Goal: Information Seeking & Learning: Understand process/instructions

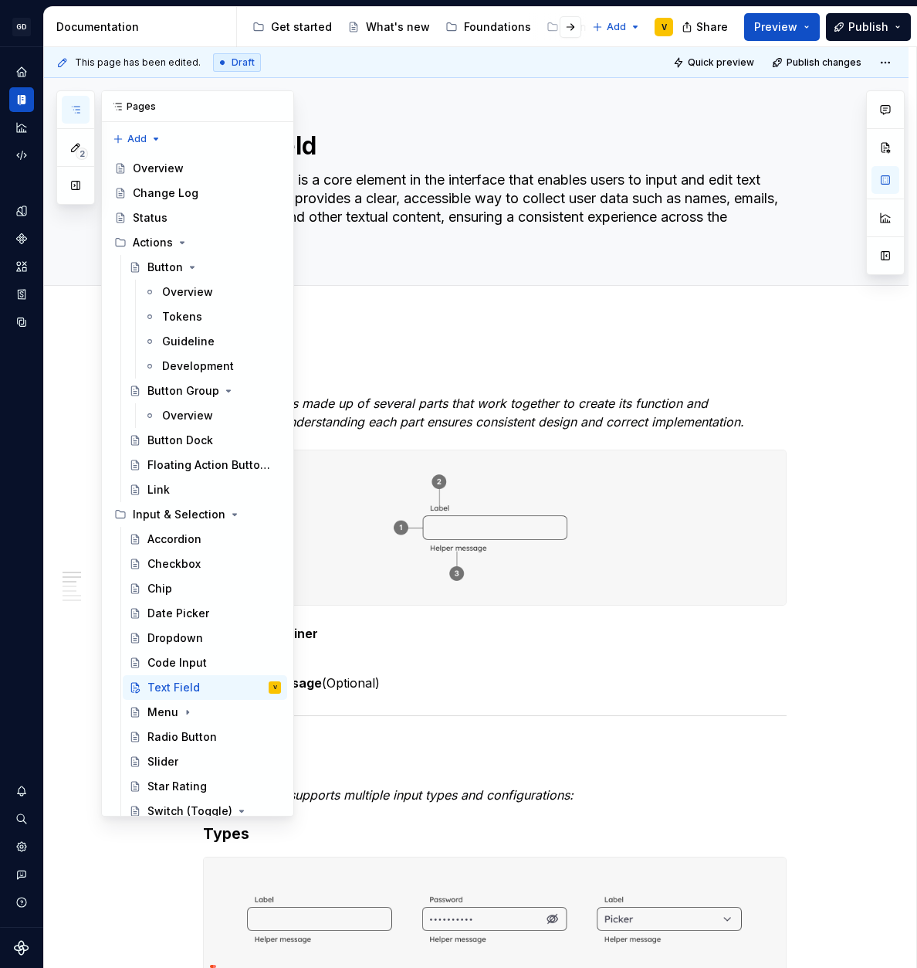
click at [80, 110] on icon "button" at bounding box center [75, 109] width 12 height 12
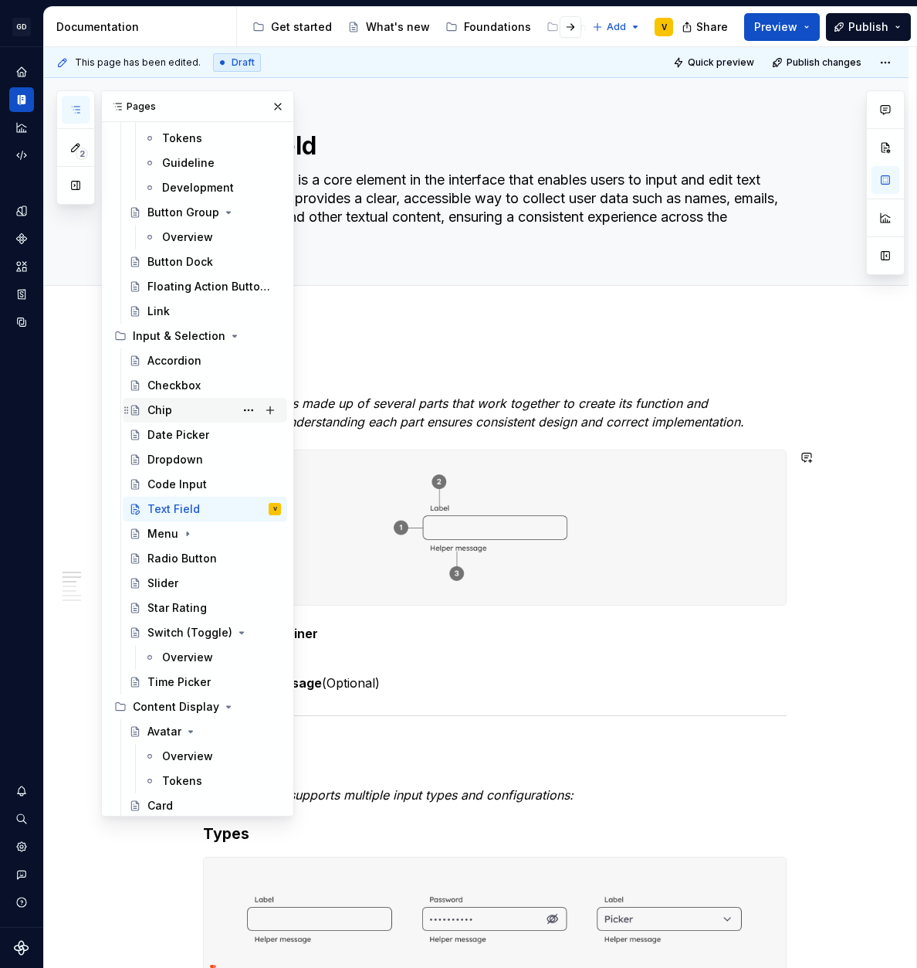
scroll to position [181, 0]
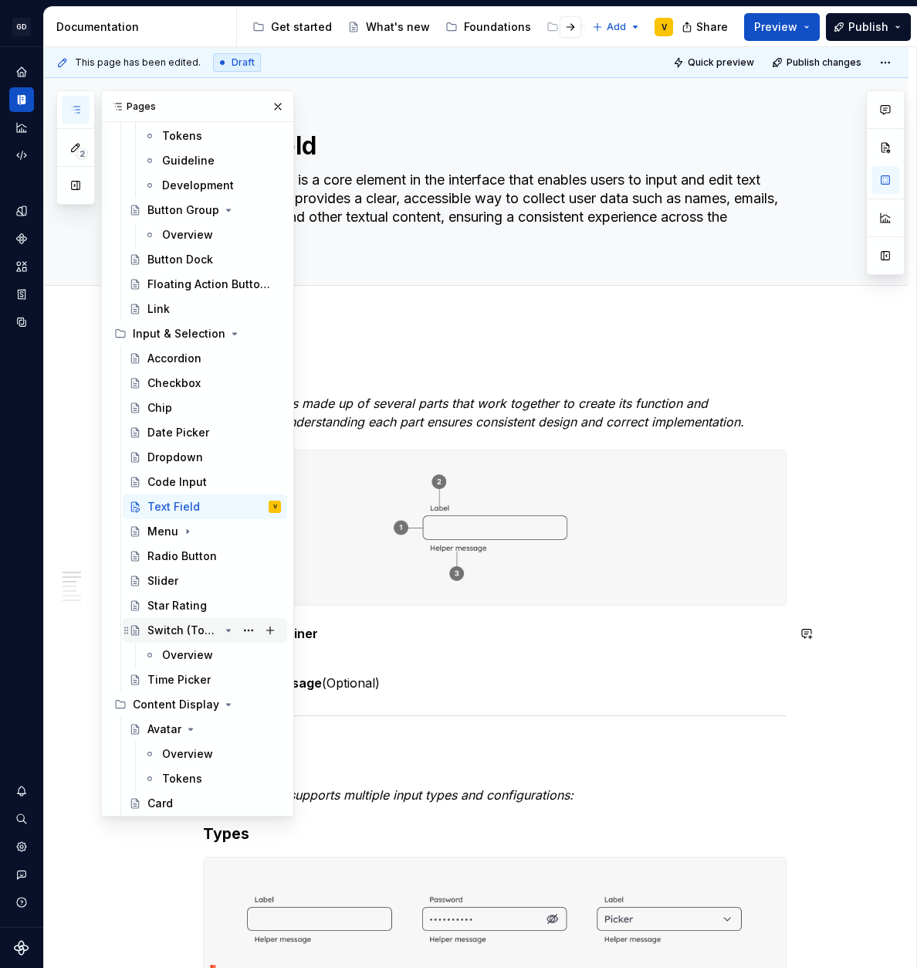
click at [227, 629] on icon "Page tree" at bounding box center [229, 630] width 4 height 2
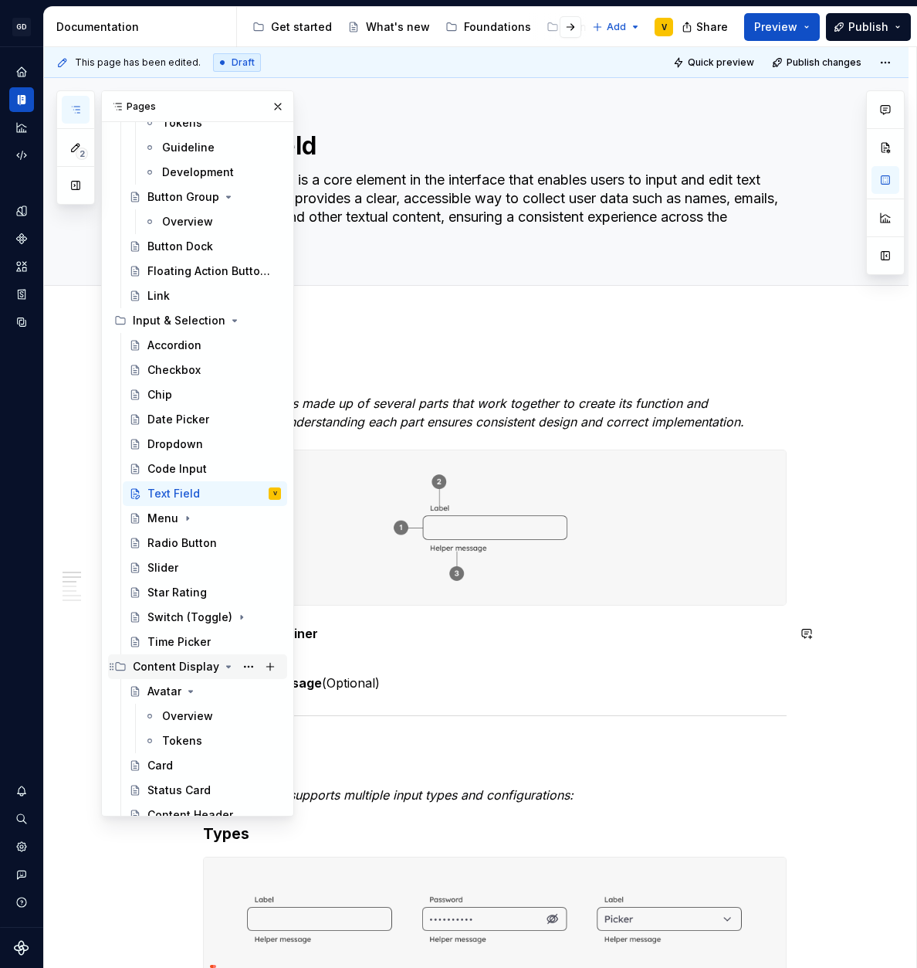
click at [227, 667] on icon "Page tree" at bounding box center [229, 667] width 4 height 2
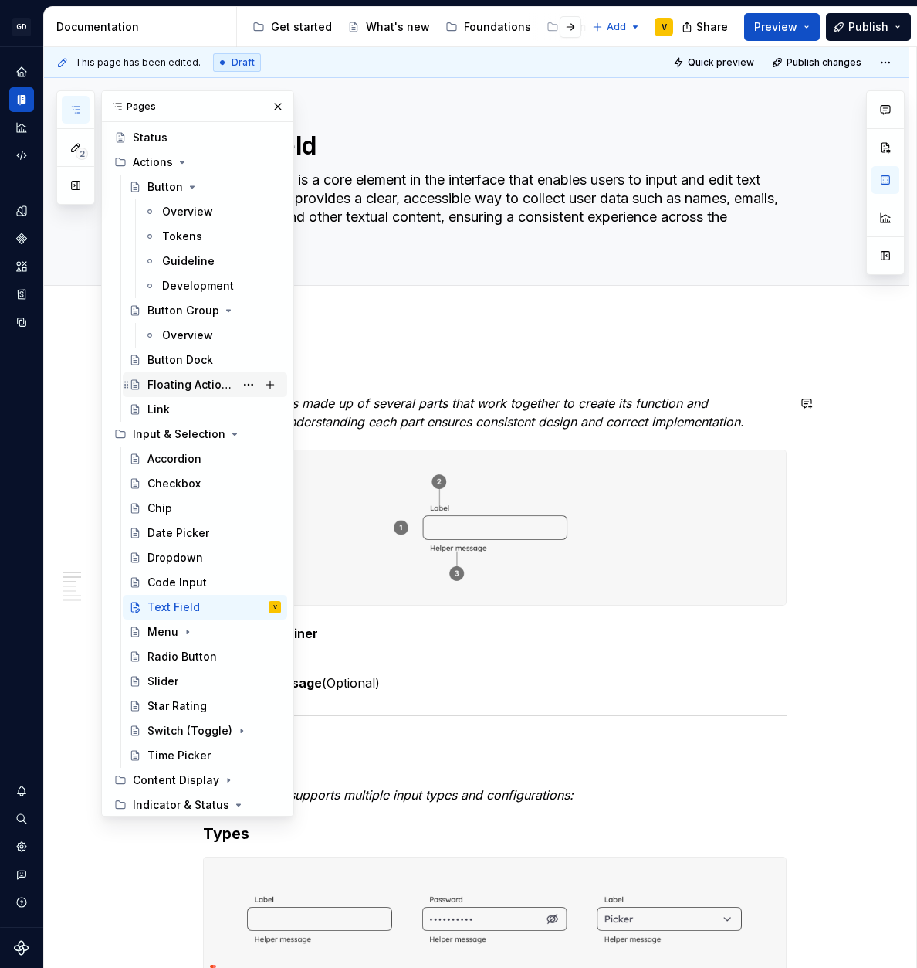
scroll to position [77, 0]
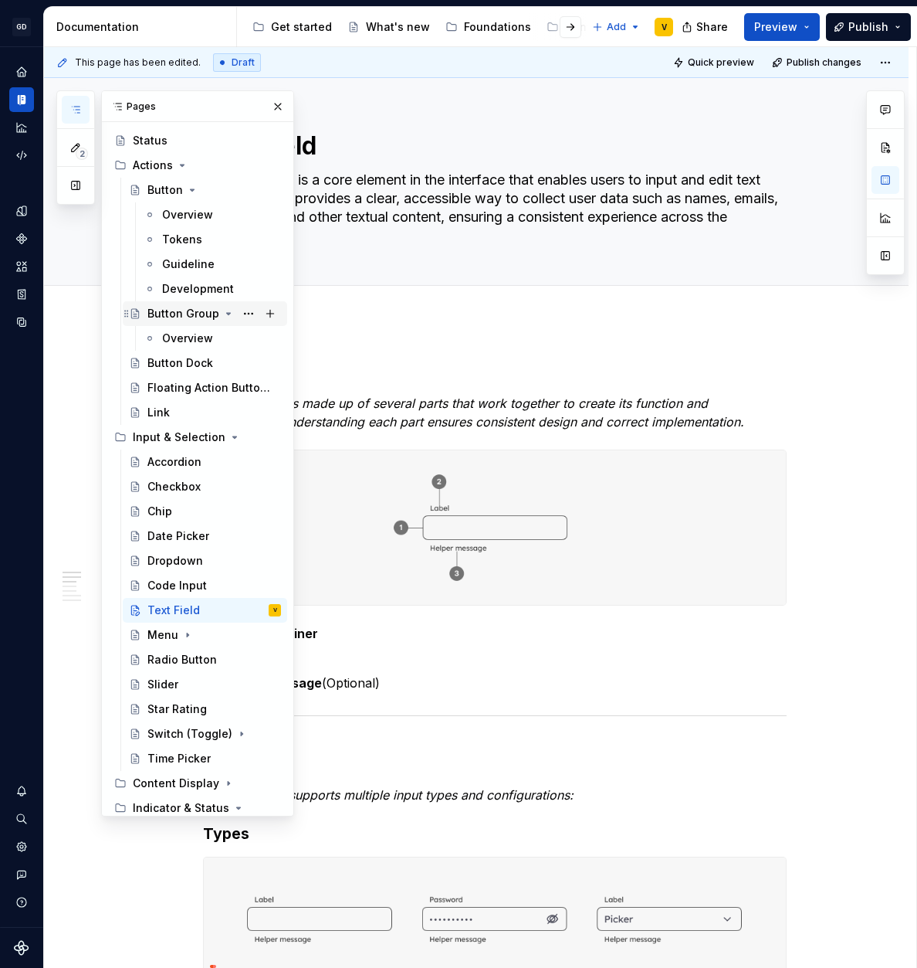
click at [227, 313] on icon "Page tree" at bounding box center [229, 314] width 4 height 2
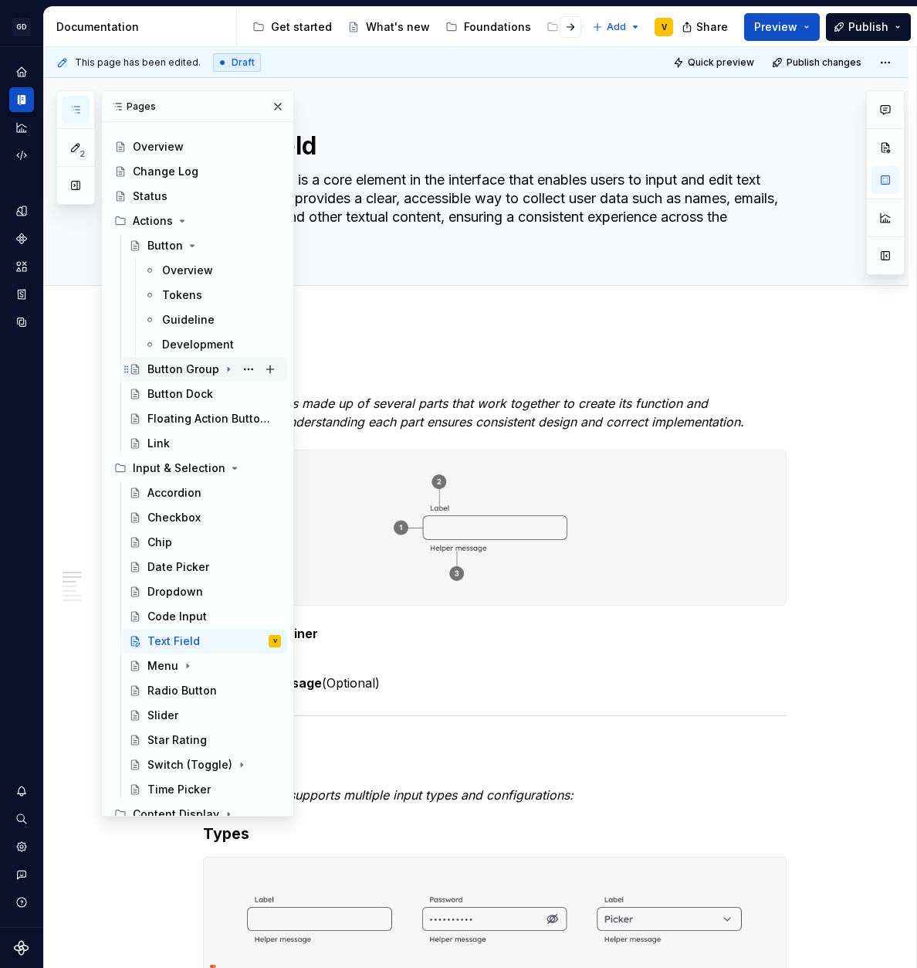
scroll to position [16, 0]
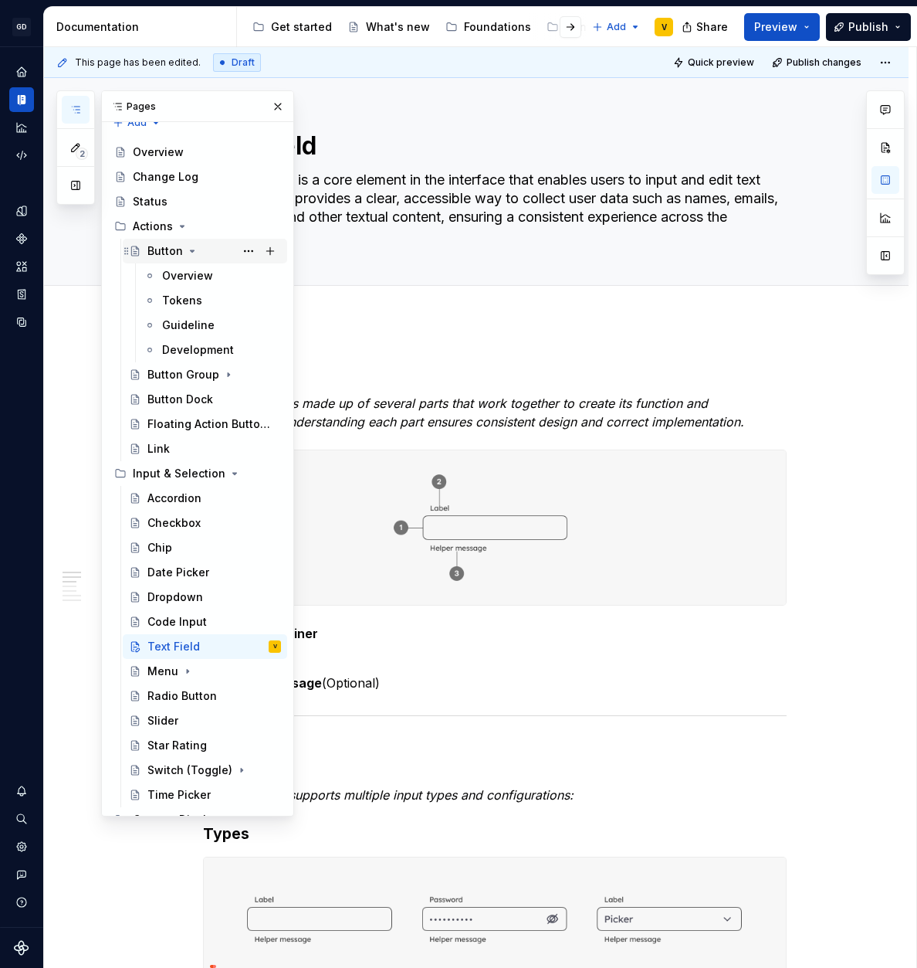
click at [192, 252] on icon "Page tree" at bounding box center [192, 251] width 12 height 12
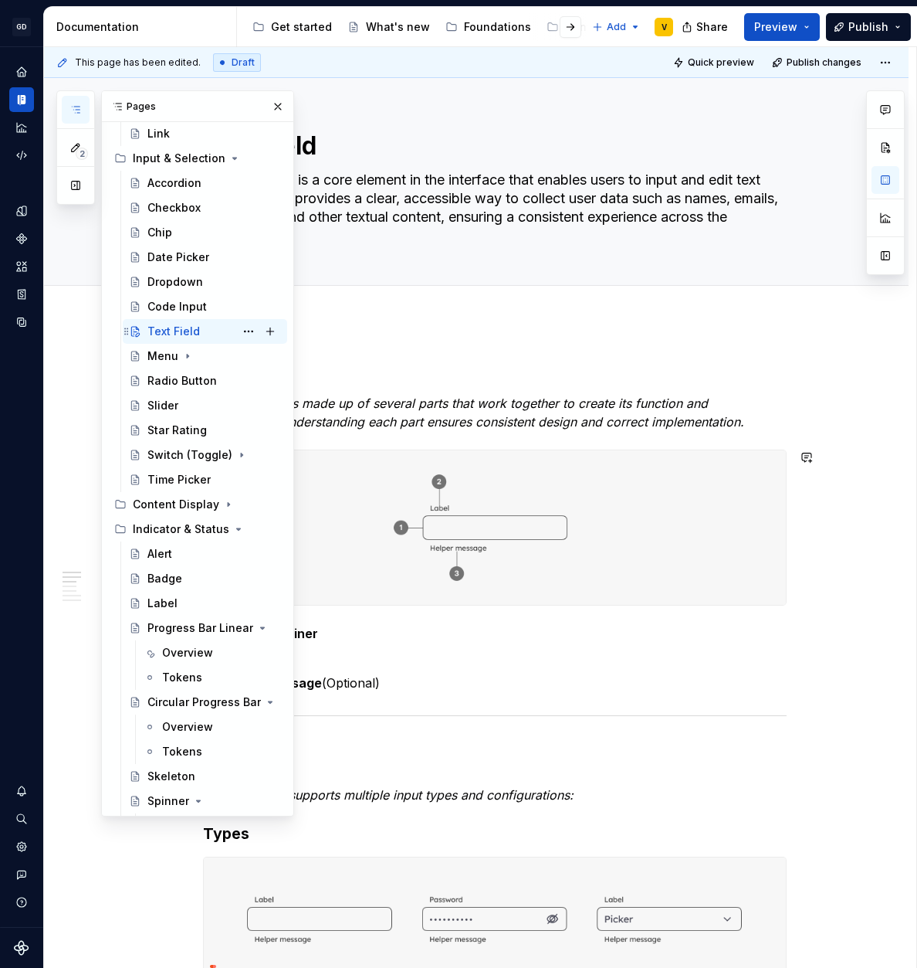
scroll to position [249, 0]
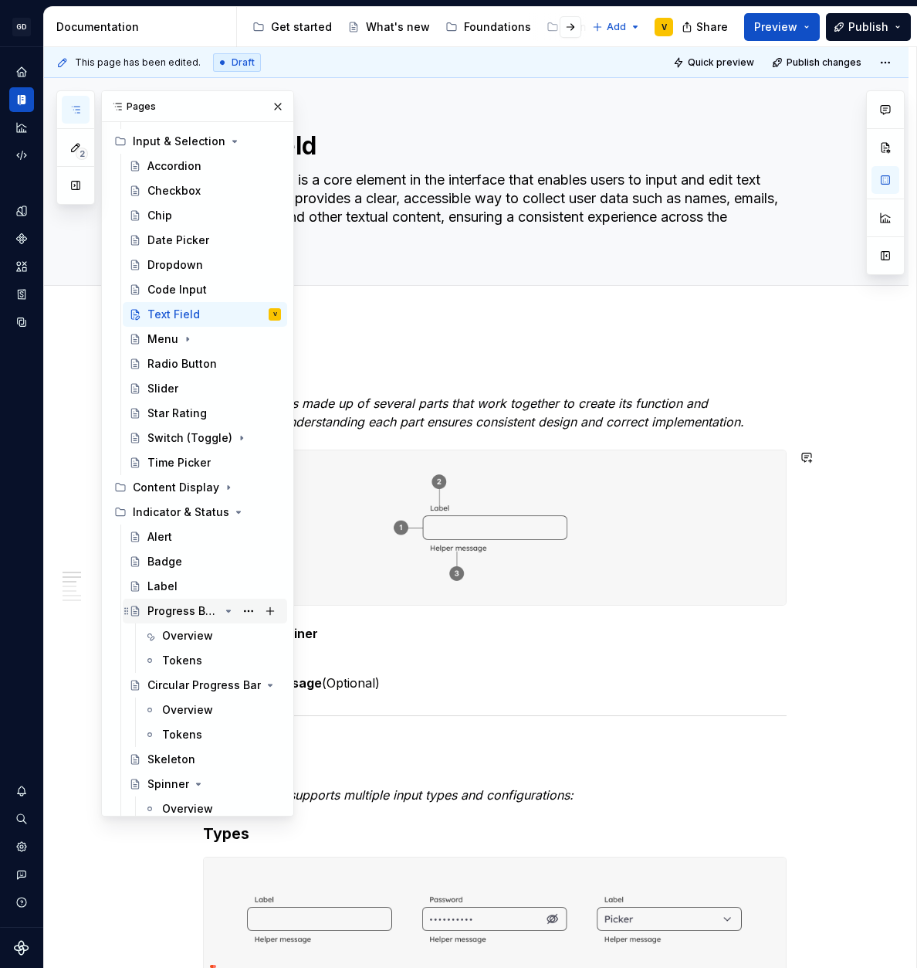
click at [222, 612] on icon "Page tree" at bounding box center [228, 611] width 12 height 12
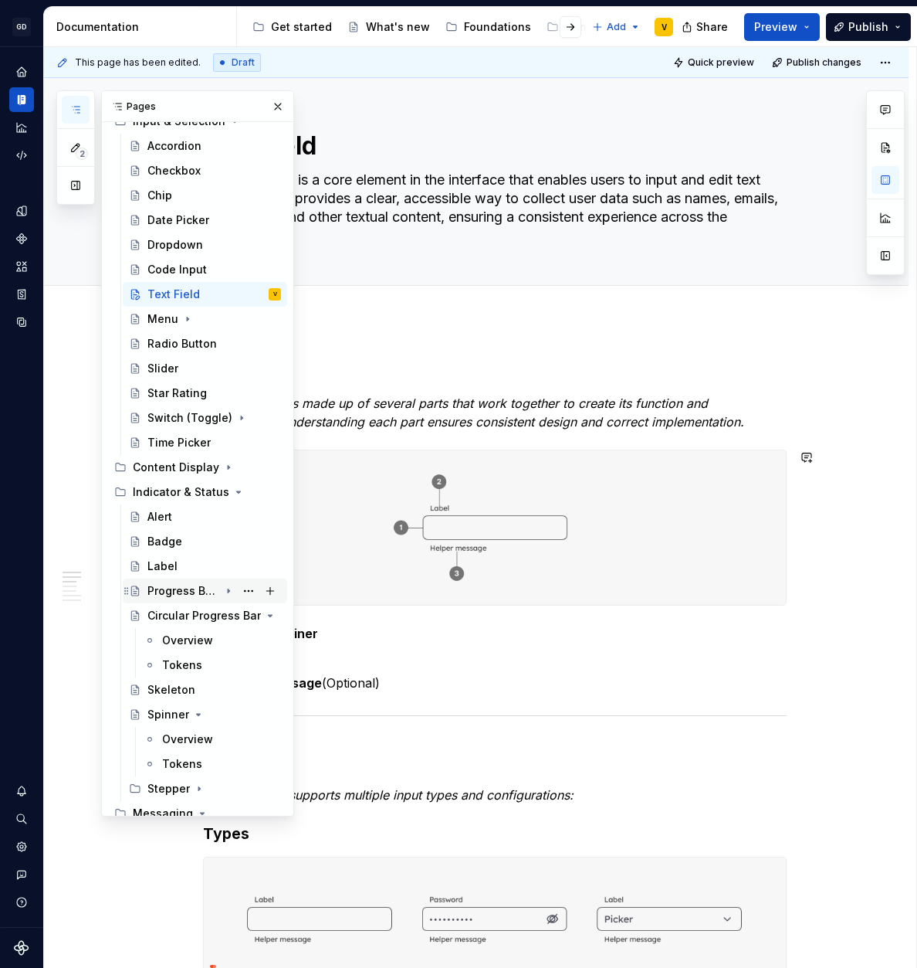
scroll to position [276, 0]
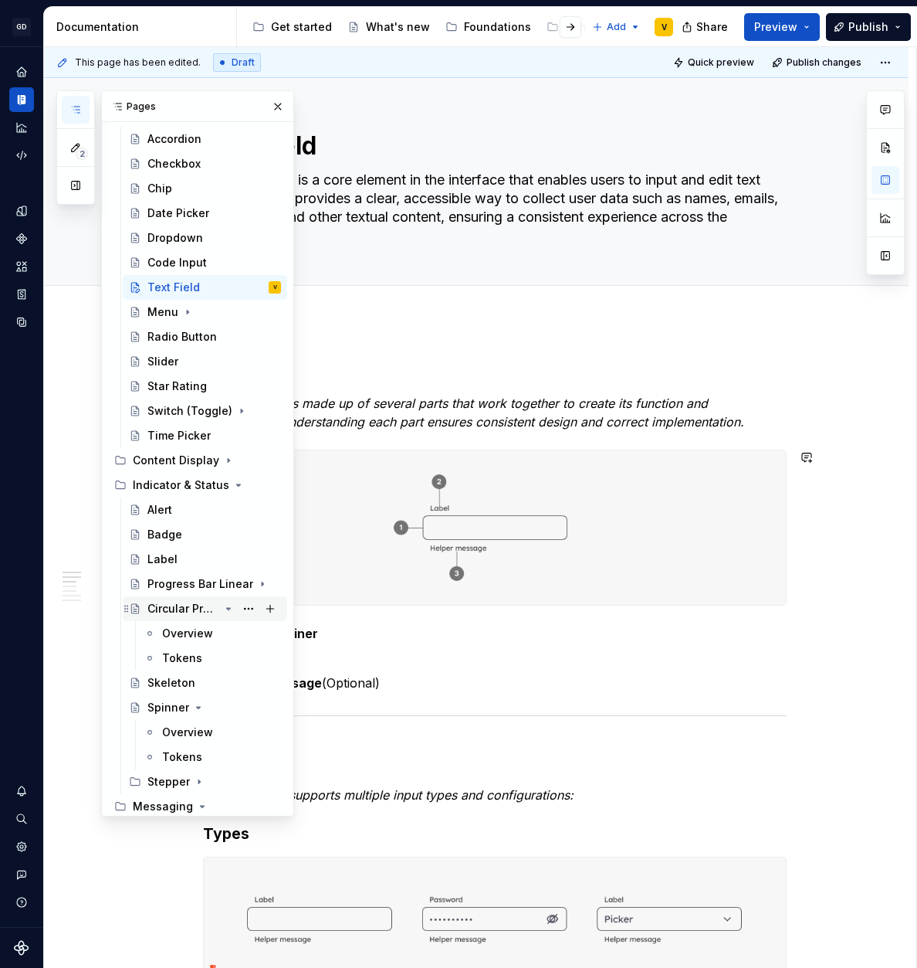
click at [222, 609] on icon "Page tree" at bounding box center [228, 608] width 12 height 12
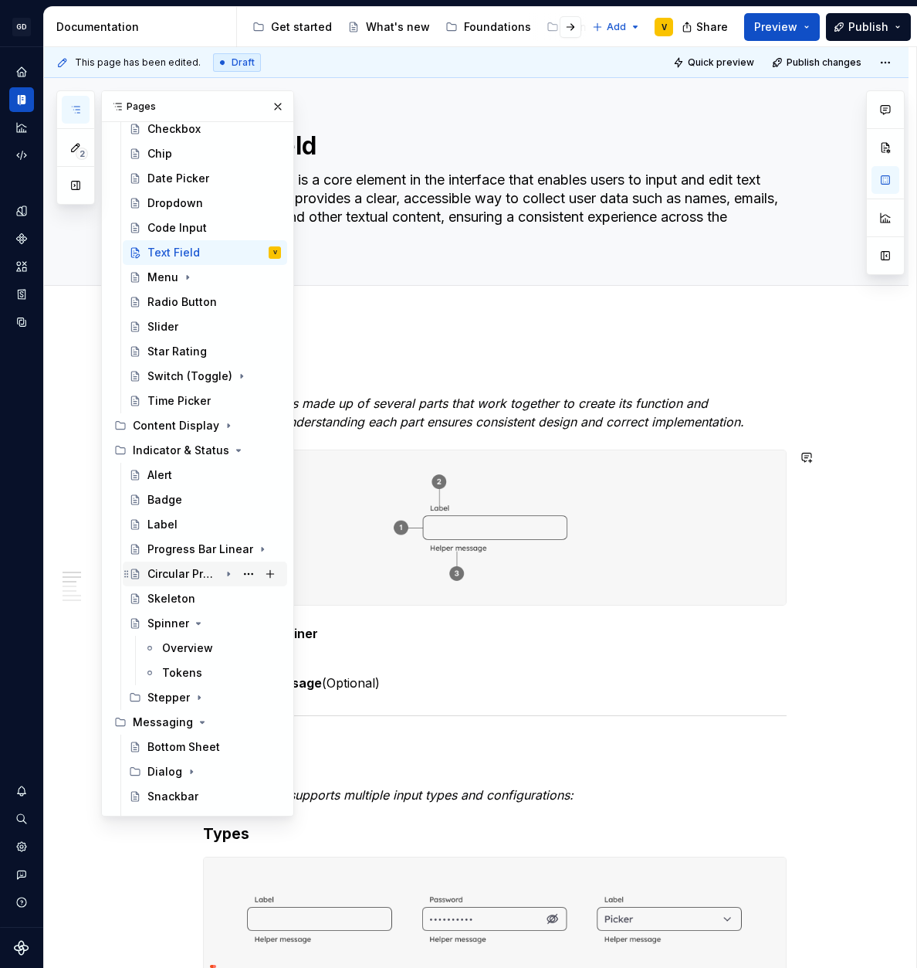
scroll to position [327, 0]
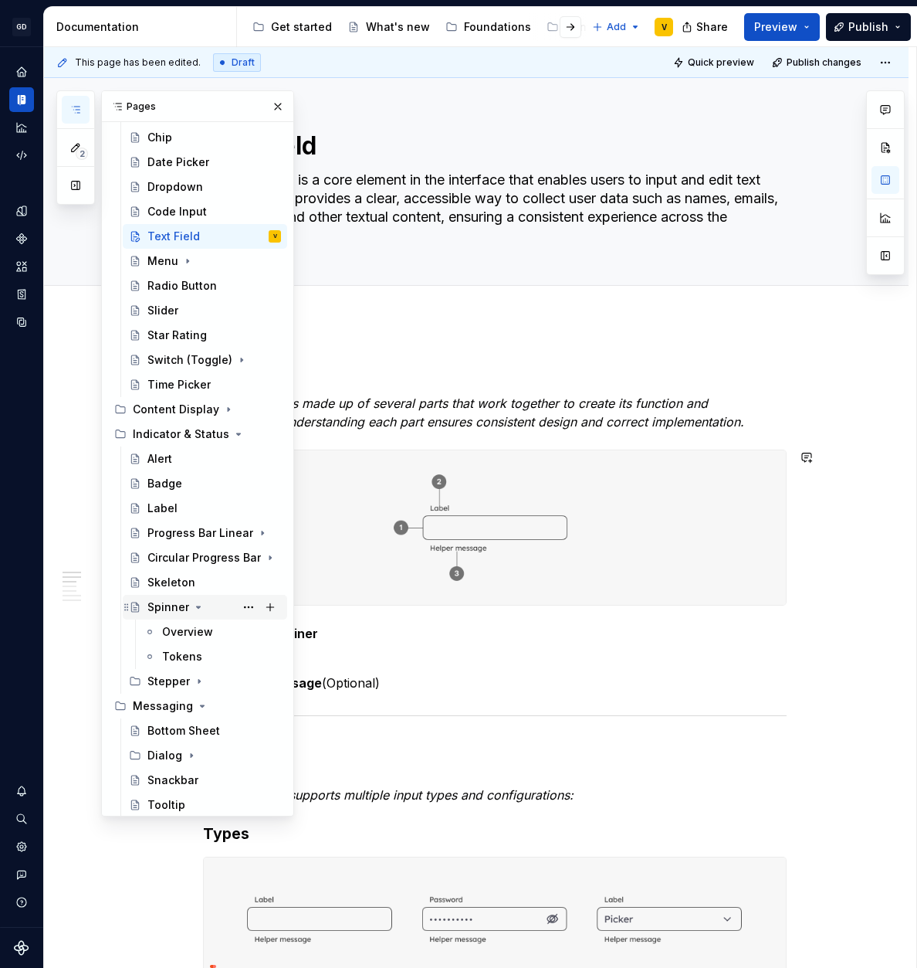
click at [195, 609] on icon "Page tree" at bounding box center [198, 607] width 12 height 12
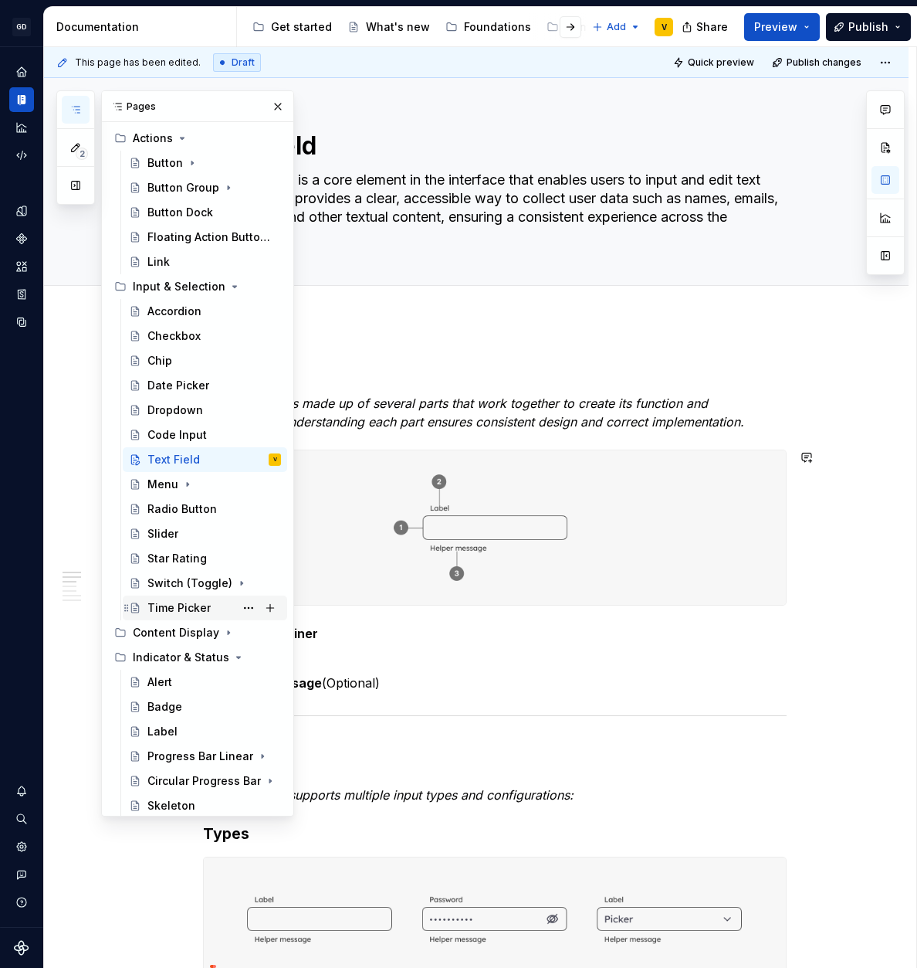
scroll to position [95, 0]
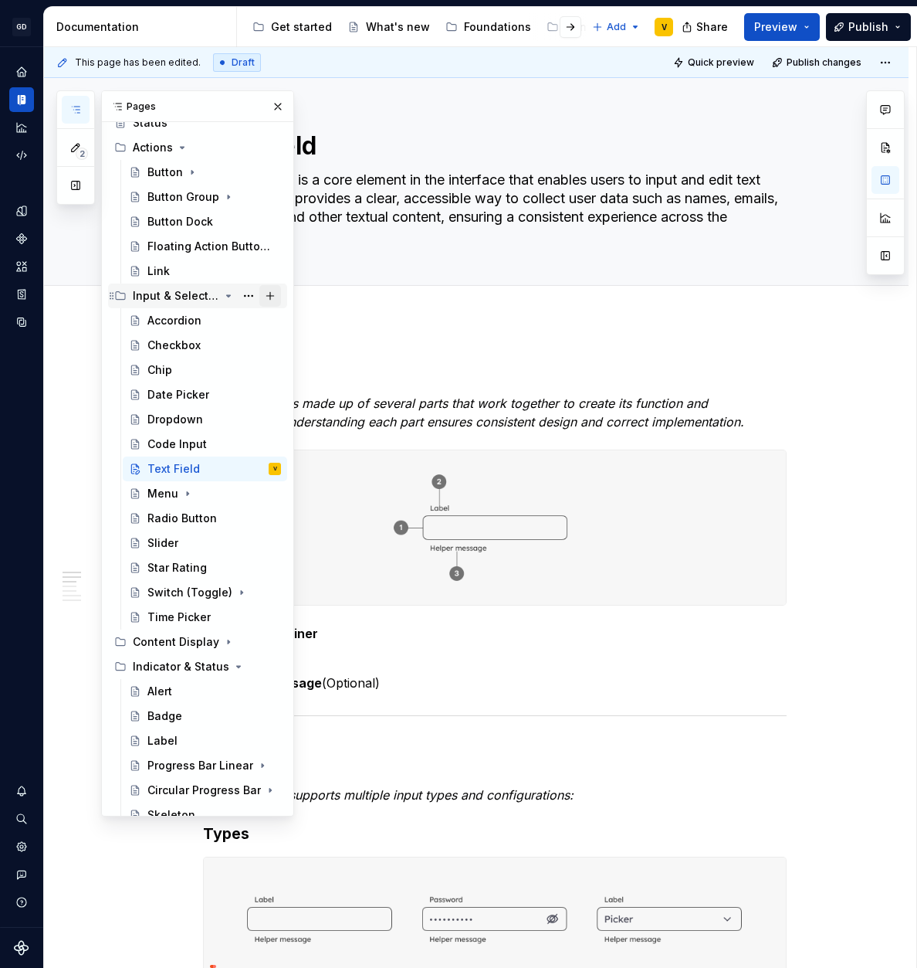
click at [260, 298] on button "Page tree" at bounding box center [270, 296] width 22 height 22
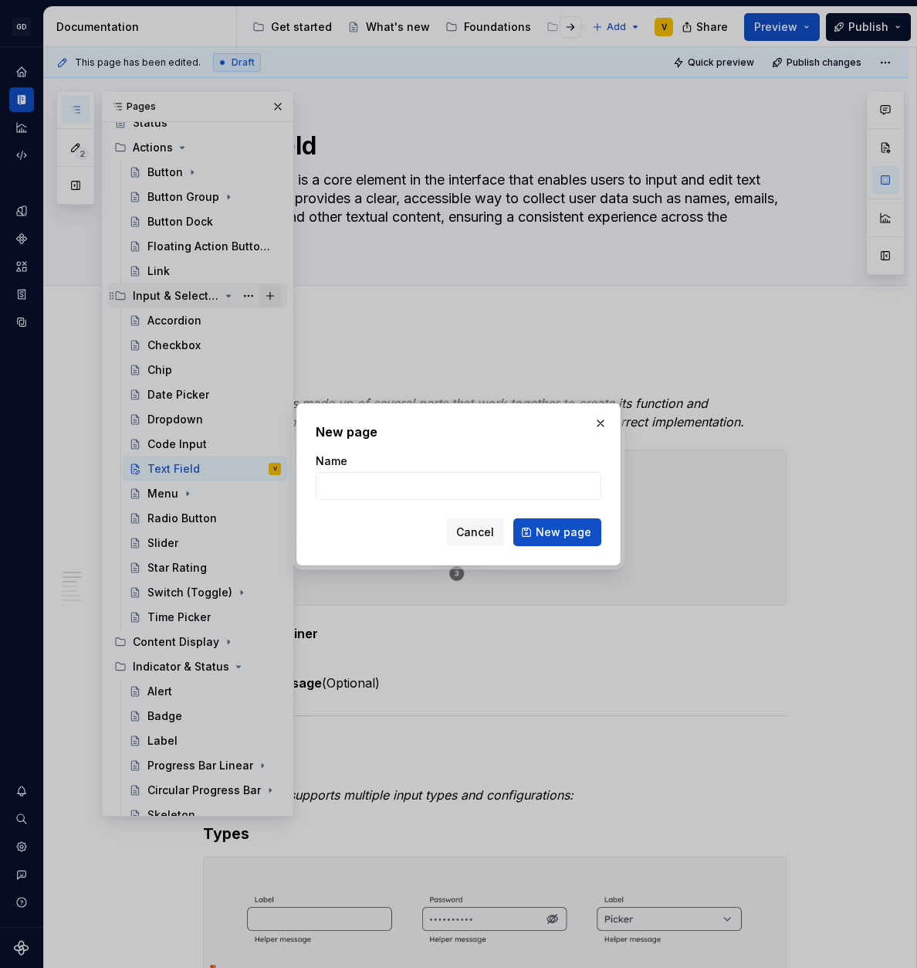
type textarea "*"
type input "Ы"
type textarea "*"
drag, startPoint x: 396, startPoint y: 483, endPoint x: 304, endPoint y: 479, distance: 92.0
click at [304, 479] on div "New page Name [PERSON_NAME] Cancel New page" at bounding box center [459, 484] width 324 height 162
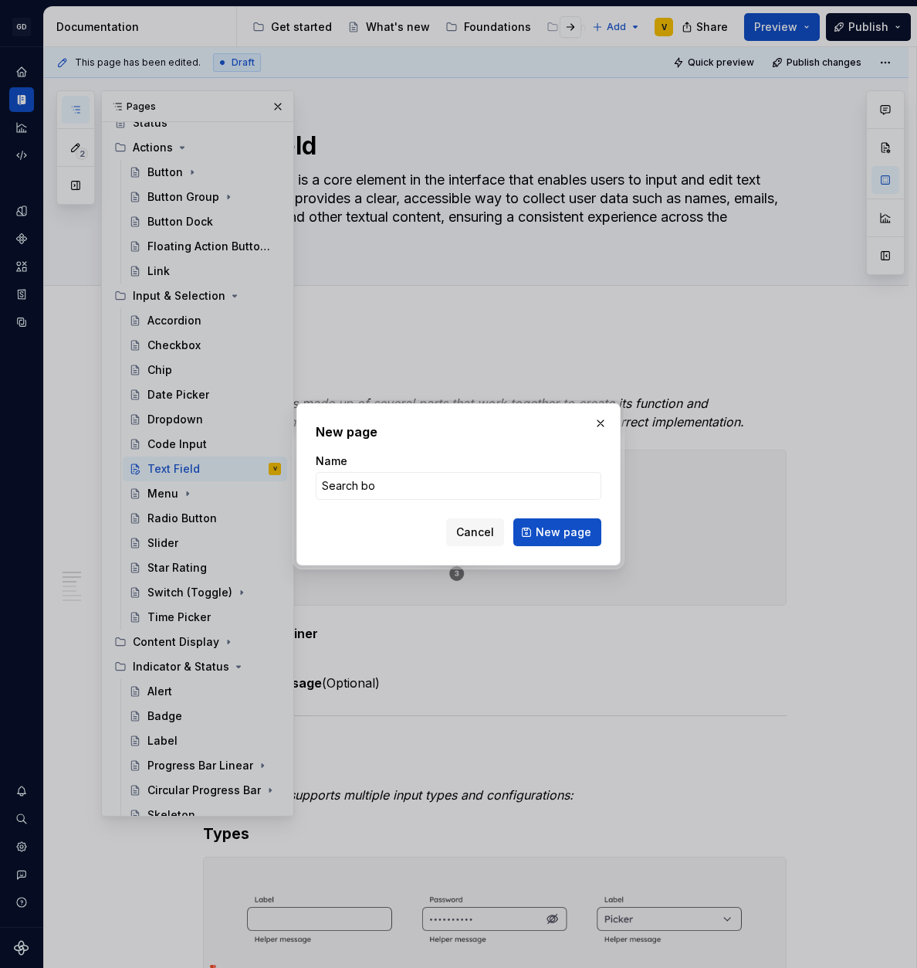
type input "Search box"
click button "New page" at bounding box center [558, 532] width 88 height 28
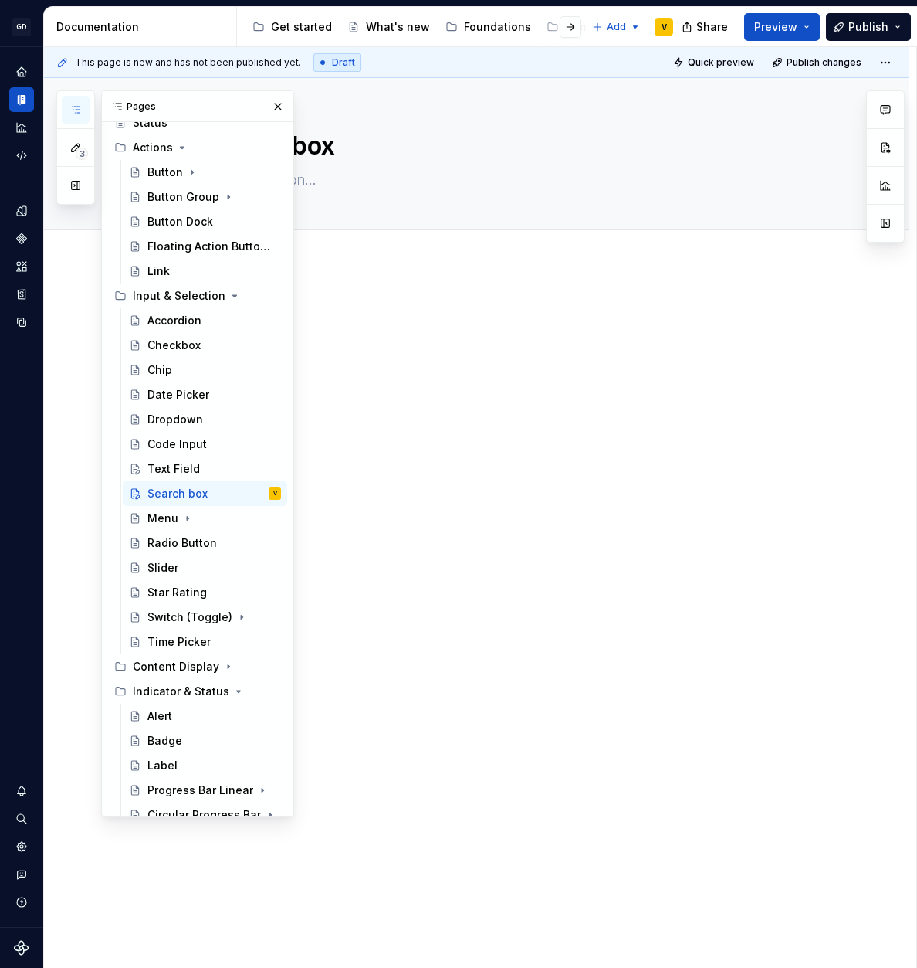
click at [522, 314] on p at bounding box center [495, 310] width 584 height 19
click at [270, 110] on button "button" at bounding box center [278, 107] width 22 height 22
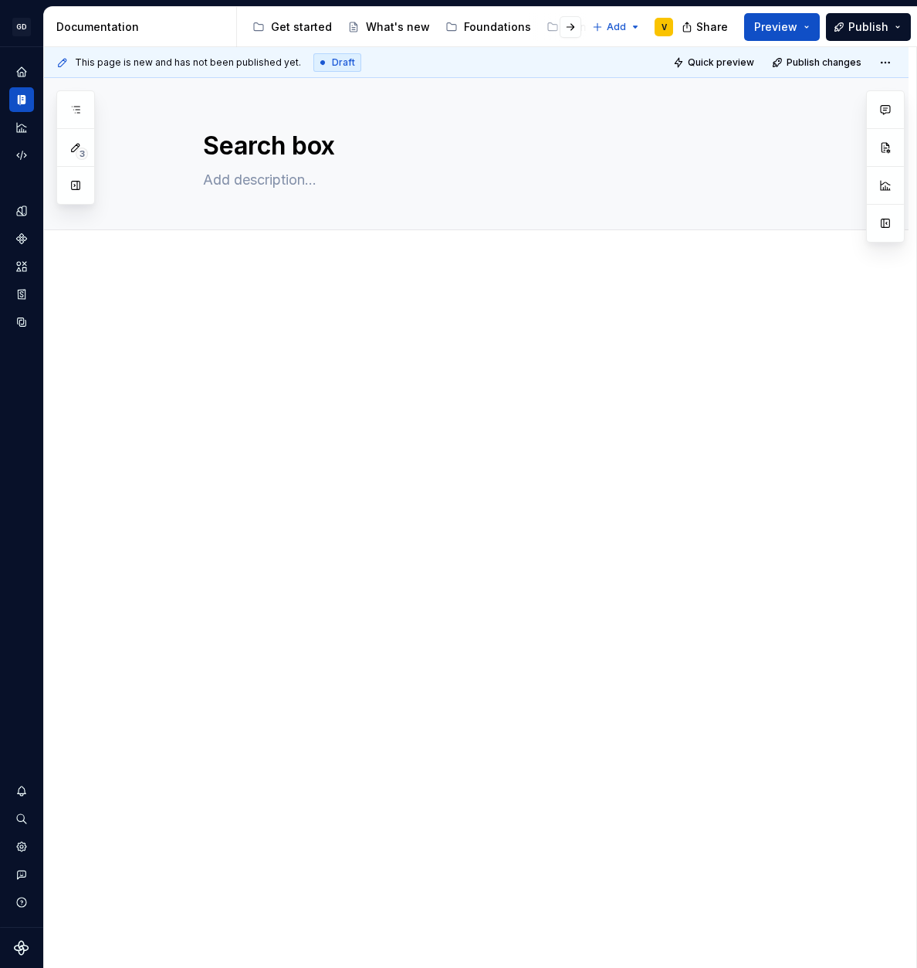
click at [232, 304] on p at bounding box center [495, 310] width 584 height 19
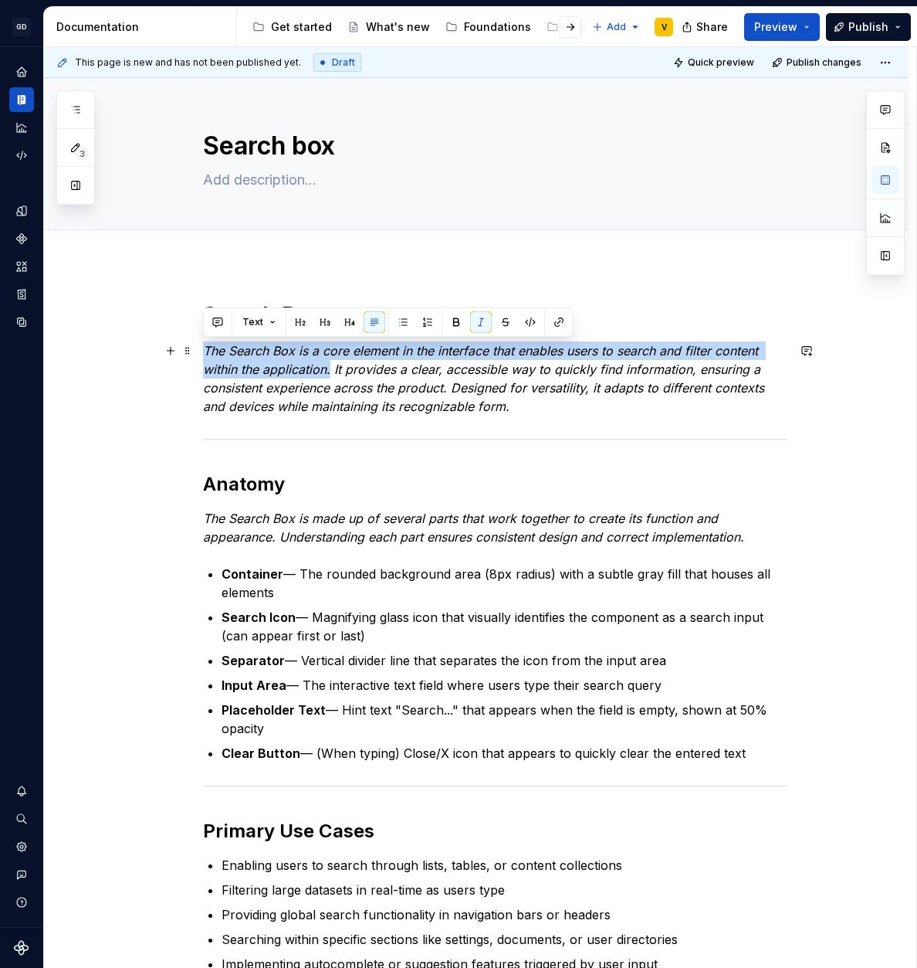
drag, startPoint x: 307, startPoint y: 369, endPoint x: 196, endPoint y: 352, distance: 112.5
copy em "The Search Box is a core element in the interface that enables users to search …"
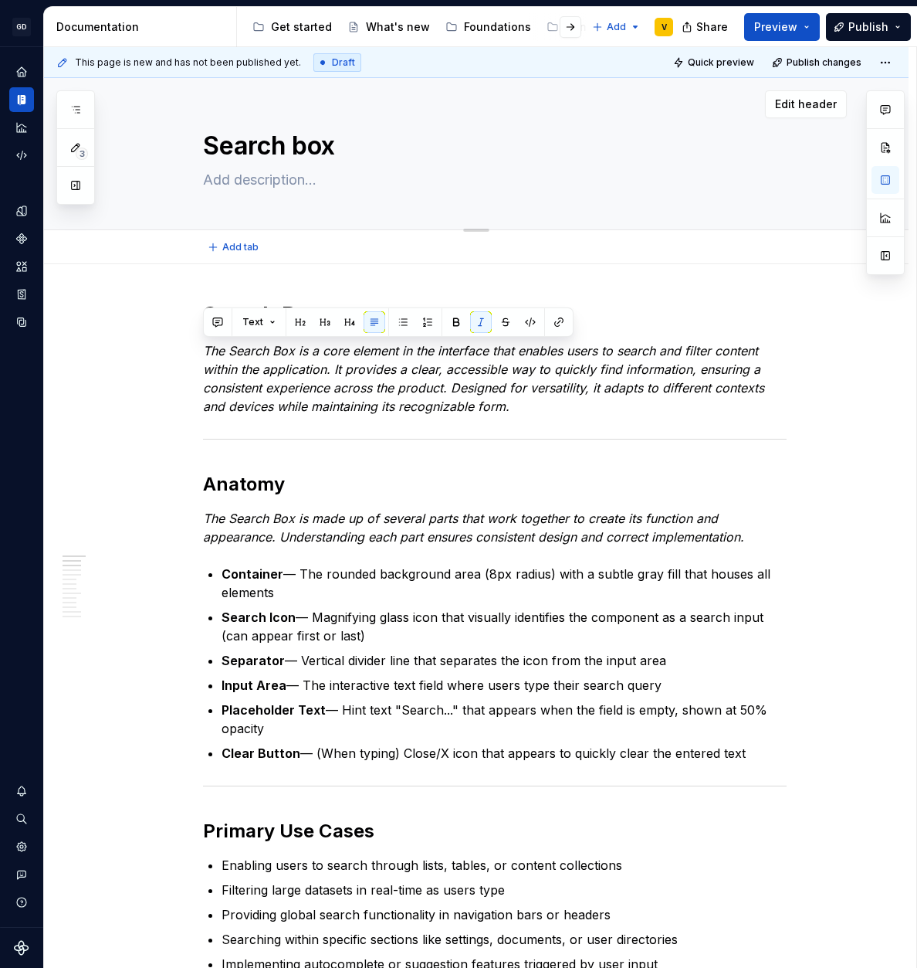
click at [319, 186] on textarea at bounding box center [492, 180] width 584 height 25
paste textarea "The Search Box is a core element in the interface that enables users to search …"
type textarea "*"
type textarea "The Search Box is a core element in the interface that enables users to search …"
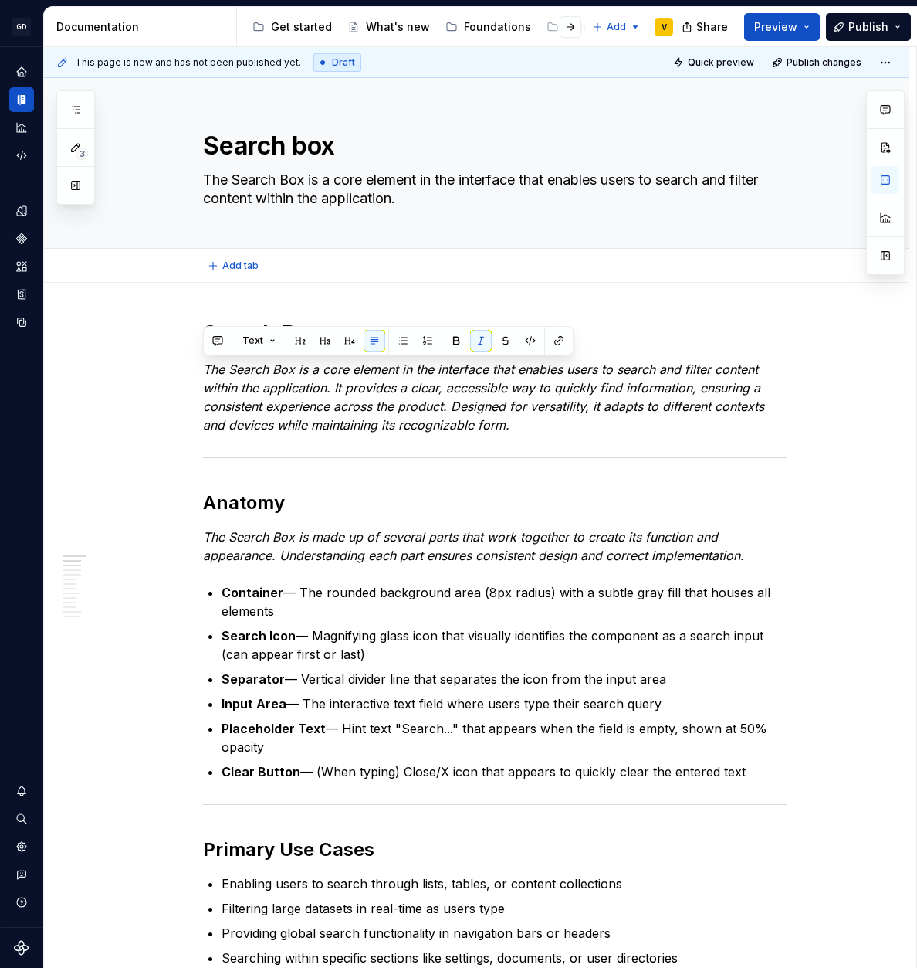
type textarea "*"
type textarea "The Search Box is a core element in the interface that enables users to search …"
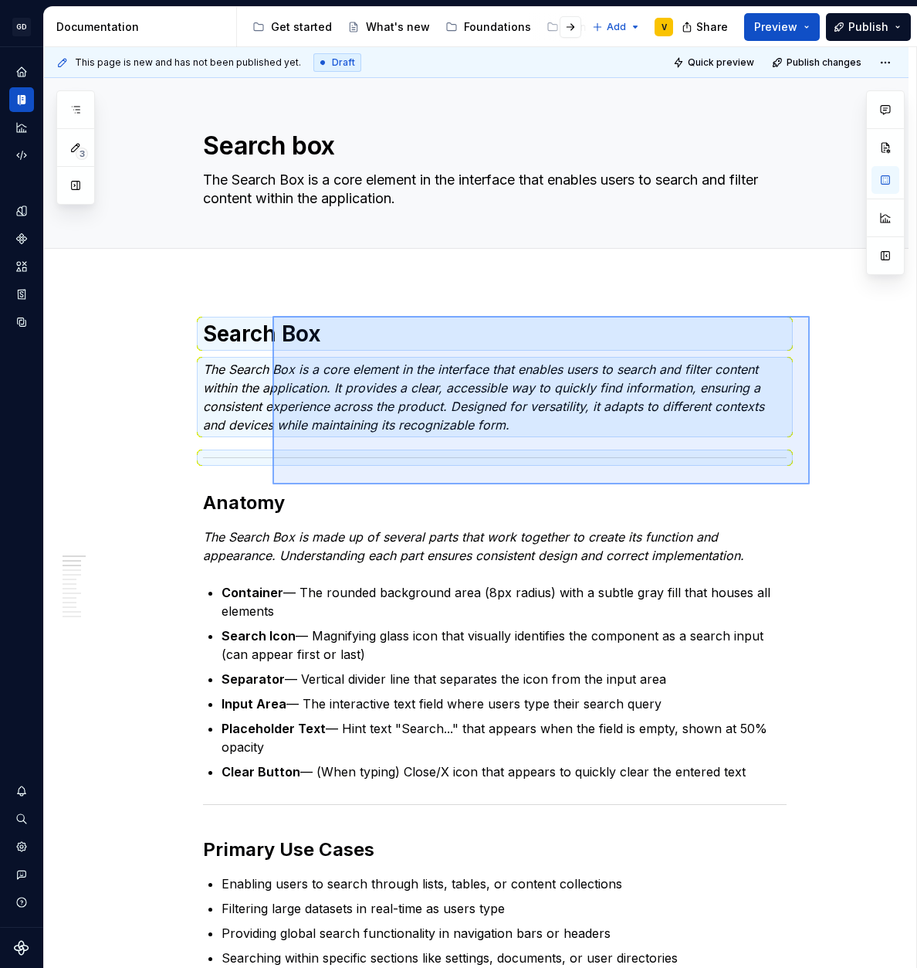
drag, startPoint x: 798, startPoint y: 479, endPoint x: 273, endPoint y: 316, distance: 550.5
click at [273, 316] on div "This page is new and has not been published yet. Draft Quick preview Publish ch…" at bounding box center [480, 507] width 873 height 921
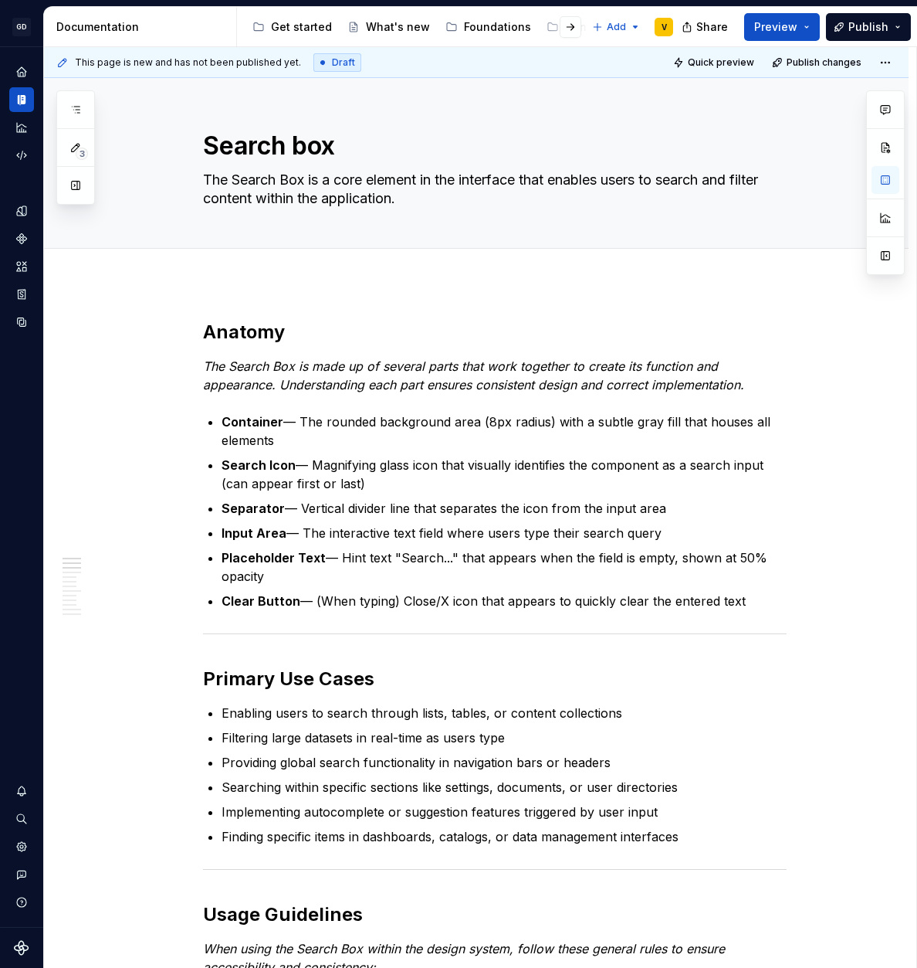
click at [266, 450] on ul "Container — The rounded background area (8px radius) with a subtle gray fill th…" at bounding box center [504, 511] width 565 height 198
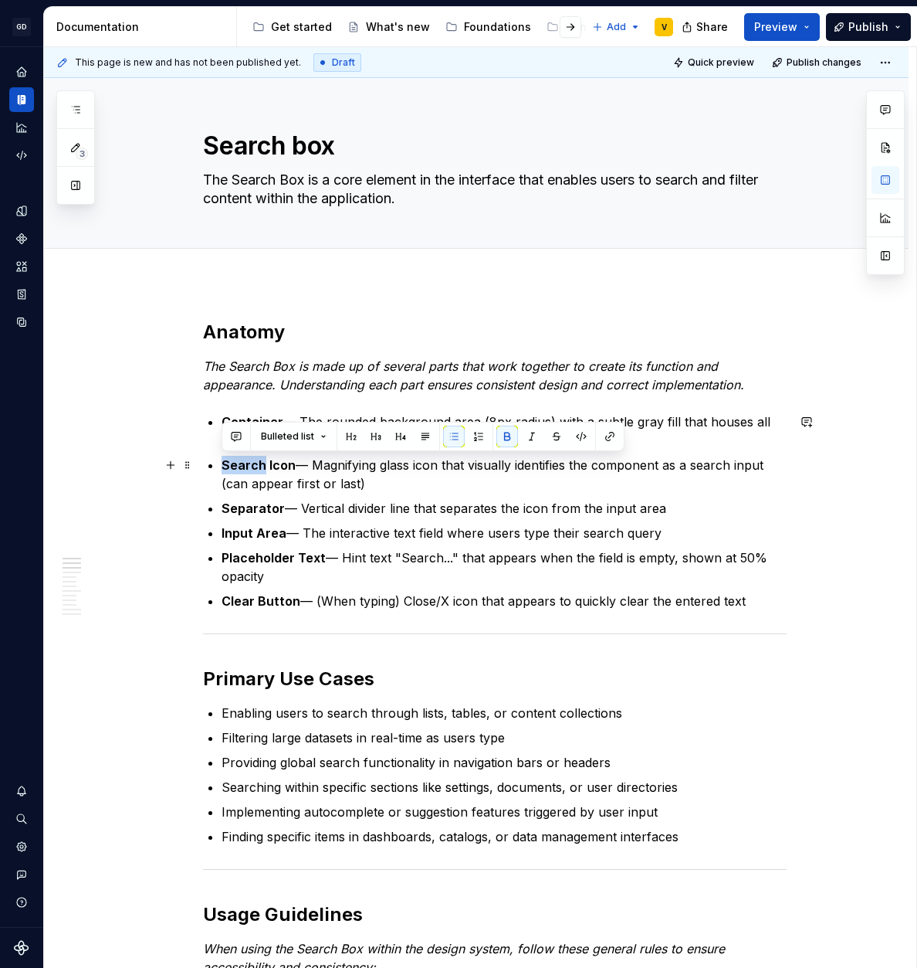
click at [266, 450] on ul "Container — The rounded background area (8px radius) with a subtle gray fill th…" at bounding box center [504, 511] width 565 height 198
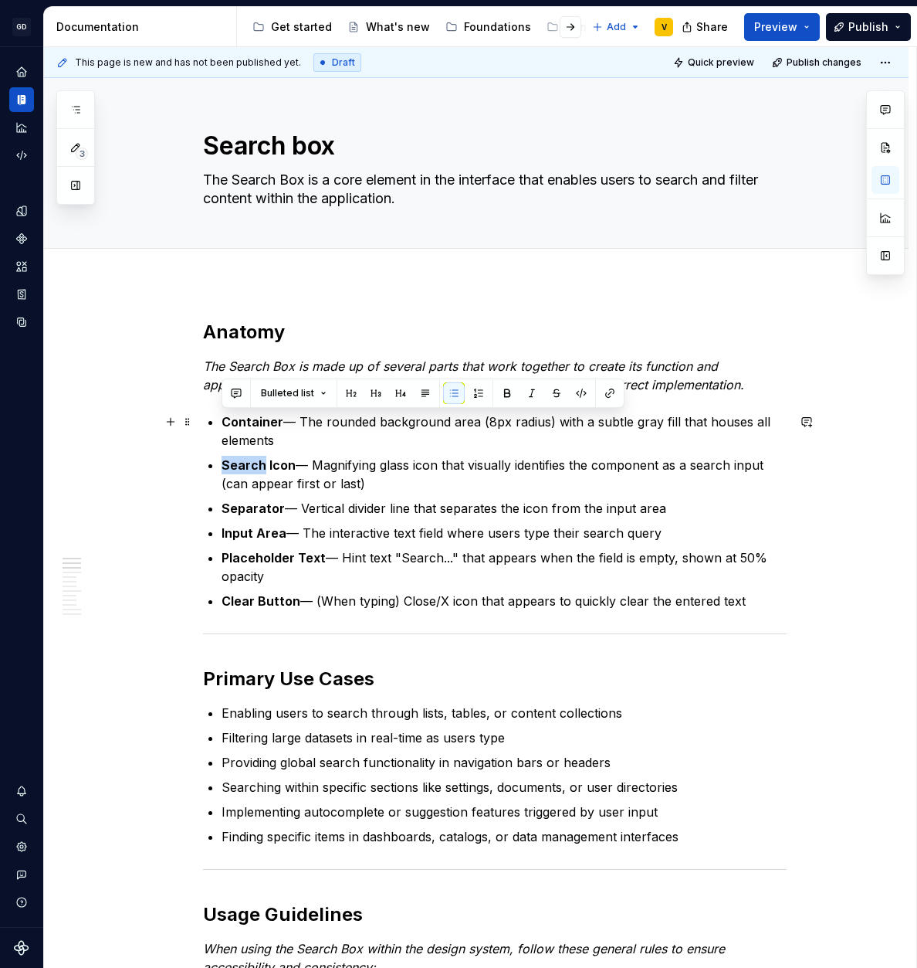
drag, startPoint x: 749, startPoint y: 605, endPoint x: 195, endPoint y: 420, distance: 583.6
click at [483, 393] on button "button" at bounding box center [479, 393] width 22 height 22
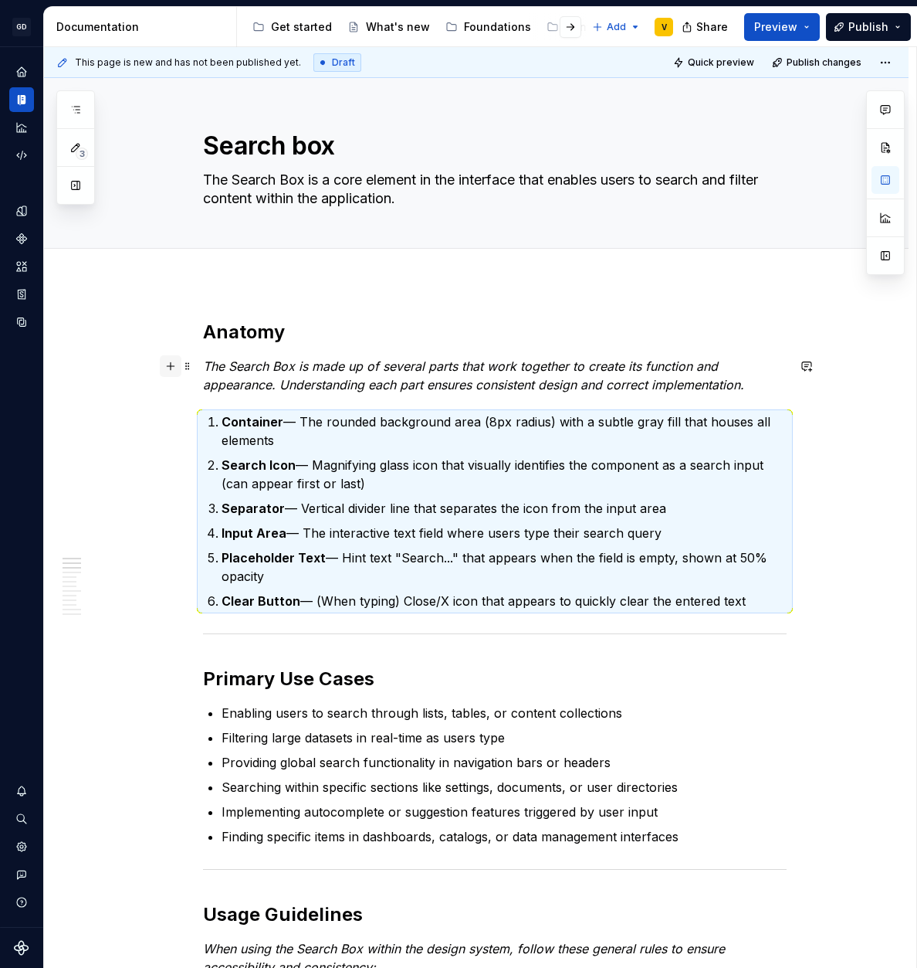
click at [173, 369] on button "button" at bounding box center [171, 366] width 22 height 22
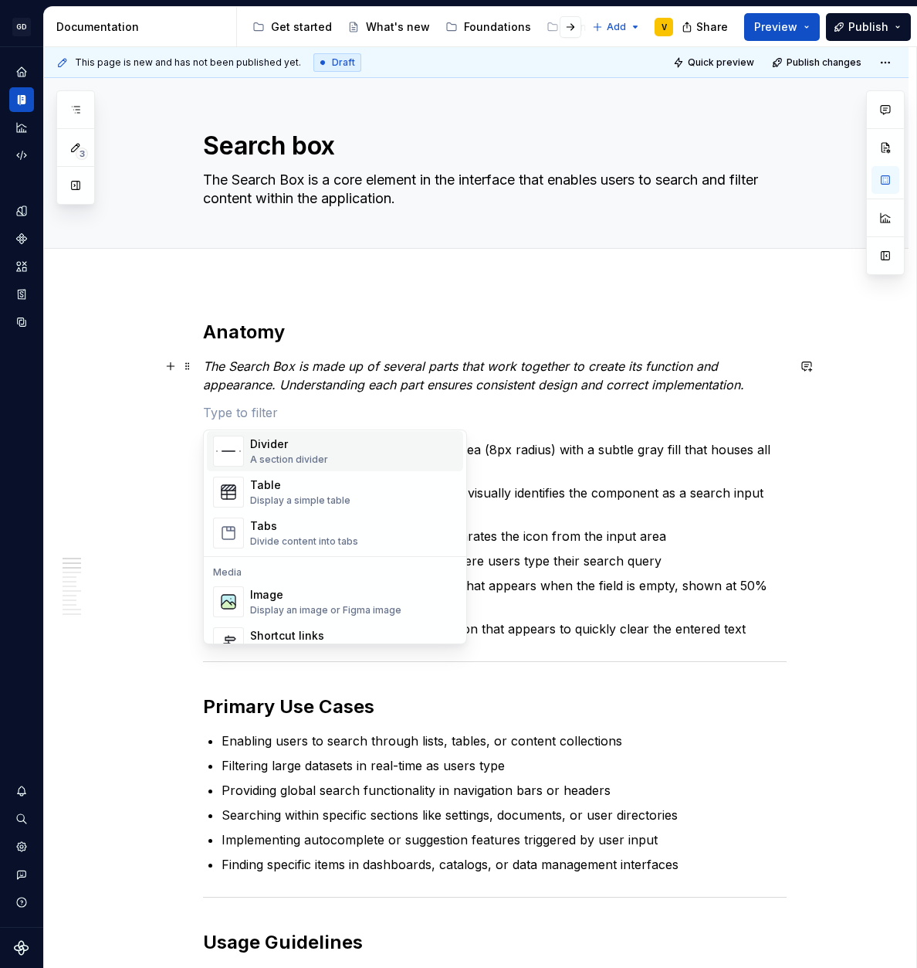
scroll to position [551, 0]
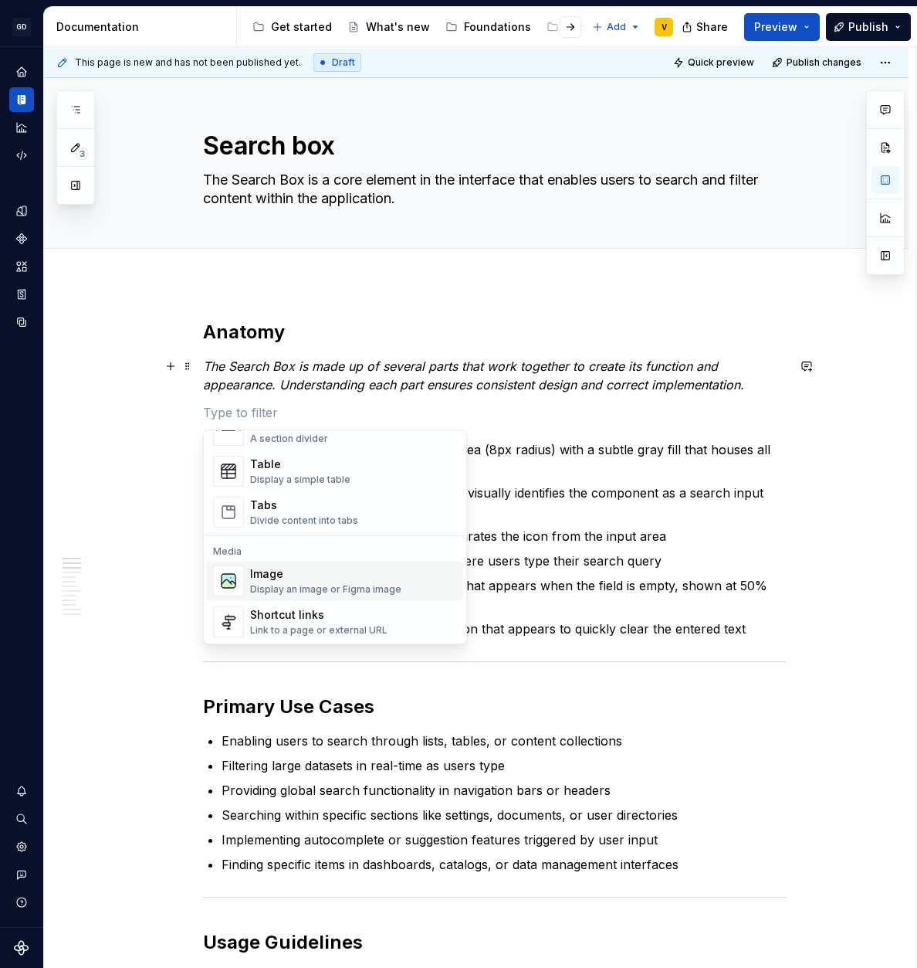
click at [337, 575] on div "Image" at bounding box center [325, 573] width 151 height 15
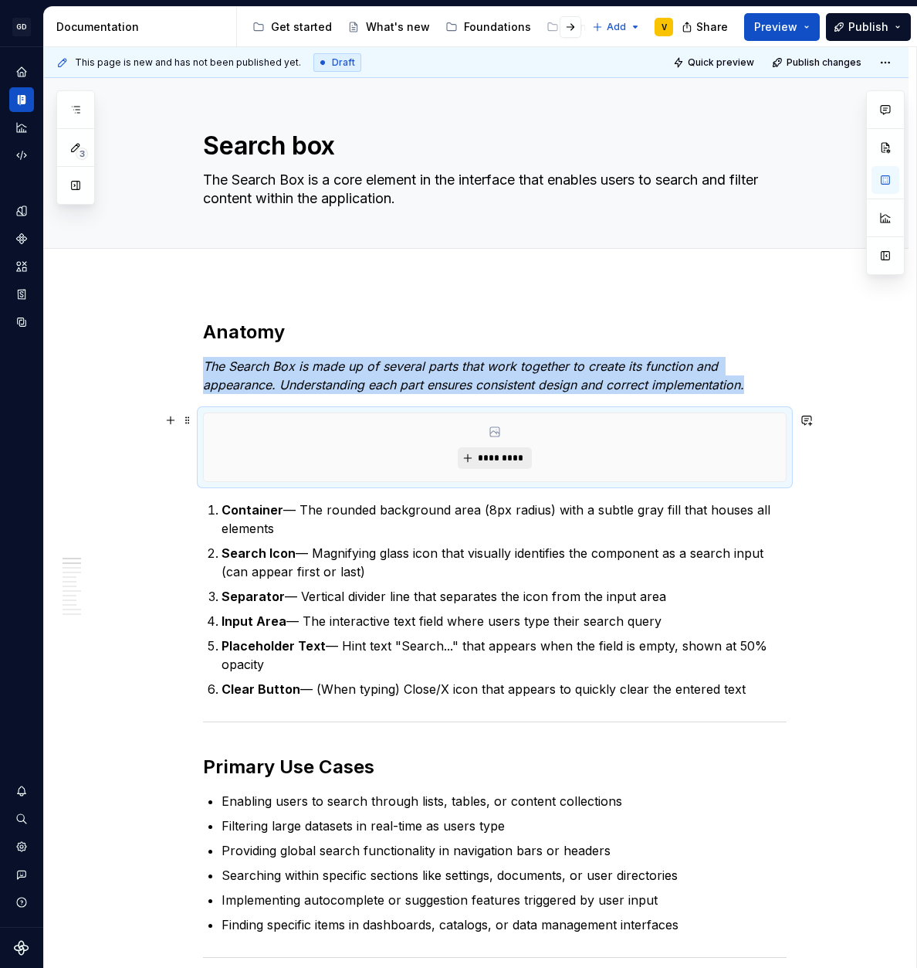
click at [489, 460] on span "*********" at bounding box center [500, 458] width 47 height 12
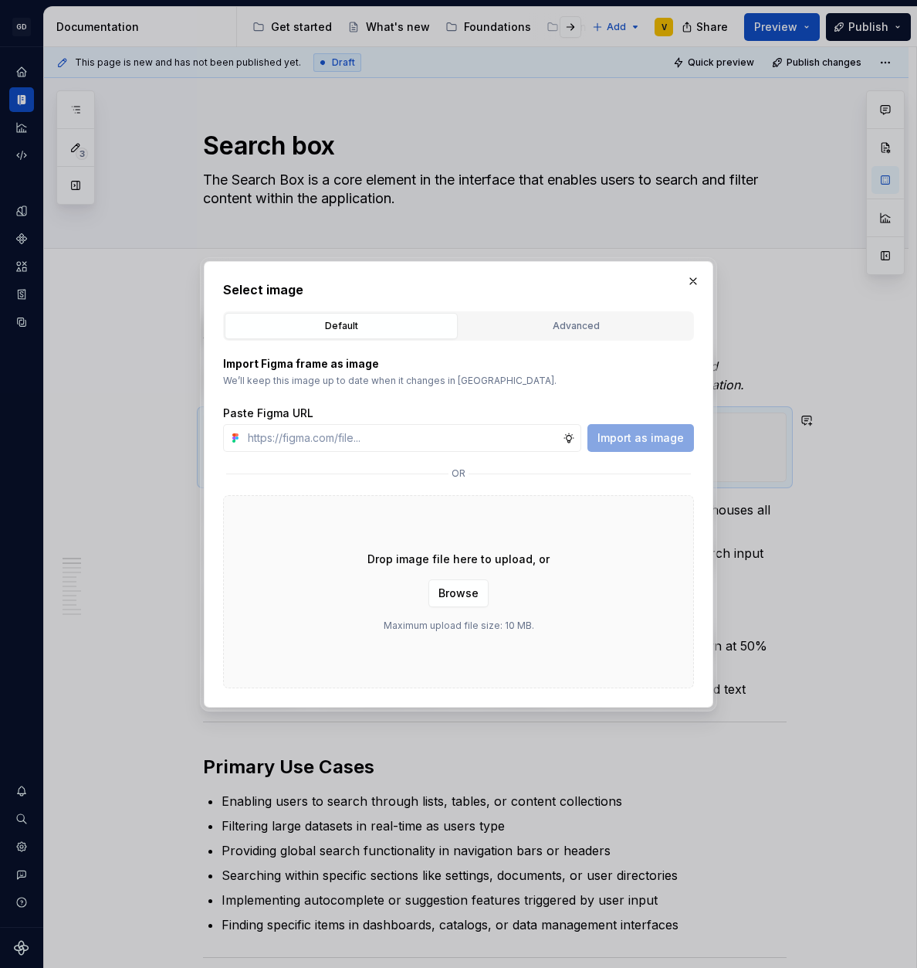
type textarea "*"
type input "[URL][DOMAIN_NAME]"
click at [639, 435] on span "Import as image" at bounding box center [641, 437] width 86 height 15
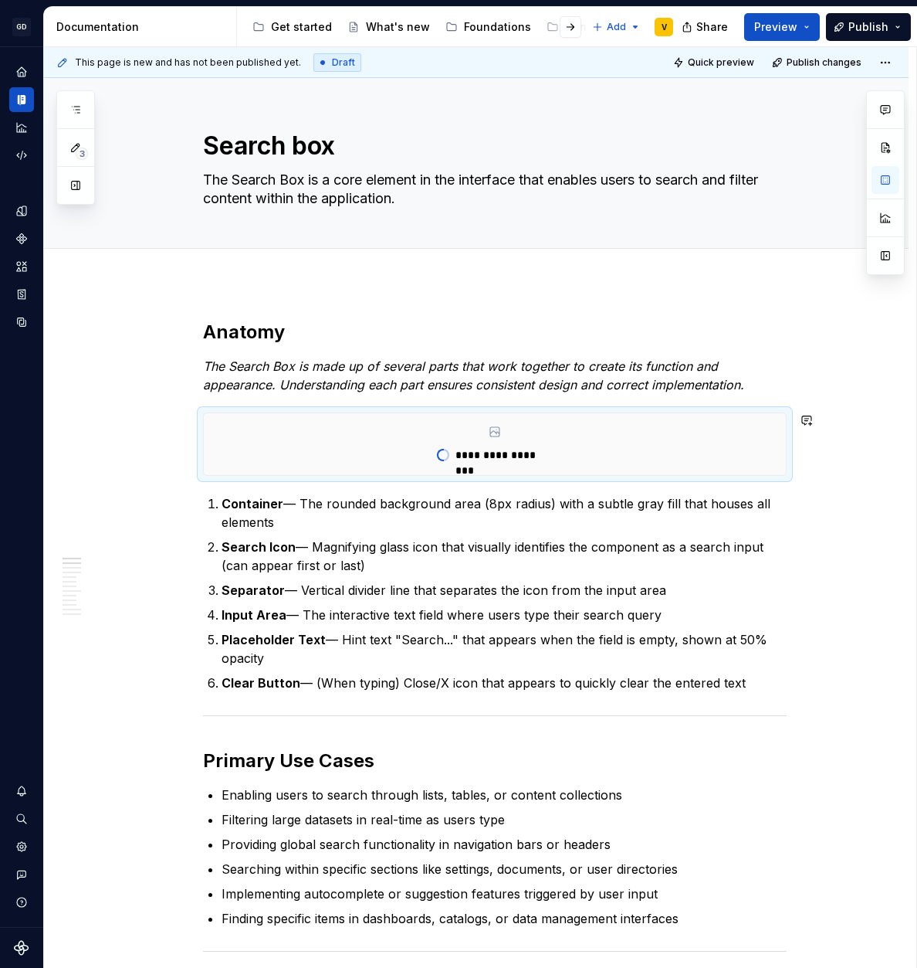
type textarea "*"
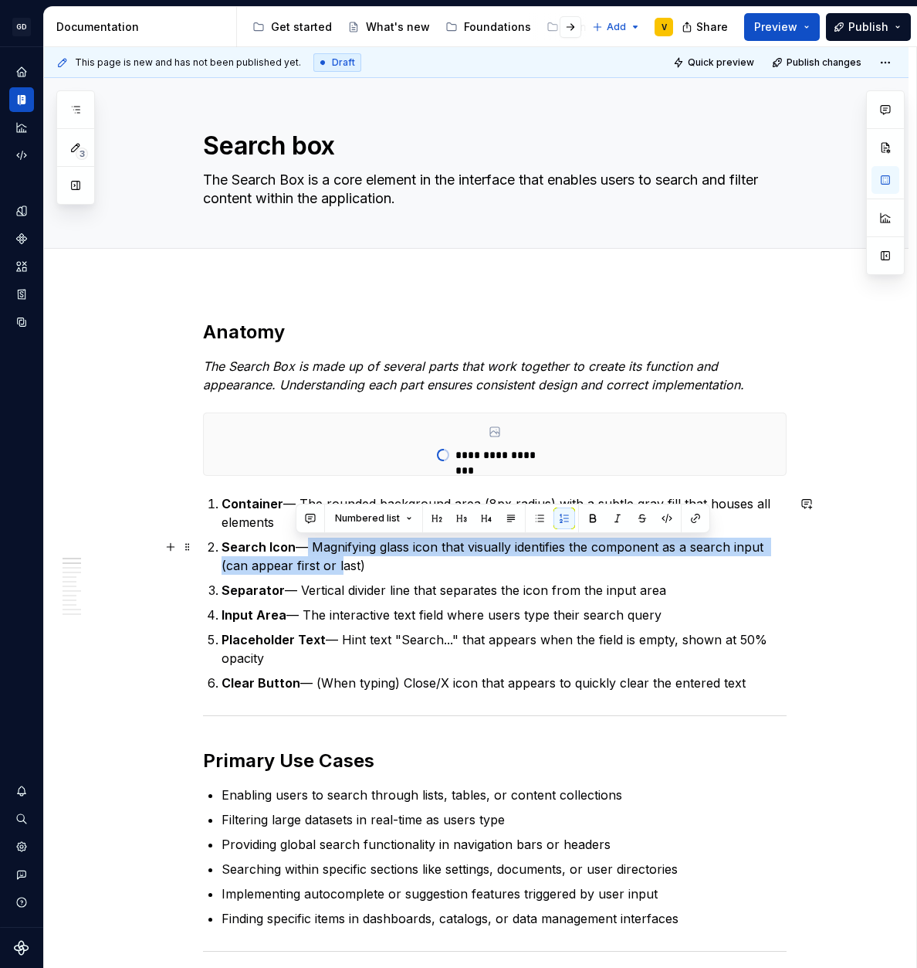
drag, startPoint x: 297, startPoint y: 548, endPoint x: 338, endPoint y: 558, distance: 42.7
click at [338, 557] on p "Search Icon — Magnifying glass icon that visually identifies the component as a…" at bounding box center [504, 555] width 565 height 37
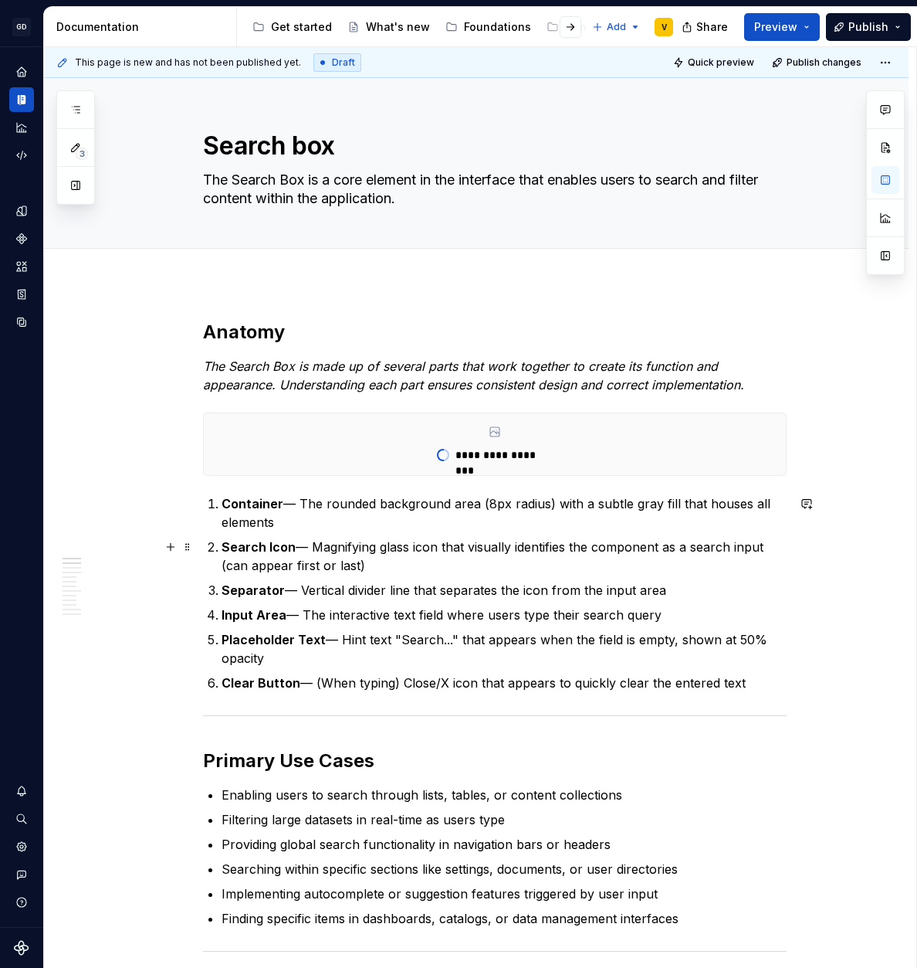
click at [344, 565] on p "Search Icon — Magnifying glass icon that visually identifies the component as a…" at bounding box center [504, 555] width 565 height 37
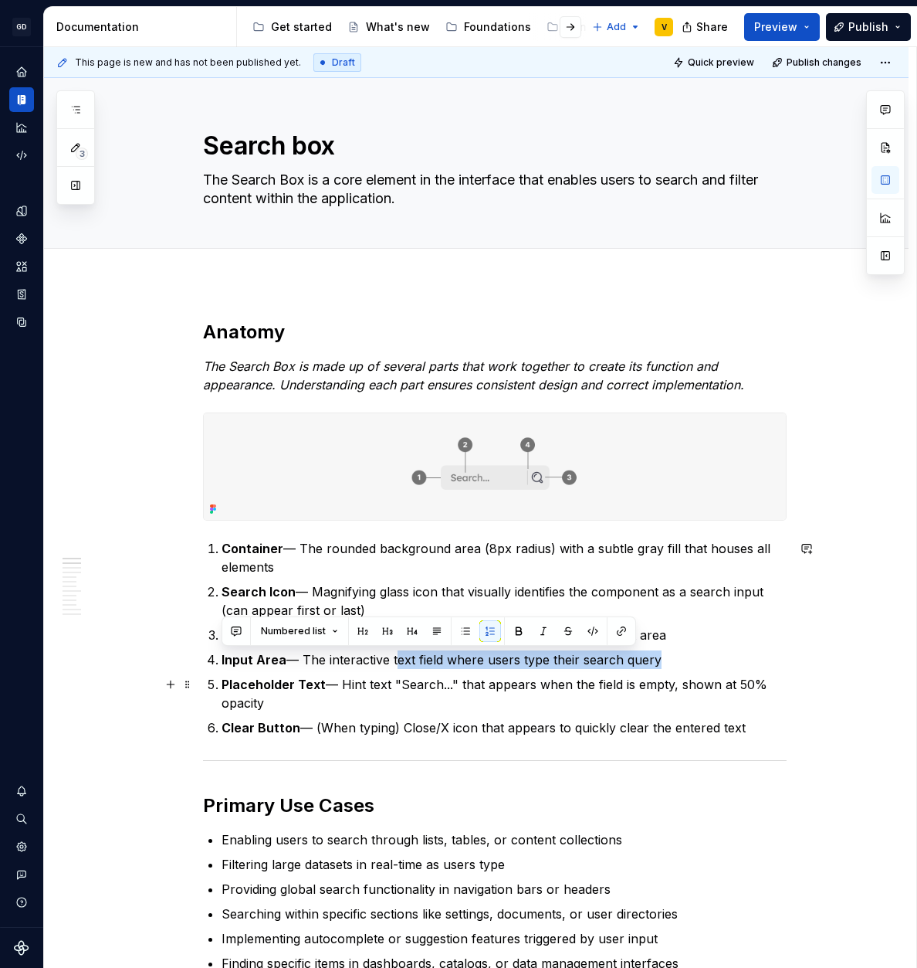
drag, startPoint x: 395, startPoint y: 663, endPoint x: 668, endPoint y: 670, distance: 273.5
click at [667, 670] on ol "Container — The rounded background area (8px radius) with a subtle gray fill th…" at bounding box center [504, 638] width 565 height 198
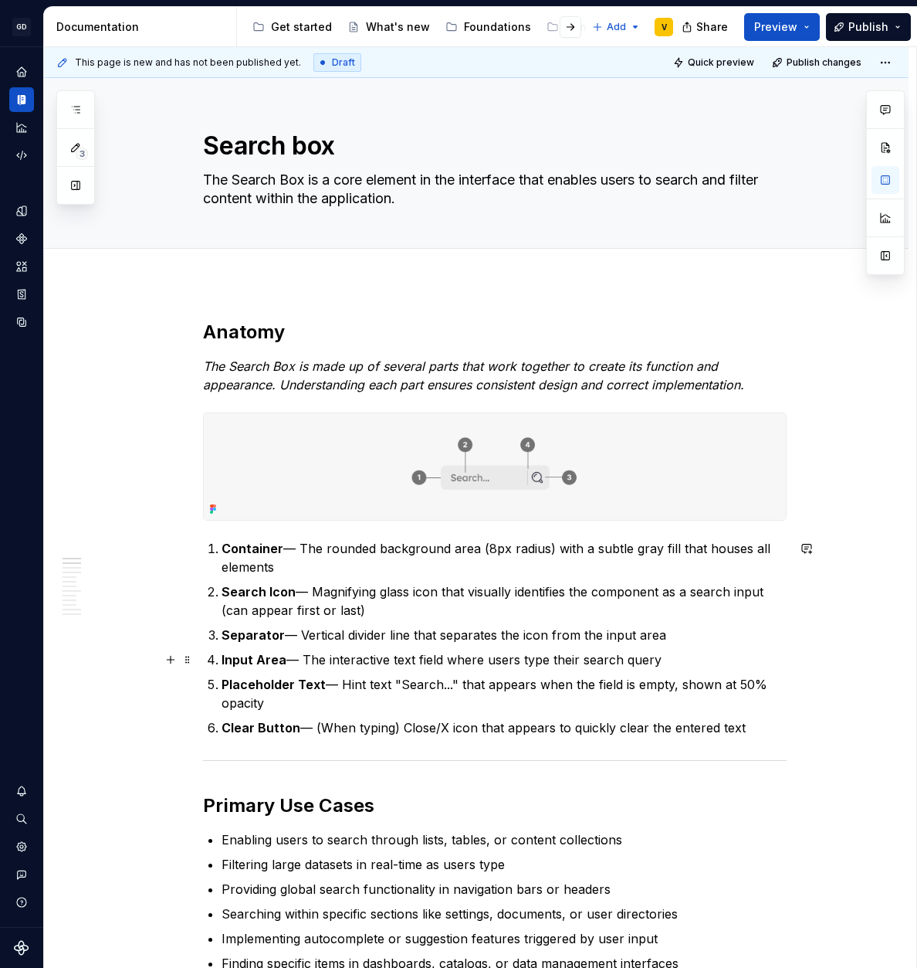
click at [669, 666] on p "Input Area — The interactive text field where users type their search query" at bounding box center [504, 659] width 565 height 19
drag, startPoint x: 672, startPoint y: 663, endPoint x: 225, endPoint y: 665, distance: 447.1
click at [225, 665] on p "Input Area — The interactive text field where users type their search query" at bounding box center [504, 659] width 565 height 19
click at [274, 715] on ol "Container — The rounded background area (8px radius) with a subtle gray fill th…" at bounding box center [504, 638] width 565 height 198
drag, startPoint x: 215, startPoint y: 683, endPoint x: 229, endPoint y: 685, distance: 13.3
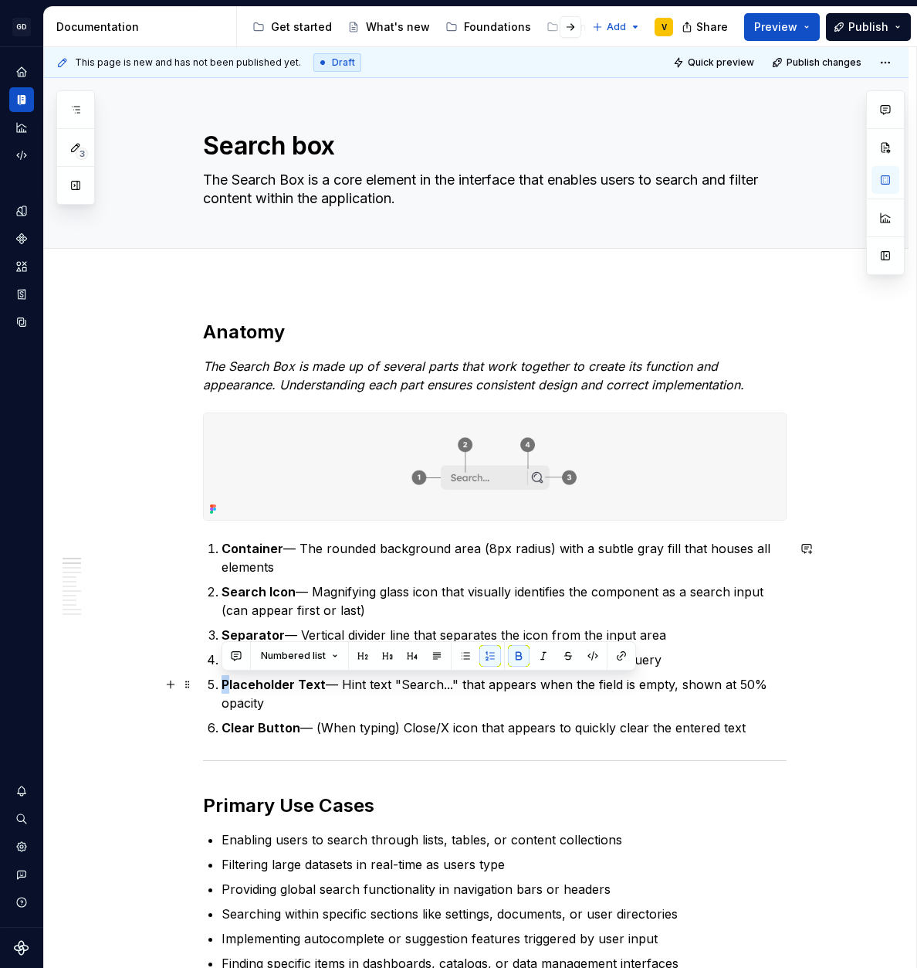
click at [229, 685] on li "Placeholder Text — Hint text "Search..." that appears when the field is empty, …" at bounding box center [504, 693] width 565 height 37
drag, startPoint x: 270, startPoint y: 704, endPoint x: 188, endPoint y: 682, distance: 84.9
click at [275, 700] on p "Placeholder Text — Hint text "Search..." that appears when the field is empty, …" at bounding box center [504, 693] width 565 height 37
drag, startPoint x: 320, startPoint y: 684, endPoint x: 198, endPoint y: 676, distance: 122.3
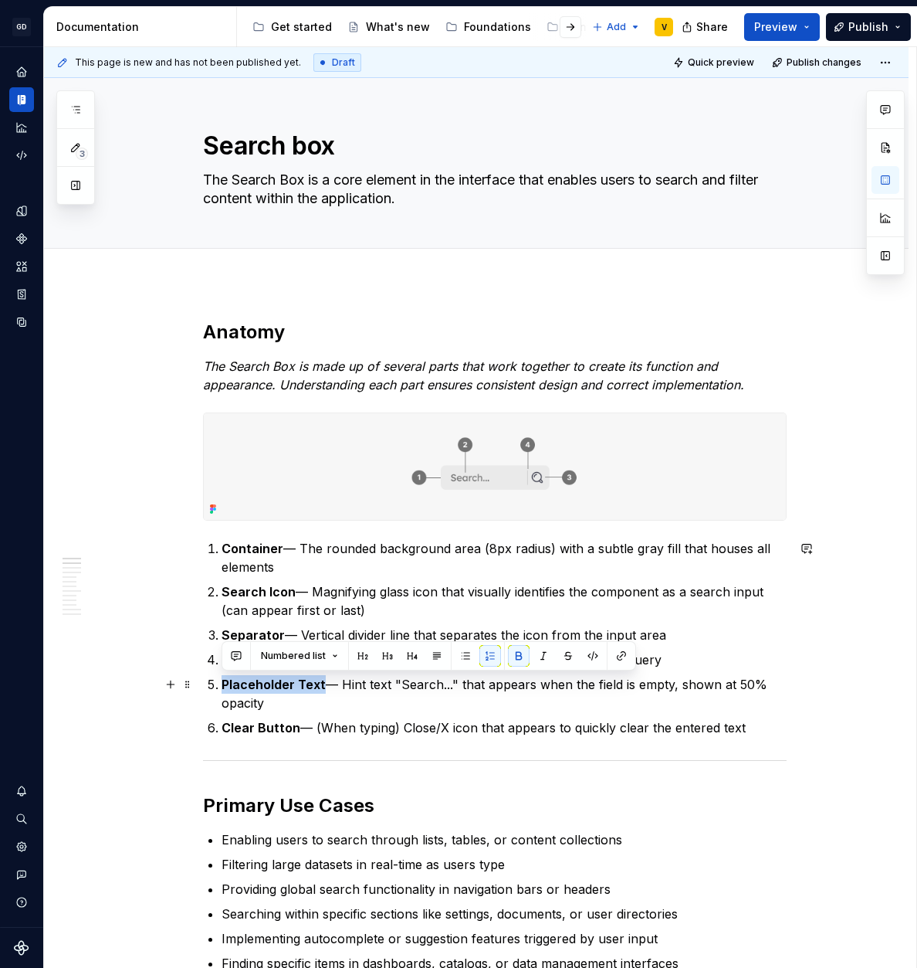
copy strong "Placeholder Text"
click at [307, 564] on p "Container — The rounded background area (8px radius) with a subtle gray fill th…" at bounding box center [504, 557] width 565 height 37
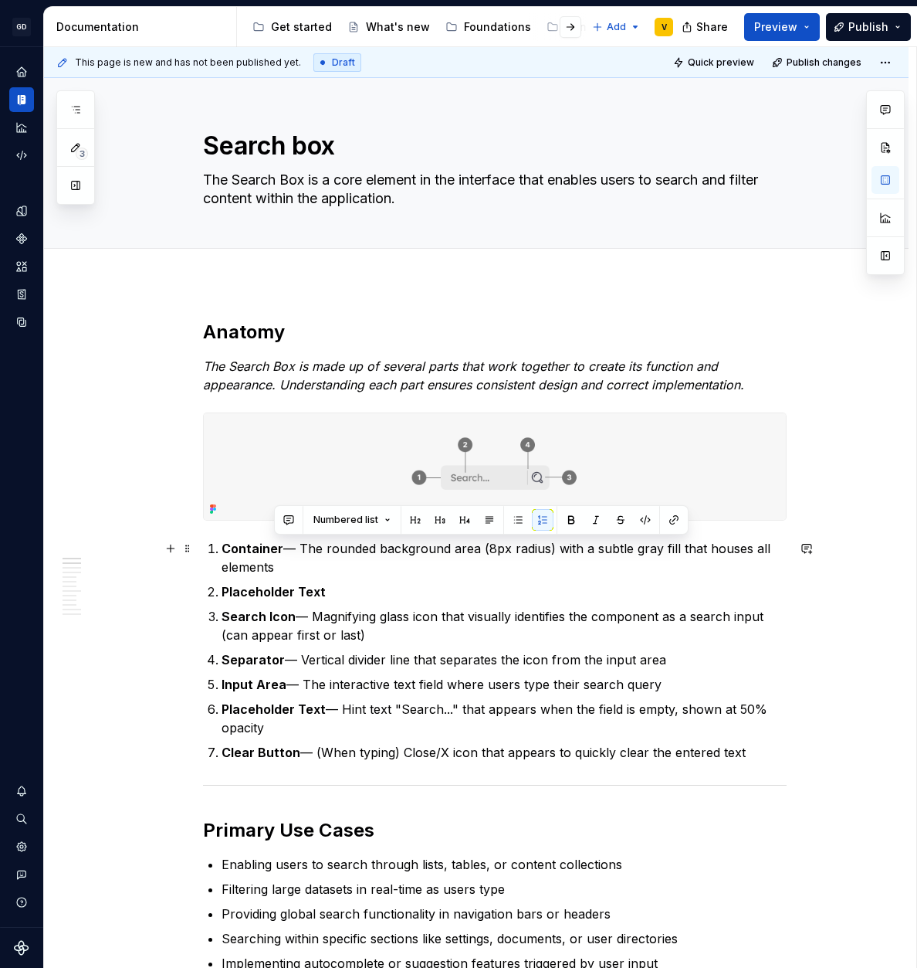
drag, startPoint x: 283, startPoint y: 550, endPoint x: 306, endPoint y: 568, distance: 28.6
click at [306, 568] on p "Container — The rounded background area (8px radius) with a subtle gray fill th…" at bounding box center [504, 557] width 565 height 37
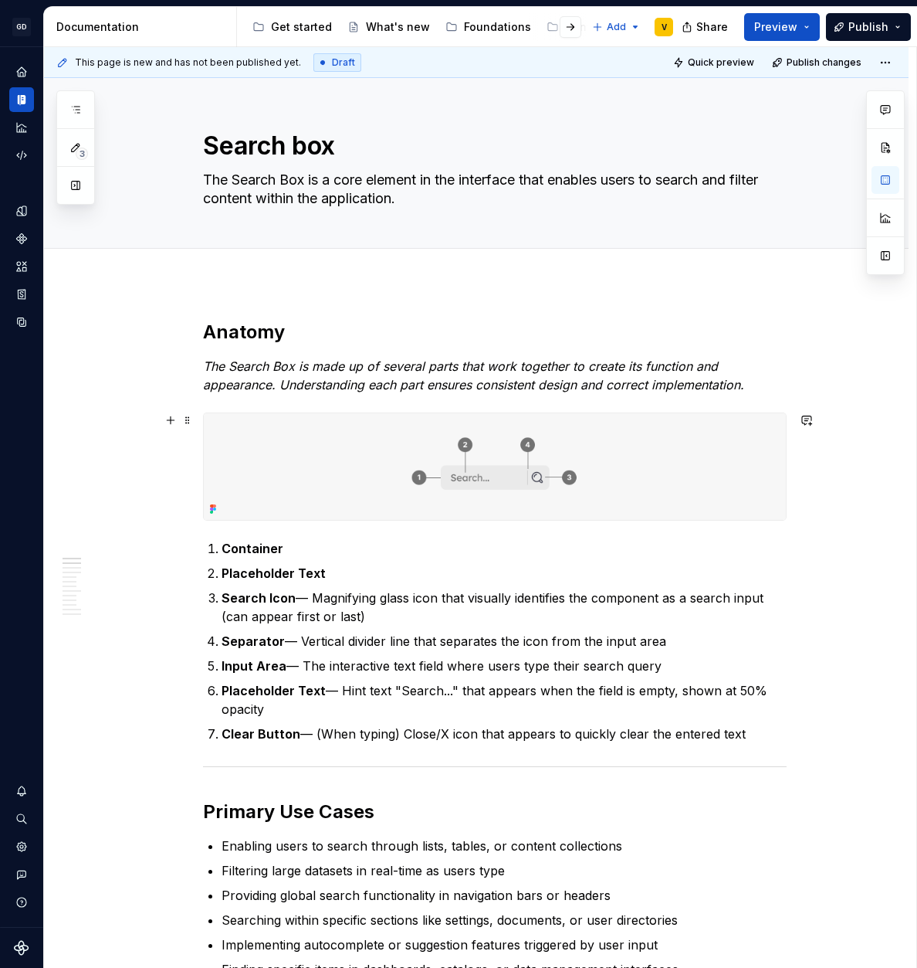
click at [505, 476] on img at bounding box center [495, 466] width 582 height 107
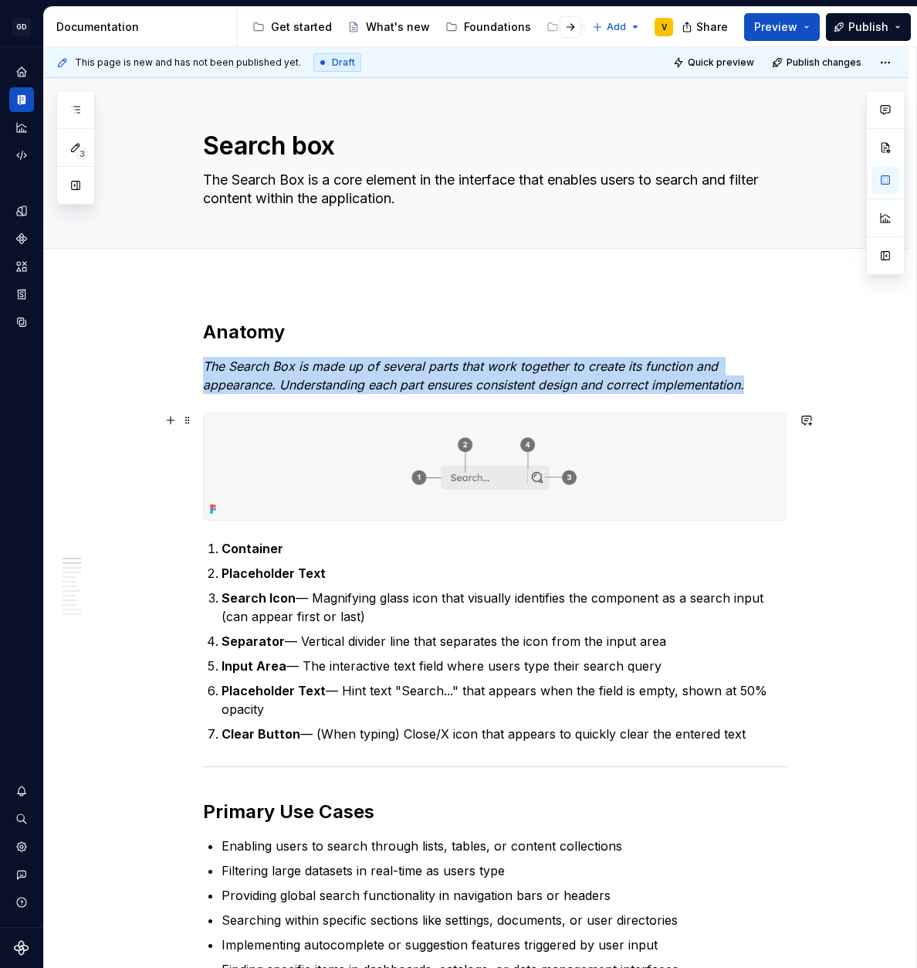
click at [505, 476] on img at bounding box center [495, 466] width 582 height 107
click at [504, 476] on img at bounding box center [495, 466] width 582 height 107
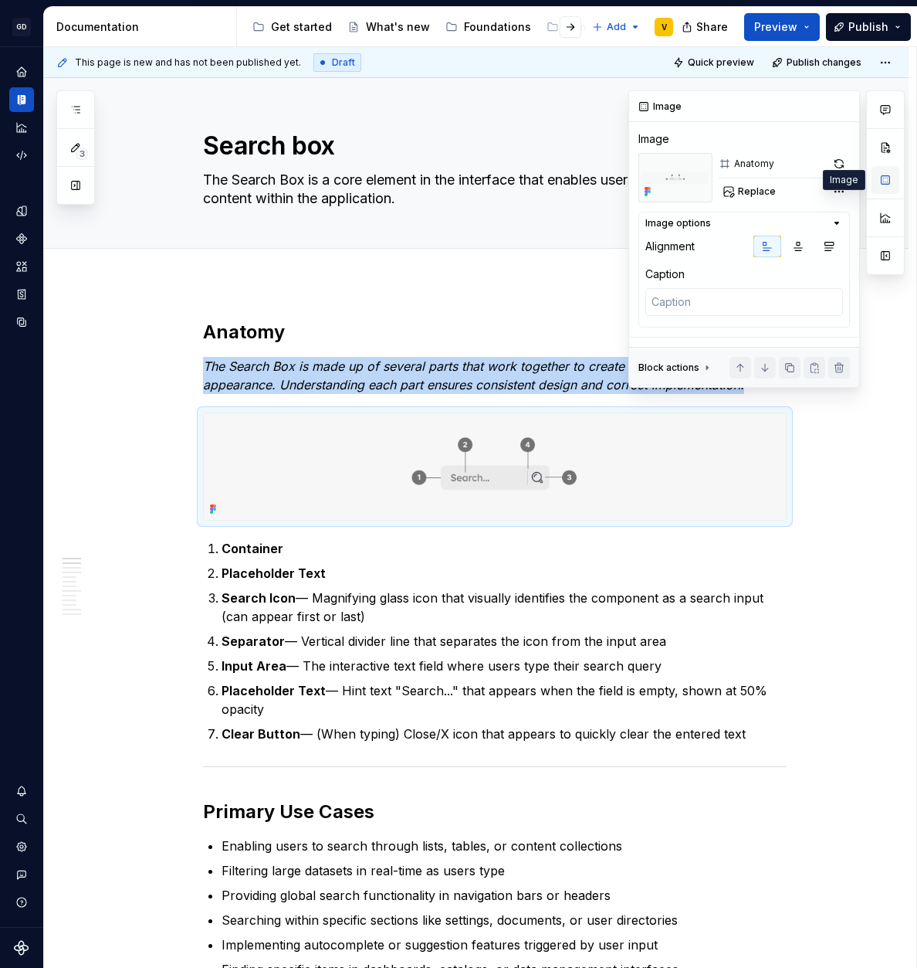
click at [895, 185] on button "button" at bounding box center [886, 180] width 28 height 28
click at [731, 192] on button "Replace" at bounding box center [751, 192] width 64 height 22
type textarea "*"
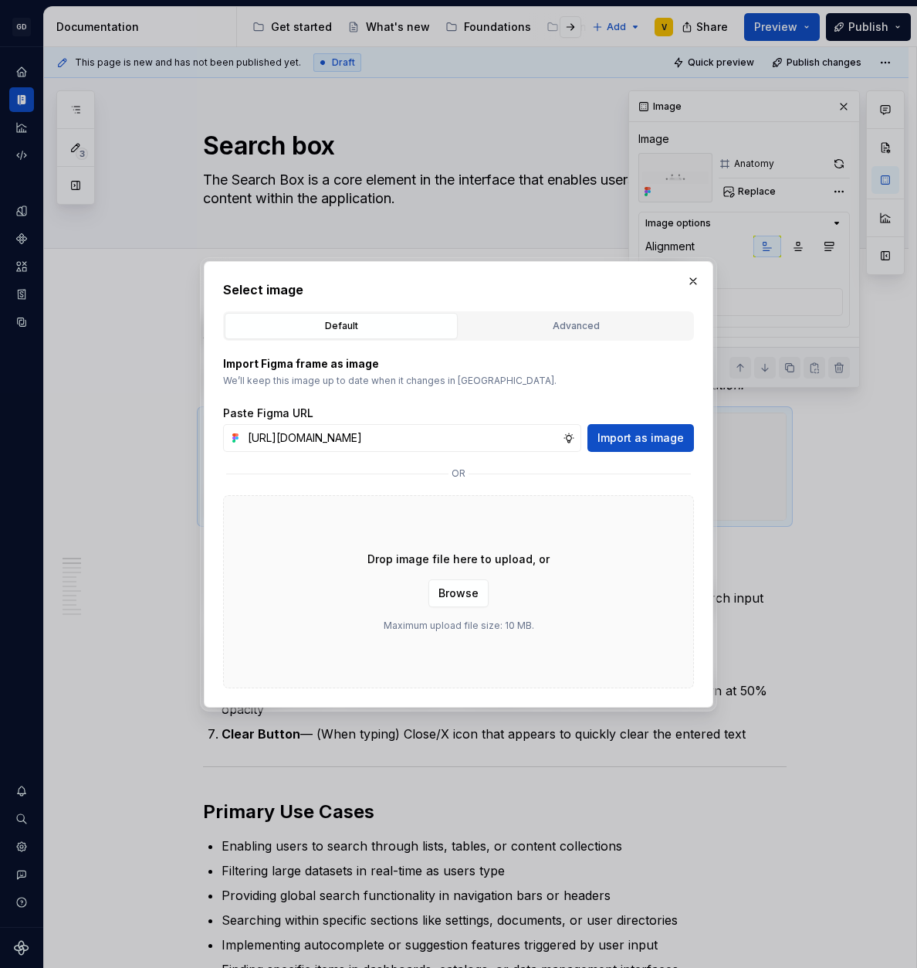
scroll to position [0, 550]
type input "[URL][DOMAIN_NAME]"
click at [640, 429] on button "Import as image" at bounding box center [641, 438] width 107 height 28
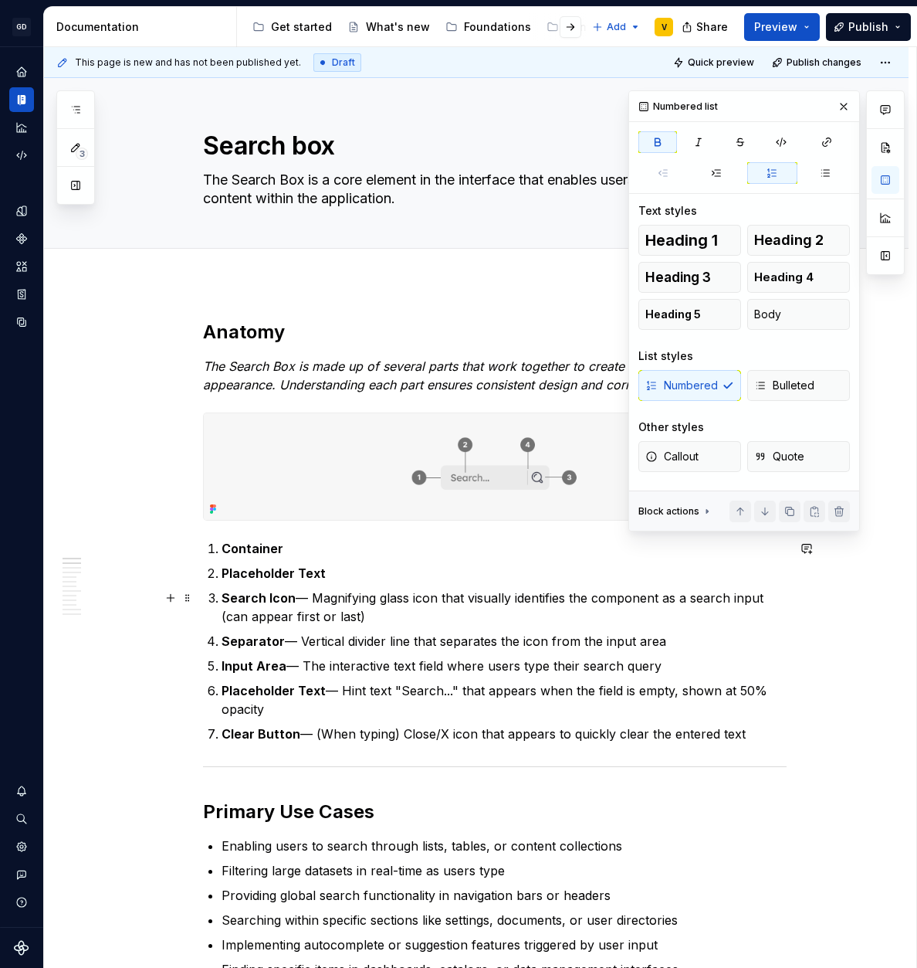
click at [262, 605] on p "Search Icon — Magnifying glass icon that visually identifies the component as a…" at bounding box center [504, 606] width 565 height 37
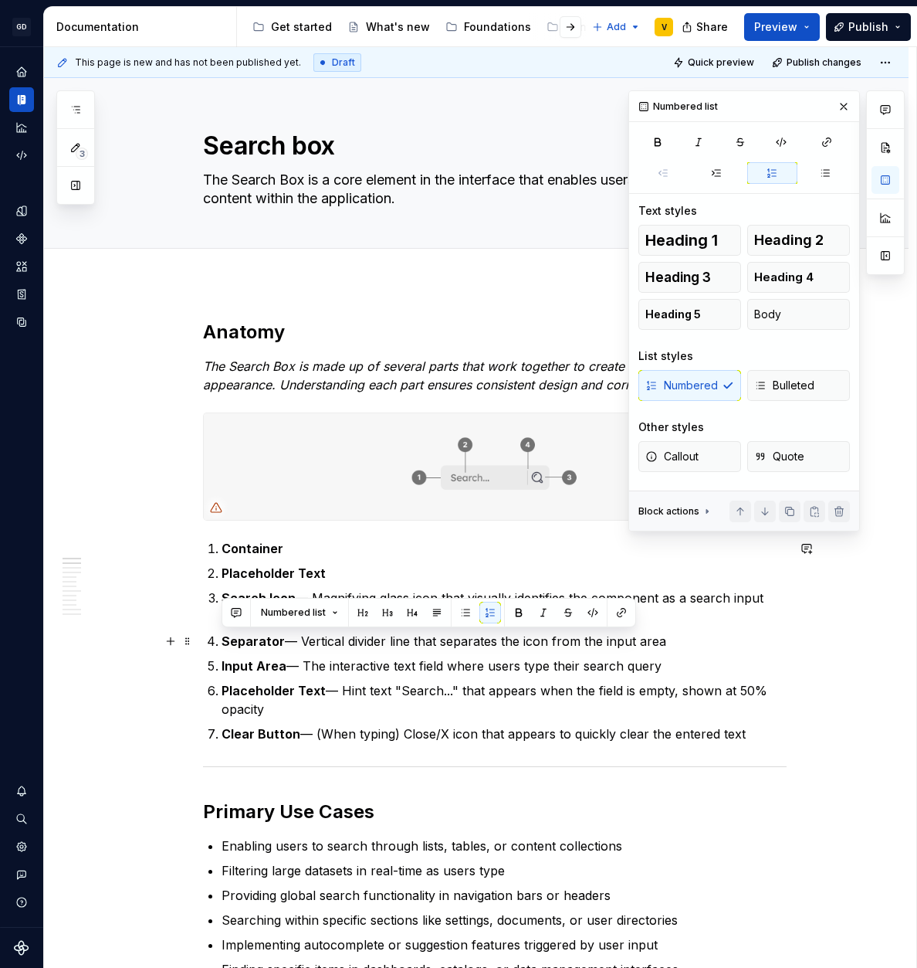
drag, startPoint x: 222, startPoint y: 643, endPoint x: 688, endPoint y: 649, distance: 466.4
click at [688, 649] on p "Separator — Vertical divider line that separates the icon from the input area" at bounding box center [504, 641] width 565 height 19
click at [344, 646] on p "Separator — Vertical divider line that separates the icon from the input area" at bounding box center [504, 641] width 565 height 19
drag, startPoint x: 280, startPoint y: 642, endPoint x: 219, endPoint y: 637, distance: 62.0
click at [222, 637] on li "Separator — Vertical divider line that separates the icon from the input area" at bounding box center [504, 641] width 565 height 19
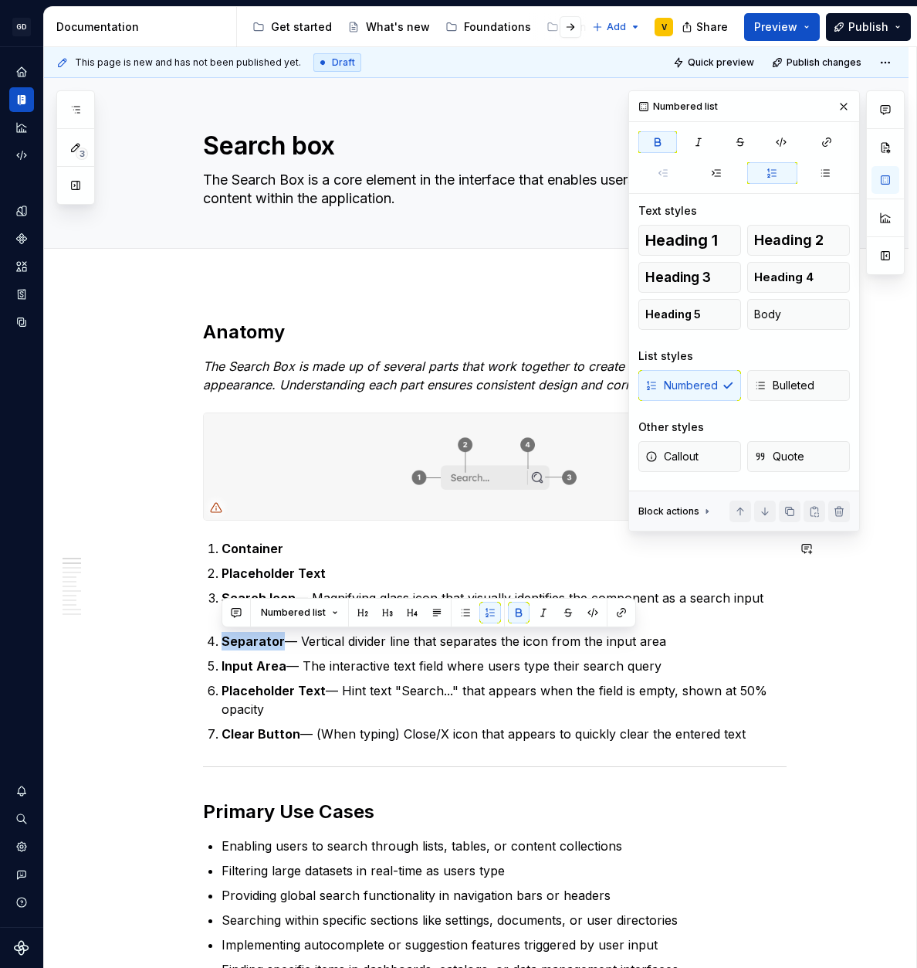
copy strong "Separator"
click at [404, 558] on ol "Container Placeholder Text Search Icon — Magnifying glass icon that visually id…" at bounding box center [504, 641] width 565 height 204
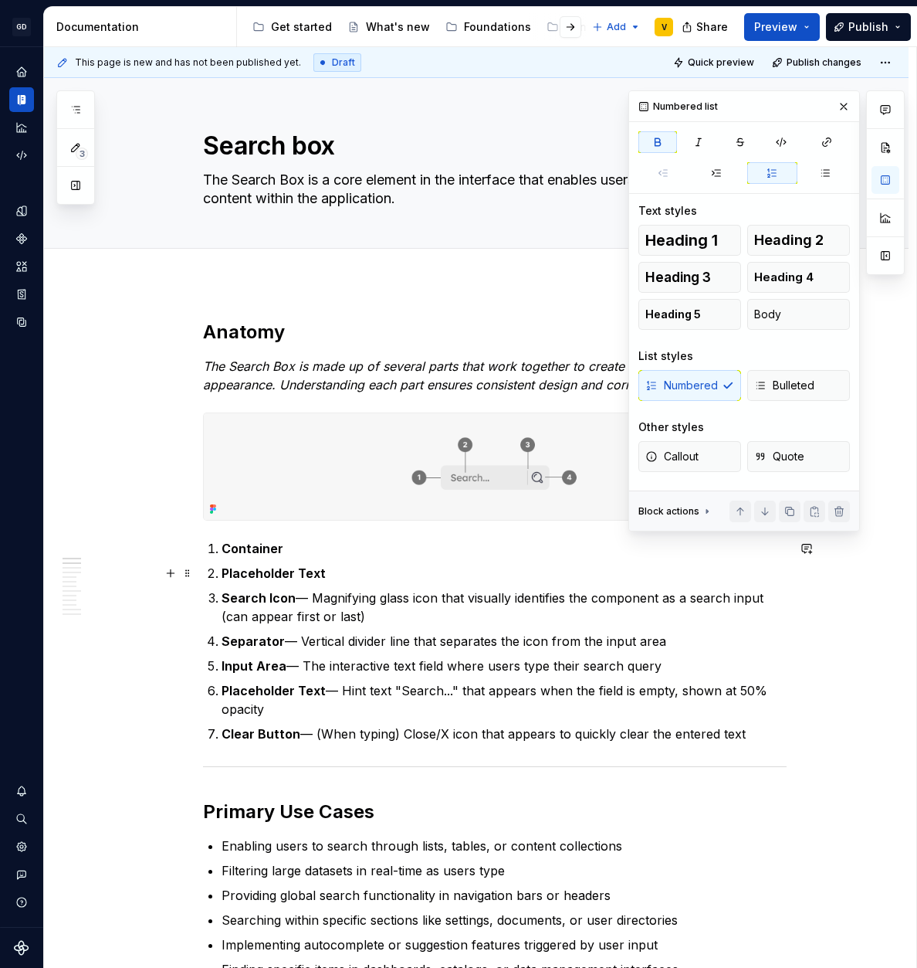
click at [362, 568] on p "Placeholder Text" at bounding box center [504, 573] width 565 height 19
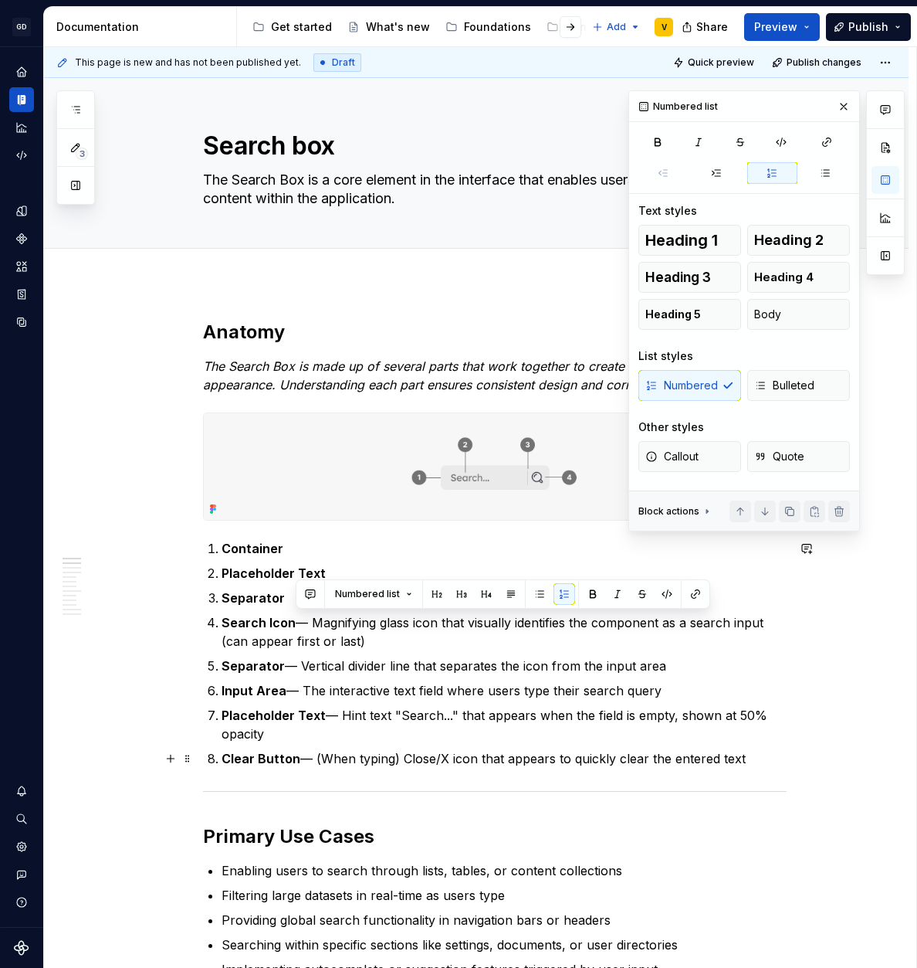
drag, startPoint x: 299, startPoint y: 627, endPoint x: 756, endPoint y: 758, distance: 475.4
click at [756, 758] on ol "Container Placeholder Text Separator Search Icon — Magnifying glass icon that v…" at bounding box center [504, 653] width 565 height 229
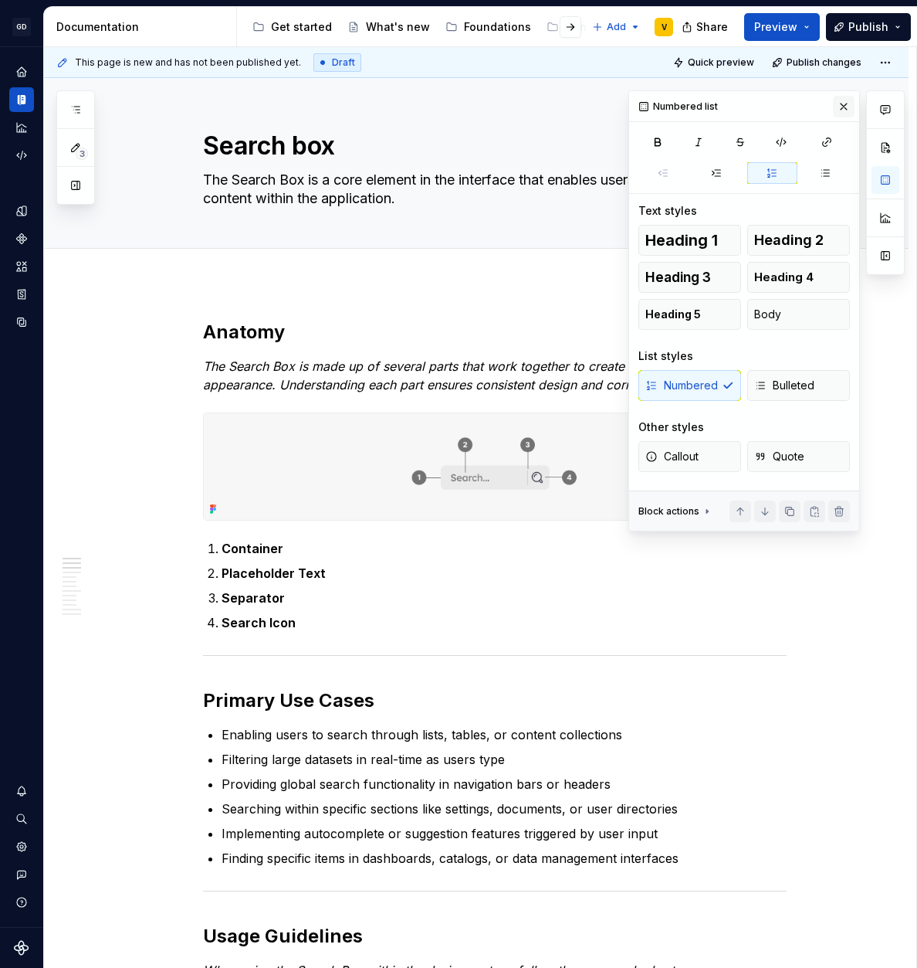
click at [845, 104] on button "button" at bounding box center [844, 107] width 22 height 22
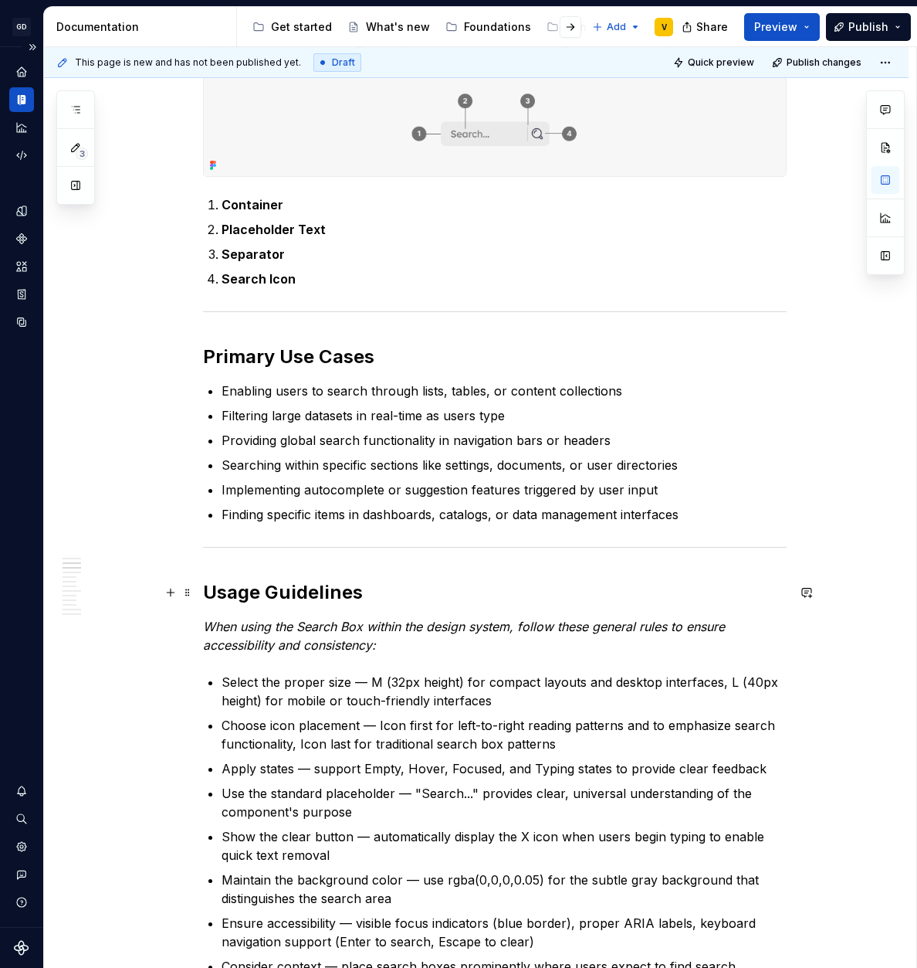
scroll to position [331, 0]
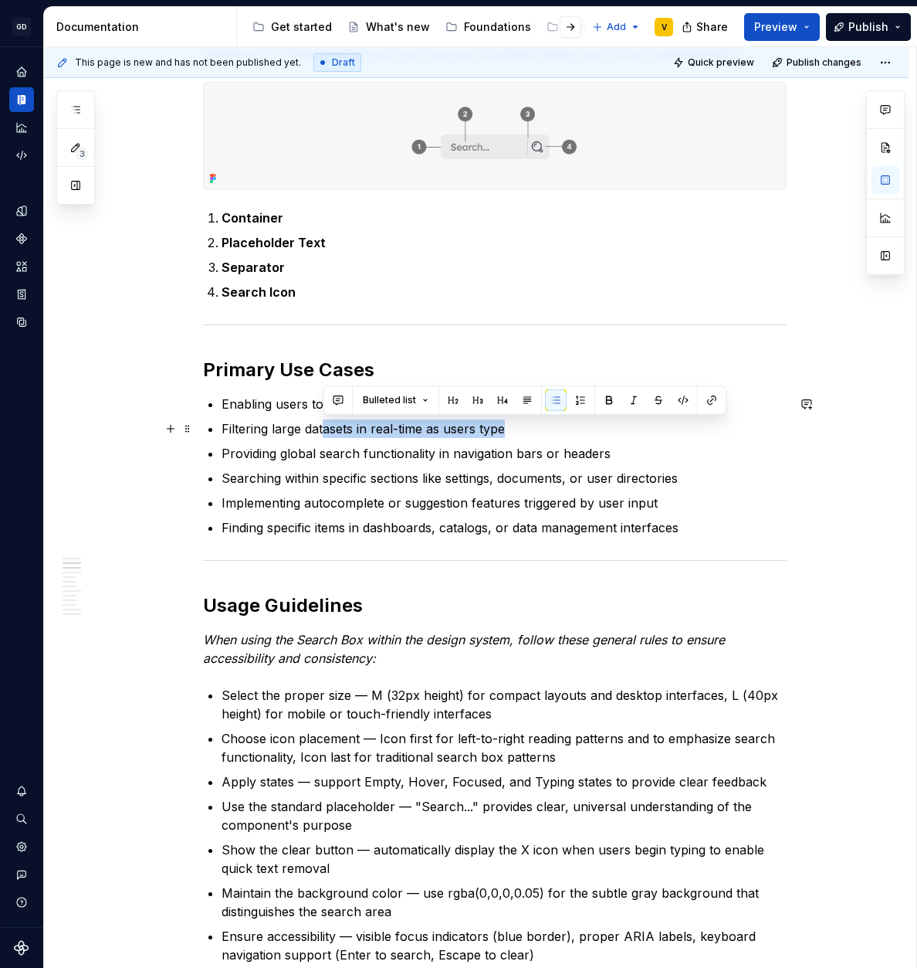
drag, startPoint x: 321, startPoint y: 431, endPoint x: 516, endPoint y: 423, distance: 194.8
click at [516, 423] on p "Filtering large datasets in real-time as users type" at bounding box center [504, 428] width 565 height 19
click at [517, 425] on p "Filtering large datasets in real-time as users type" at bounding box center [504, 428] width 565 height 19
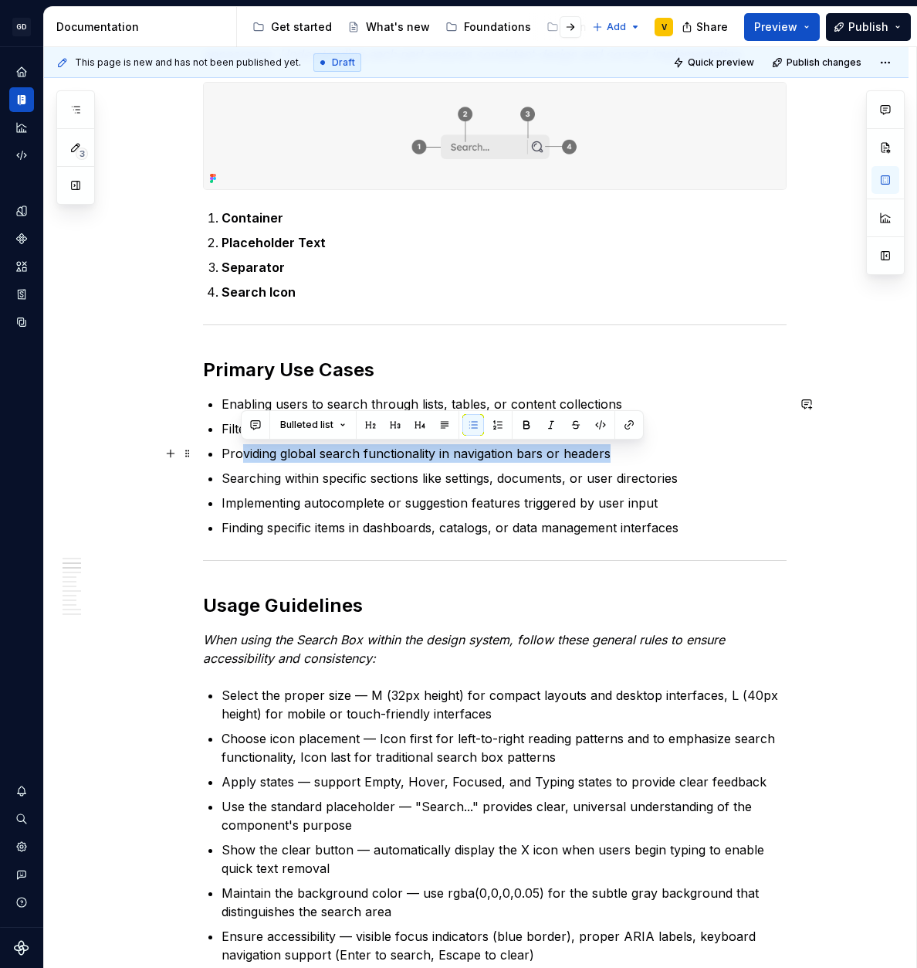
drag, startPoint x: 256, startPoint y: 455, endPoint x: 612, endPoint y: 446, distance: 356.9
click at [612, 446] on p "Providing global search functionality in navigation bars or headers" at bounding box center [504, 453] width 565 height 19
click at [613, 450] on p "Providing global search functionality in navigation bars or headers" at bounding box center [504, 453] width 565 height 19
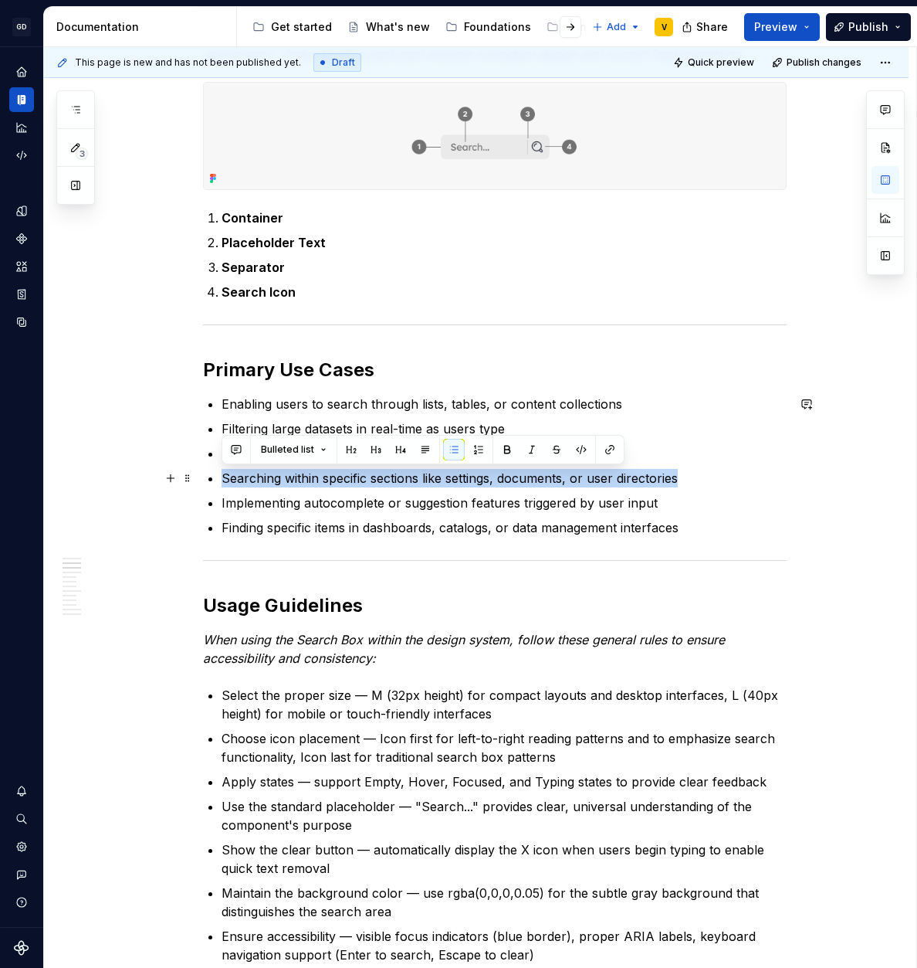
drag, startPoint x: 221, startPoint y: 483, endPoint x: 703, endPoint y: 475, distance: 481.9
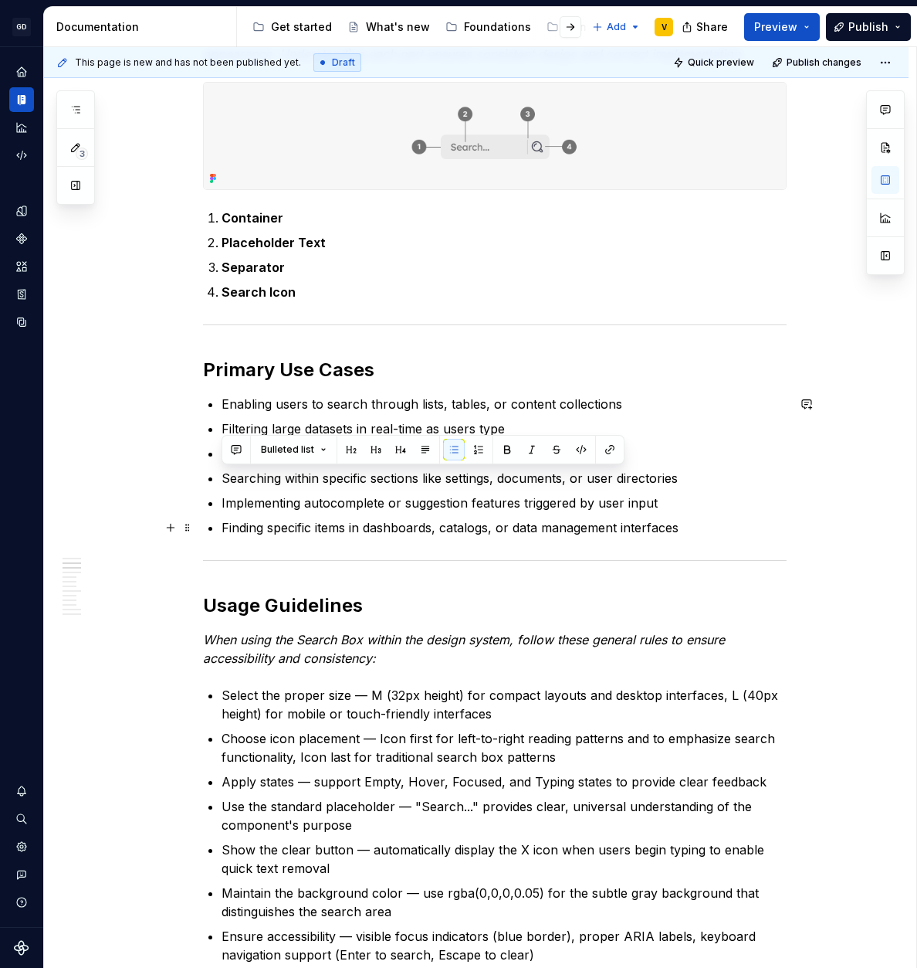
click at [576, 518] on p "Finding specific items in dashboards, catalogs, or data management interfaces" at bounding box center [504, 527] width 565 height 19
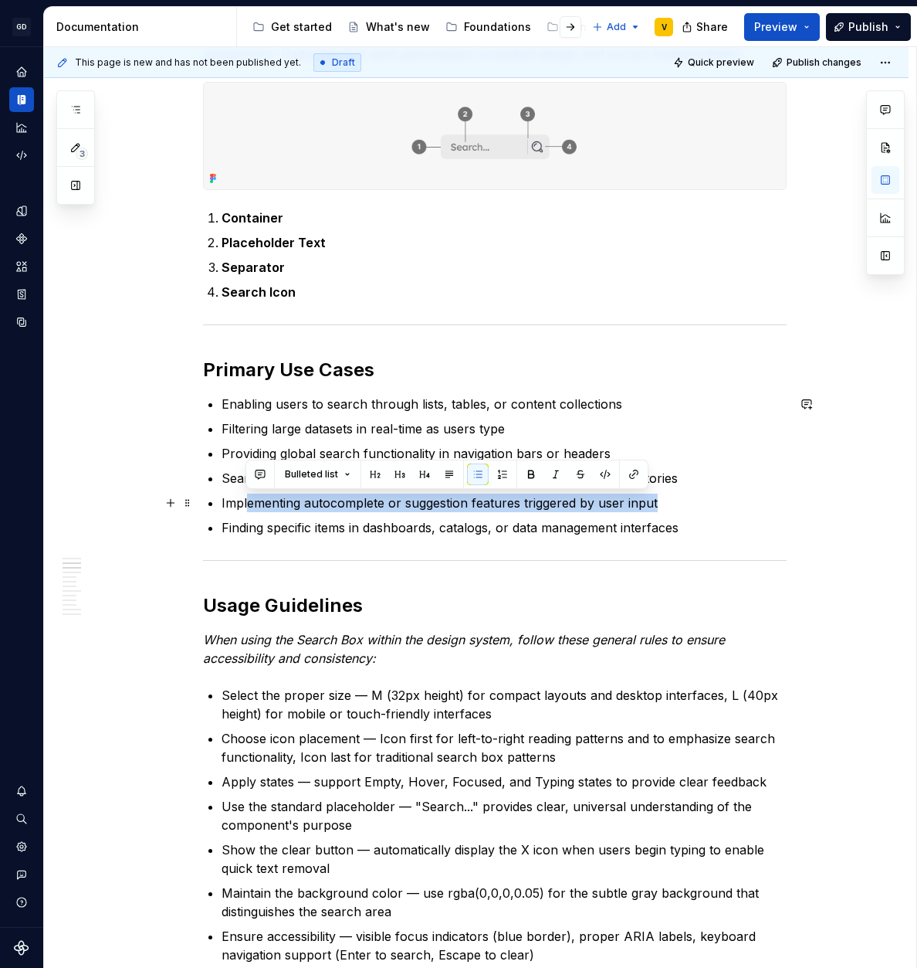
drag, startPoint x: 248, startPoint y: 510, endPoint x: 660, endPoint y: 506, distance: 412.4
click at [660, 506] on p "Implementing autocomplete or suggestion features triggered by user input" at bounding box center [504, 502] width 565 height 19
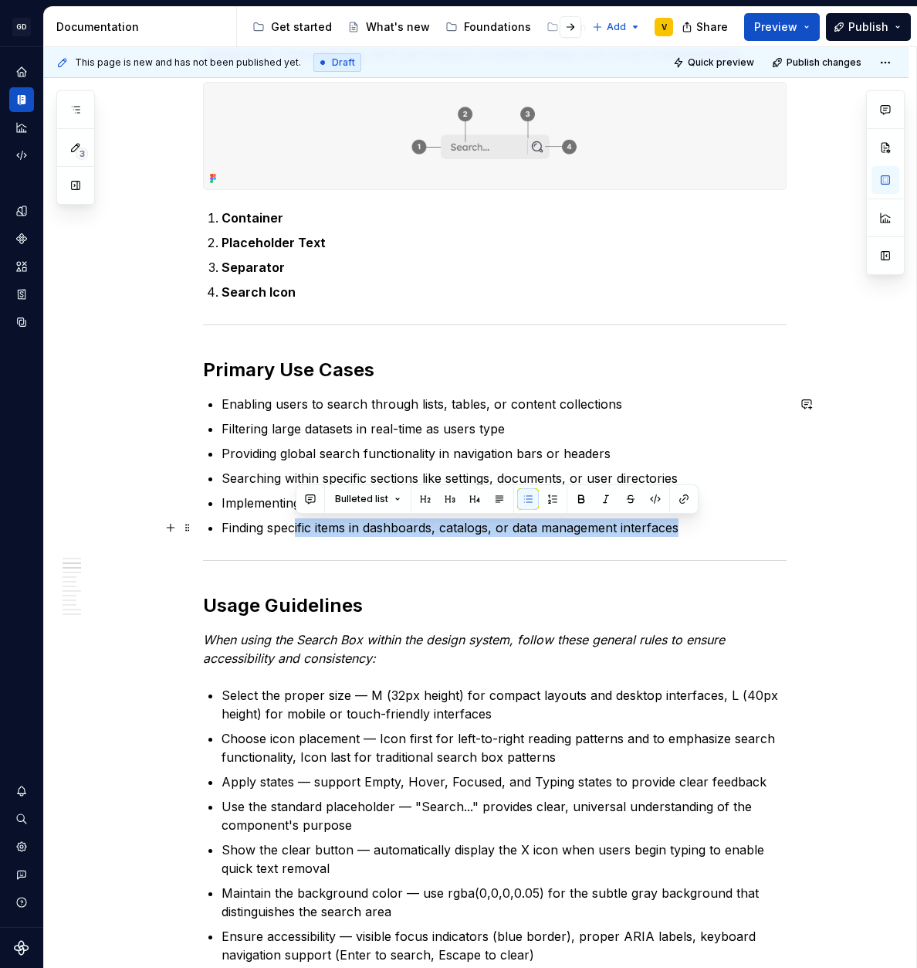
drag, startPoint x: 314, startPoint y: 529, endPoint x: 721, endPoint y: 531, distance: 407.0
click at [721, 531] on p "Finding specific items in dashboards, catalogs, or data management interfaces" at bounding box center [504, 527] width 565 height 19
click at [669, 531] on p "Finding specific items in dashboards, catalogs, or data management interfaces" at bounding box center [504, 527] width 565 height 19
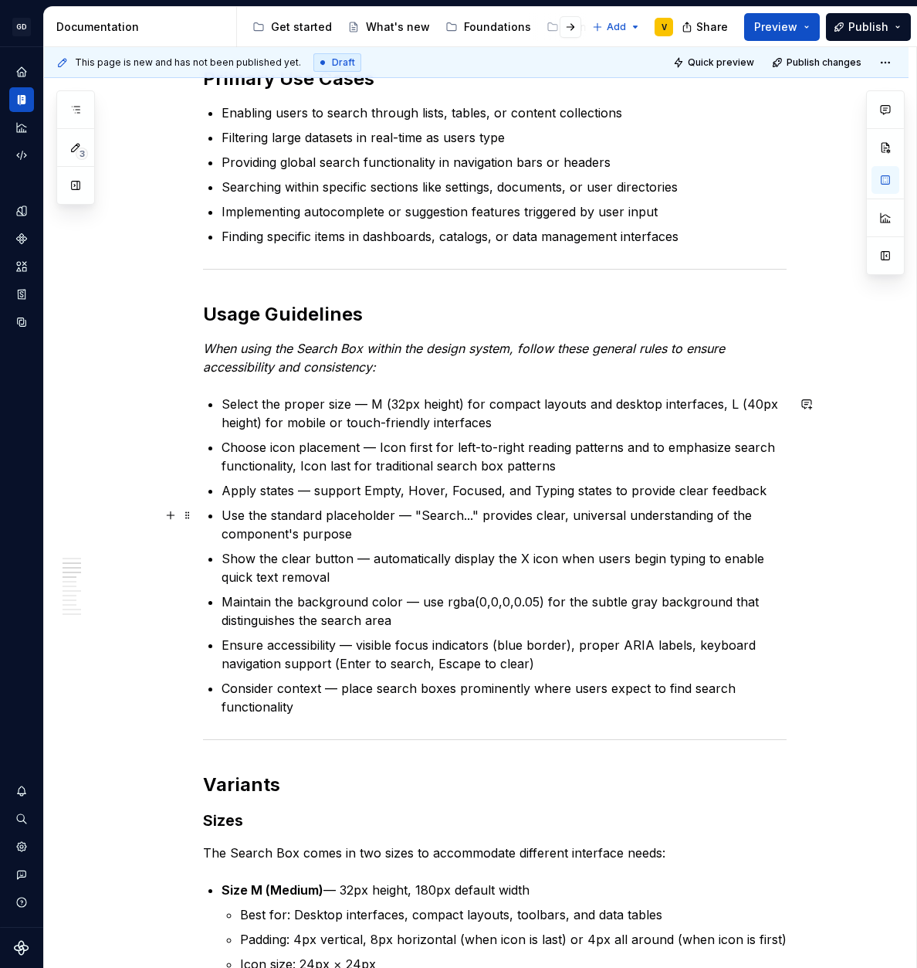
scroll to position [626, 0]
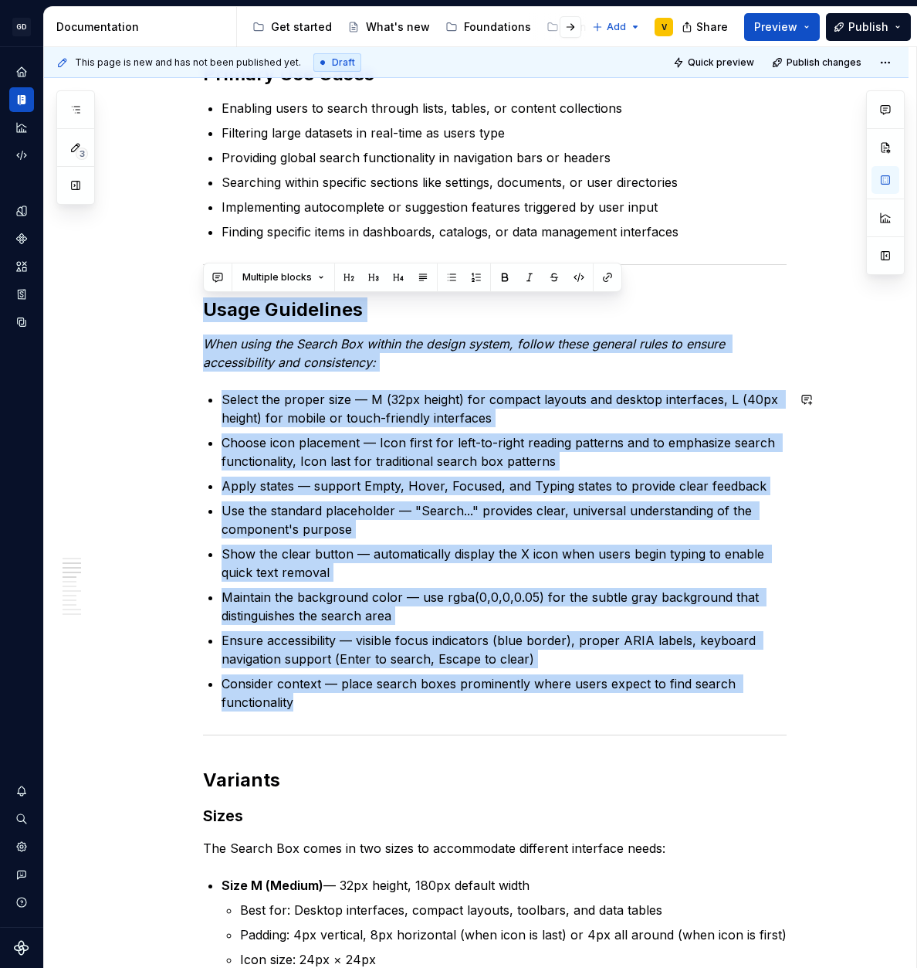
drag, startPoint x: 206, startPoint y: 307, endPoint x: 425, endPoint y: 726, distance: 472.5
copy div "Lorem Ipsumdolor Sita conse adi Elitse Doe tempor inc utlabo etdolo, magnaa eni…"
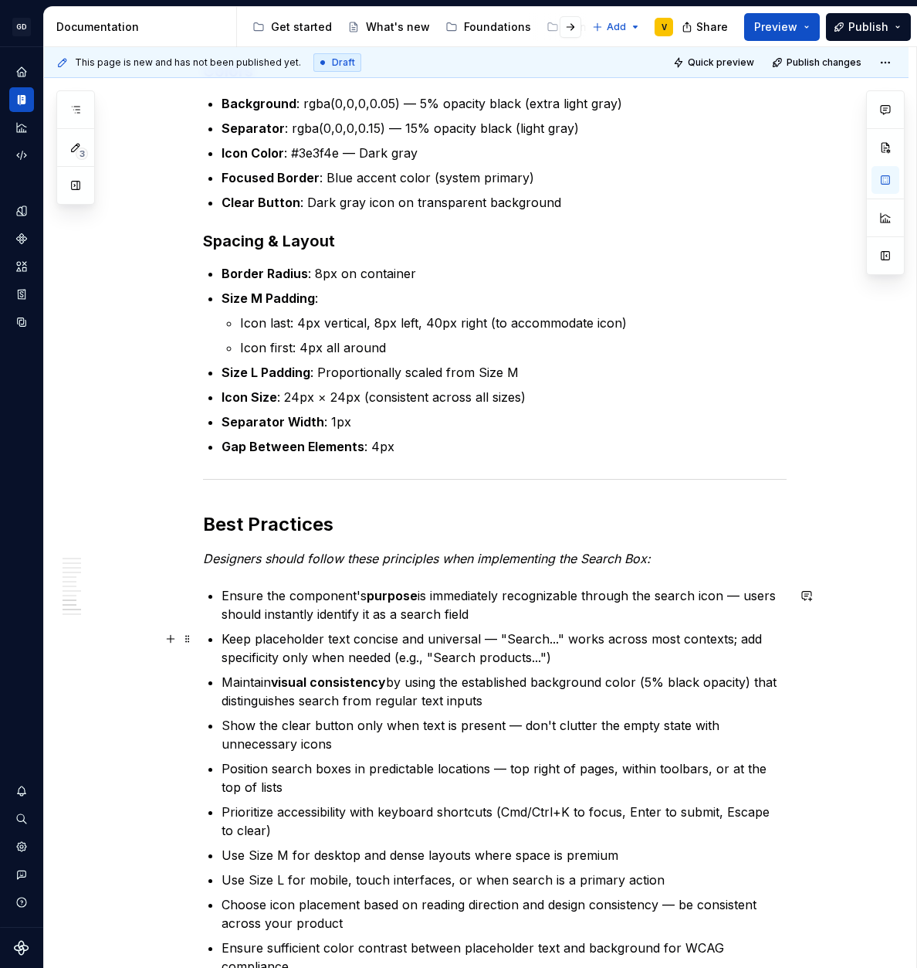
scroll to position [2390, 0]
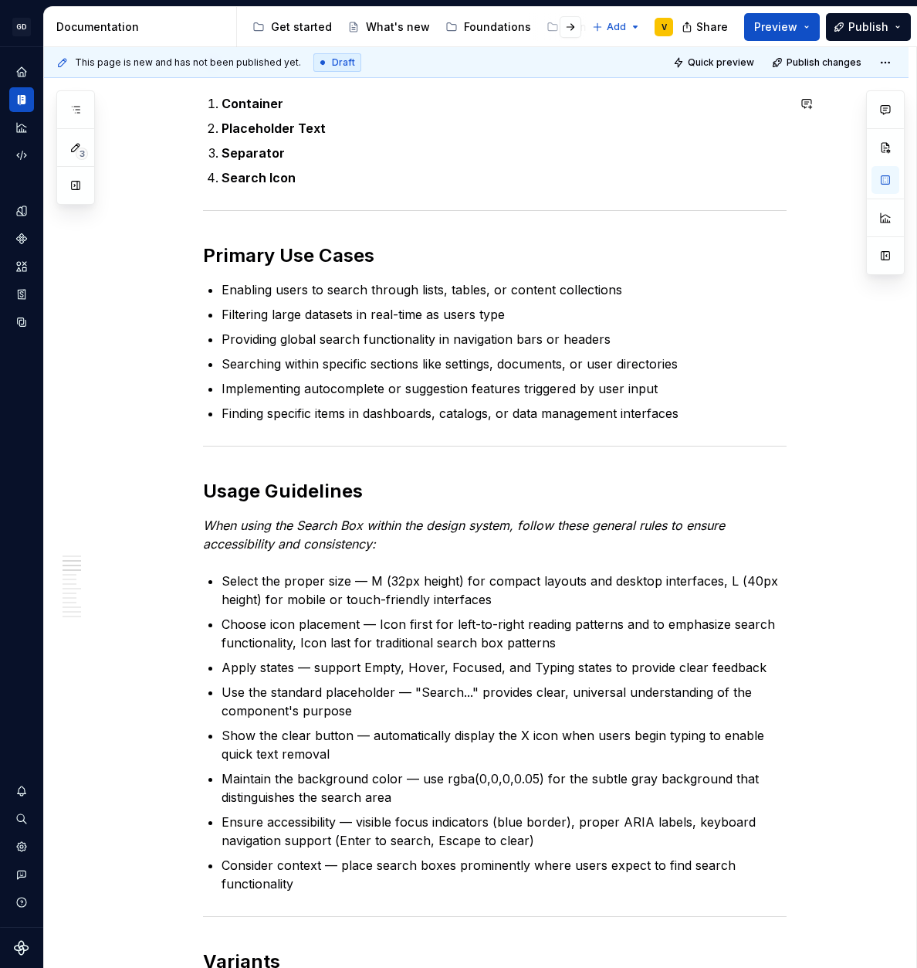
scroll to position [453, 0]
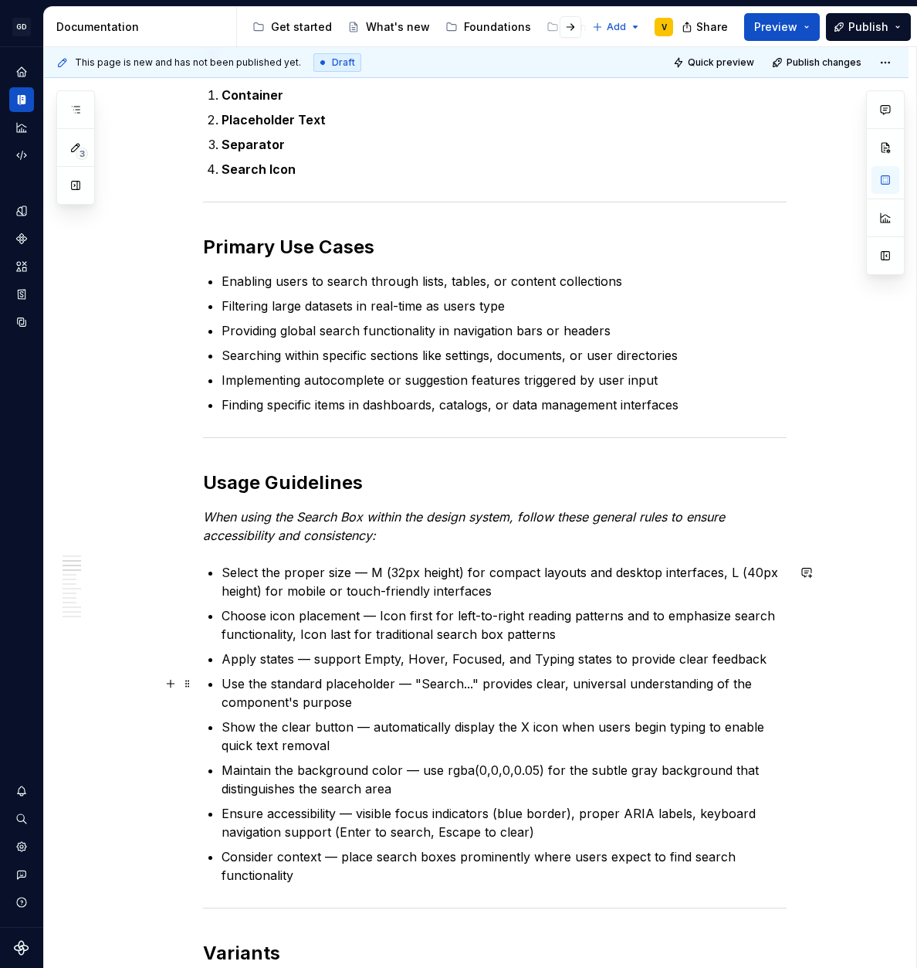
click at [381, 680] on p "Use the standard placeholder — "Search..." provides clear, universal understand…" at bounding box center [504, 692] width 565 height 37
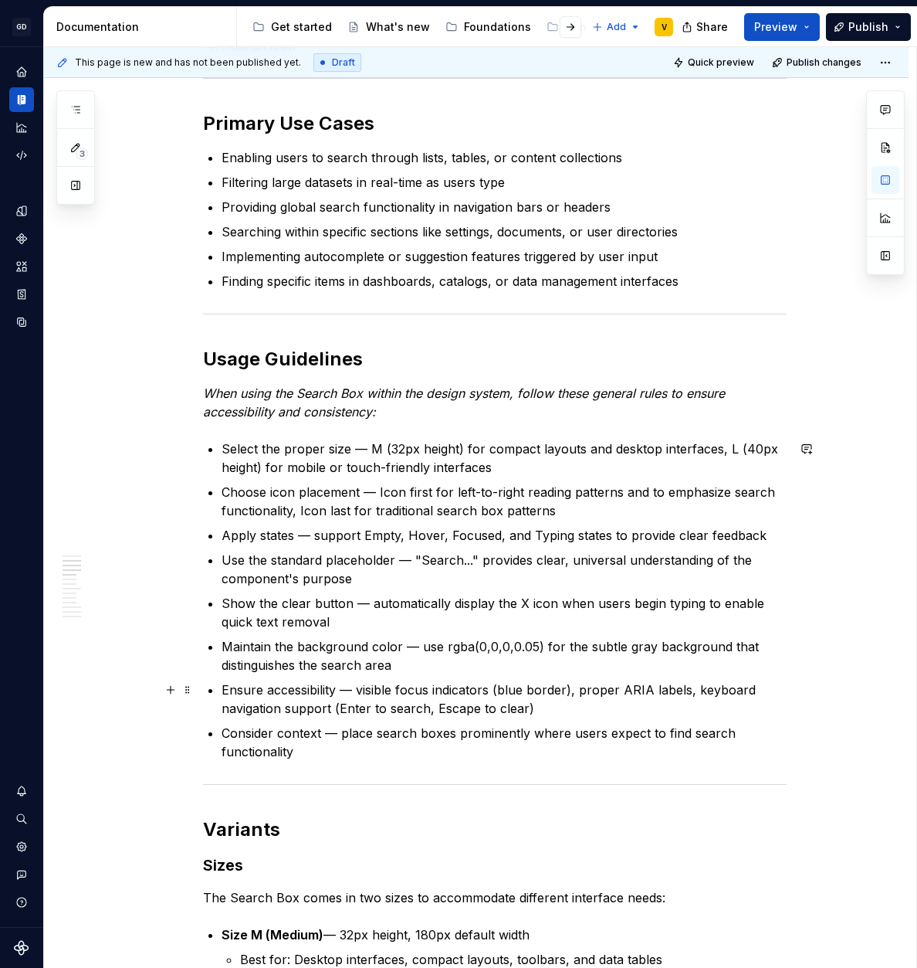
scroll to position [579, 0]
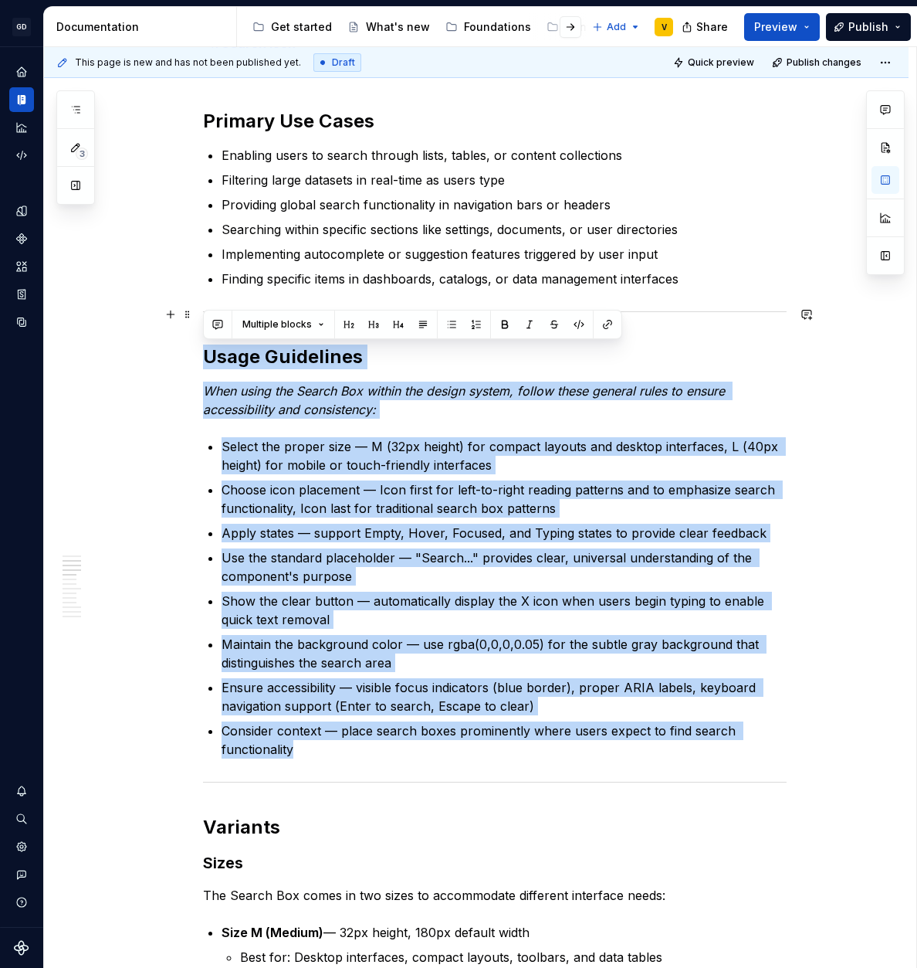
drag, startPoint x: 322, startPoint y: 758, endPoint x: 202, endPoint y: 315, distance: 459.1
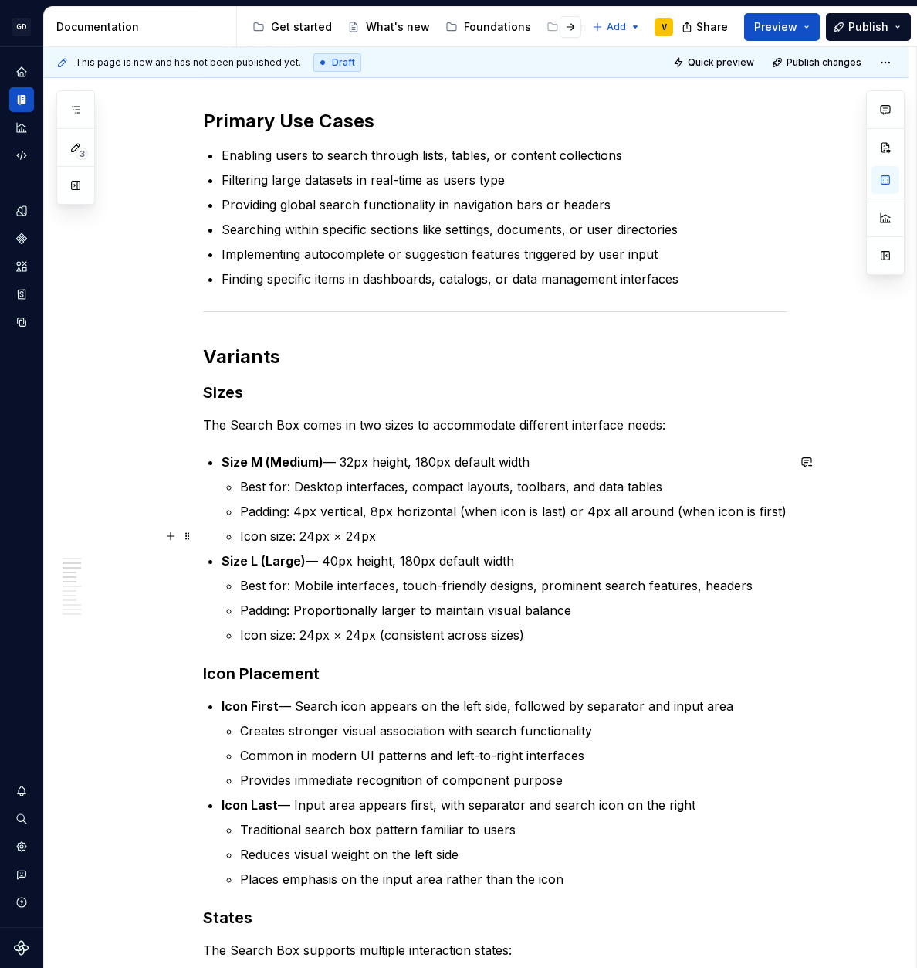
click at [375, 528] on p "Icon size: 24px × 24px" at bounding box center [513, 536] width 547 height 19
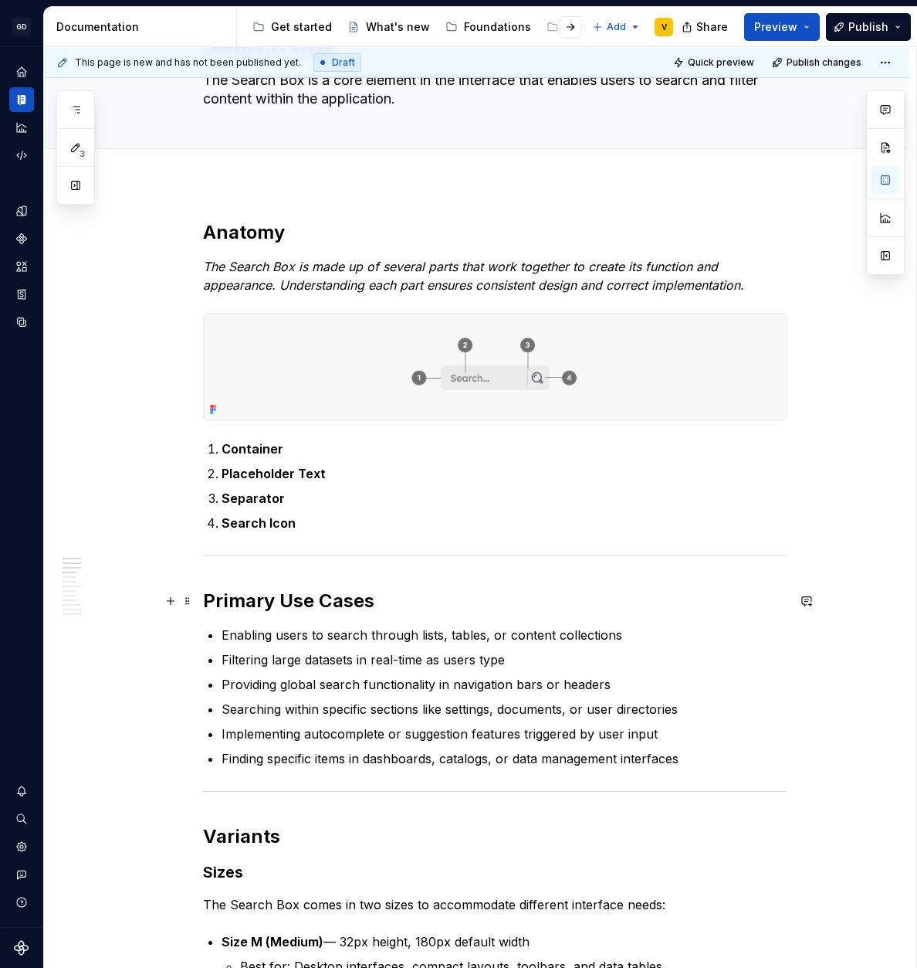
scroll to position [267, 0]
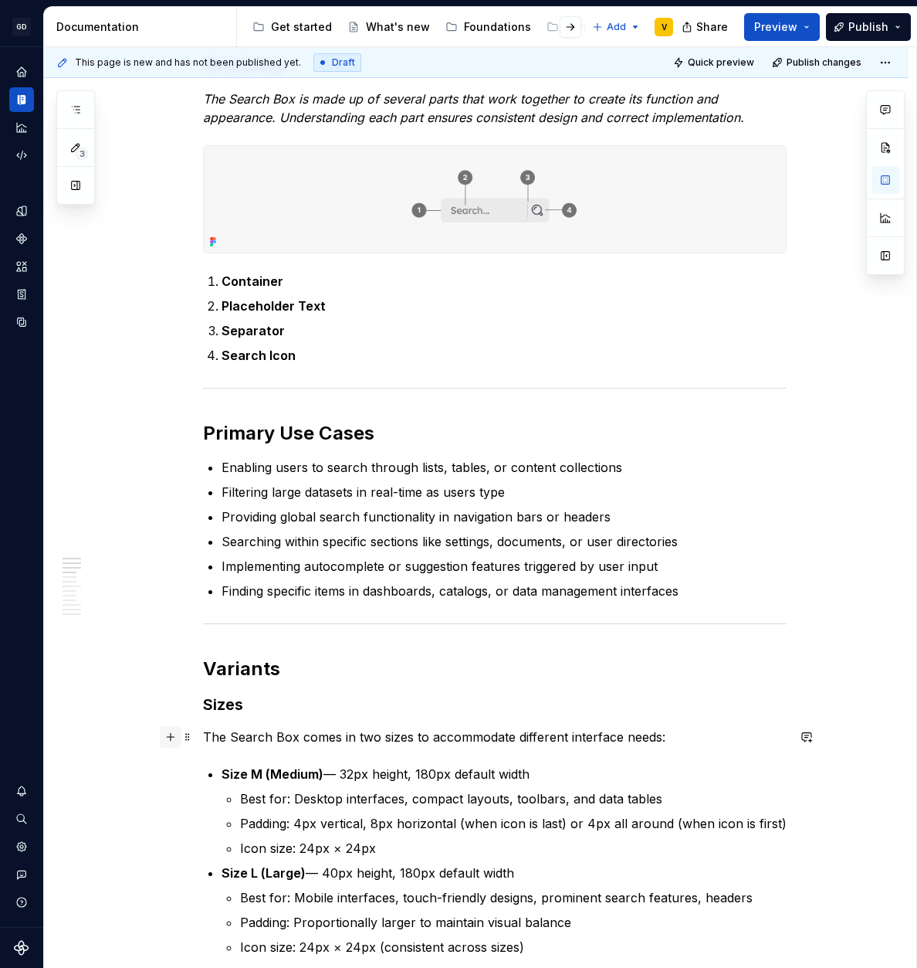
click at [169, 740] on button "button" at bounding box center [171, 737] width 22 height 22
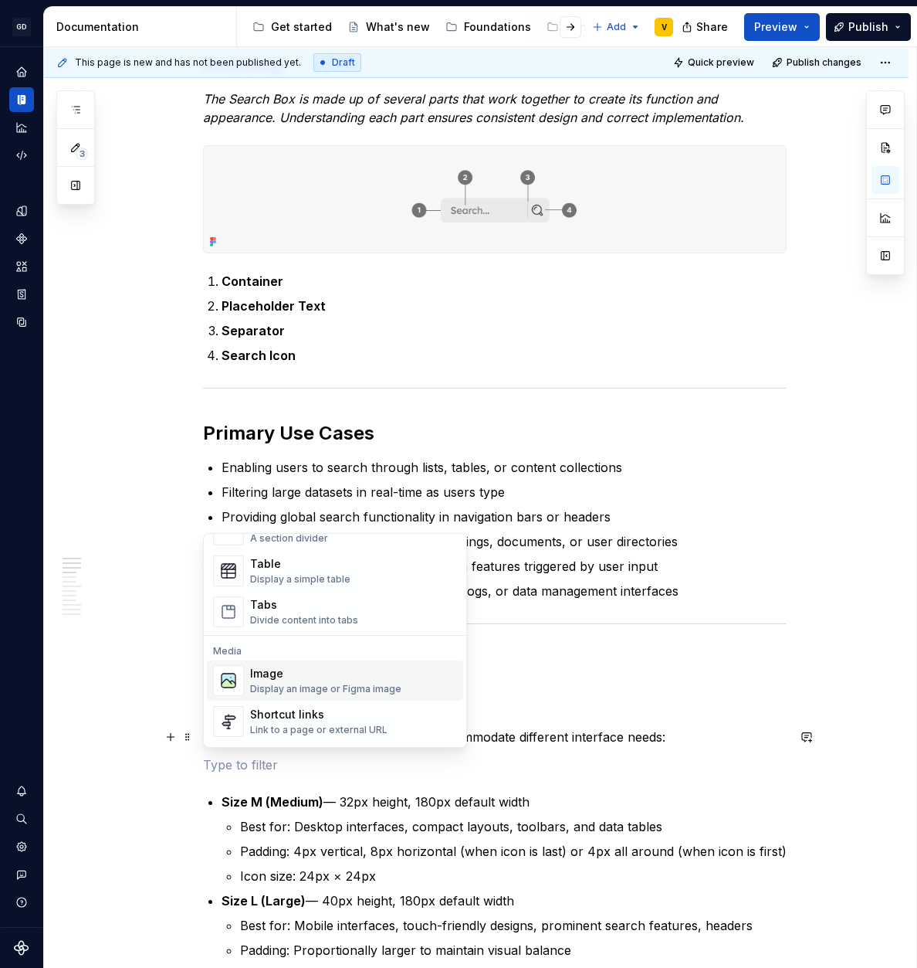
scroll to position [570, 0]
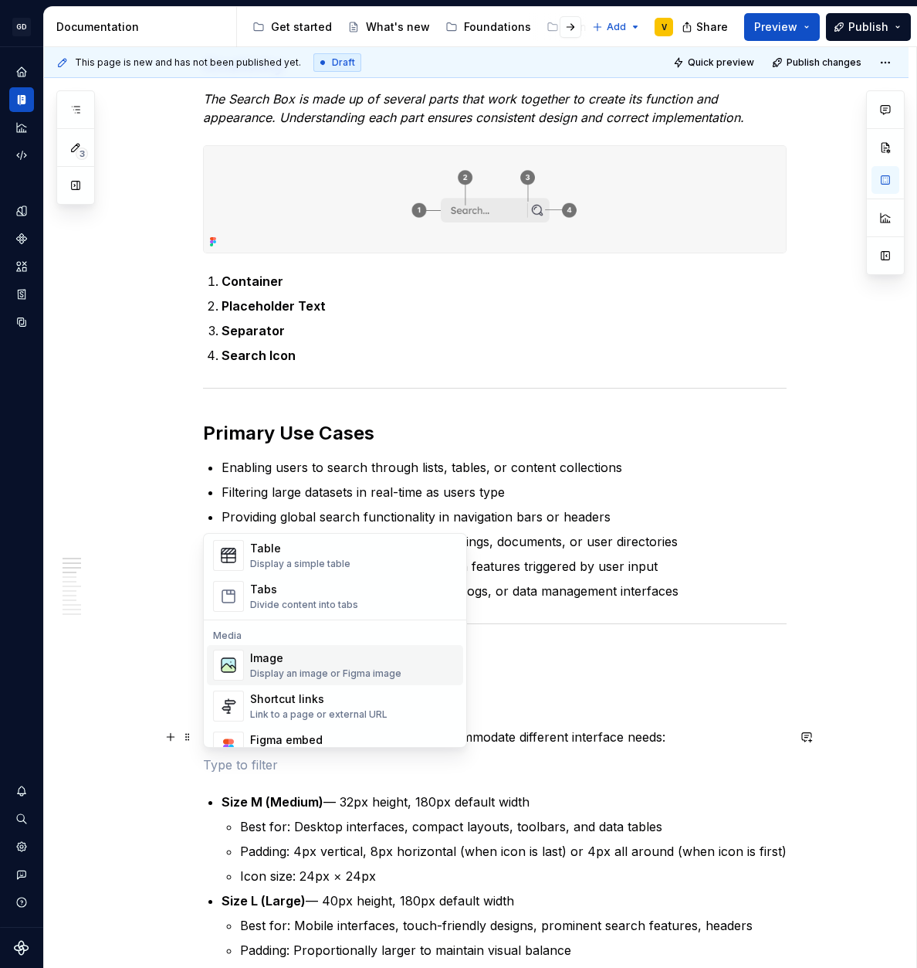
click at [292, 657] on div "Image" at bounding box center [325, 657] width 151 height 15
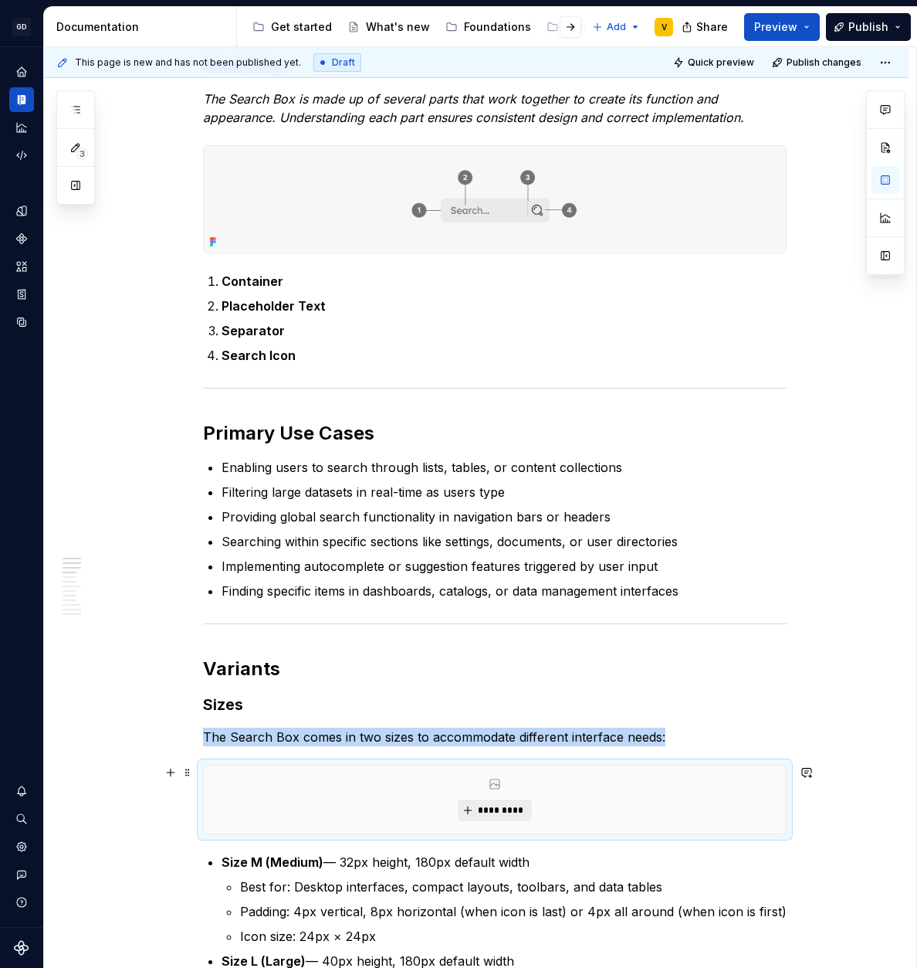
click at [506, 814] on span "*********" at bounding box center [500, 810] width 47 height 12
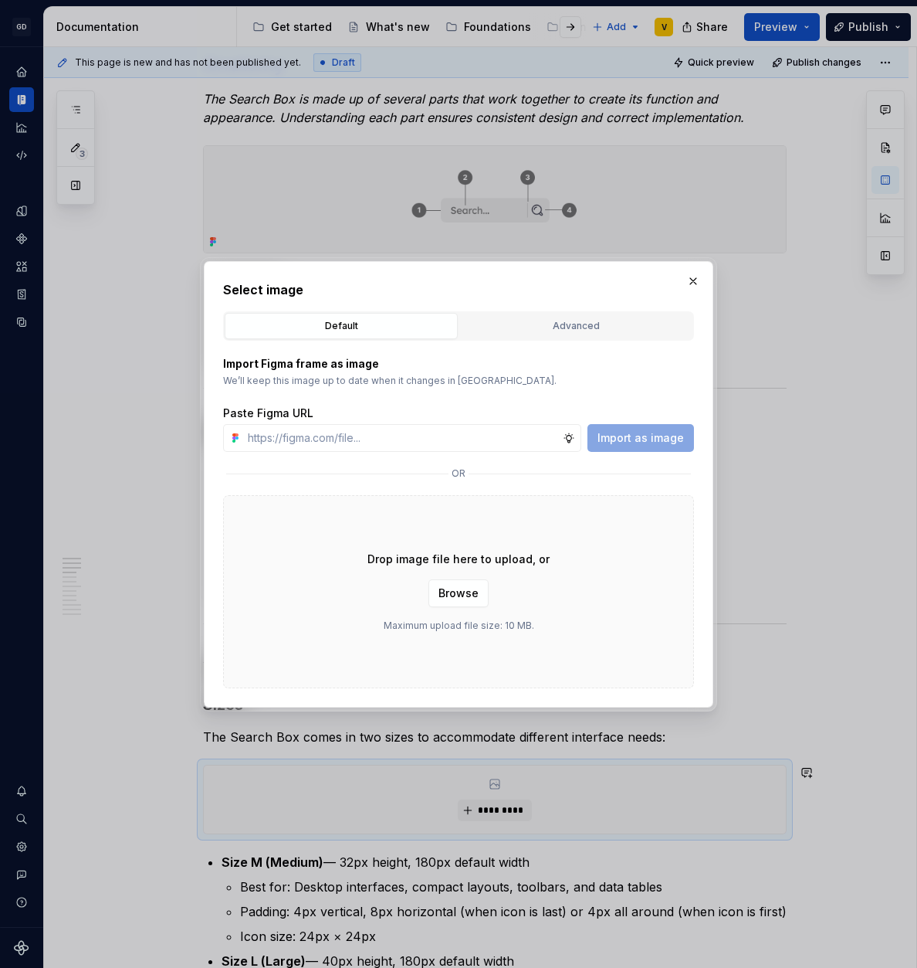
type textarea "*"
type input "[URL][DOMAIN_NAME]"
click at [628, 443] on span "Import as image" at bounding box center [641, 437] width 86 height 15
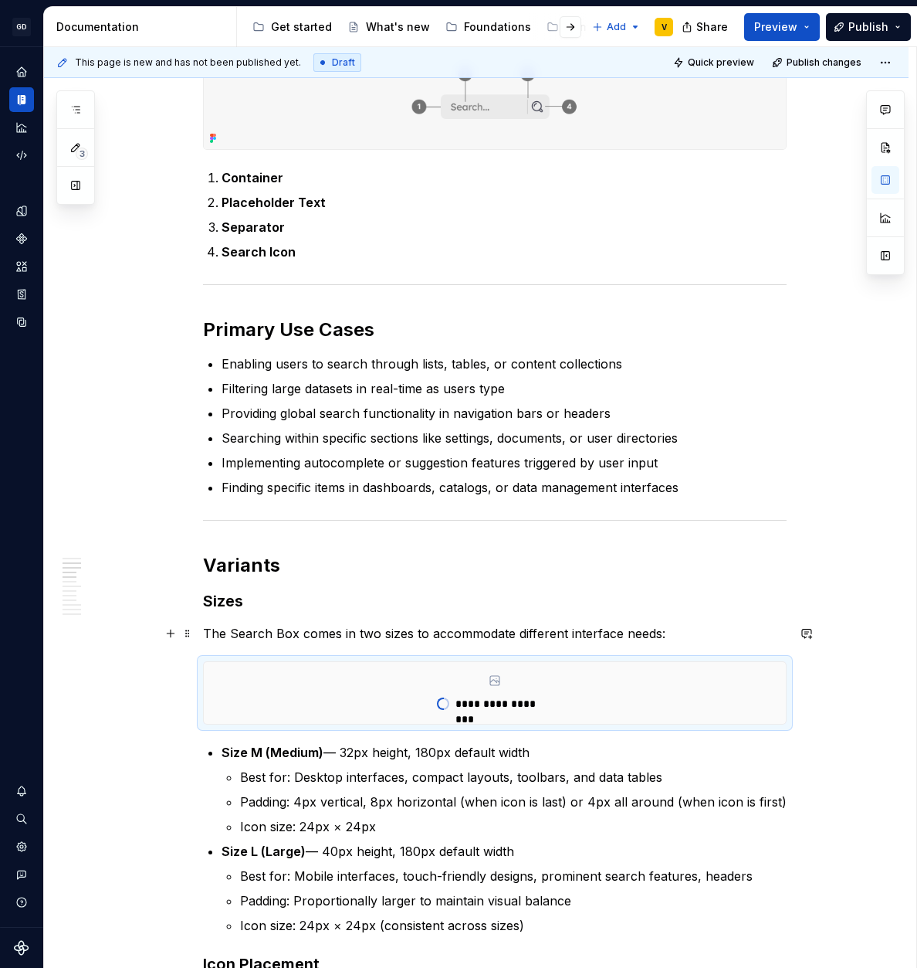
scroll to position [491, 0]
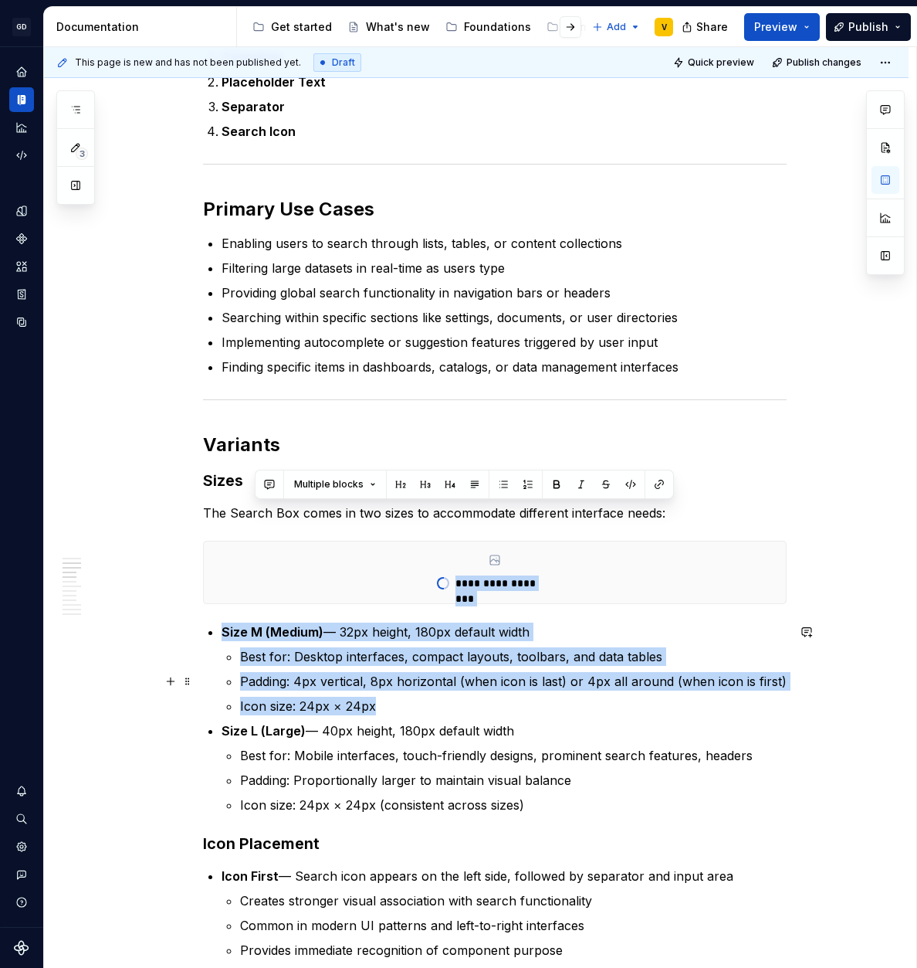
drag, startPoint x: 543, startPoint y: 801, endPoint x: 425, endPoint y: 739, distance: 133.3
click at [413, 735] on li "Size L (Large) — 40px height, 180px default width Best for: Mobile interfaces, …" at bounding box center [504, 767] width 565 height 93
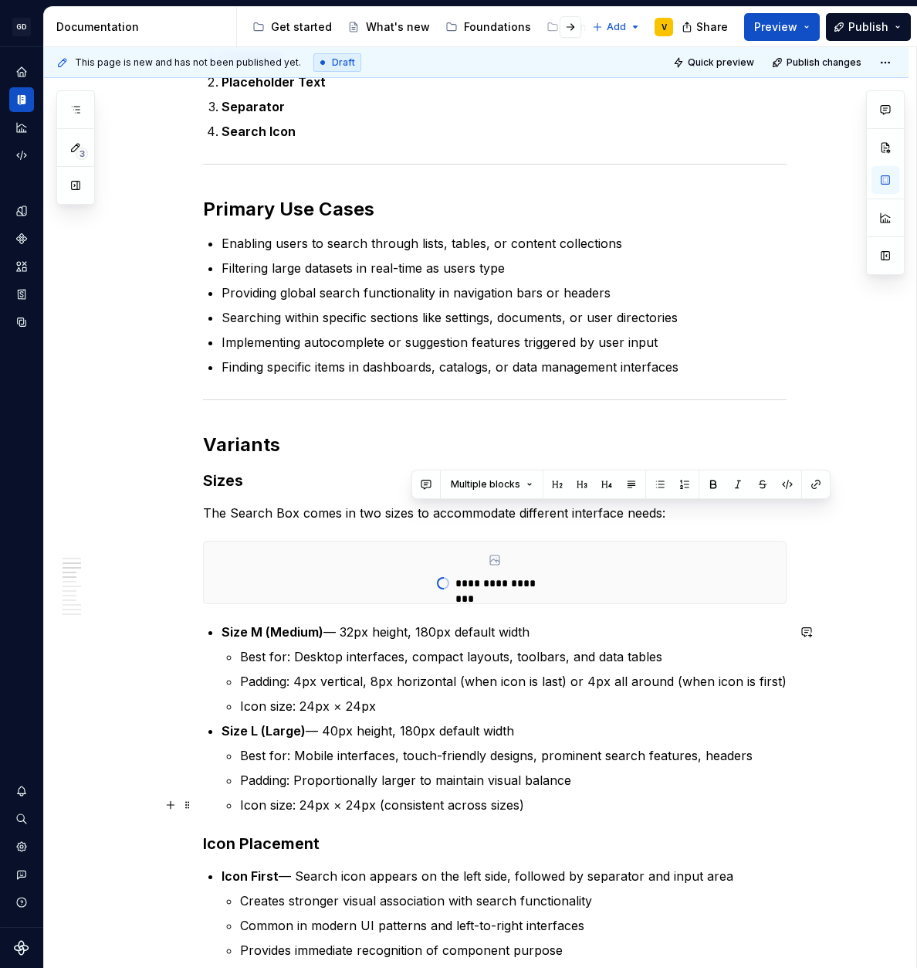
click at [578, 813] on p "Icon size: 24px × 24px (consistent across sizes)" at bounding box center [513, 804] width 547 height 19
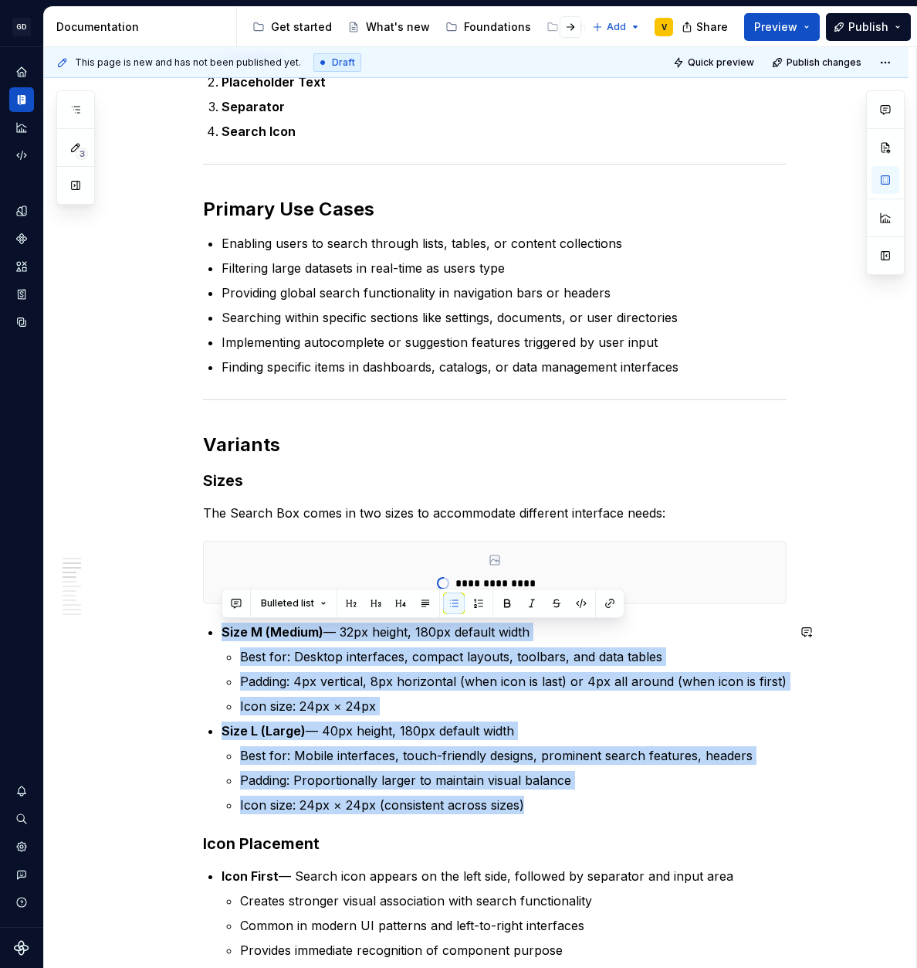
drag, startPoint x: 480, startPoint y: 787, endPoint x: 196, endPoint y: 616, distance: 331.5
click at [480, 603] on button "button" at bounding box center [479, 603] width 22 height 22
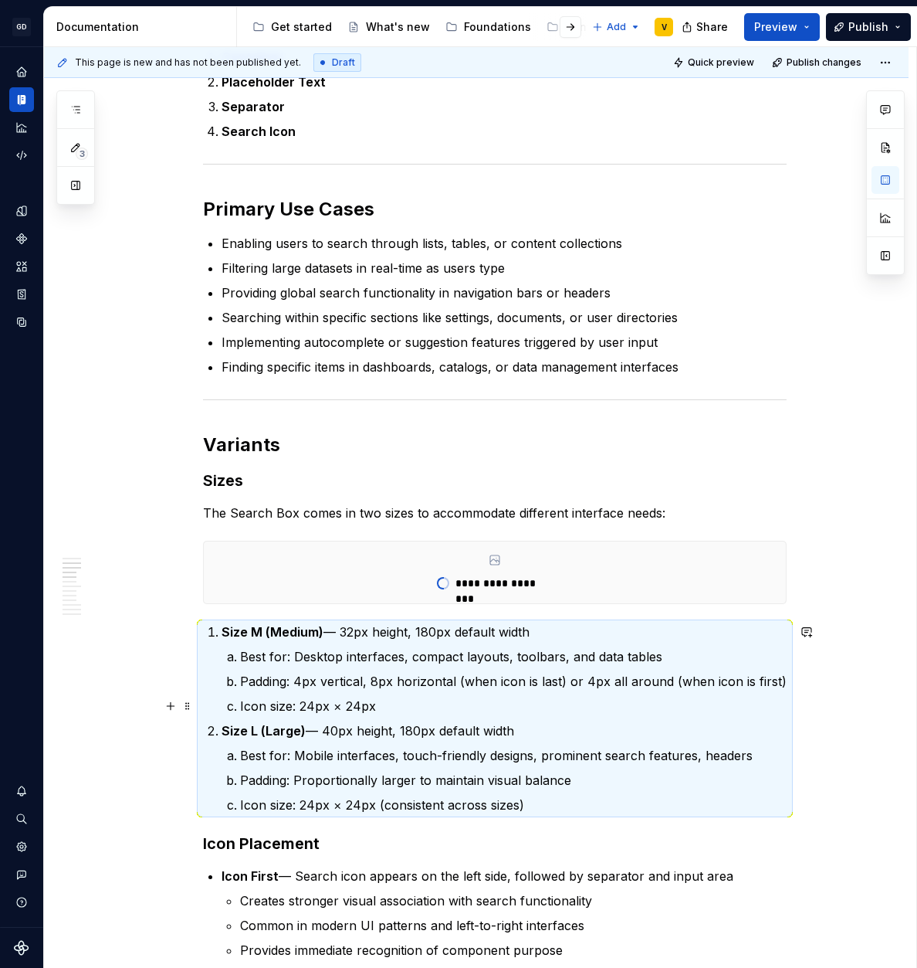
click at [315, 692] on ol "Best for: Desktop interfaces, compact layouts, toolbars, and data tables Paddin…" at bounding box center [513, 681] width 547 height 68
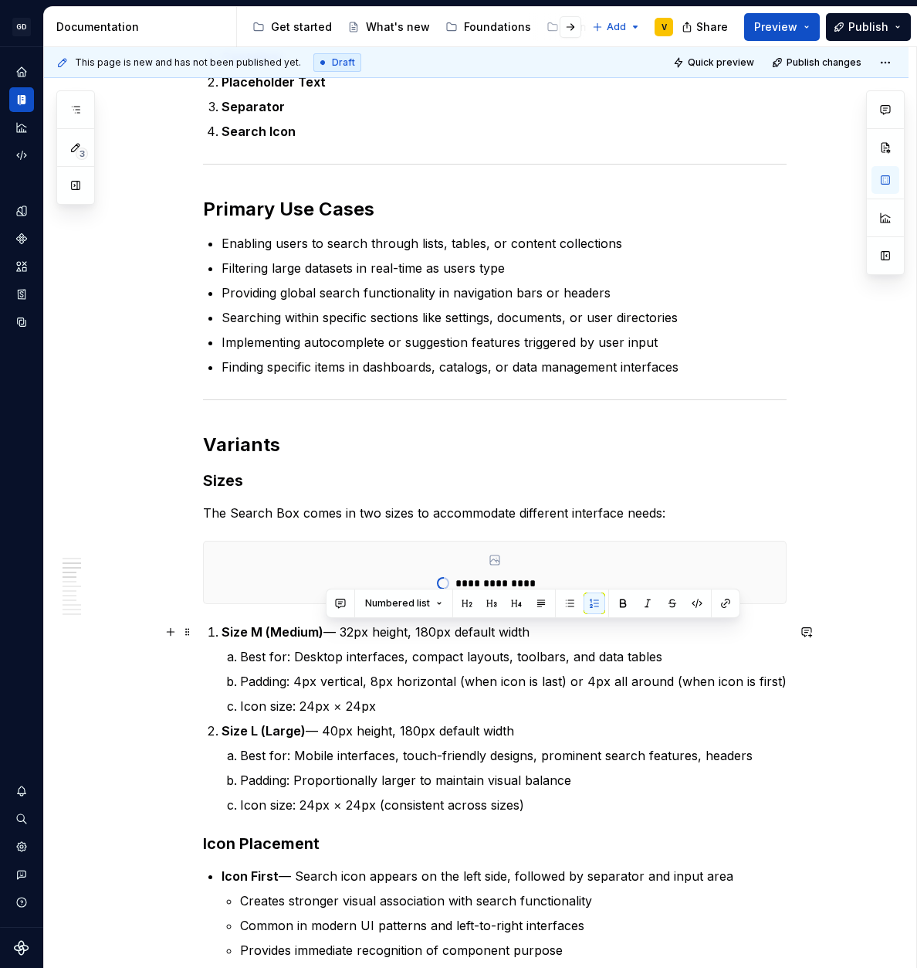
drag, startPoint x: 330, startPoint y: 630, endPoint x: 540, endPoint y: 631, distance: 210.0
click at [540, 631] on p "Size M (Medium) — 32px height, 180px default width" at bounding box center [504, 631] width 565 height 19
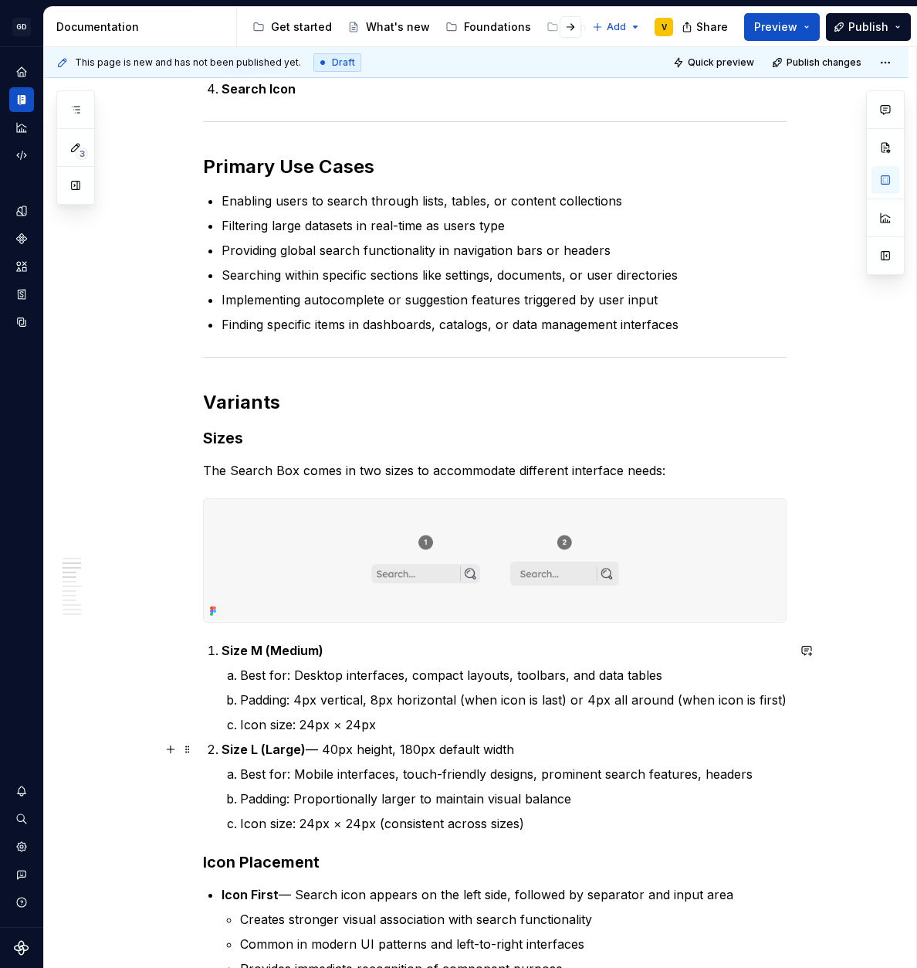
scroll to position [534, 0]
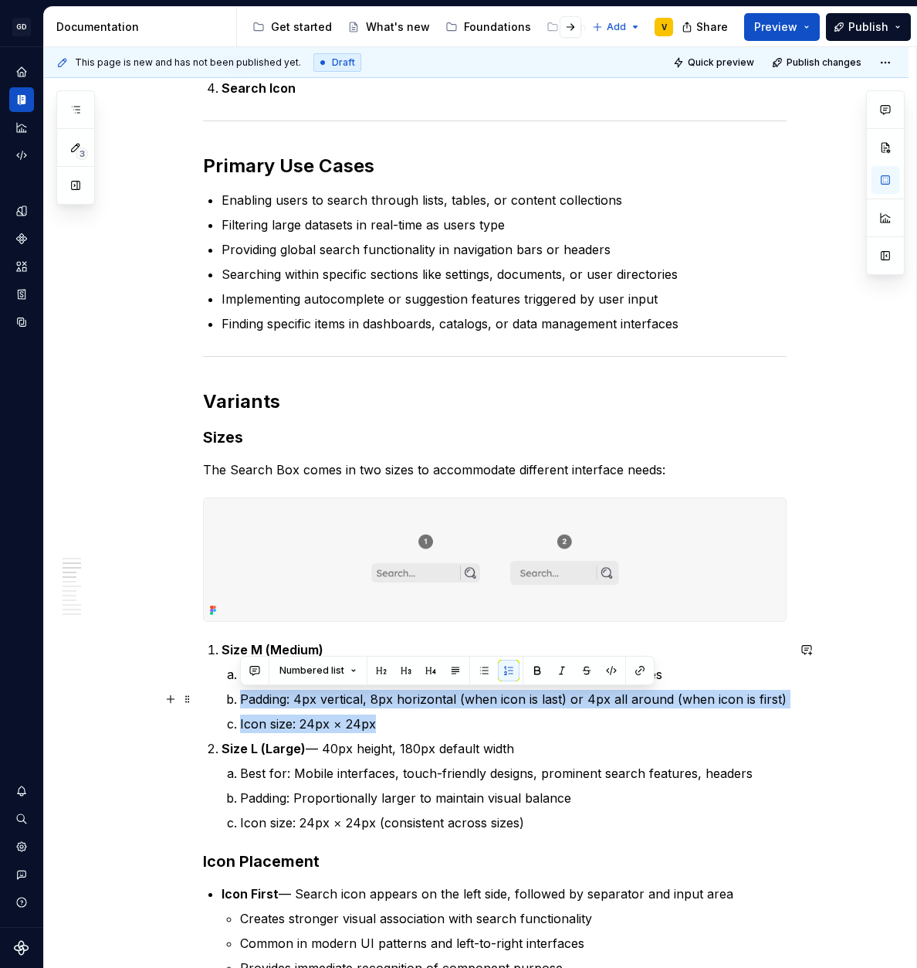
drag, startPoint x: 385, startPoint y: 721, endPoint x: 223, endPoint y: 707, distance: 162.8
click at [223, 707] on li "Size M (Medium) Best for: Desktop interfaces, compact layouts, toolbars, and da…" at bounding box center [504, 686] width 565 height 93
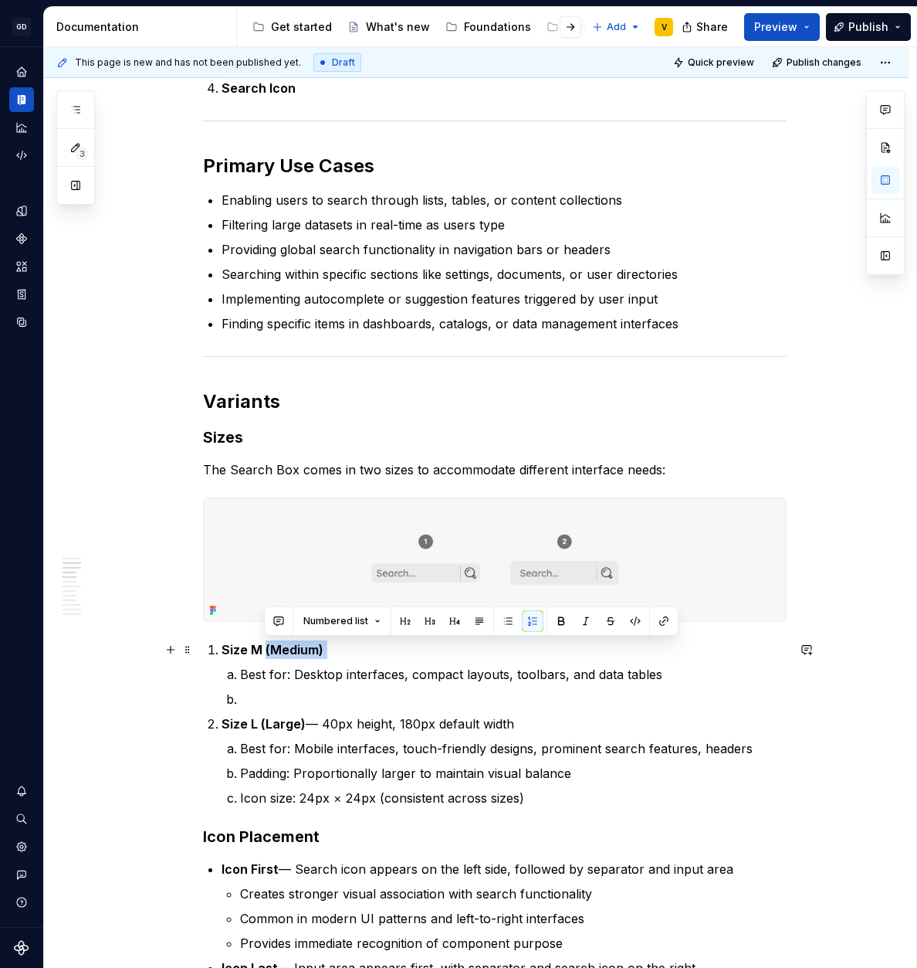
drag, startPoint x: 264, startPoint y: 653, endPoint x: 329, endPoint y: 654, distance: 64.9
click at [328, 655] on p "Size M (Medium)" at bounding box center [504, 649] width 565 height 19
click at [241, 676] on p "Best for: Desktop interfaces, compact layouts, toolbars, and data tables" at bounding box center [513, 674] width 547 height 19
click at [246, 697] on p at bounding box center [513, 699] width 547 height 19
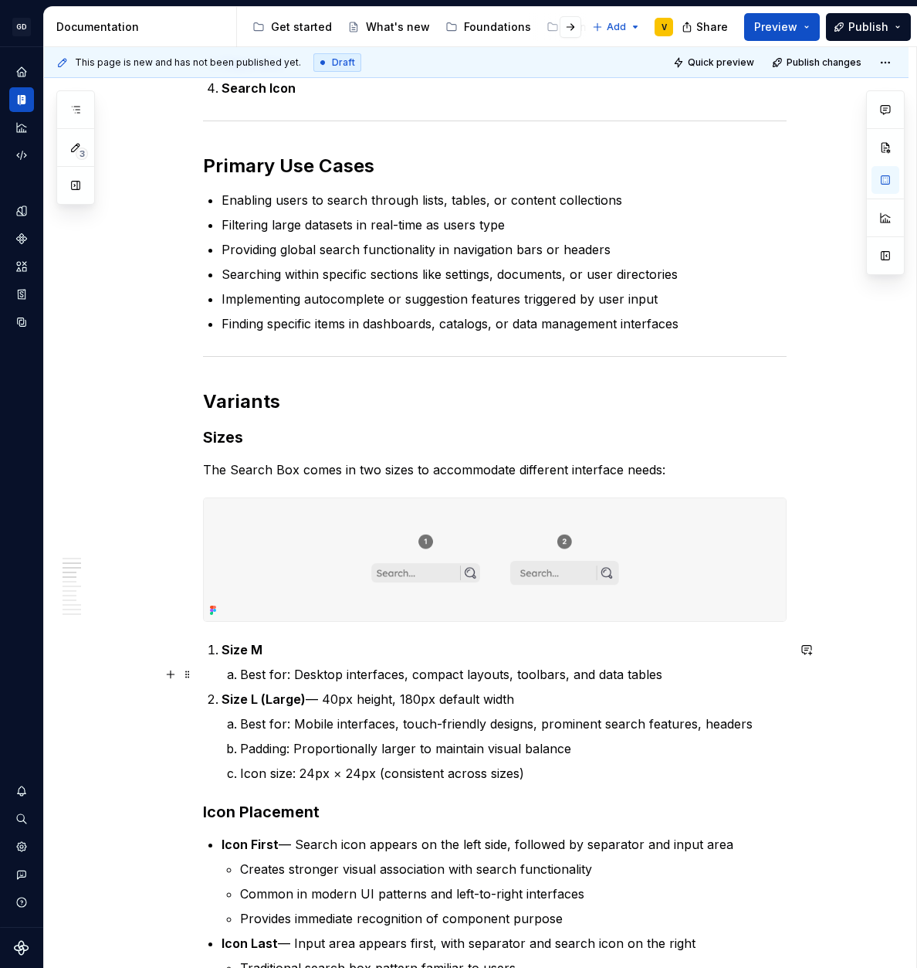
click at [240, 676] on li "Best for: Desktop interfaces, compact layouts, toolbars, and data tables" at bounding box center [513, 674] width 547 height 19
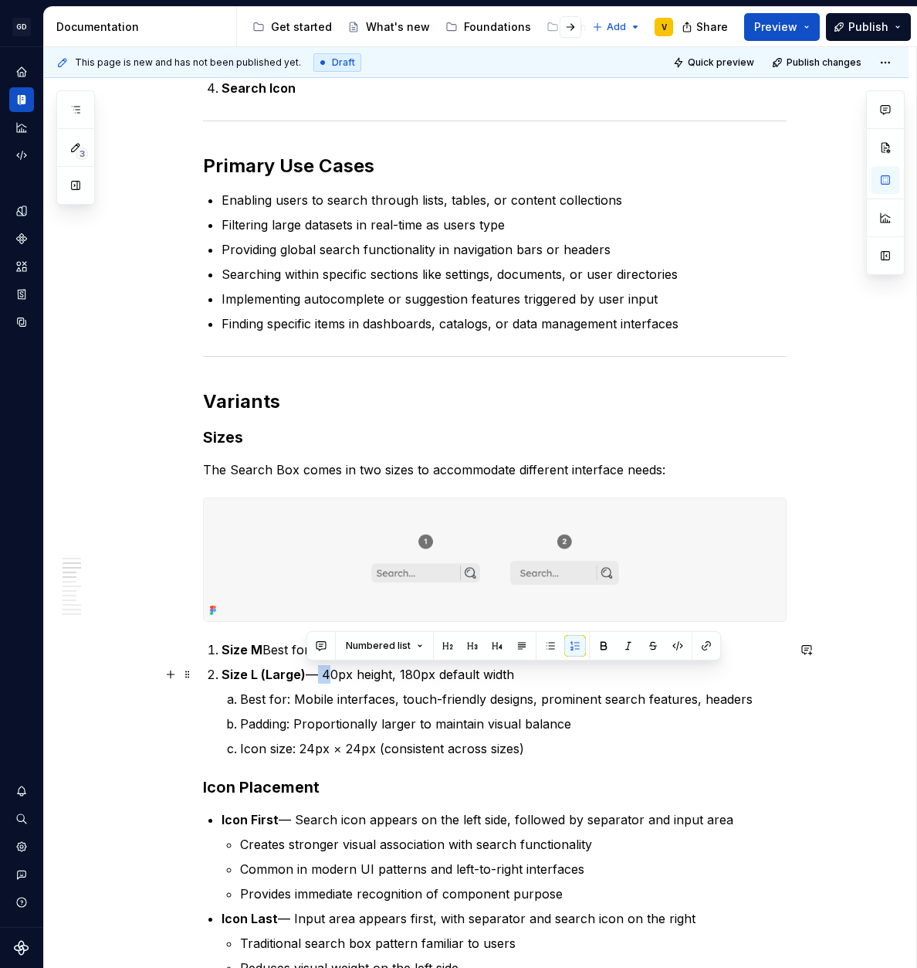
drag, startPoint x: 308, startPoint y: 680, endPoint x: 324, endPoint y: 680, distance: 16.2
click at [324, 680] on p "Size L (Large) — 40px height, 180px default width" at bounding box center [504, 674] width 565 height 19
copy p "—"
click at [264, 653] on p "Size M Best for: Desktop interfaces, compact layouts, toolbars, and data tables" at bounding box center [504, 649] width 565 height 19
click at [265, 721] on p "Padding: Proportionally larger to maintain visual balance" at bounding box center [513, 723] width 547 height 19
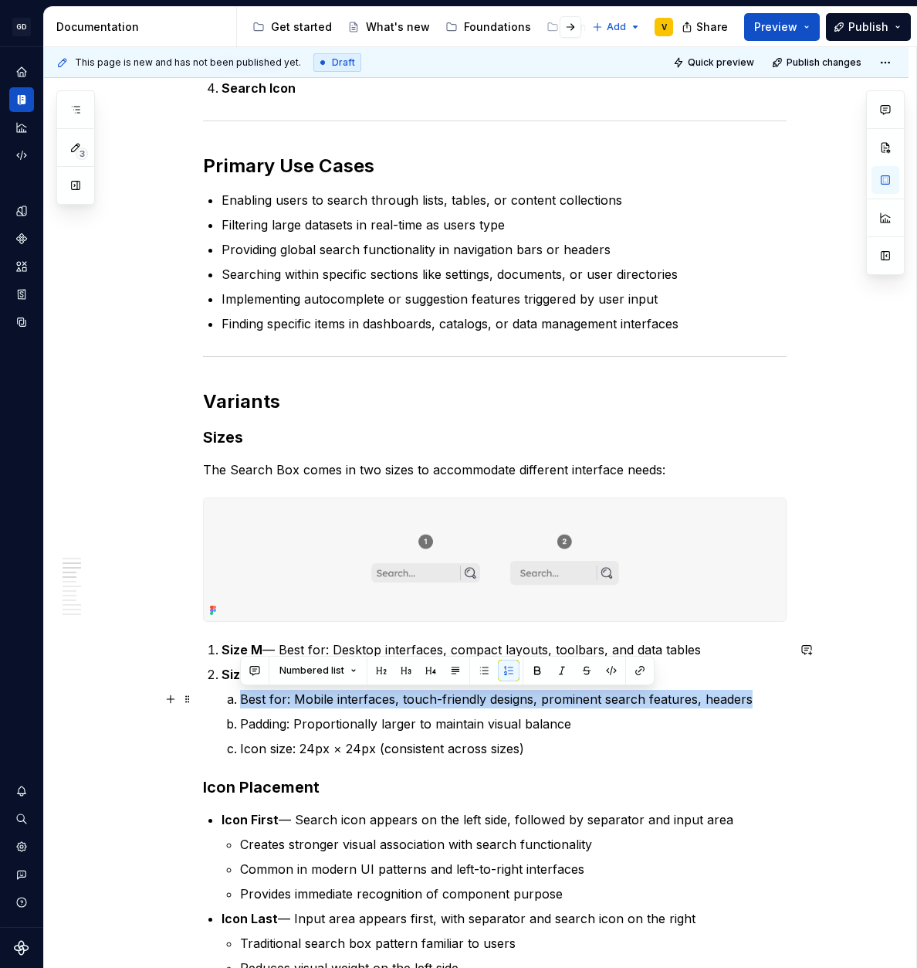
drag, startPoint x: 238, startPoint y: 699, endPoint x: 762, endPoint y: 707, distance: 524.4
click at [762, 707] on li "Best for: Mobile interfaces, touch-friendly designs, prominent search features,…" at bounding box center [513, 699] width 547 height 19
copy p "Best for: Mobile interfaces, touch-friendly designs, prominent search features,…"
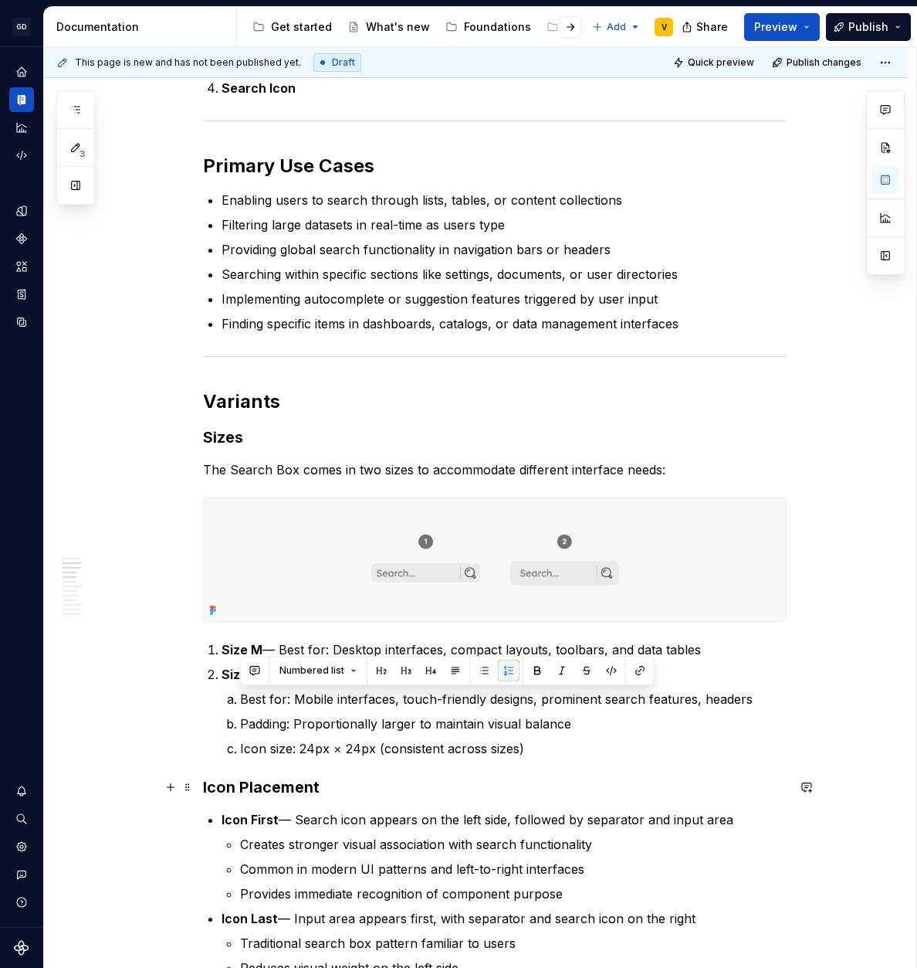
click at [392, 786] on h3 "Icon Placement" at bounding box center [495, 787] width 584 height 22
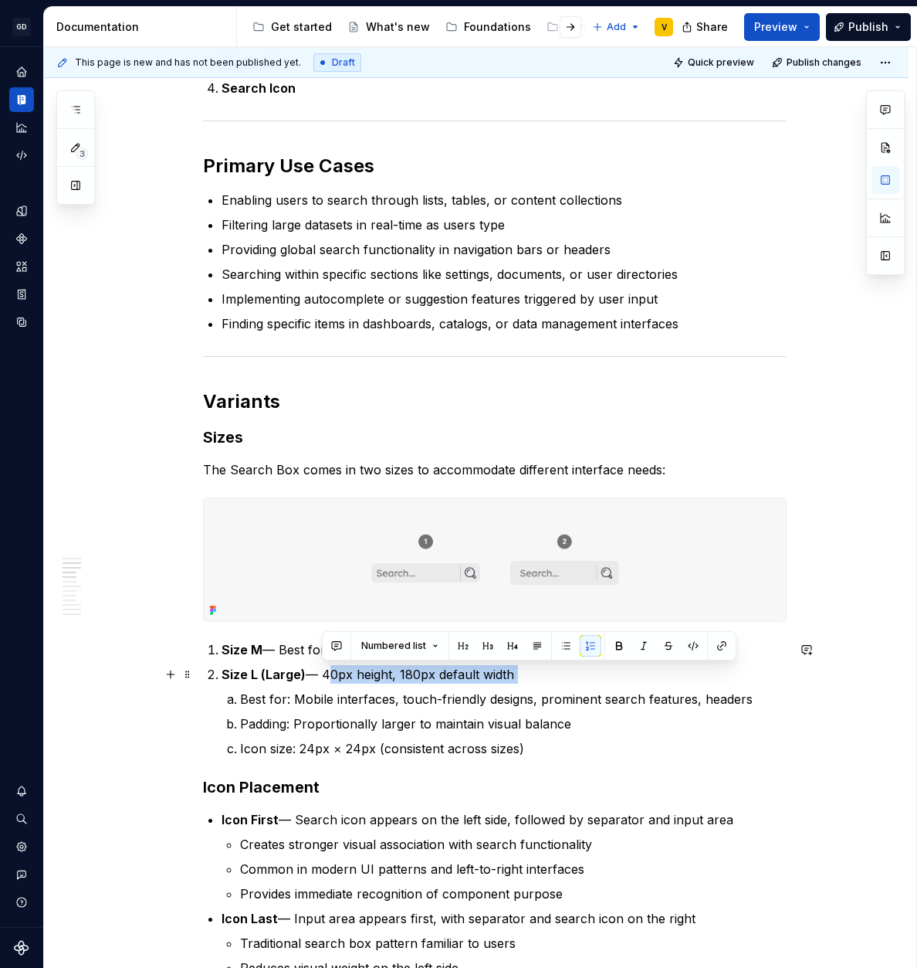
drag, startPoint x: 324, startPoint y: 670, endPoint x: 523, endPoint y: 683, distance: 199.6
click at [523, 683] on li "Size L (Large) — 40px height, 180px default width Best for: Mobile interfaces, …" at bounding box center [504, 711] width 565 height 93
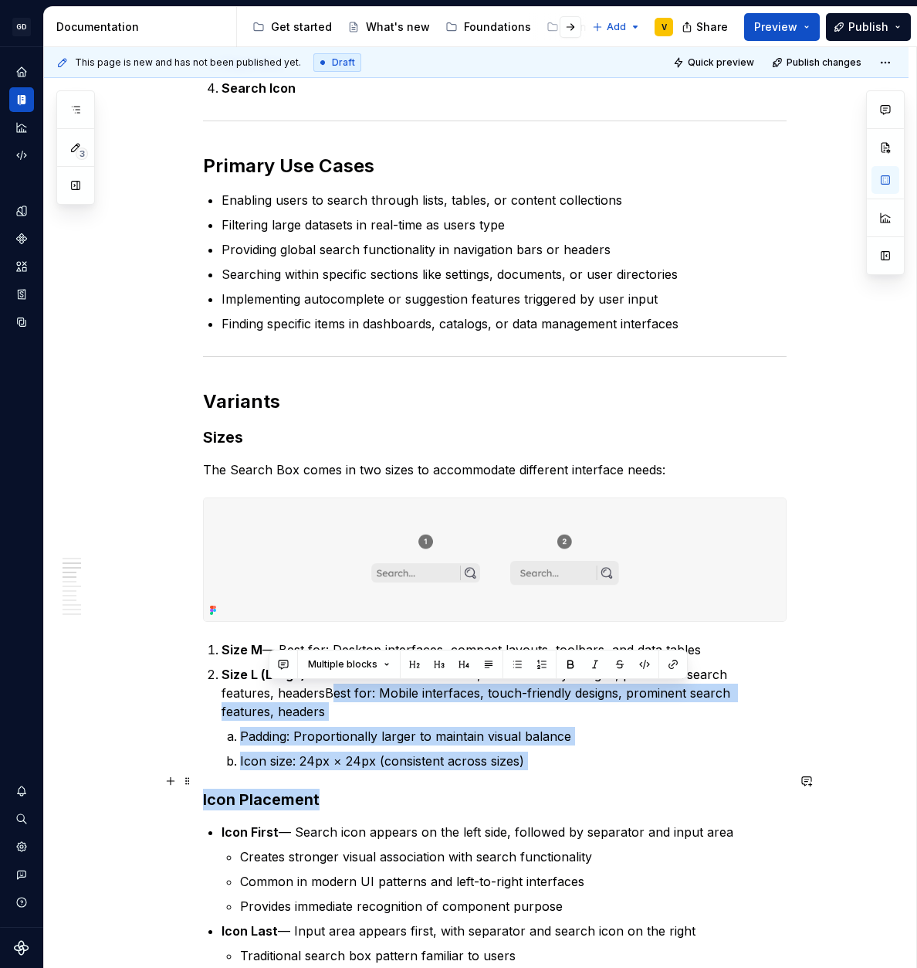
drag, startPoint x: 270, startPoint y: 693, endPoint x: 568, endPoint y: 777, distance: 309.7
click at [584, 788] on h3 "Icon Placement" at bounding box center [495, 799] width 584 height 22
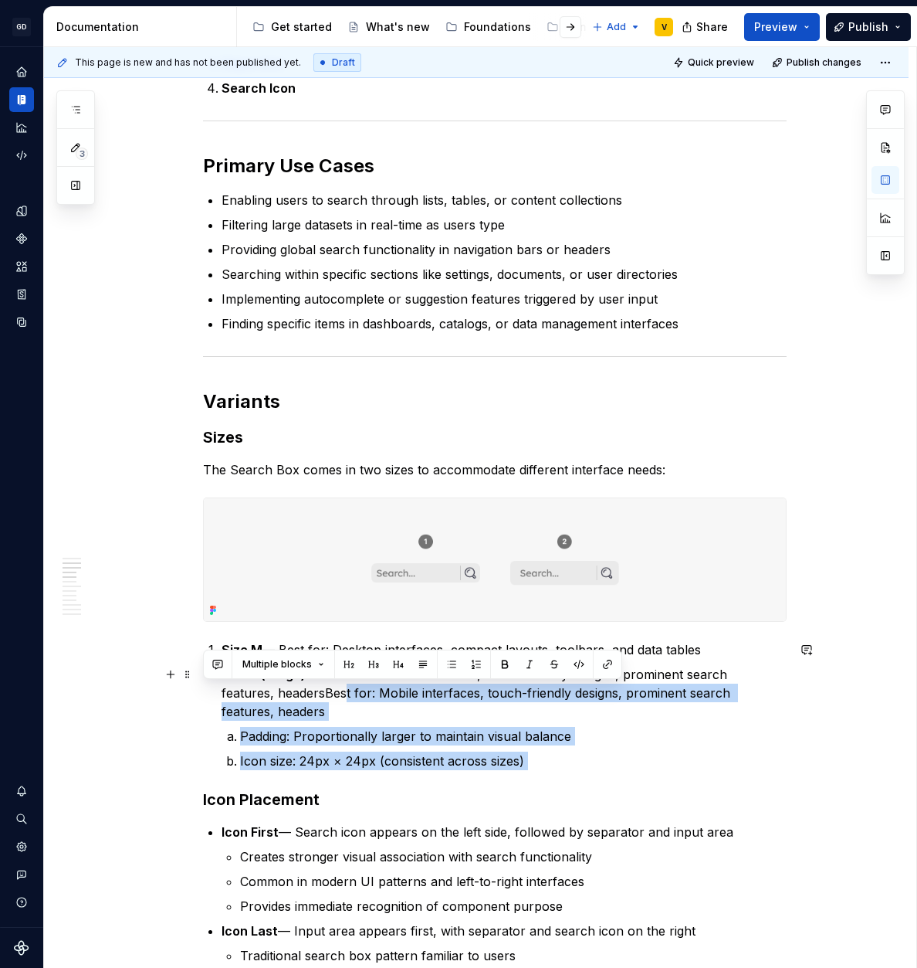
drag, startPoint x: 557, startPoint y: 761, endPoint x: 287, endPoint y: 686, distance: 279.7
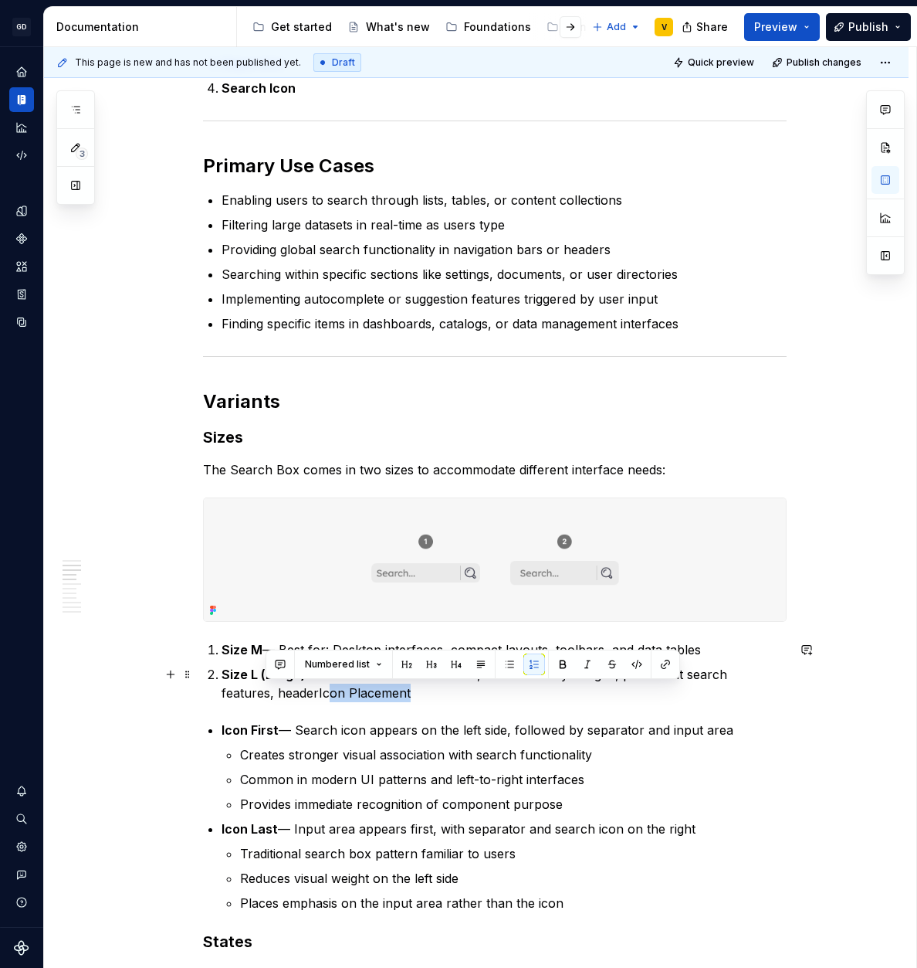
drag, startPoint x: 264, startPoint y: 690, endPoint x: 350, endPoint y: 697, distance: 86.0
click at [350, 697] on p "Size L (Large) — Best for: Mobile interfaces, touch-friendly designs, prominent…" at bounding box center [504, 683] width 565 height 37
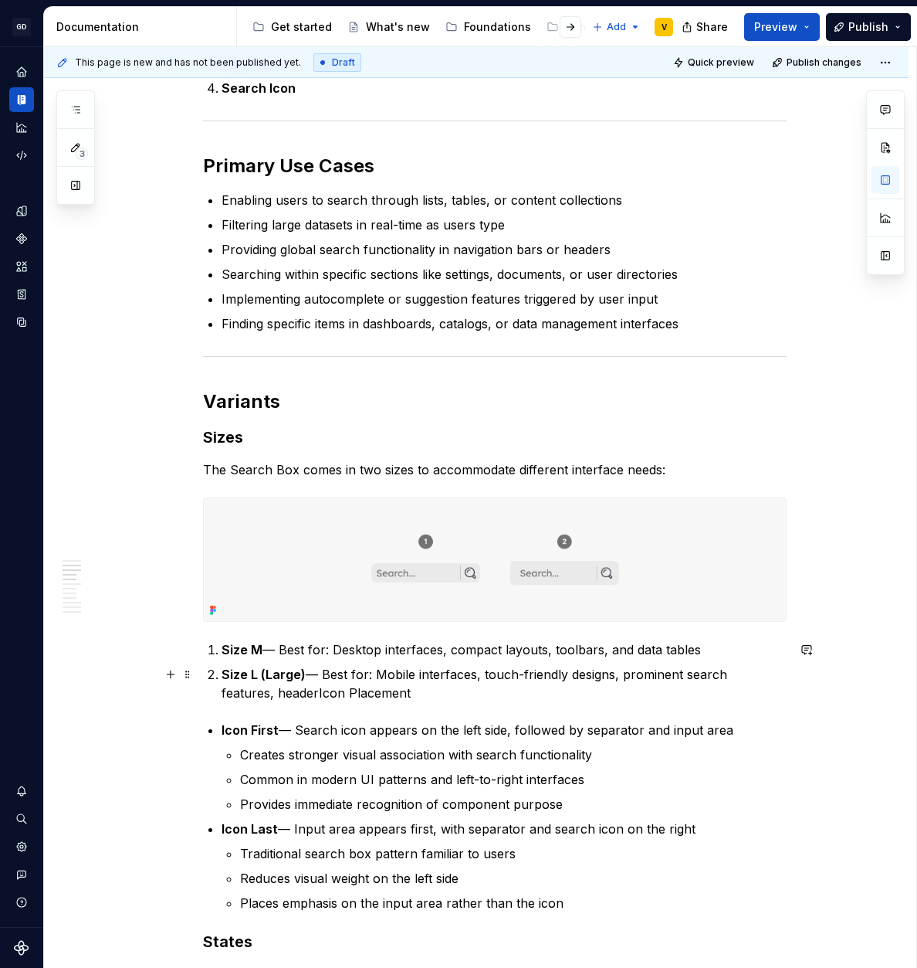
click at [369, 696] on p "Size L (Large) — Best for: Mobile interfaces, touch-friendly designs, prominent…" at bounding box center [504, 683] width 565 height 37
drag, startPoint x: 369, startPoint y: 695, endPoint x: 297, endPoint y: 693, distance: 72.6
click at [297, 693] on p "Size L (Large) — Best for: Mobile interfaces, touch-friendly designs, prominent…" at bounding box center [504, 683] width 565 height 37
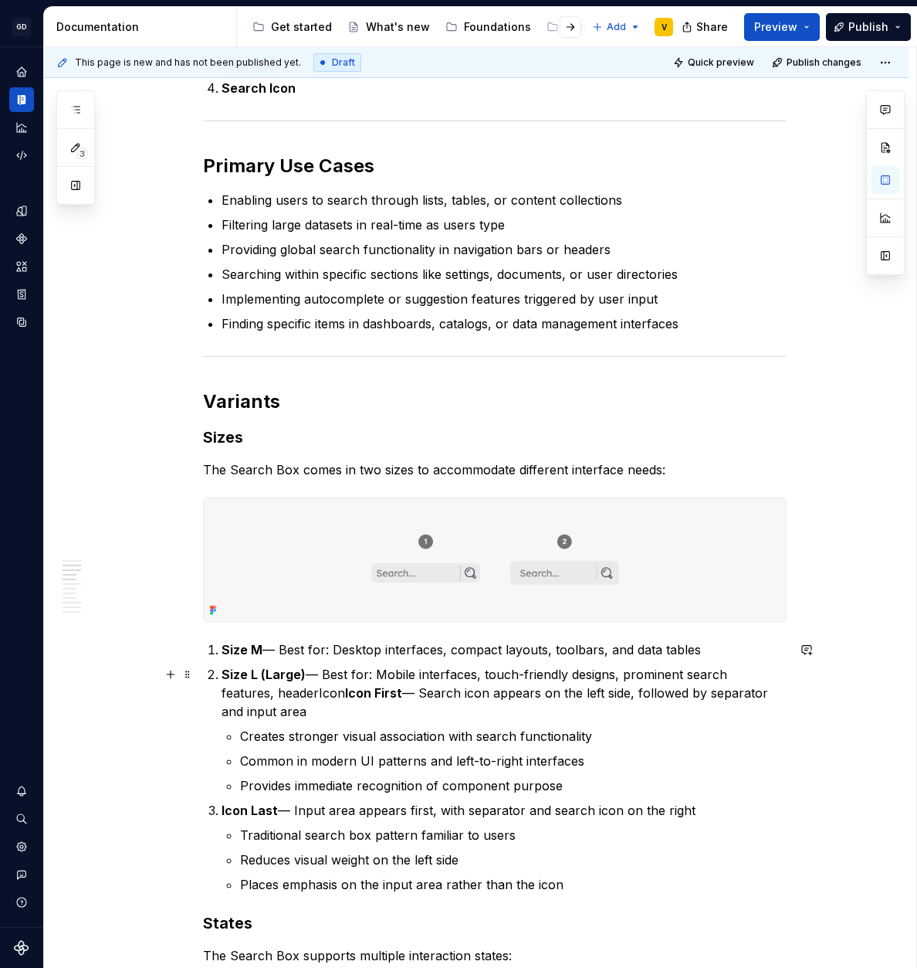
click at [345, 695] on strong "Icon First" at bounding box center [373, 692] width 57 height 15
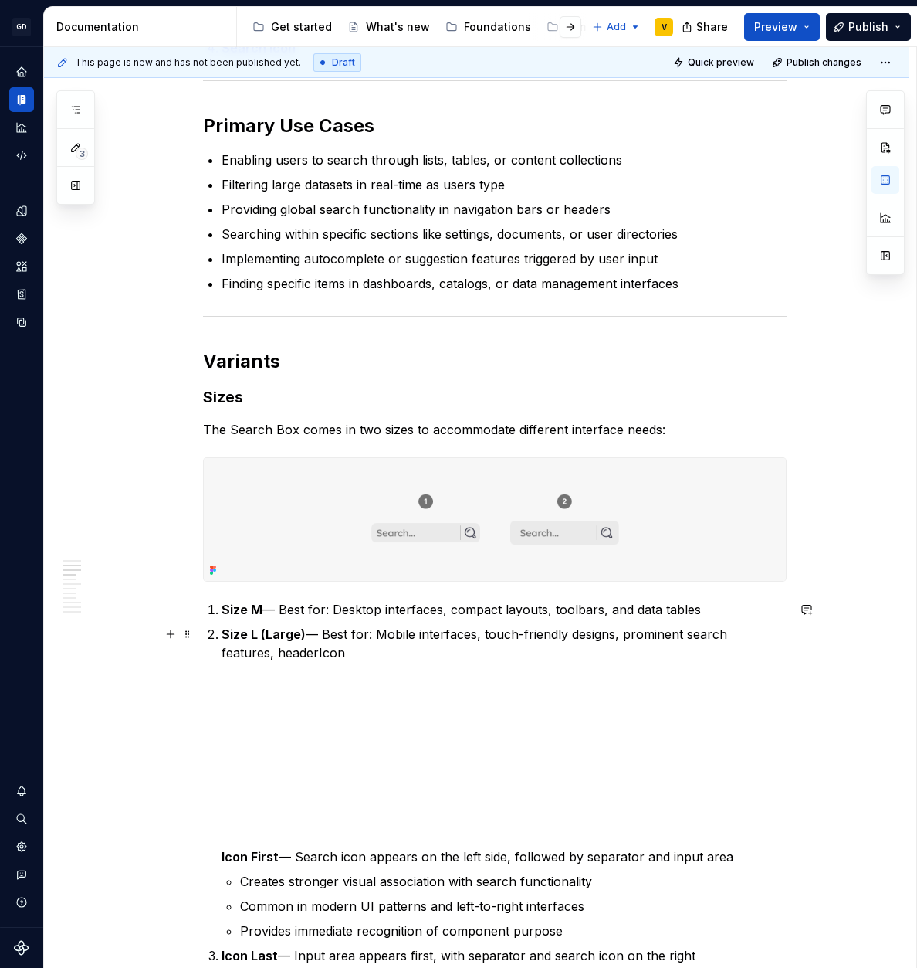
scroll to position [578, 0]
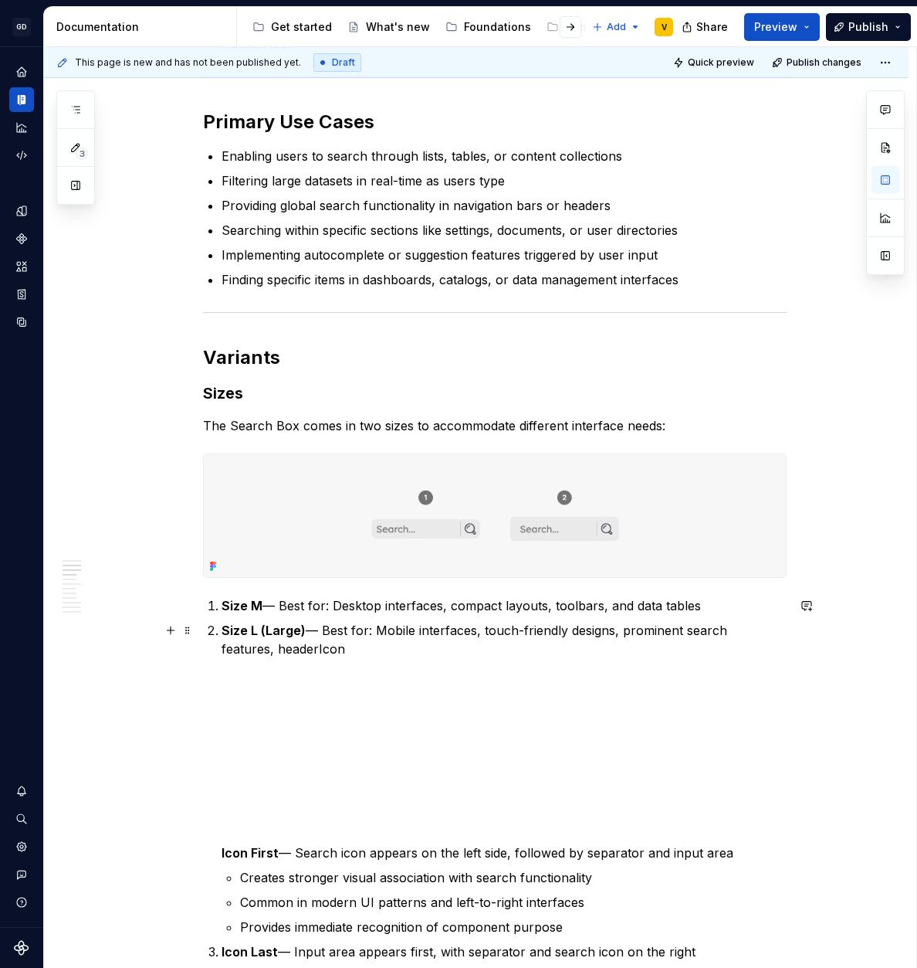
click at [335, 727] on p "Size L (Large) — Best for: Mobile interfaces, touch-friendly designs, prominent…" at bounding box center [504, 741] width 565 height 241
click at [256, 652] on p "Size L (Large) — Best for: Mobile interfaces, touch-friendly designs, prominent…" at bounding box center [504, 741] width 565 height 241
click at [380, 717] on p "Size L (Large) — Best for: Mobile interfaces, touch-friendly designs, prominent…" at bounding box center [504, 741] width 565 height 241
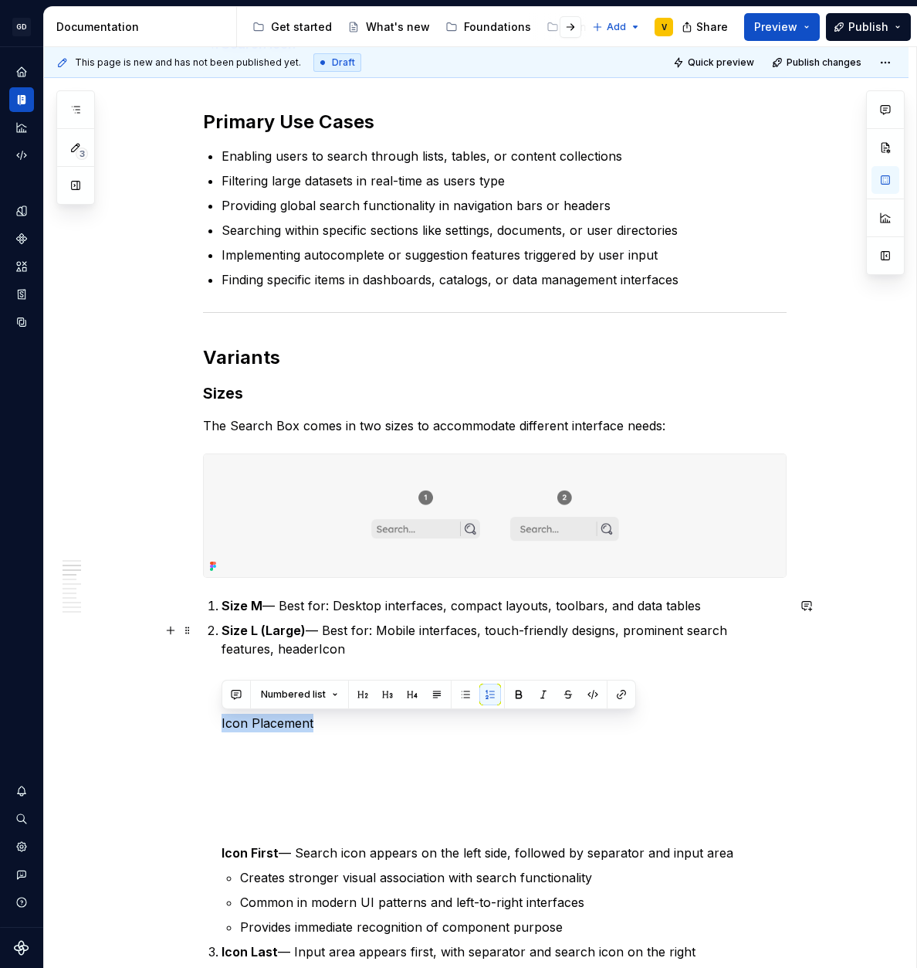
drag, startPoint x: 318, startPoint y: 720, endPoint x: 187, endPoint y: 720, distance: 131.3
click at [386, 696] on button "button" at bounding box center [388, 694] width 22 height 22
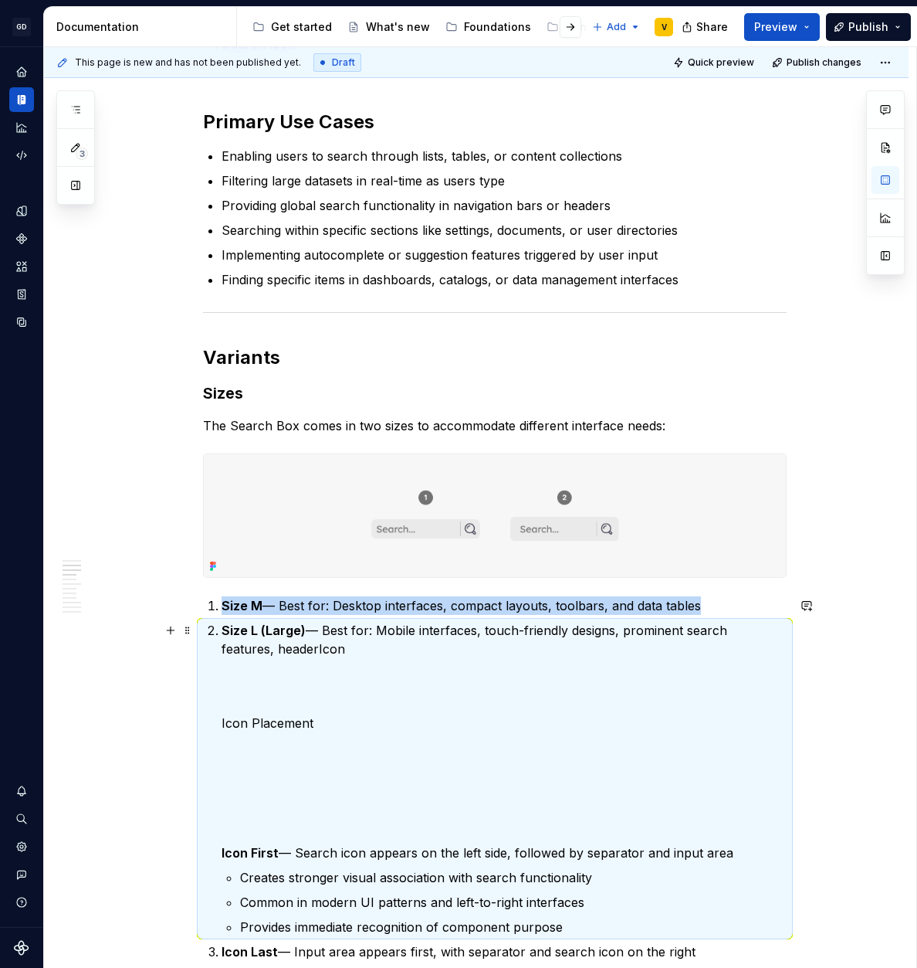
click at [334, 780] on p "Size L (Large) — Best for: Mobile interfaces, touch-friendly designs, prominent…" at bounding box center [504, 741] width 565 height 241
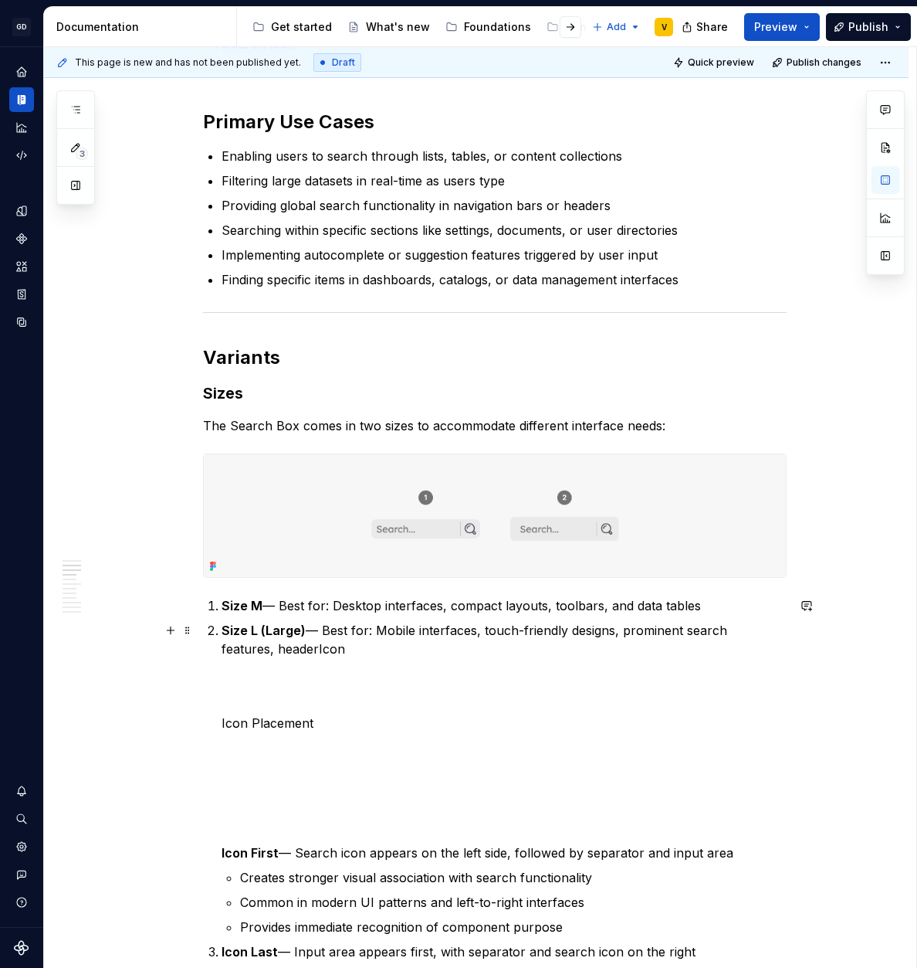
click at [294, 720] on p "Size L (Large) — Best for: Mobile interfaces, touch-friendly designs, prominent…" at bounding box center [504, 741] width 565 height 241
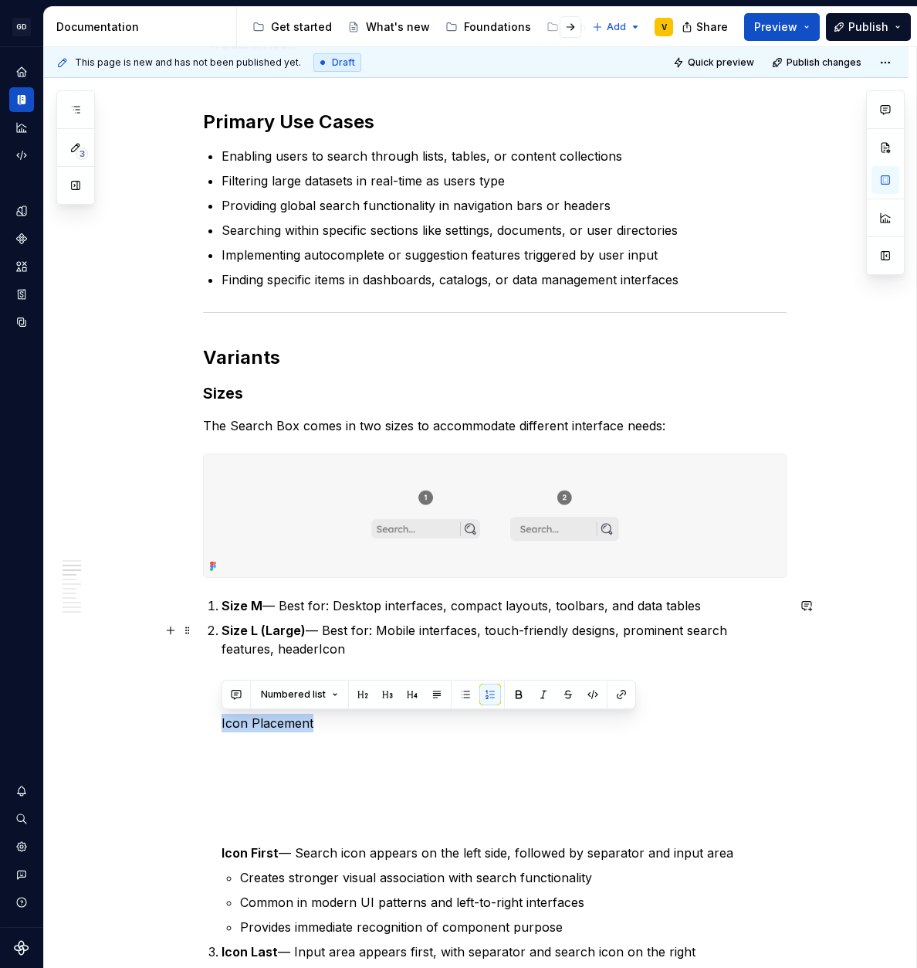
drag, startPoint x: 329, startPoint y: 727, endPoint x: 204, endPoint y: 719, distance: 125.3
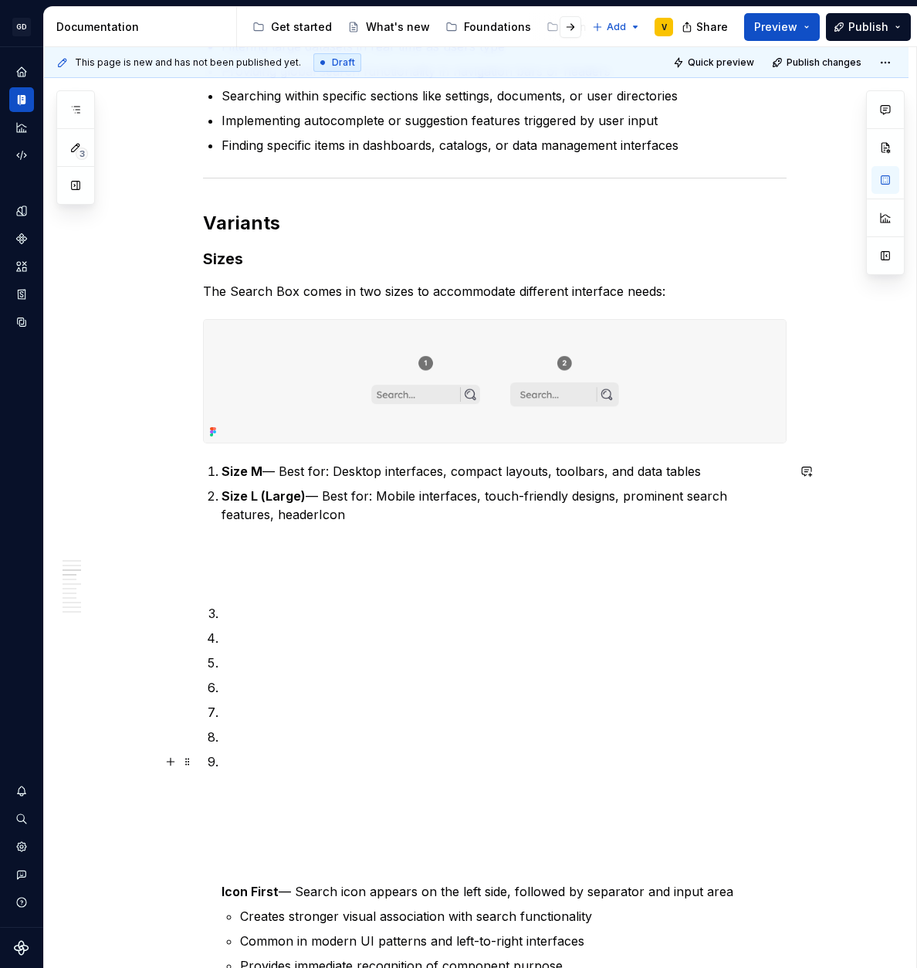
scroll to position [839, 0]
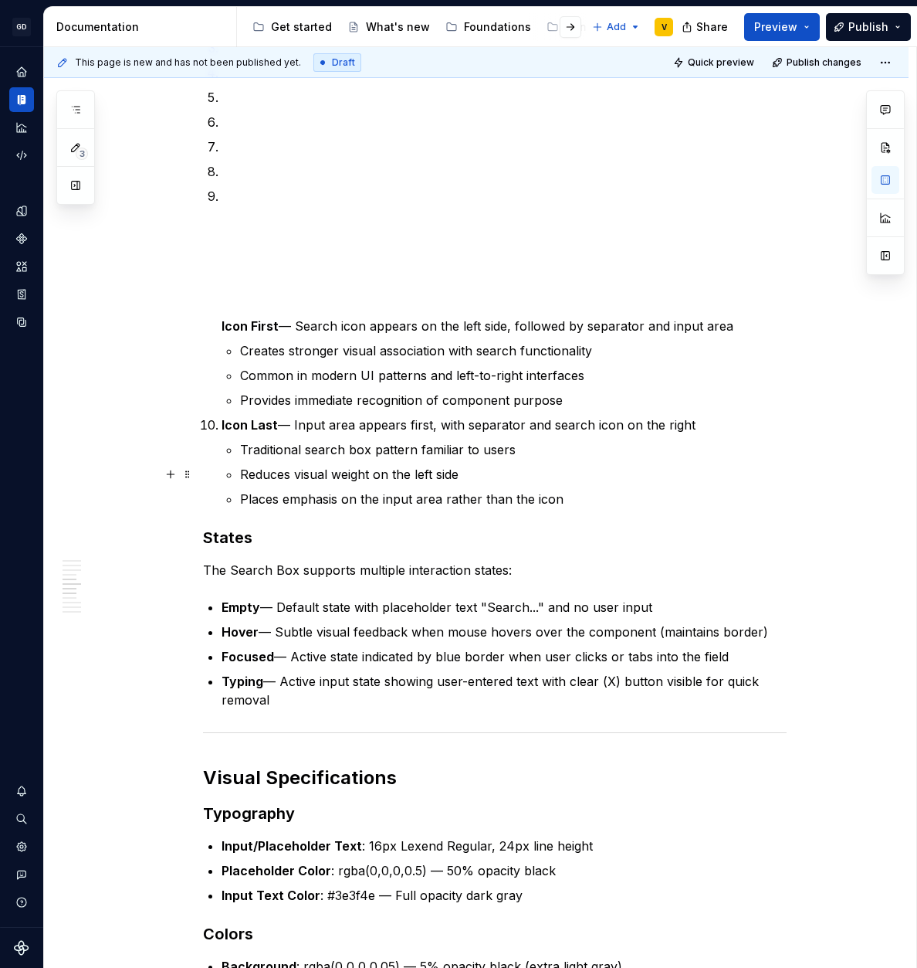
scroll to position [1274, 0]
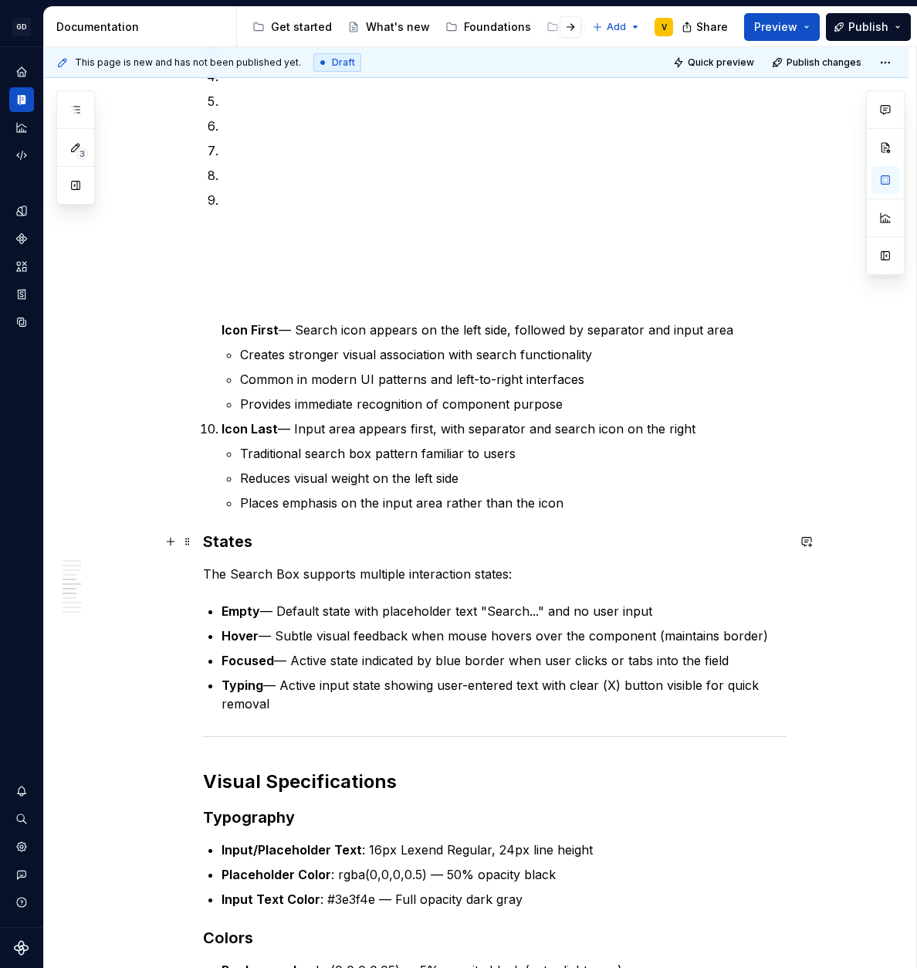
click at [237, 545] on h3 "States" at bounding box center [495, 542] width 584 height 22
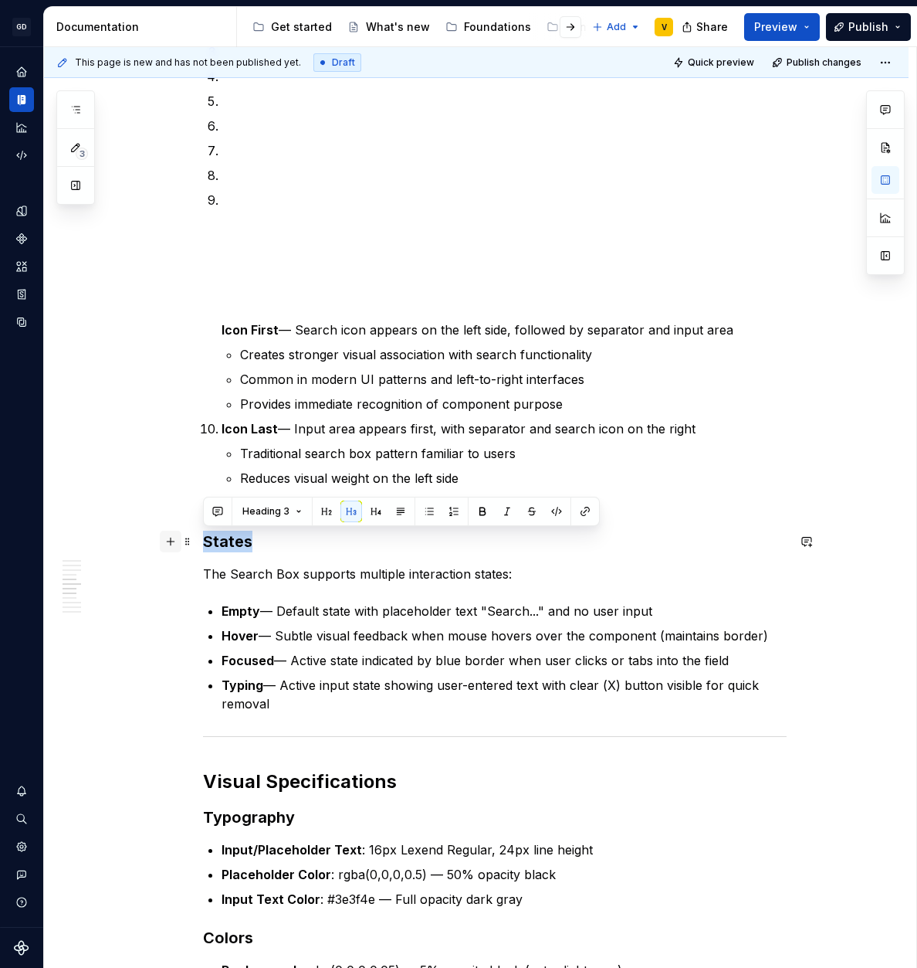
drag, startPoint x: 276, startPoint y: 539, endPoint x: 164, endPoint y: 539, distance: 112.7
click at [203, 539] on div "Anatomy The Search Box is made up of several parts that work together to create…" at bounding box center [495, 943] width 584 height 3795
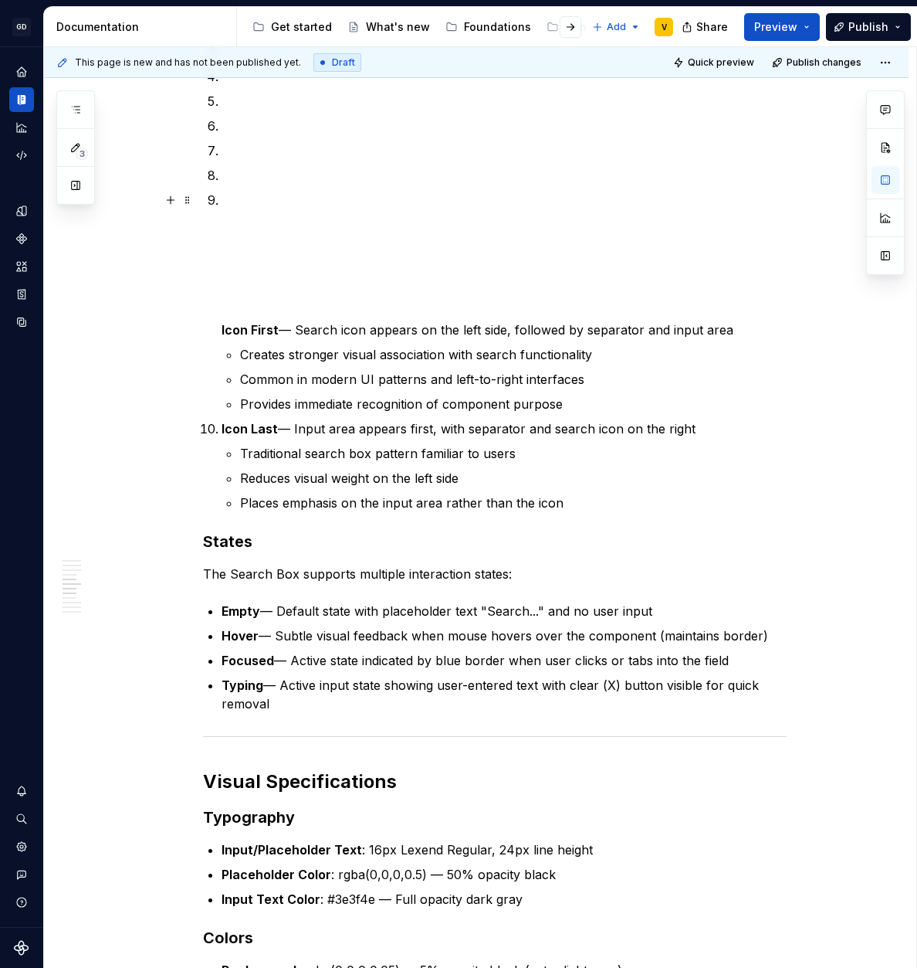
click at [264, 278] on p "Icon First — Search icon appears on the left side, followed by separator and in…" at bounding box center [504, 265] width 565 height 148
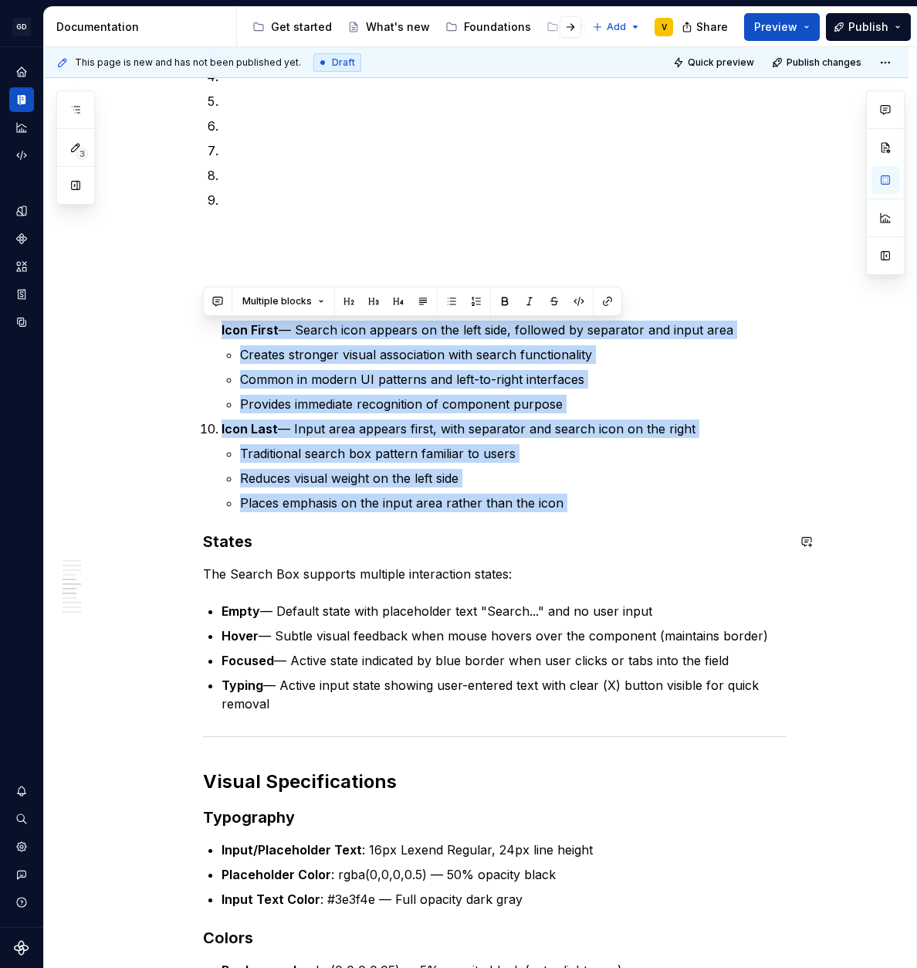
drag, startPoint x: 205, startPoint y: 326, endPoint x: 568, endPoint y: 514, distance: 407.9
click at [568, 514] on div "Anatomy The Search Box is made up of several parts that work together to create…" at bounding box center [495, 934] width 584 height 3776
copy ol "Icon First — Search icon appears on the left side, followed by separator and in…"
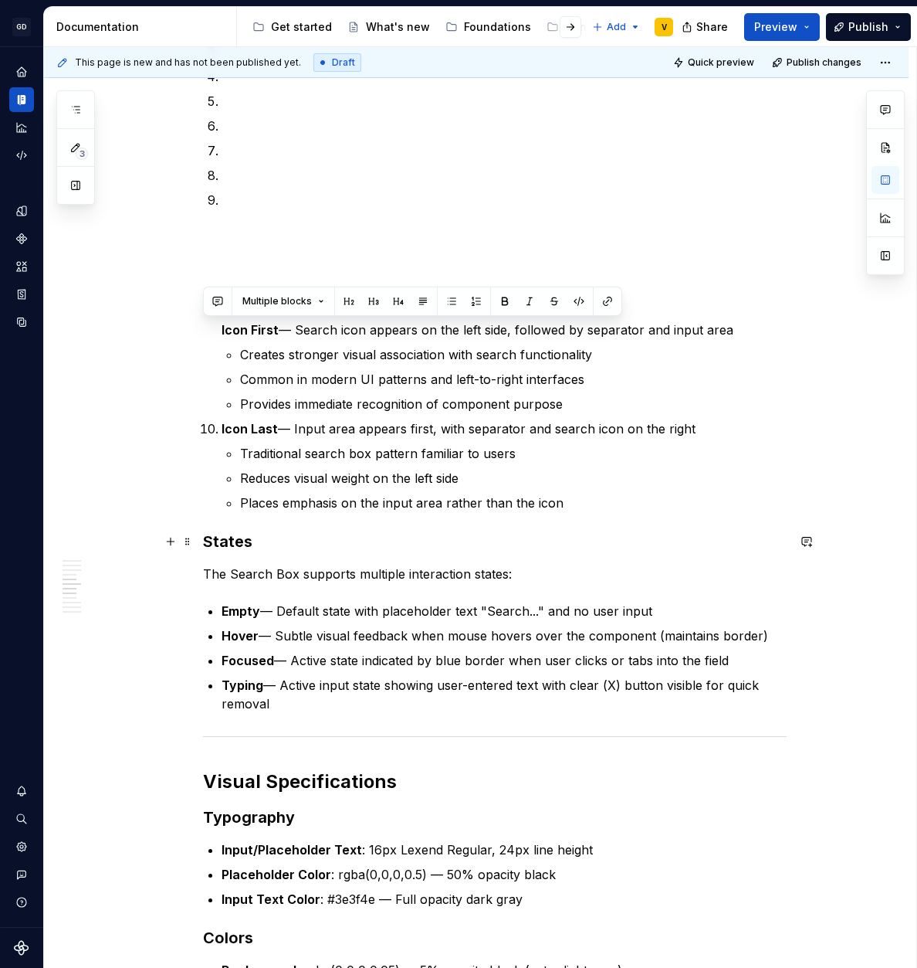
click at [278, 546] on h3 "States" at bounding box center [495, 542] width 584 height 22
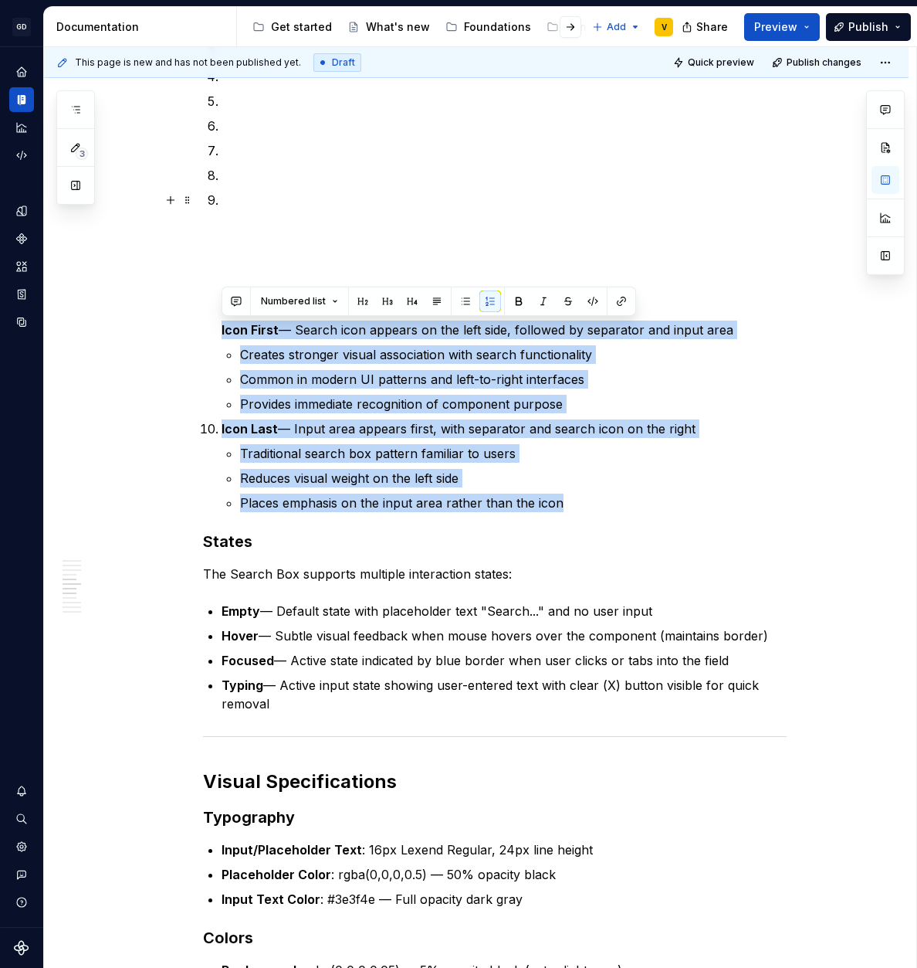
drag, startPoint x: 616, startPoint y: 504, endPoint x: 206, endPoint y: 334, distance: 443.8
click at [206, 334] on div "Anatomy The Search Box is made up of several parts that work together to create…" at bounding box center [495, 934] width 584 height 3776
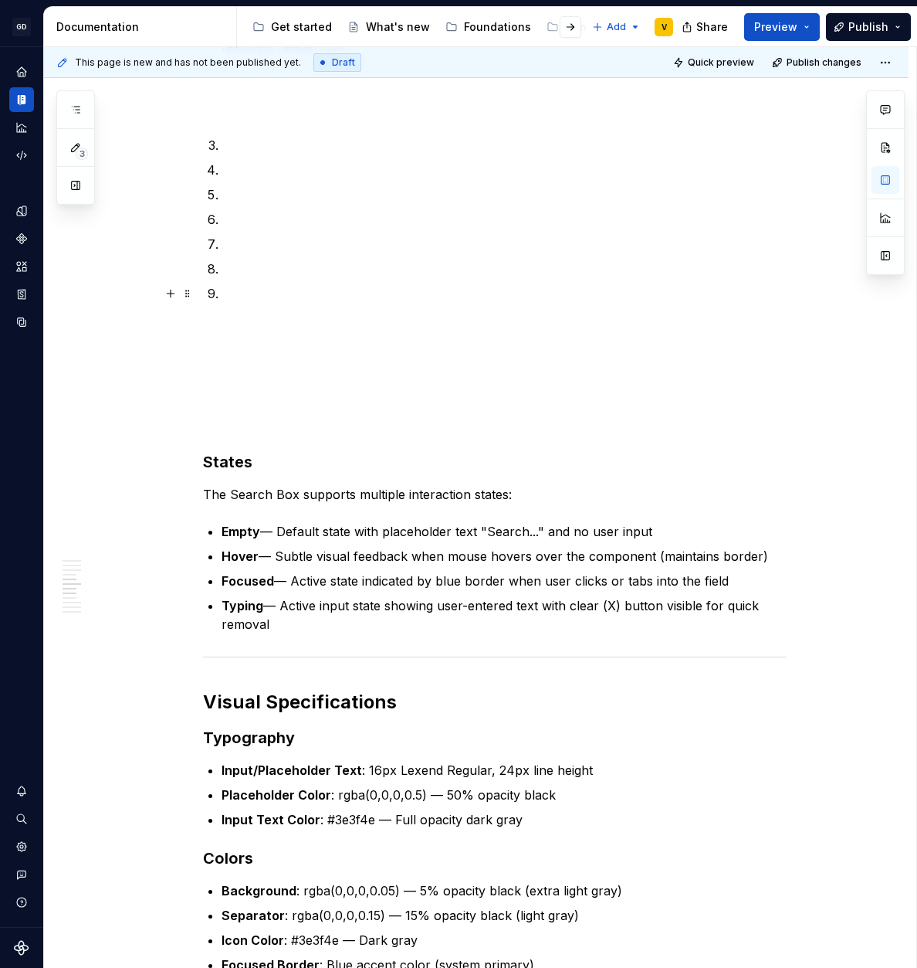
scroll to position [1054, 0]
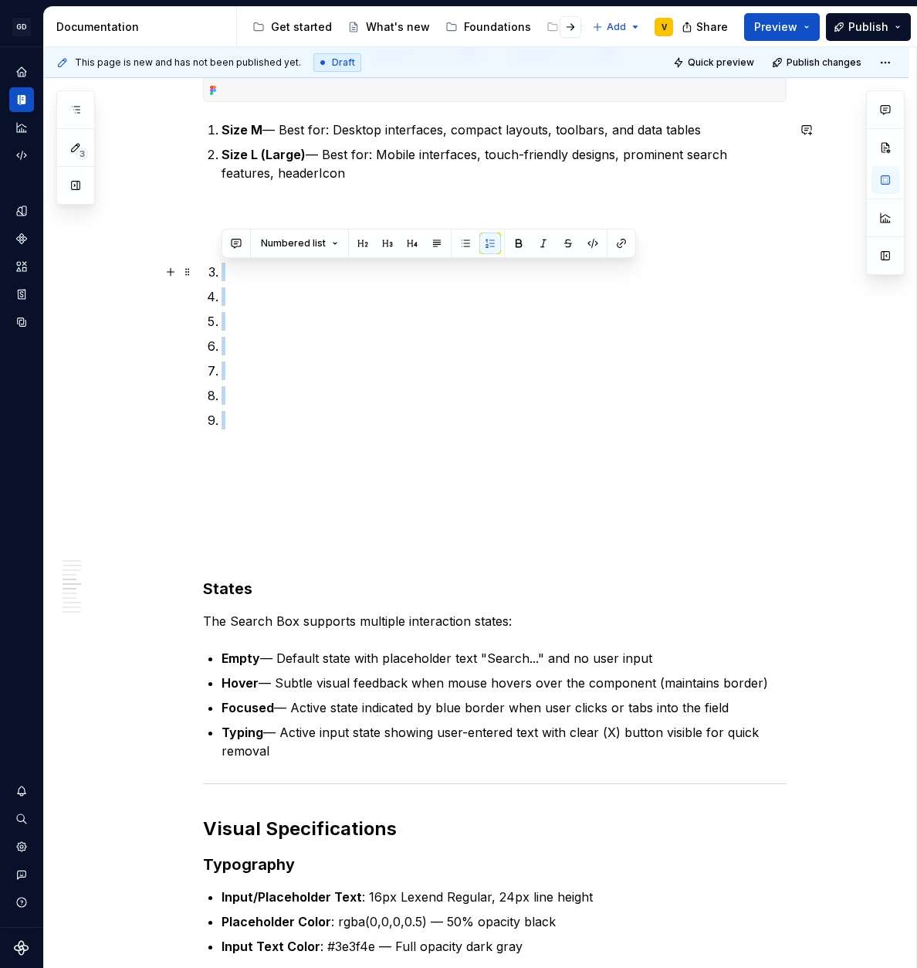
drag, startPoint x: 256, startPoint y: 436, endPoint x: 170, endPoint y: 259, distance: 197.2
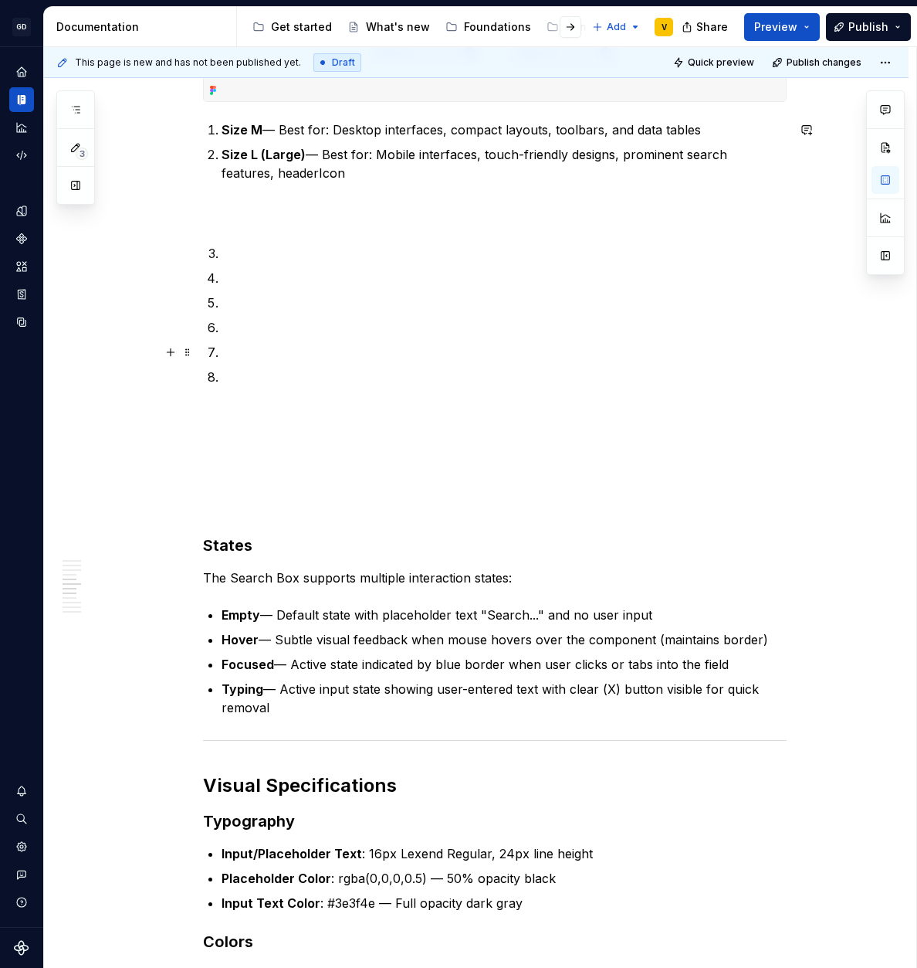
click at [262, 364] on ol "Size M — Best for: Desktop interfaces, compact layouts, toolbars, and data tabl…" at bounding box center [504, 317] width 565 height 395
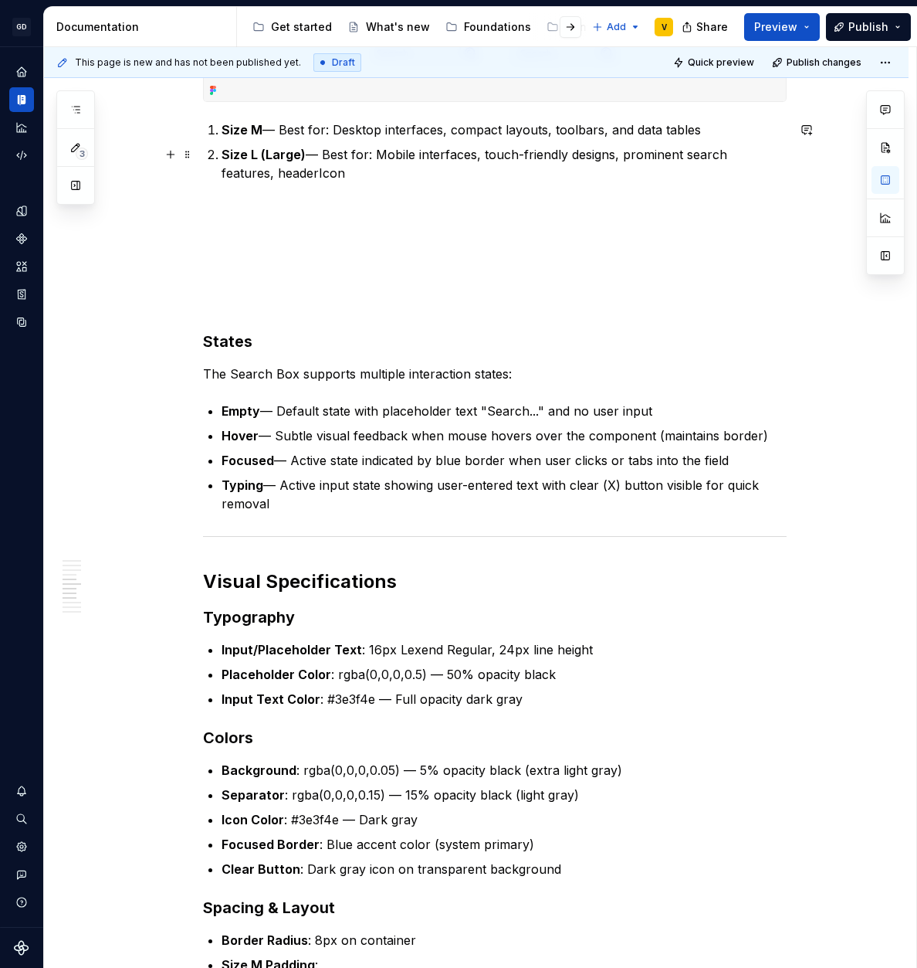
click at [191, 256] on div "This page is new and has not been published yet. Draft Quick preview Publish ch…" at bounding box center [480, 507] width 873 height 921
click at [226, 272] on p "Size L (Large) — Best for: Mobile interfaces, touch-friendly designs, prominent…" at bounding box center [504, 228] width 565 height 167
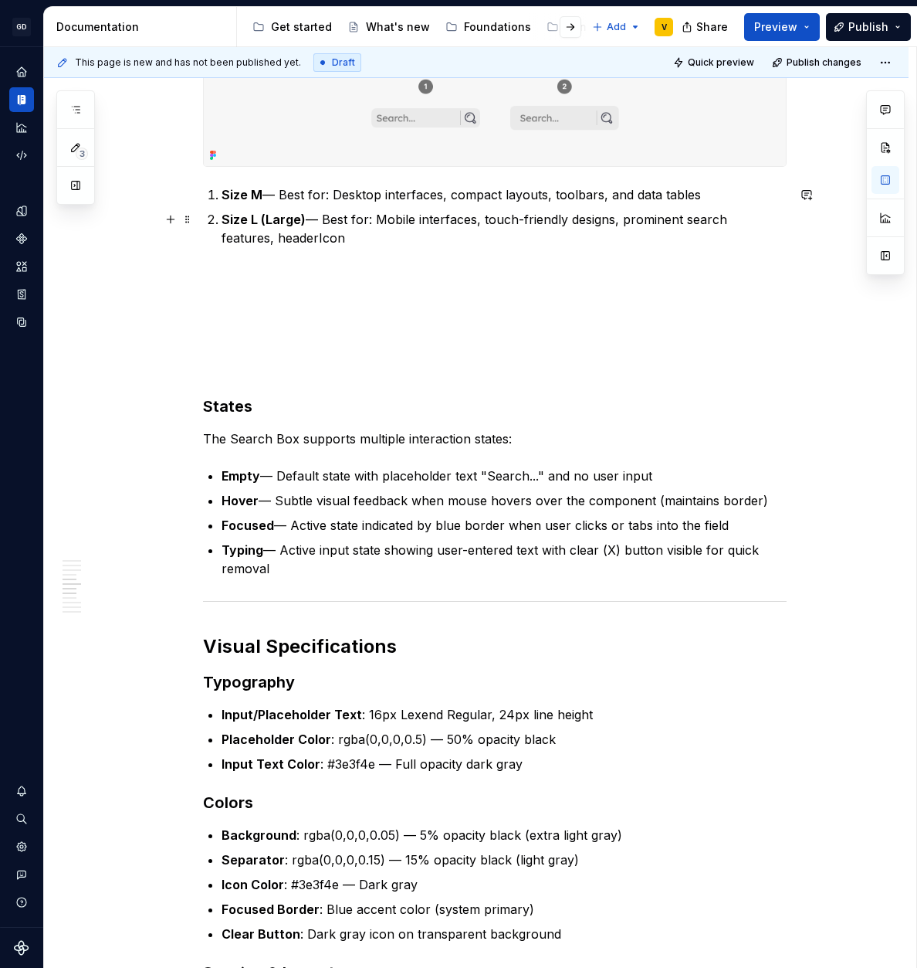
scroll to position [951, 0]
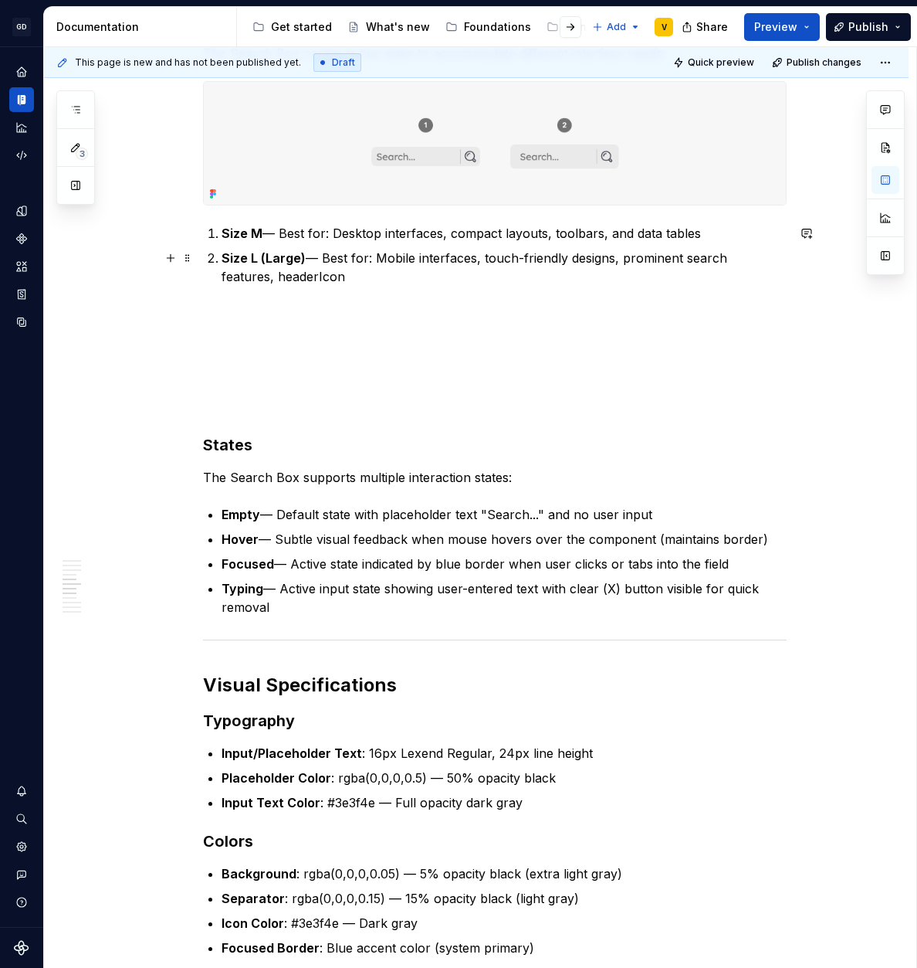
click at [222, 406] on p "Size L (Large) — Best for: Mobile interfaces, touch-friendly designs, prominent…" at bounding box center [504, 332] width 565 height 167
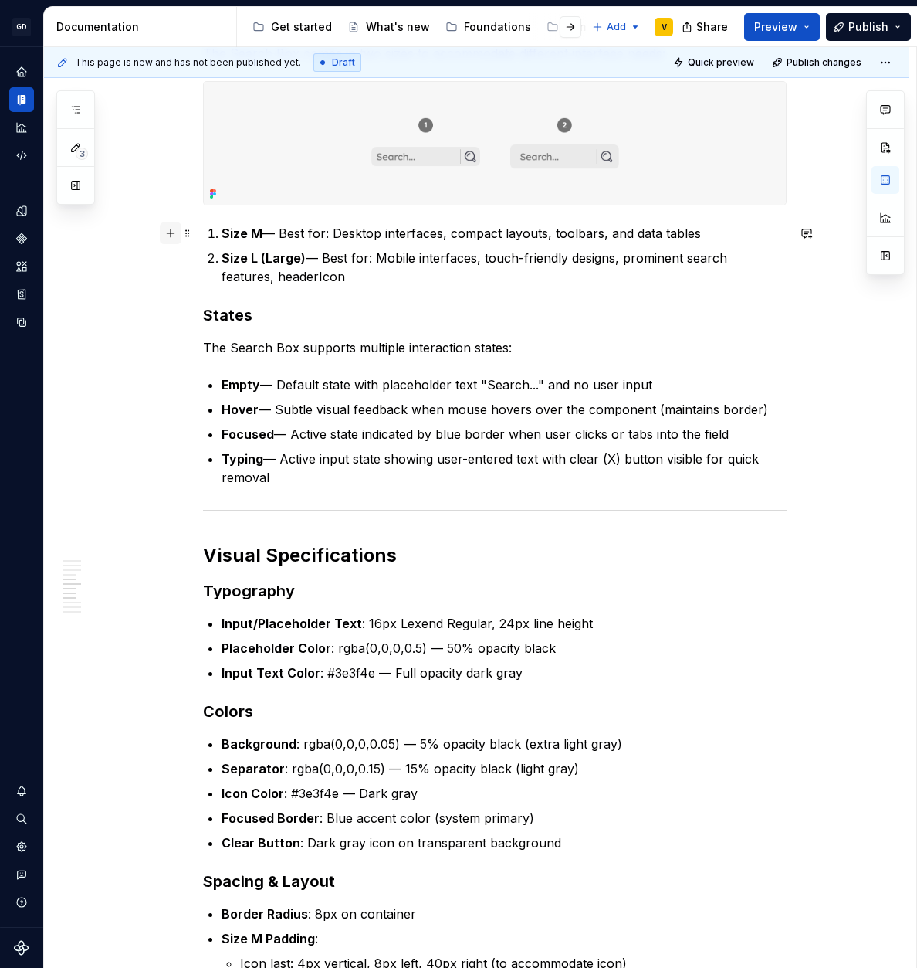
click at [168, 238] on button "button" at bounding box center [171, 233] width 22 height 22
click at [167, 260] on button "button" at bounding box center [171, 258] width 22 height 22
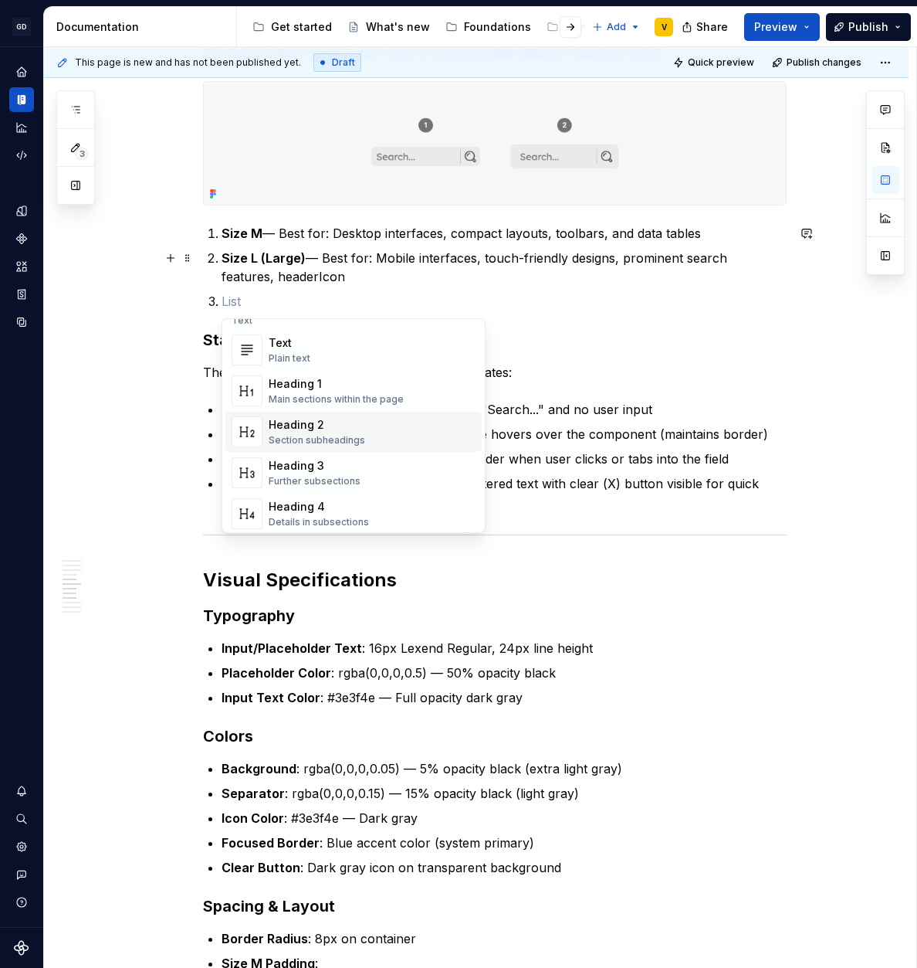
scroll to position [18, 0]
click at [302, 462] on div "Heading 3" at bounding box center [315, 461] width 92 height 15
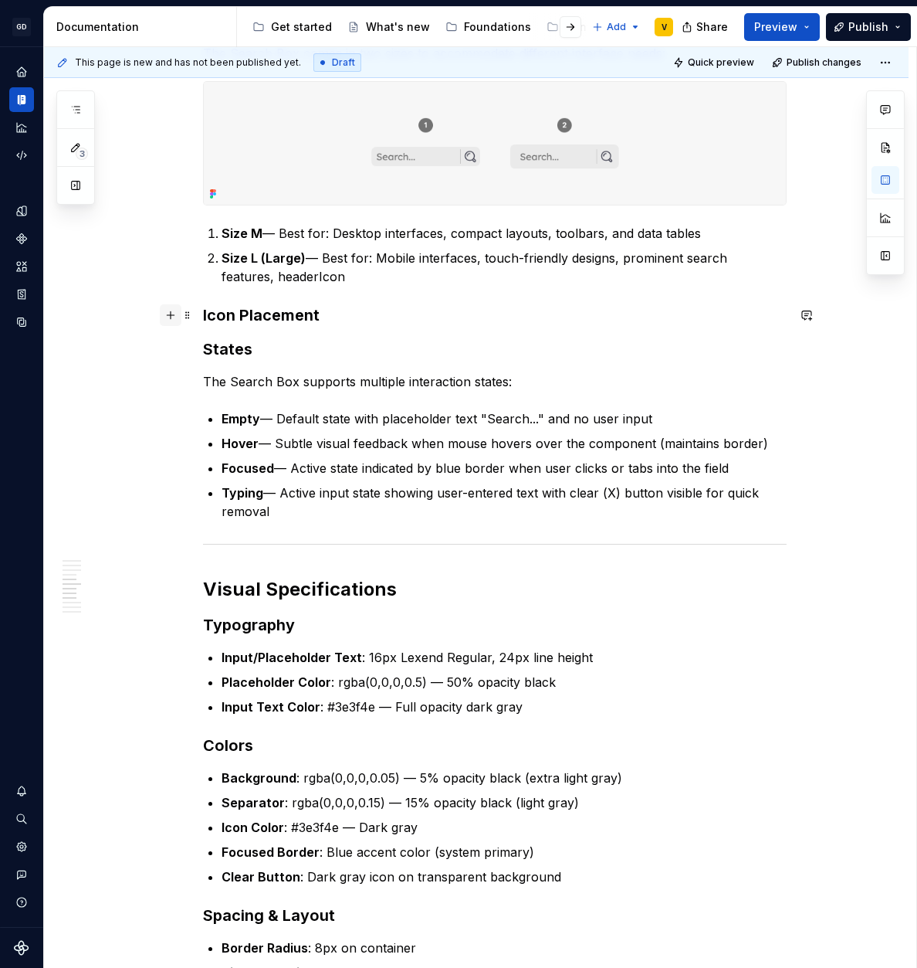
click at [168, 319] on button "button" at bounding box center [171, 315] width 22 height 22
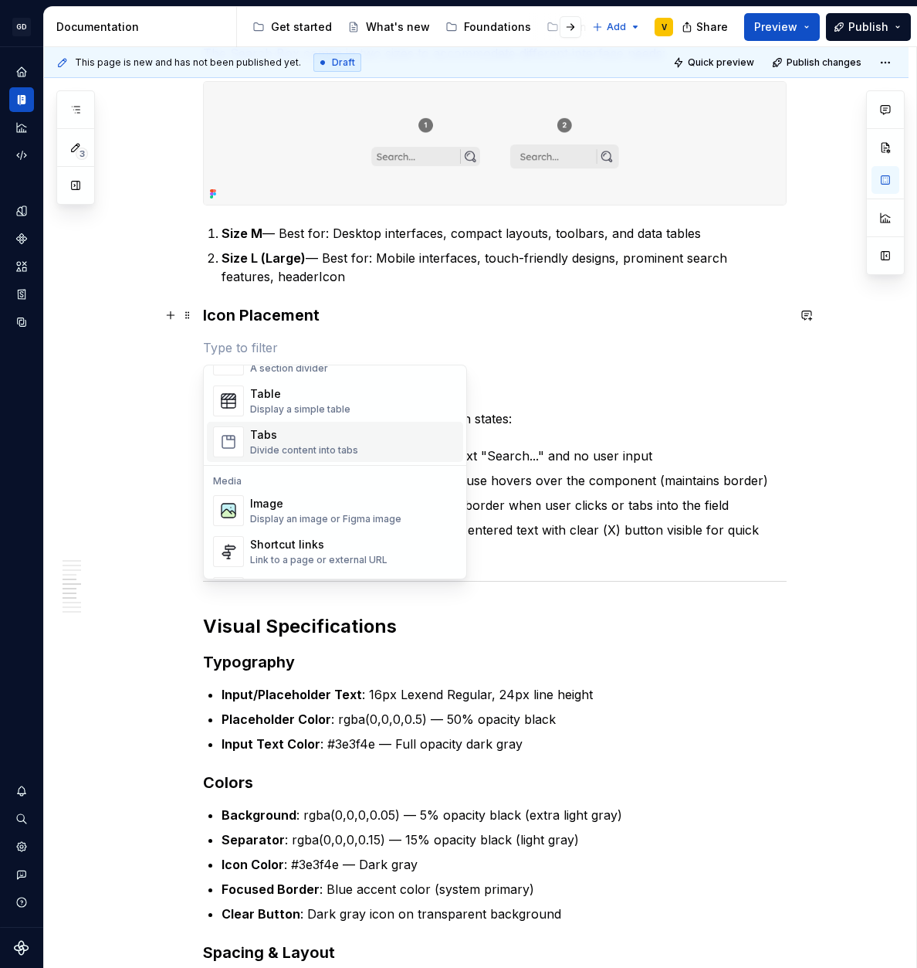
scroll to position [558, 0]
click at [270, 502] on div "Image" at bounding box center [325, 501] width 151 height 15
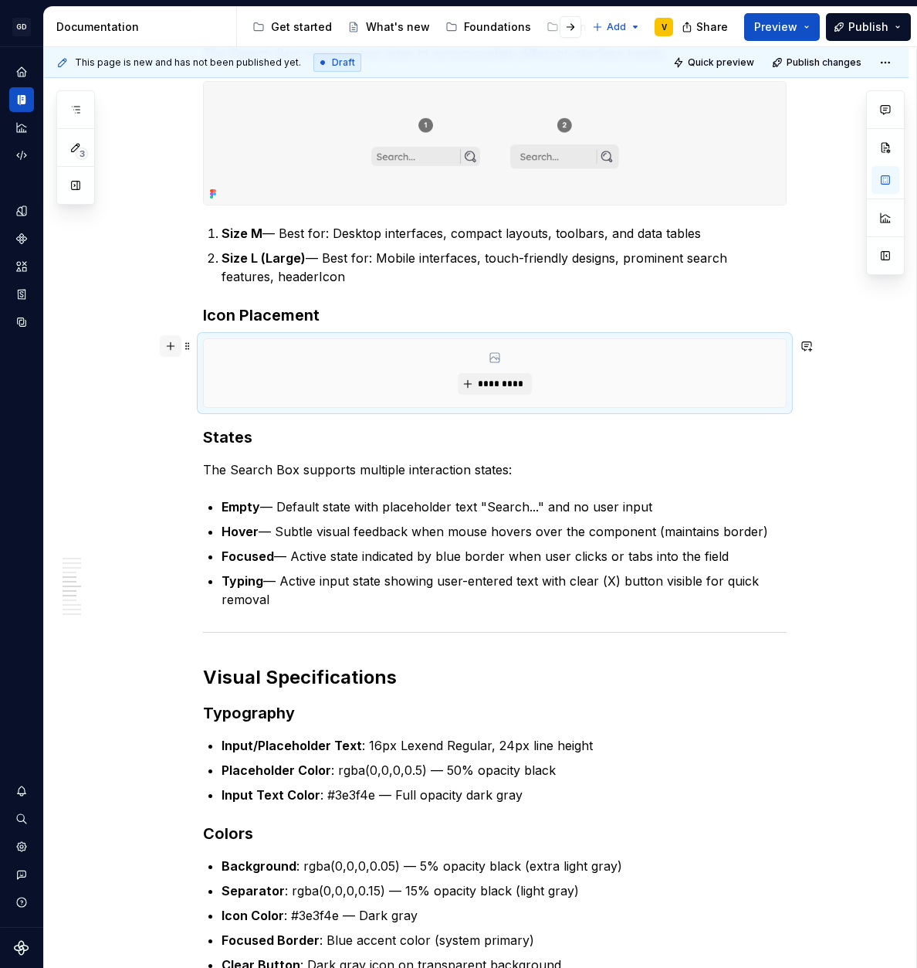
click at [171, 344] on button "button" at bounding box center [171, 346] width 22 height 22
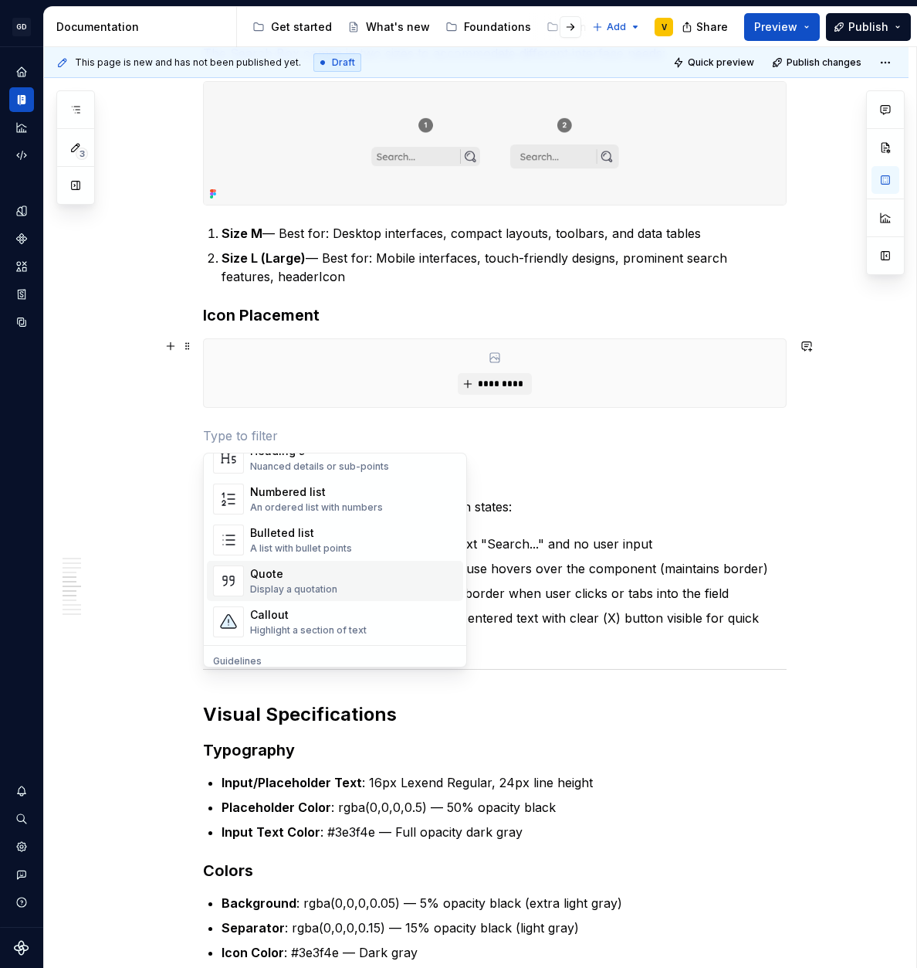
scroll to position [242, 0]
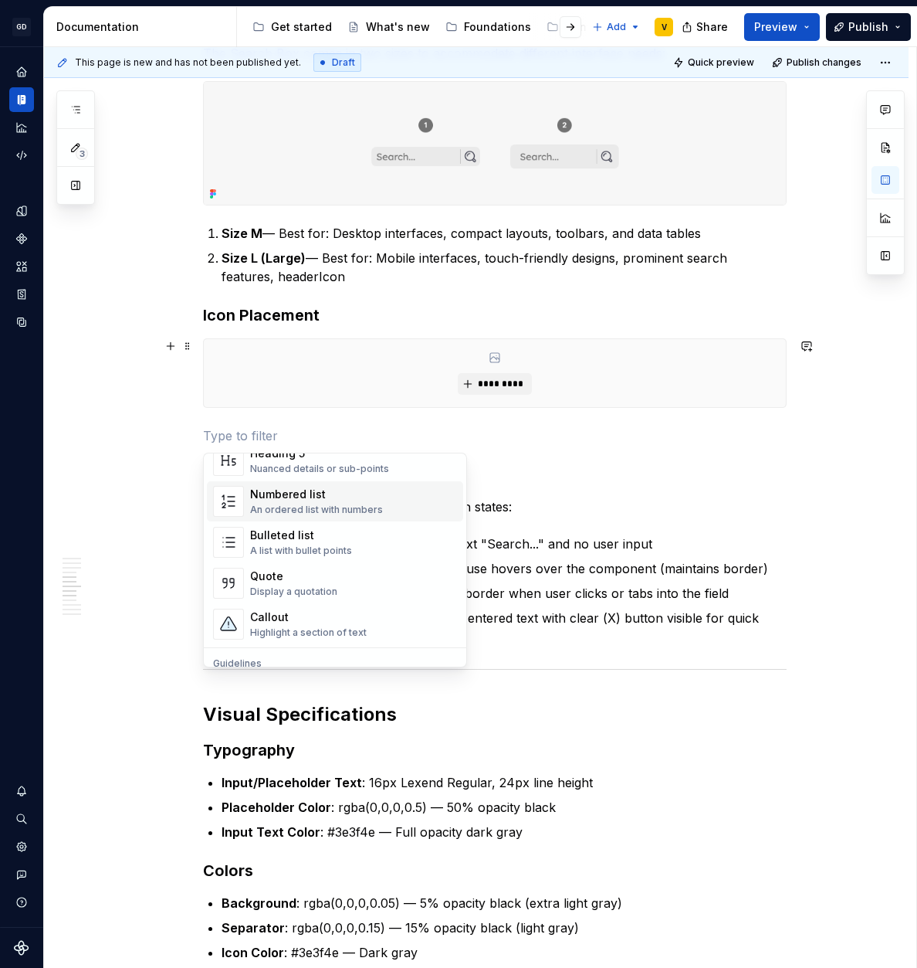
click at [291, 504] on div "An ordered list with numbers" at bounding box center [316, 509] width 133 height 12
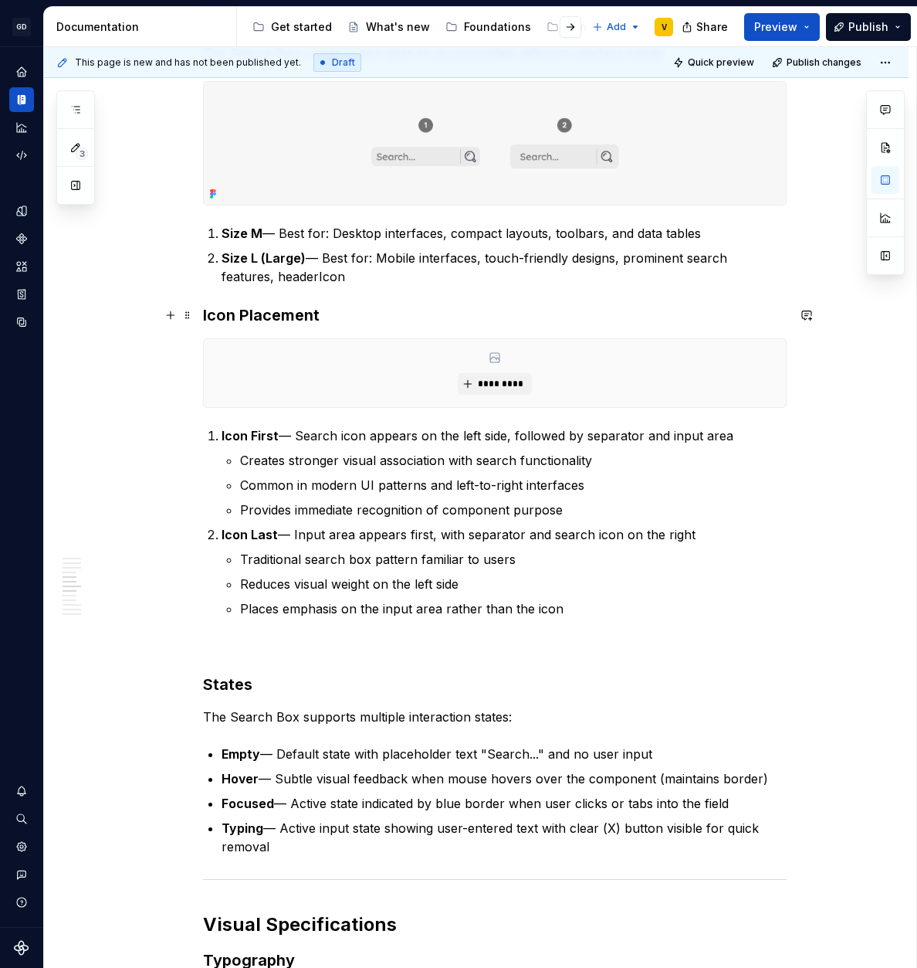
click at [203, 316] on h3 "Icon Placement" at bounding box center [495, 315] width 584 height 22
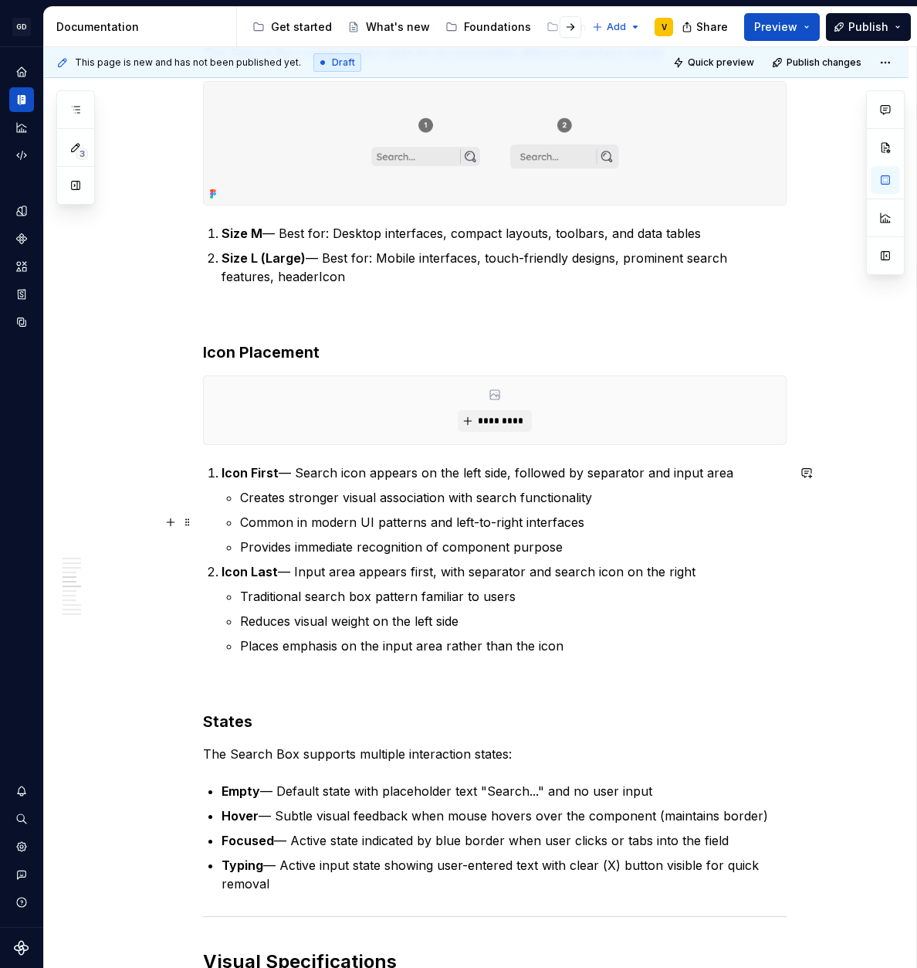
click at [257, 524] on p "Common in modern UI patterns and left-to-right interfaces" at bounding box center [513, 522] width 547 height 19
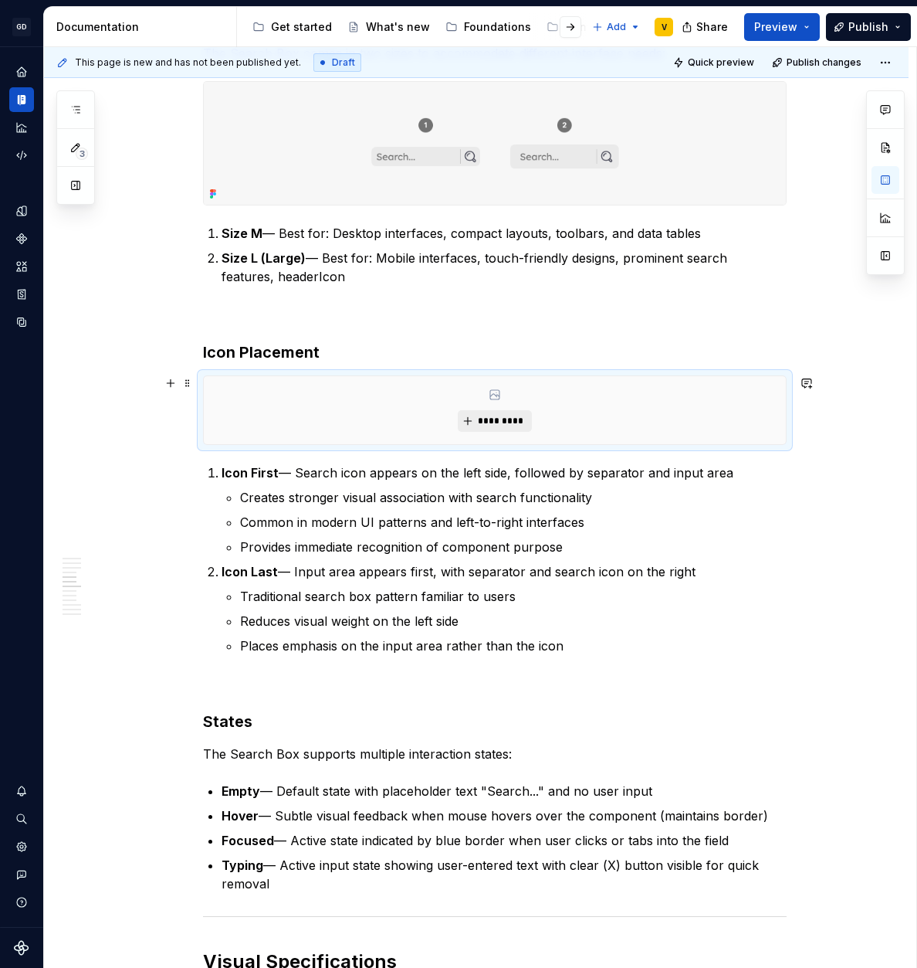
click at [498, 421] on span "*********" at bounding box center [500, 421] width 47 height 12
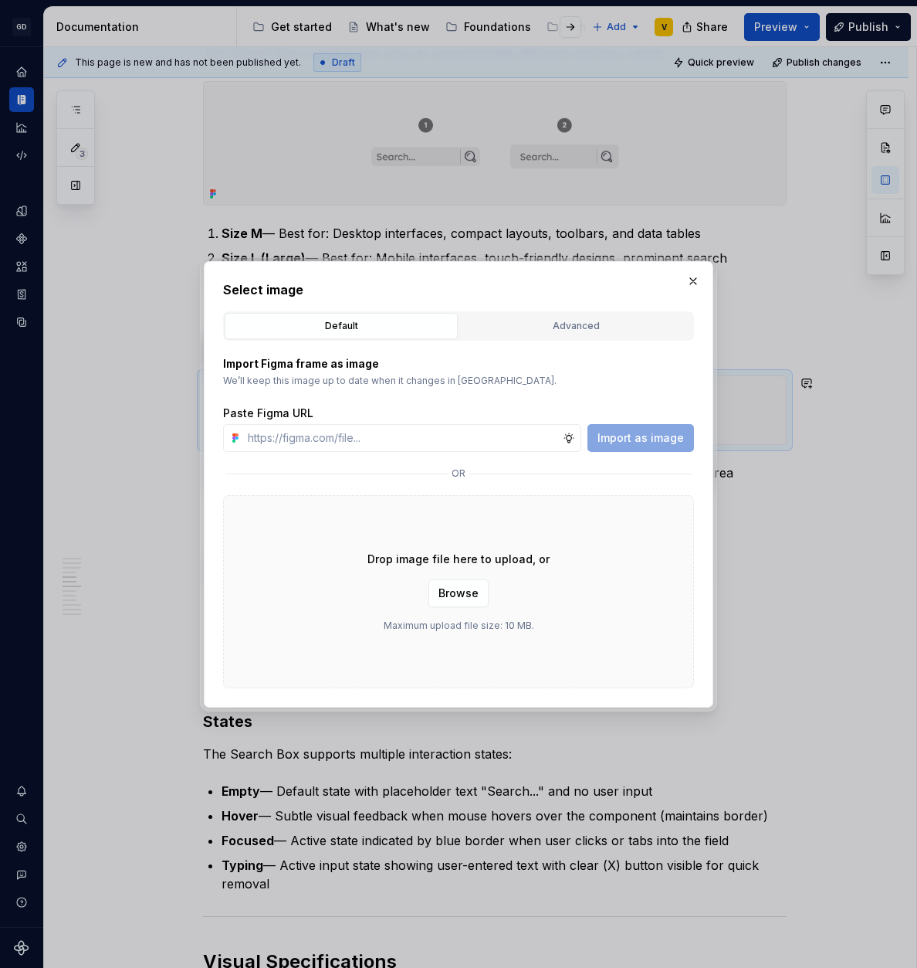
type textarea "*"
type input "[URL][DOMAIN_NAME]"
click at [638, 439] on span "Import as image" at bounding box center [641, 437] width 86 height 15
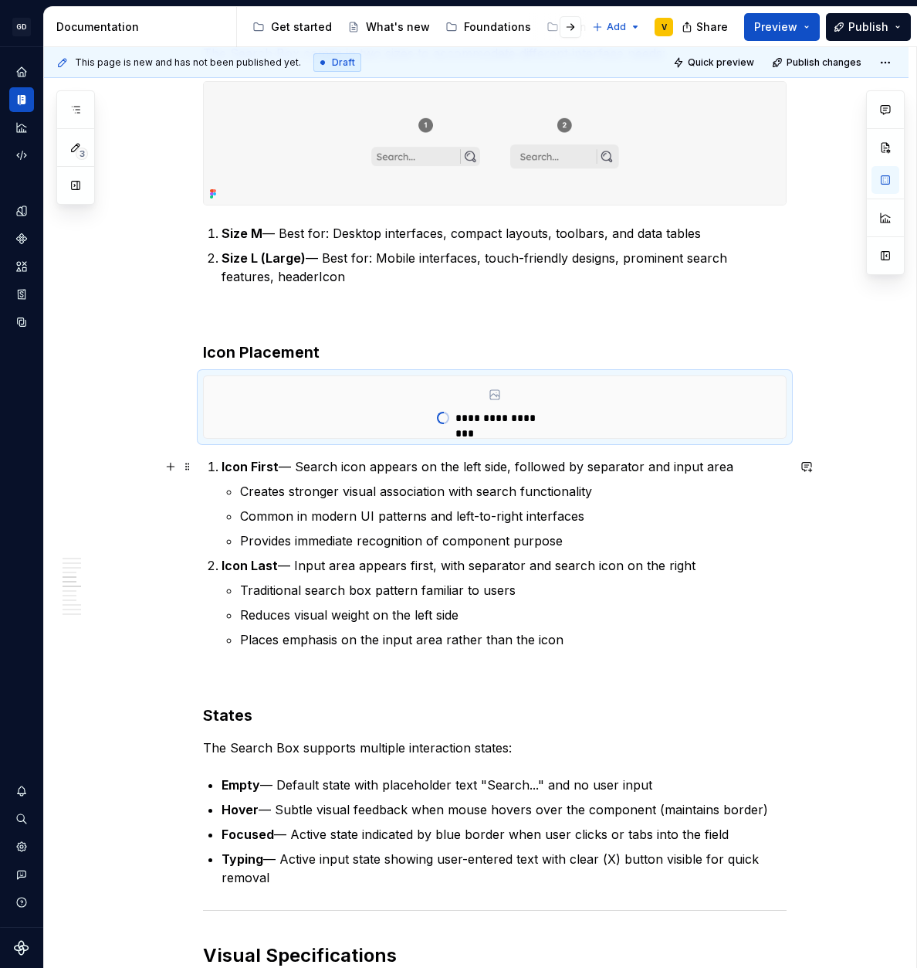
click at [293, 468] on p "Icon First — Search icon appears on the left side, followed by separator and in…" at bounding box center [504, 466] width 565 height 19
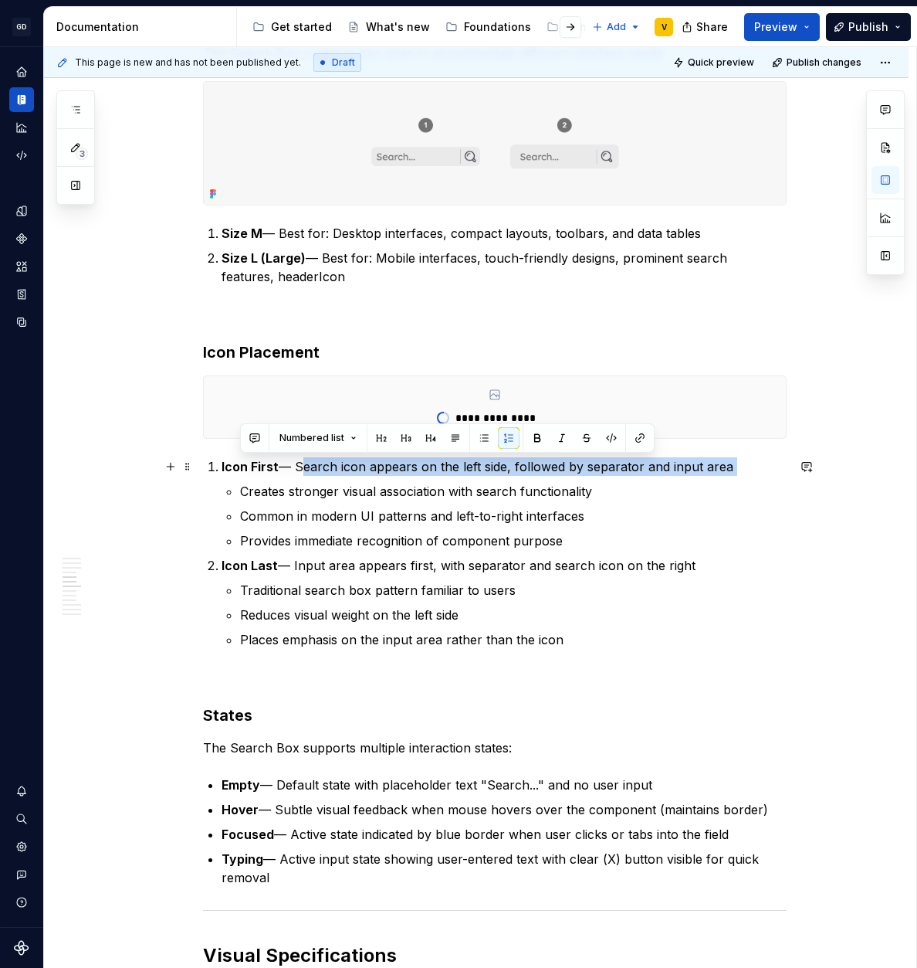
drag, startPoint x: 298, startPoint y: 470, endPoint x: 640, endPoint y: 478, distance: 342.2
click at [640, 478] on li "Icon First — Search icon appears on the left side, followed by separator and in…" at bounding box center [504, 503] width 565 height 93
click at [636, 480] on li "Icon First — Search icon appears on the left side, followed by separator and in…" at bounding box center [504, 503] width 565 height 93
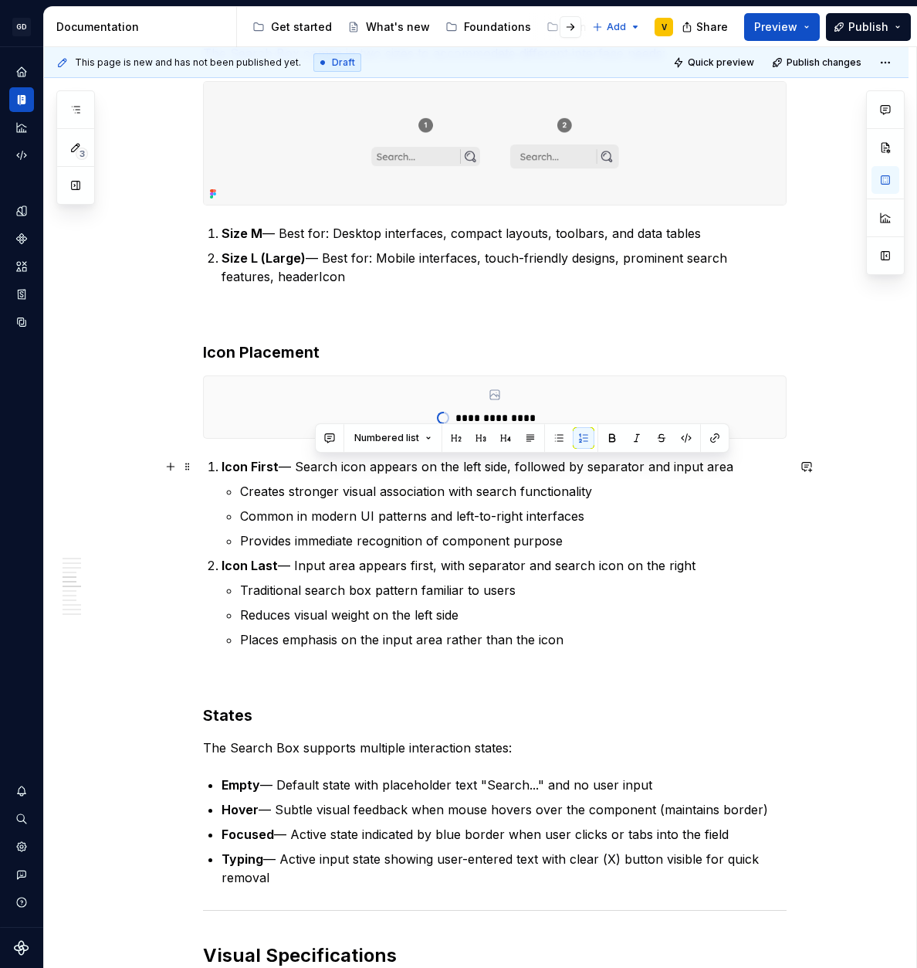
drag, startPoint x: 551, startPoint y: 466, endPoint x: 738, endPoint y: 473, distance: 187.7
click at [738, 473] on p "Icon First — Search icon appears on the left side, followed by separator and in…" at bounding box center [504, 466] width 565 height 19
click at [737, 475] on p "Icon First — Search icon appears on the left side, followed by separator and in…" at bounding box center [504, 466] width 565 height 19
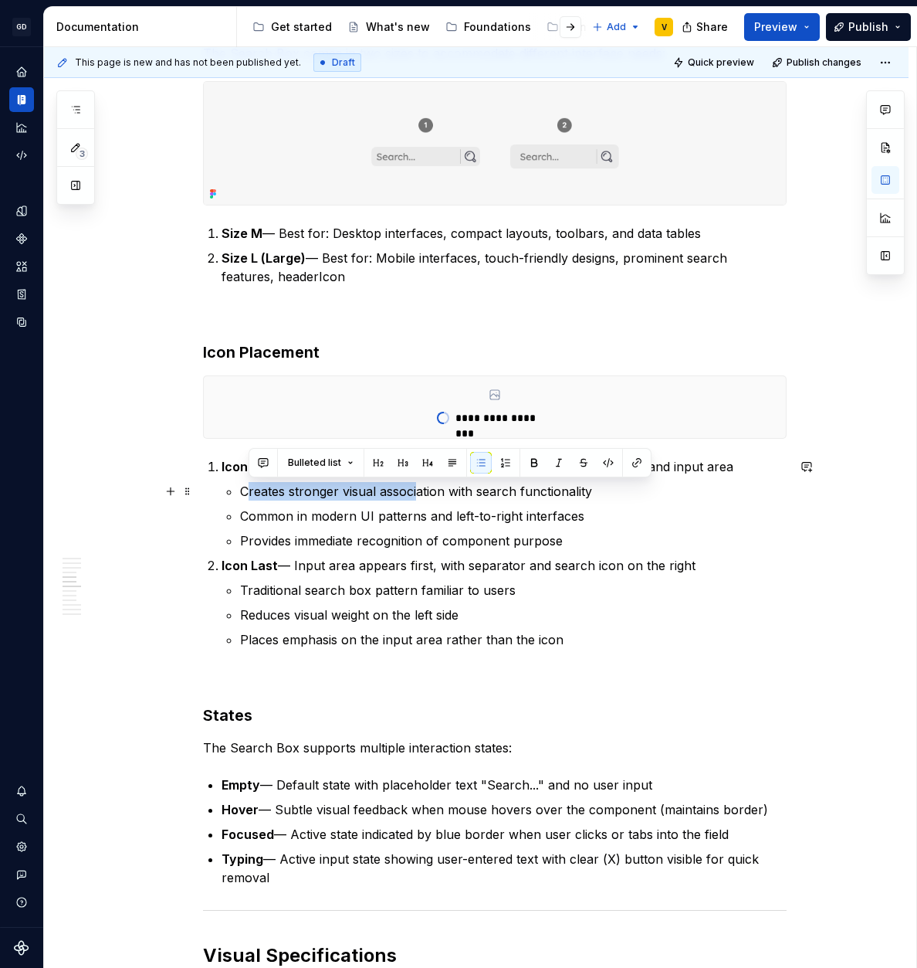
drag, startPoint x: 247, startPoint y: 497, endPoint x: 415, endPoint y: 498, distance: 168.3
click at [415, 498] on p "Creates stronger visual association with search functionality" at bounding box center [513, 491] width 547 height 19
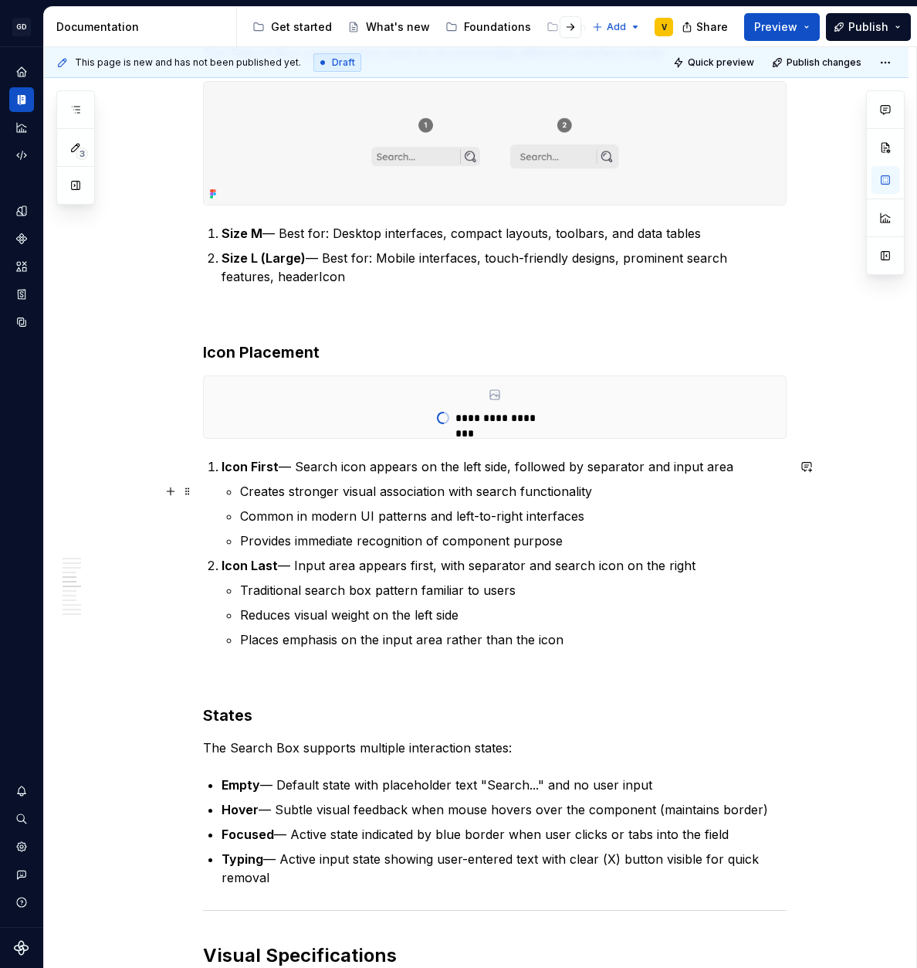
click at [448, 496] on p "Creates stronger visual association with search functionality" at bounding box center [513, 491] width 547 height 19
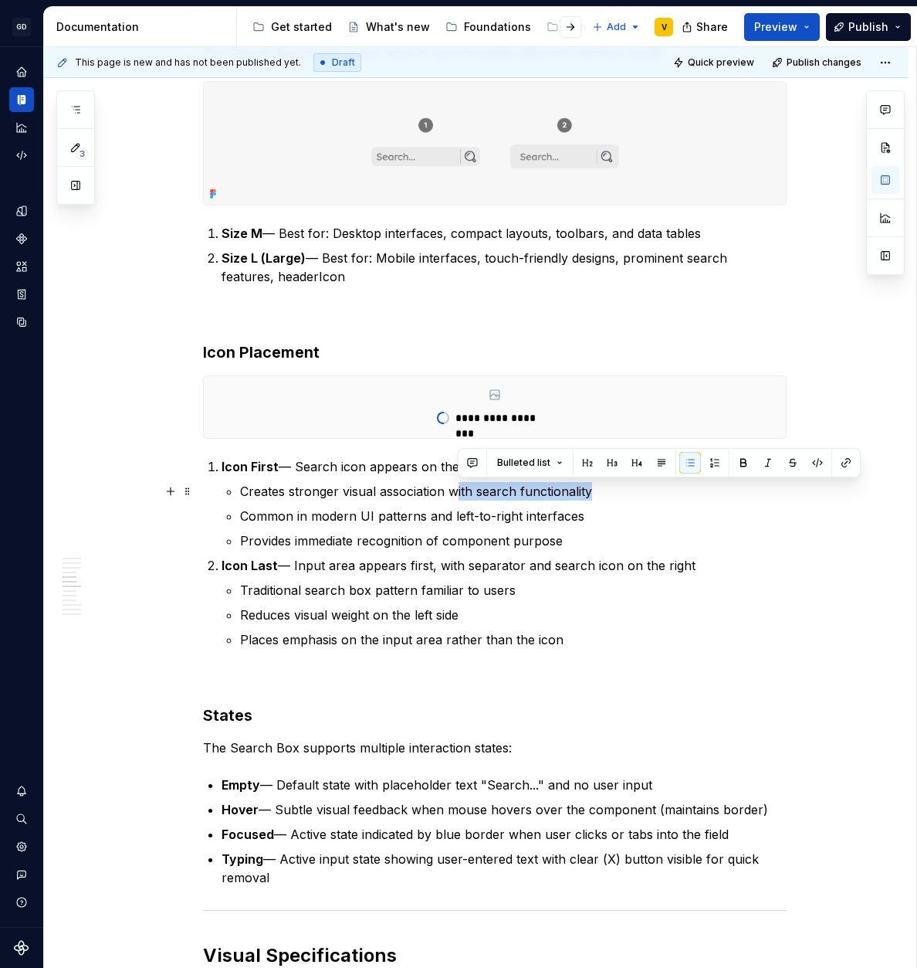
drag, startPoint x: 464, startPoint y: 497, endPoint x: 595, endPoint y: 498, distance: 130.5
click at [595, 498] on p "Creates stronger visual association with search functionality" at bounding box center [513, 491] width 547 height 19
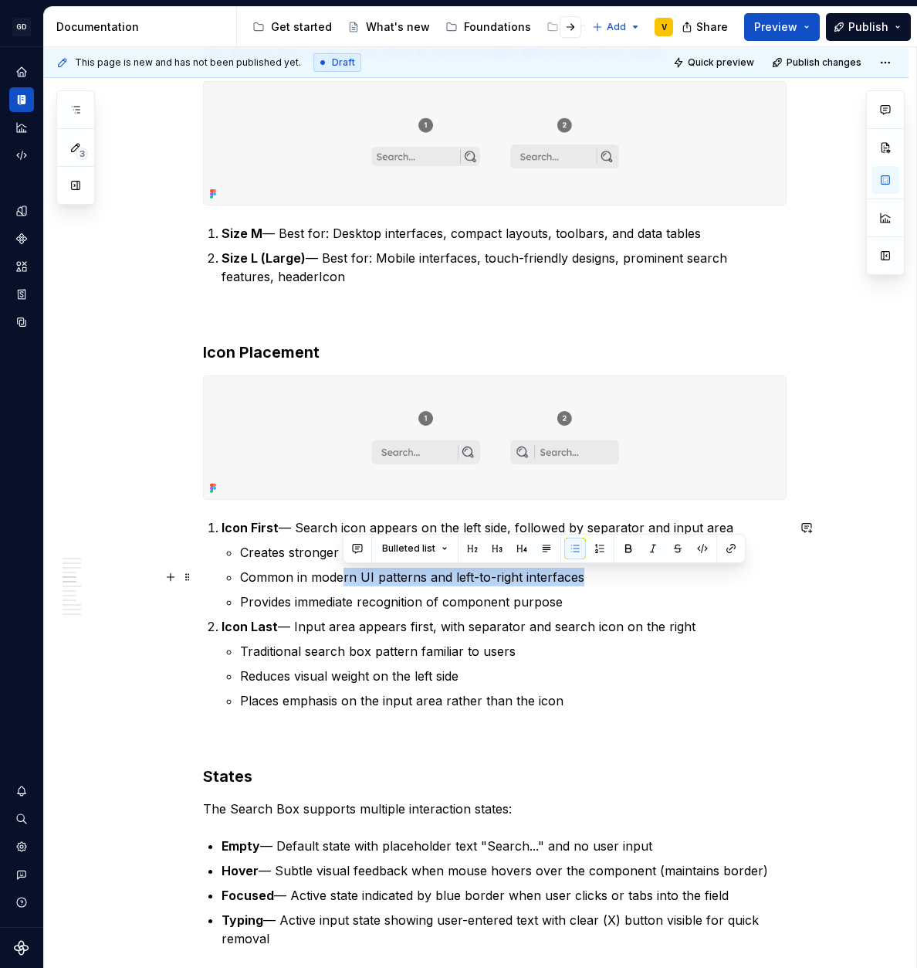
drag, startPoint x: 400, startPoint y: 570, endPoint x: 581, endPoint y: 573, distance: 181.5
click at [581, 573] on p "Common in modern UI patterns and left-to-right interfaces" at bounding box center [513, 577] width 547 height 19
click at [584, 575] on p "Common in modern UI patterns and left-to-right interfaces" at bounding box center [513, 577] width 547 height 19
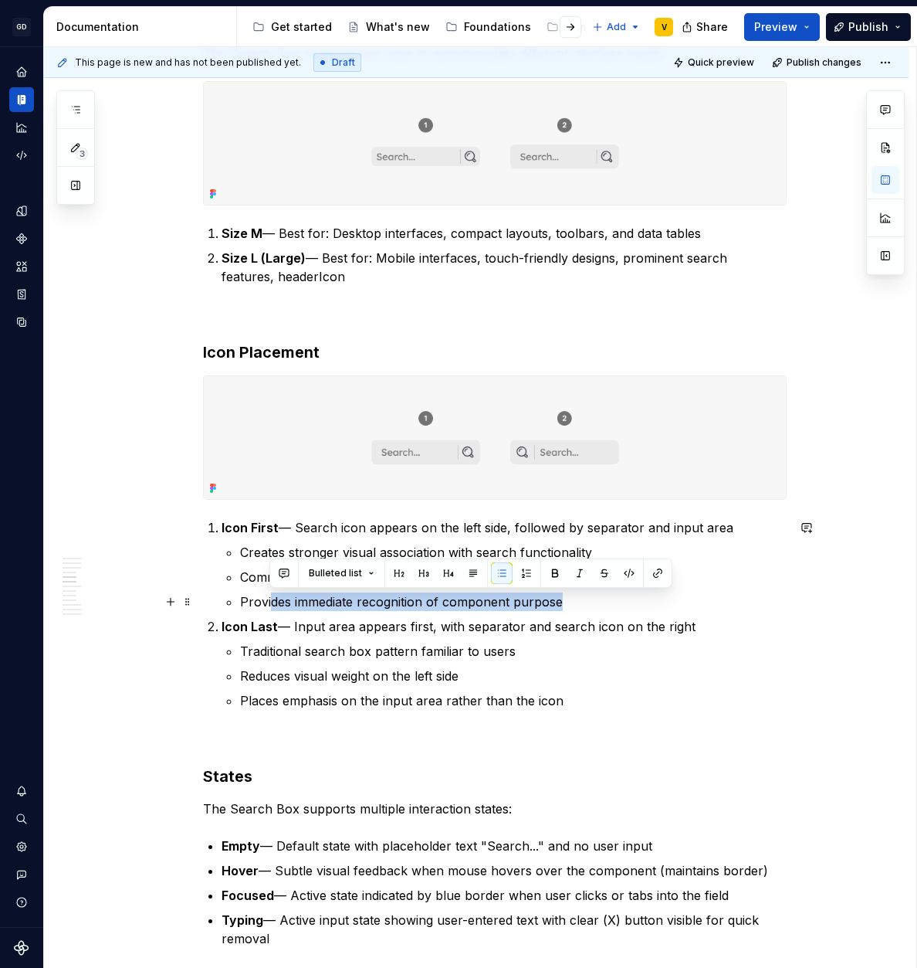
drag, startPoint x: 270, startPoint y: 605, endPoint x: 572, endPoint y: 603, distance: 301.9
click at [571, 603] on p "Provides immediate recognition of component purpose" at bounding box center [513, 601] width 547 height 19
click at [572, 603] on p "Provides immediate recognition of component purpose" at bounding box center [513, 601] width 547 height 19
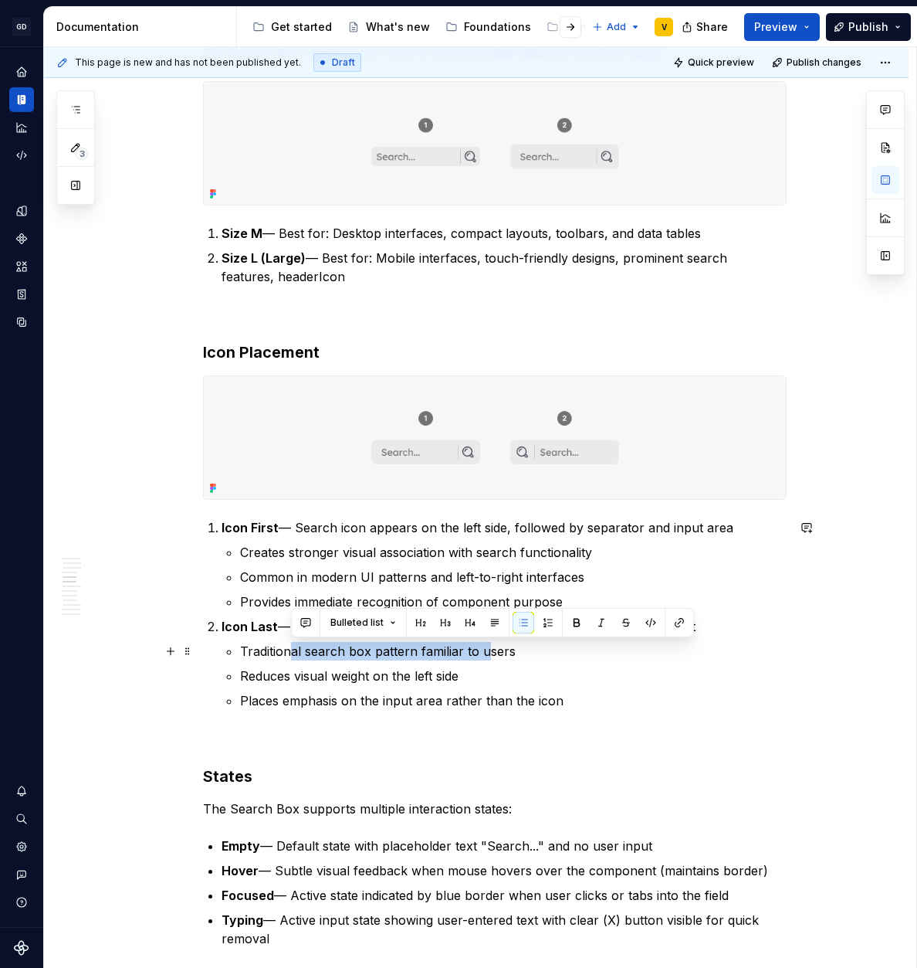
drag, startPoint x: 314, startPoint y: 653, endPoint x: 490, endPoint y: 651, distance: 176.1
click at [490, 651] on p "Traditional search box pattern familiar to users" at bounding box center [513, 651] width 547 height 19
click at [494, 651] on p "Traditional search box pattern familiar to users" at bounding box center [513, 651] width 547 height 19
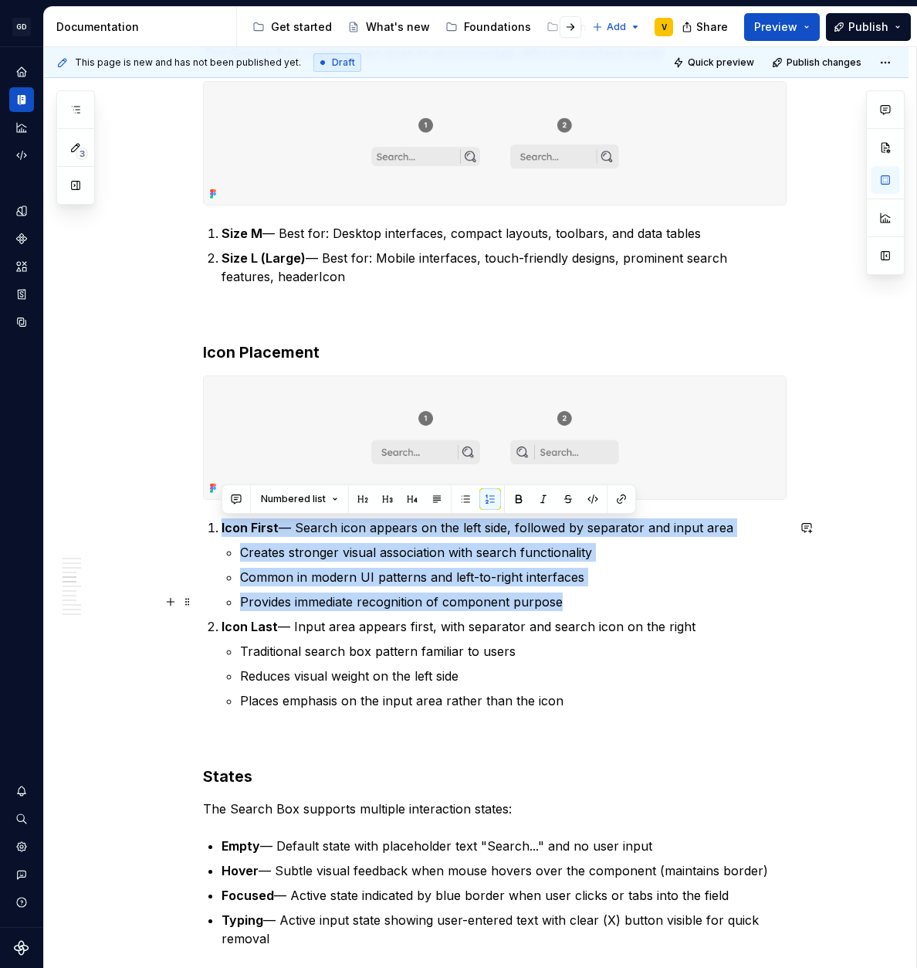
drag, startPoint x: 232, startPoint y: 530, endPoint x: 568, endPoint y: 598, distance: 343.6
click at [568, 598] on li "Icon First — Search icon appears on the left side, followed by separator and in…" at bounding box center [504, 564] width 565 height 93
copy li "Icon First — Search icon appears on the left side, followed by separator and in…"
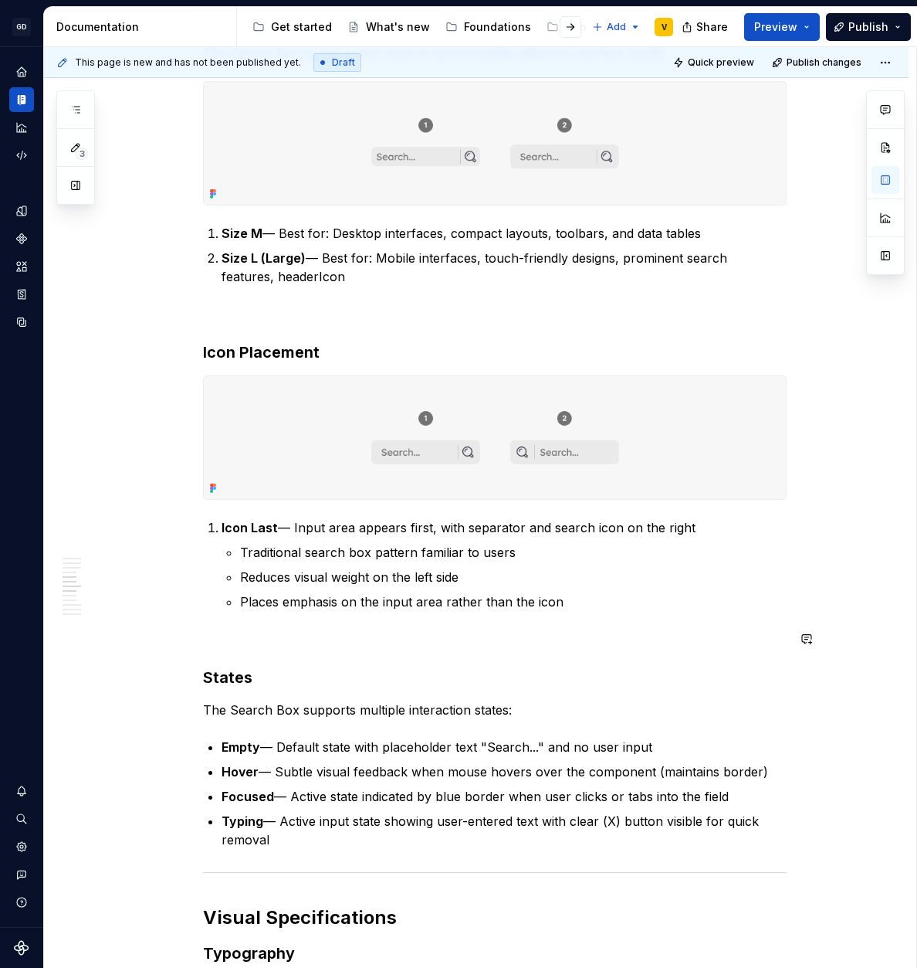
click at [596, 596] on p "Places emphasis on the input area rather than the icon" at bounding box center [513, 601] width 547 height 19
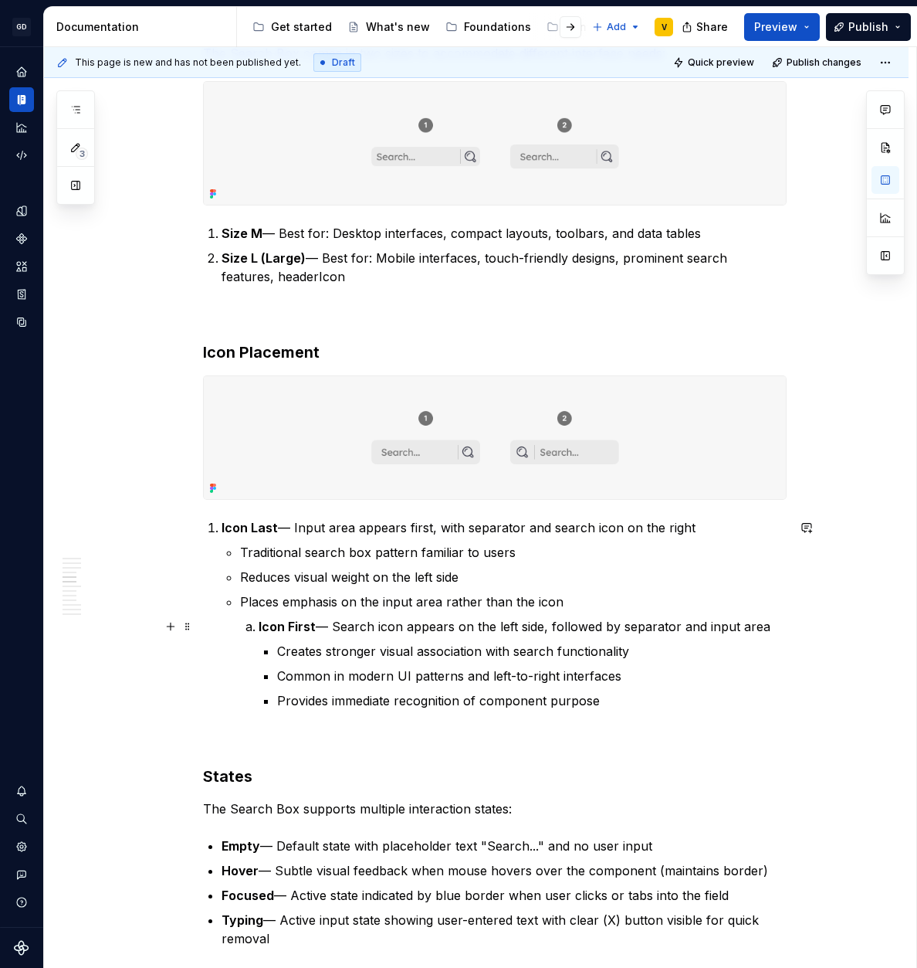
click at [259, 630] on strong "Icon First" at bounding box center [287, 626] width 57 height 15
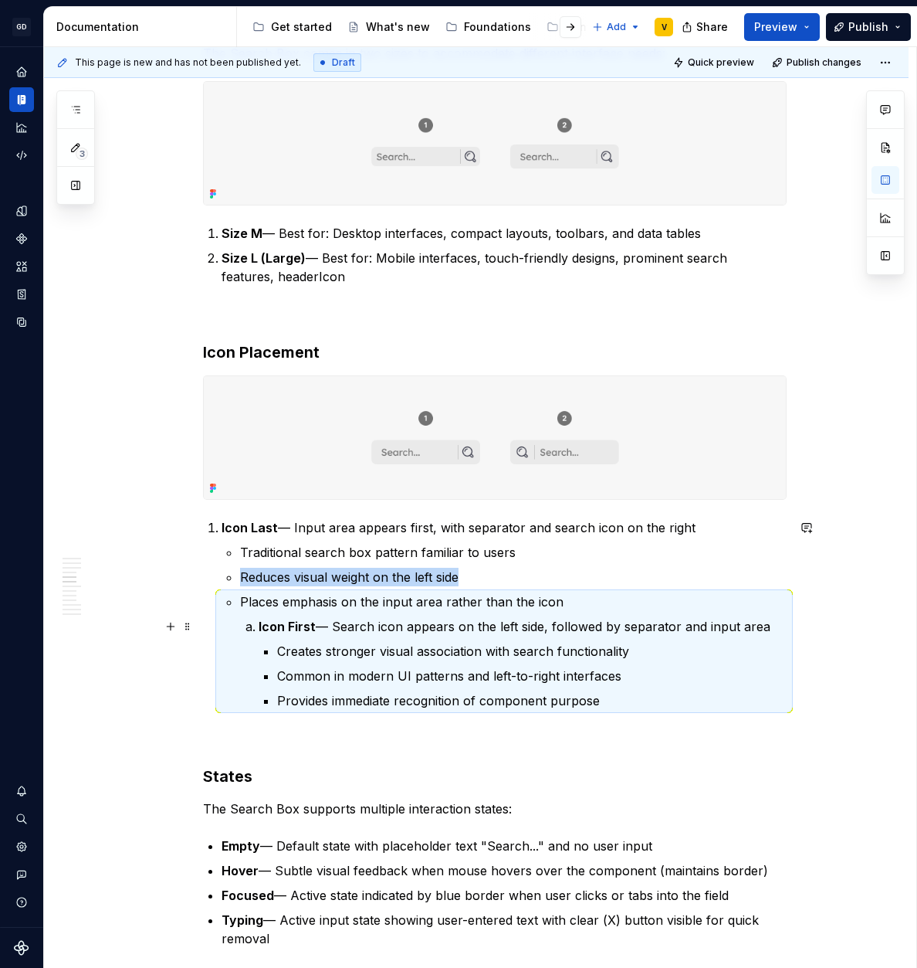
click at [282, 624] on strong "Icon First" at bounding box center [287, 626] width 57 height 15
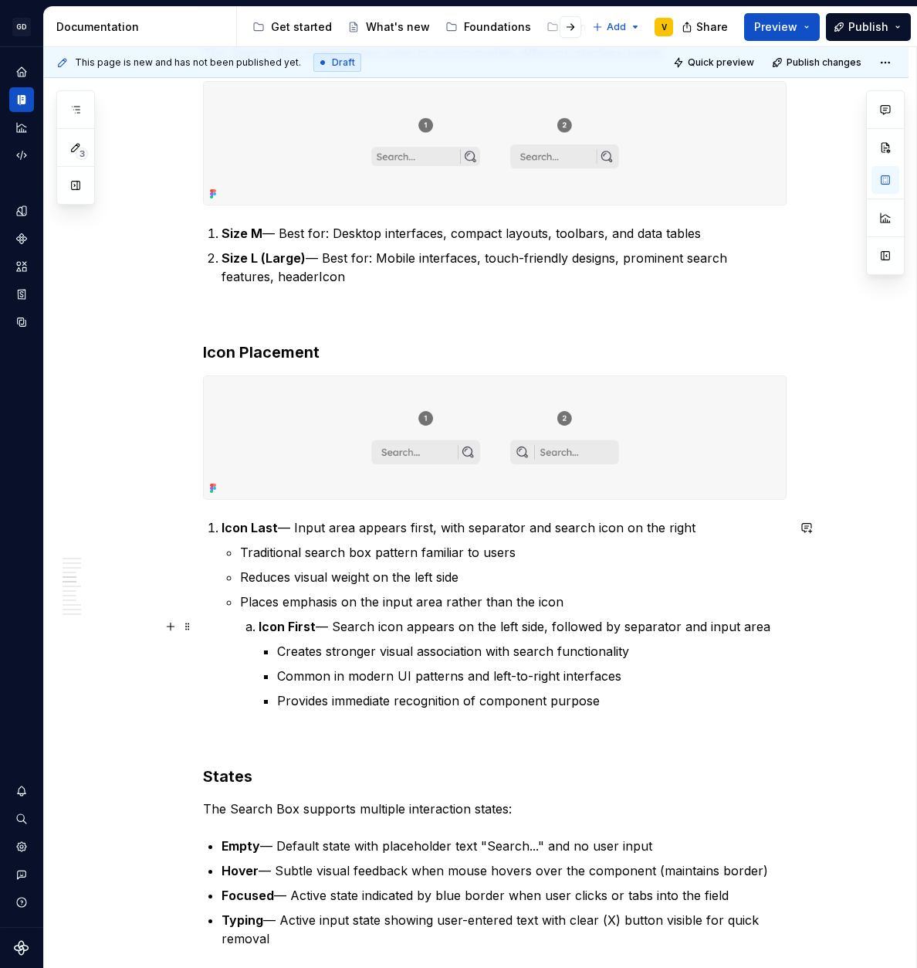
click at [259, 627] on li "Icon First — Search icon appears on the left side, followed by separator and in…" at bounding box center [523, 663] width 528 height 93
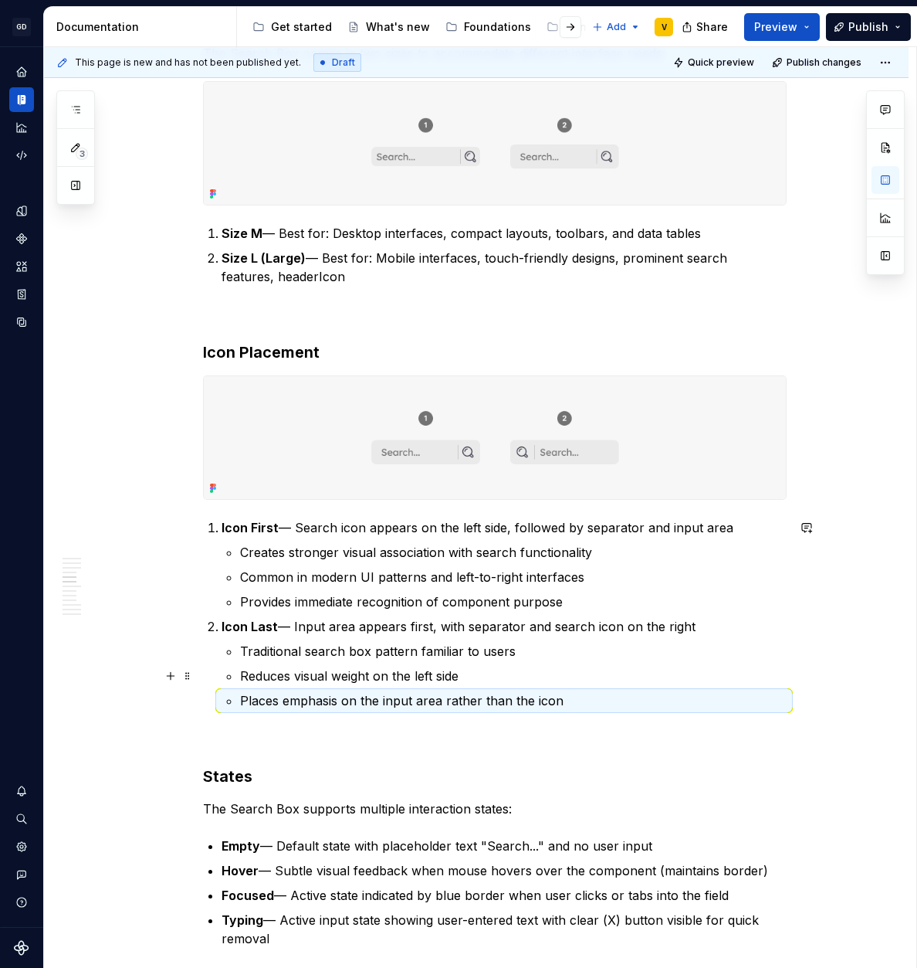
click at [253, 680] on p "Reduces visual weight on the left side" at bounding box center [513, 675] width 547 height 19
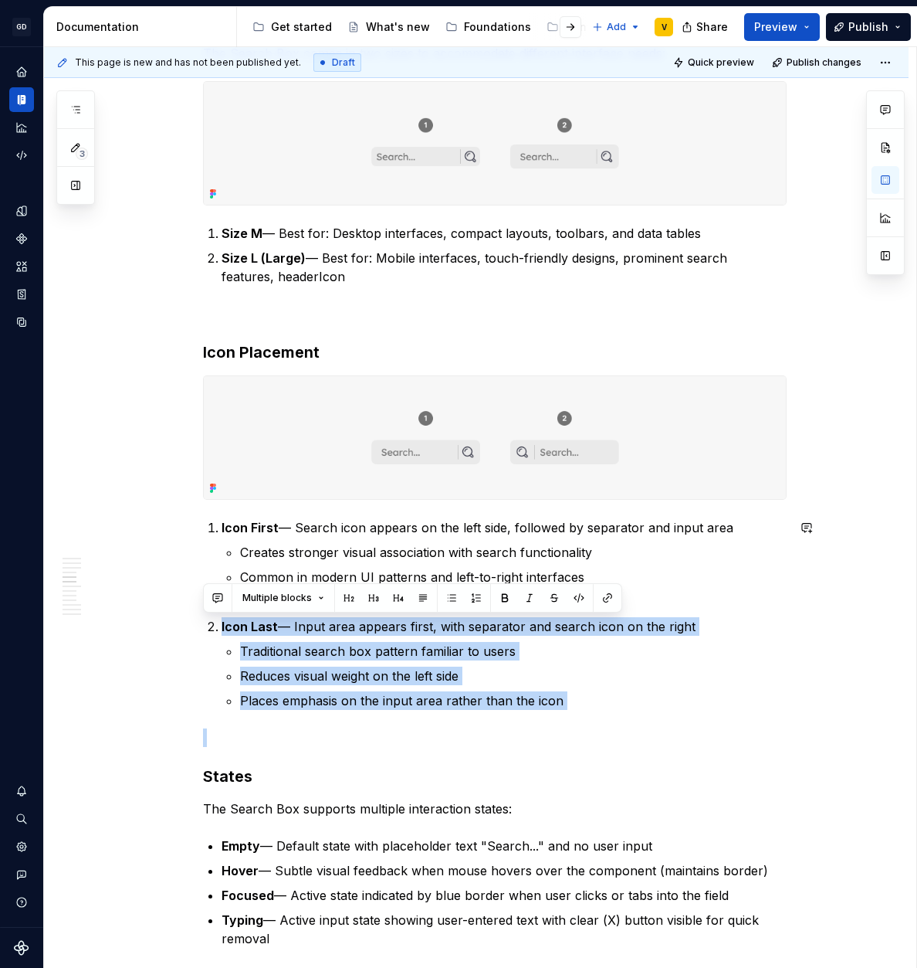
drag, startPoint x: 218, startPoint y: 624, endPoint x: 602, endPoint y: 716, distance: 395.4
click at [393, 657] on p "Traditional search box pattern familiar to users" at bounding box center [513, 651] width 547 height 19
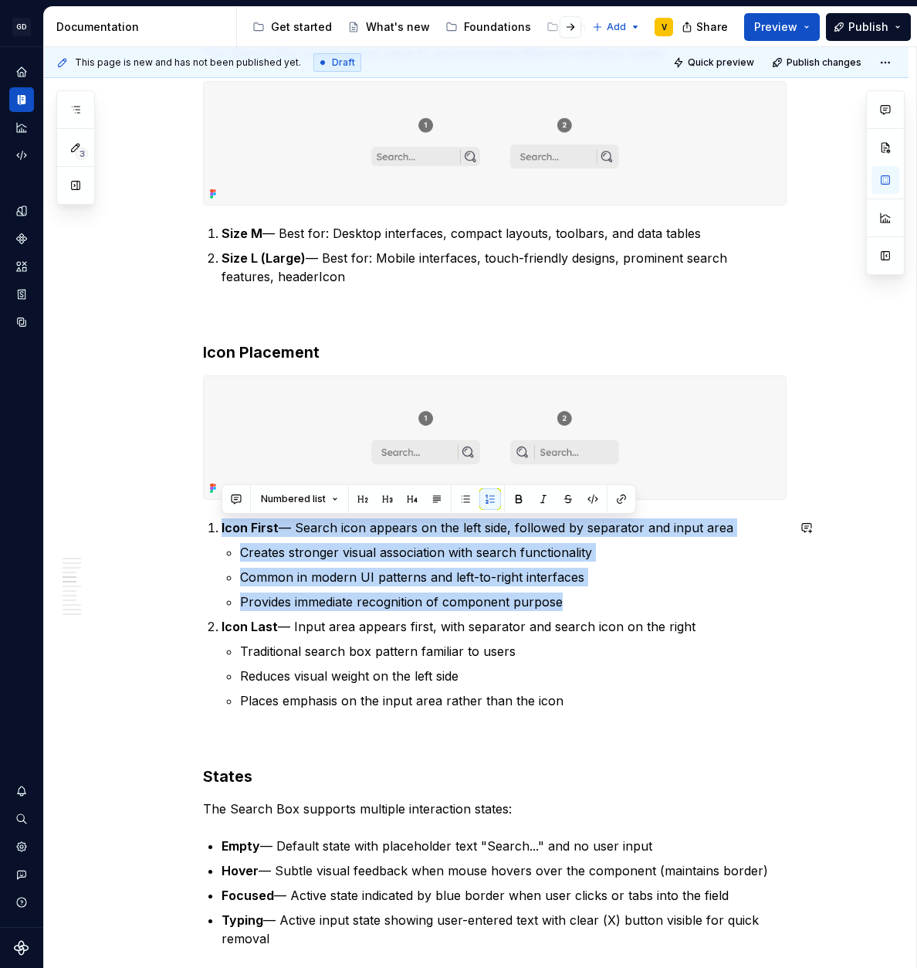
drag, startPoint x: 575, startPoint y: 599, endPoint x: 198, endPoint y: 517, distance: 385.6
copy li "Icon First — Search icon appears on the left side, followed by separator and in…"
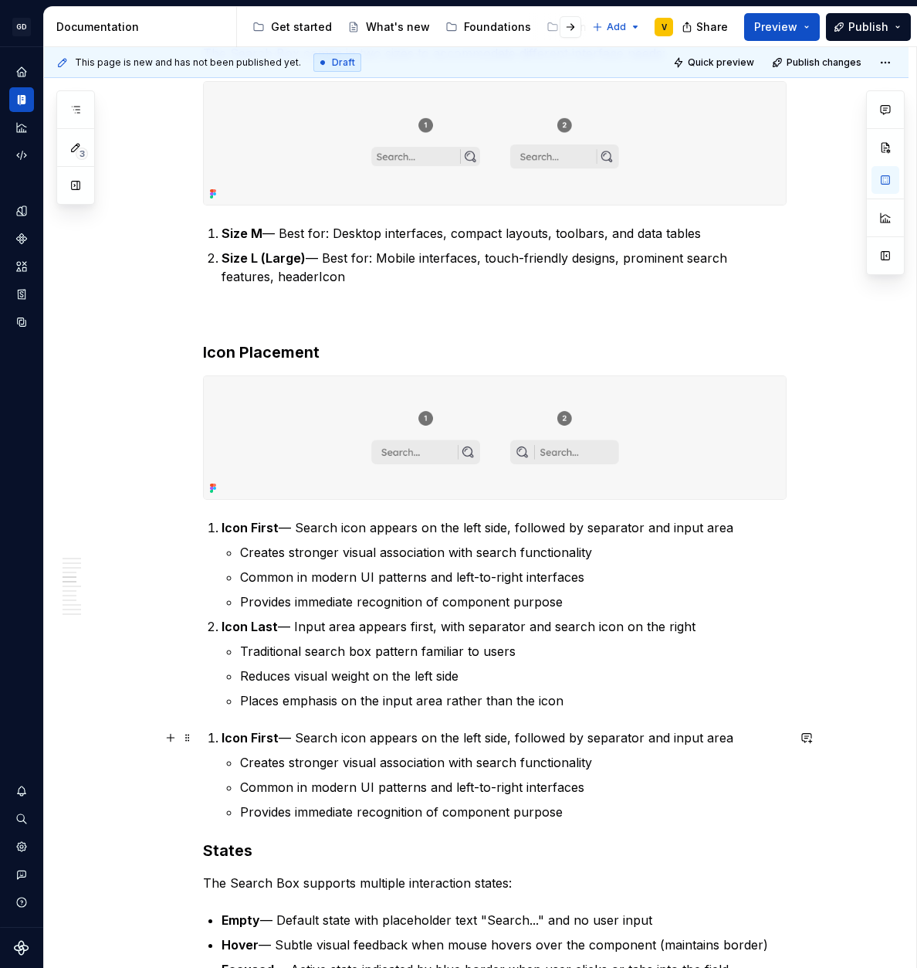
click at [222, 737] on li "Icon First — Search icon appears on the left side, followed by separator and in…" at bounding box center [504, 774] width 565 height 93
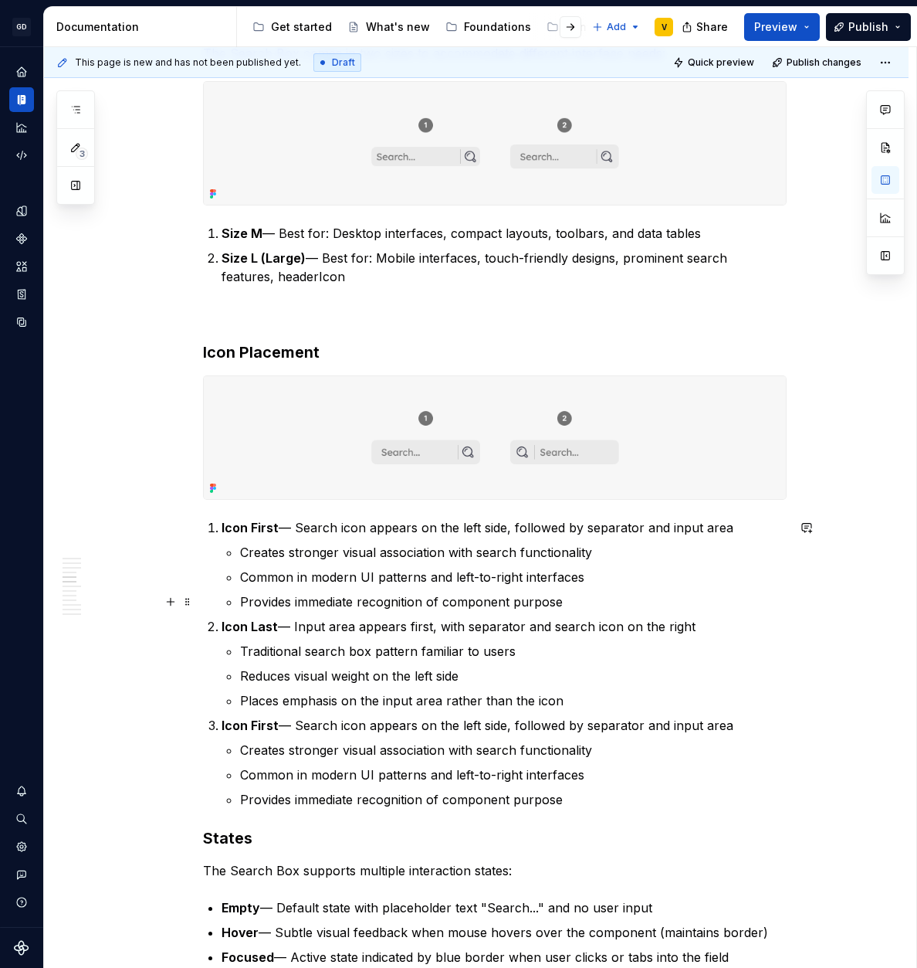
click at [263, 594] on p "Provides immediate recognition of component purpose" at bounding box center [513, 601] width 547 height 19
click at [255, 558] on p "Creates stronger visual association with search functionality" at bounding box center [513, 552] width 547 height 19
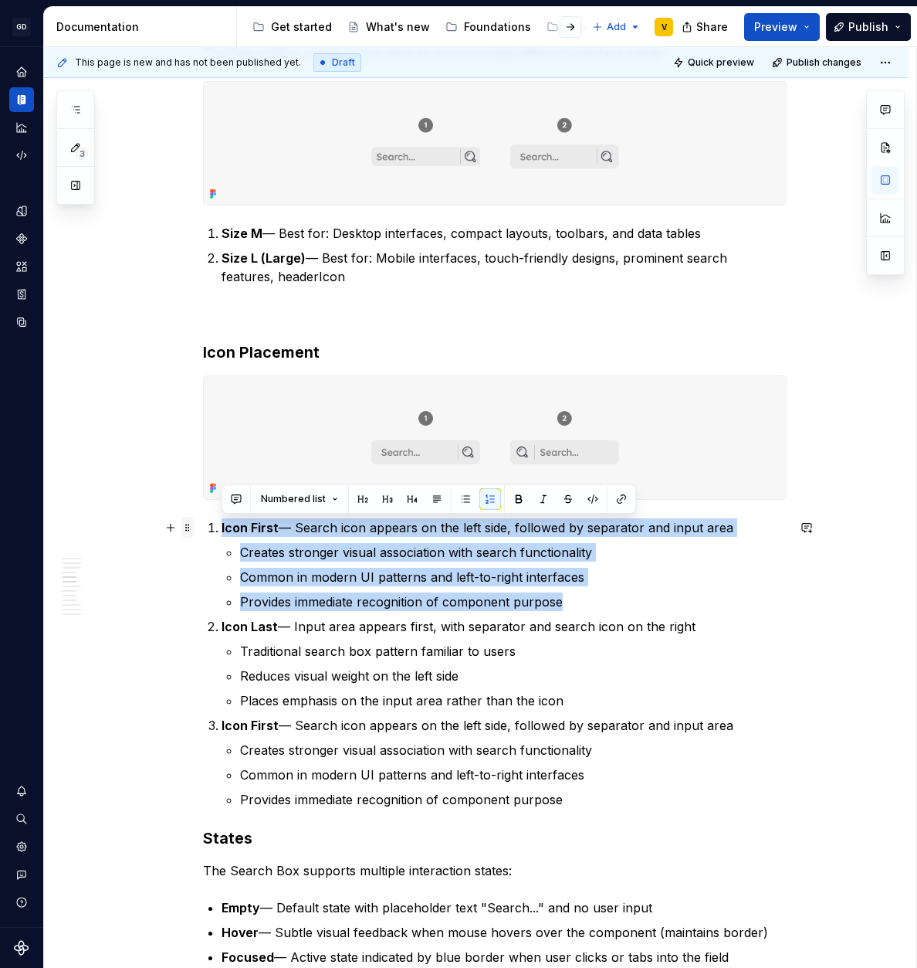
drag, startPoint x: 576, startPoint y: 595, endPoint x: 180, endPoint y: 520, distance: 403.2
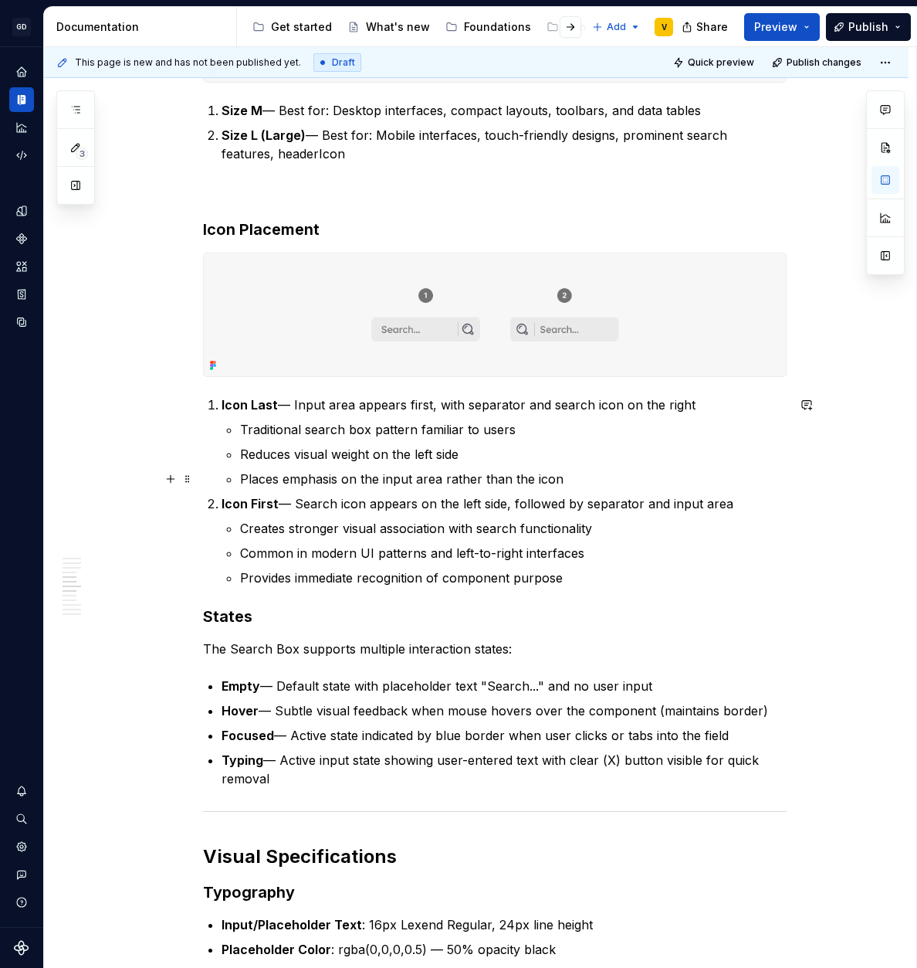
scroll to position [1076, 0]
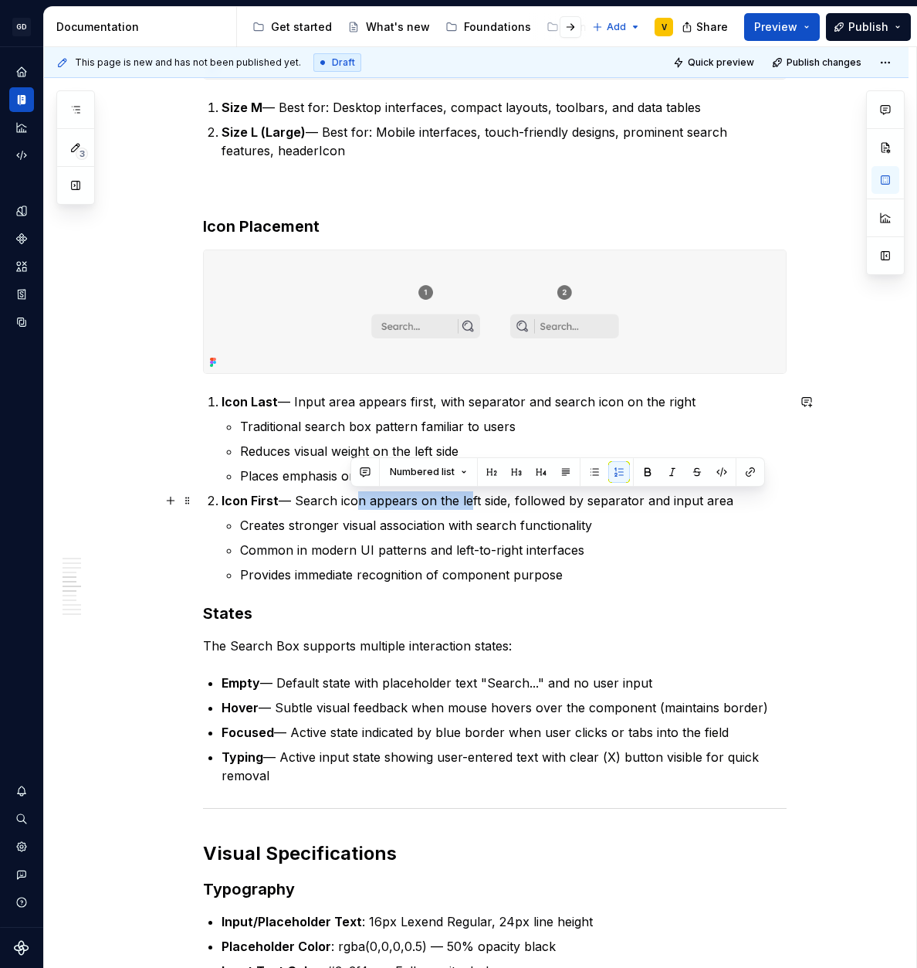
drag, startPoint x: 352, startPoint y: 503, endPoint x: 464, endPoint y: 508, distance: 112.1
click at [464, 508] on p "Icon First — Search icon appears on the left side, followed by separator and in…" at bounding box center [504, 500] width 565 height 19
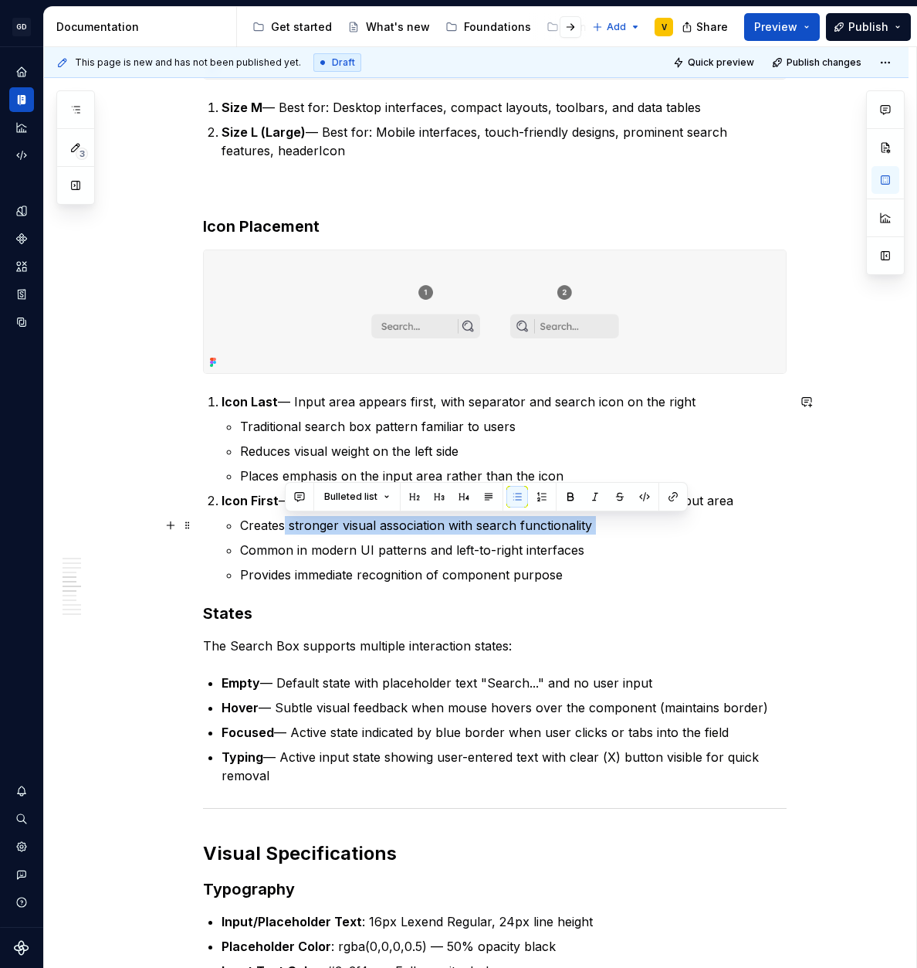
drag, startPoint x: 310, startPoint y: 527, endPoint x: 603, endPoint y: 535, distance: 292.8
click at [603, 535] on ul "Creates stronger visual association with search functionality Common in modern …" at bounding box center [513, 550] width 547 height 68
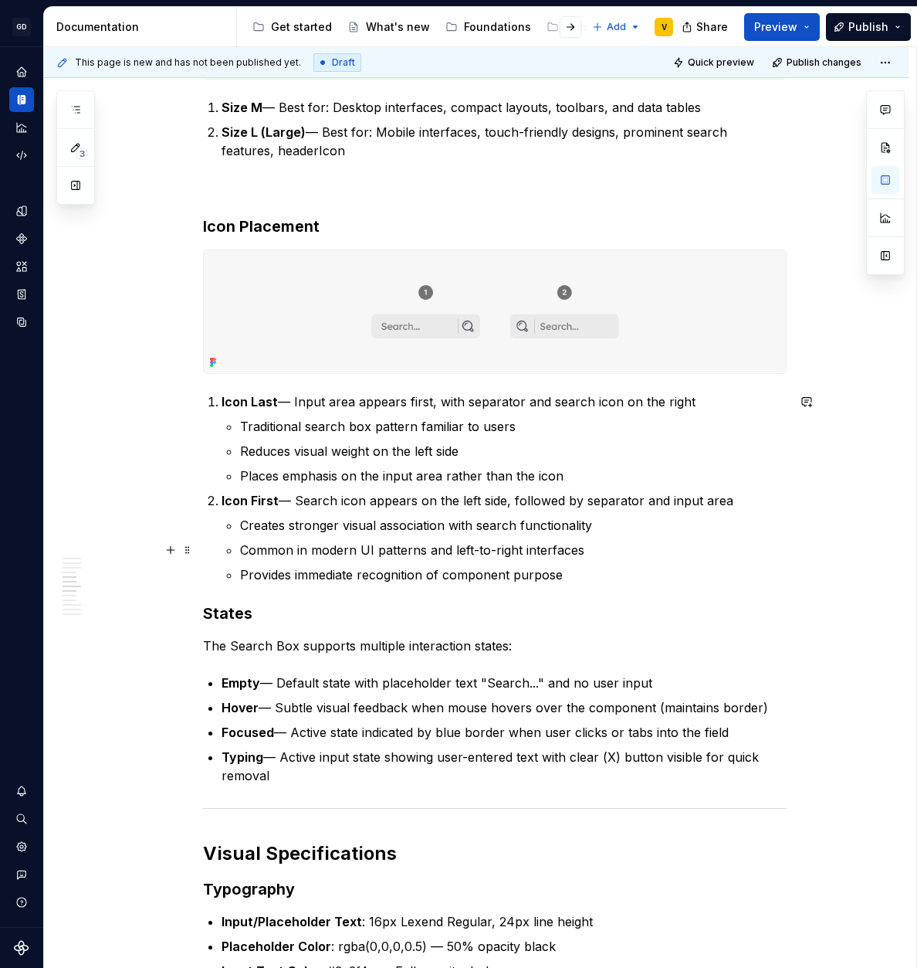
click at [525, 547] on p "Common in modern UI patterns and left-to-right interfaces" at bounding box center [513, 550] width 547 height 19
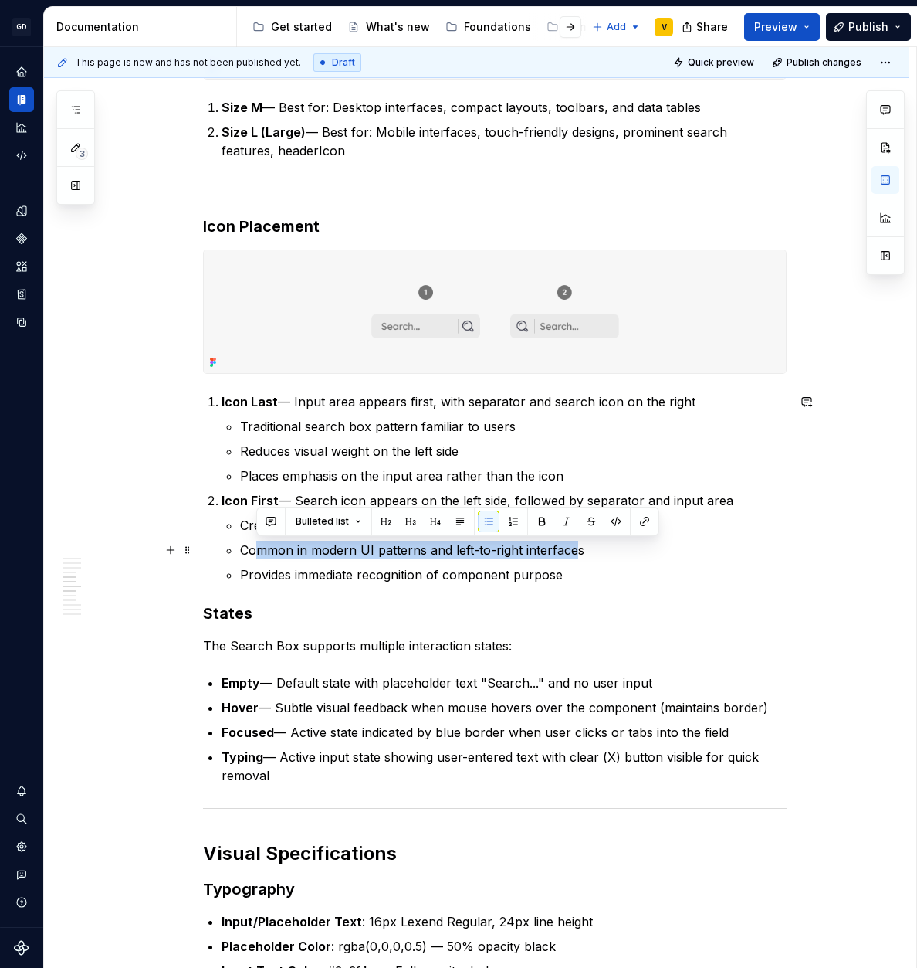
drag, startPoint x: 330, startPoint y: 555, endPoint x: 573, endPoint y: 554, distance: 243.3
click at [573, 554] on p "Common in modern UI patterns and left-to-right interfaces" at bounding box center [513, 550] width 547 height 19
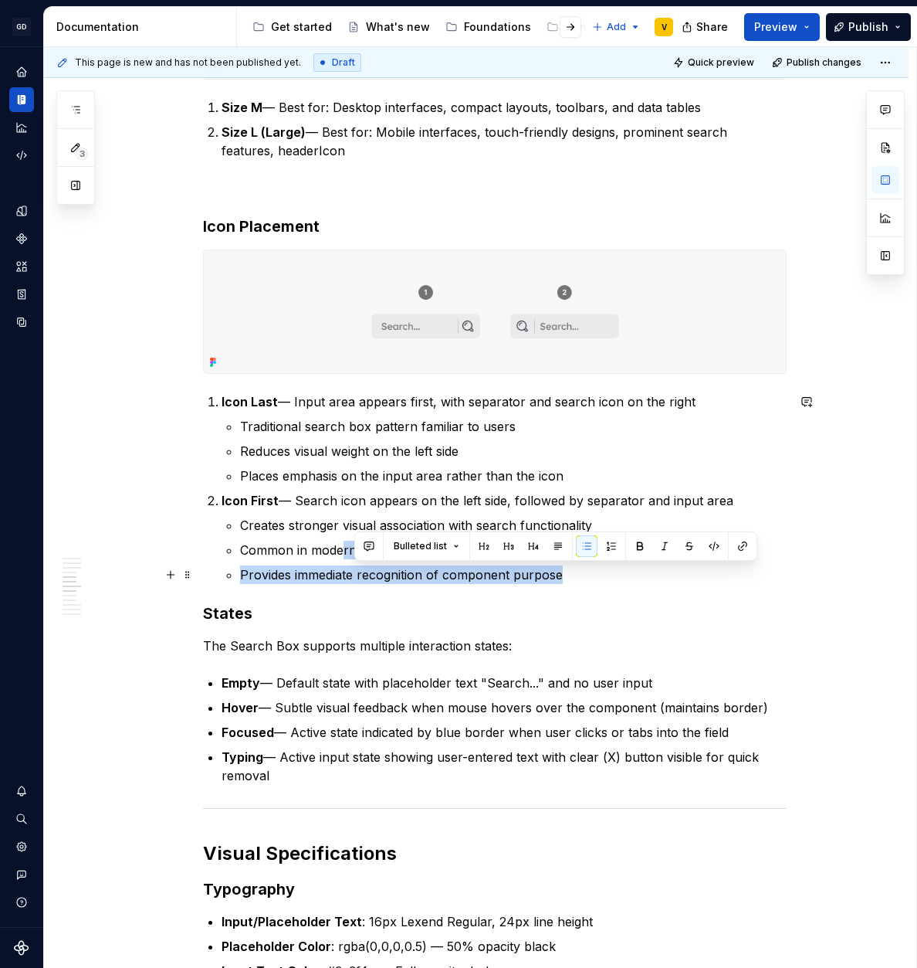
drag, startPoint x: 572, startPoint y: 568, endPoint x: 336, endPoint y: 550, distance: 237.0
click at [338, 555] on ul "Creates stronger visual association with search functionality Common in modern …" at bounding box center [513, 550] width 547 height 68
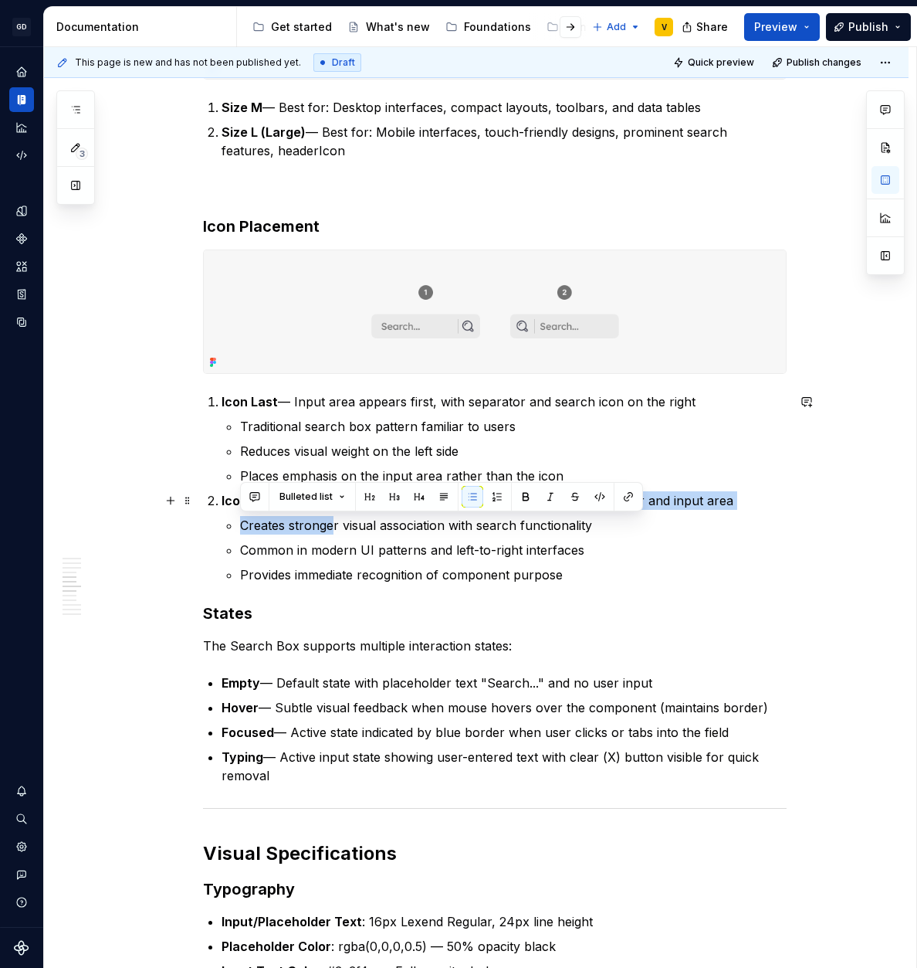
drag, startPoint x: 330, startPoint y: 529, endPoint x: 314, endPoint y: 508, distance: 26.4
click at [320, 507] on li "Icon First — Search icon appears on the left side, followed by separator and in…" at bounding box center [504, 537] width 565 height 93
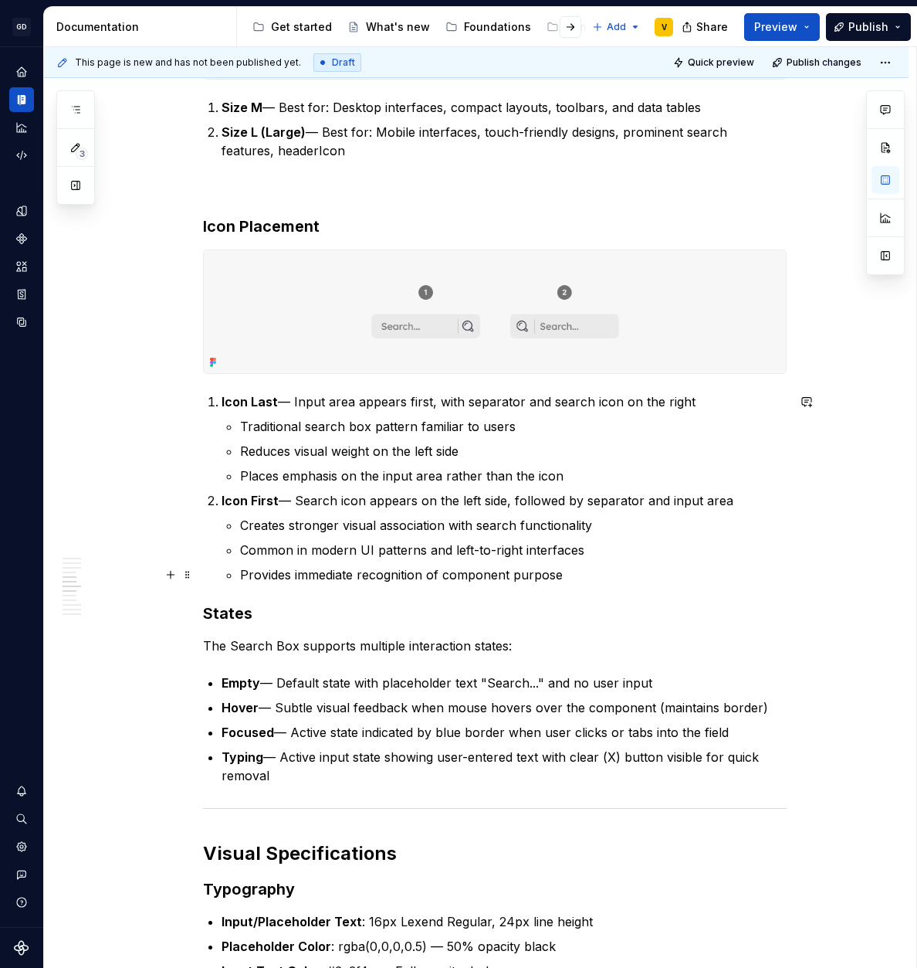
drag, startPoint x: 300, startPoint y: 499, endPoint x: 557, endPoint y: 574, distance: 267.8
click at [540, 572] on li "Icon First — Search icon appears on the left side, followed by separator and in…" at bounding box center [504, 537] width 565 height 93
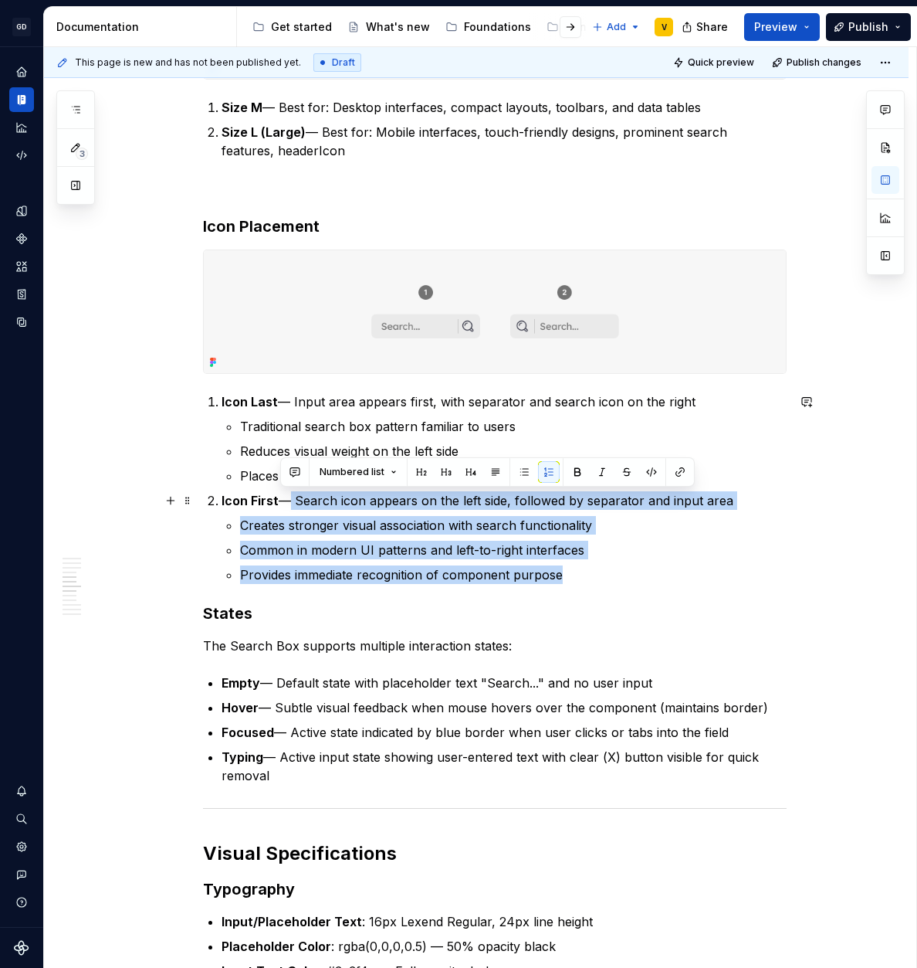
drag, startPoint x: 573, startPoint y: 576, endPoint x: 287, endPoint y: 502, distance: 295.2
click at [285, 503] on li "Icon First — Search icon appears on the left side, followed by separator and in…" at bounding box center [504, 537] width 565 height 93
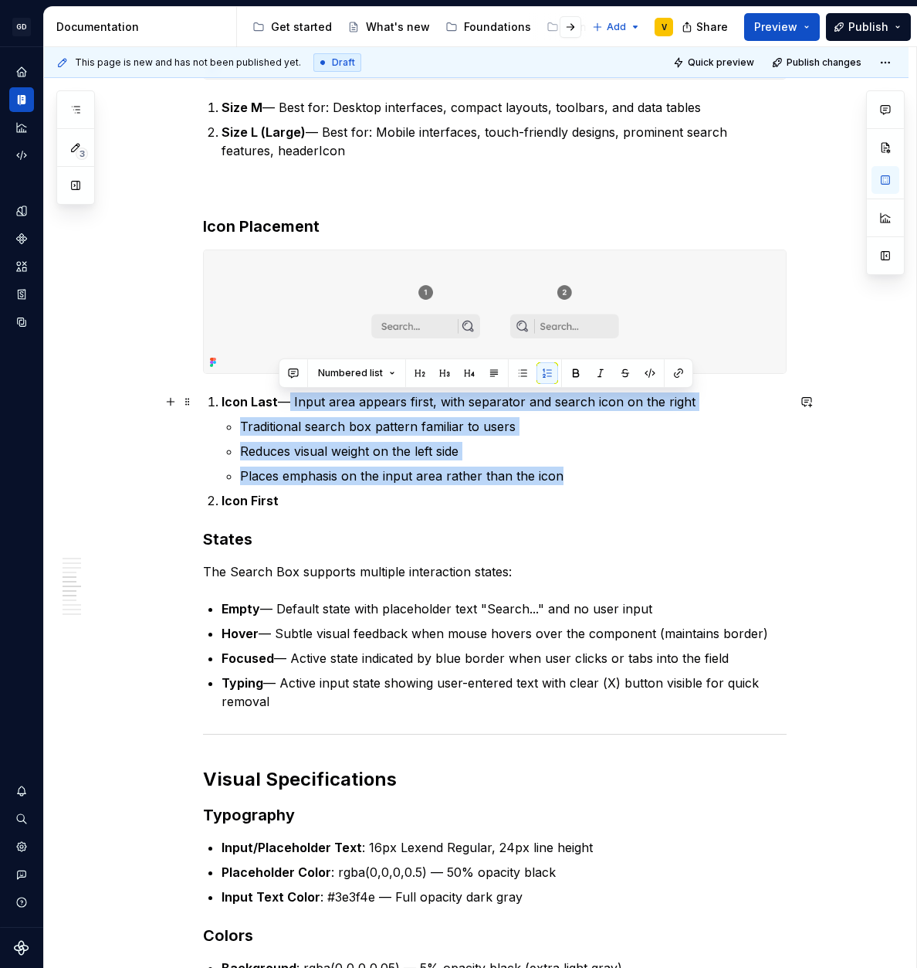
drag, startPoint x: 571, startPoint y: 477, endPoint x: 279, endPoint y: 399, distance: 302.9
click at [279, 399] on li "Icon Last — Input area appears first, with separator and search icon on the rig…" at bounding box center [504, 438] width 565 height 93
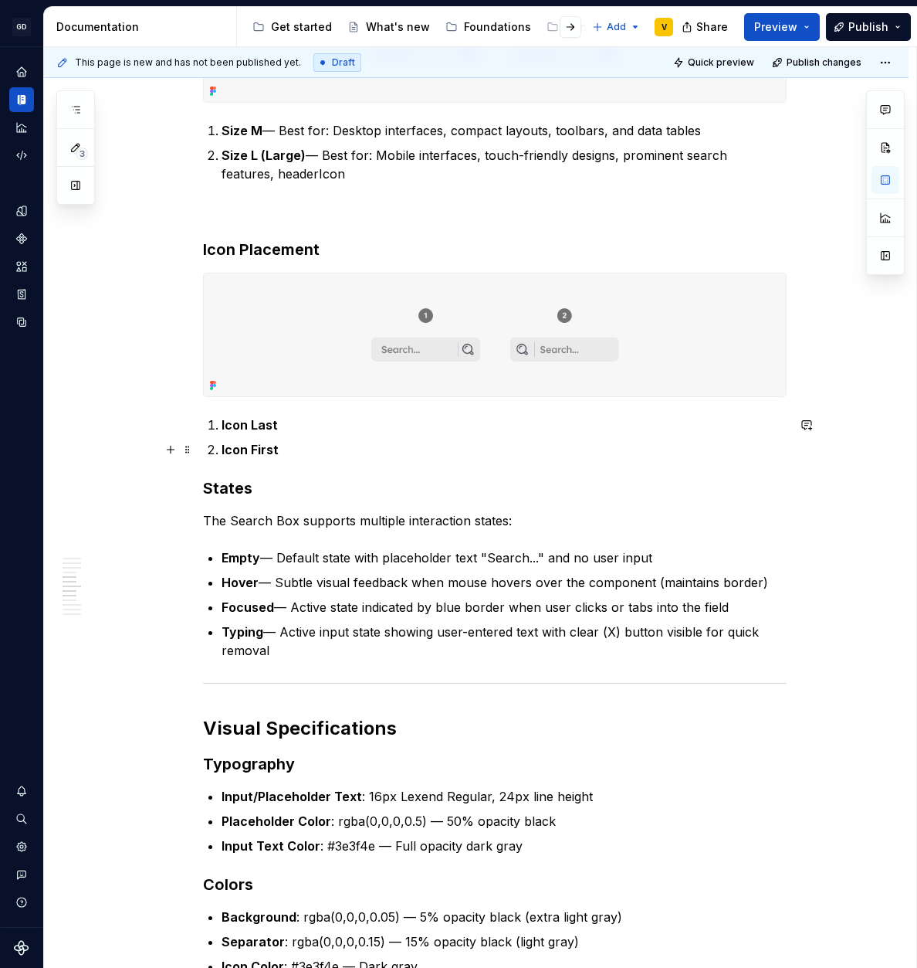
scroll to position [1051, 0]
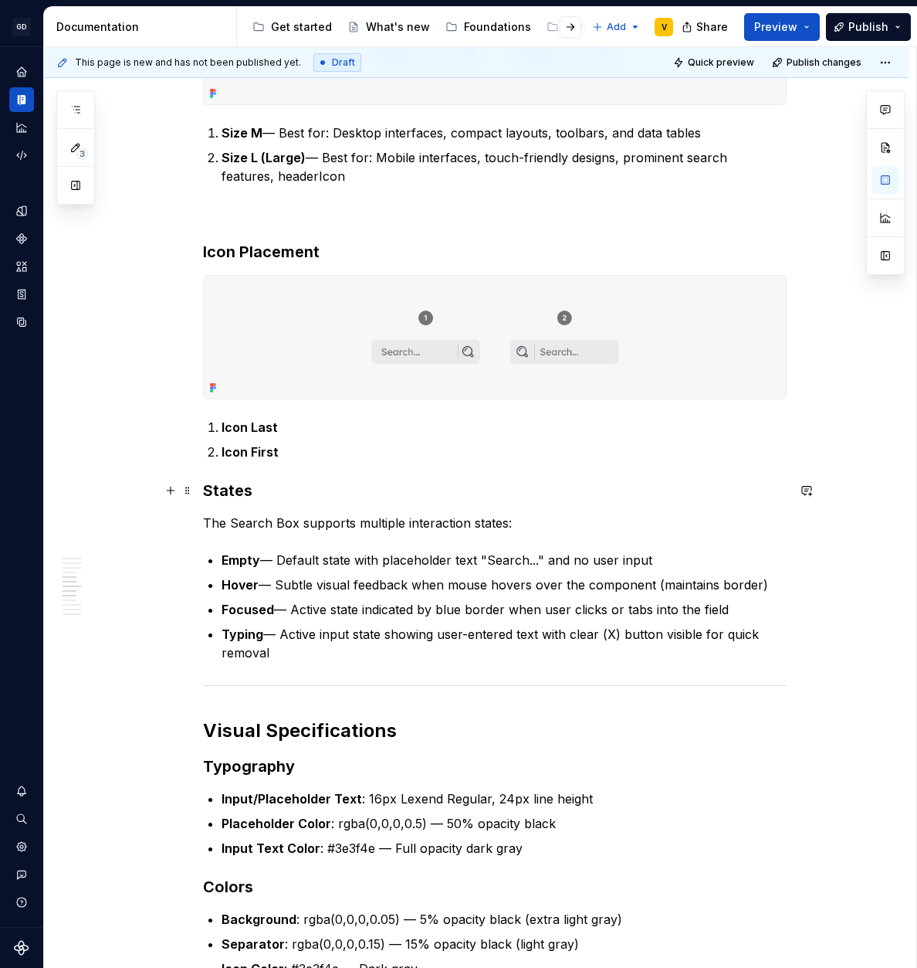
click at [203, 500] on h3 "States" at bounding box center [495, 491] width 584 height 22
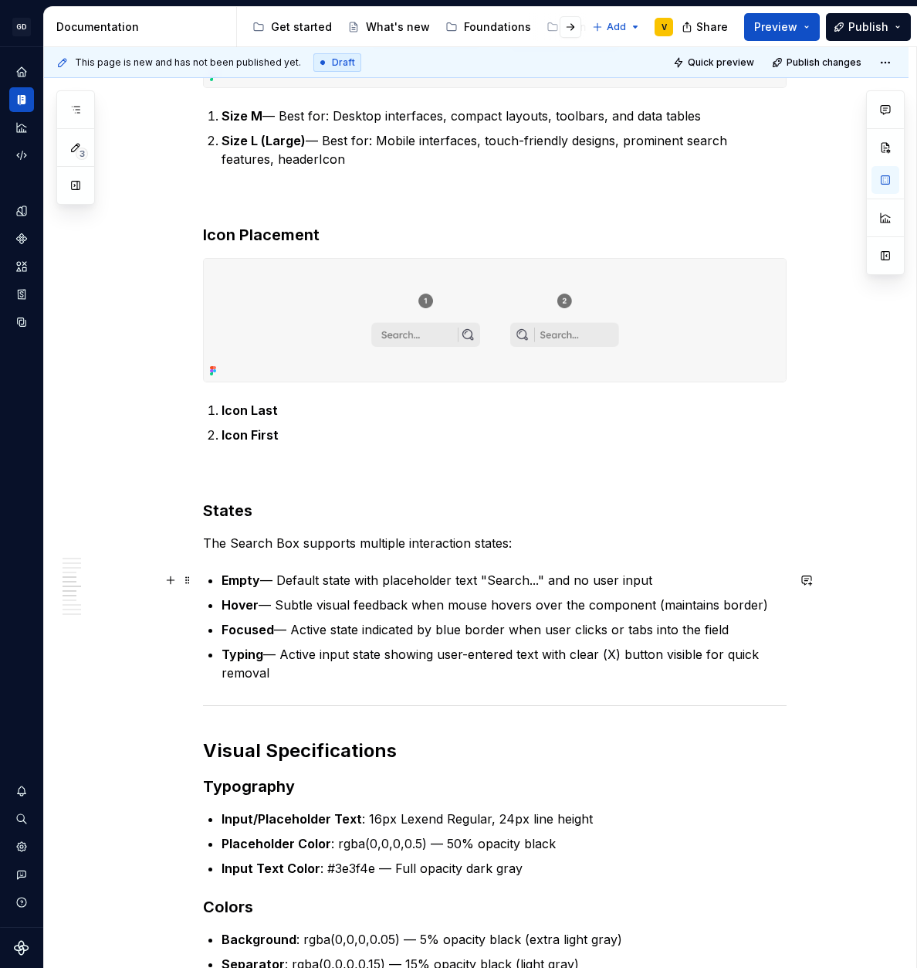
scroll to position [1073, 0]
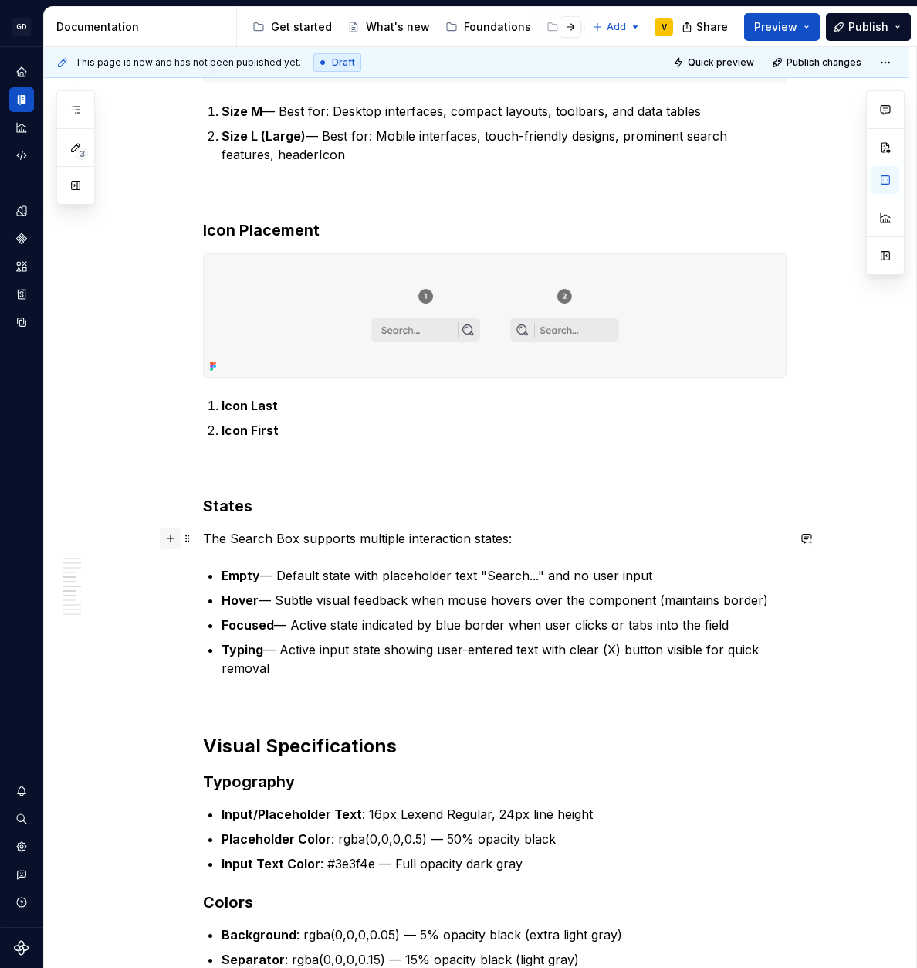
click at [173, 537] on button "button" at bounding box center [171, 538] width 22 height 22
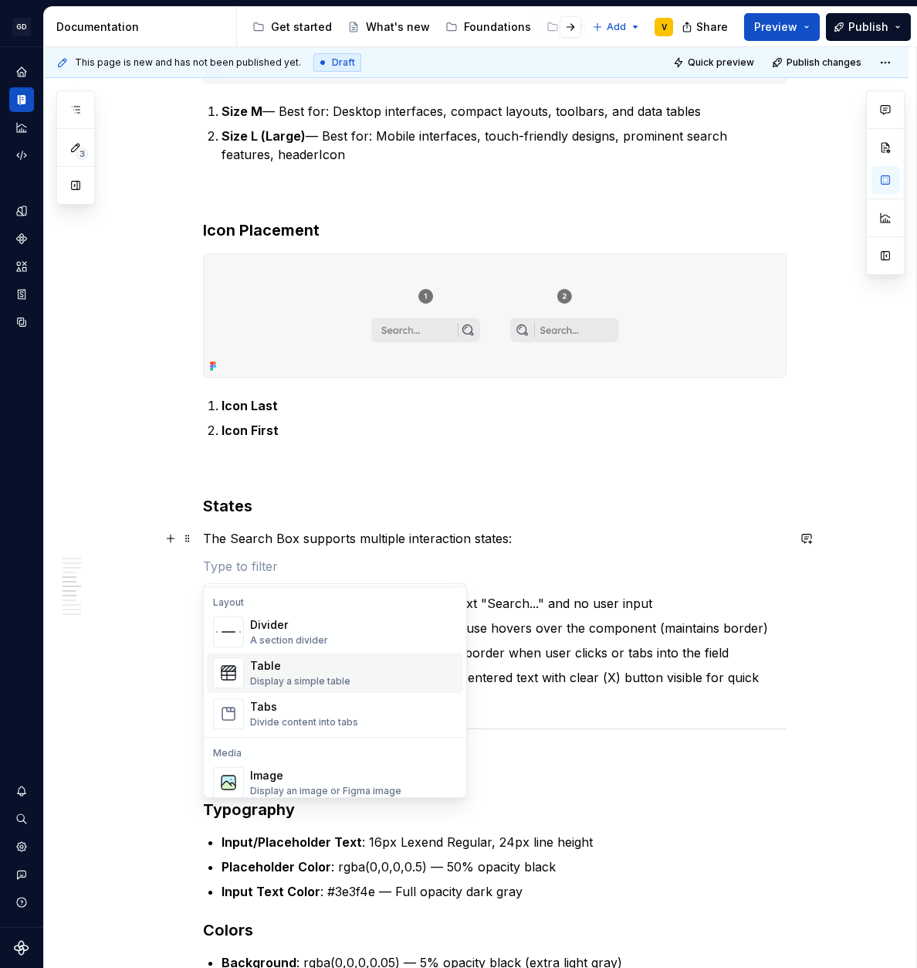
scroll to position [534, 0]
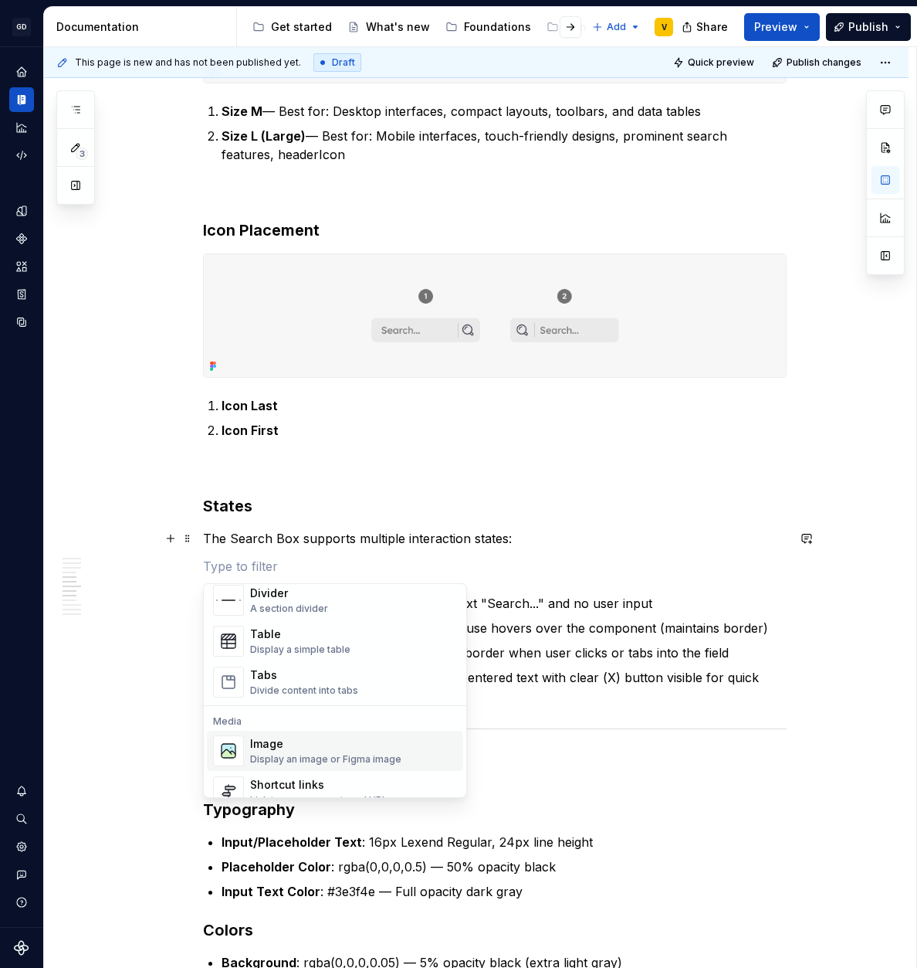
click at [327, 743] on div "Image" at bounding box center [325, 743] width 151 height 15
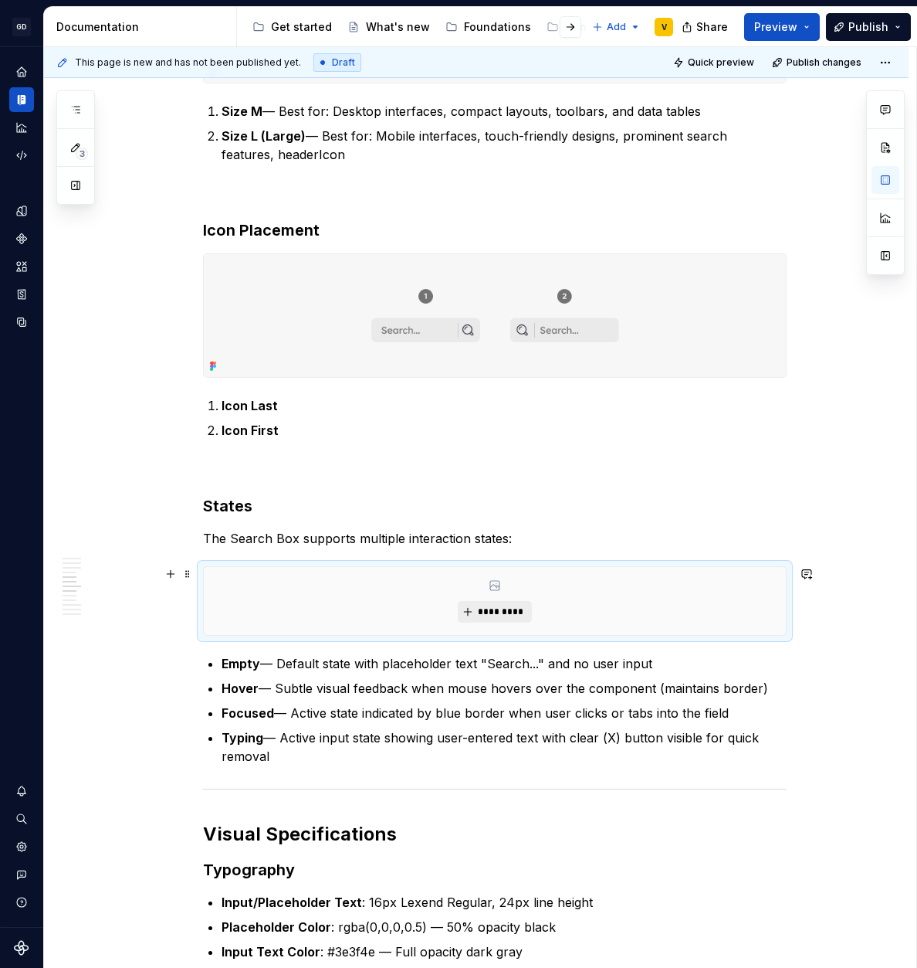
click at [496, 612] on span "*********" at bounding box center [500, 611] width 47 height 12
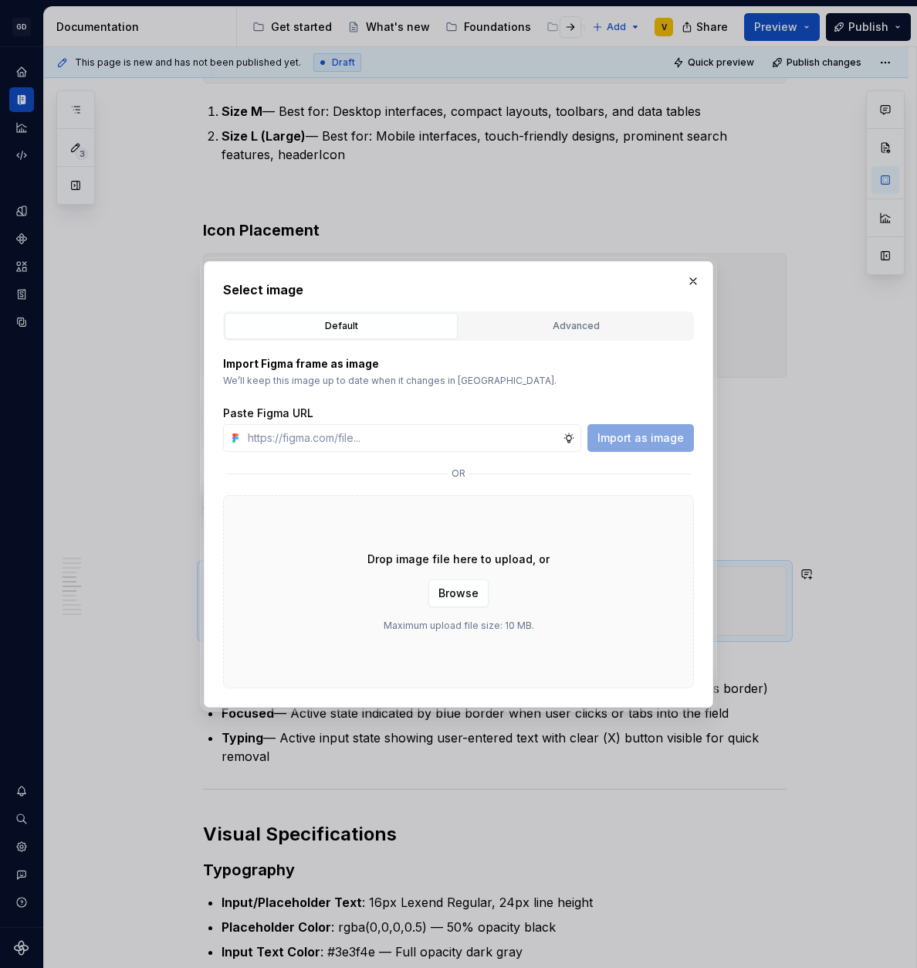
type textarea "*"
type input "[URL][DOMAIN_NAME]"
click at [620, 436] on span "Import as image" at bounding box center [641, 437] width 86 height 15
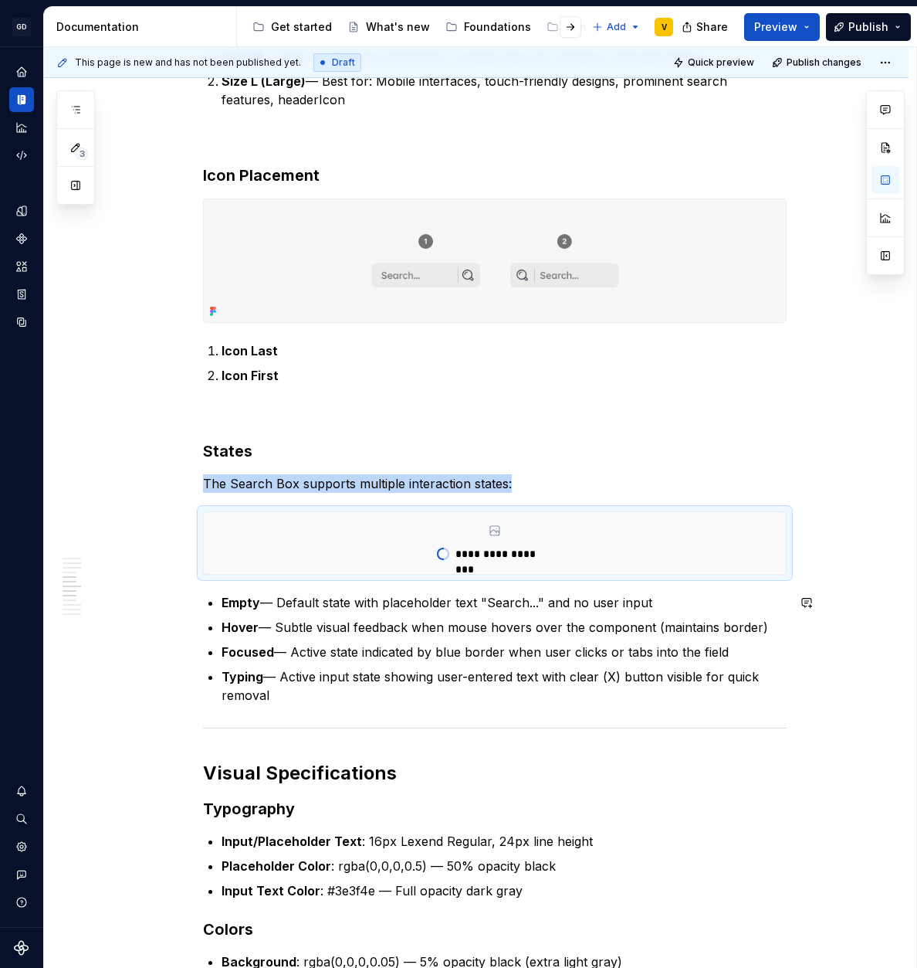
scroll to position [1136, 0]
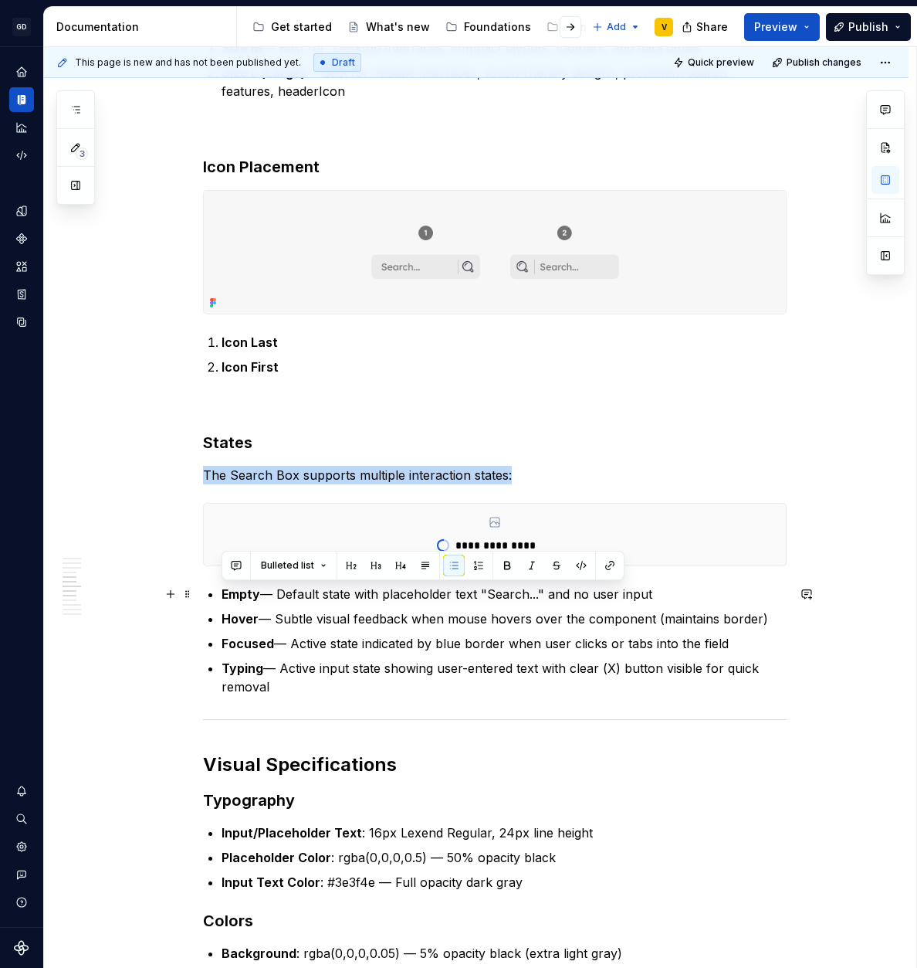
drag, startPoint x: 313, startPoint y: 690, endPoint x: 204, endPoint y: 601, distance: 141.0
click at [479, 561] on button "button" at bounding box center [479, 565] width 22 height 22
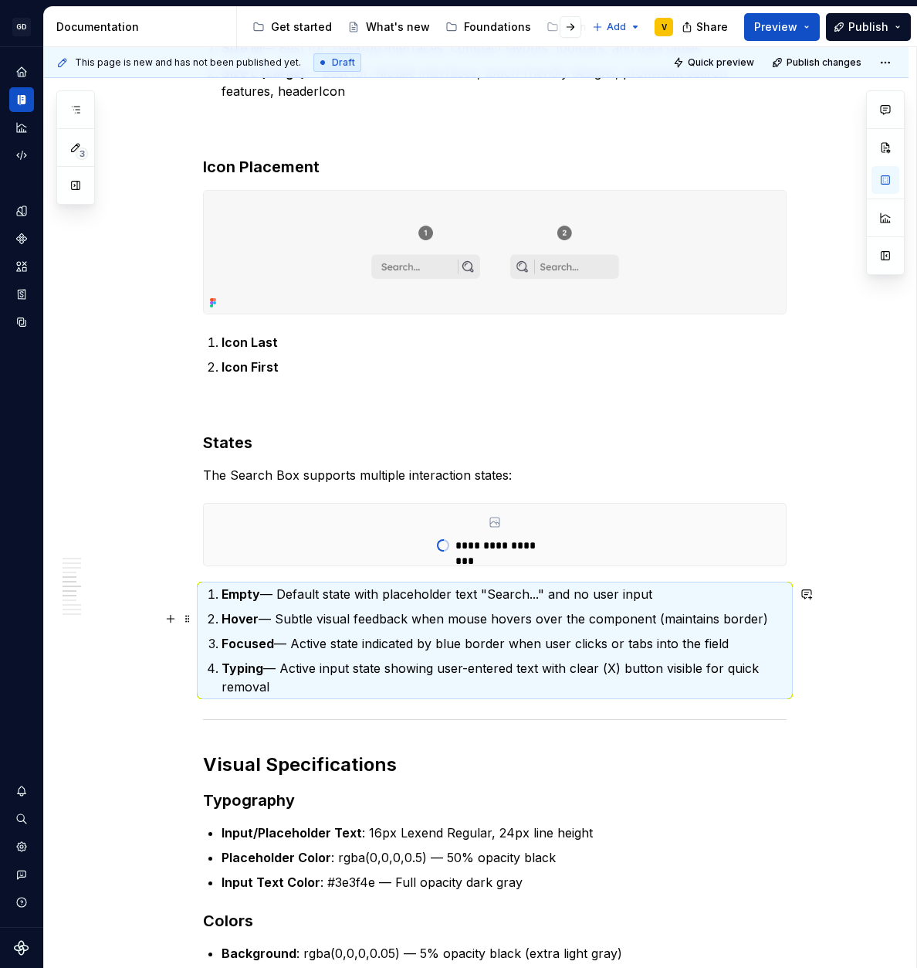
click at [289, 612] on p "Hover — Subtle visual feedback when mouse hovers over the component (maintains …" at bounding box center [504, 618] width 565 height 19
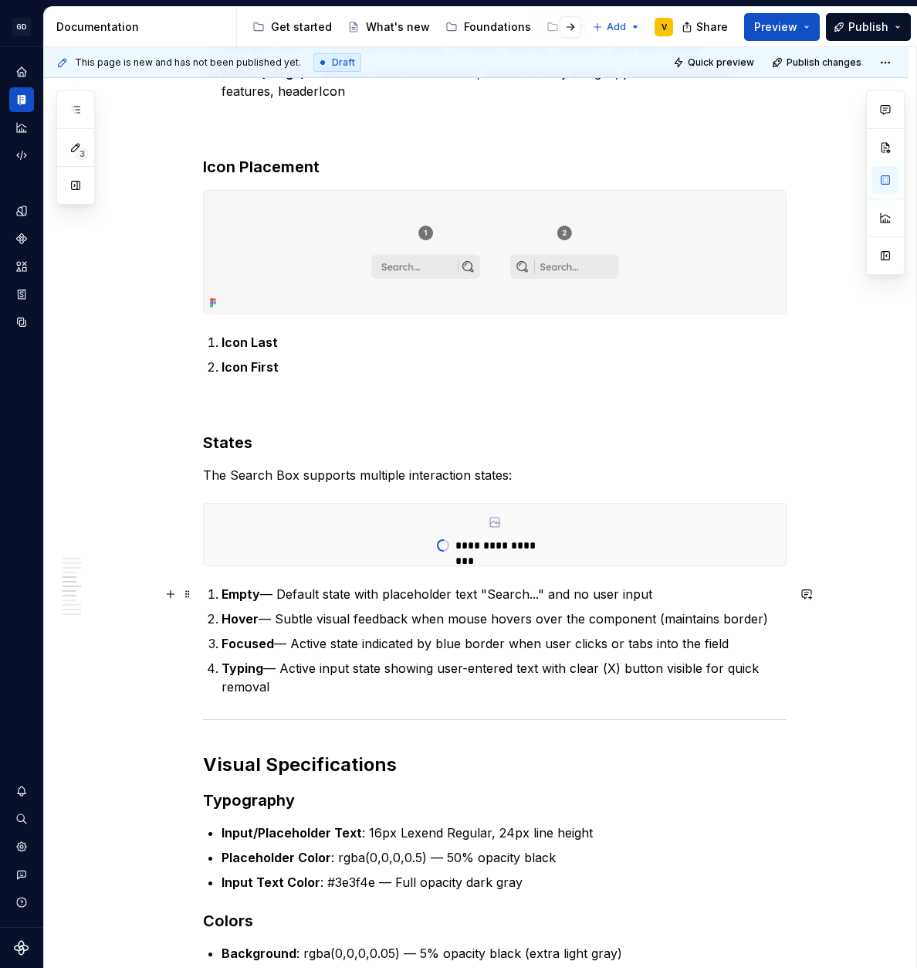
drag, startPoint x: 261, startPoint y: 593, endPoint x: 766, endPoint y: 601, distance: 505.1
click at [767, 601] on p "Empty — Default state with placeholder text "Search..." and no user input" at bounding box center [504, 594] width 565 height 19
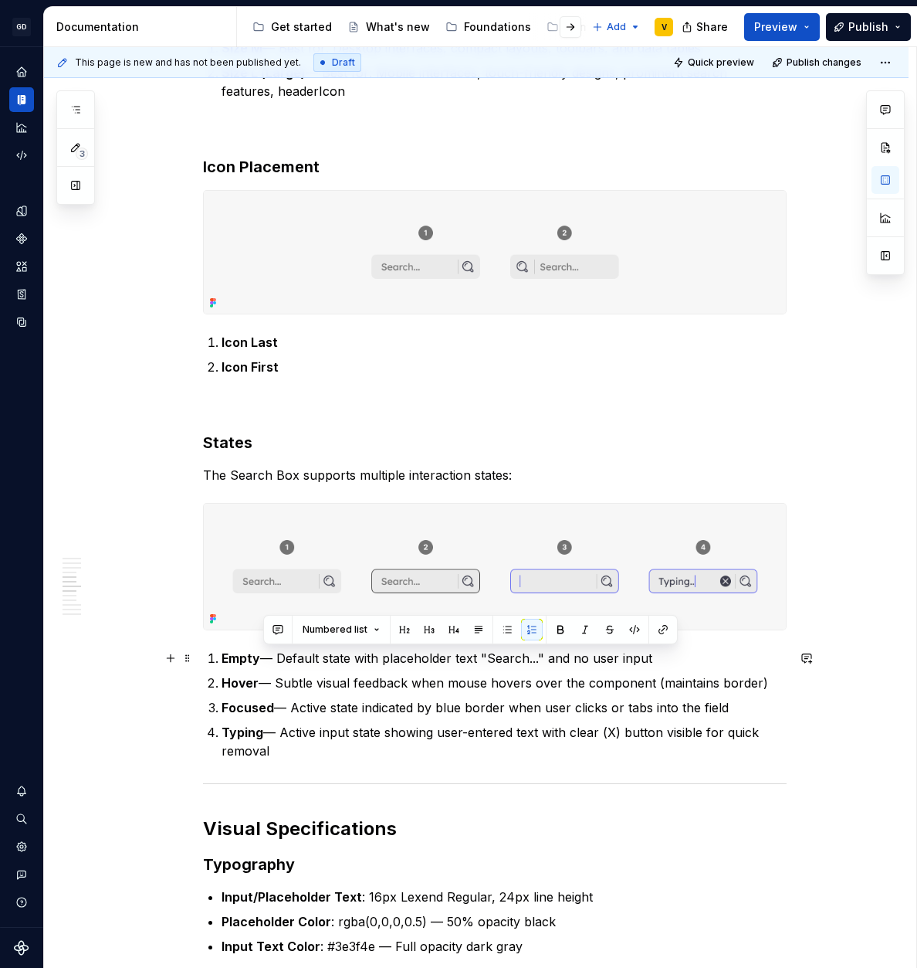
drag, startPoint x: 266, startPoint y: 598, endPoint x: 657, endPoint y: 653, distance: 395.3
click at [657, 652] on p "Empty — Default state with placeholder text "Search..." and no user input" at bounding box center [504, 658] width 565 height 19
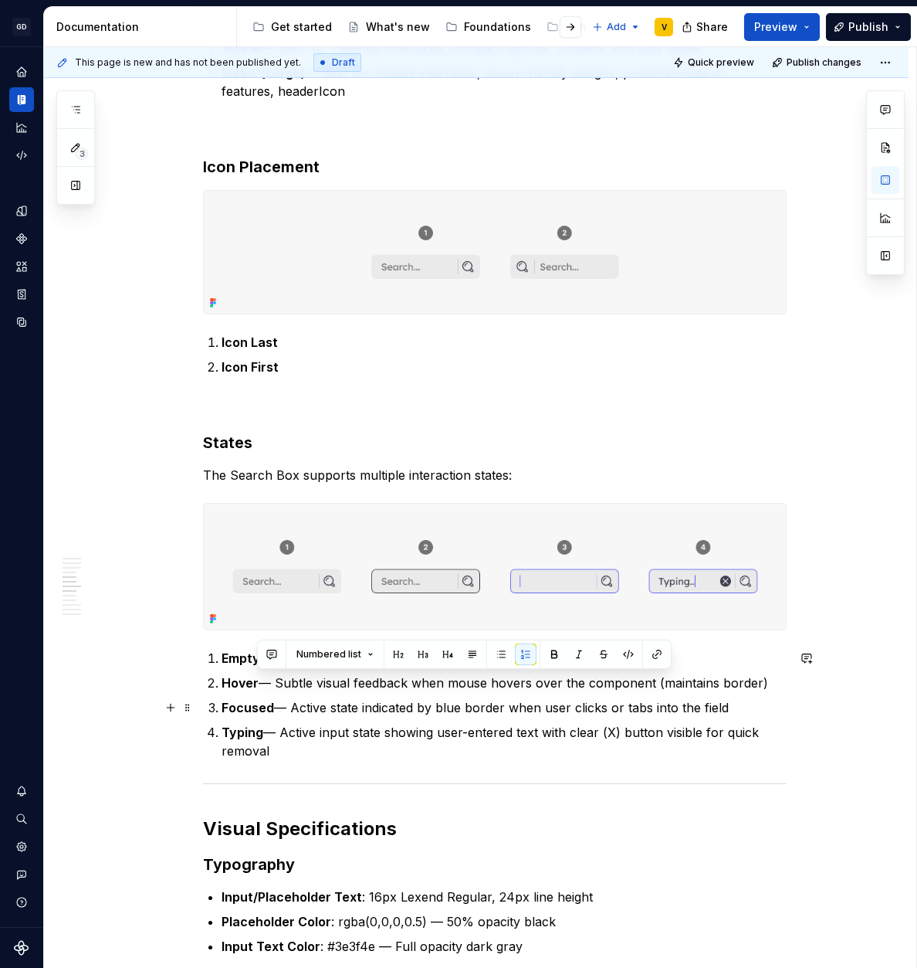
drag, startPoint x: 257, startPoint y: 683, endPoint x: 774, endPoint y: 699, distance: 516.8
click at [774, 699] on ol "Empty Hover — Subtle visual feedback when mouse hovers over the component (main…" at bounding box center [504, 704] width 565 height 111
click at [772, 693] on ol "Empty Hover — Subtle visual feedback when mouse hovers over the component (main…" at bounding box center [504, 704] width 565 height 111
click at [258, 686] on p "Hover — Subtle visual feedback when mouse hovers over the component (maintains …" at bounding box center [504, 682] width 565 height 19
drag, startPoint x: 258, startPoint y: 686, endPoint x: 769, endPoint y: 682, distance: 511.2
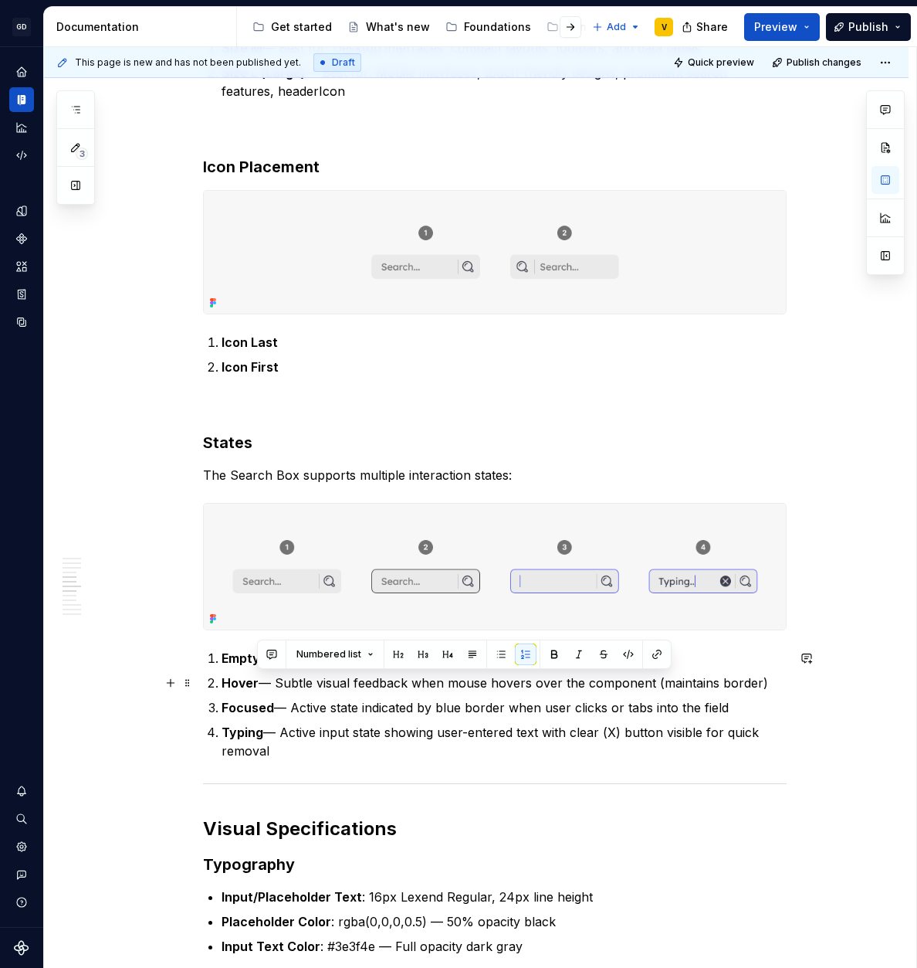
click at [769, 682] on p "Hover — Subtle visual feedback when mouse hovers over the component (maintains …" at bounding box center [504, 682] width 565 height 19
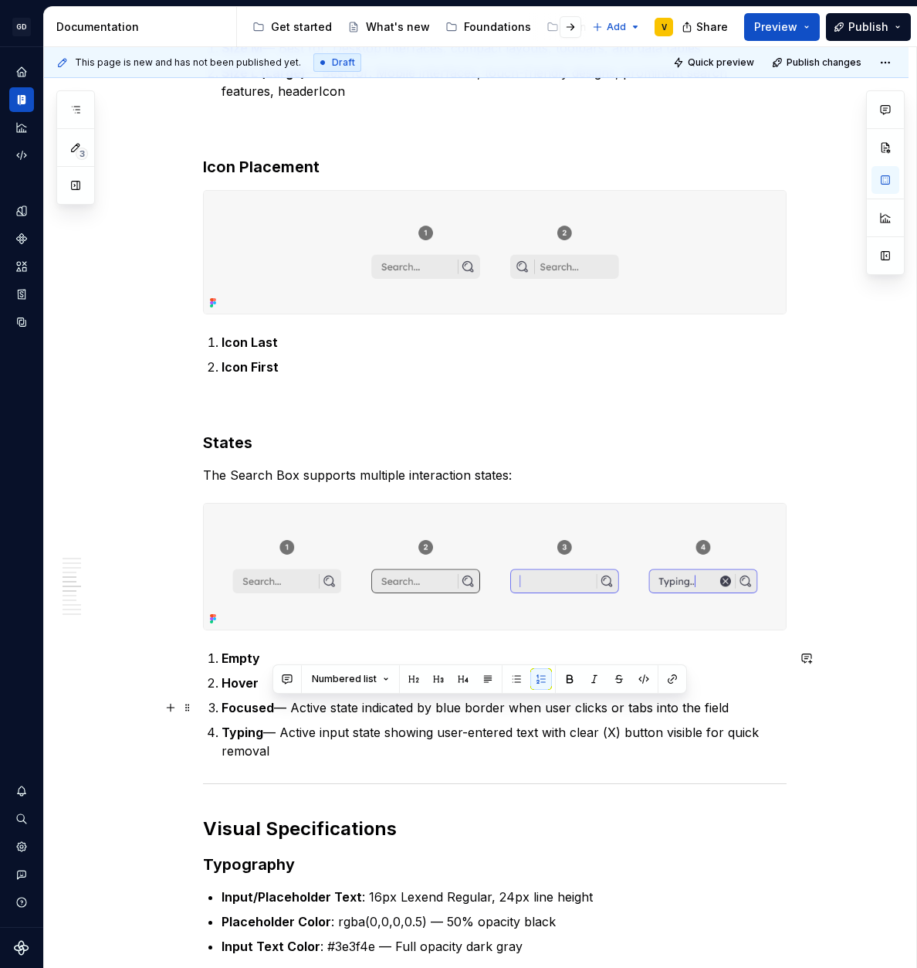
drag, startPoint x: 272, startPoint y: 708, endPoint x: 757, endPoint y: 702, distance: 485.0
click at [757, 702] on p "Focused — Active state indicated by blue border when user clicks or tabs into t…" at bounding box center [504, 707] width 565 height 19
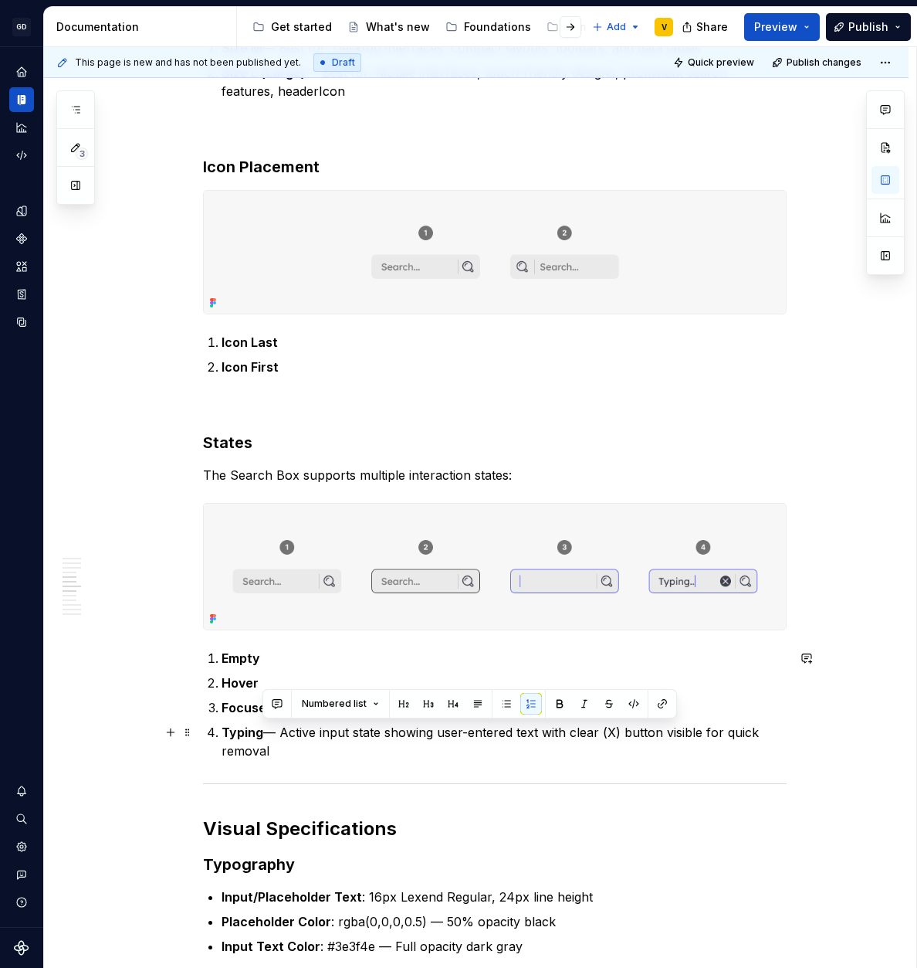
drag, startPoint x: 263, startPoint y: 734, endPoint x: 271, endPoint y: 748, distance: 17.0
click at [271, 748] on p "Typing — Active input state showing user-entered text with clear (X) button vis…" at bounding box center [504, 741] width 565 height 37
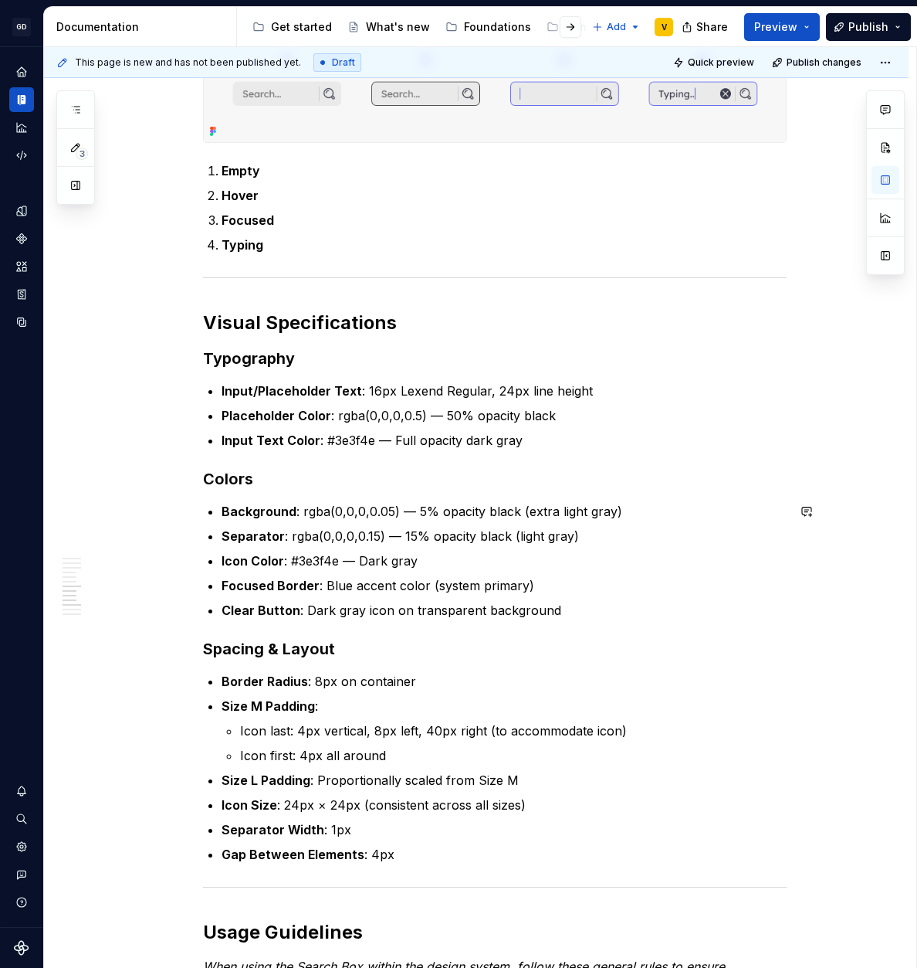
scroll to position [1626, 0]
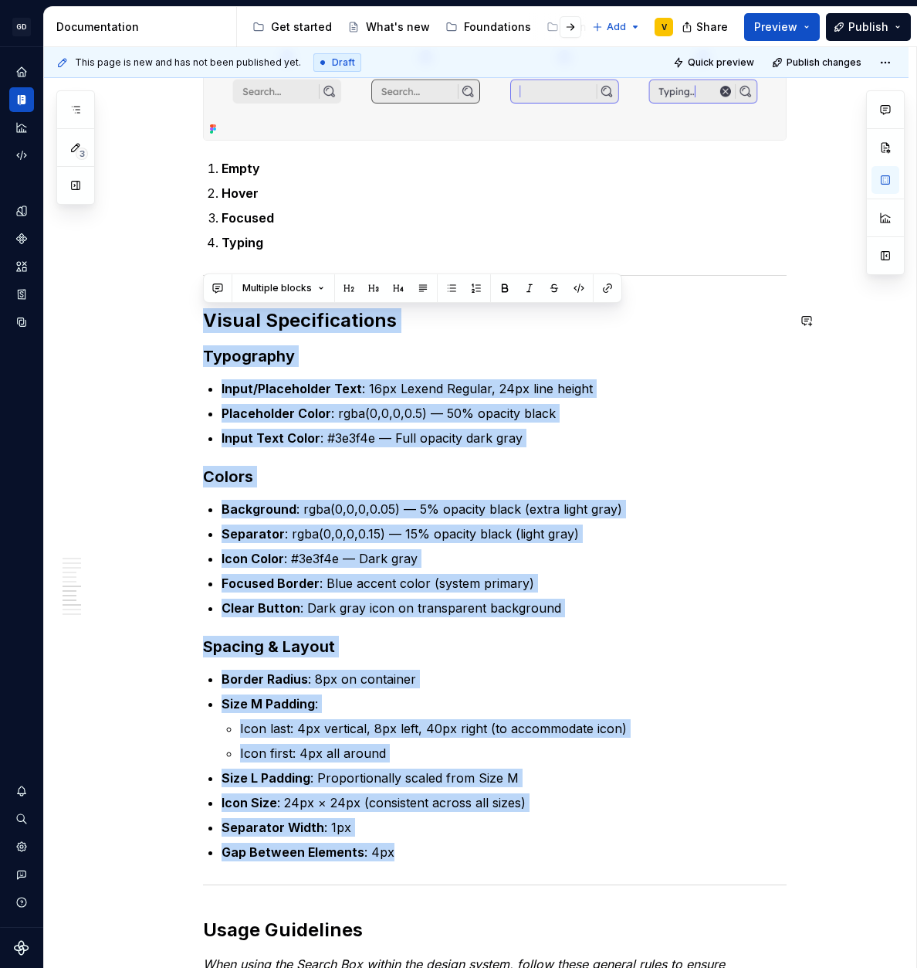
drag, startPoint x: 410, startPoint y: 853, endPoint x: 218, endPoint y: 309, distance: 576.6
click at [217, 307] on div "Anatomy The Search Box is made up of several parts that work together to create…" at bounding box center [495, 527] width 584 height 3666
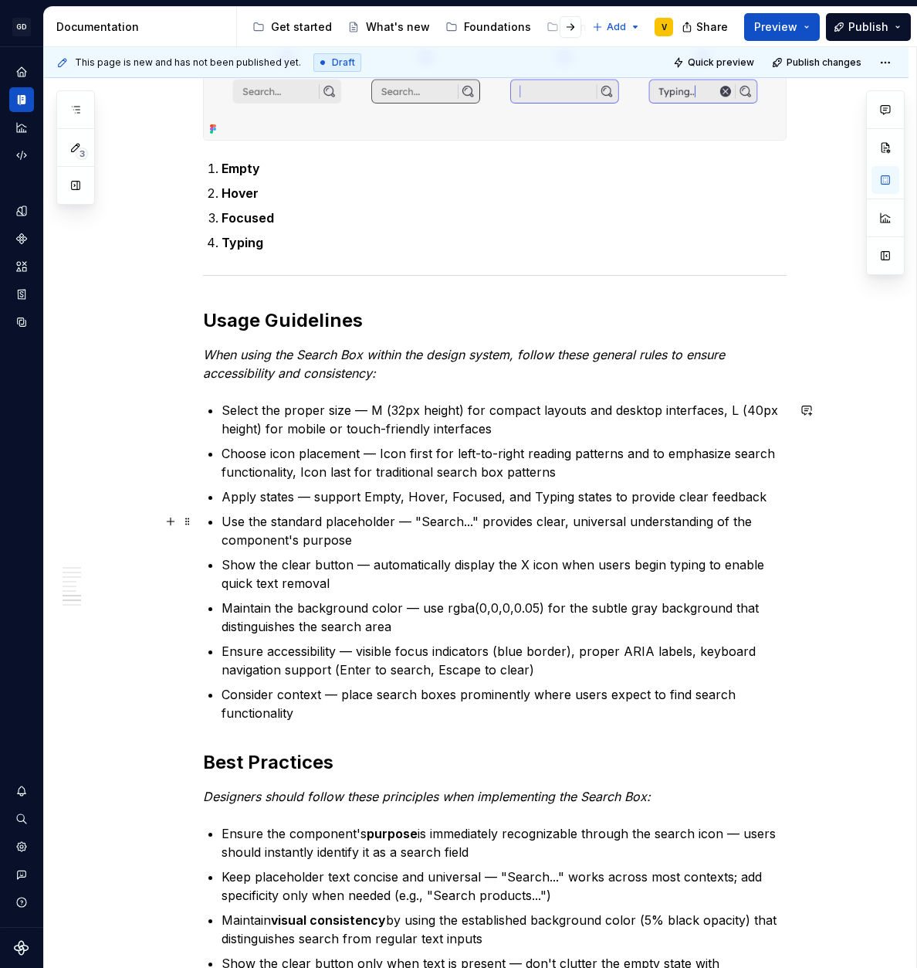
click at [344, 514] on p "Use the standard placeholder — "Search..." provides clear, universal understand…" at bounding box center [504, 530] width 565 height 37
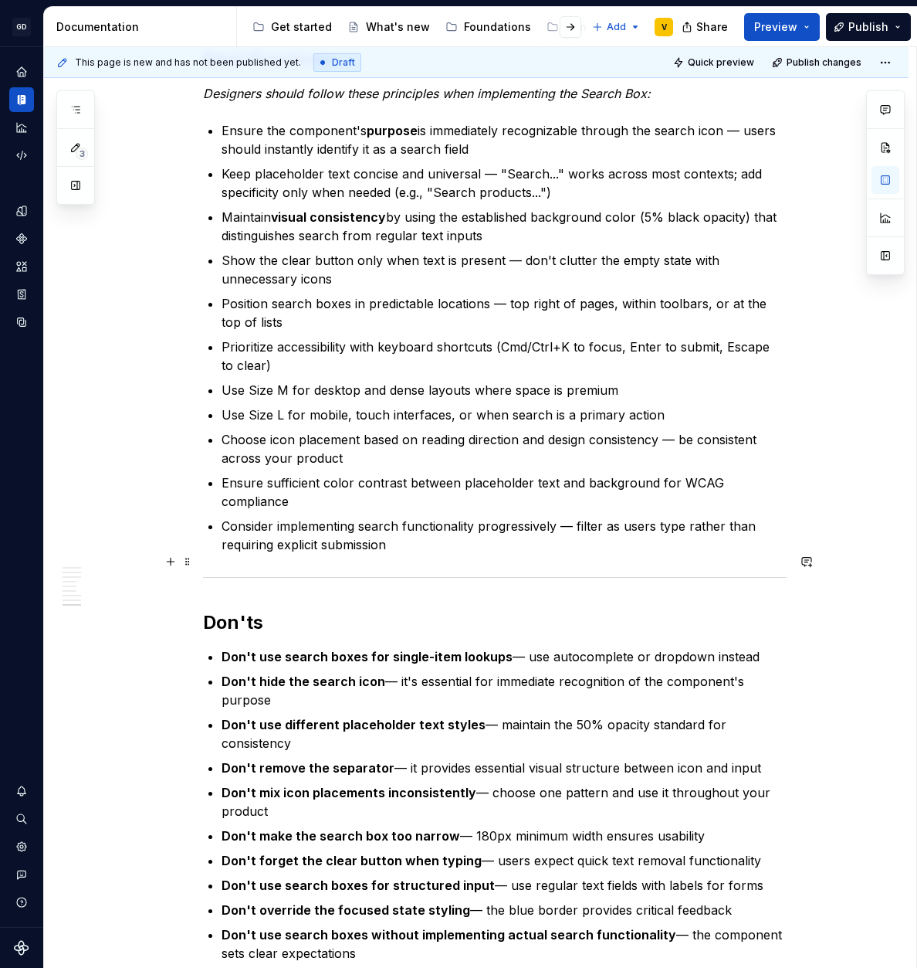
scroll to position [2625, 0]
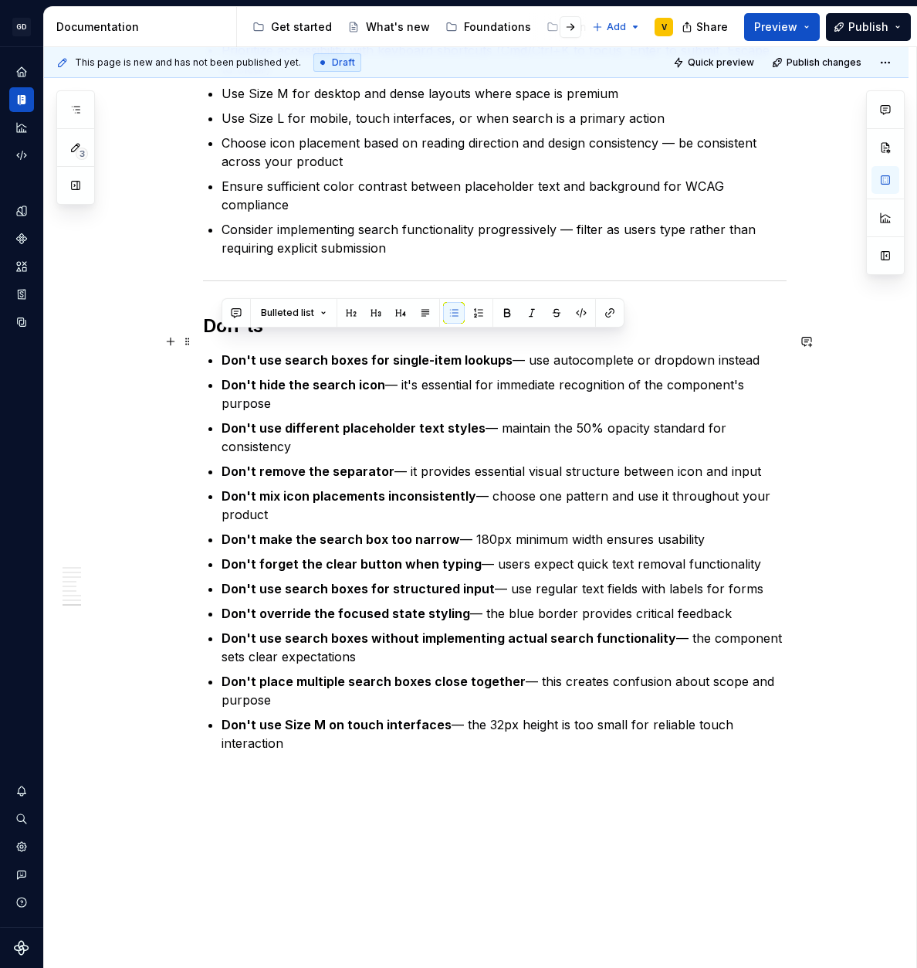
drag, startPoint x: 236, startPoint y: 343, endPoint x: 771, endPoint y: 349, distance: 536.0
click at [726, 375] on p "Don't hide the search icon — it's essential for immediate recognition of the co…" at bounding box center [504, 393] width 565 height 37
drag, startPoint x: 226, startPoint y: 344, endPoint x: 406, endPoint y: 346, distance: 179.9
click at [406, 352] on strong "Don't use search boxes for single-item lookups" at bounding box center [367, 359] width 291 height 15
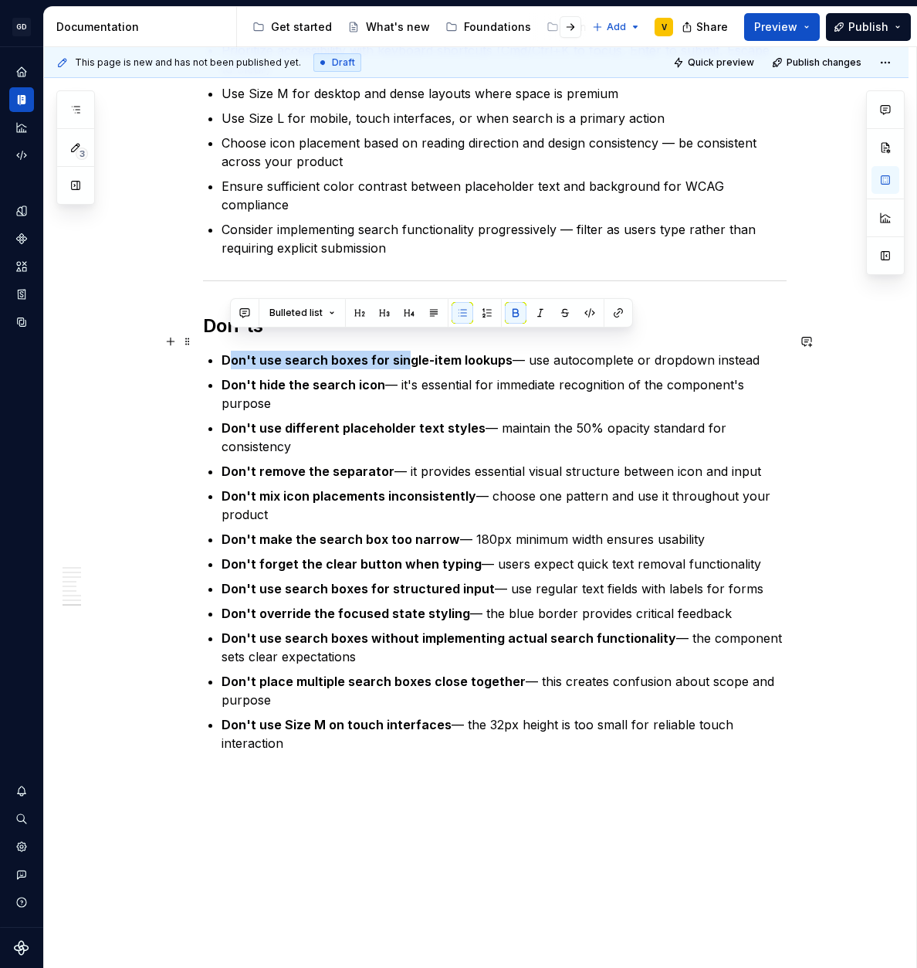
click at [406, 352] on strong "Don't use search boxes for single-item lookups" at bounding box center [367, 359] width 291 height 15
drag, startPoint x: 225, startPoint y: 341, endPoint x: 306, endPoint y: 378, distance: 88.8
click at [306, 378] on ul "Don't use search boxes for single-item lookups — use autocomplete or dropdown i…" at bounding box center [504, 552] width 565 height 402
click at [296, 381] on p "Don't hide the search icon — it's essential for immediate recognition of the co…" at bounding box center [504, 393] width 565 height 37
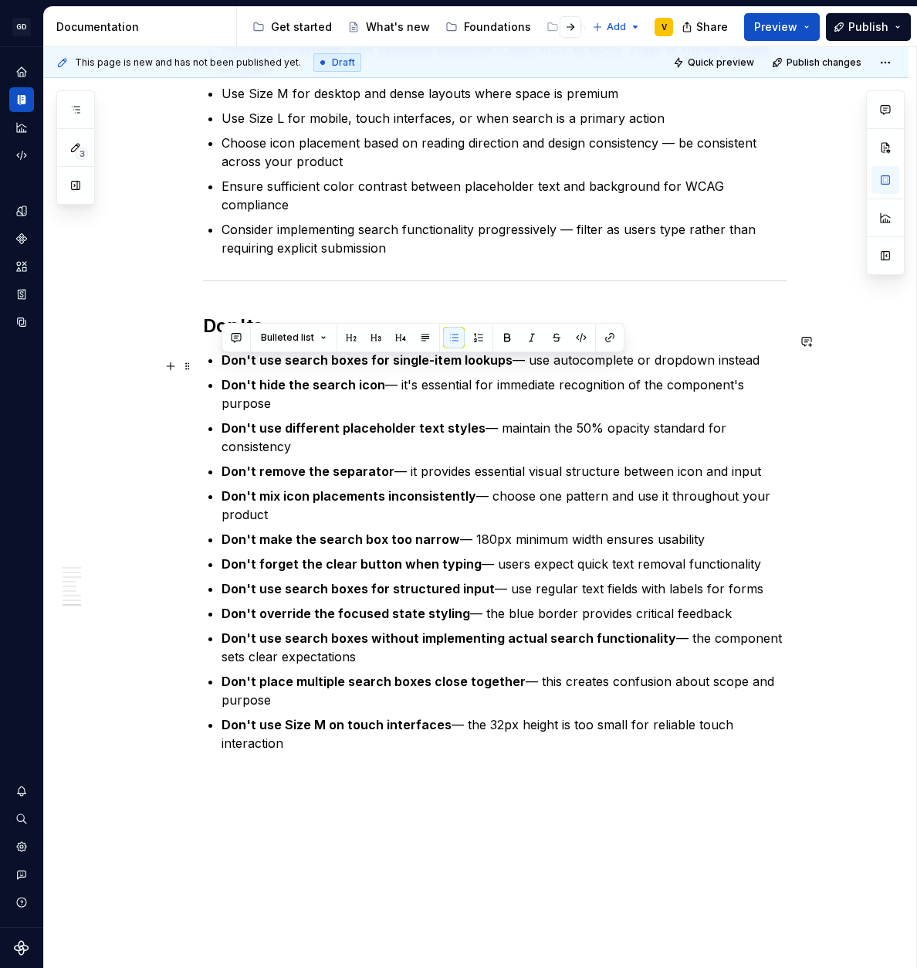
drag, startPoint x: 291, startPoint y: 385, endPoint x: 218, endPoint y: 355, distance: 79.3
drag, startPoint x: 246, startPoint y: 375, endPoint x: 253, endPoint y: 415, distance: 40.8
click at [246, 377] on p "Don't hide the search icon — it's essential for immediate recognition of the co…" at bounding box center [504, 393] width 565 height 37
click at [290, 605] on strong "Don't override the focused state styling" at bounding box center [346, 612] width 249 height 15
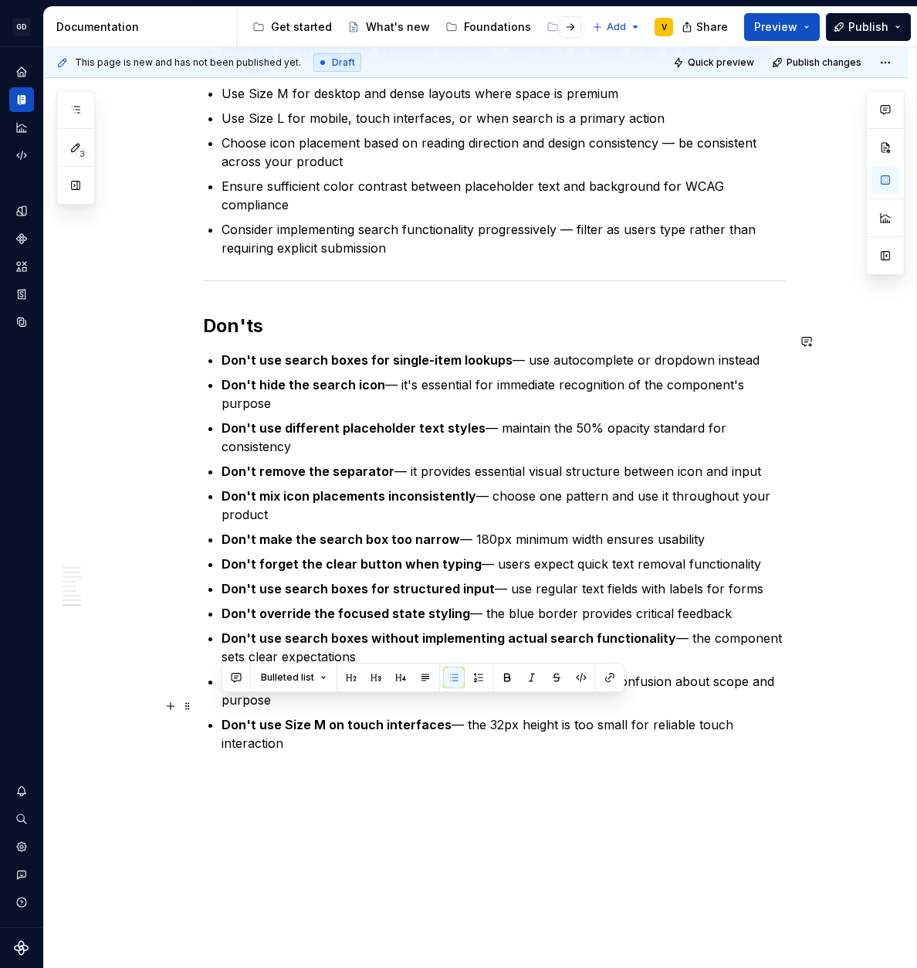
drag, startPoint x: 282, startPoint y: 717, endPoint x: 226, endPoint y: 695, distance: 59.9
click at [225, 694] on ul "Don't use search boxes for single-item lookups — use autocomplete or dropdown i…" at bounding box center [504, 552] width 565 height 402
click at [249, 717] on strong "Don't use Size M on touch interfaces" at bounding box center [337, 724] width 230 height 15
click at [293, 724] on p "Don't use Size M on touch interfaces — the 32px height is too small for reliabl…" at bounding box center [504, 733] width 565 height 37
drag, startPoint x: 290, startPoint y: 726, endPoint x: 213, endPoint y: 708, distance: 79.2
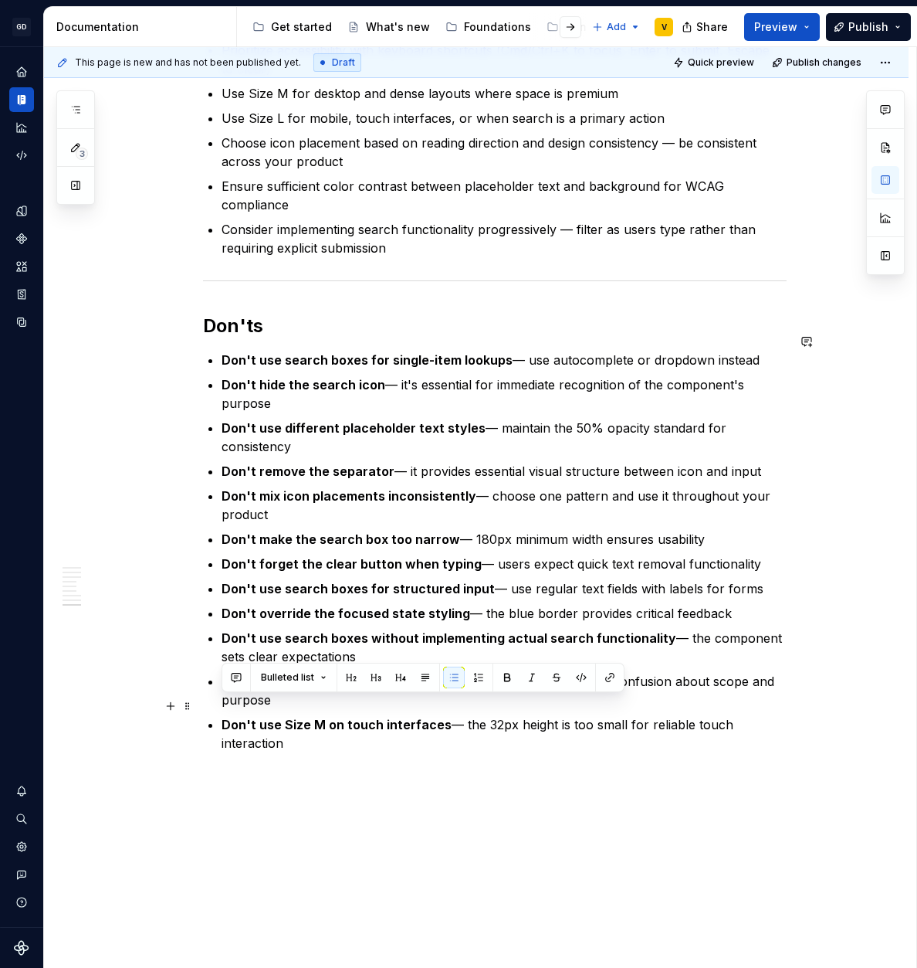
click at [315, 722] on p "Don't use Size M on touch interfaces — the 32px height is too small for reliabl…" at bounding box center [504, 733] width 565 height 37
drag, startPoint x: 278, startPoint y: 710, endPoint x: 456, endPoint y: 720, distance: 177.9
click at [456, 720] on p "Don't use Size M on touch interfaces — the 32px height is too small for reliabl…" at bounding box center [504, 733] width 565 height 37
click at [480, 723] on p "Don't use Size M on touch interfaces — the 32px height is too small for reliabl…" at bounding box center [504, 733] width 565 height 37
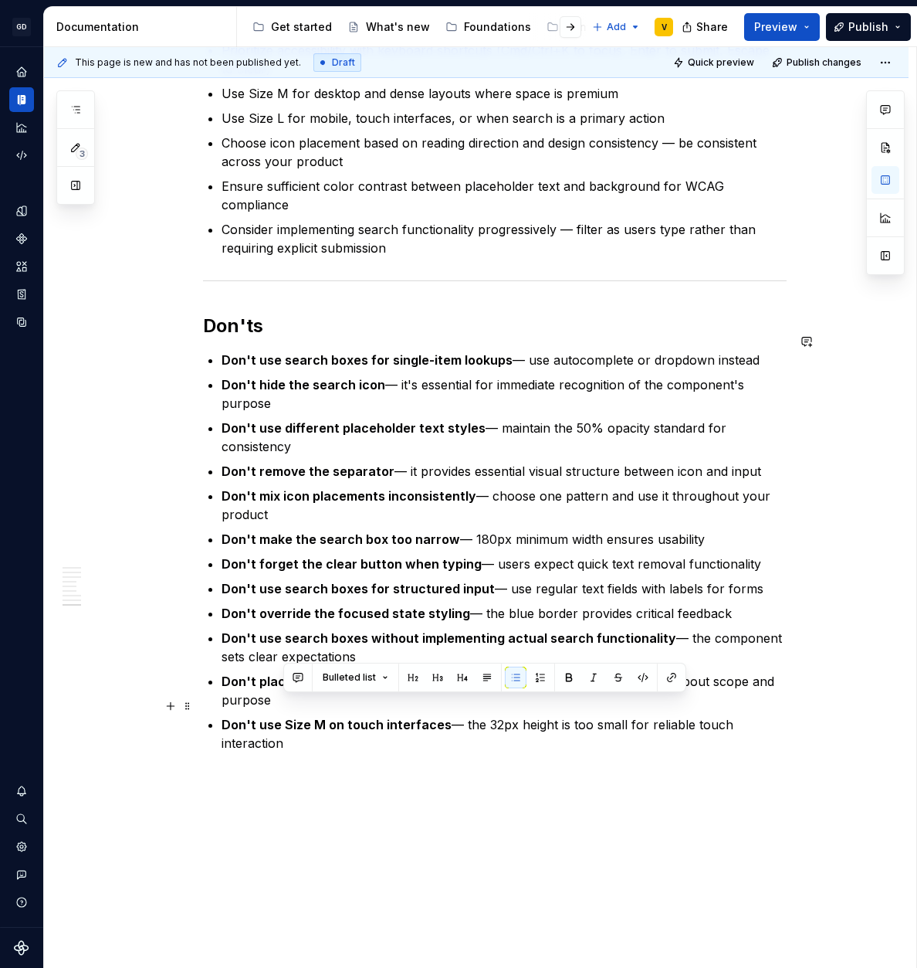
drag, startPoint x: 490, startPoint y: 708, endPoint x: 517, endPoint y: 730, distance: 35.2
click at [517, 729] on p "Don't use Size M on touch interfaces — the 32px height is too small for reliabl…" at bounding box center [504, 733] width 565 height 37
click at [310, 731] on p "Don't use Size M on touch interfaces — the 32px height is too small for reliabl…" at bounding box center [504, 733] width 565 height 37
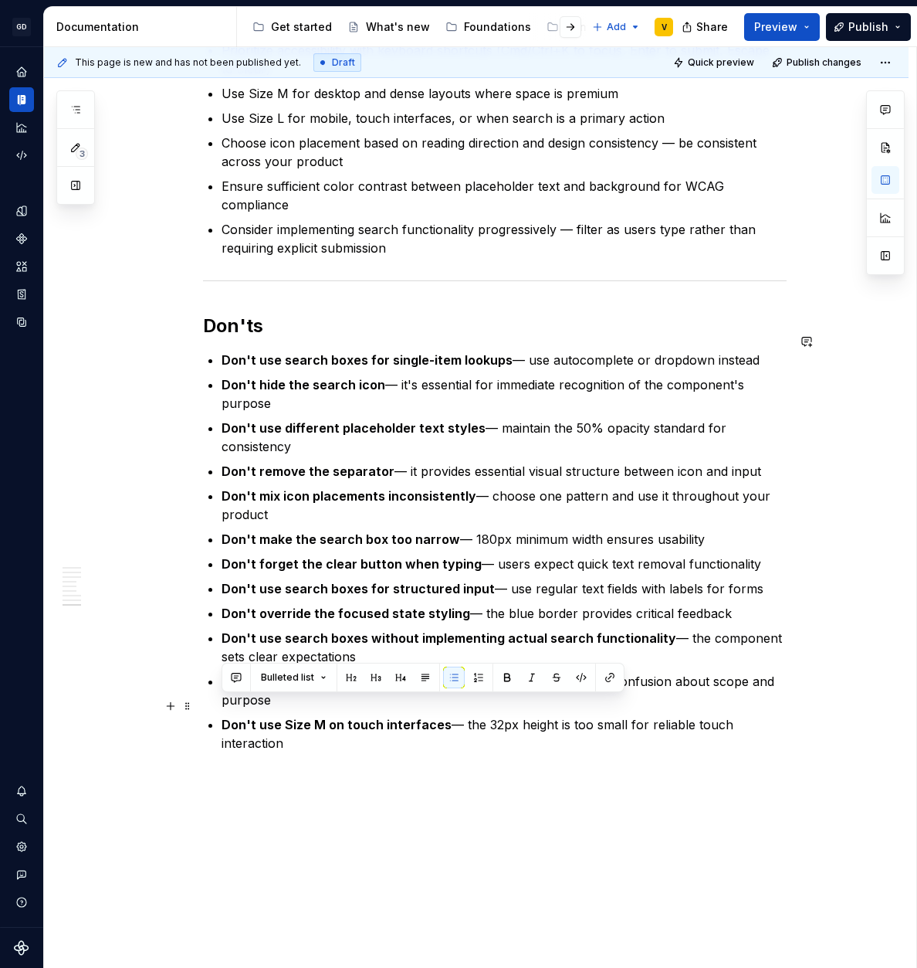
drag, startPoint x: 286, startPoint y: 727, endPoint x: 219, endPoint y: 710, distance: 68.5
click at [283, 723] on p "Don't use Size M on touch interfaces — the 32px height is too small for reliabl…" at bounding box center [504, 733] width 565 height 37
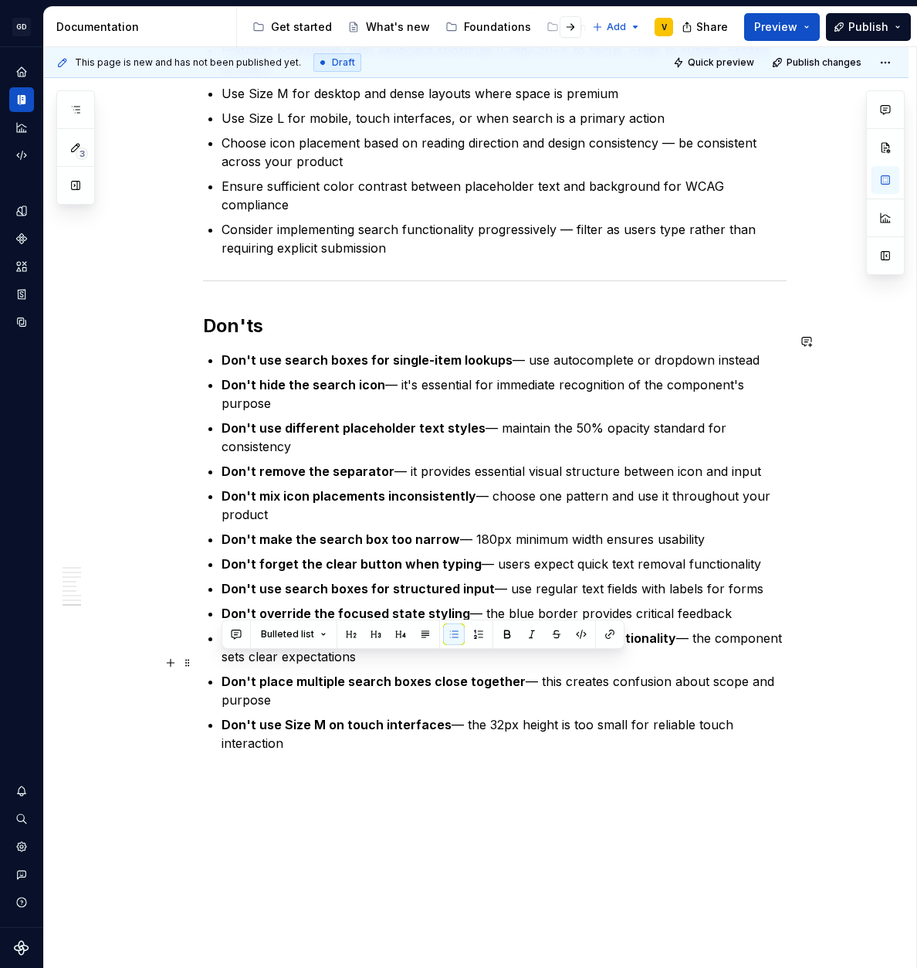
drag, startPoint x: 284, startPoint y: 688, endPoint x: 223, endPoint y: 665, distance: 65.3
click at [223, 672] on p "Don't place multiple search boxes close together — this creates confusion about…" at bounding box center [504, 690] width 565 height 37
click at [246, 673] on p "Don't place multiple search boxes close together — this creates confusion about…" at bounding box center [504, 690] width 565 height 37
drag, startPoint x: 274, startPoint y: 681, endPoint x: 223, endPoint y: 659, distance: 55.4
click at [223, 672] on p "Don't place multiple search boxes close together — this creates confusion about…" at bounding box center [504, 690] width 565 height 37
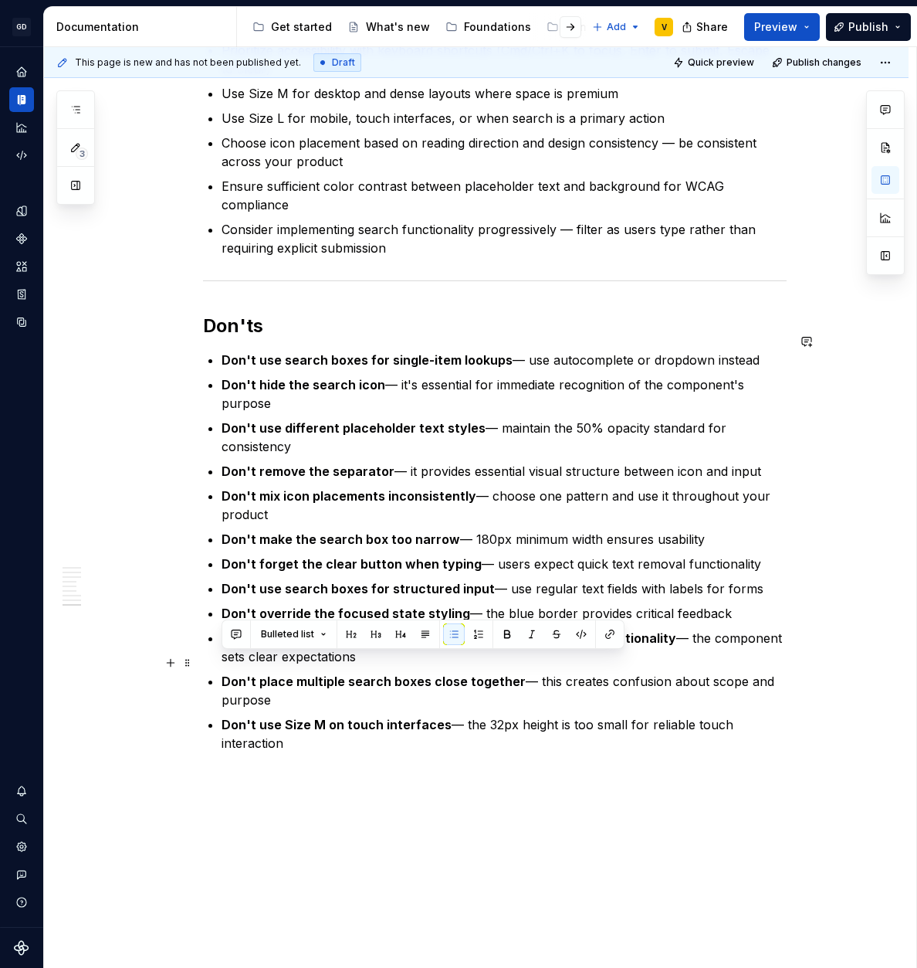
click at [227, 673] on strong "Don't place multiple search boxes close together" at bounding box center [374, 680] width 304 height 15
drag, startPoint x: 222, startPoint y: 662, endPoint x: 273, endPoint y: 687, distance: 57.0
click at [273, 687] on p "Don't place multiple search boxes close together — this creates confusion about…" at bounding box center [504, 690] width 565 height 37
click at [284, 685] on p "Don't place multiple search boxes close together — this creates confusion about…" at bounding box center [504, 690] width 565 height 37
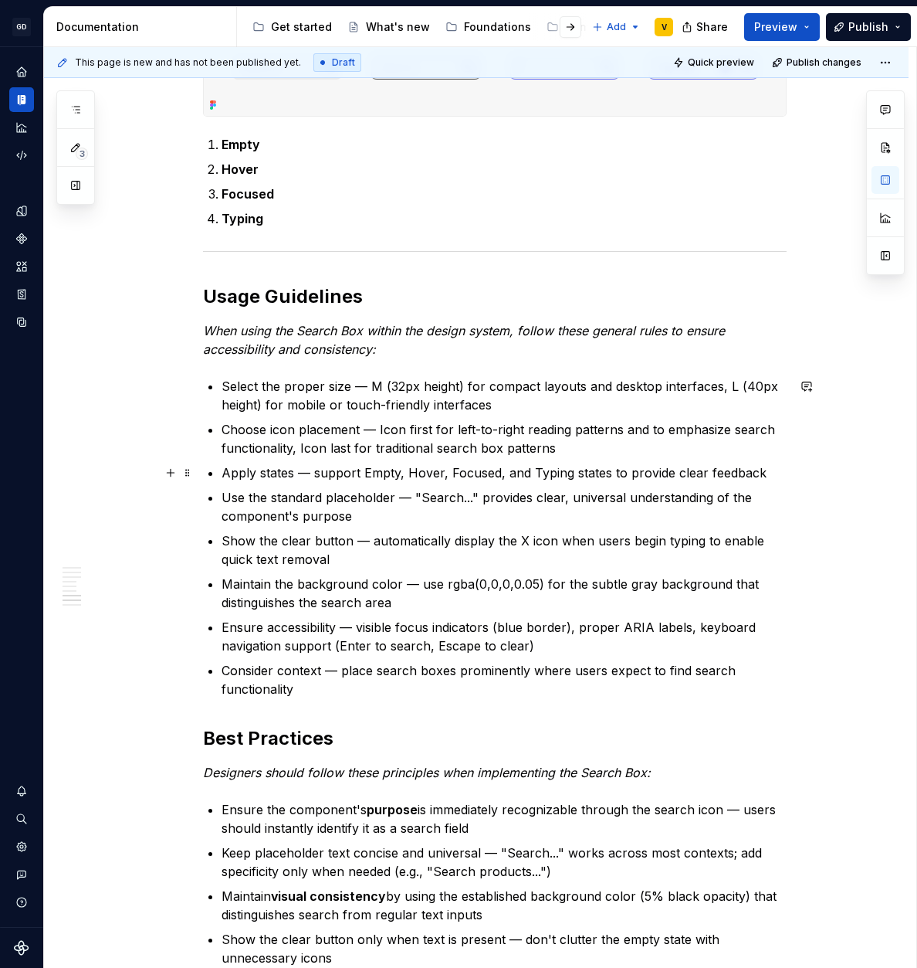
scroll to position [1644, 0]
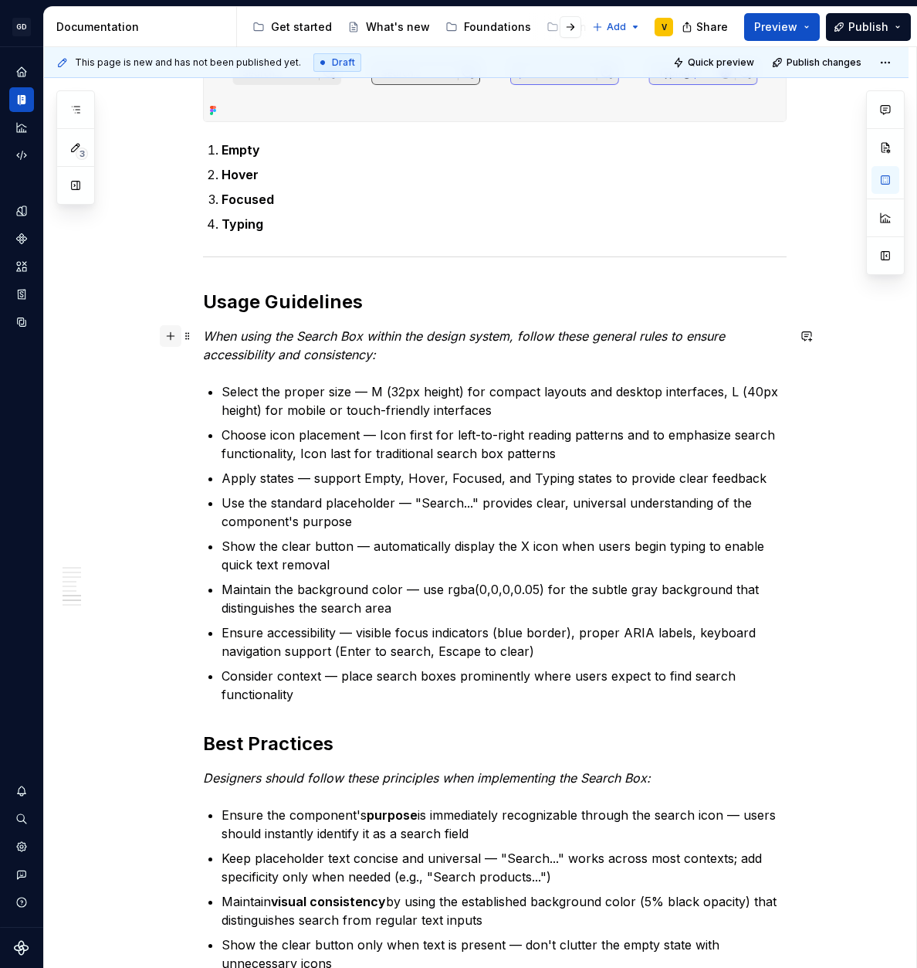
click at [169, 337] on button "button" at bounding box center [171, 336] width 22 height 22
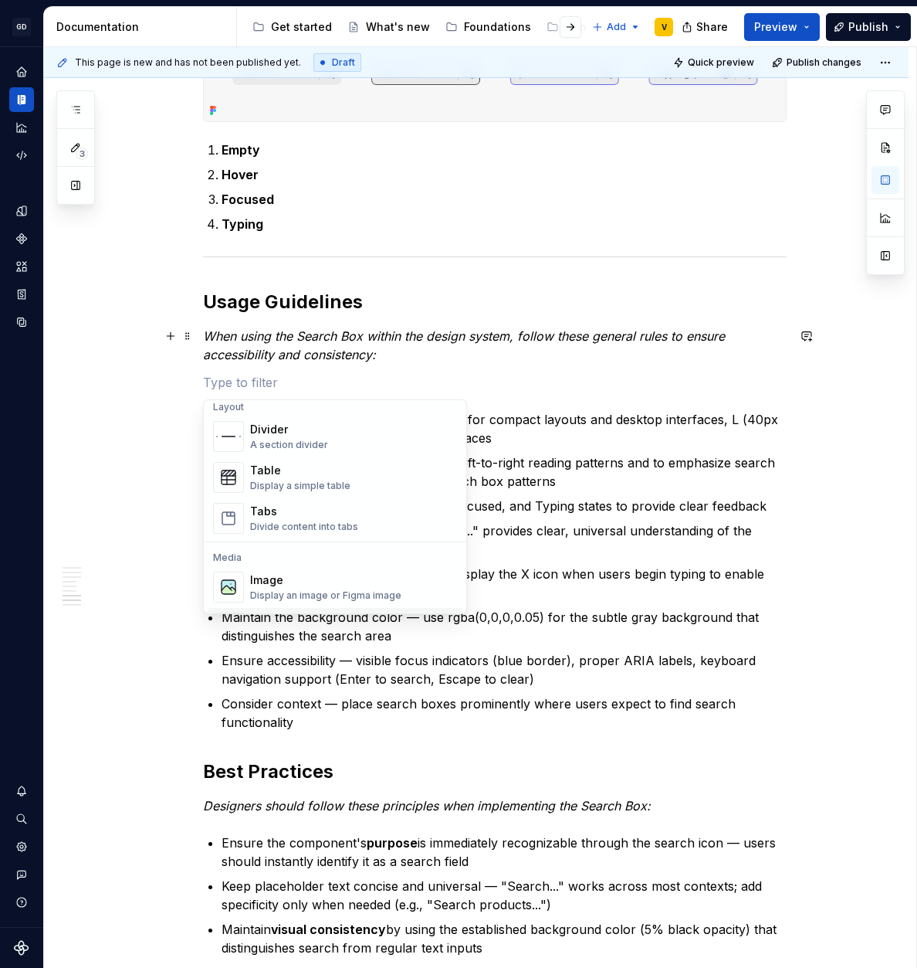
scroll to position [605, 0]
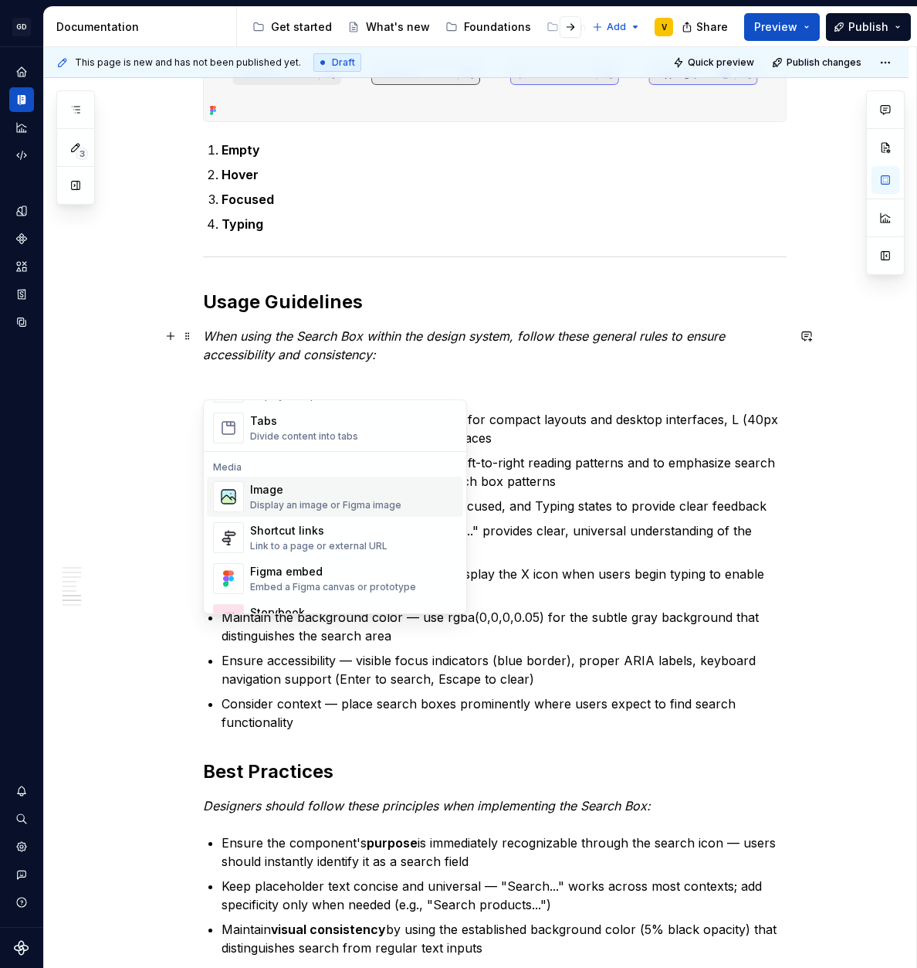
click at [329, 489] on div "Image" at bounding box center [325, 489] width 151 height 15
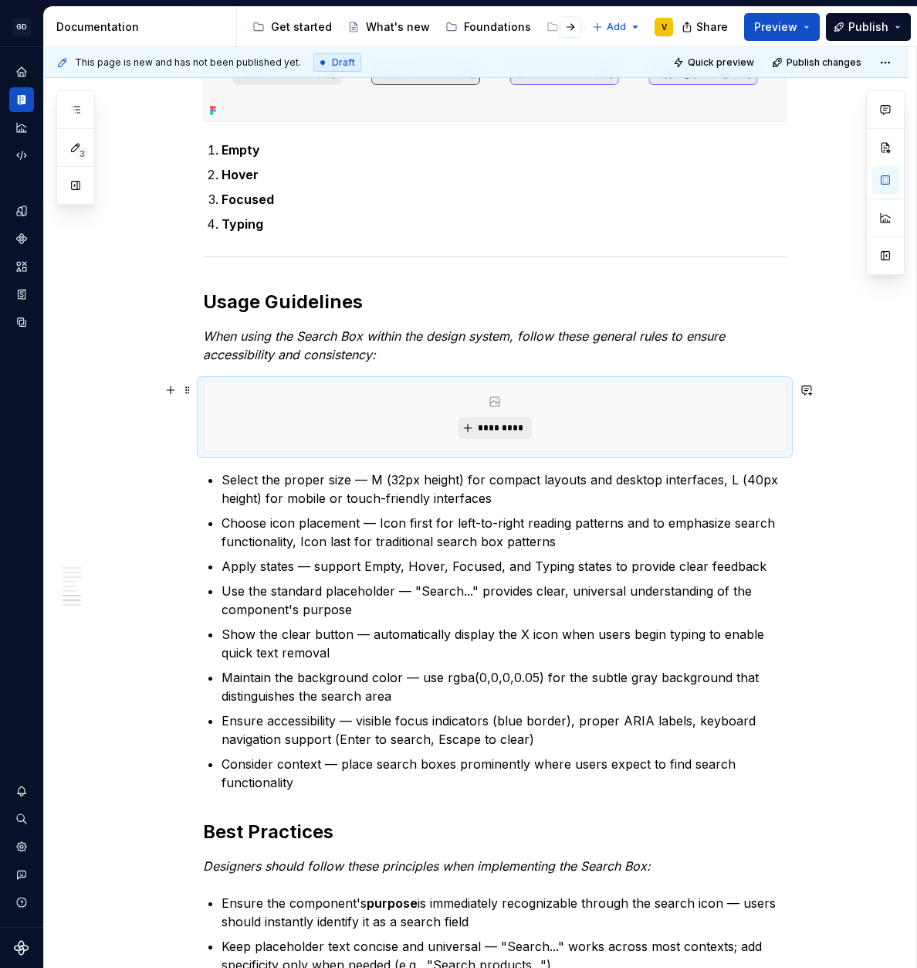
click at [486, 436] on button "*********" at bounding box center [494, 428] width 73 height 22
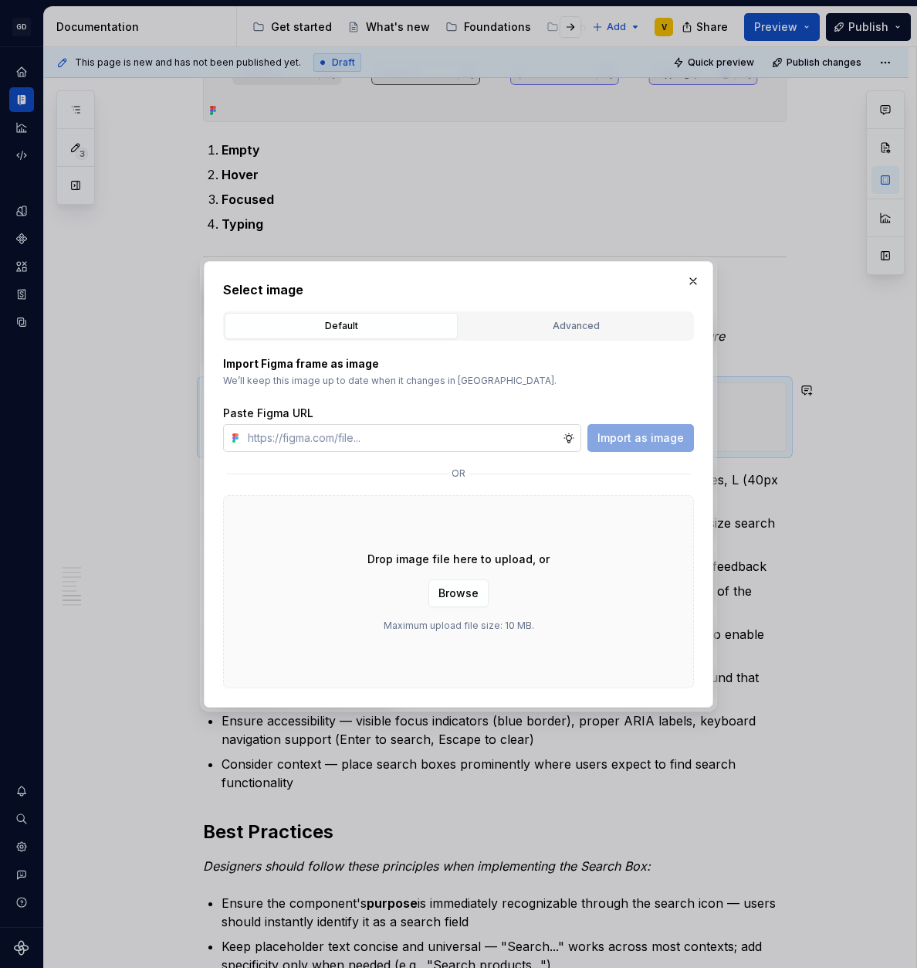
type textarea "*"
type input "[URL][DOMAIN_NAME]"
click at [609, 443] on span "Import as image" at bounding box center [641, 437] width 86 height 15
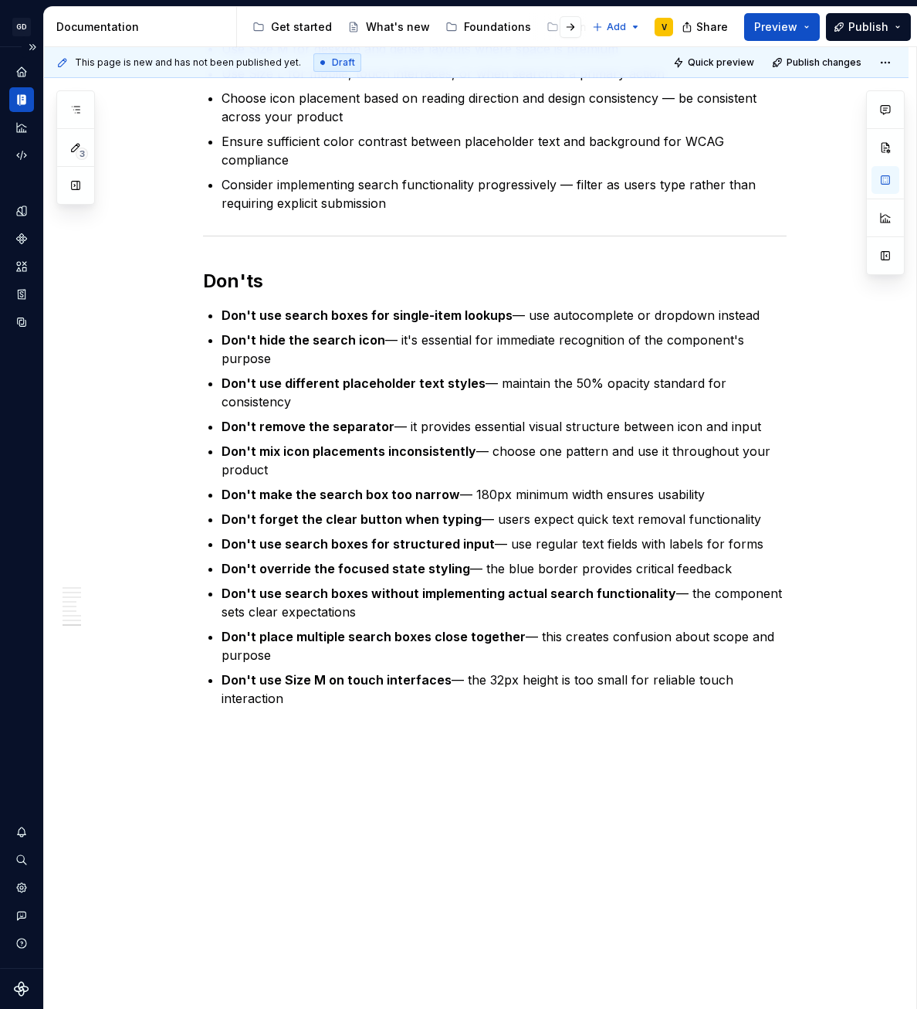
scroll to position [2927, 0]
click at [524, 331] on p "Don't hide the search icon — it's essential for immediate recognition of the co…" at bounding box center [504, 349] width 565 height 37
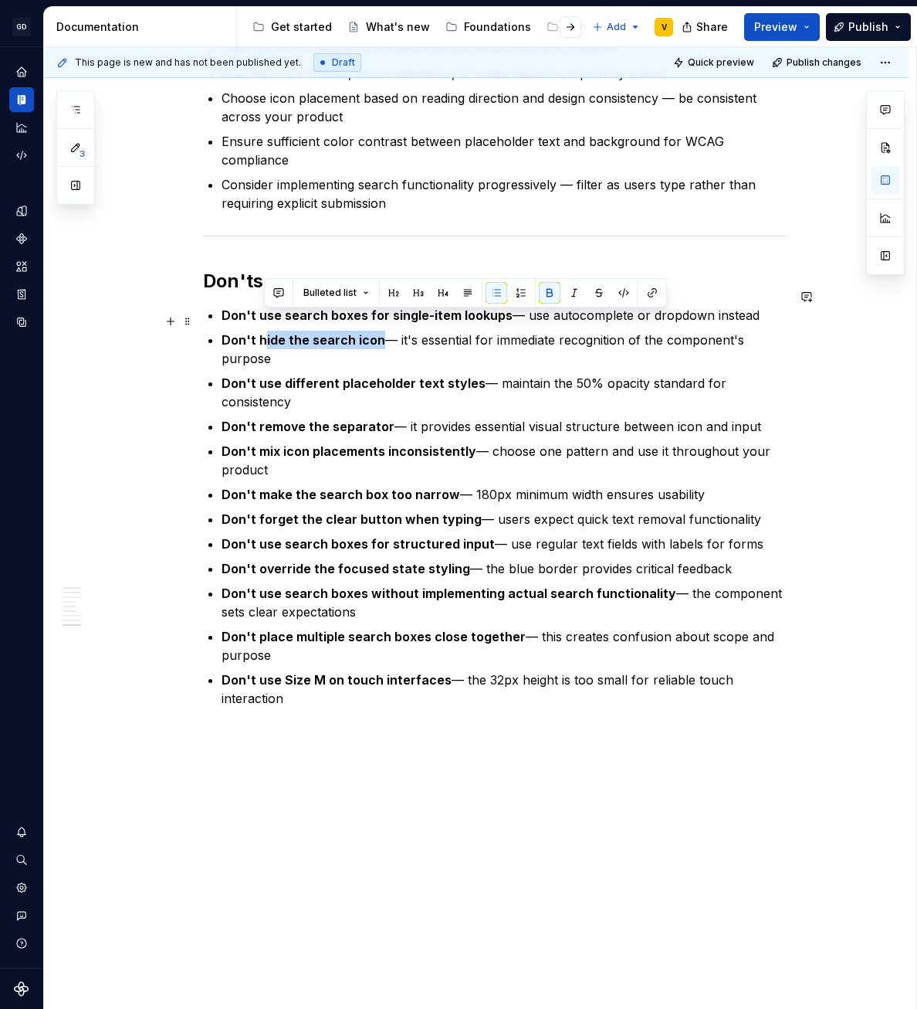
drag, startPoint x: 377, startPoint y: 322, endPoint x: 263, endPoint y: 322, distance: 113.5
click at [263, 331] on p "Don't hide the search icon — it's essential for immediate recognition of the co…" at bounding box center [504, 349] width 565 height 37
click at [261, 339] on p "Don't hide the search icon — it's essential for immediate recognition of the co…" at bounding box center [504, 349] width 565 height 37
drag, startPoint x: 229, startPoint y: 320, endPoint x: 377, endPoint y: 322, distance: 148.3
click at [377, 331] on p "Don't hide the search icon — it's essential for immediate recognition of the co…" at bounding box center [504, 349] width 565 height 37
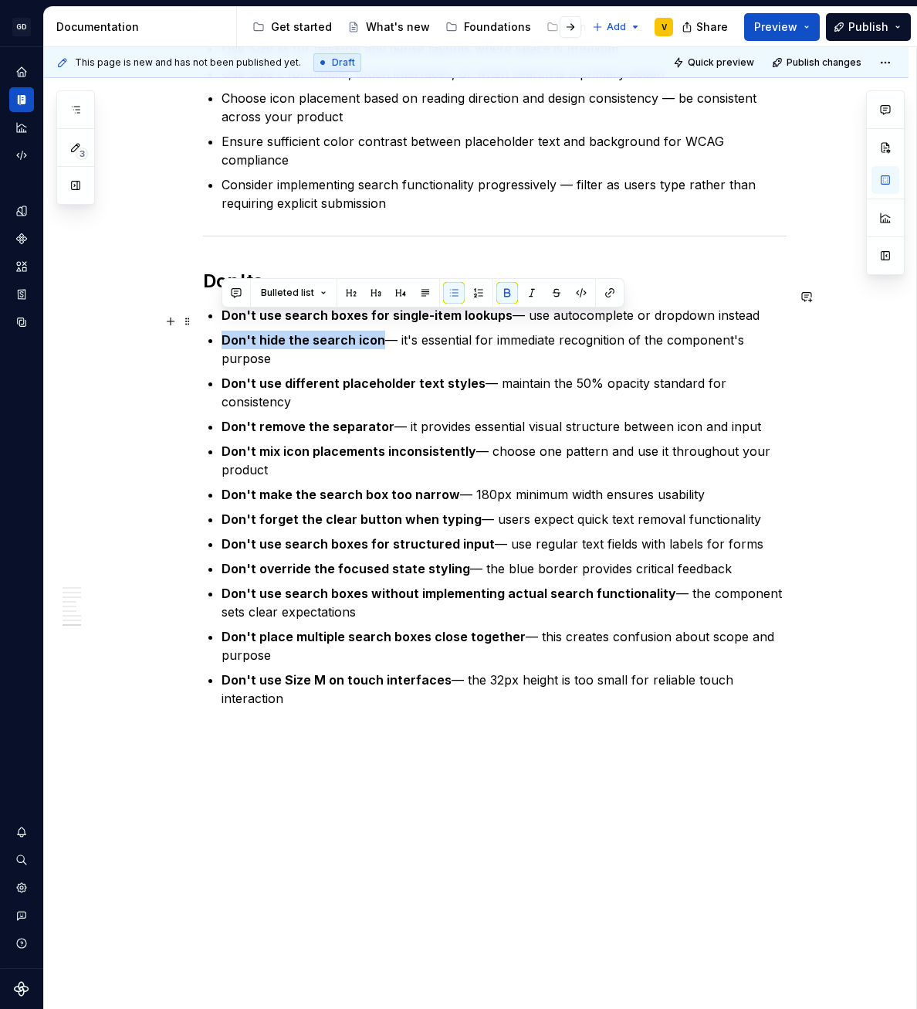
copy strong "Don't hide the search icon"
click at [341, 443] on strong "Don't mix icon placements inconsistently" at bounding box center [349, 450] width 255 height 15
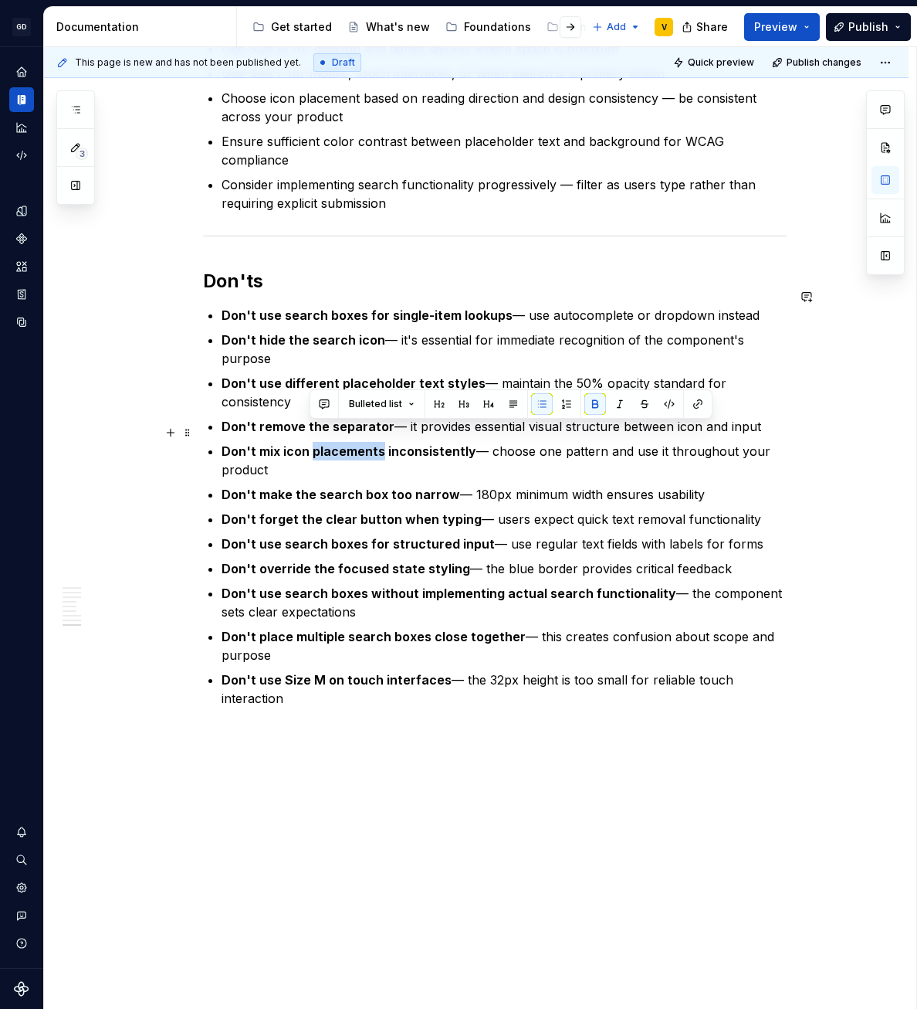
click at [341, 443] on strong "Don't mix icon placements inconsistently" at bounding box center [349, 450] width 255 height 15
click at [419, 442] on p "Don't mix icon placements inconsistently — choose one pattern and use it throug…" at bounding box center [504, 460] width 565 height 37
drag, startPoint x: 595, startPoint y: 441, endPoint x: 758, endPoint y: 442, distance: 163.7
click at [758, 442] on p "Don't mix icon placements inconsistently — choose one pattern and use it throug…" at bounding box center [504, 460] width 565 height 37
click at [550, 445] on p "Don't mix icon placements inconsistently — choose one pattern and use it throug…" at bounding box center [504, 460] width 565 height 37
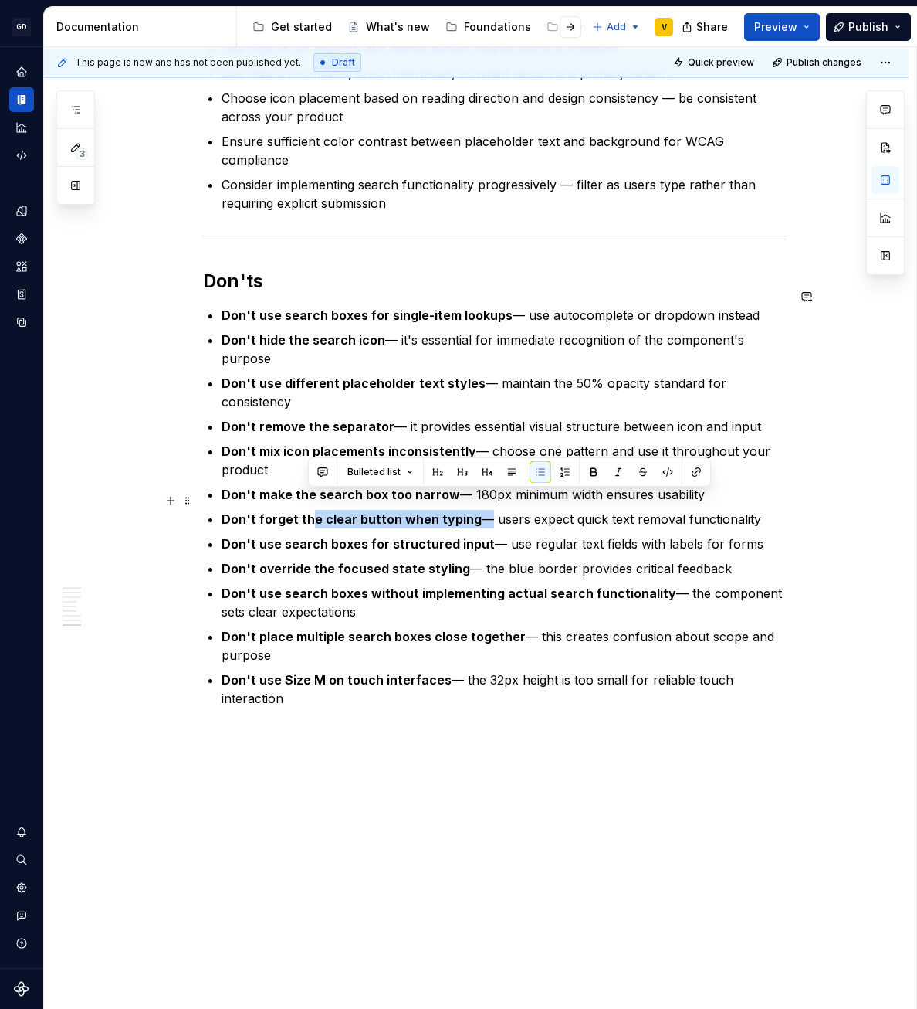
drag, startPoint x: 323, startPoint y: 502, endPoint x: 470, endPoint y: 504, distance: 147.5
click at [470, 510] on p "Don't forget the clear button when typing — users expect quick text removal fun…" at bounding box center [504, 519] width 565 height 19
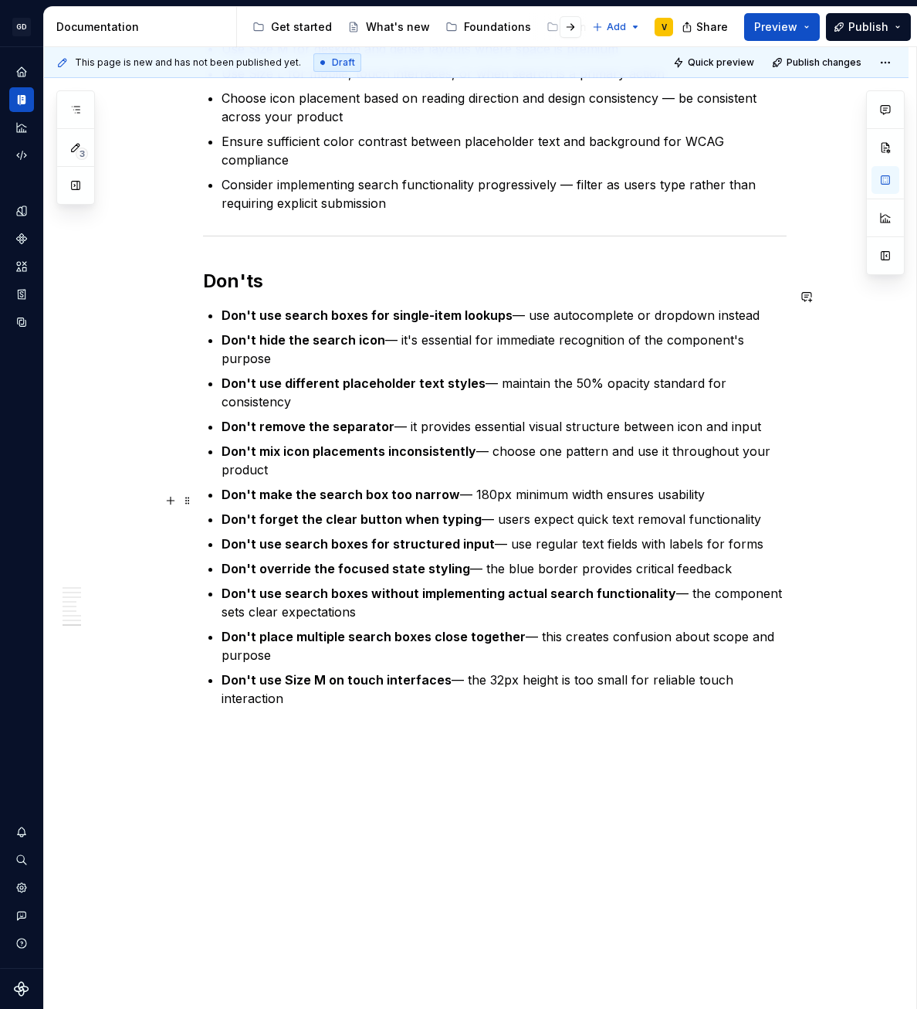
click at [486, 510] on p "Don't forget the clear button when typing — users expect quick text removal fun…" at bounding box center [504, 519] width 565 height 19
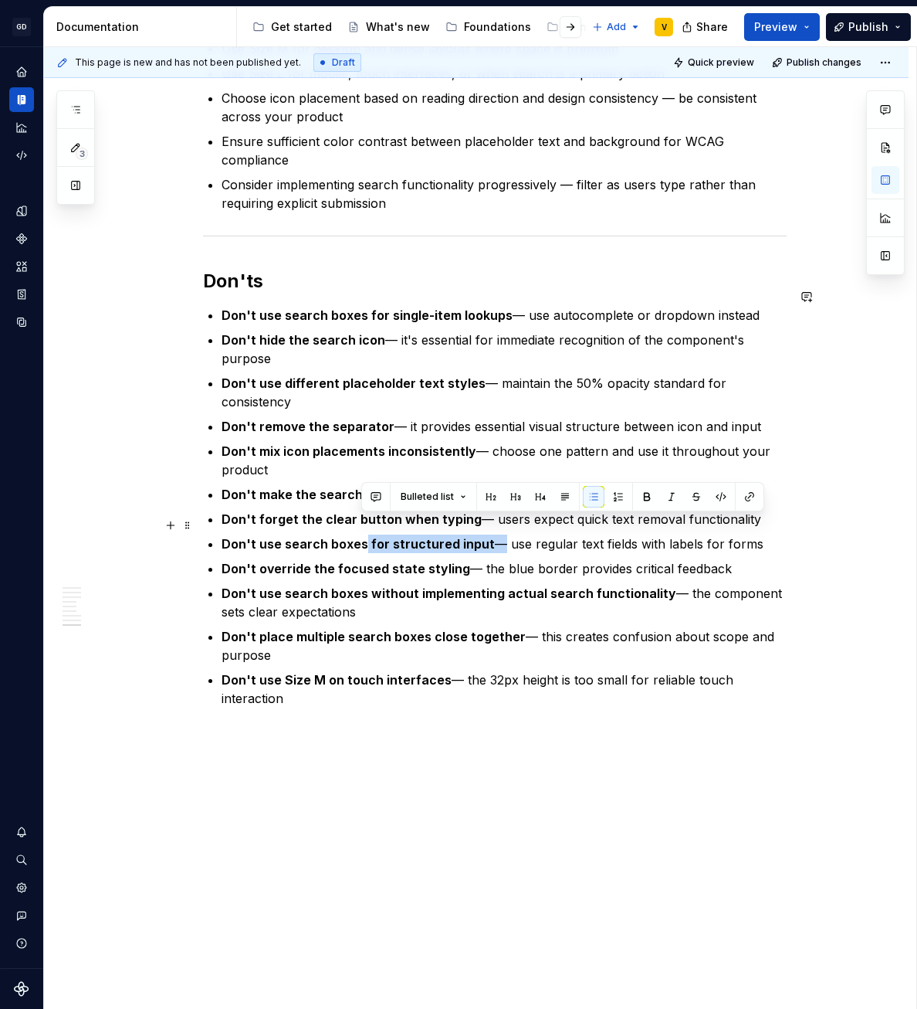
drag, startPoint x: 381, startPoint y: 525, endPoint x: 487, endPoint y: 527, distance: 106.6
click at [487, 534] on p "Don't use search boxes for structured input — use regular text fields with labe…" at bounding box center [504, 543] width 565 height 19
click at [491, 534] on p "Don't use search boxes for structured input — use regular text fields with labe…" at bounding box center [504, 543] width 565 height 19
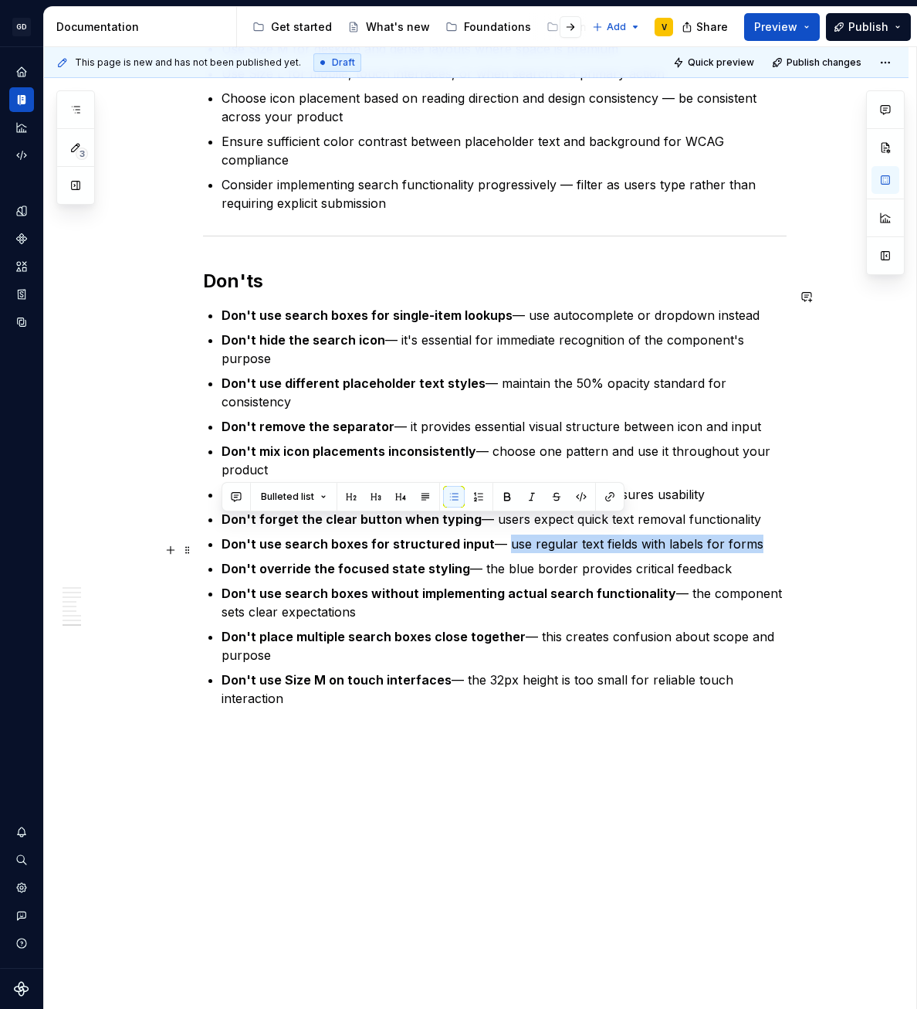
drag, startPoint x: 497, startPoint y: 527, endPoint x: 729, endPoint y: 536, distance: 231.8
click at [728, 536] on ul "Don't use search boxes for single-item lookups — use autocomplete or dropdown i…" at bounding box center [504, 507] width 565 height 402
click at [729, 536] on ul "Don't use search boxes for single-item lookups — use autocomplete or dropdown i…" at bounding box center [504, 507] width 565 height 402
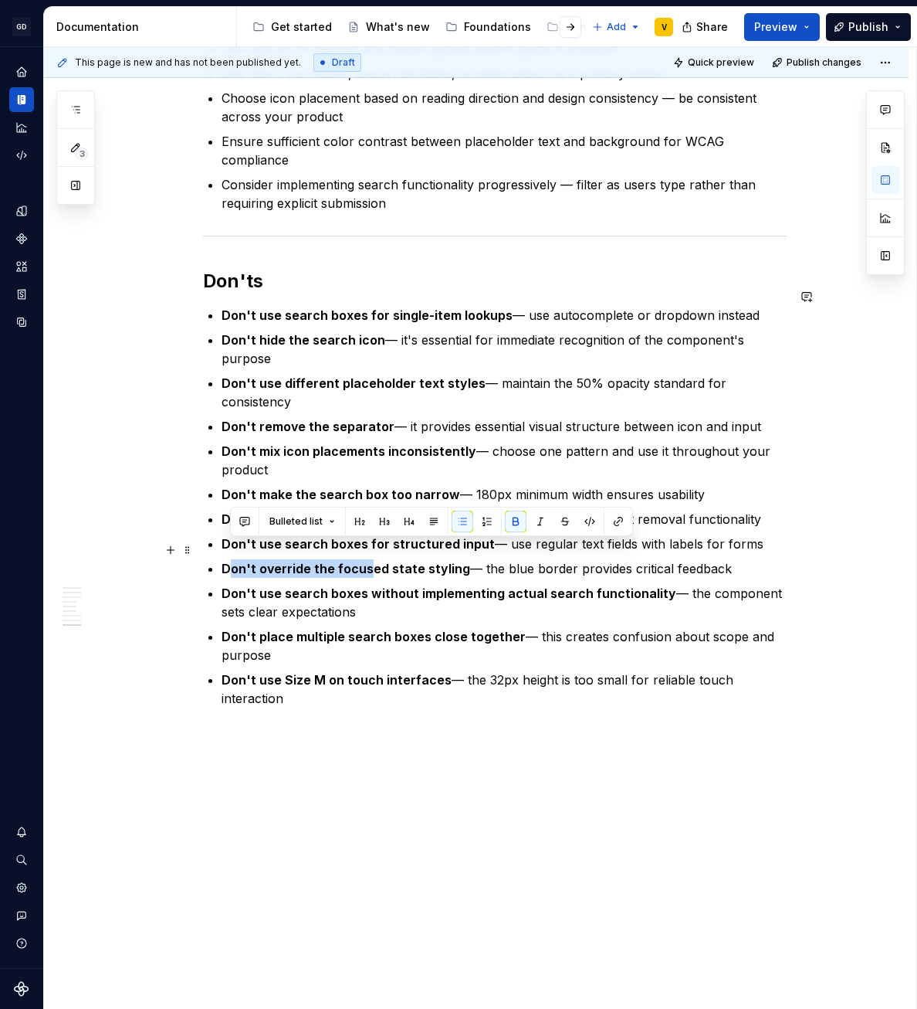
drag, startPoint x: 227, startPoint y: 553, endPoint x: 373, endPoint y: 557, distance: 146.0
click at [371, 561] on strong "Don't override the focused state styling" at bounding box center [346, 568] width 249 height 15
click at [378, 561] on strong "Don't override the focused state styling" at bounding box center [346, 568] width 249 height 15
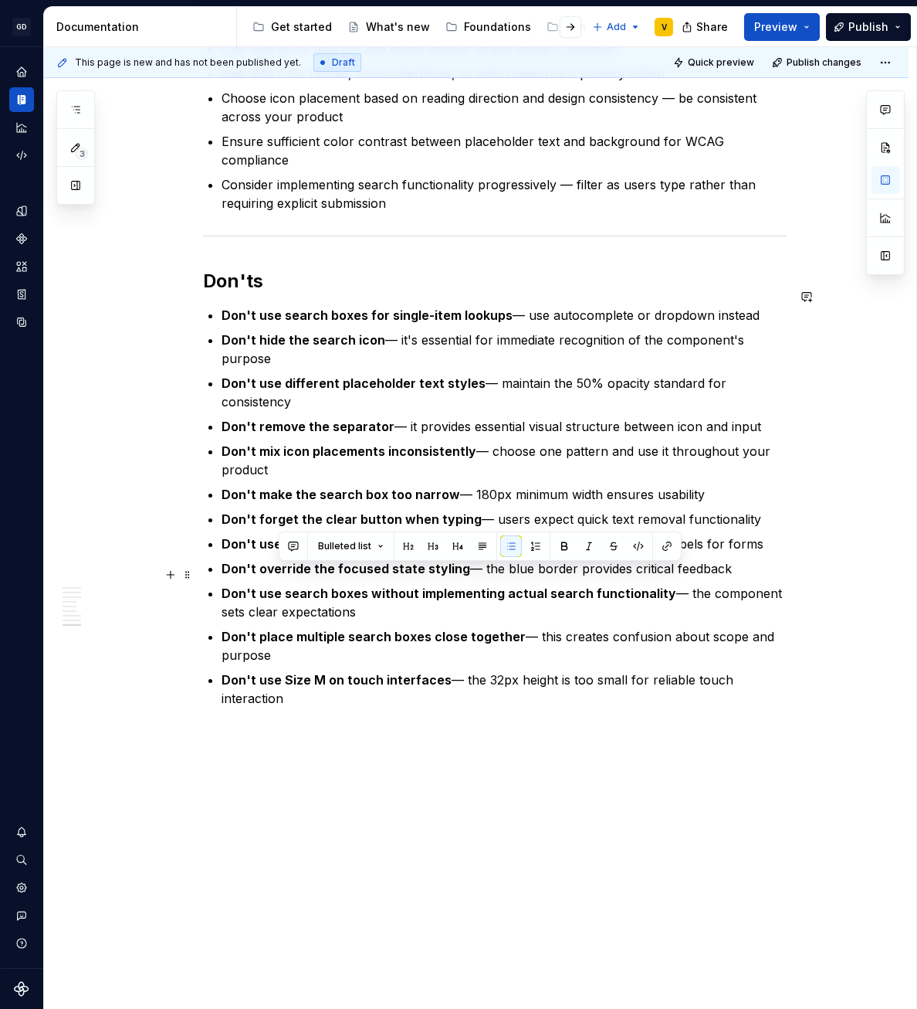
drag, startPoint x: 276, startPoint y: 572, endPoint x: 387, endPoint y: 590, distance: 112.6
click at [388, 588] on p "Don't use search boxes without implementing actual search functionality — the c…" at bounding box center [504, 602] width 565 height 37
click at [387, 591] on p "Don't use search boxes without implementing actual search functionality — the c…" at bounding box center [504, 602] width 565 height 37
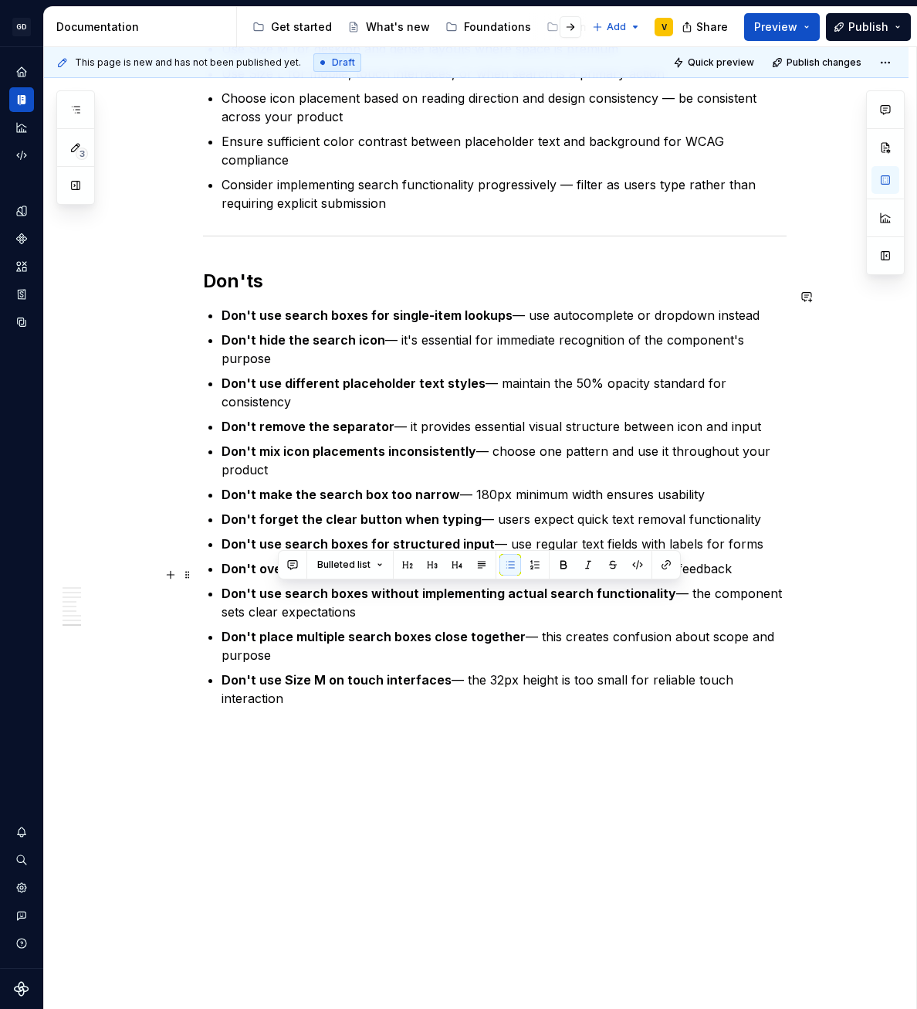
drag, startPoint x: 364, startPoint y: 592, endPoint x: 255, endPoint y: 578, distance: 110.5
click at [266, 584] on p "Don't use search boxes without implementing actual search functionality — the c…" at bounding box center [504, 602] width 565 height 37
click at [254, 585] on strong "Don't use search boxes without implementing actual search functionality" at bounding box center [449, 592] width 455 height 15
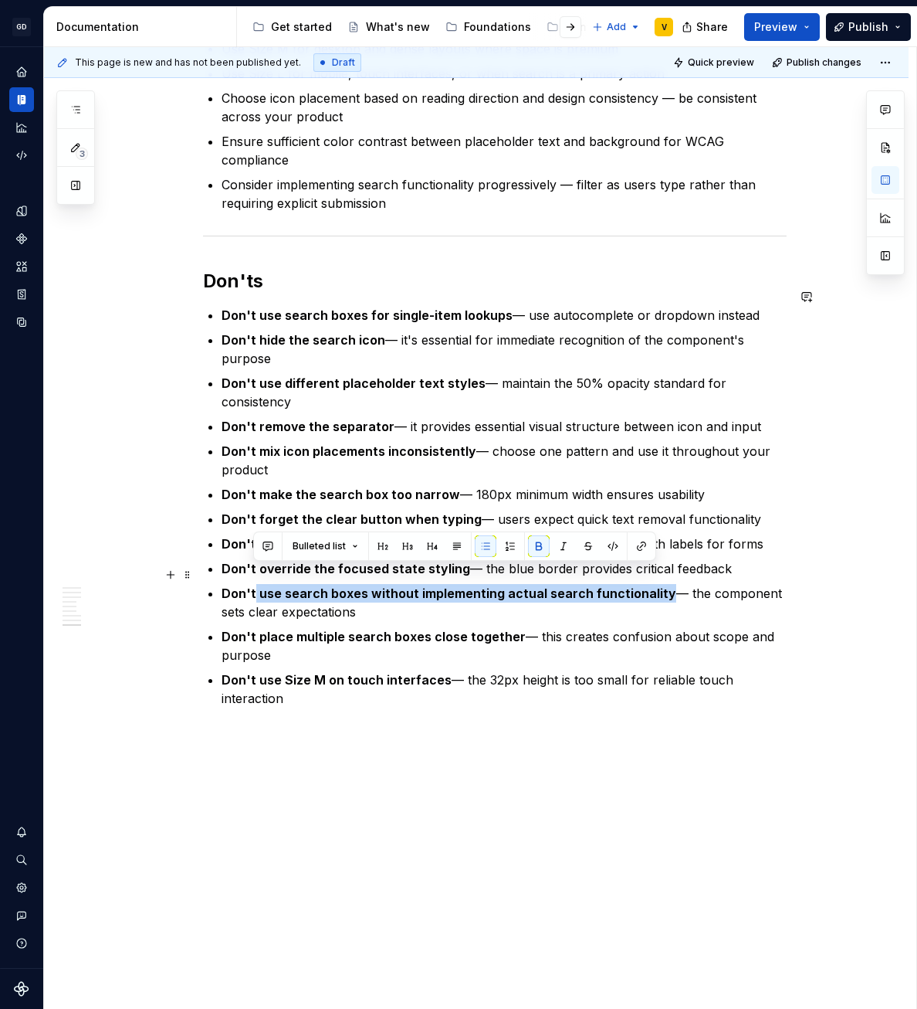
drag, startPoint x: 254, startPoint y: 578, endPoint x: 611, endPoint y: 576, distance: 356.8
click at [609, 585] on strong "Don't use search boxes without implementing actual search functionality" at bounding box center [449, 592] width 455 height 15
drag, startPoint x: 611, startPoint y: 576, endPoint x: 622, endPoint y: 575, distance: 11.6
click at [622, 585] on strong "Don't use search boxes without implementing actual search functionality" at bounding box center [449, 592] width 455 height 15
click at [623, 585] on strong "Don't use search boxes without implementing actual search functionality" at bounding box center [449, 592] width 455 height 15
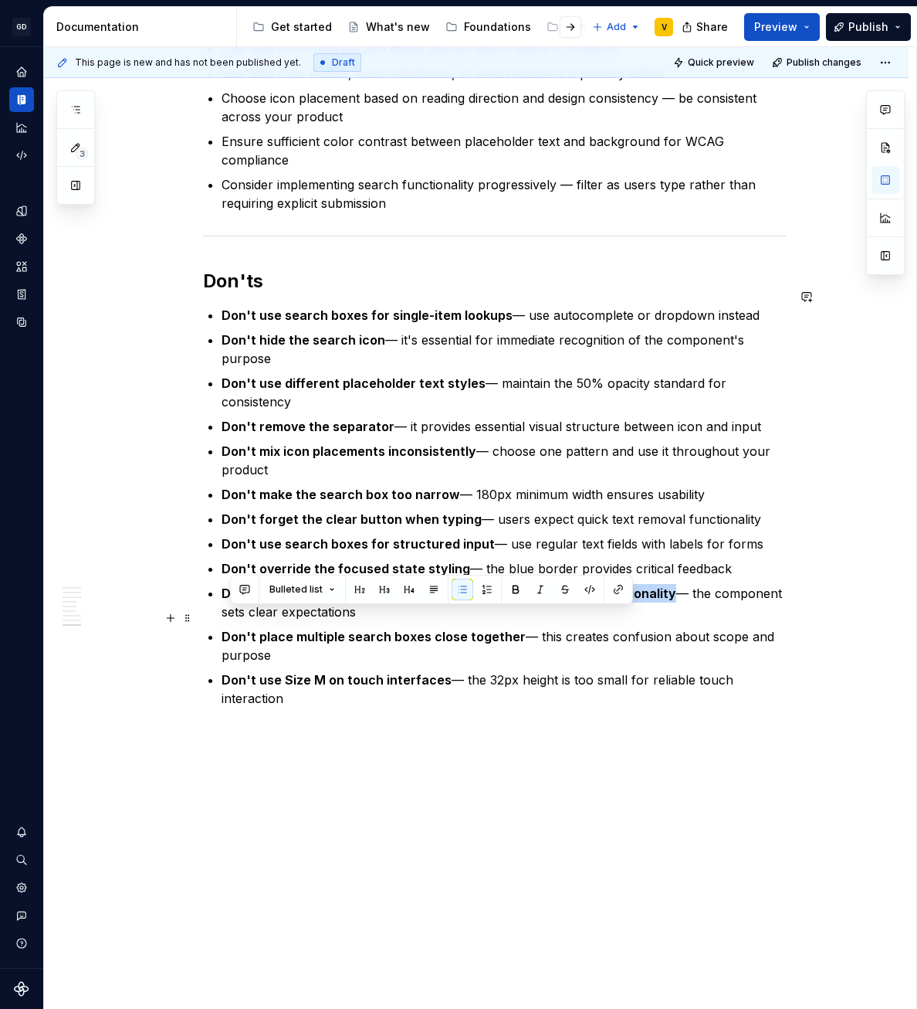
drag, startPoint x: 230, startPoint y: 621, endPoint x: 305, endPoint y: 642, distance: 77.8
click at [305, 642] on p "Don't place multiple search boxes close together — this creates confusion about…" at bounding box center [504, 645] width 565 height 37
click at [354, 642] on p "Don't place multiple search boxes close together — this creates confusion about…" at bounding box center [504, 645] width 565 height 37
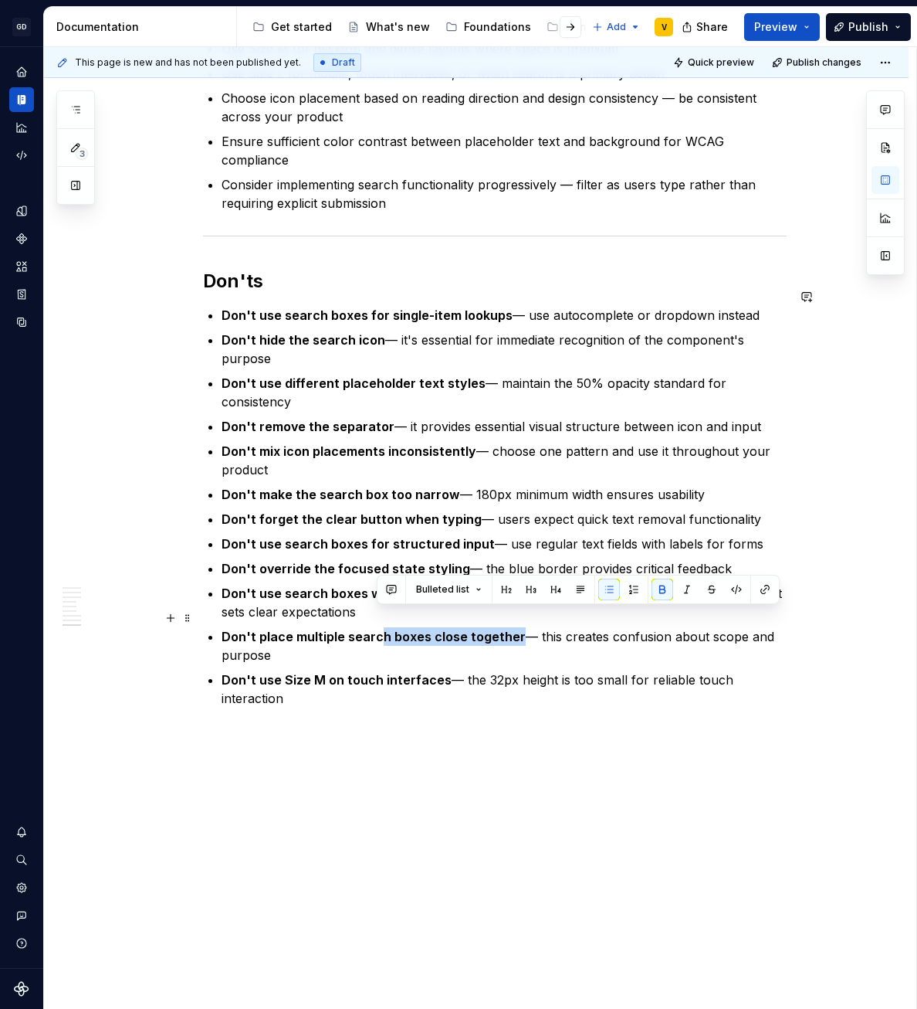
drag, startPoint x: 396, startPoint y: 625, endPoint x: 514, endPoint y: 625, distance: 118.1
click at [514, 627] on p "Don't place multiple search boxes close together — this creates confusion about…" at bounding box center [504, 645] width 565 height 37
click at [516, 627] on p "Don't place multiple search boxes close together — this creates confusion about…" at bounding box center [504, 645] width 565 height 37
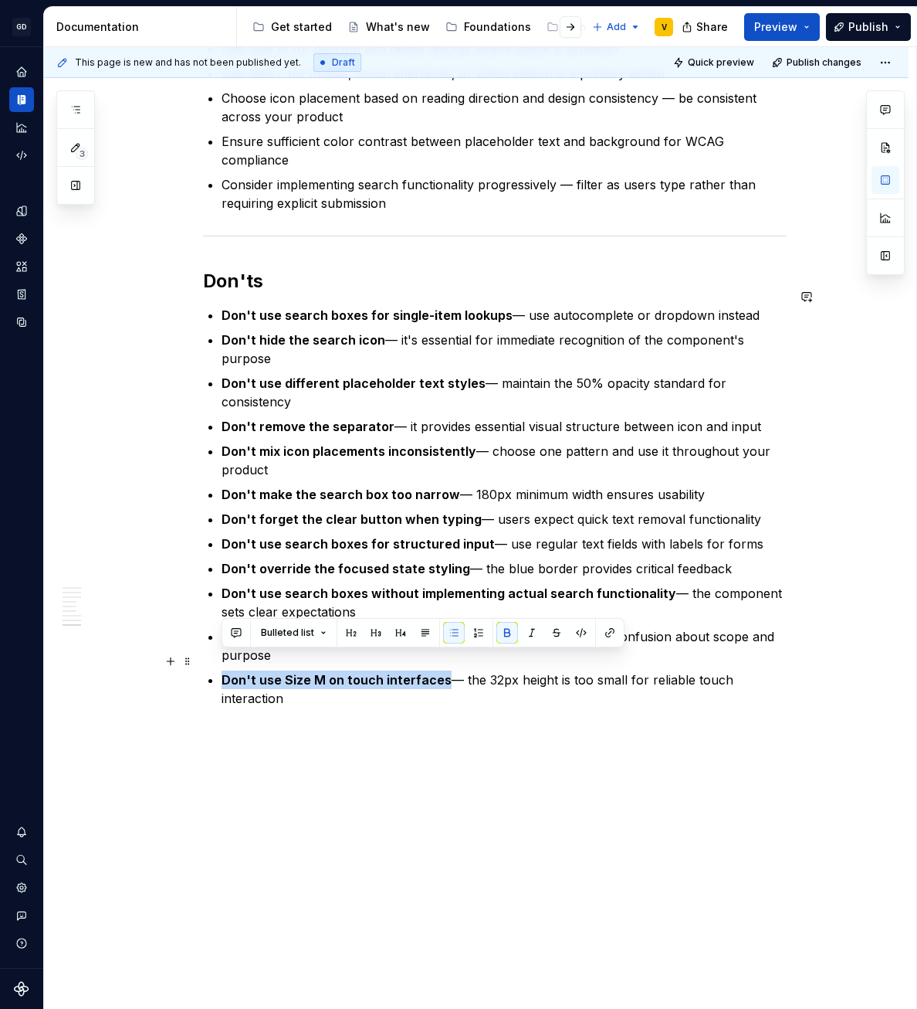
drag, startPoint x: 225, startPoint y: 663, endPoint x: 440, endPoint y: 666, distance: 215.5
click at [440, 670] on p "Don't use Size M on touch interfaces — the 32px height is too small for reliabl…" at bounding box center [504, 688] width 565 height 37
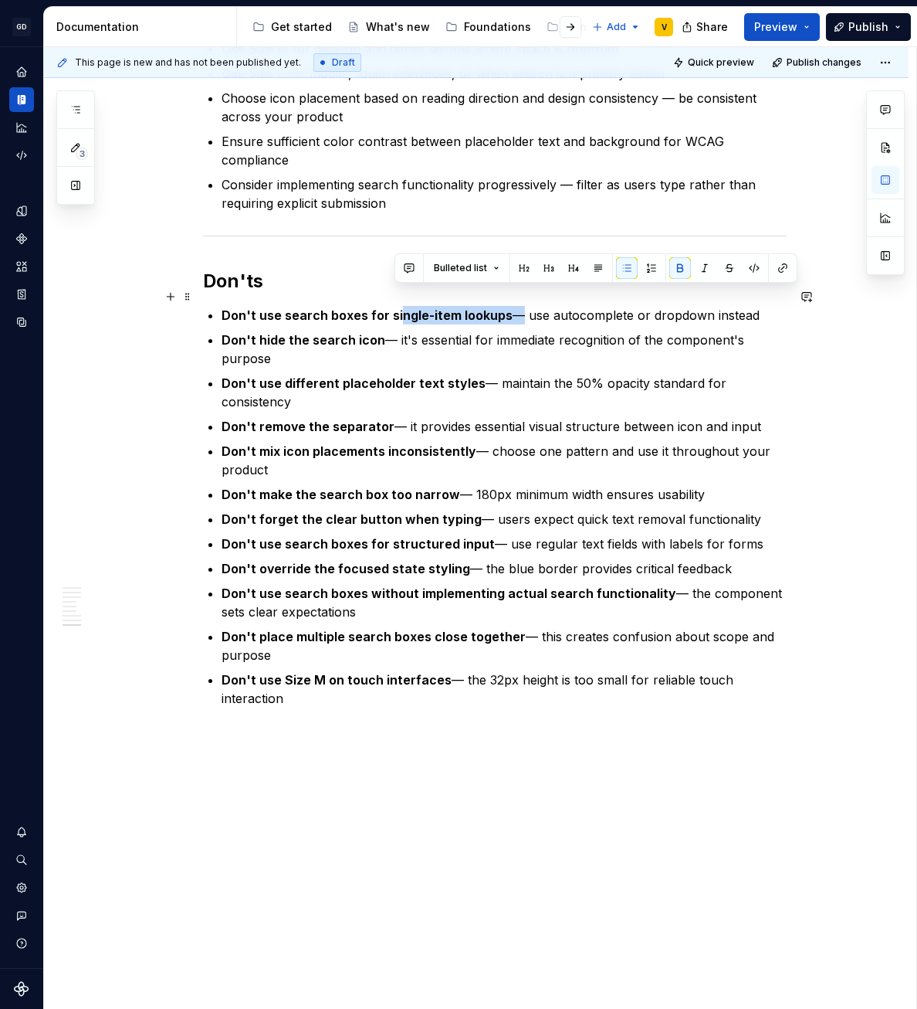
drag, startPoint x: 396, startPoint y: 302, endPoint x: 510, endPoint y: 301, distance: 113.5
click at [510, 306] on p "Don't use search boxes for single-item lookups — use autocomplete or dropdown i…" at bounding box center [504, 315] width 565 height 19
click at [444, 307] on strong "Don't use search boxes for single-item lookups" at bounding box center [367, 314] width 291 height 15
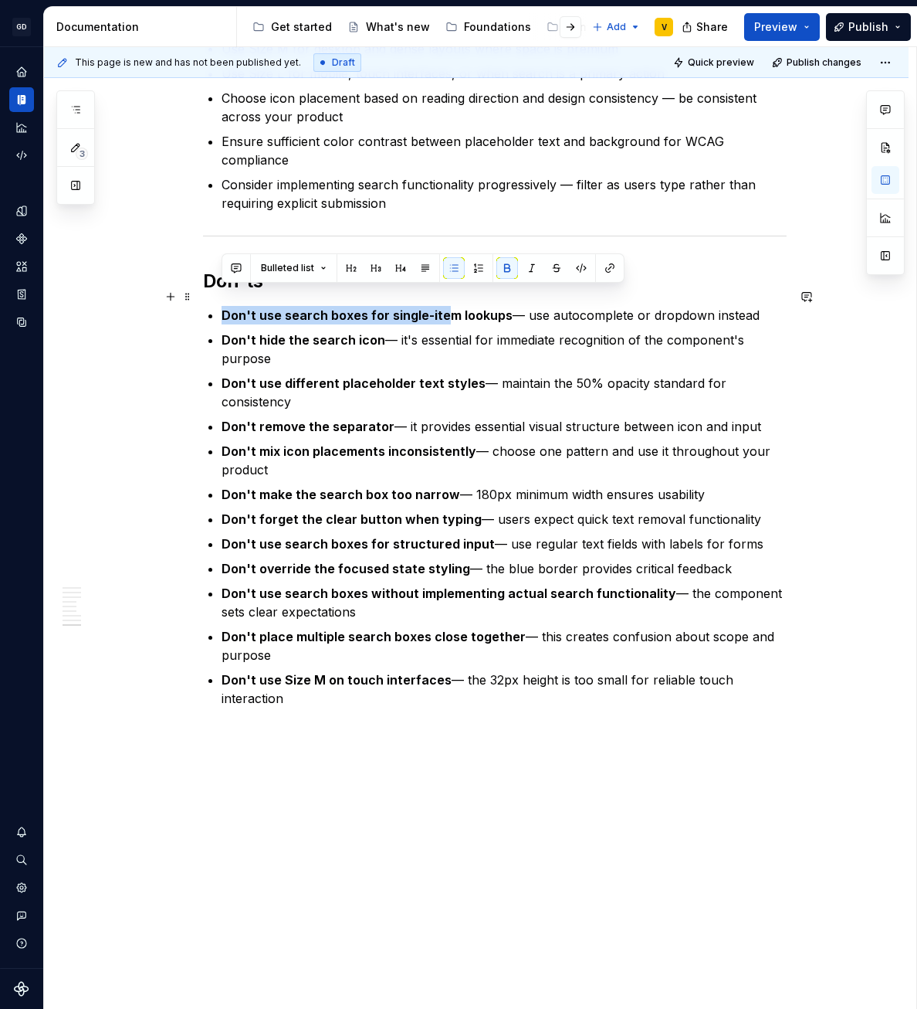
drag, startPoint x: 220, startPoint y: 299, endPoint x: 442, endPoint y: 301, distance: 222.4
click at [442, 307] on strong "Don't use search boxes for single-item lookups" at bounding box center [367, 314] width 291 height 15
drag, startPoint x: 226, startPoint y: 300, endPoint x: 503, endPoint y: 303, distance: 277.3
click at [503, 306] on p "Don't use search boxes for single-item lookups — use autocomplete or dropdown i…" at bounding box center [504, 315] width 565 height 19
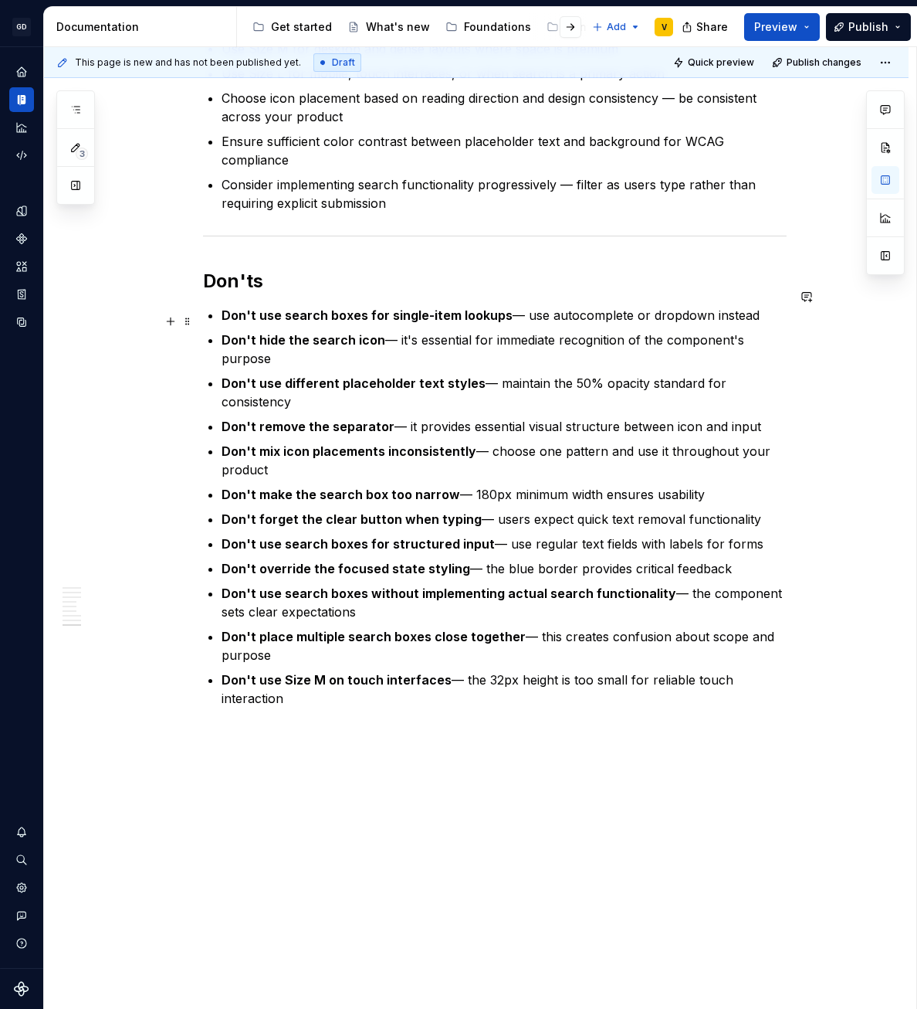
click at [297, 336] on p "Don't hide the search icon — it's essential for immediate recognition of the co…" at bounding box center [504, 349] width 565 height 37
drag, startPoint x: 249, startPoint y: 370, endPoint x: 307, endPoint y: 377, distance: 57.6
click at [307, 377] on p "Don't use different placeholder text styles — maintain the 50% opacity standard…" at bounding box center [504, 392] width 565 height 37
click at [308, 380] on p "Don't use different placeholder text styles — maintain the 50% opacity standard…" at bounding box center [504, 392] width 565 height 37
drag, startPoint x: 301, startPoint y: 387, endPoint x: 241, endPoint y: 377, distance: 61.1
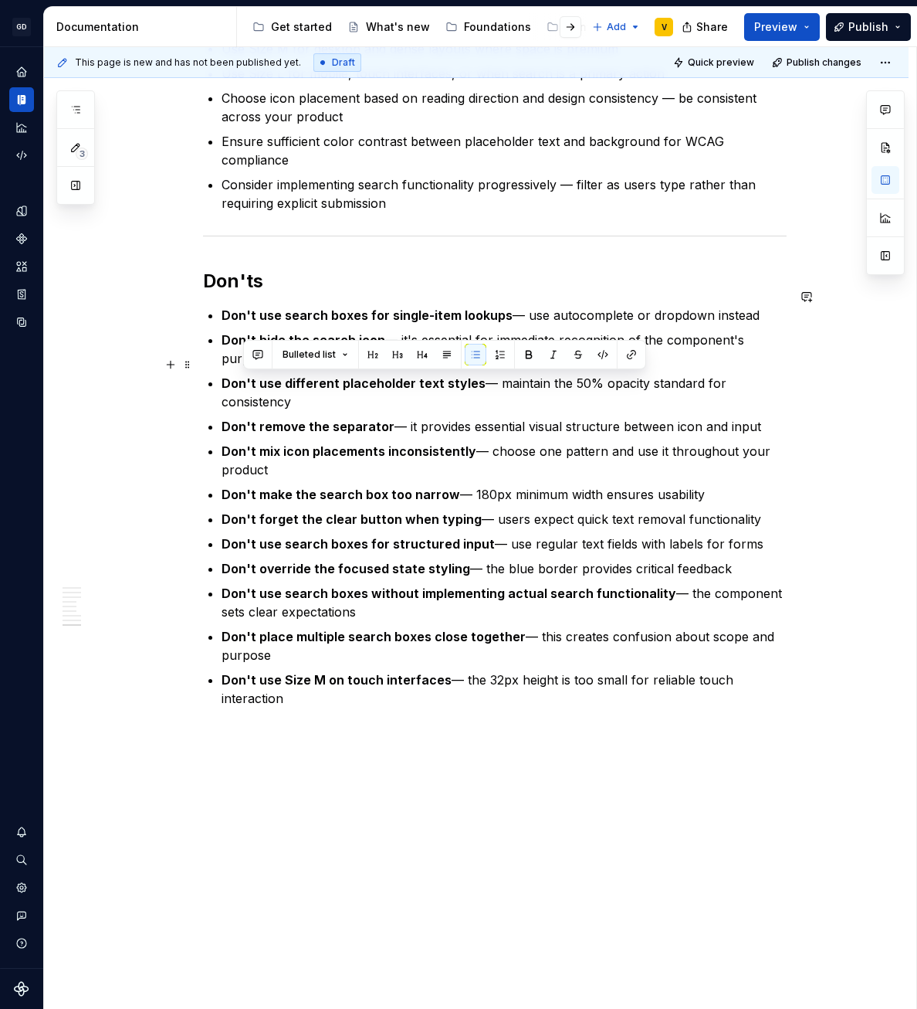
click at [241, 377] on p "Don't use different placeholder text styles — maintain the 50% opacity standard…" at bounding box center [504, 392] width 565 height 37
click at [344, 389] on p "Don't use different placeholder text styles — maintain the 50% opacity standard…" at bounding box center [504, 392] width 565 height 37
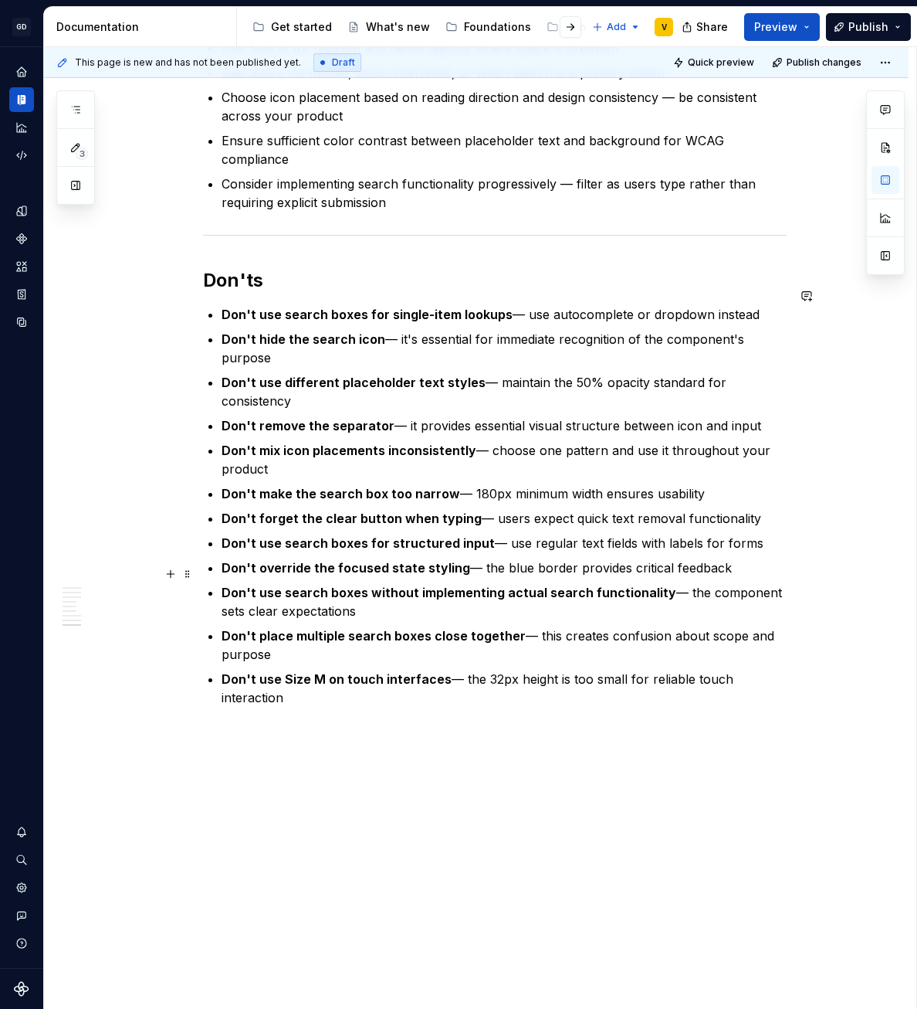
click at [582, 670] on p "Don't use Size M on touch interfaces — the 32px height is too small for reliabl…" at bounding box center [504, 688] width 565 height 37
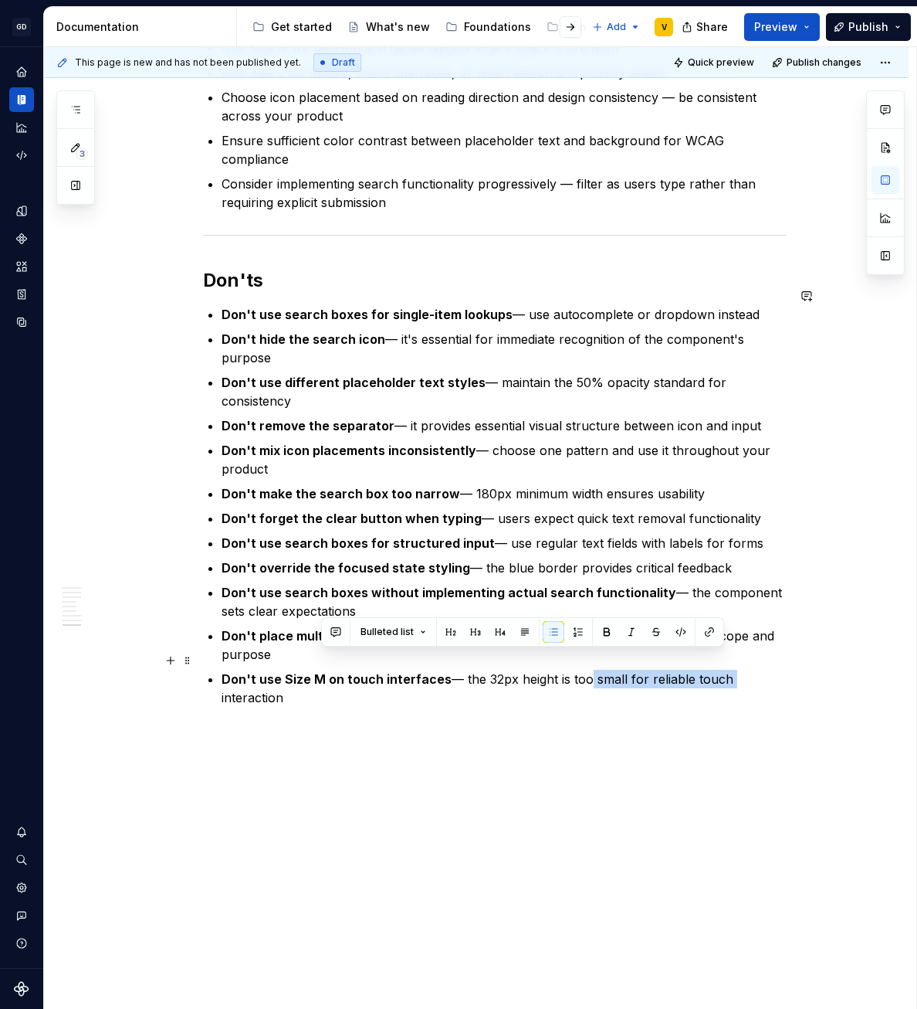
drag, startPoint x: 582, startPoint y: 656, endPoint x: 717, endPoint y: 663, distance: 135.3
click at [717, 670] on p "Don't use Size M on touch interfaces — the 32px height is too small for reliabl…" at bounding box center [504, 688] width 565 height 37
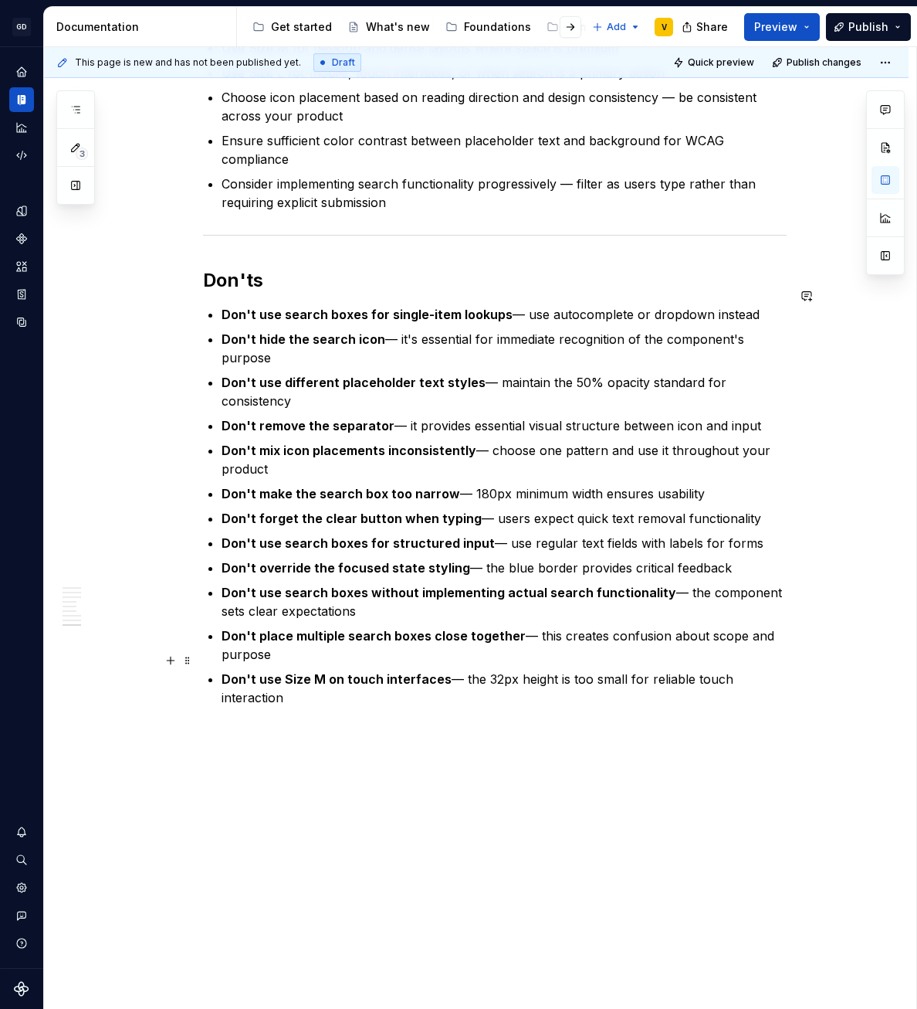
click at [351, 671] on strong "Don't use Size M on touch interfaces" at bounding box center [337, 678] width 230 height 15
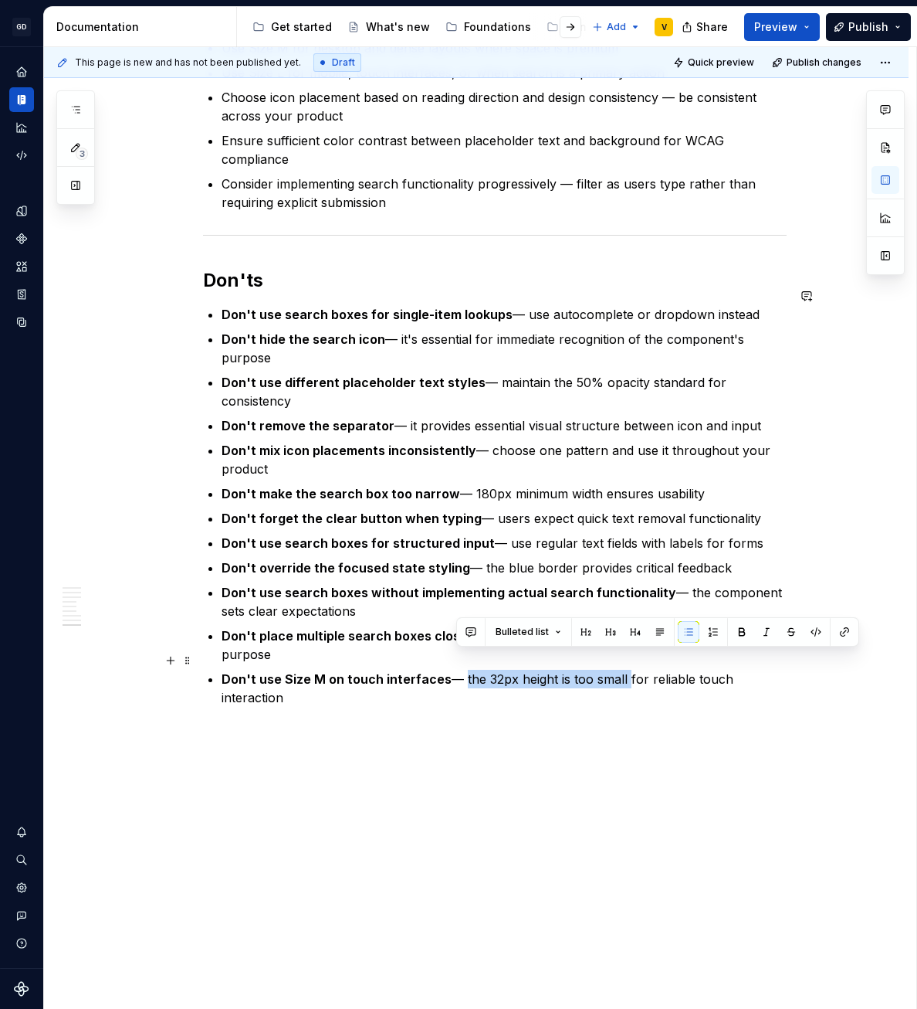
drag, startPoint x: 456, startPoint y: 655, endPoint x: 619, endPoint y: 657, distance: 163.0
click at [619, 670] on p "Don't use Size M on touch interfaces — the 32px height is too small for reliabl…" at bounding box center [504, 688] width 565 height 37
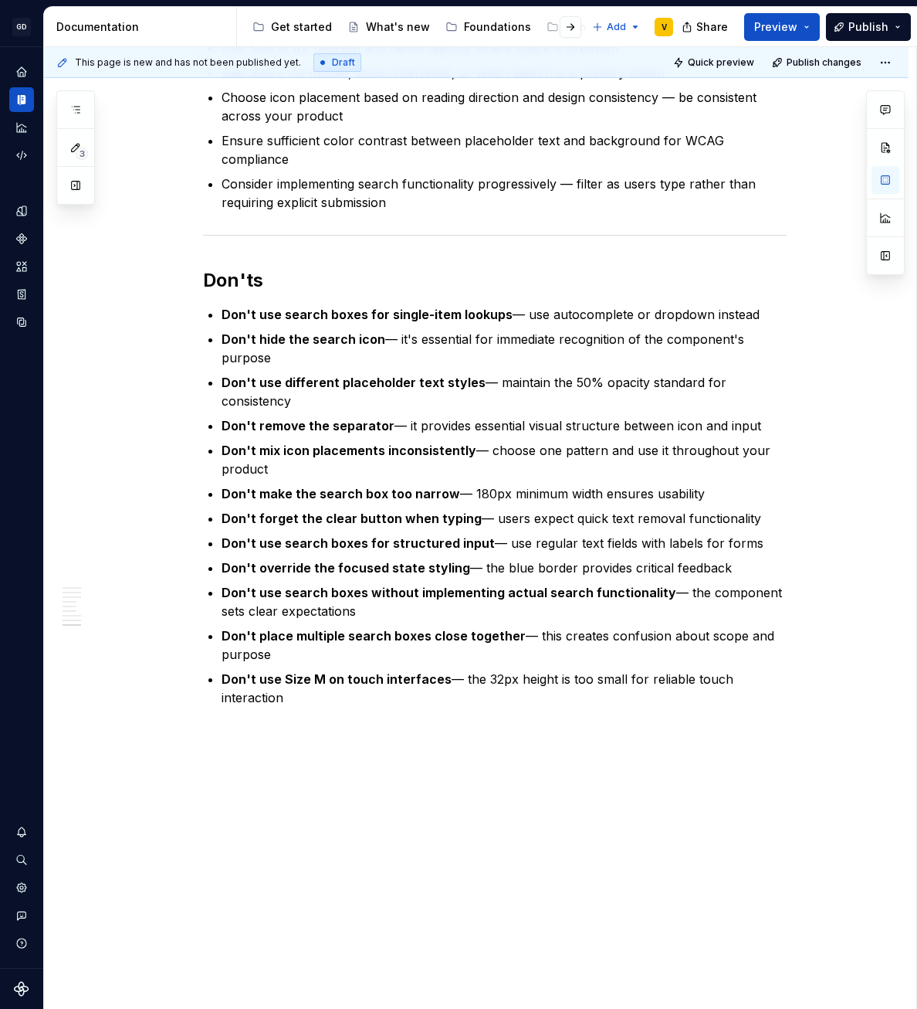
click at [447, 670] on p "Don't use Size M on touch interfaces — the 32px height is too small for reliabl…" at bounding box center [504, 688] width 565 height 37
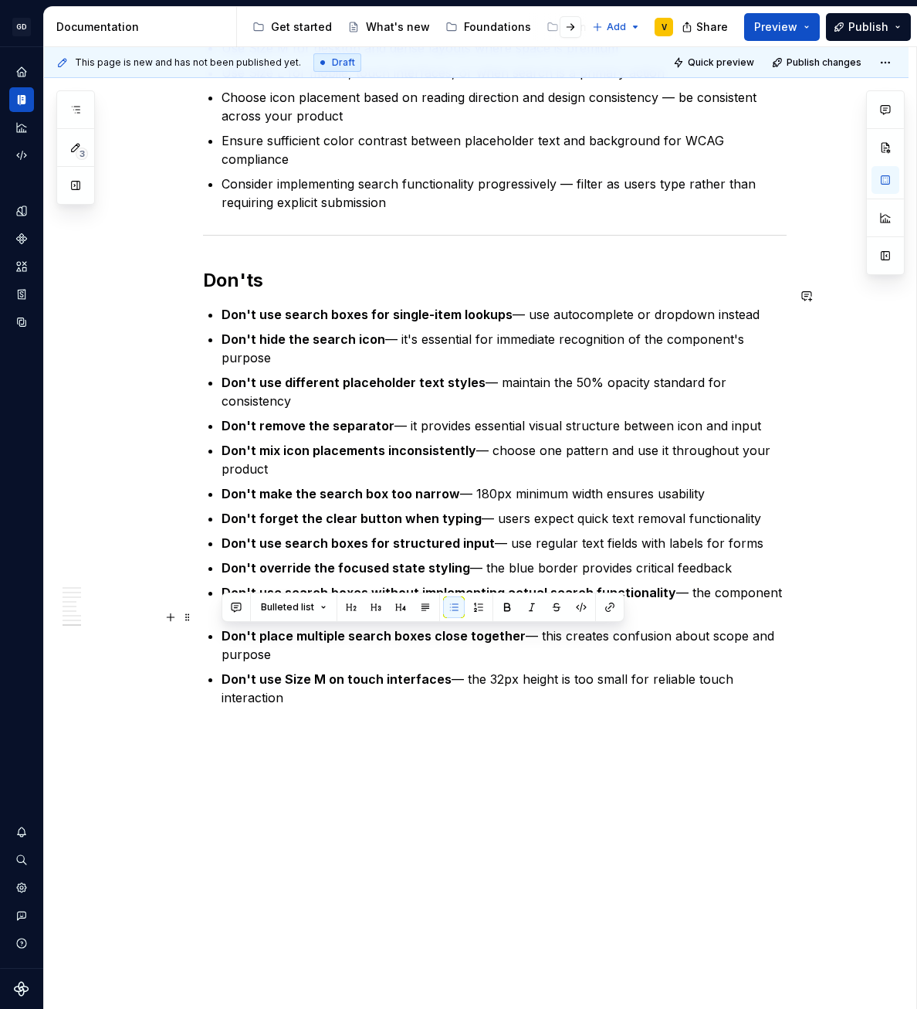
drag, startPoint x: 297, startPoint y: 682, endPoint x: 208, endPoint y: 635, distance: 99.8
click at [253, 670] on p "Don't use Size M on touch interfaces — the 32px height is too small for reliabl…" at bounding box center [504, 688] width 565 height 37
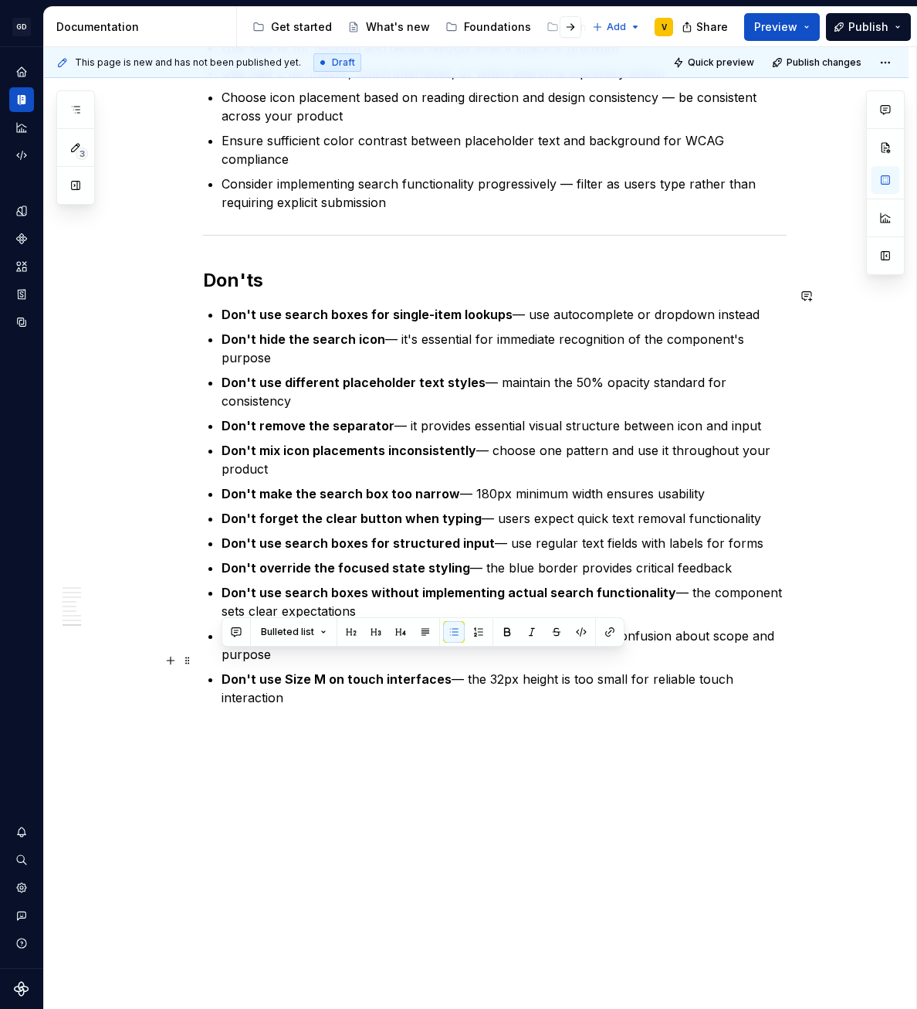
drag, startPoint x: 223, startPoint y: 664, endPoint x: 303, endPoint y: 686, distance: 82.6
click at [303, 686] on p "Don't use Size M on touch interfaces — the 32px height is too small for reliabl…" at bounding box center [504, 688] width 565 height 37
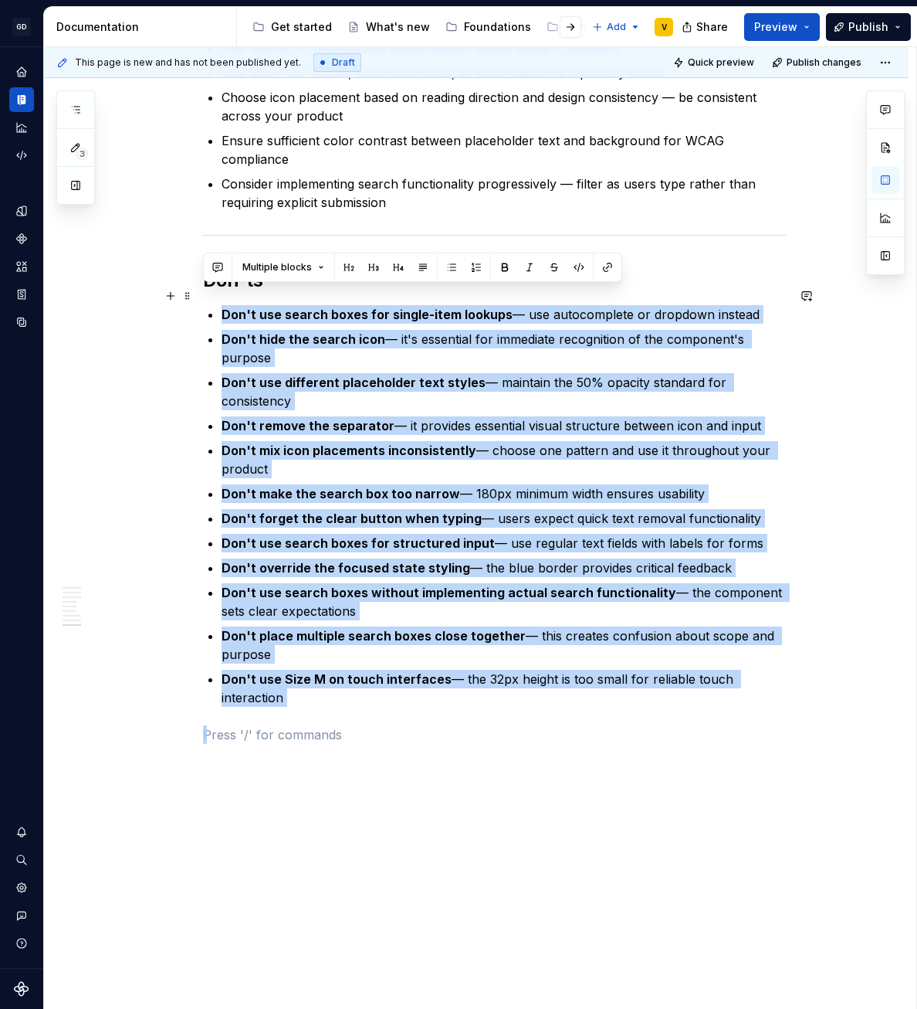
drag, startPoint x: 337, startPoint y: 698, endPoint x: 212, endPoint y: 303, distance: 414.2
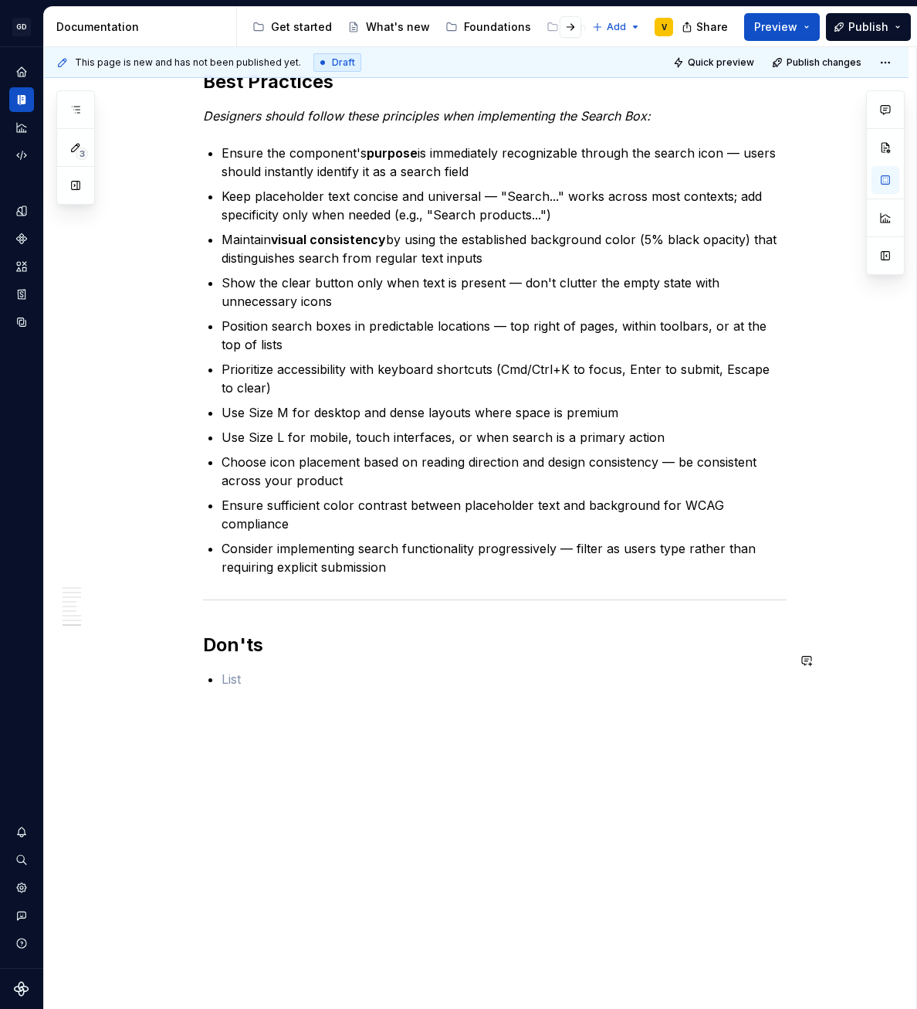
scroll to position [2544, 0]
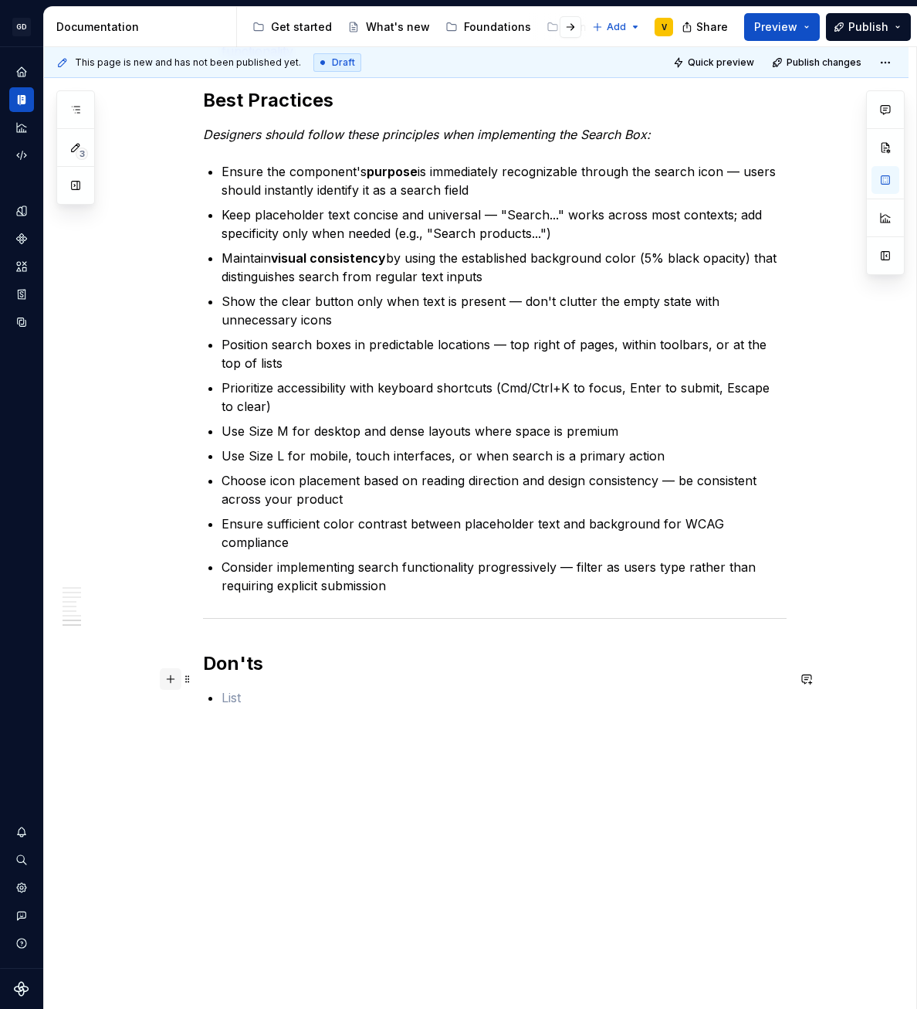
click at [174, 678] on button "button" at bounding box center [171, 679] width 22 height 22
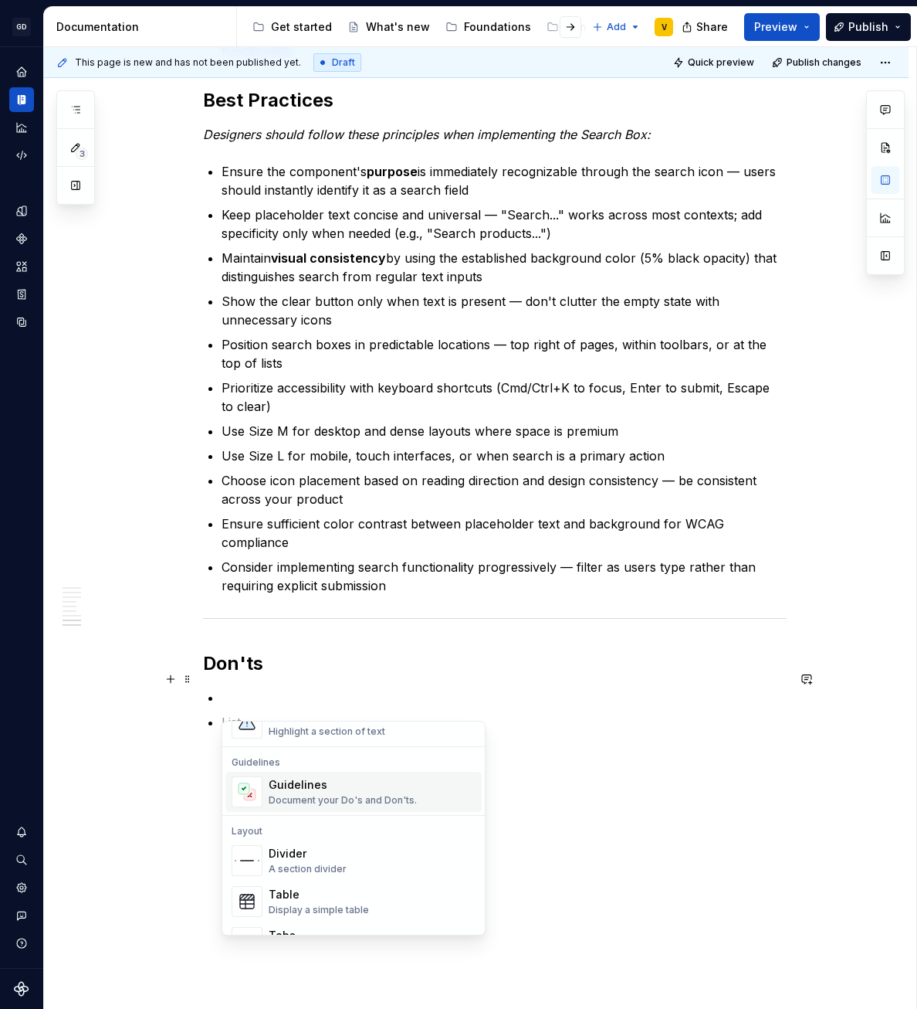
scroll to position [415, 0]
click at [302, 792] on div "Document your Do's and Don'ts." at bounding box center [343, 796] width 148 height 12
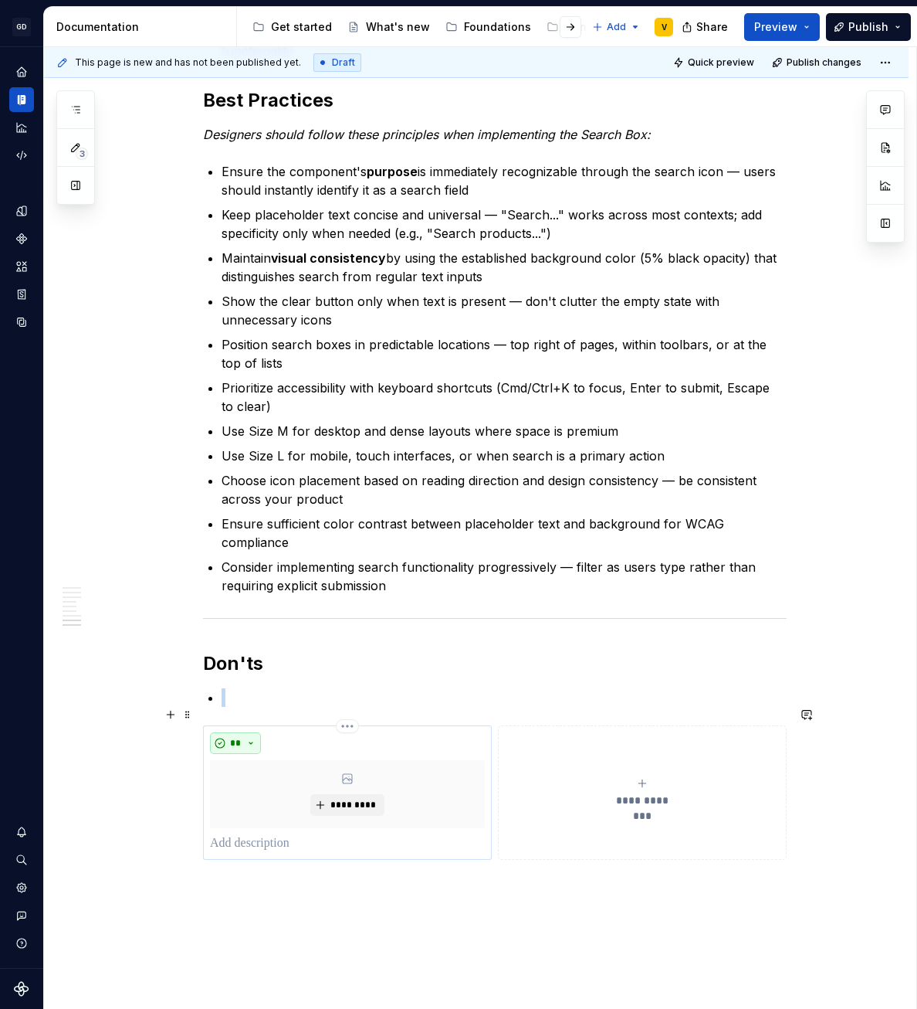
click at [244, 732] on button "**" at bounding box center [235, 743] width 51 height 22
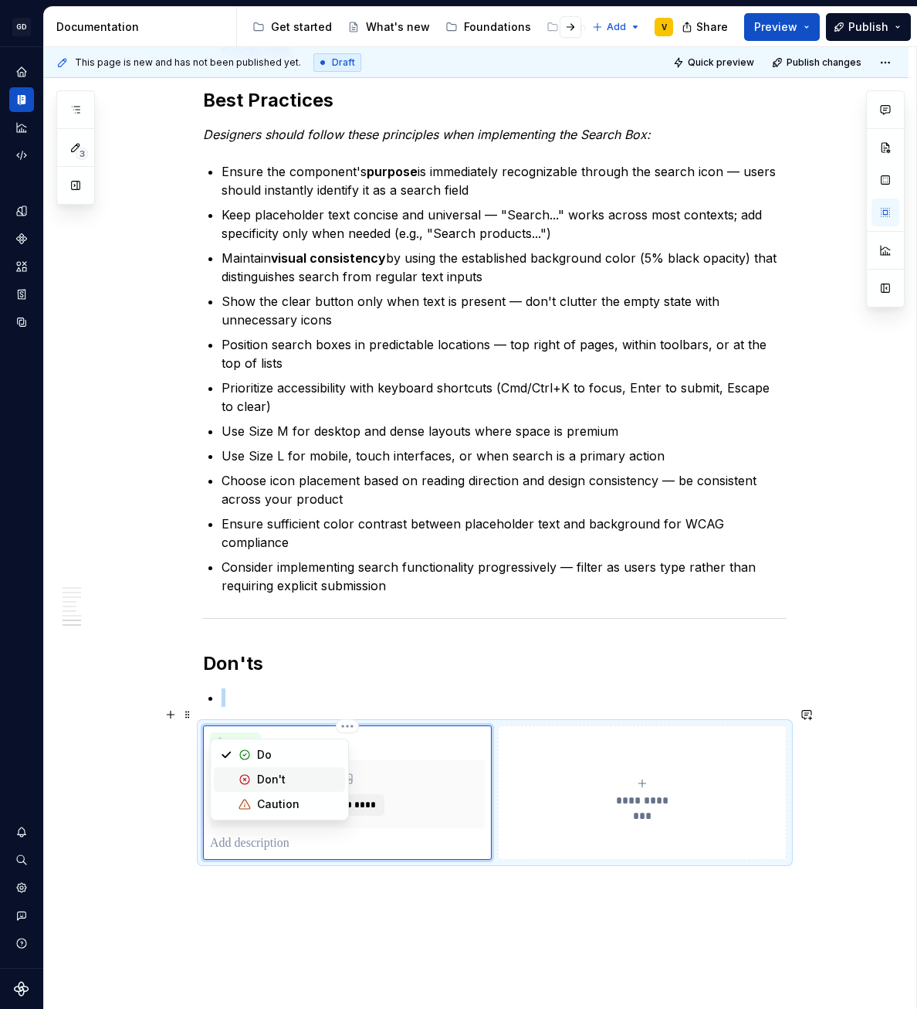
click at [270, 773] on div "Don't" at bounding box center [271, 778] width 29 height 15
click at [627, 777] on div "**********" at bounding box center [642, 792] width 275 height 31
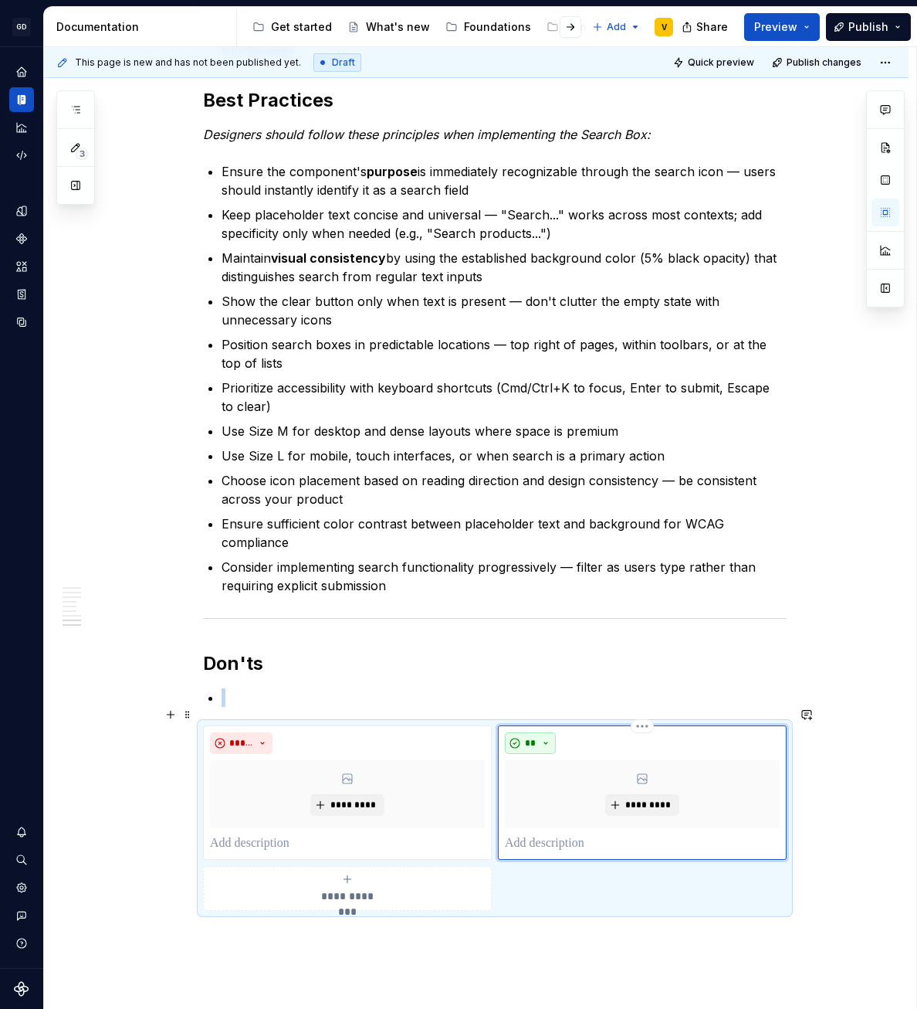
click at [525, 737] on span "**" at bounding box center [530, 743] width 12 height 12
click at [554, 782] on div "Don't" at bounding box center [566, 778] width 29 height 15
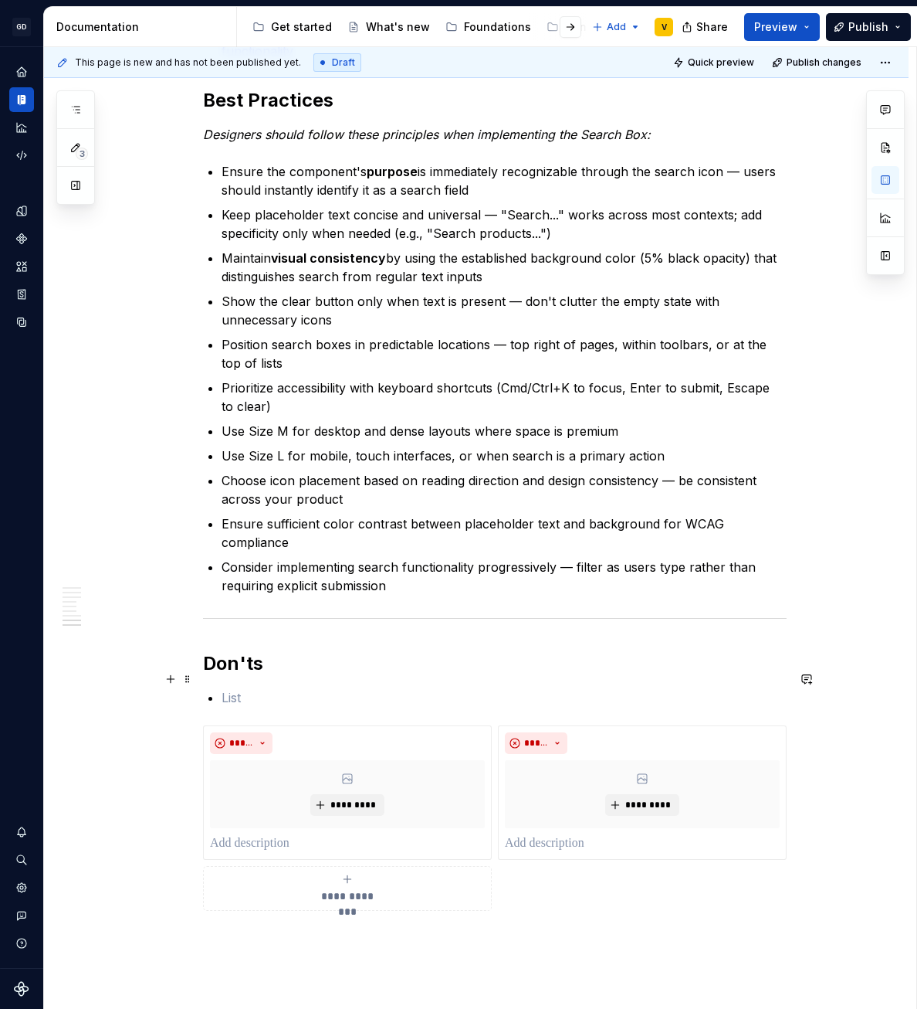
click at [264, 688] on p at bounding box center [504, 697] width 565 height 19
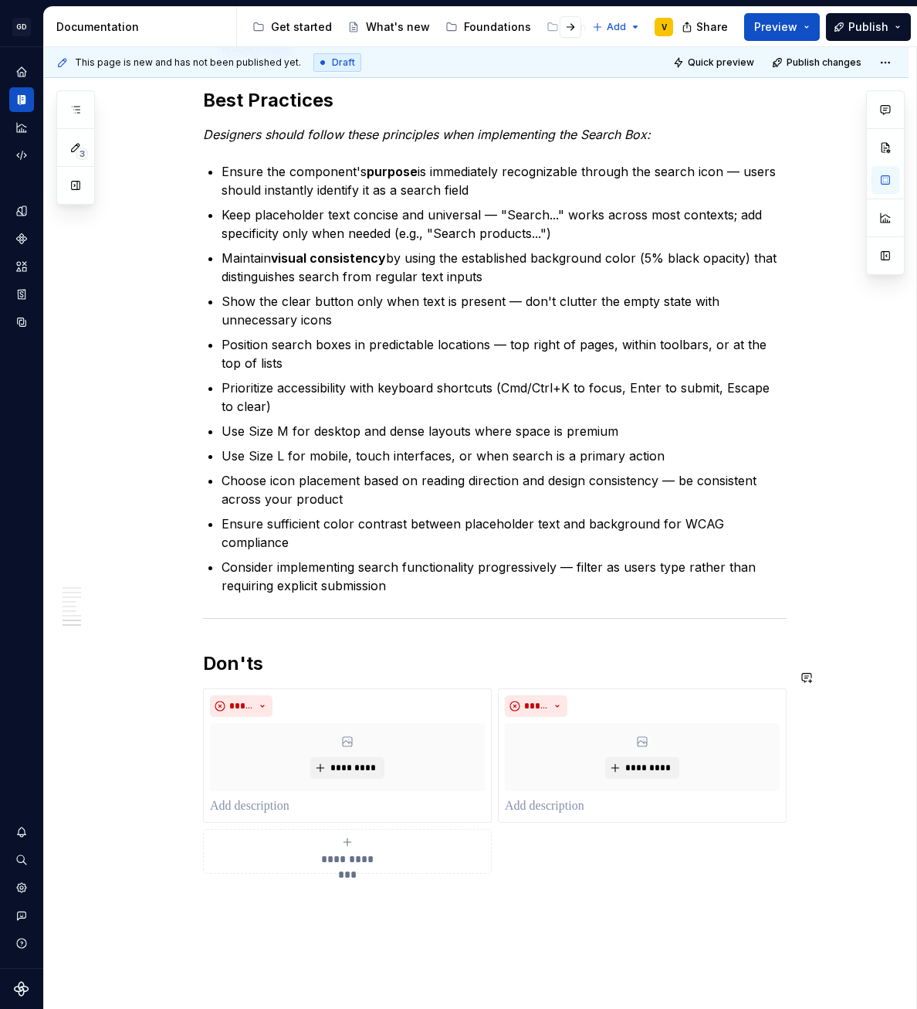
click at [349, 761] on span "*********" at bounding box center [353, 767] width 47 height 12
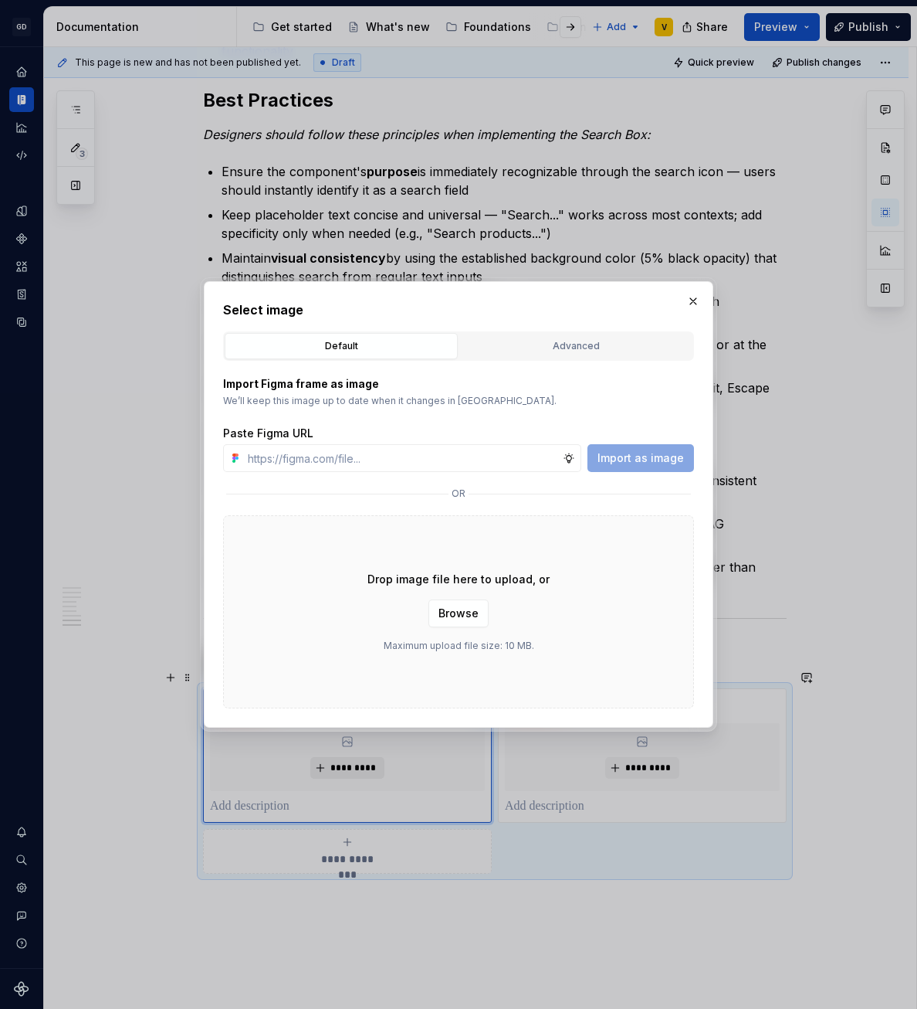
type textarea "*"
type input "[URL][DOMAIN_NAME]"
click at [615, 459] on span "Import as image" at bounding box center [641, 457] width 86 height 15
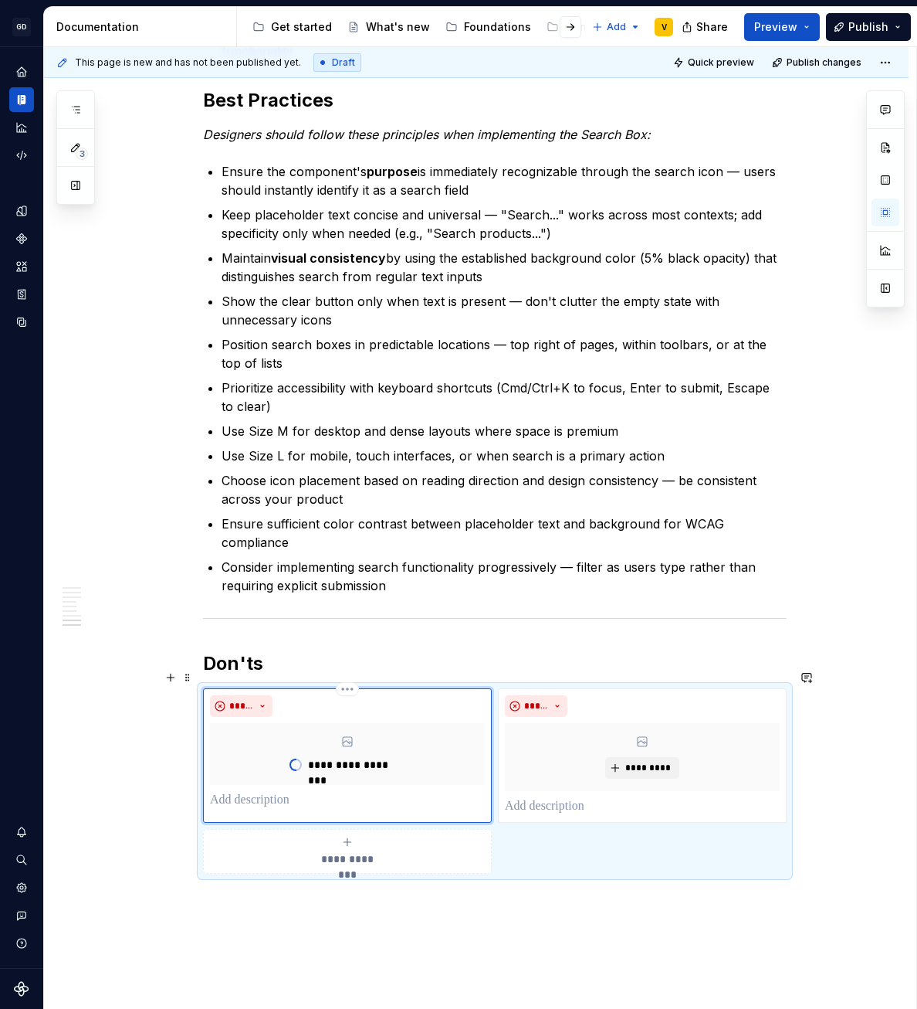
click at [265, 791] on p at bounding box center [347, 800] width 275 height 19
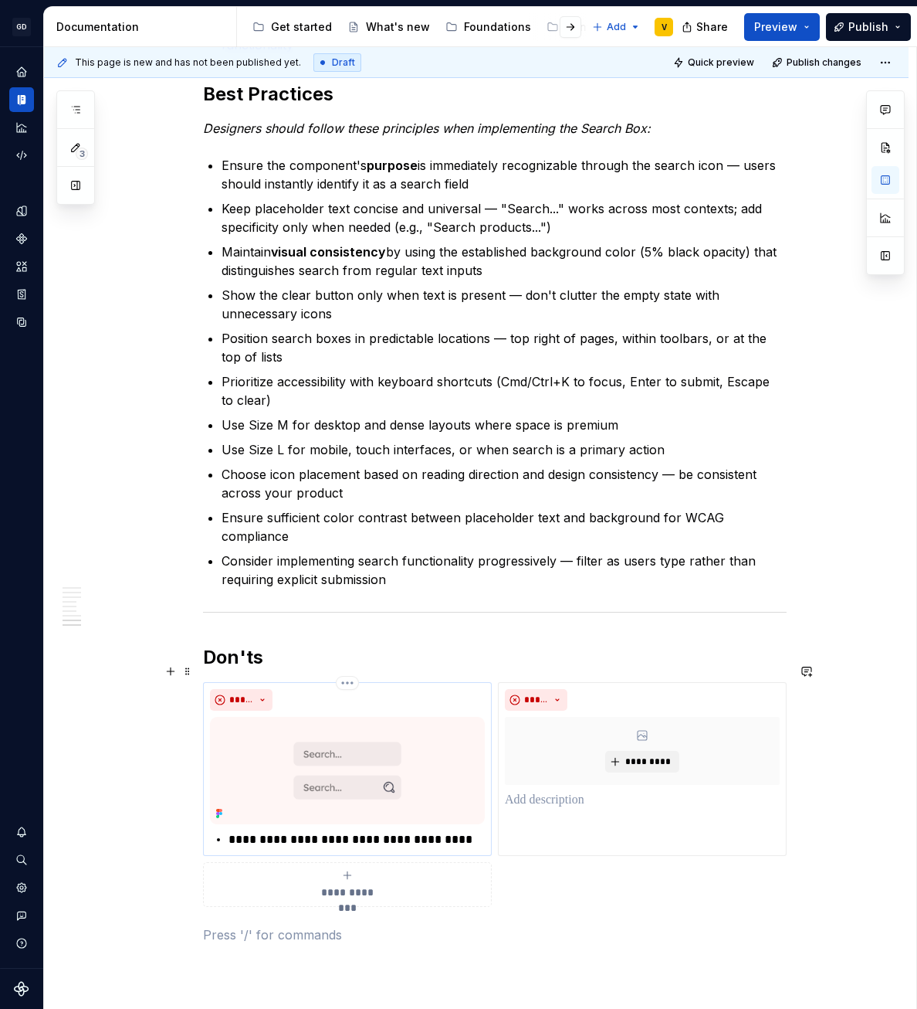
click at [582, 890] on div "**********" at bounding box center [495, 794] width 584 height 225
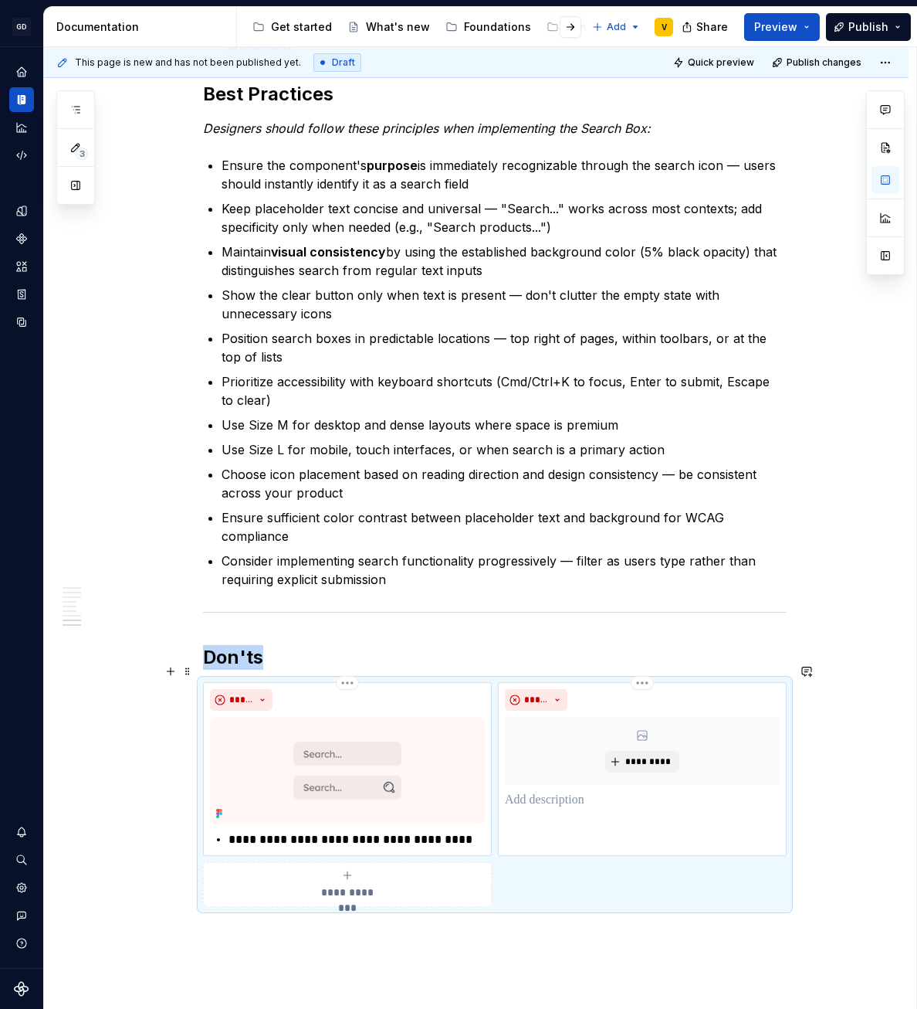
click at [635, 791] on p at bounding box center [642, 800] width 275 height 19
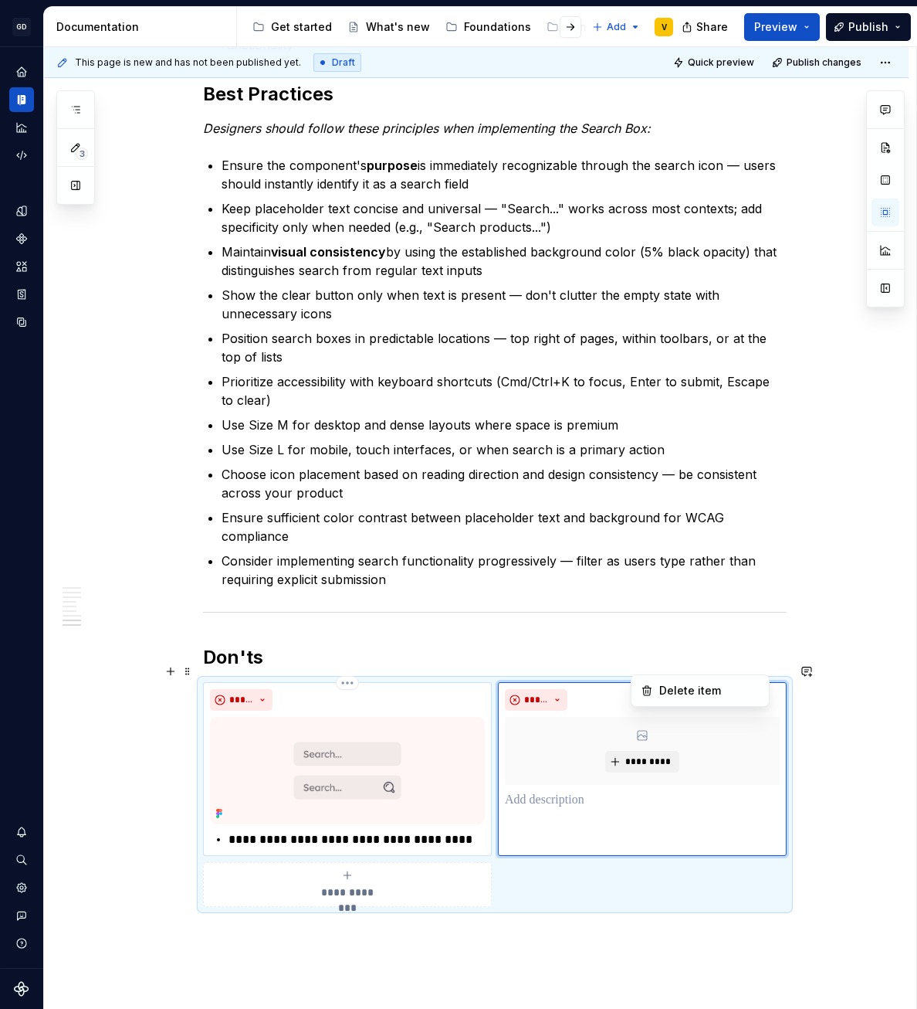
click at [648, 665] on html "GD Oxygen V Design system data Documentation Accessibility guide for tree Page …" at bounding box center [458, 504] width 917 height 1009
click at [665, 694] on div "Delete item" at bounding box center [709, 690] width 100 height 15
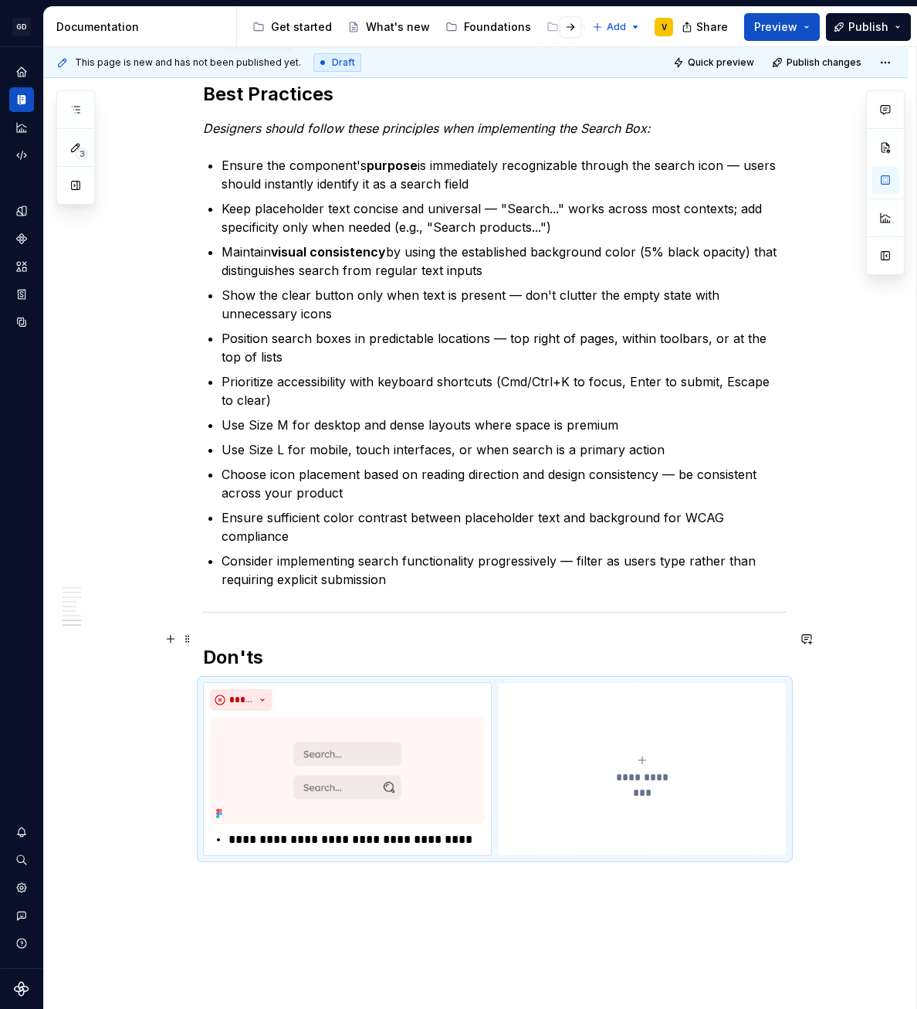
click at [204, 645] on h2 "Don'ts" at bounding box center [495, 657] width 584 height 25
click at [269, 645] on h2 "Don'ts" at bounding box center [495, 657] width 584 height 25
click at [203, 645] on h2 "Don't" at bounding box center [495, 657] width 584 height 25
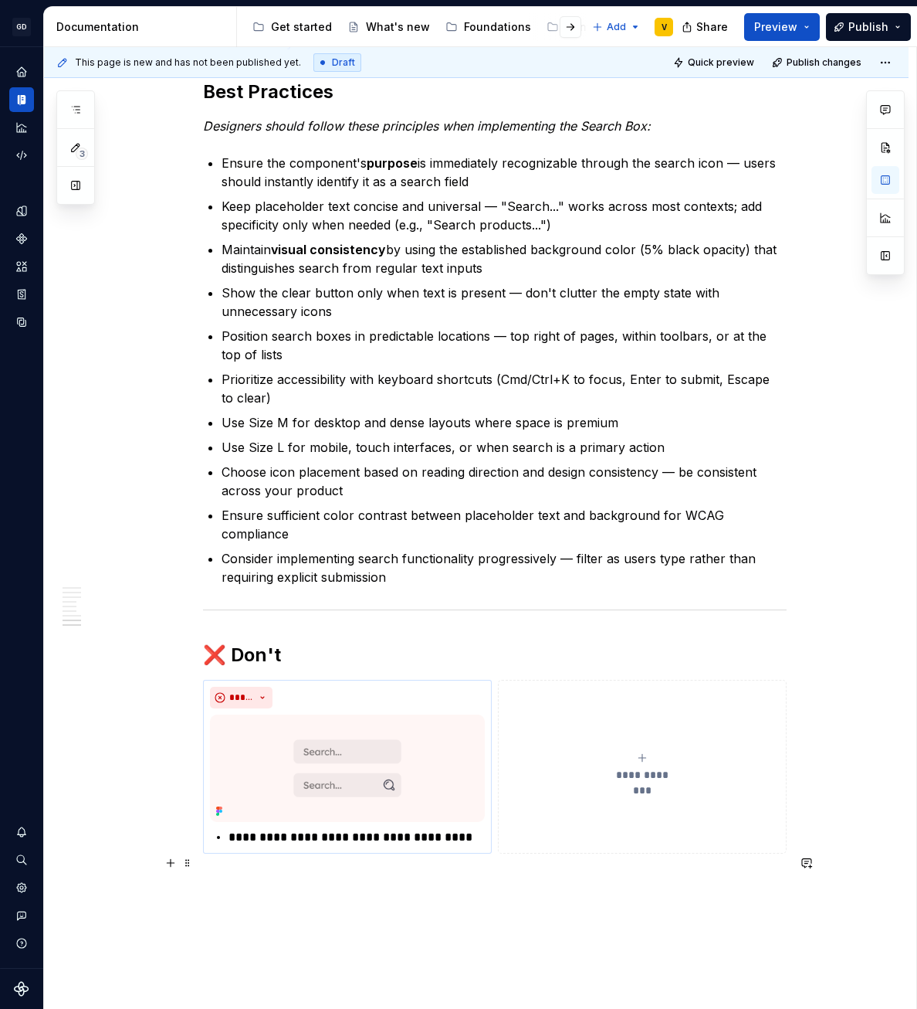
scroll to position [2554, 0]
drag, startPoint x: 270, startPoint y: 820, endPoint x: 230, endPoint y: 815, distance: 40.4
click at [225, 827] on div "**********" at bounding box center [347, 836] width 275 height 19
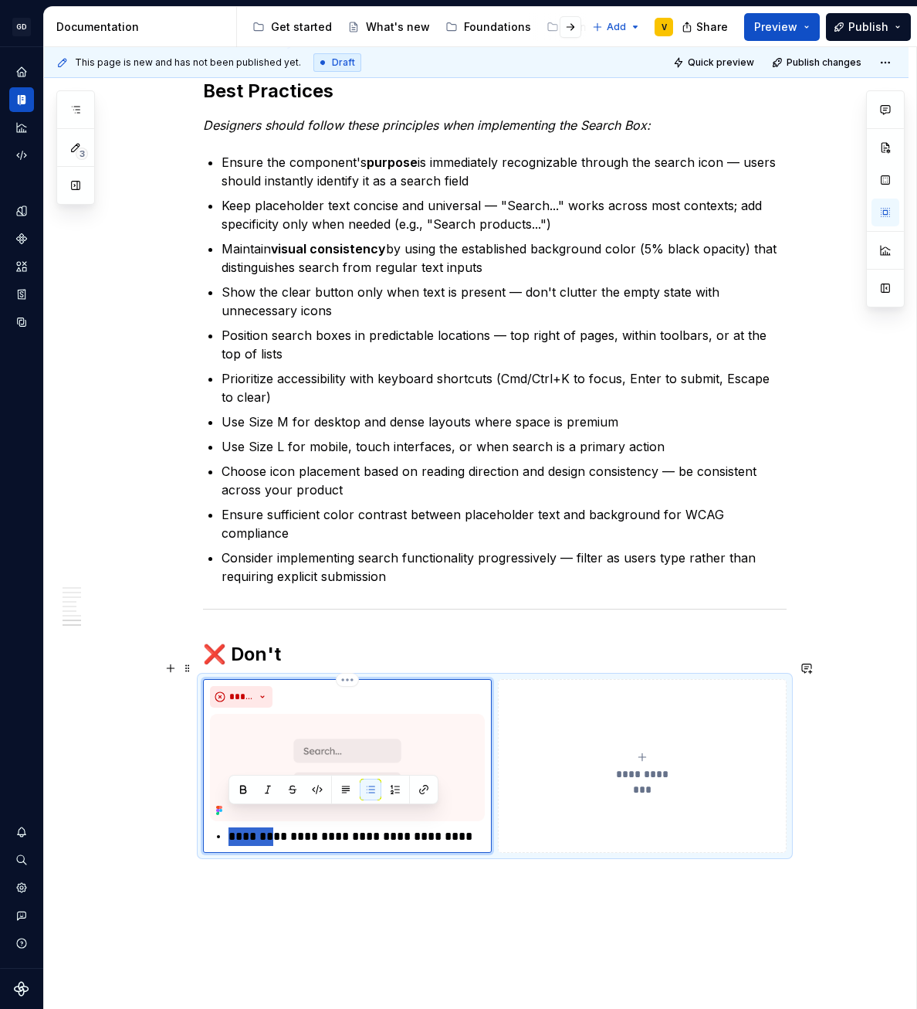
type textarea "*"
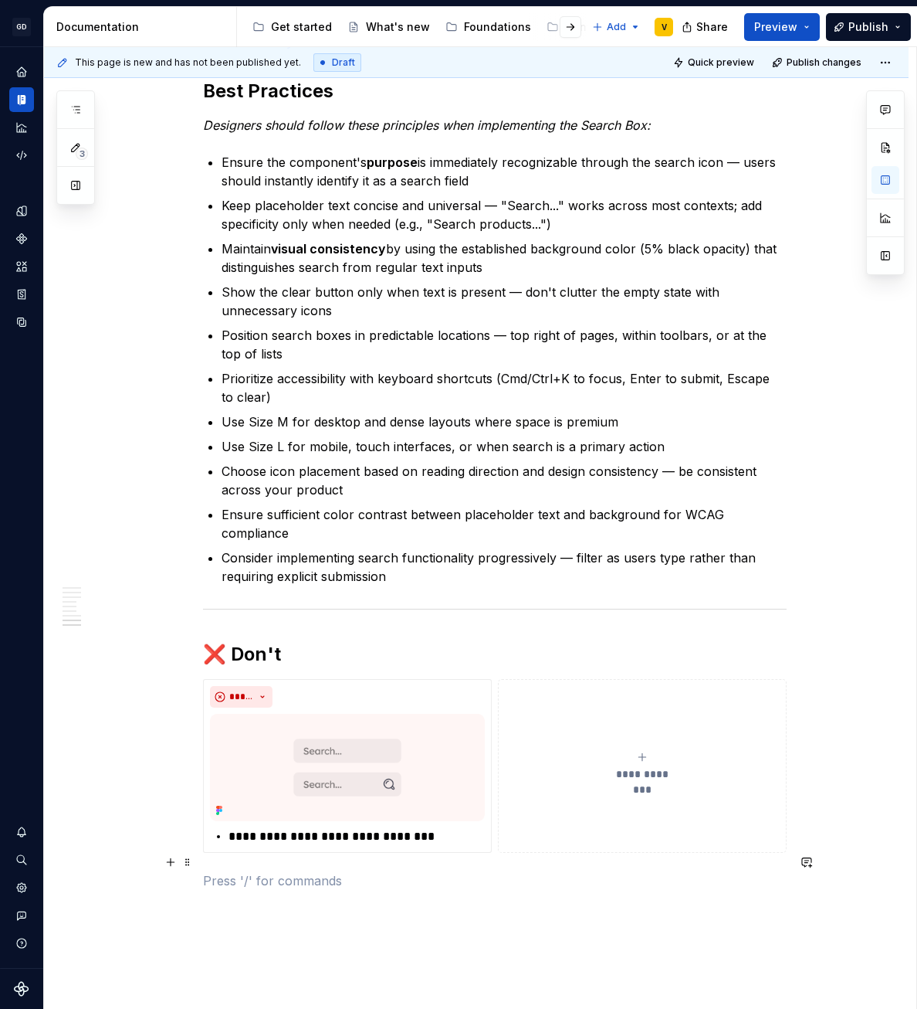
click at [775, 871] on p at bounding box center [495, 880] width 584 height 19
click at [369, 827] on p "**********" at bounding box center [357, 836] width 256 height 19
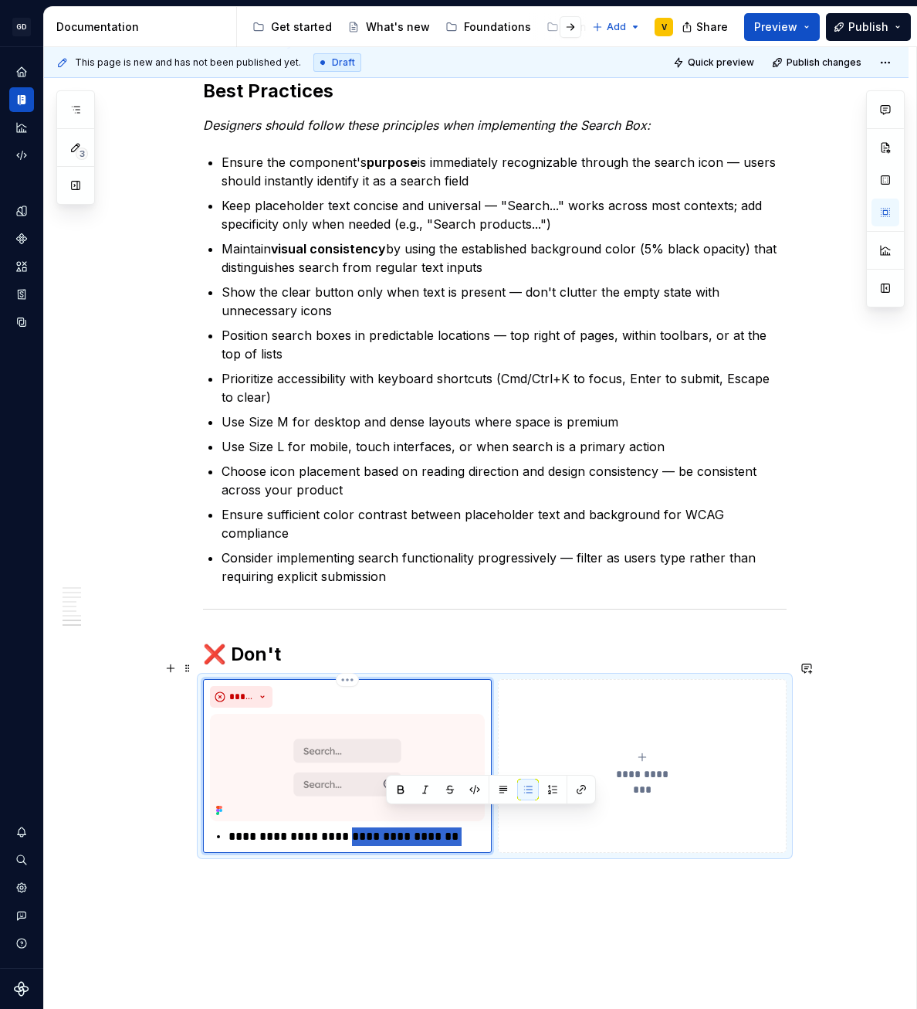
drag, startPoint x: 455, startPoint y: 821, endPoint x: 246, endPoint y: 805, distance: 209.9
click at [320, 827] on p "**********" at bounding box center [357, 836] width 256 height 19
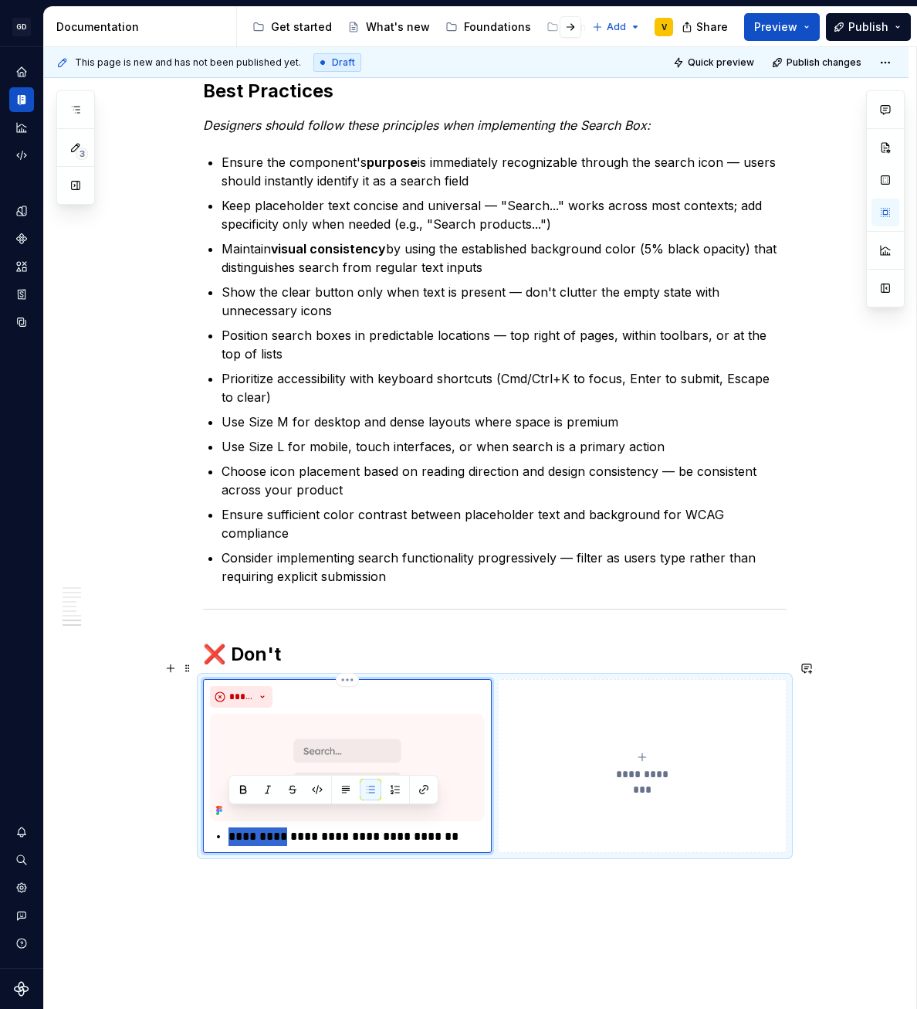
drag, startPoint x: 246, startPoint y: 805, endPoint x: 234, endPoint y: 812, distance: 13.9
click at [232, 806] on div "**********" at bounding box center [347, 766] width 275 height 160
click at [235, 827] on p "**********" at bounding box center [357, 836] width 256 height 19
drag, startPoint x: 227, startPoint y: 821, endPoint x: 462, endPoint y: 836, distance: 235.2
click at [462, 836] on div "**********" at bounding box center [495, 766] width 584 height 174
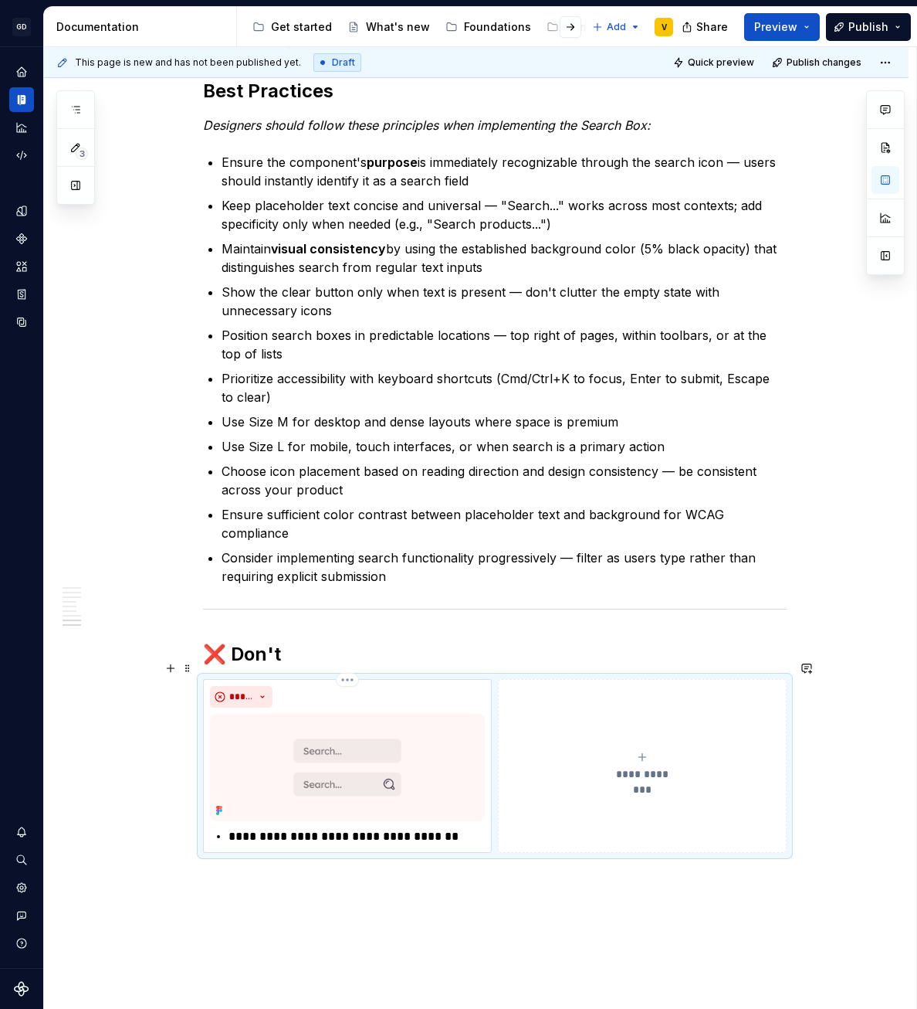
click at [336, 827] on p "**********" at bounding box center [357, 836] width 256 height 19
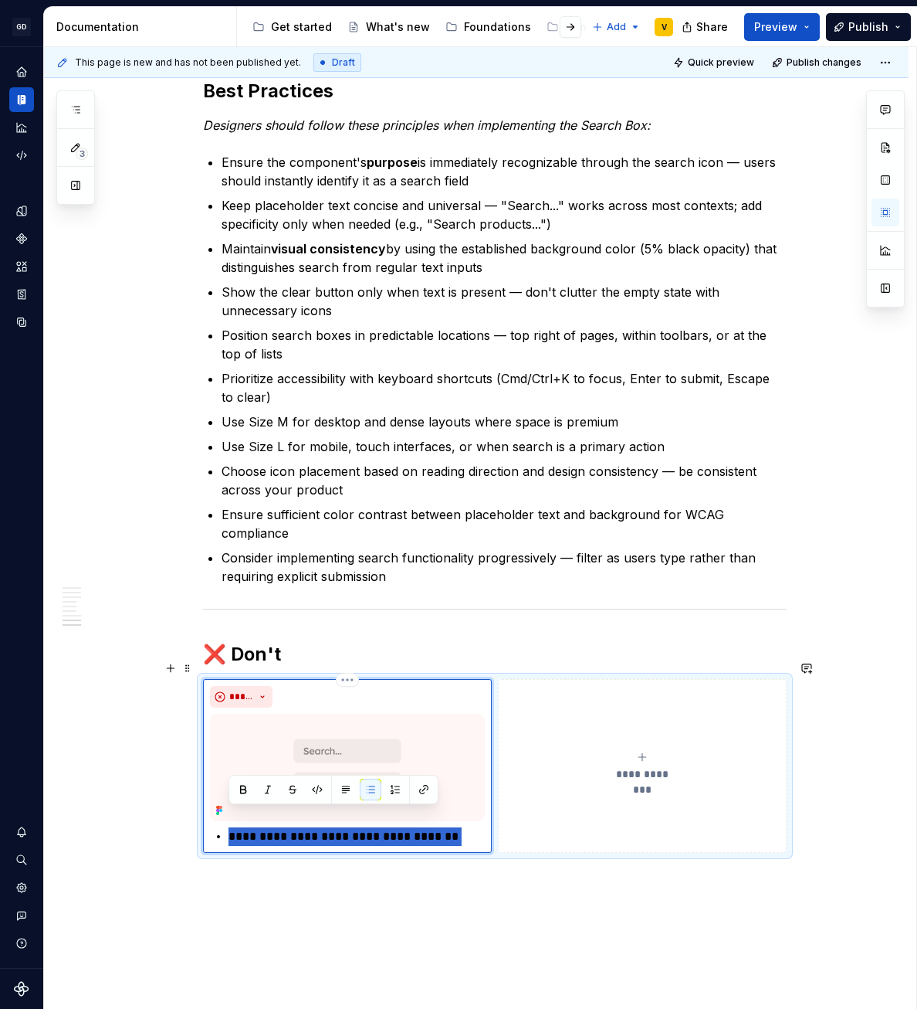
drag, startPoint x: 229, startPoint y: 816, endPoint x: 463, endPoint y: 832, distance: 234.5
click at [463, 832] on div "**********" at bounding box center [347, 766] width 289 height 174
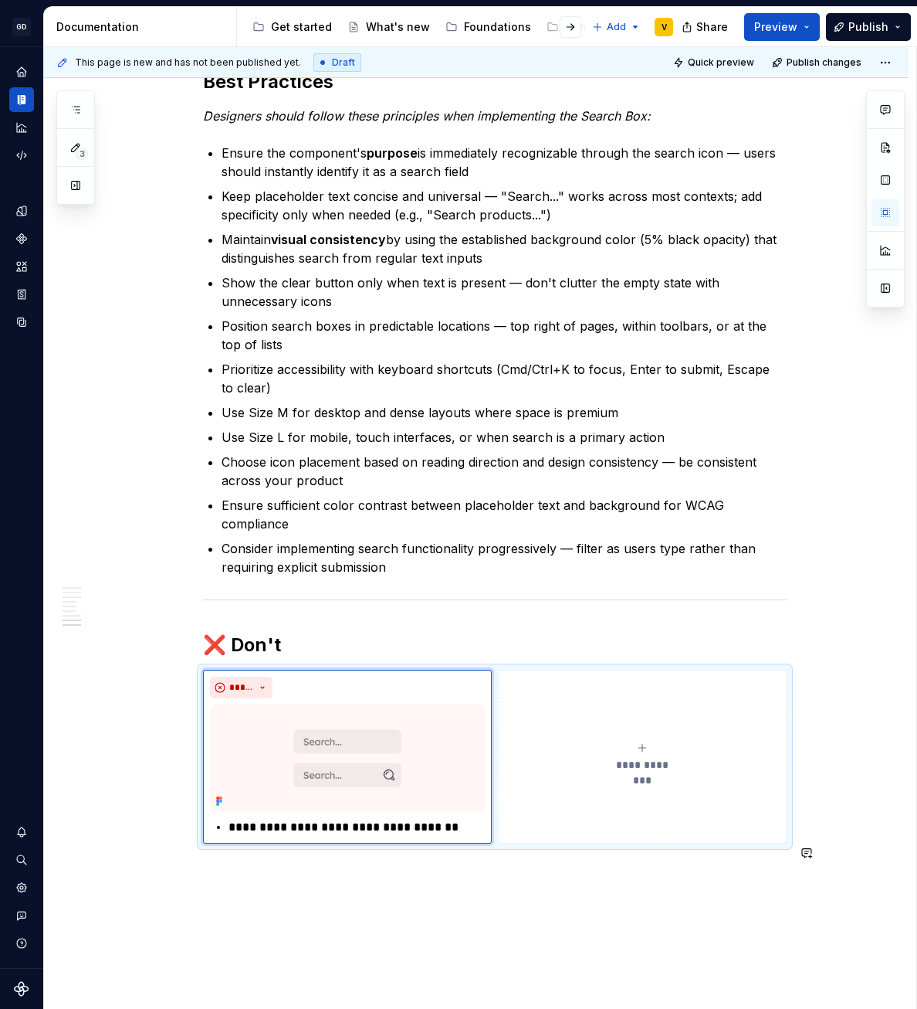
scroll to position [2569, 0]
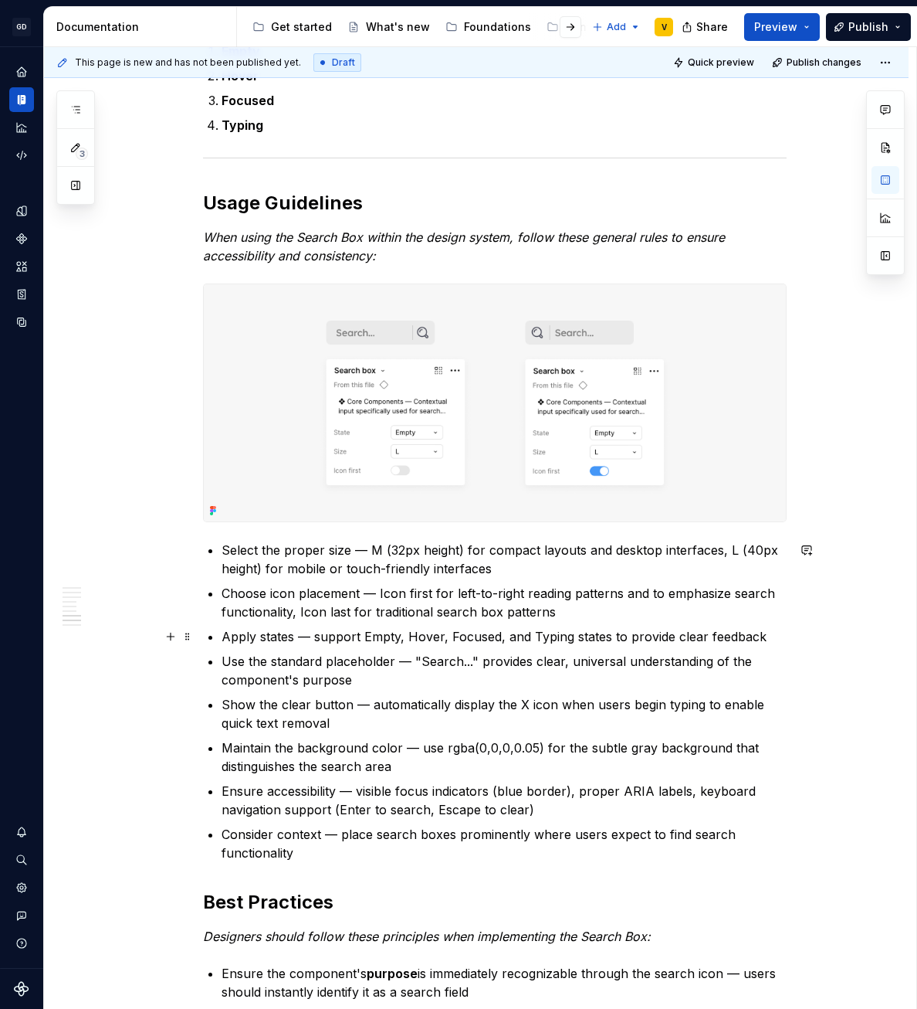
scroll to position [1744, 0]
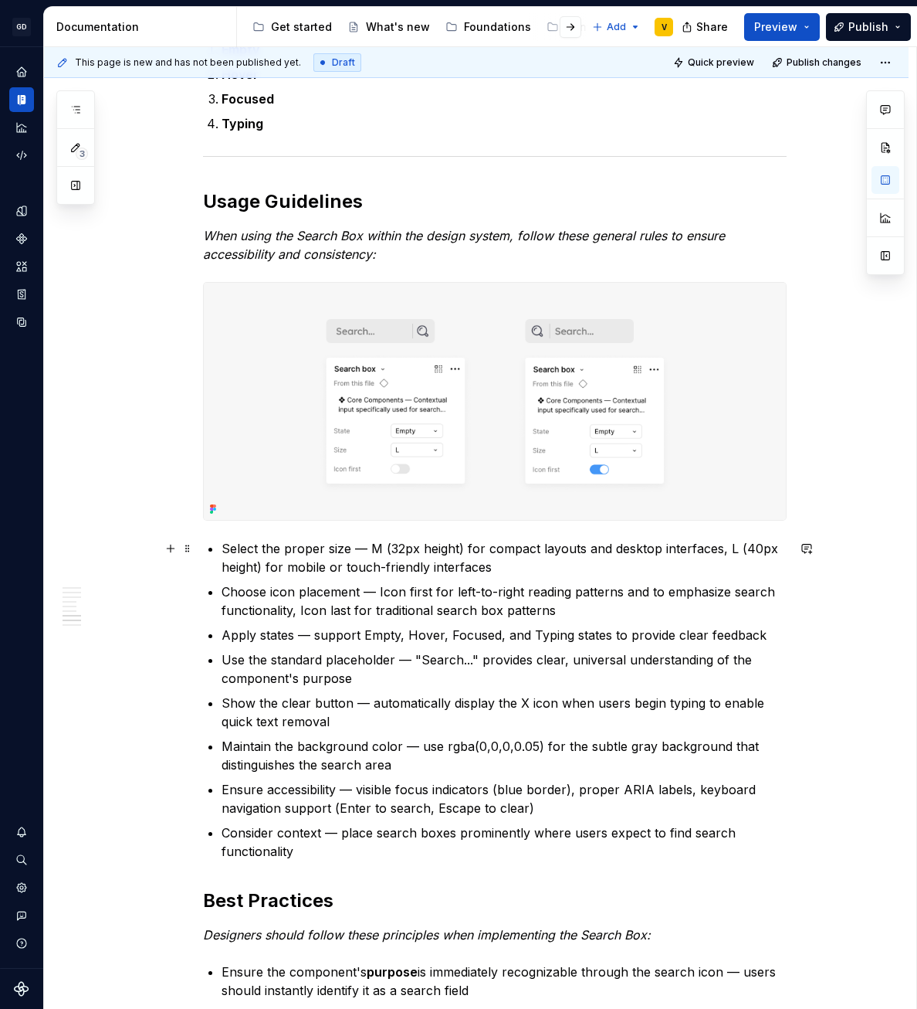
click at [347, 548] on p "Select the proper size — M (32px height) for compact layouts and desktop interf…" at bounding box center [504, 557] width 565 height 37
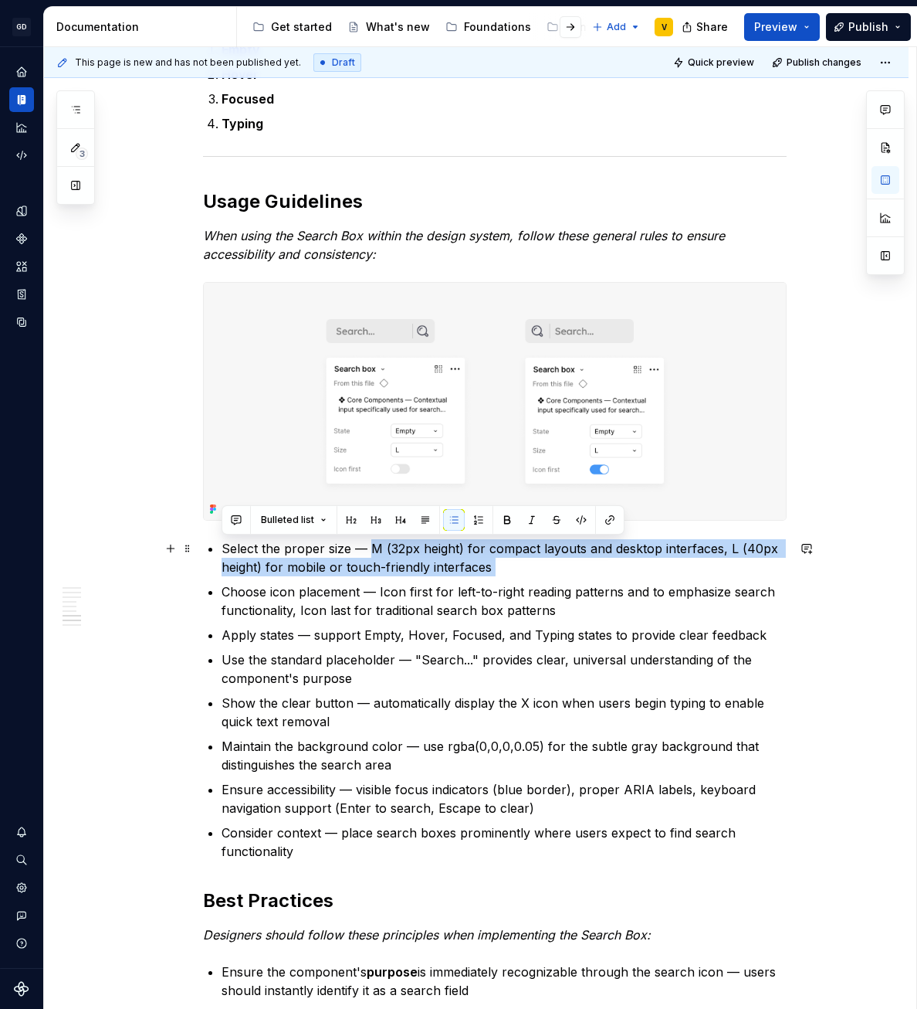
drag, startPoint x: 516, startPoint y: 578, endPoint x: 368, endPoint y: 550, distance: 150.1
click at [368, 550] on ul "Select the proper size — M (32px height) for compact layouts and desktop interf…" at bounding box center [504, 699] width 565 height 321
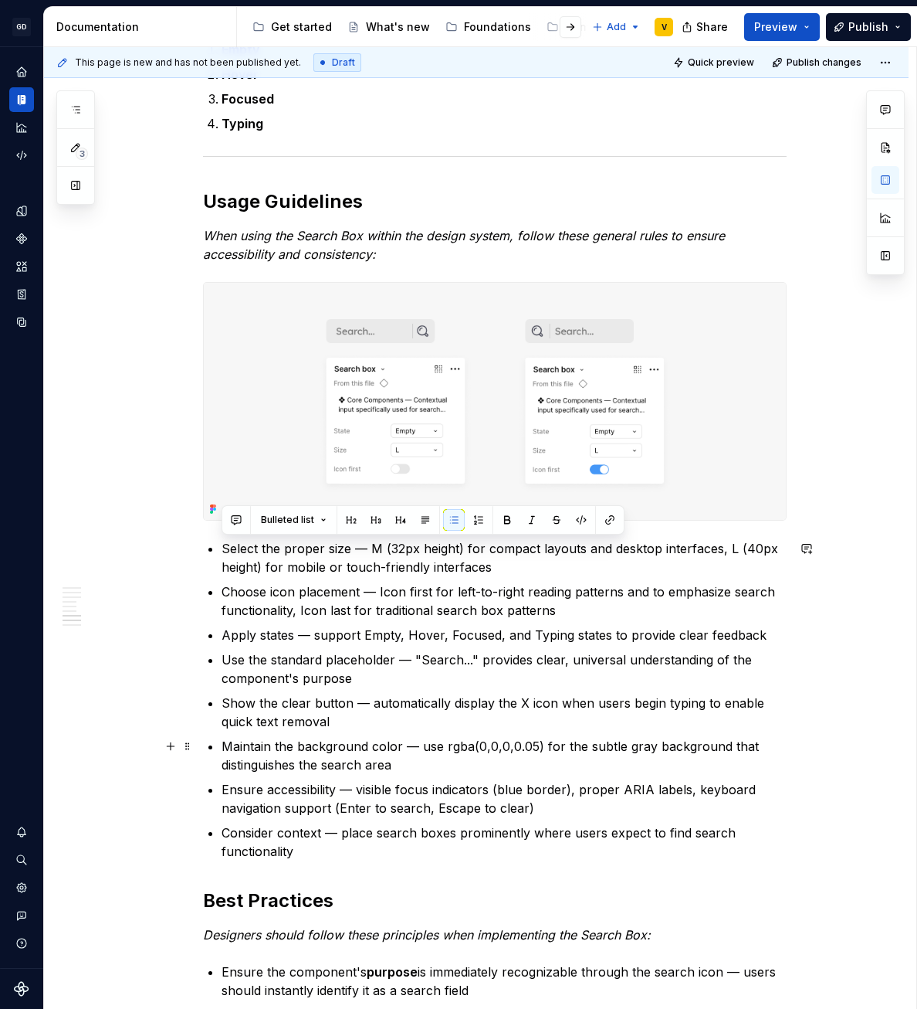
click at [356, 745] on p "Maintain the background color — use rgba(0,0,0,0.05) for the subtle gray backgr…" at bounding box center [504, 755] width 565 height 37
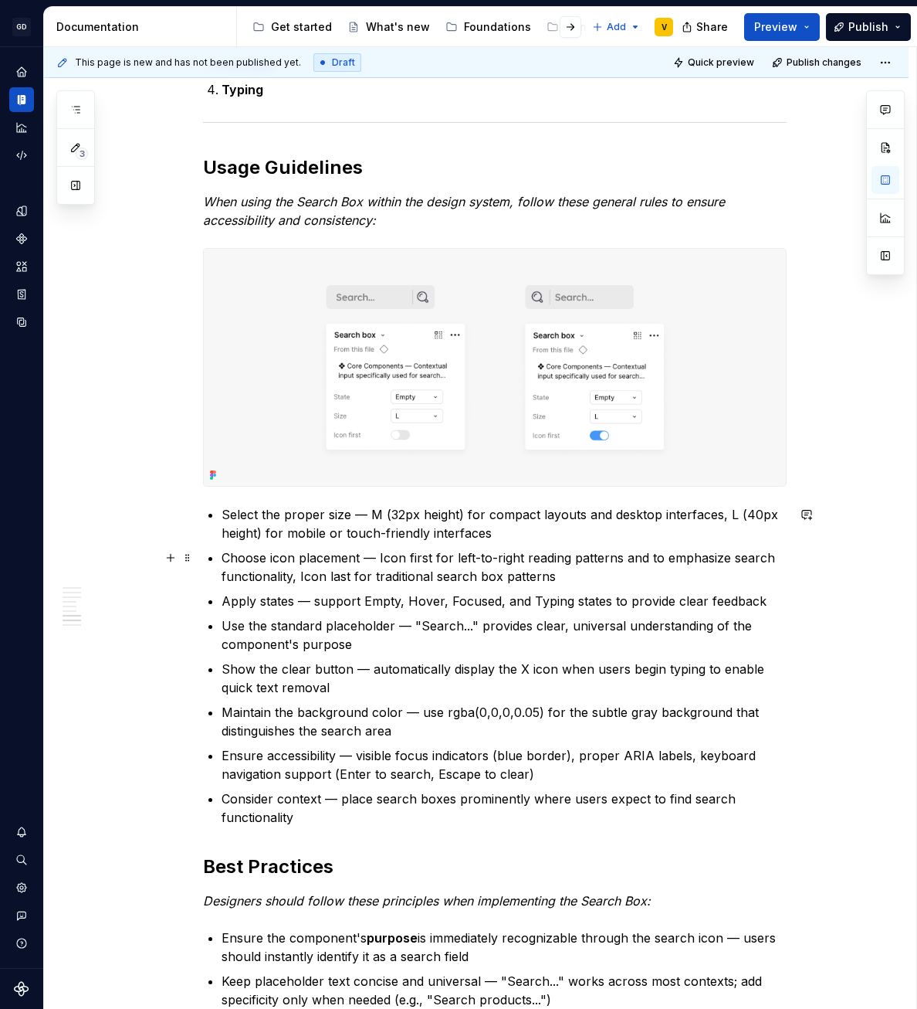
scroll to position [1785, 0]
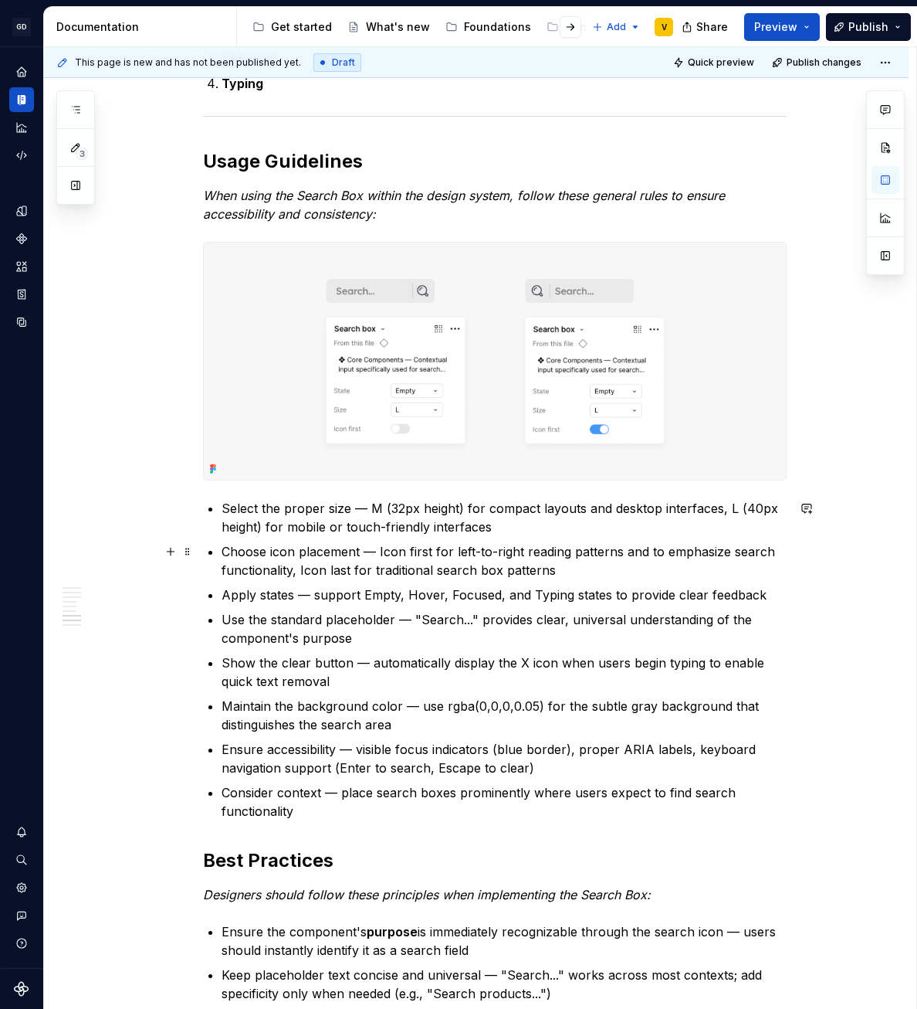
click at [478, 572] on p "Choose icon placement — Icon first for left-to-right reading patterns and to em…" at bounding box center [504, 560] width 565 height 37
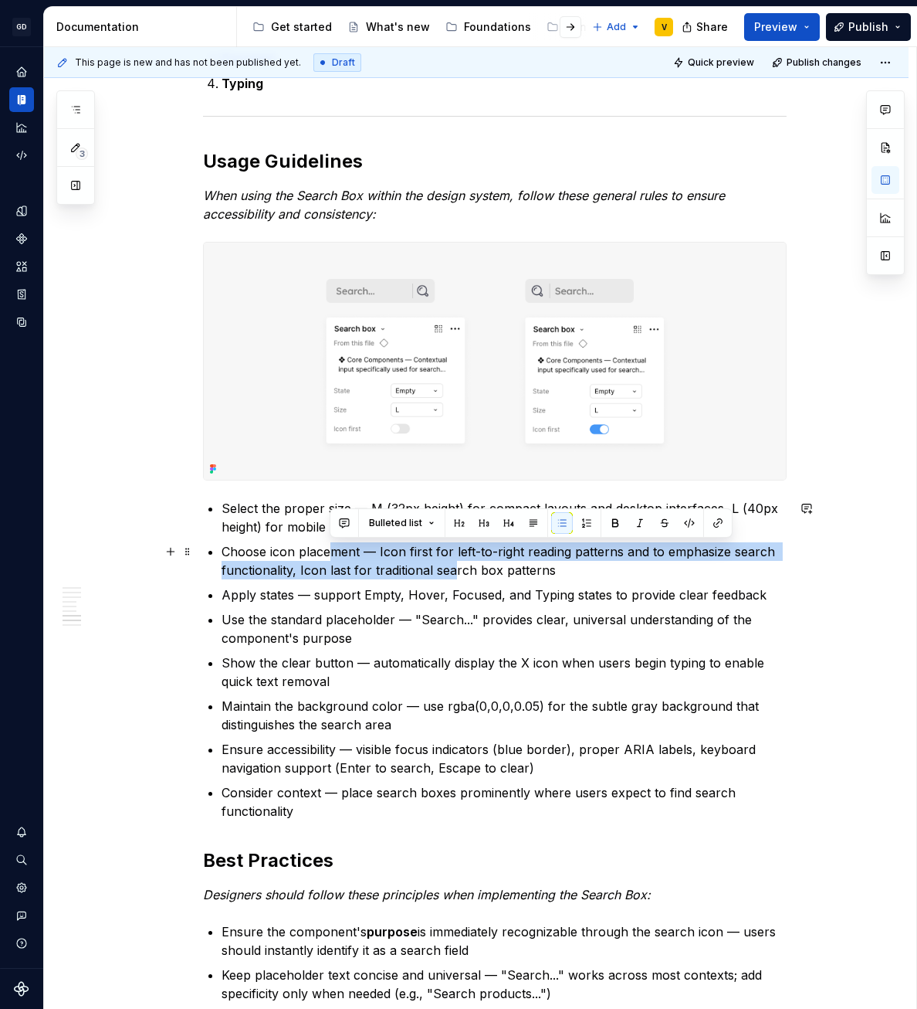
drag, startPoint x: 331, startPoint y: 556, endPoint x: 456, endPoint y: 564, distance: 126.2
click at [456, 564] on p "Choose icon placement — Icon first for left-to-right reading patterns and to em…" at bounding box center [504, 560] width 565 height 37
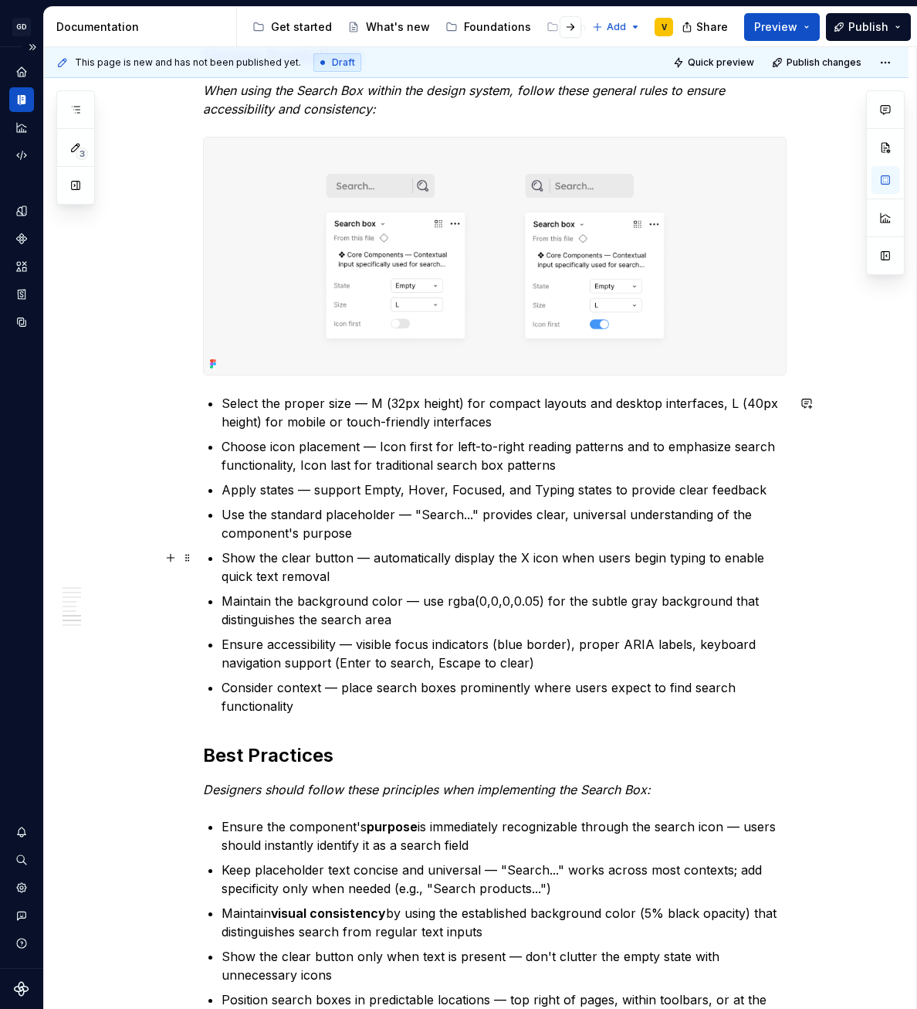
scroll to position [1887, 0]
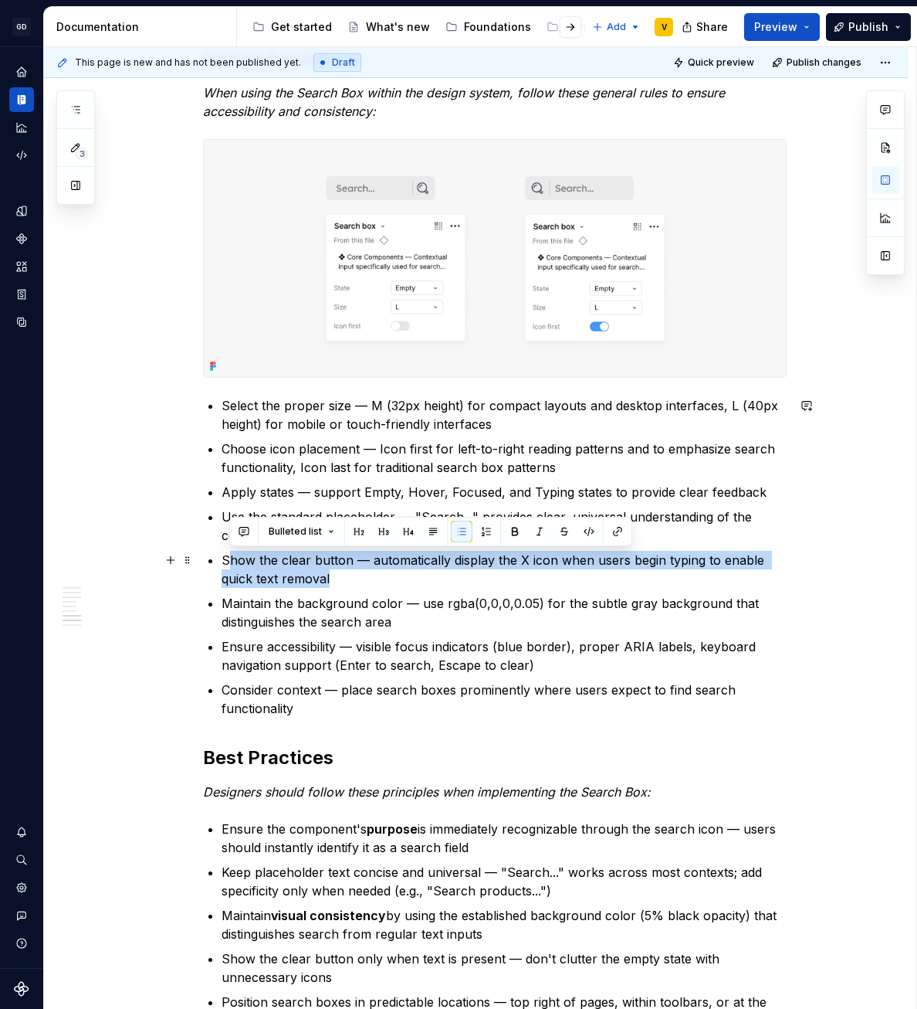
drag, startPoint x: 225, startPoint y: 563, endPoint x: 364, endPoint y: 578, distance: 139.9
click at [364, 578] on p "Show the clear button — automatically display the X icon when users begin typin…" at bounding box center [504, 569] width 565 height 37
drag, startPoint x: 366, startPoint y: 580, endPoint x: 211, endPoint y: 559, distance: 156.6
click at [222, 559] on li "Show the clear button — automatically display the X icon when users begin typin…" at bounding box center [504, 569] width 565 height 37
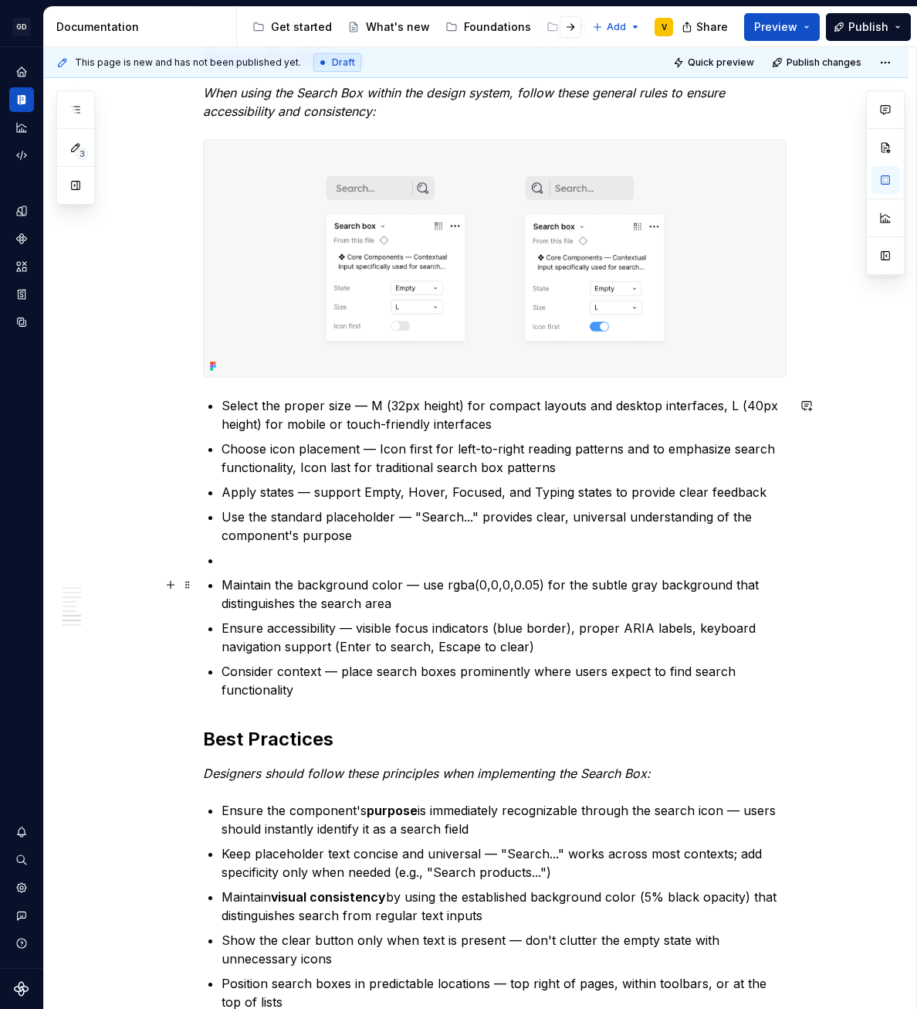
click at [387, 607] on p "Maintain the background color — use rgba(0,0,0,0.05) for the subtle gray backgr…" at bounding box center [504, 593] width 565 height 37
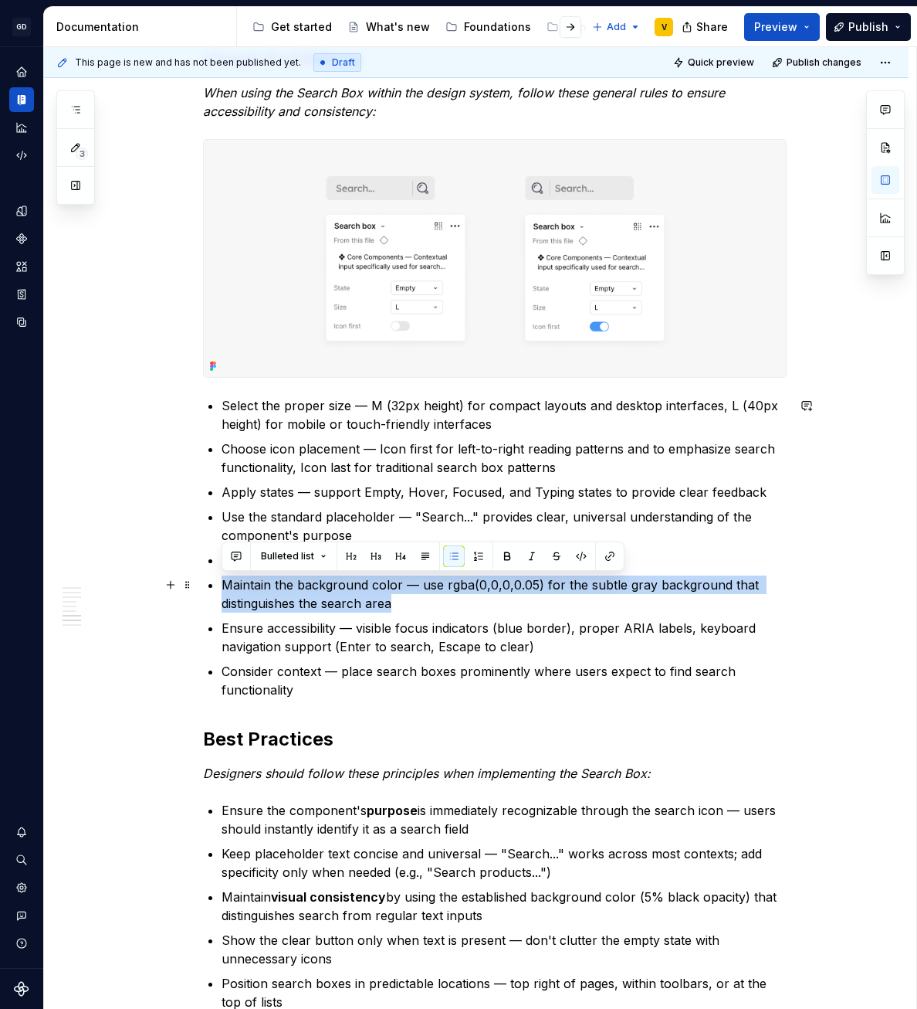
drag, startPoint x: 405, startPoint y: 607, endPoint x: 197, endPoint y: 589, distance: 209.3
click at [197, 589] on div "Anatomy The Search Box is made up of several parts that work together to create…" at bounding box center [476, 126] width 865 height 3463
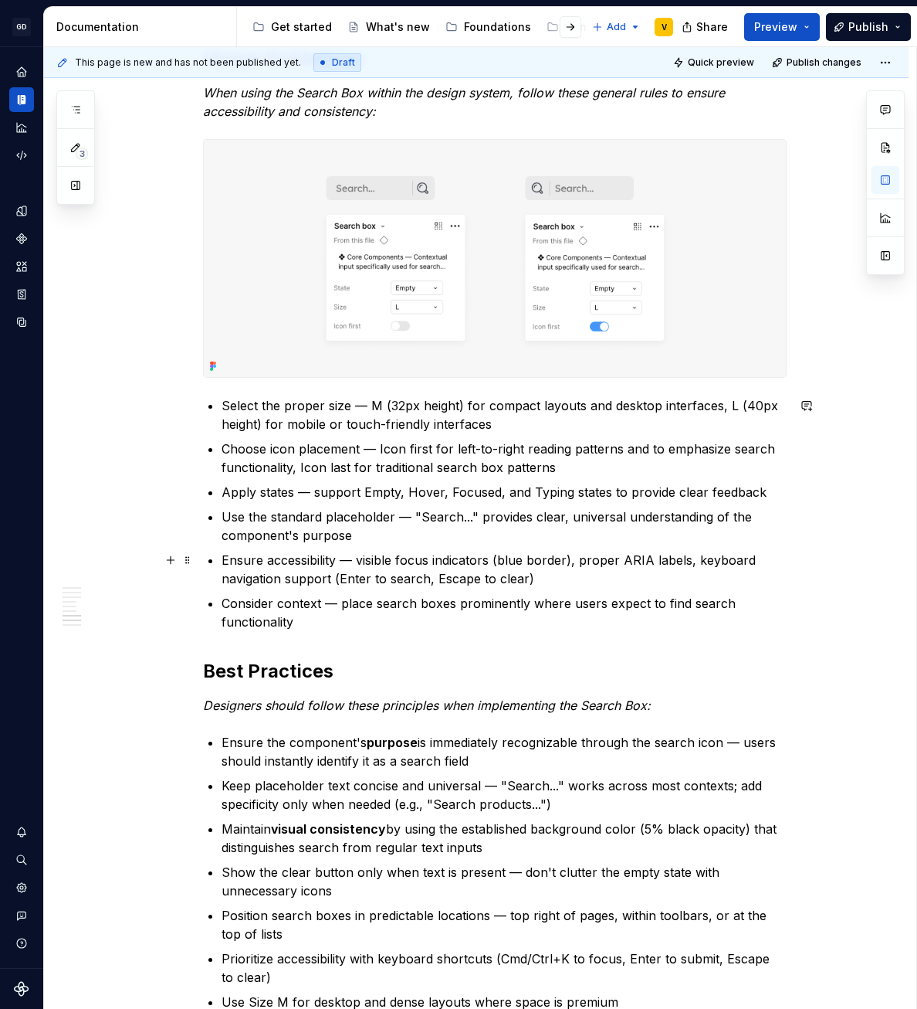
click at [331, 570] on p "Ensure accessibility — visible focus indicators (blue border), proper ARIA labe…" at bounding box center [504, 569] width 565 height 37
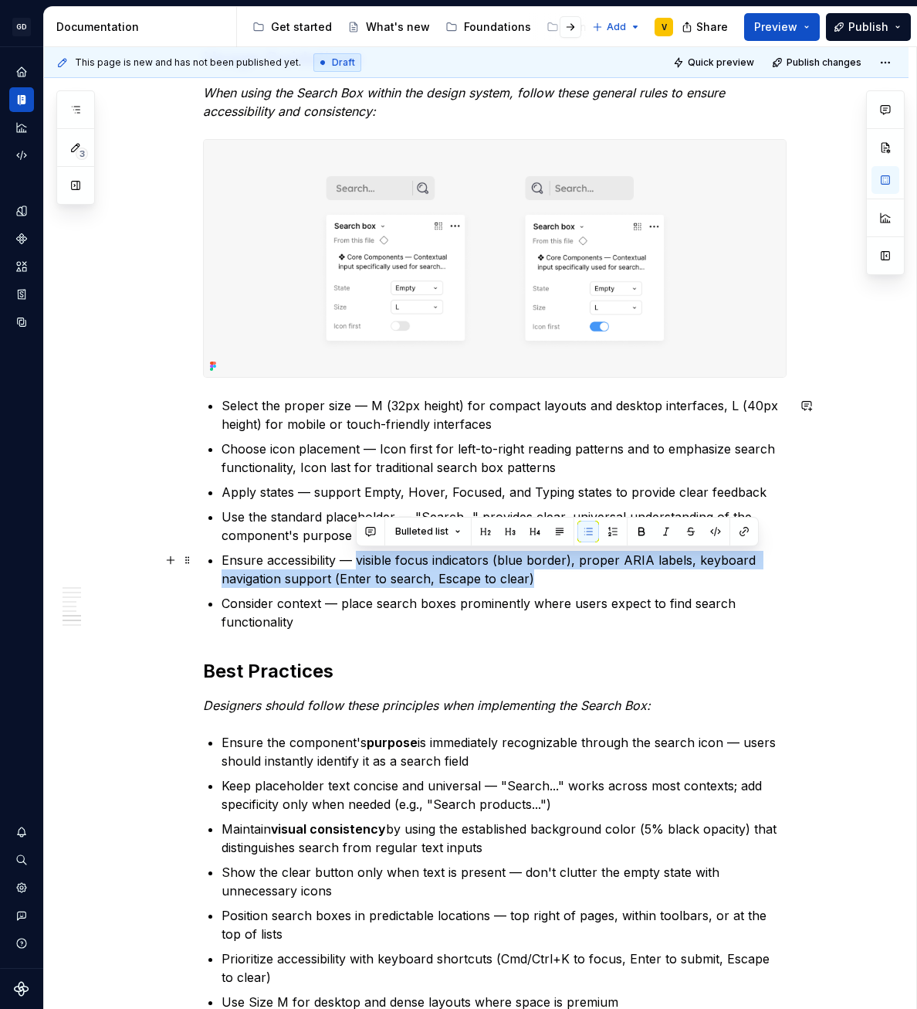
drag, startPoint x: 371, startPoint y: 557, endPoint x: 535, endPoint y: 578, distance: 165.0
click at [535, 578] on p "Ensure accessibility — visible focus indicators (blue border), proper ARIA labe…" at bounding box center [504, 569] width 565 height 37
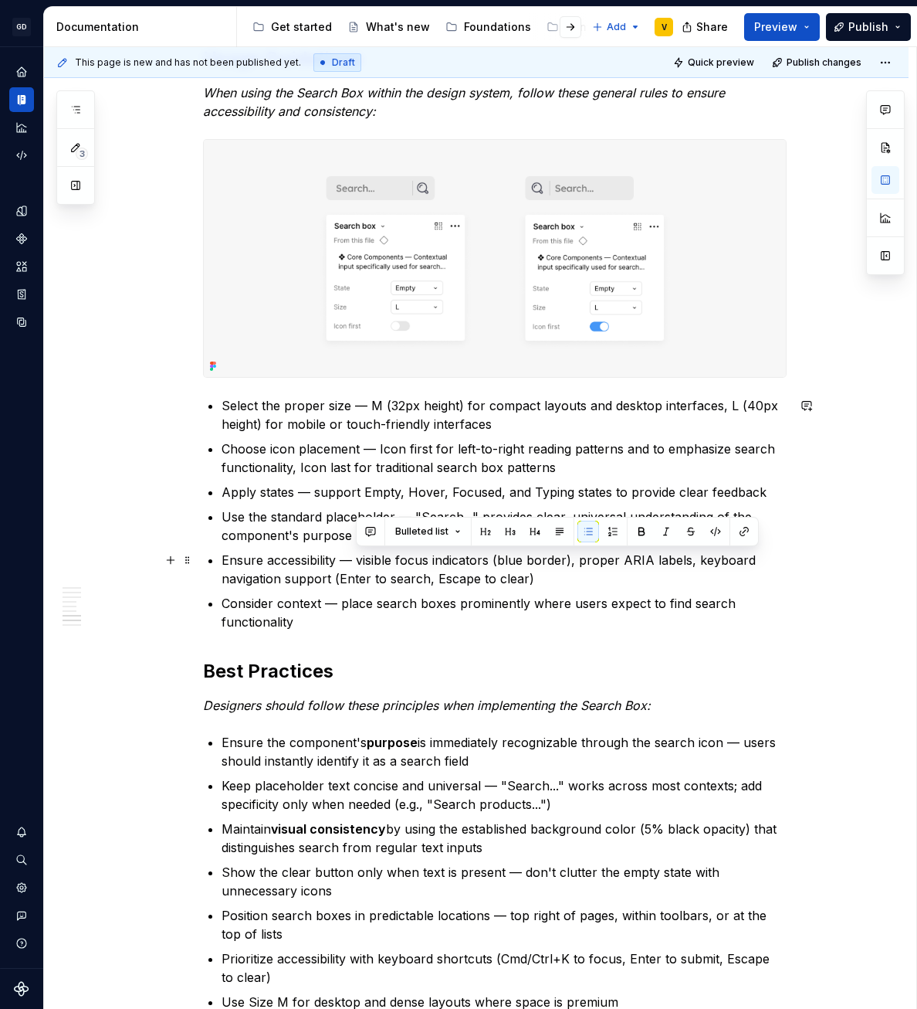
click at [544, 577] on p "Ensure accessibility — visible focus indicators (blue border), proper ARIA labe…" at bounding box center [504, 569] width 565 height 37
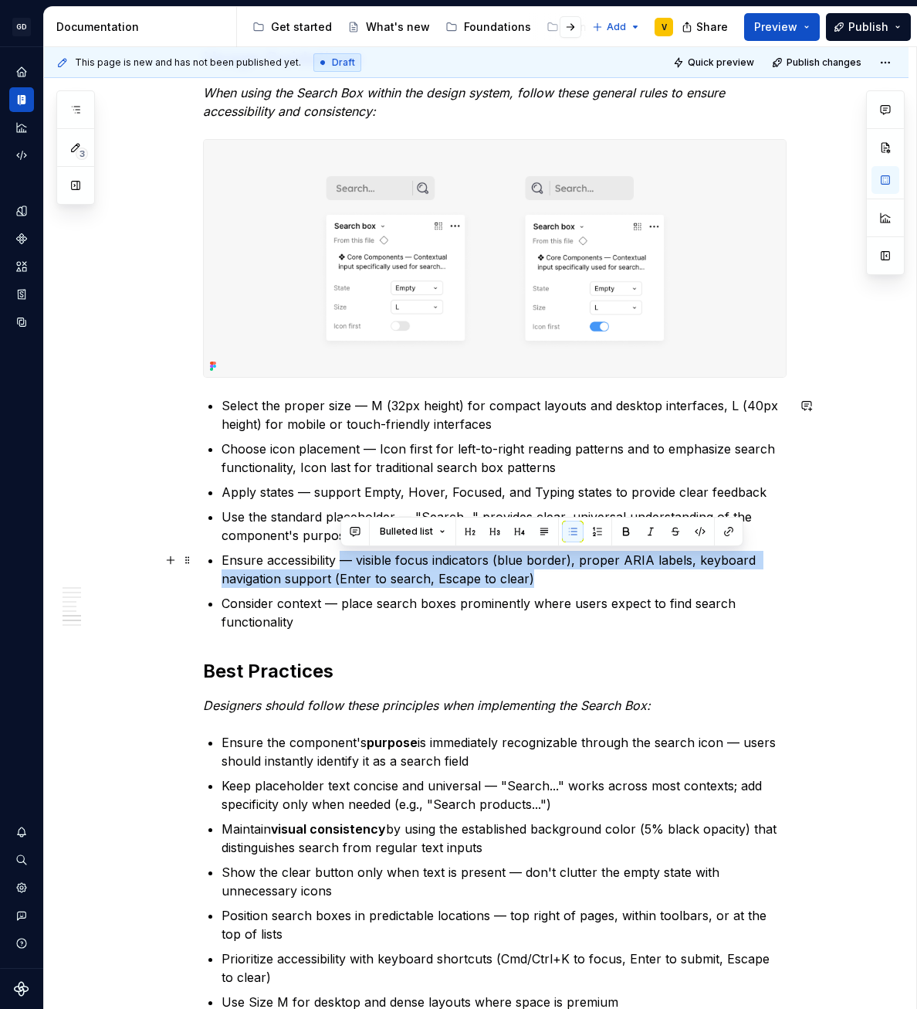
drag, startPoint x: 544, startPoint y: 575, endPoint x: 344, endPoint y: 558, distance: 199.9
click at [344, 558] on p "Ensure accessibility — visible focus indicators (blue border), proper ARIA labe…" at bounding box center [504, 569] width 565 height 37
click at [421, 574] on p "Ensure accessibility — visible focus indicators (blue border), proper ARIA labe…" at bounding box center [504, 569] width 565 height 37
drag, startPoint x: 574, startPoint y: 578, endPoint x: 215, endPoint y: 558, distance: 358.9
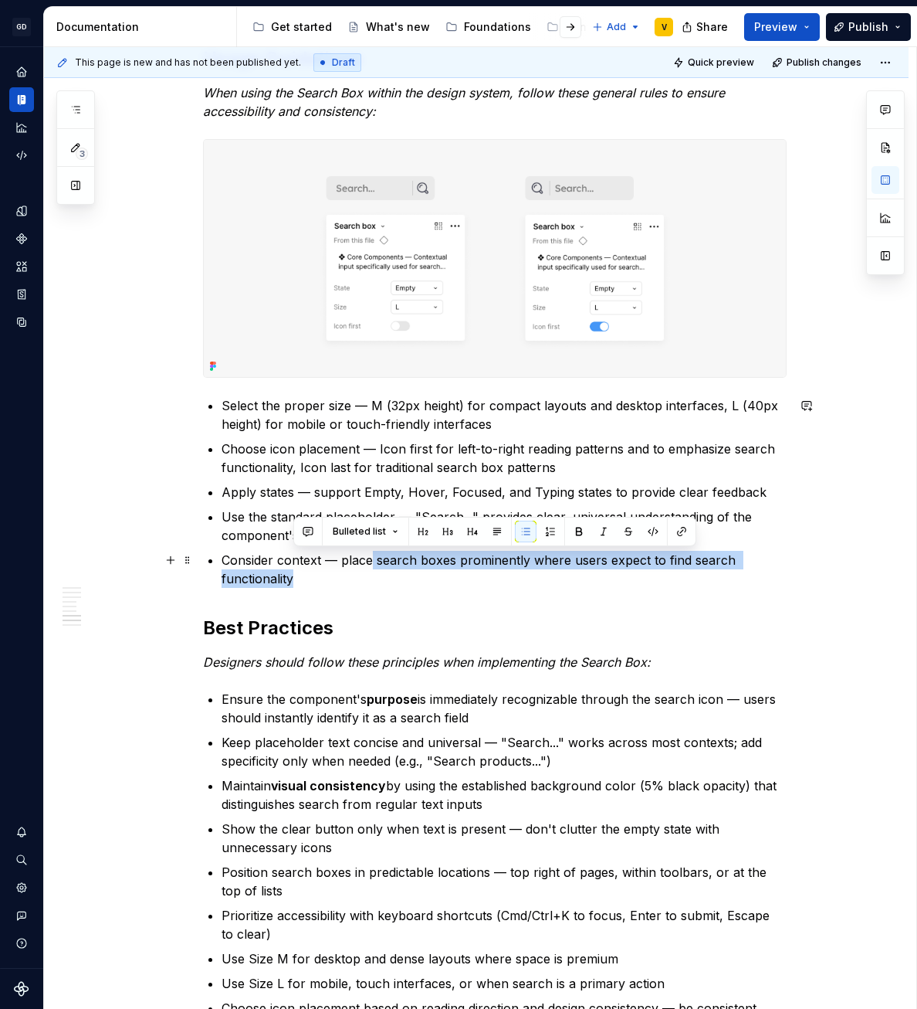
drag, startPoint x: 372, startPoint y: 567, endPoint x: 584, endPoint y: 570, distance: 211.6
click at [584, 570] on p "Consider context — place search boxes prominently where users expect to find se…" at bounding box center [504, 569] width 565 height 37
click at [577, 579] on p "Consider context — place search boxes prominently where users expect to find se…" at bounding box center [504, 569] width 565 height 37
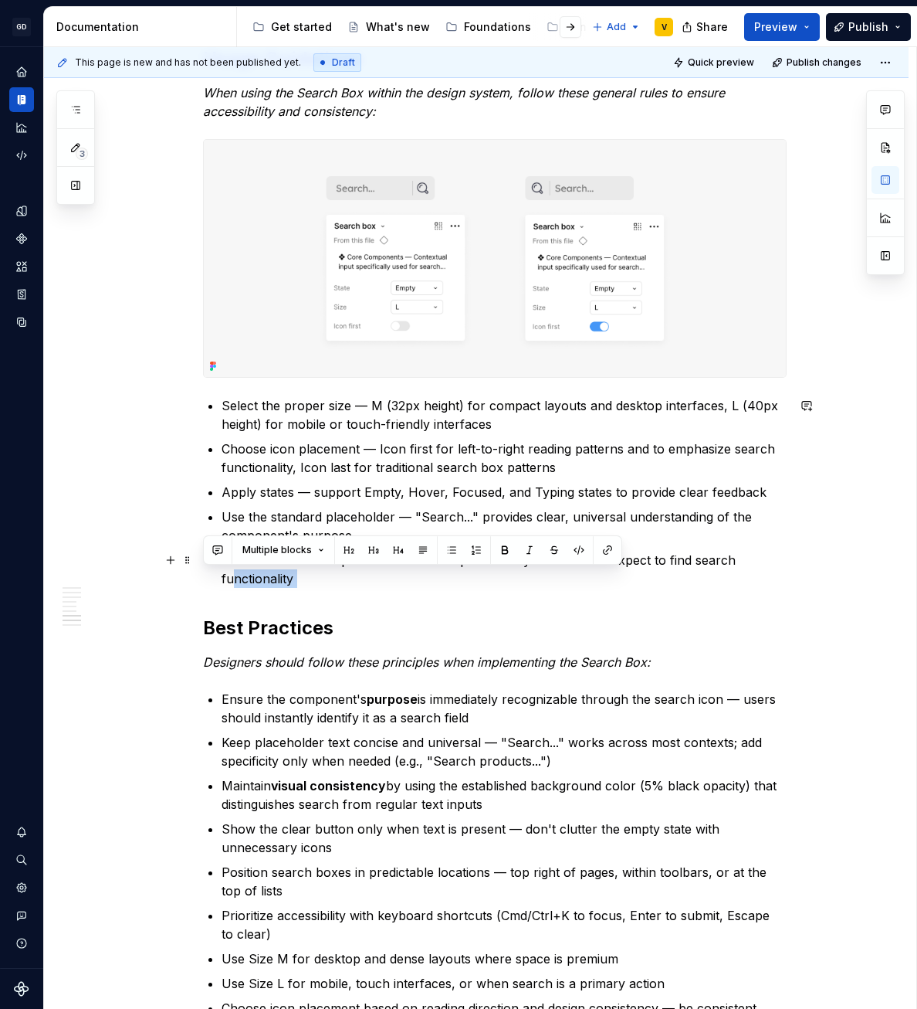
drag, startPoint x: 449, startPoint y: 600, endPoint x: 232, endPoint y: 581, distance: 217.1
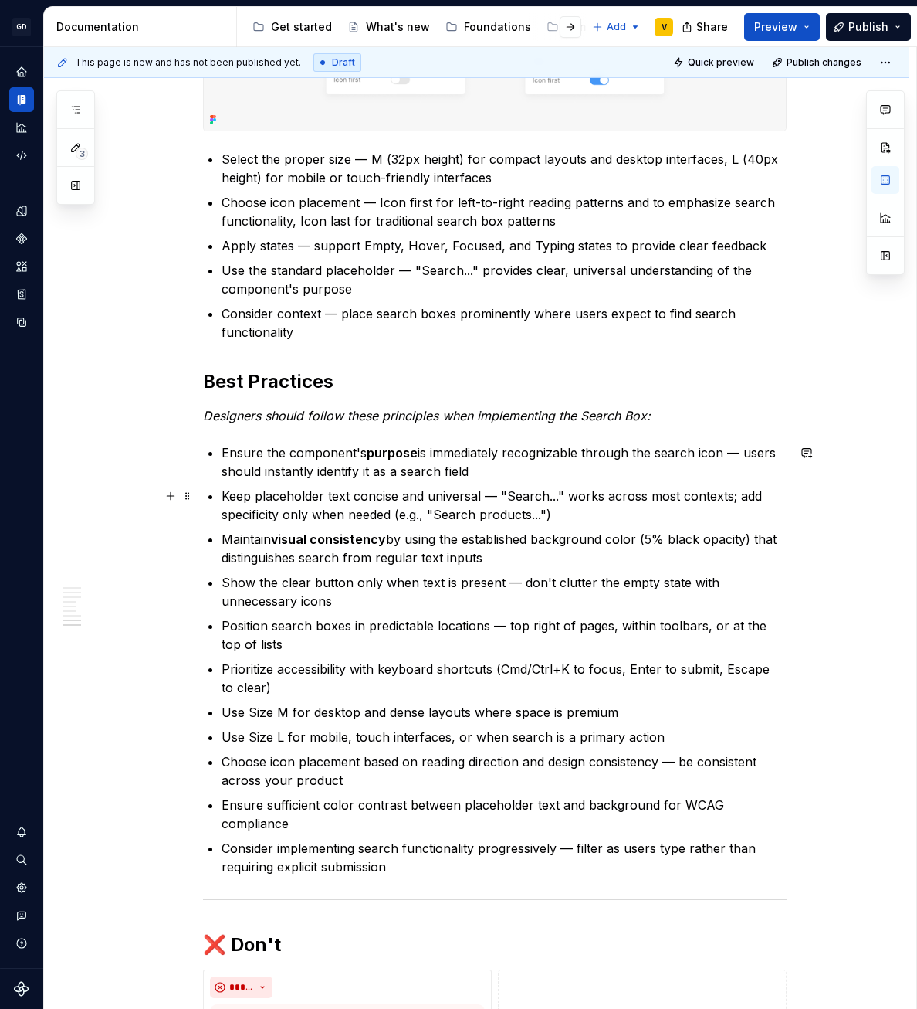
scroll to position [2053, 0]
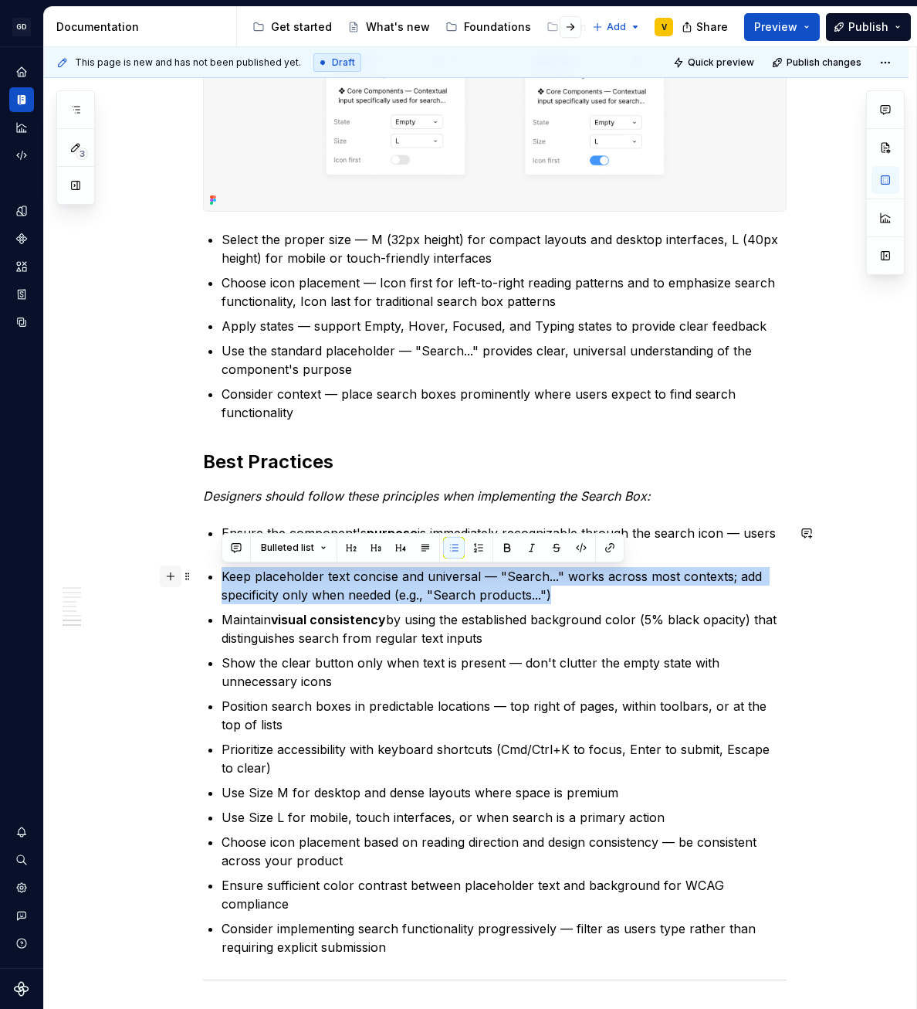
drag, startPoint x: 570, startPoint y: 596, endPoint x: 168, endPoint y: 565, distance: 402.7
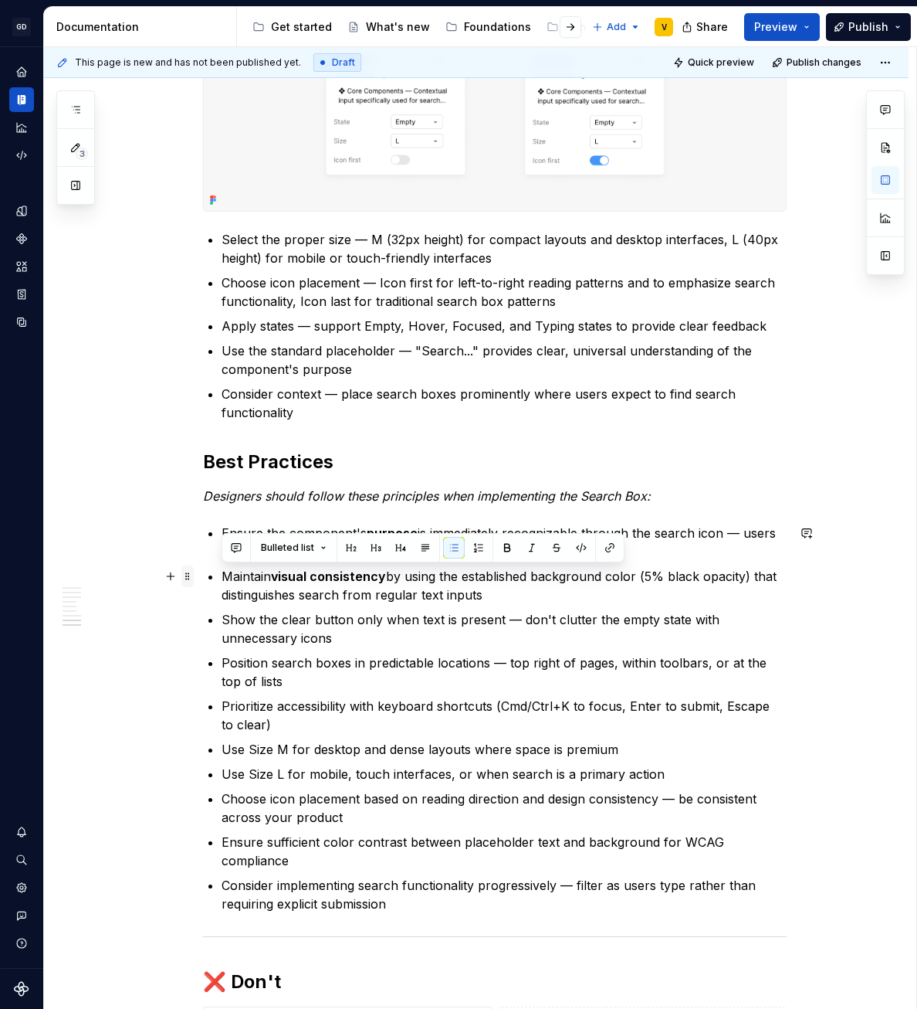
drag, startPoint x: 505, startPoint y: 598, endPoint x: 184, endPoint y: 581, distance: 321.7
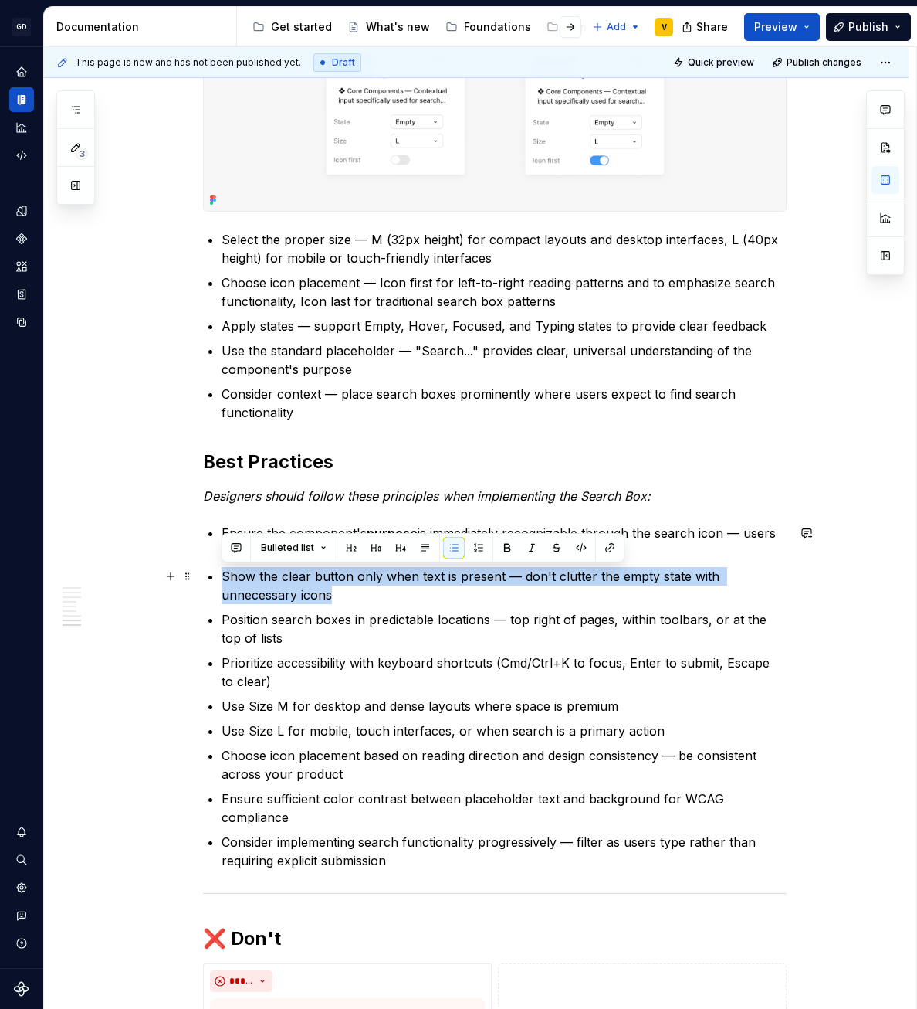
drag, startPoint x: 344, startPoint y: 597, endPoint x: 203, endPoint y: 566, distance: 144.7
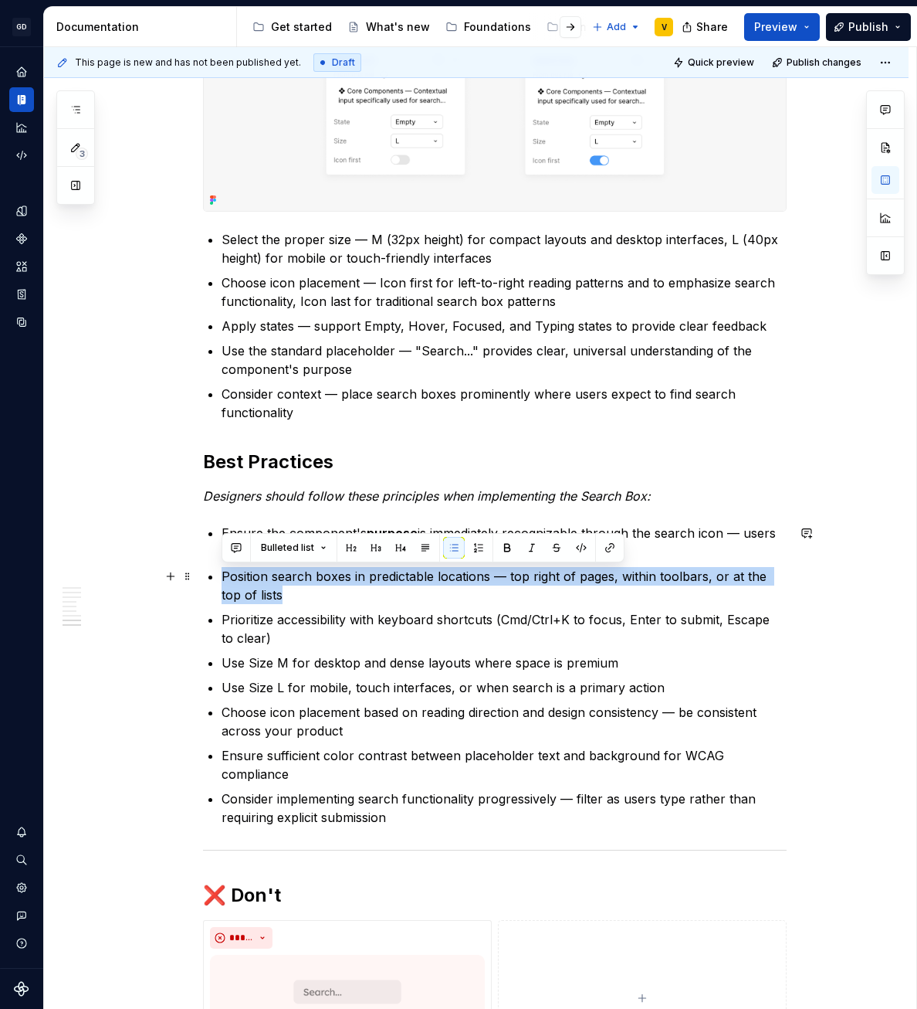
drag, startPoint x: 279, startPoint y: 603, endPoint x: 210, endPoint y: 573, distance: 75.0
click at [222, 573] on li "Position search boxes in predictable locations — top right of pages, within too…" at bounding box center [504, 585] width 565 height 37
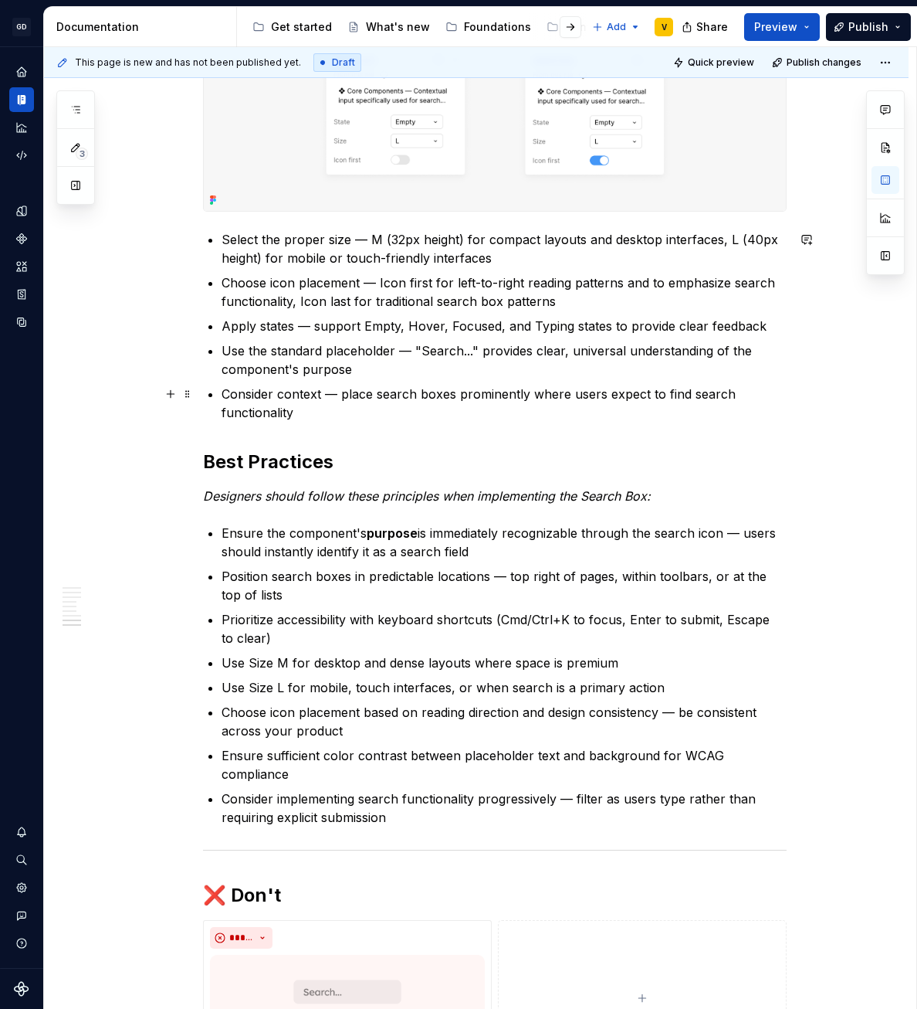
click at [344, 418] on p "Consider context — place search boxes prominently where users expect to find se…" at bounding box center [504, 403] width 565 height 37
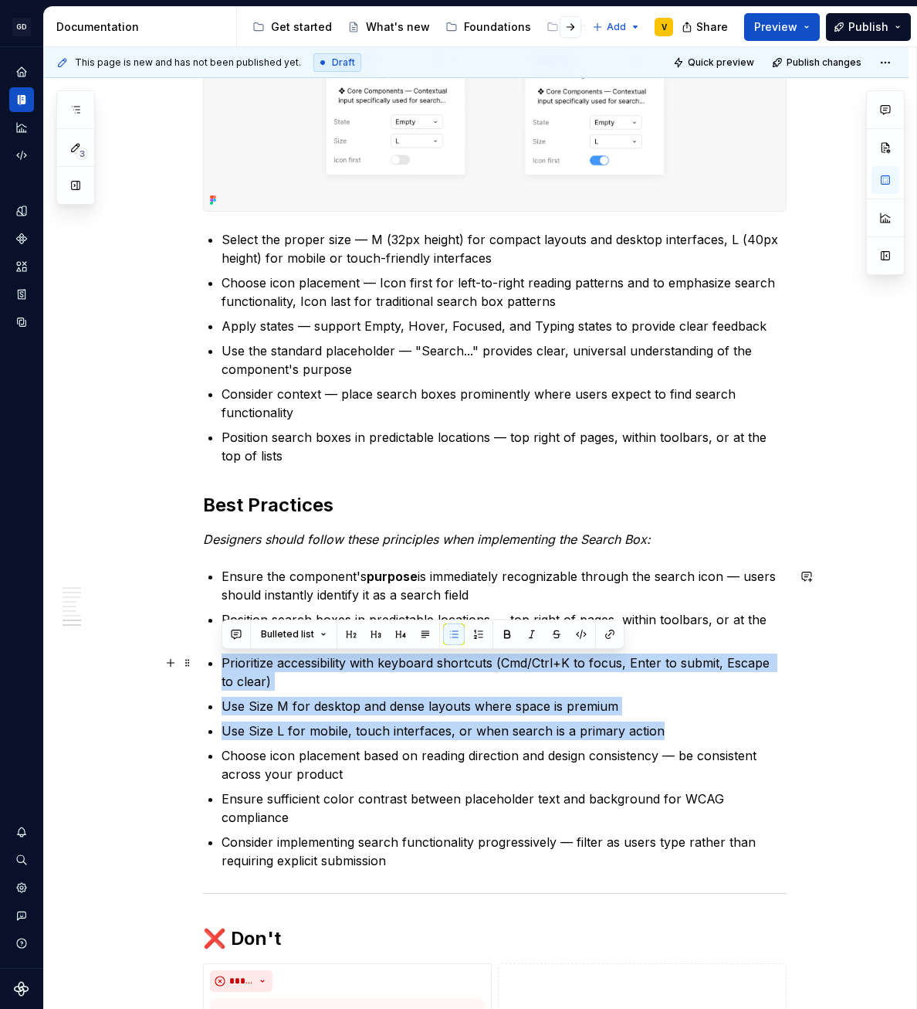
drag, startPoint x: 672, startPoint y: 729, endPoint x: 202, endPoint y: 652, distance: 476.6
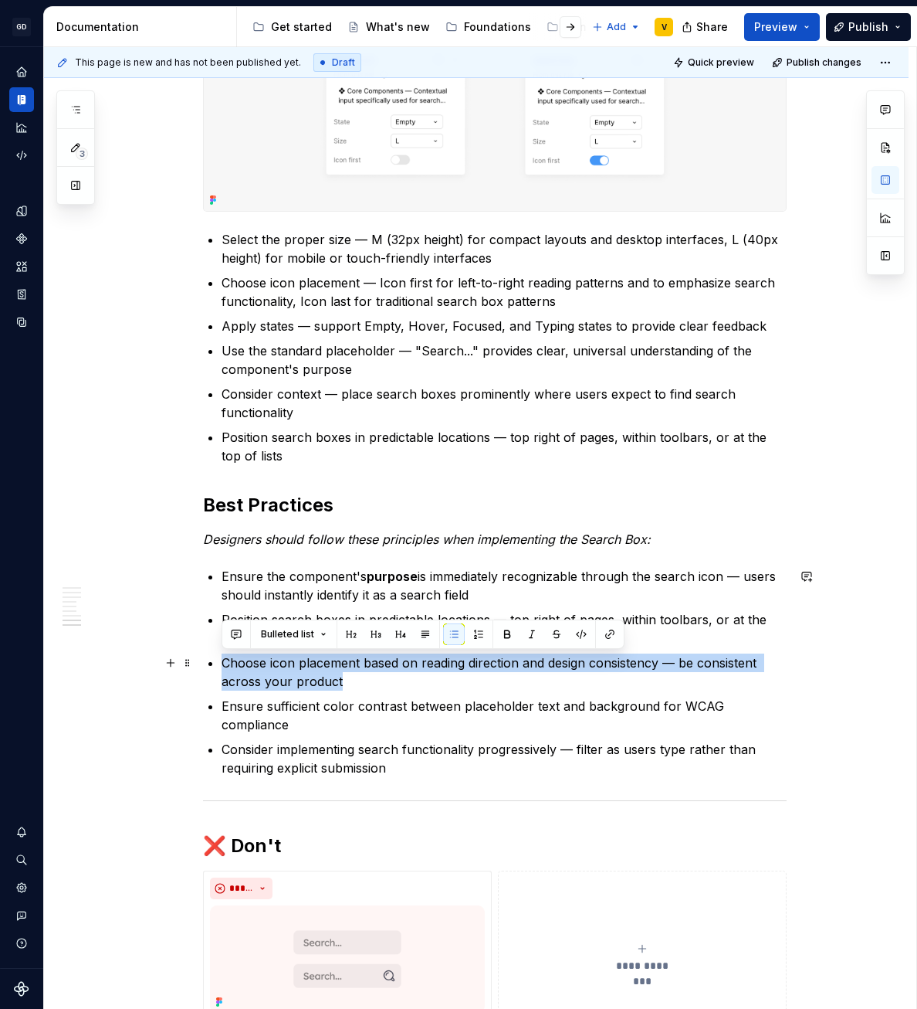
drag, startPoint x: 232, startPoint y: 669, endPoint x: 359, endPoint y: 678, distance: 127.8
click at [363, 677] on p "Choose icon placement based on reading direction and design consistency — be co…" at bounding box center [504, 671] width 565 height 37
drag, startPoint x: 366, startPoint y: 681, endPoint x: 230, endPoint y: 662, distance: 137.3
click at [230, 662] on p "Choose icon placement based on reading direction and design consistency — be co…" at bounding box center [504, 671] width 565 height 37
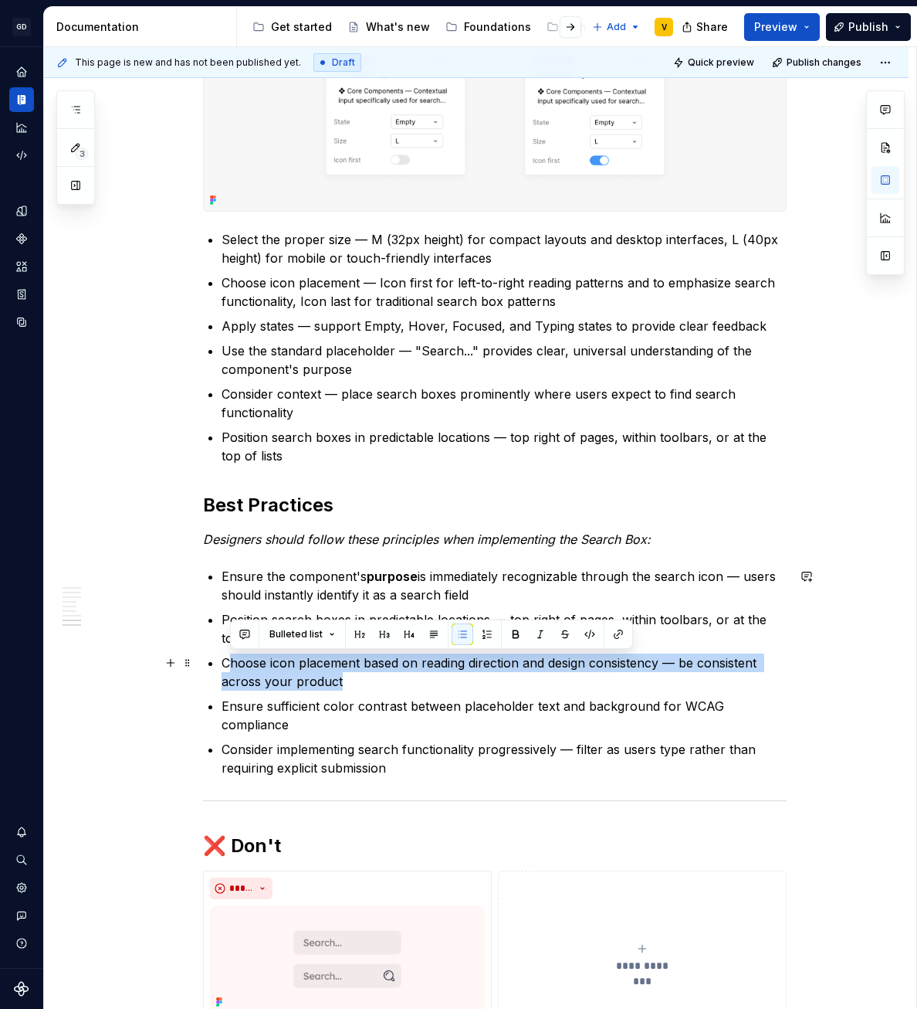
click at [388, 672] on p "Choose icon placement based on reading direction and design consistency — be co…" at bounding box center [504, 671] width 565 height 37
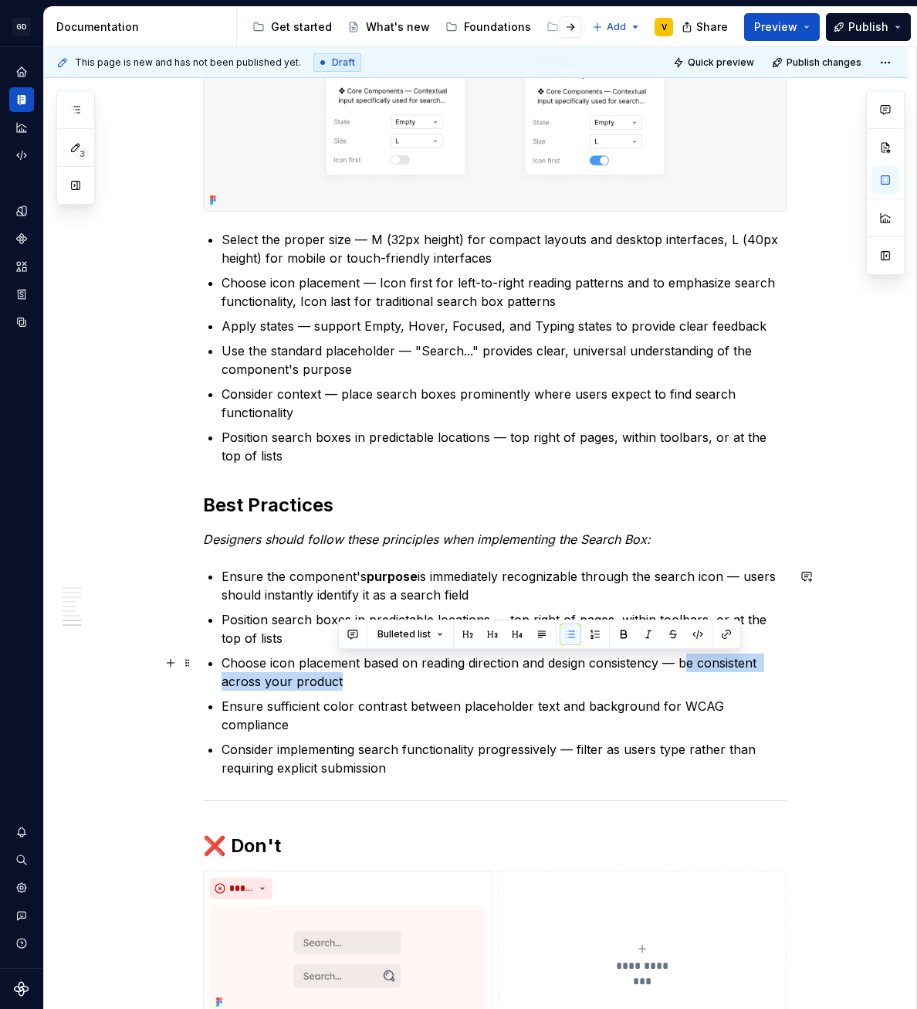
drag, startPoint x: 684, startPoint y: 663, endPoint x: 737, endPoint y: 683, distance: 56.9
click at [737, 683] on p "Choose icon placement based on reading direction and design consistency — be co…" at bounding box center [504, 671] width 565 height 37
click at [417, 690] on p "Choose icon placement based on reading direction and design consistency — be co…" at bounding box center [504, 671] width 565 height 37
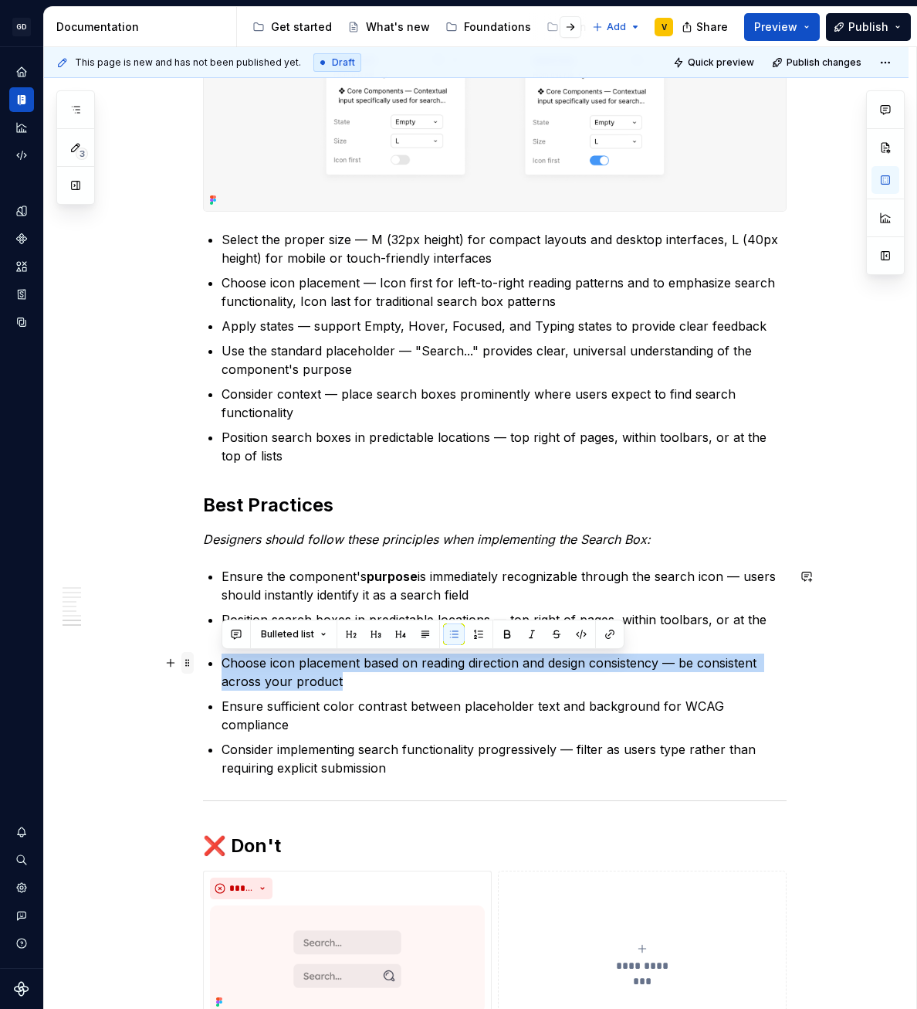
drag, startPoint x: 375, startPoint y: 687, endPoint x: 189, endPoint y: 651, distance: 188.9
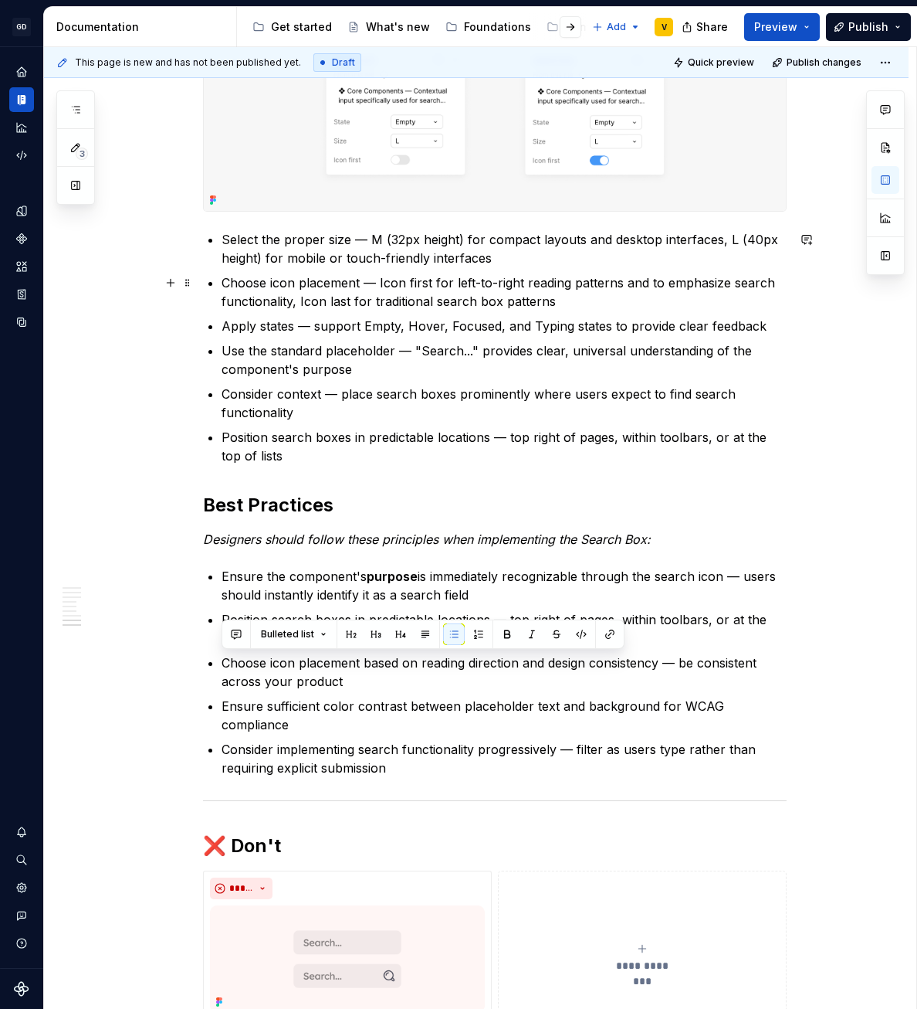
click at [328, 272] on ul "Select the proper size — M (32px height) for compact layouts and desktop interf…" at bounding box center [504, 347] width 565 height 235
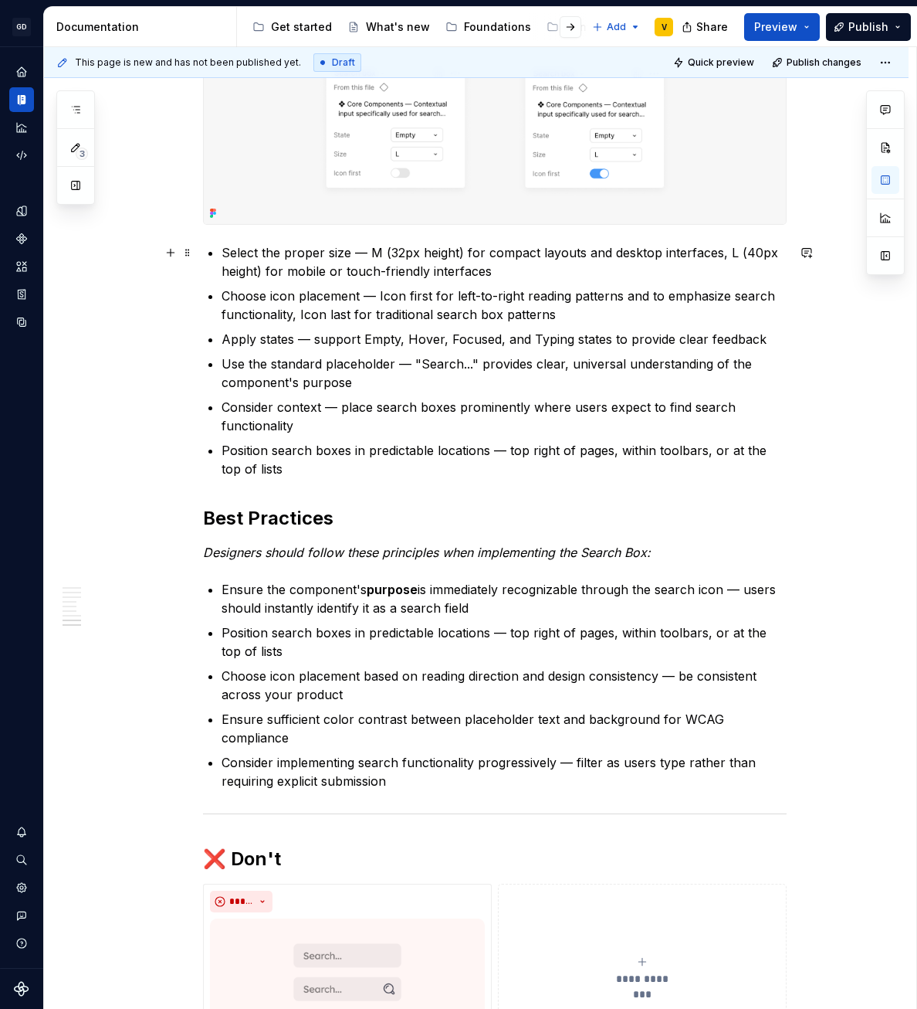
scroll to position [2039, 0]
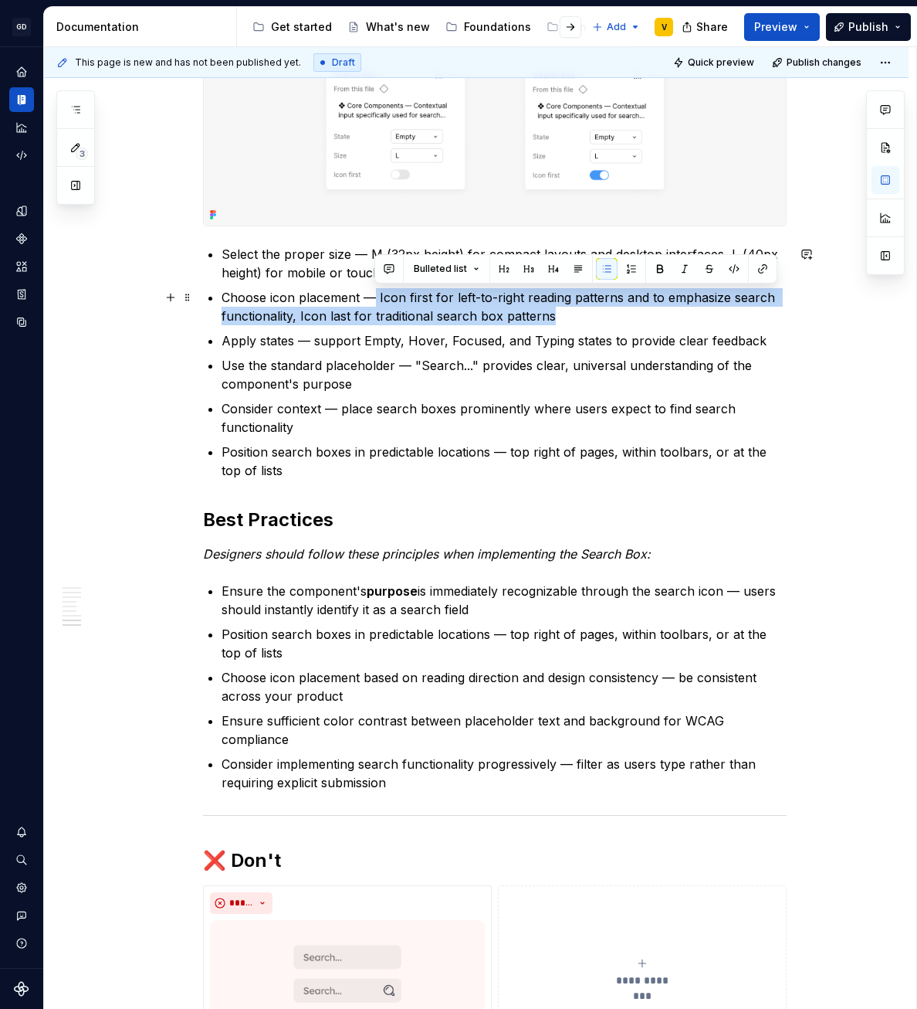
drag, startPoint x: 375, startPoint y: 297, endPoint x: 575, endPoint y: 310, distance: 200.4
click at [575, 310] on p "Choose icon placement — Icon first for left-to-right reading patterns and to em…" at bounding box center [504, 306] width 565 height 37
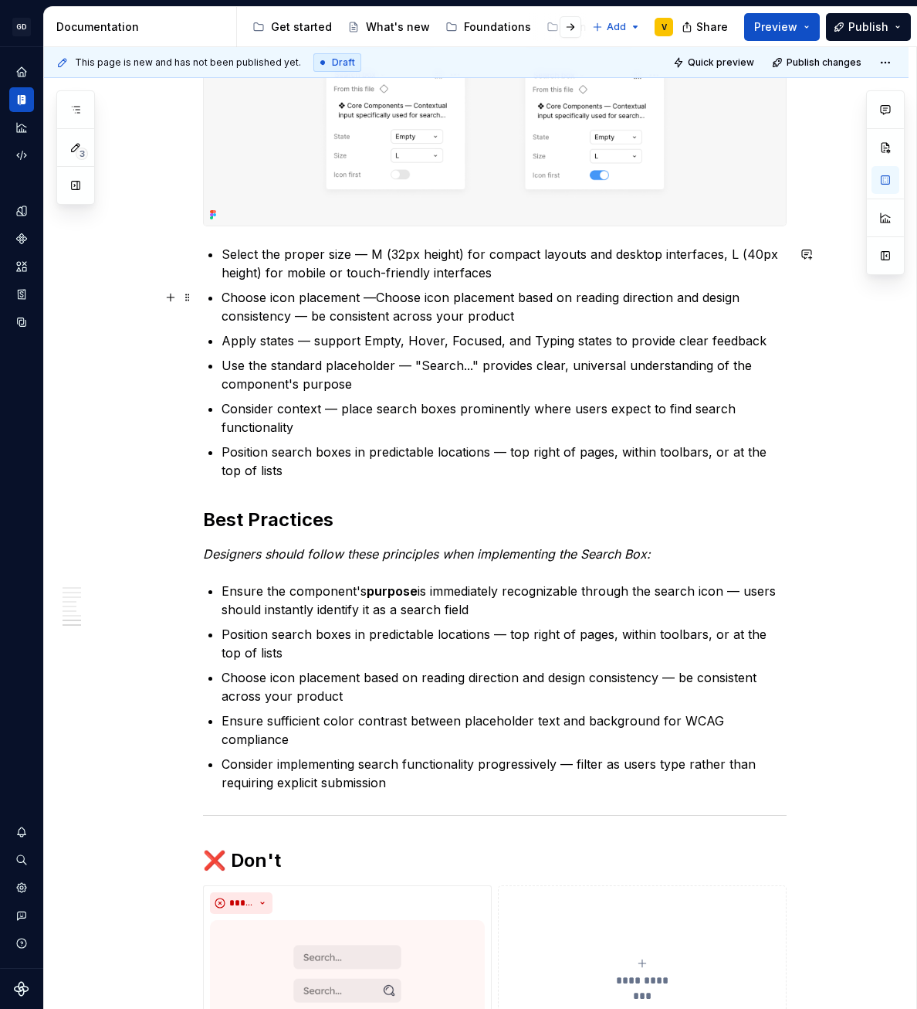
click at [406, 300] on p "Choose icon placement —Choose icon placement based on reading direction and des…" at bounding box center [504, 306] width 565 height 37
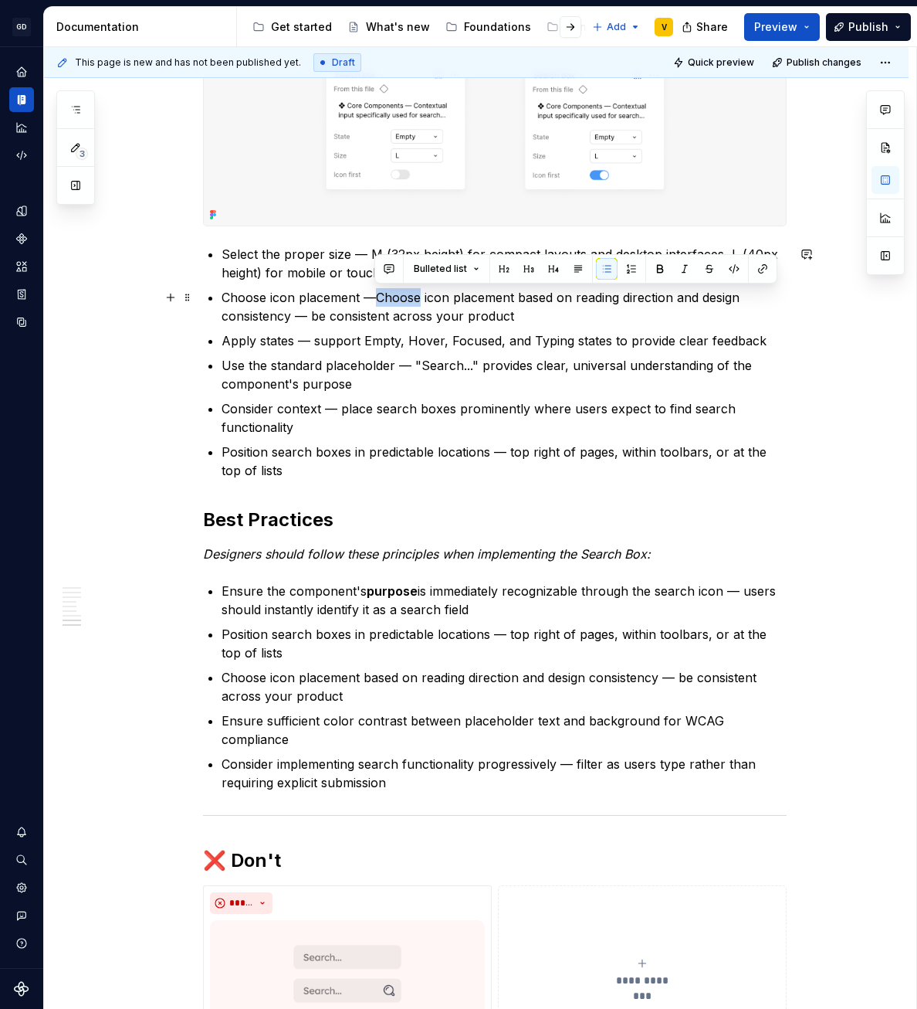
drag, startPoint x: 376, startPoint y: 300, endPoint x: 421, endPoint y: 300, distance: 44.8
click at [421, 300] on p "Choose icon placement —Choose icon placement based on reading direction and des…" at bounding box center [504, 306] width 565 height 37
click at [401, 300] on p "Choose icon placement —Choose icon placement based on reading direction and des…" at bounding box center [504, 306] width 565 height 37
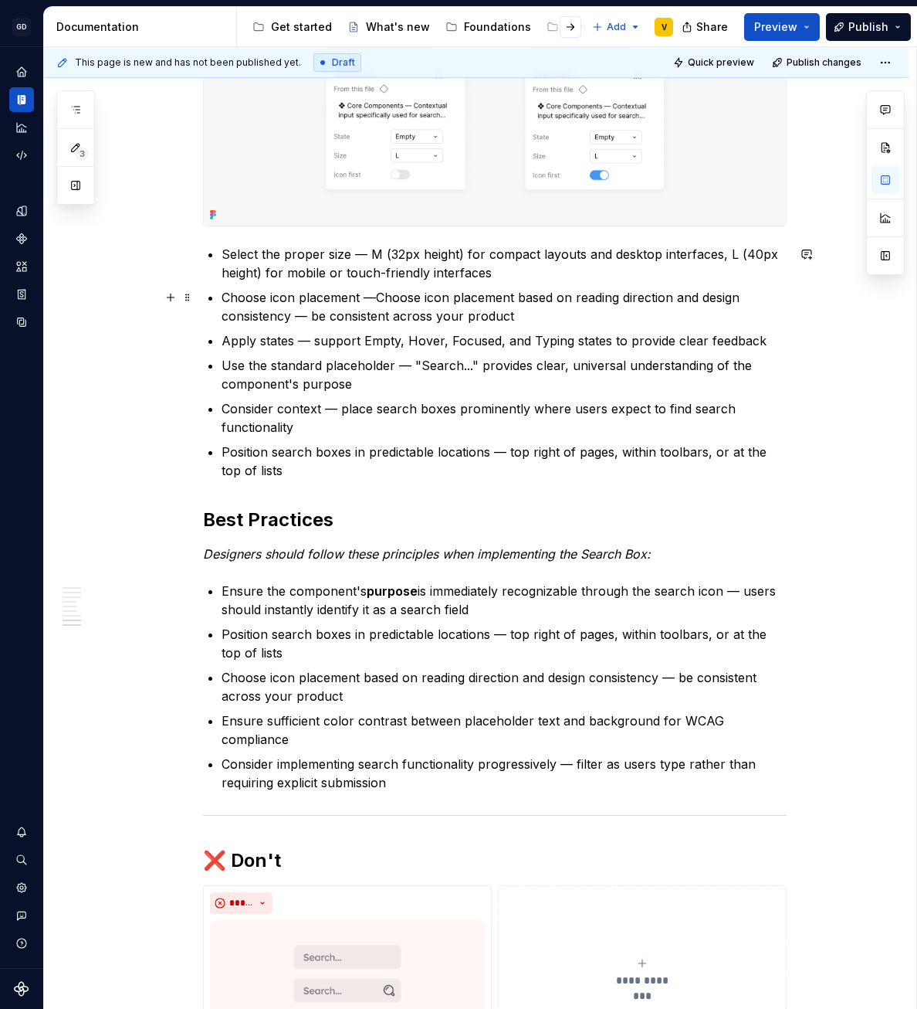
click at [375, 298] on p "Choose icon placement —Choose icon placement based on reading direction and des…" at bounding box center [504, 306] width 565 height 37
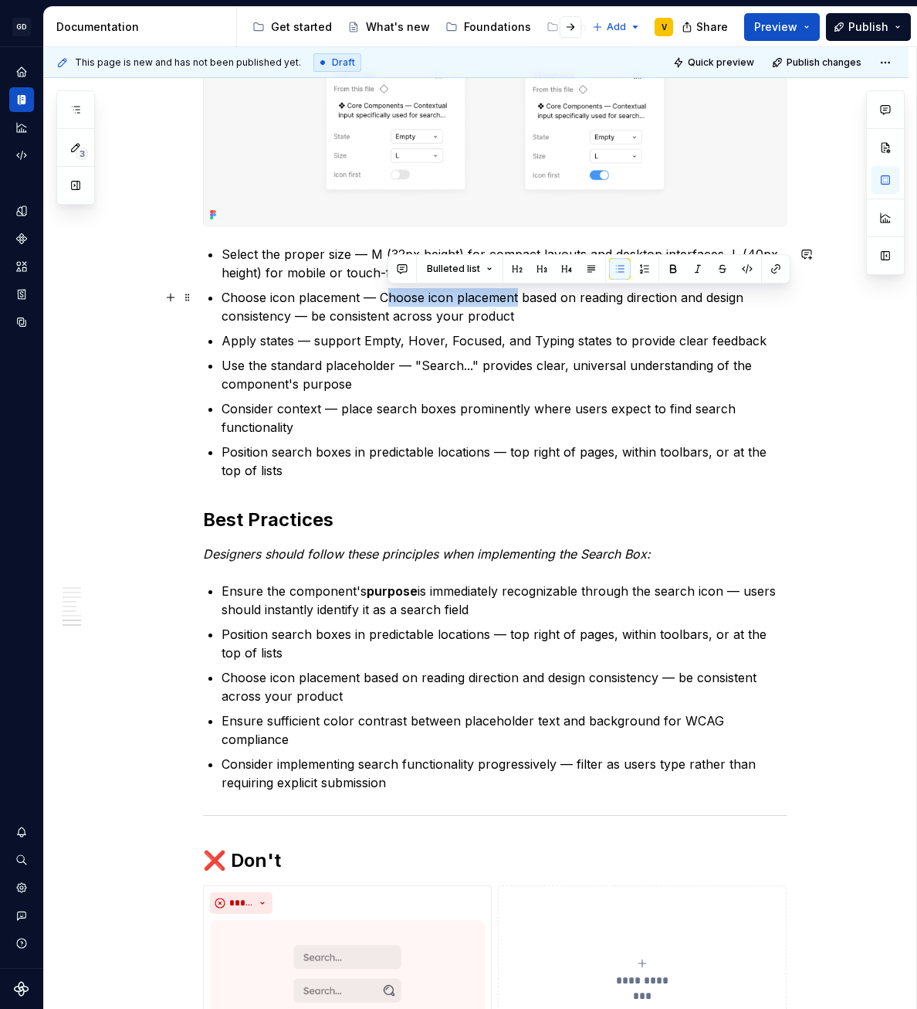
drag, startPoint x: 516, startPoint y: 299, endPoint x: 384, endPoint y: 301, distance: 132.1
click at [384, 301] on p "Choose icon placement — Choose icon placement based on reading direction and de…" at bounding box center [504, 306] width 565 height 37
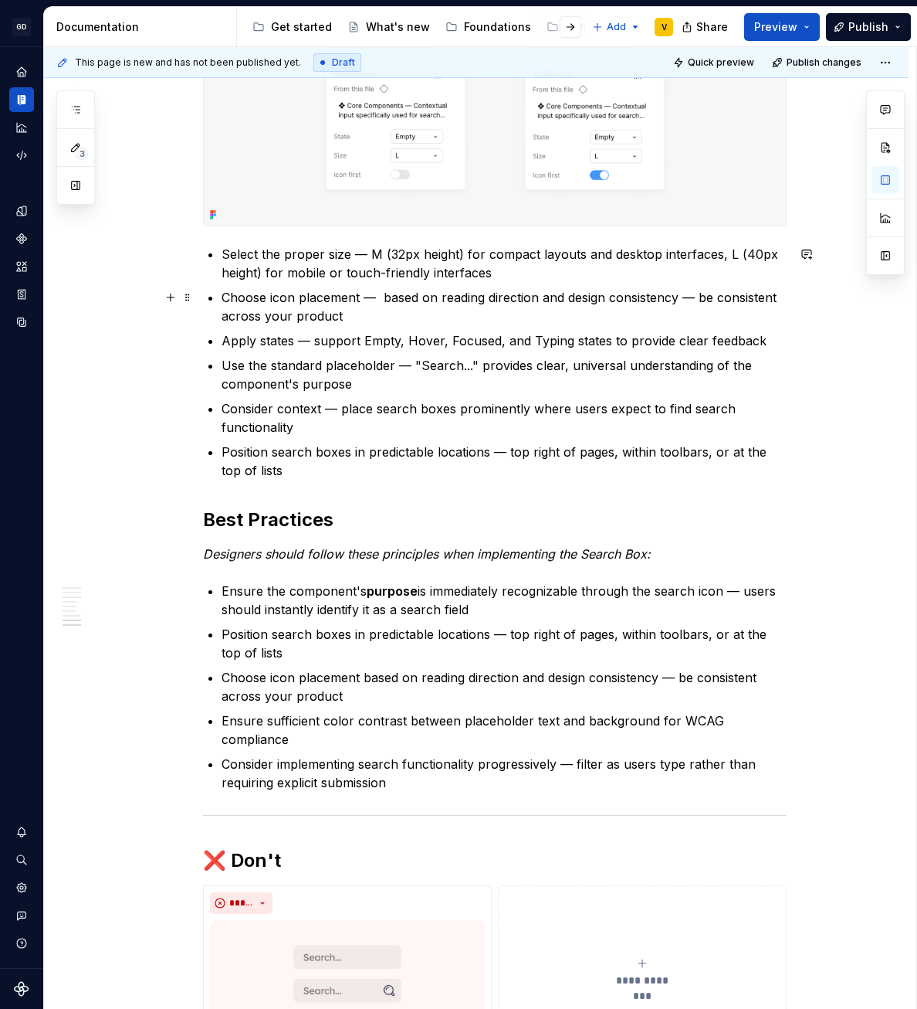
click at [690, 292] on p "Choose icon placement — based on reading direction and design consistency — be …" at bounding box center [504, 306] width 565 height 37
click at [423, 334] on p "Apply states — support Empty, Hover, Focused, and Typing states to provide clea…" at bounding box center [504, 340] width 565 height 19
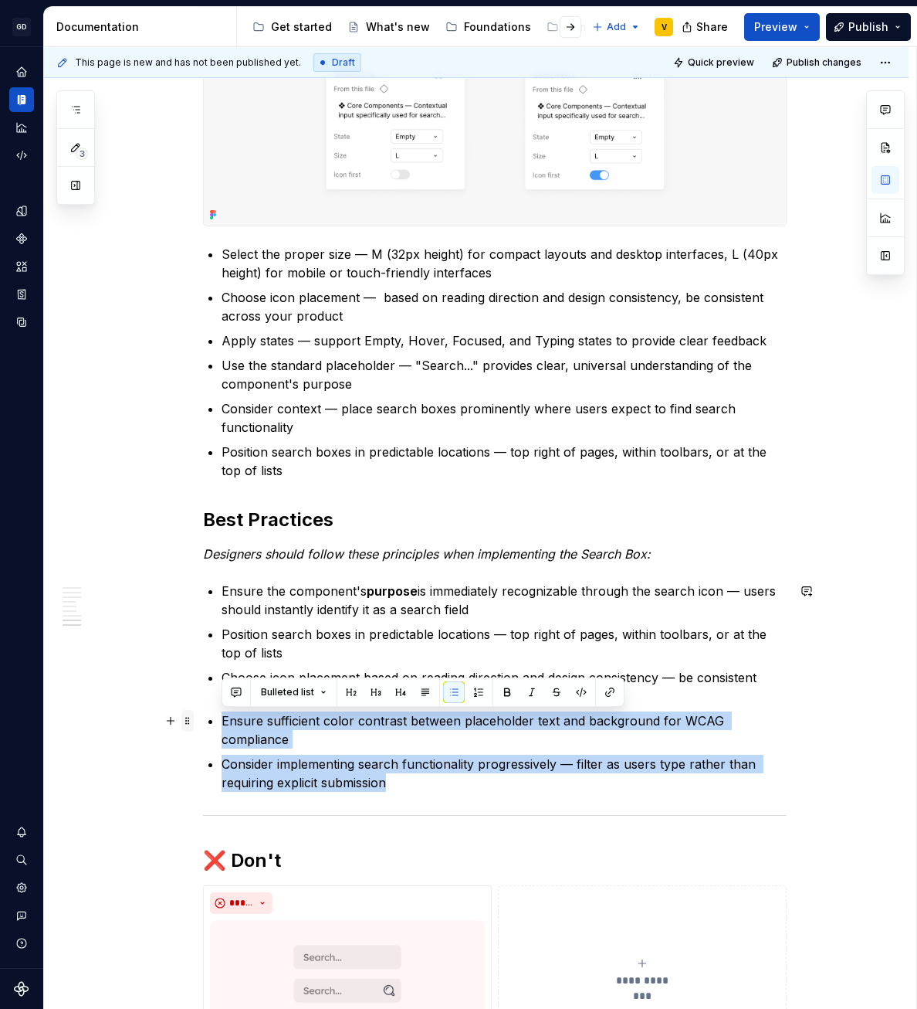
drag, startPoint x: 435, startPoint y: 777, endPoint x: 186, endPoint y: 726, distance: 253.8
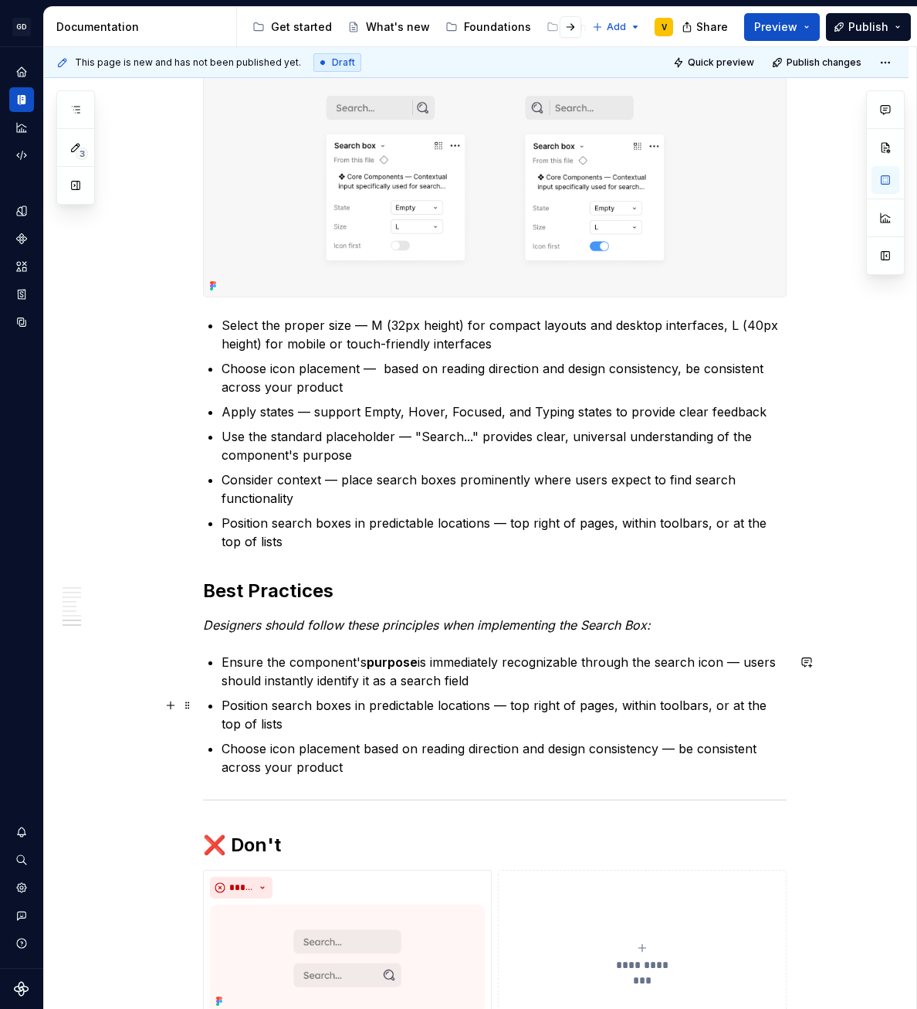
scroll to position [1724, 0]
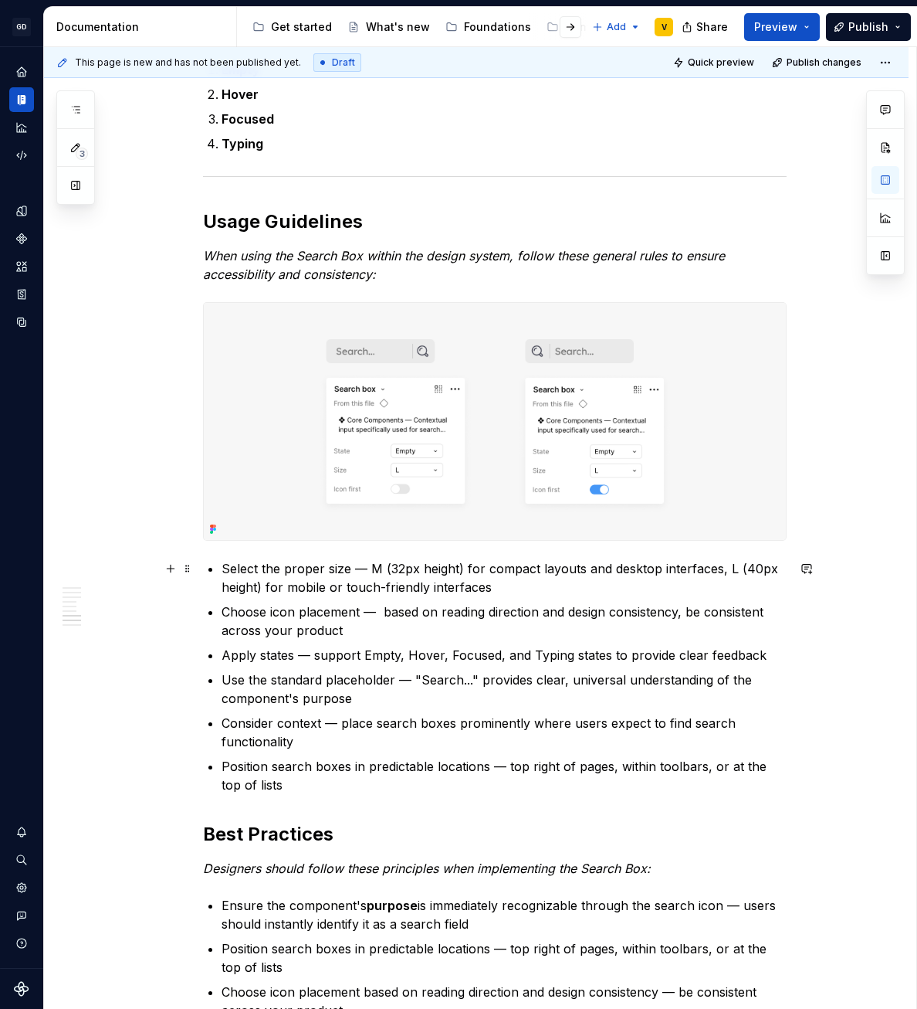
click at [275, 574] on p "Select the proper size — M (32px height) for compact layouts and desktop interf…" at bounding box center [504, 577] width 565 height 37
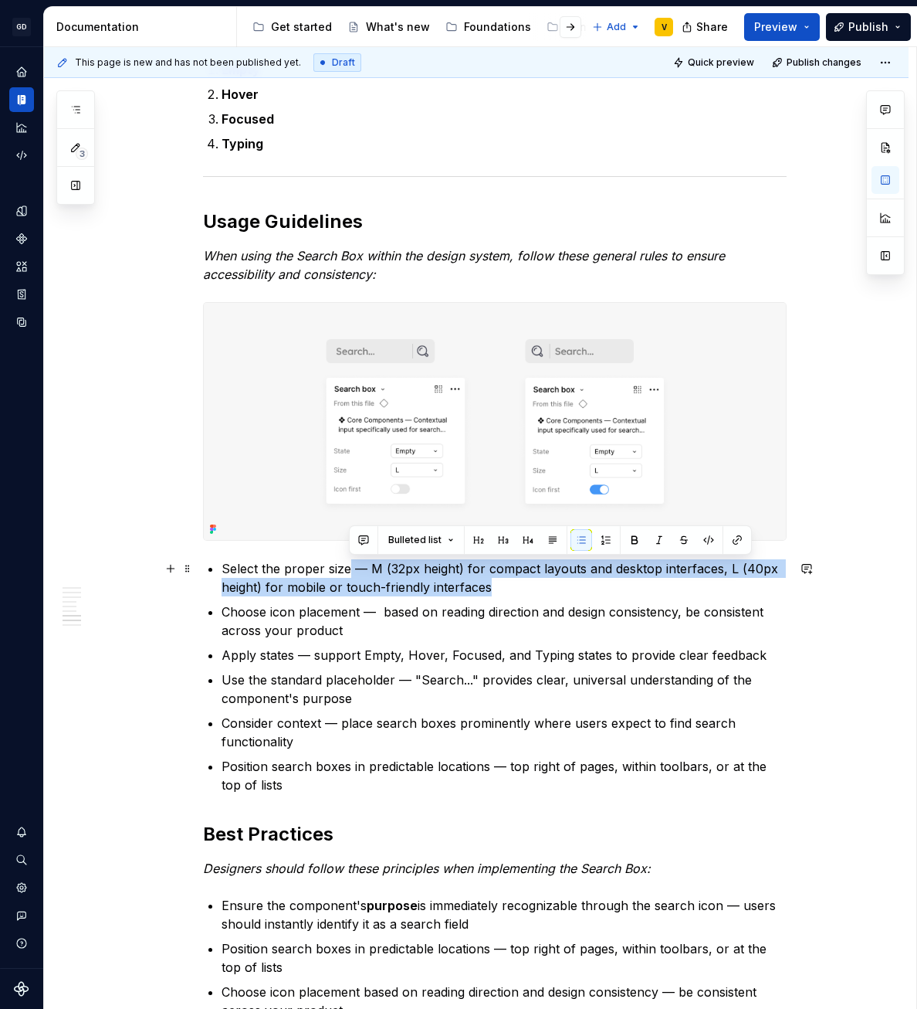
drag, startPoint x: 351, startPoint y: 568, endPoint x: 510, endPoint y: 592, distance: 161.6
click at [510, 592] on p "Select the proper size — M (32px height) for compact layouts and desktop interf…" at bounding box center [504, 577] width 565 height 37
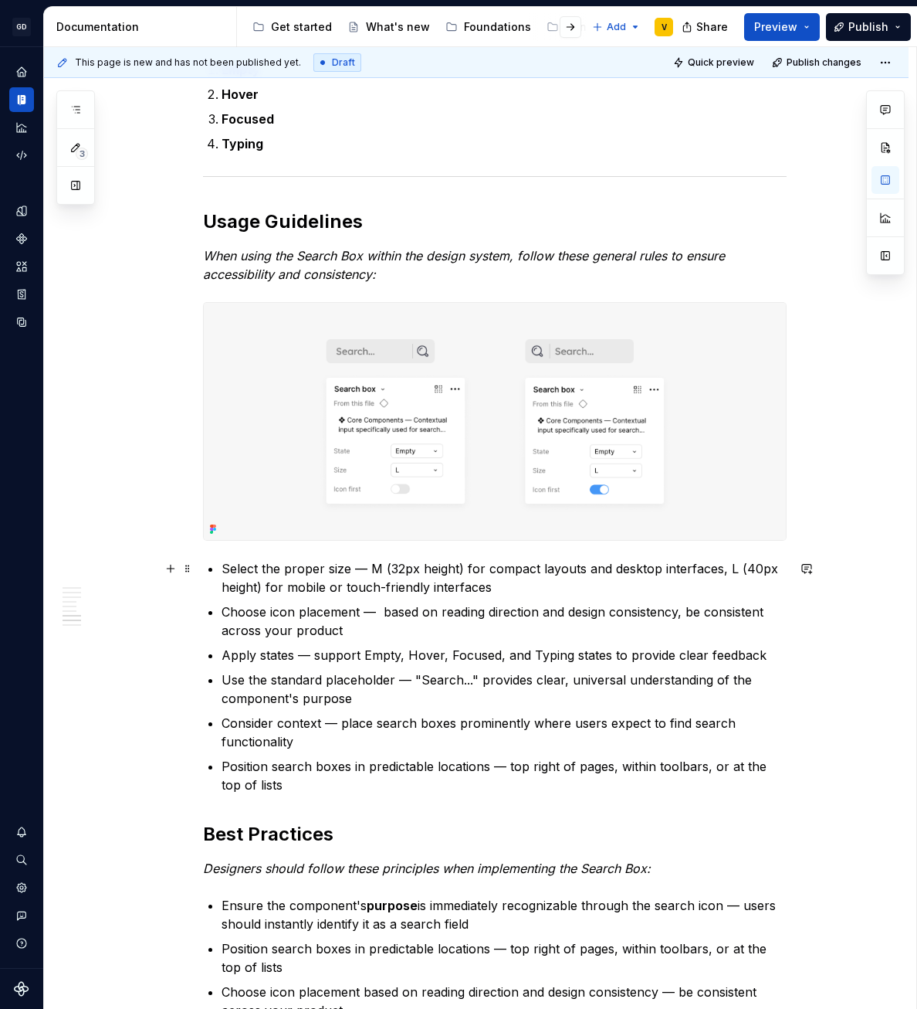
click at [460, 573] on p "Select the proper size — M (32px height) for compact layouts and desktop interf…" at bounding box center [504, 577] width 565 height 37
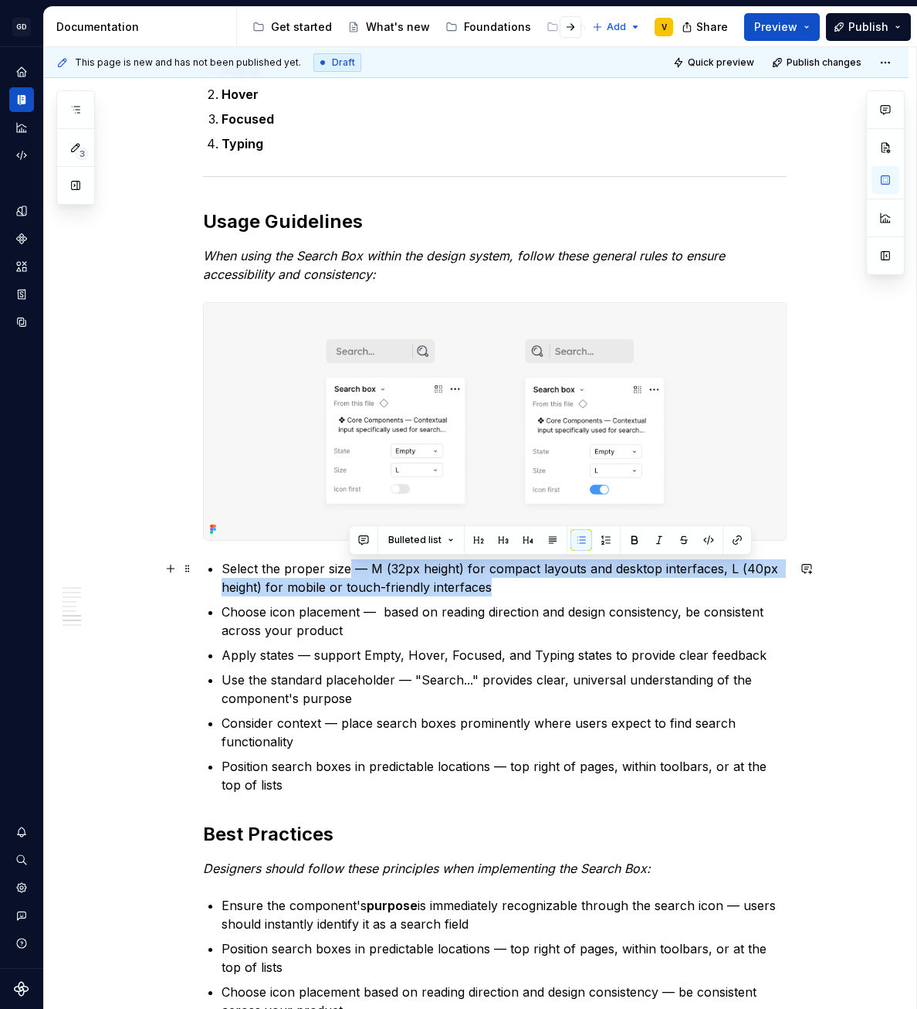
drag, startPoint x: 368, startPoint y: 572, endPoint x: 539, endPoint y: 591, distance: 172.4
click at [539, 591] on p "Select the proper size — M (32px height) for compact layouts and desktop interf…" at bounding box center [504, 577] width 565 height 37
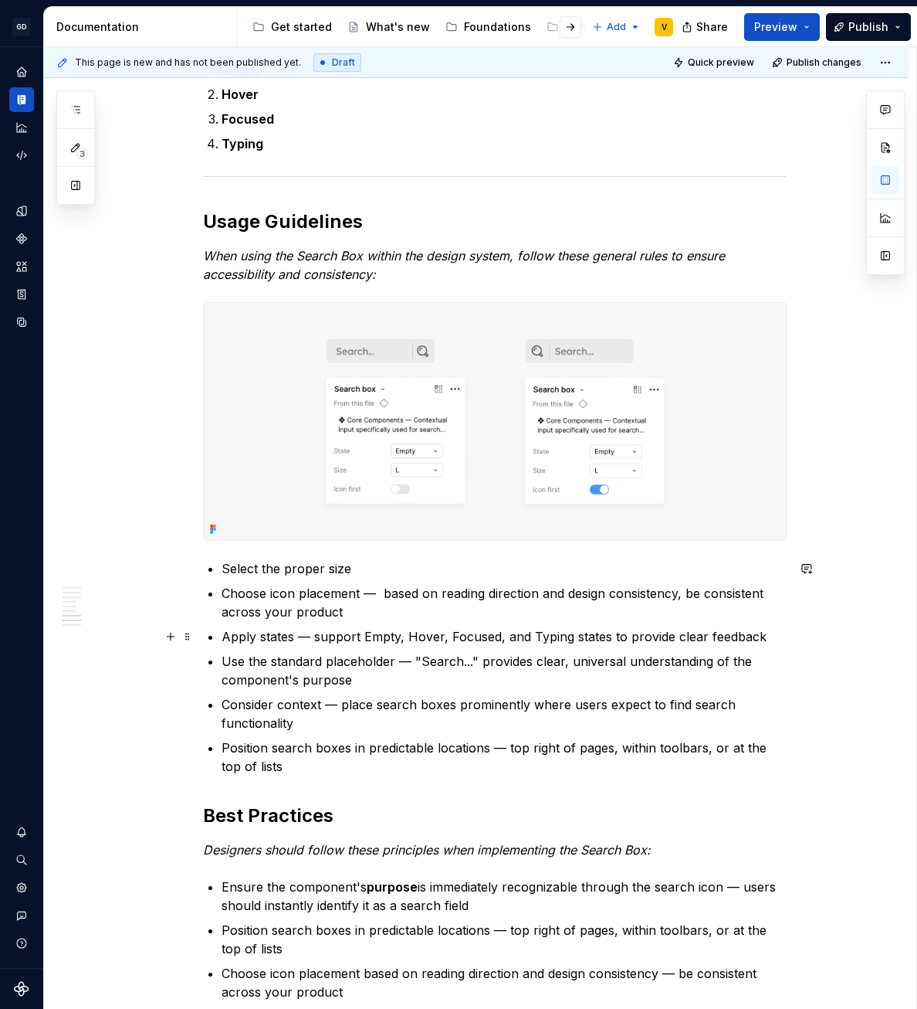
click at [281, 635] on p "Apply states — support Empty, Hover, Focused, and Typing states to provide clea…" at bounding box center [504, 636] width 565 height 19
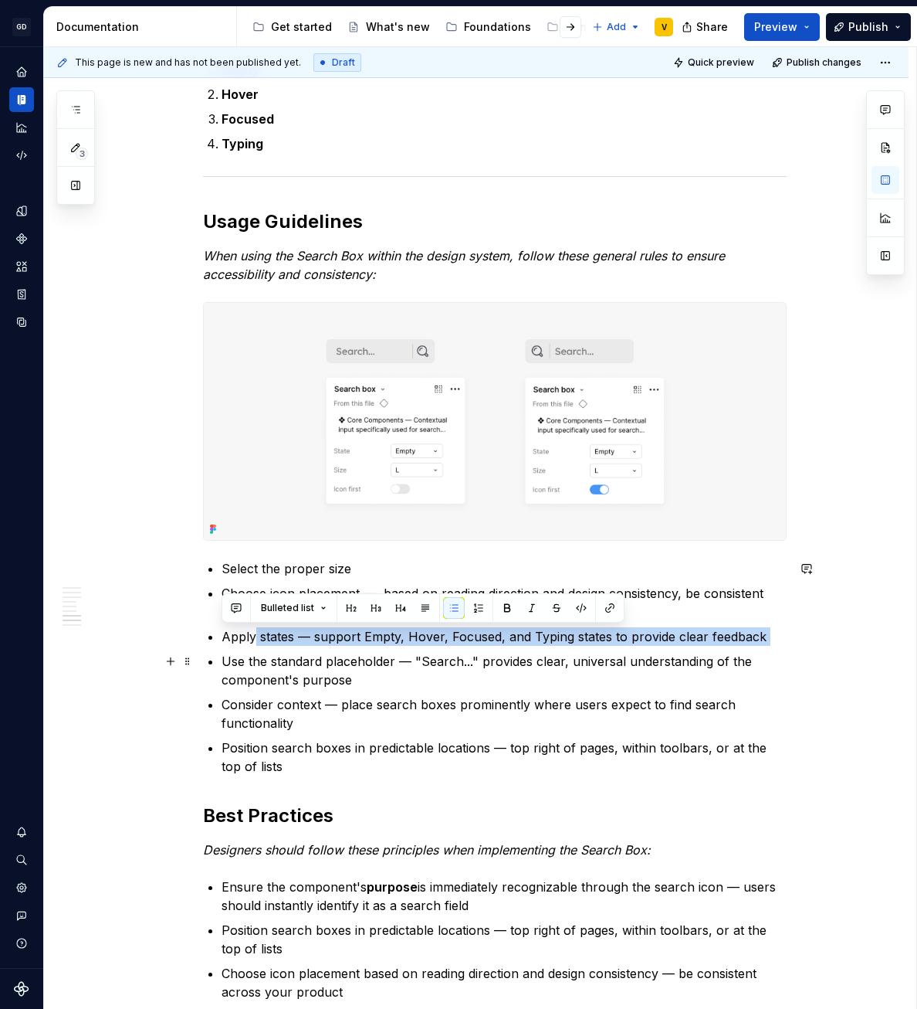
drag, startPoint x: 254, startPoint y: 639, endPoint x: 395, endPoint y: 650, distance: 141.8
click at [395, 650] on ul "Select the proper size Choose icon placement — based on reading direction and d…" at bounding box center [504, 667] width 565 height 216
click at [395, 648] on ul "Select the proper size Choose icon placement — based on reading direction and d…" at bounding box center [504, 667] width 565 height 216
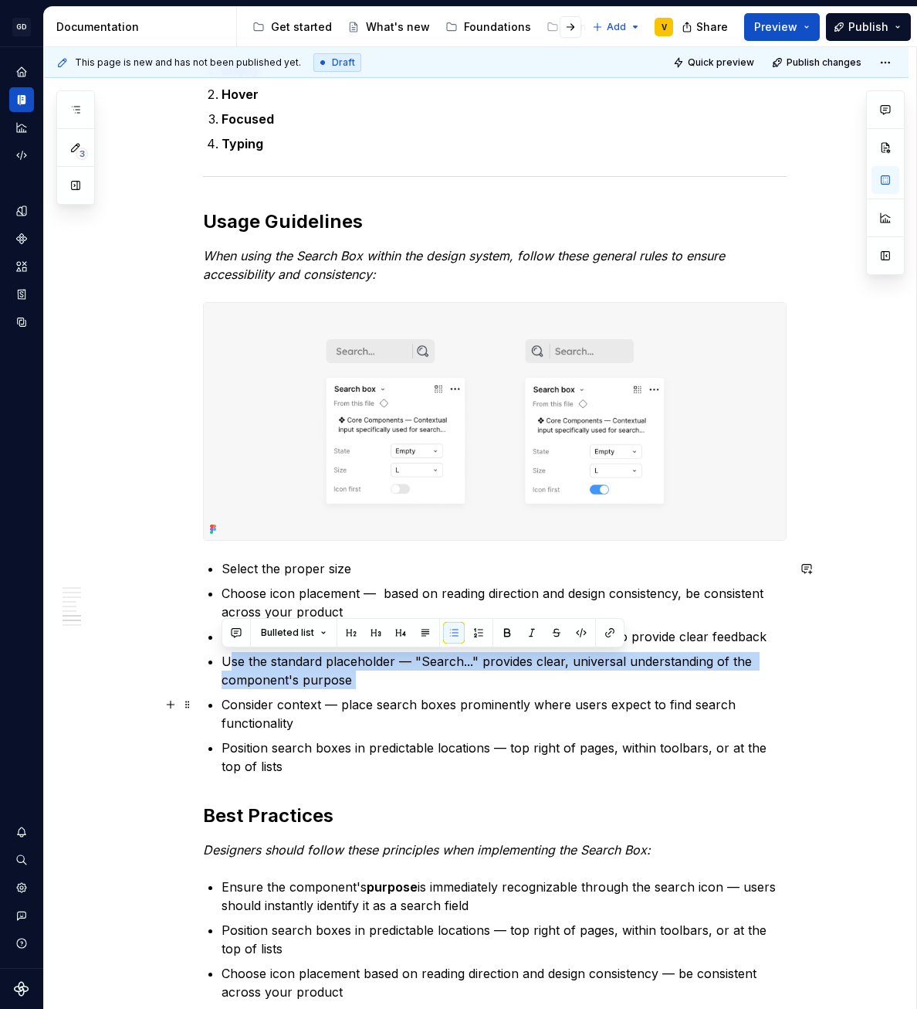
drag, startPoint x: 231, startPoint y: 662, endPoint x: 379, endPoint y: 693, distance: 151.6
click at [379, 693] on ul "Select the proper size Choose icon placement — based on reading direction and d…" at bounding box center [504, 667] width 565 height 216
click at [380, 691] on ul "Select the proper size Choose icon placement — based on reading direction and d…" at bounding box center [504, 667] width 565 height 216
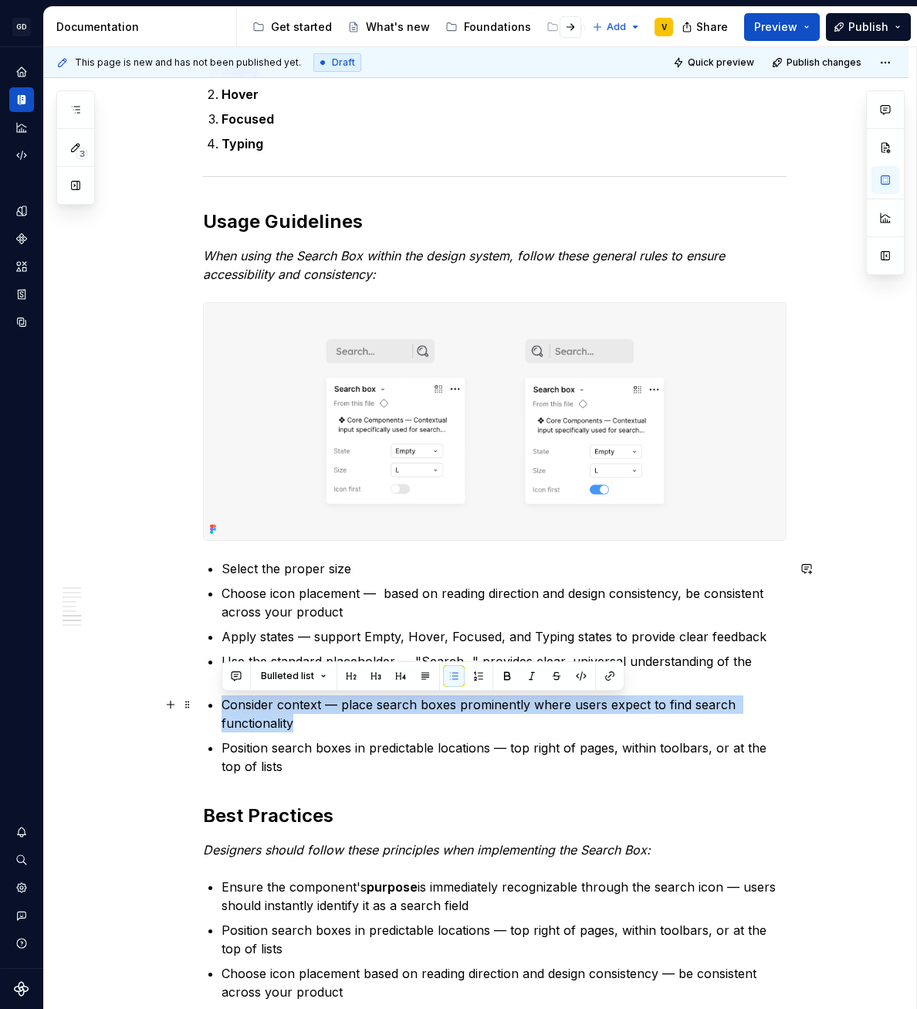
drag, startPoint x: 255, startPoint y: 713, endPoint x: 305, endPoint y: 727, distance: 52.1
click at [331, 728] on p "Consider context — place search boxes prominently where users expect to find se…" at bounding box center [504, 713] width 565 height 37
drag, startPoint x: 319, startPoint y: 729, endPoint x: 213, endPoint y: 703, distance: 109.0
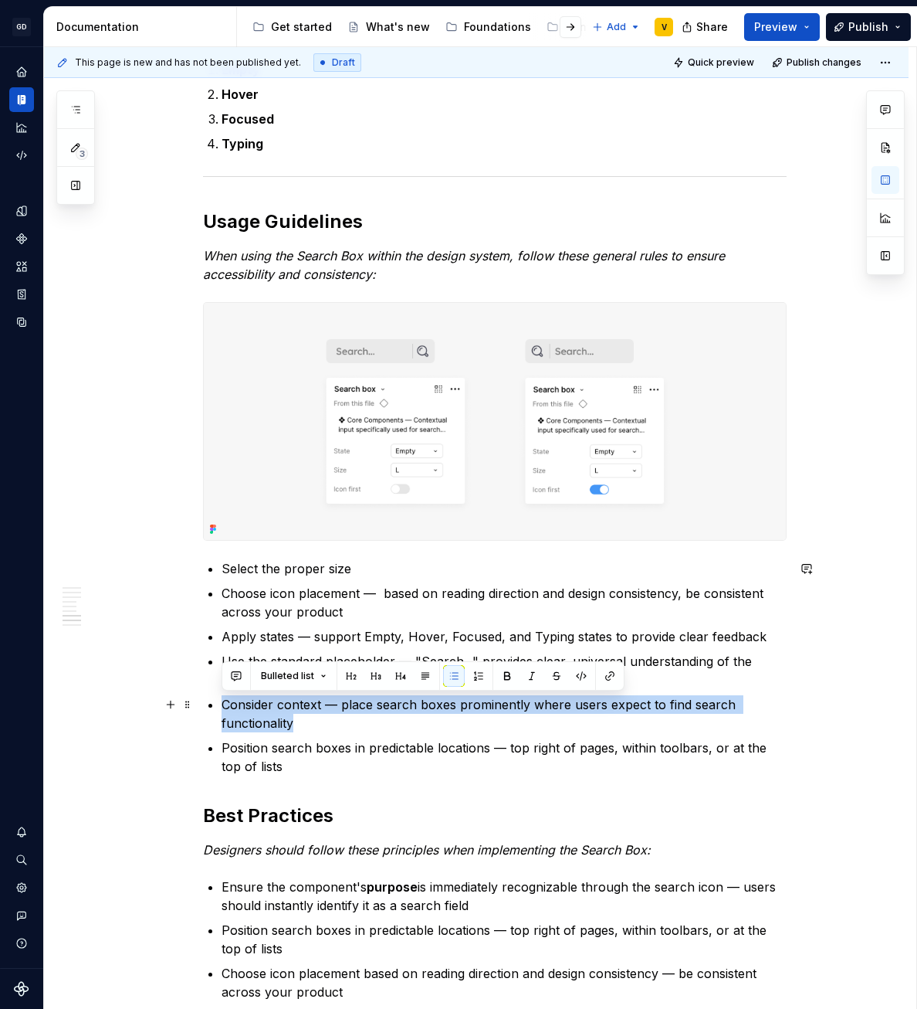
click at [321, 724] on p "Consider context — place search boxes prominently where users expect to find se…" at bounding box center [504, 713] width 565 height 37
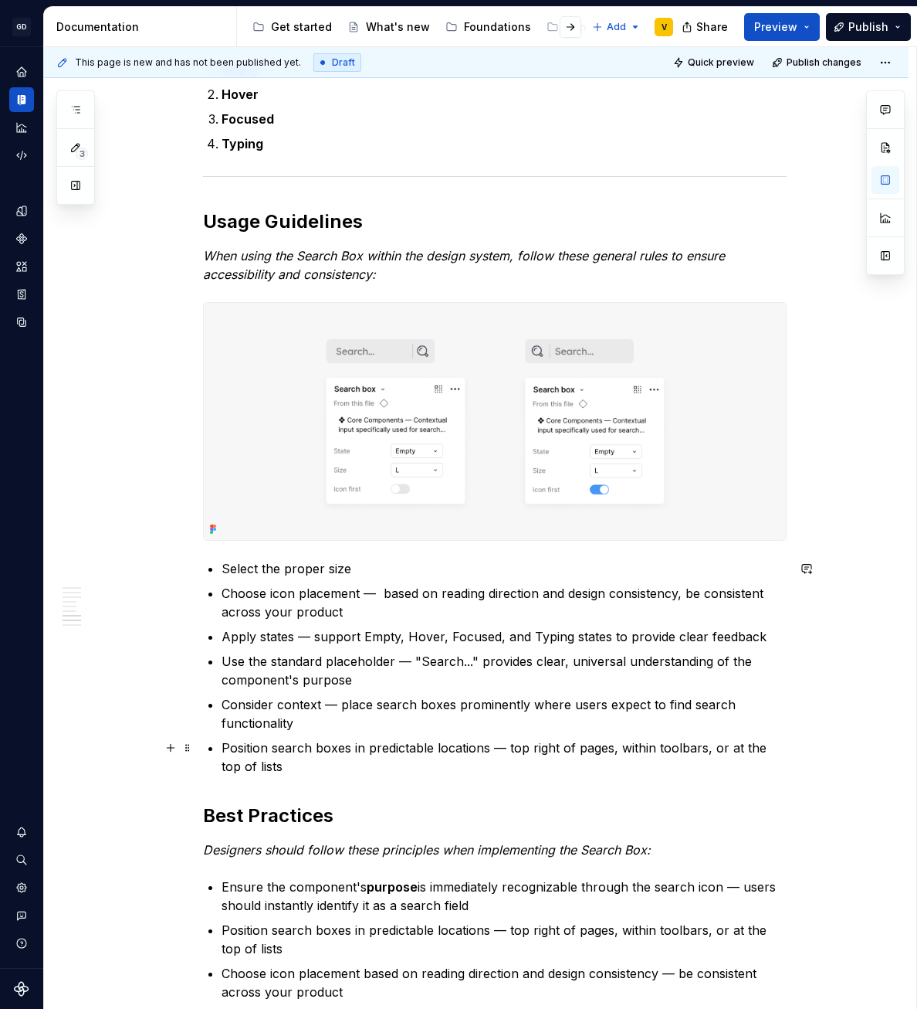
drag, startPoint x: 340, startPoint y: 708, endPoint x: 382, endPoint y: 733, distance: 49.1
click at [382, 733] on ul "Select the proper size Choose icon placement — based on reading direction and d…" at bounding box center [504, 667] width 565 height 216
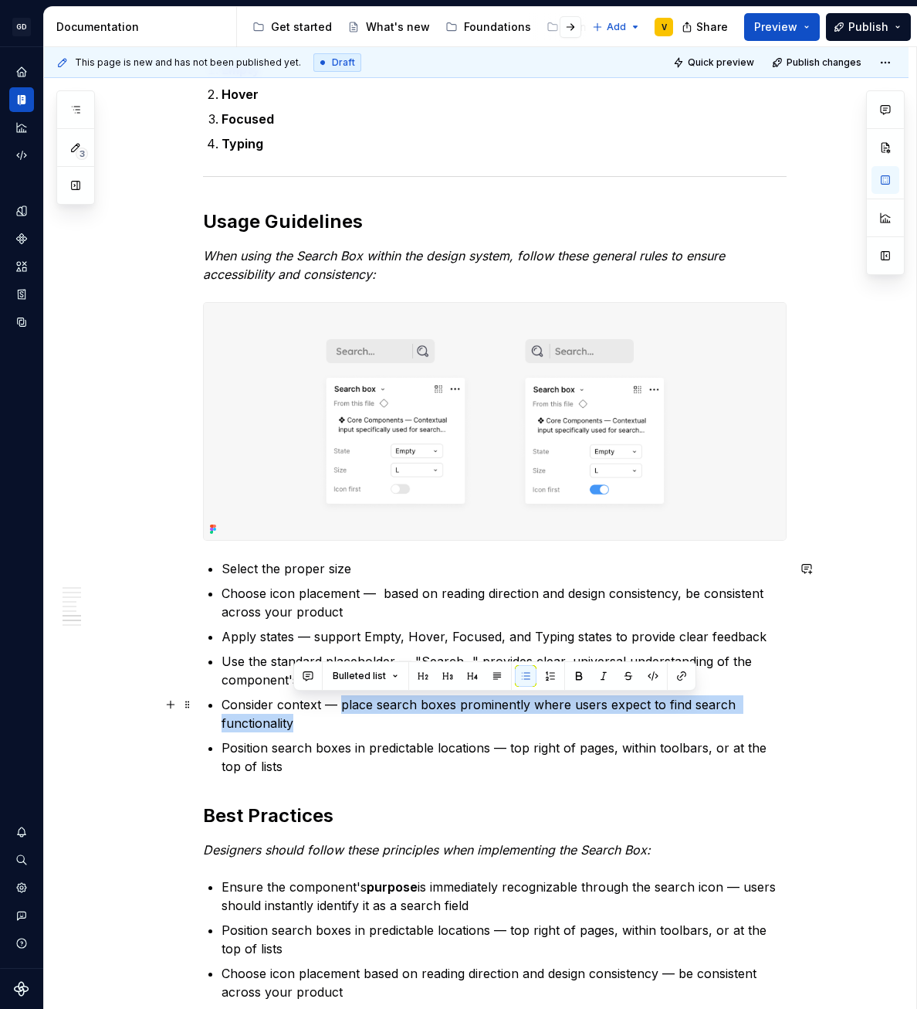
drag, startPoint x: 343, startPoint y: 703, endPoint x: 381, endPoint y: 722, distance: 42.5
click at [381, 722] on p "Consider context — place search boxes prominently where users expect to find se…" at bounding box center [504, 713] width 565 height 37
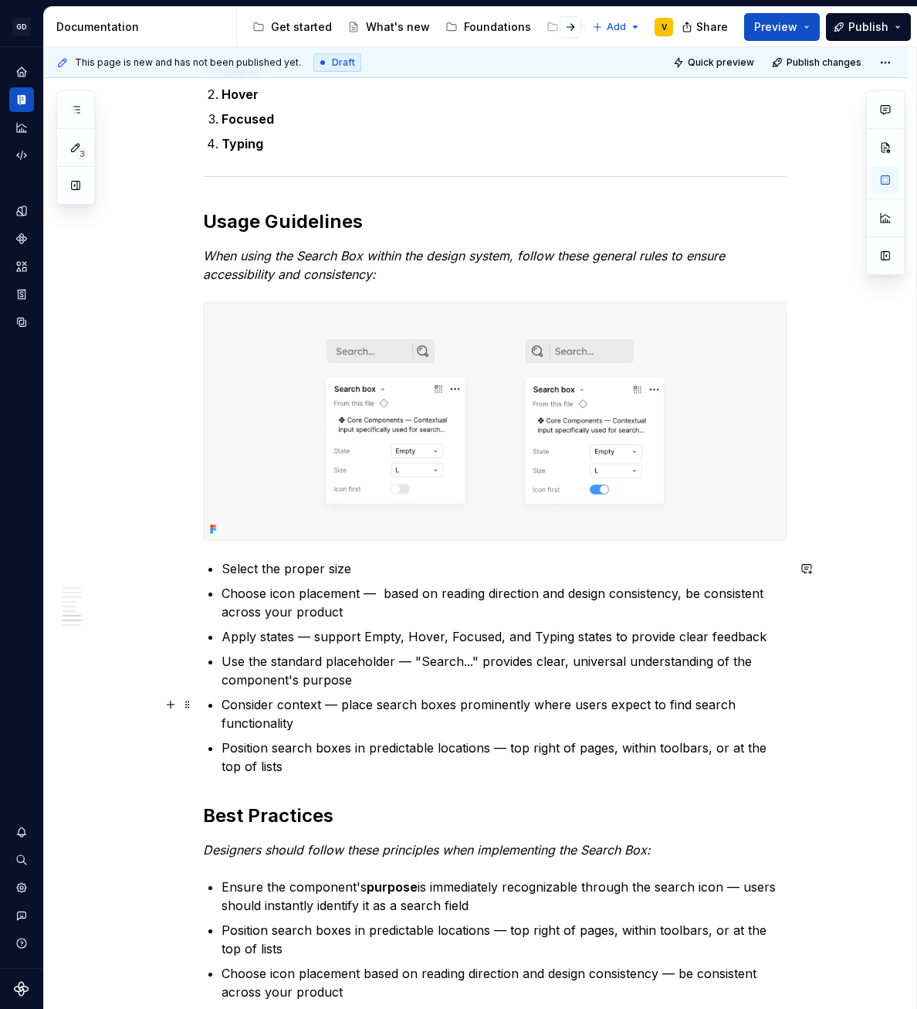
click at [385, 727] on p "Consider context — place search boxes prominently where users expect to find se…" at bounding box center [504, 713] width 565 height 37
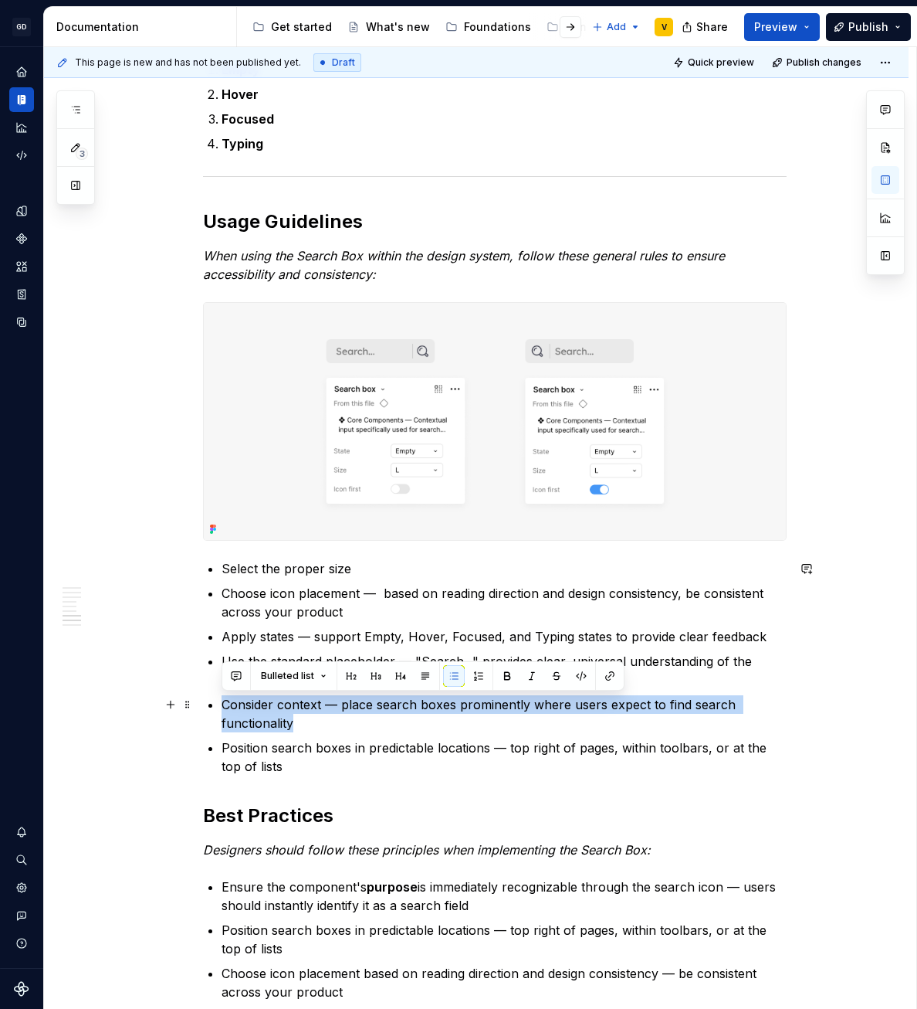
drag, startPoint x: 308, startPoint y: 724, endPoint x: 222, endPoint y: 700, distance: 89.7
click at [222, 700] on p "Consider context — place search boxes prominently where users expect to find se…" at bounding box center [504, 713] width 565 height 37
drag, startPoint x: 286, startPoint y: 714, endPoint x: 297, endPoint y: 732, distance: 21.9
click at [286, 714] on p "Consider context — place search boxes prominently where users expect to find se…" at bounding box center [504, 713] width 565 height 37
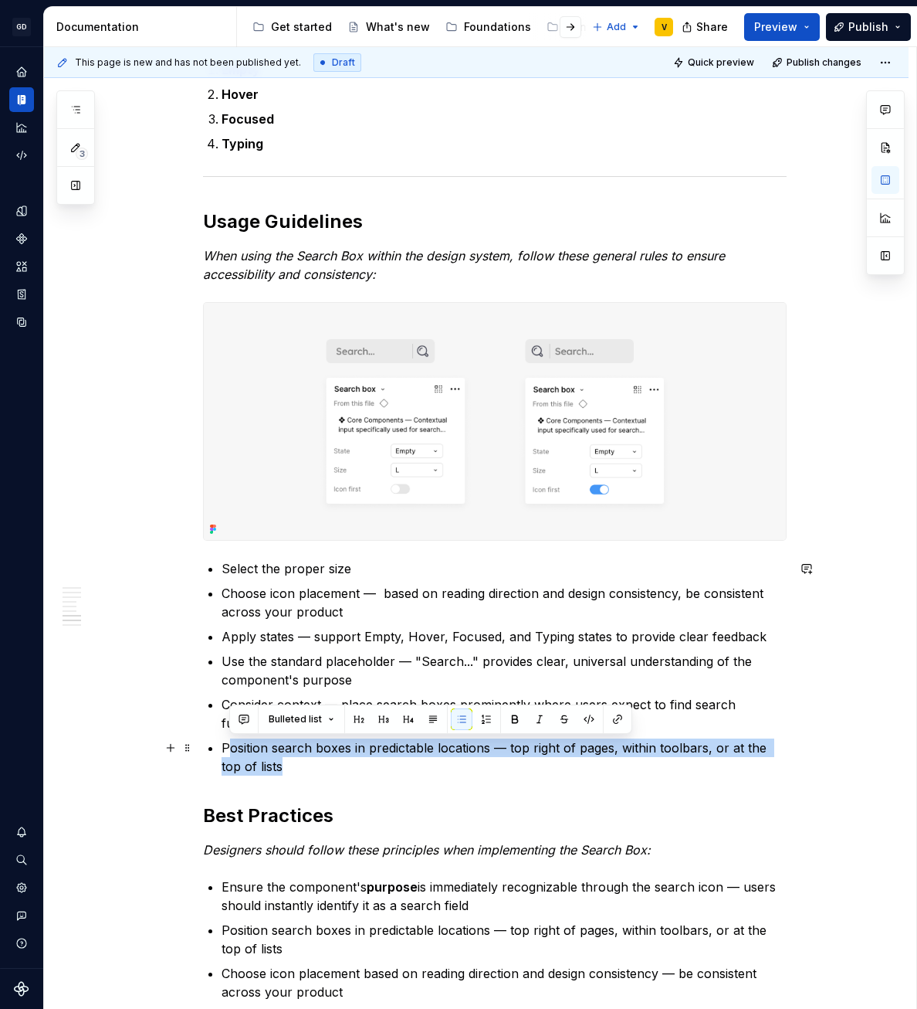
drag, startPoint x: 279, startPoint y: 763, endPoint x: 225, endPoint y: 748, distance: 55.5
click at [225, 748] on p "Position search boxes in predictable locations — top right of pages, within too…" at bounding box center [504, 756] width 565 height 37
click at [302, 755] on p "Position search boxes in predictable locations — top right of pages, within too…" at bounding box center [504, 756] width 565 height 37
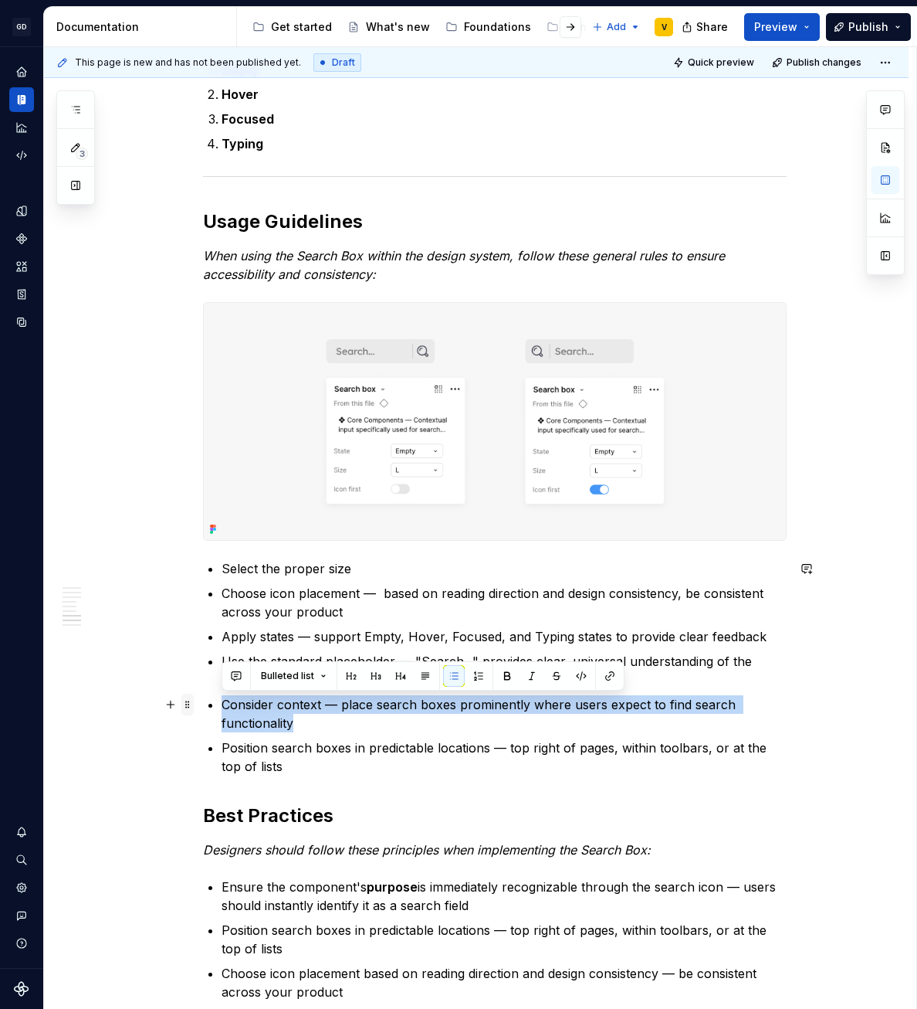
drag, startPoint x: 303, startPoint y: 729, endPoint x: 190, endPoint y: 694, distance: 118.7
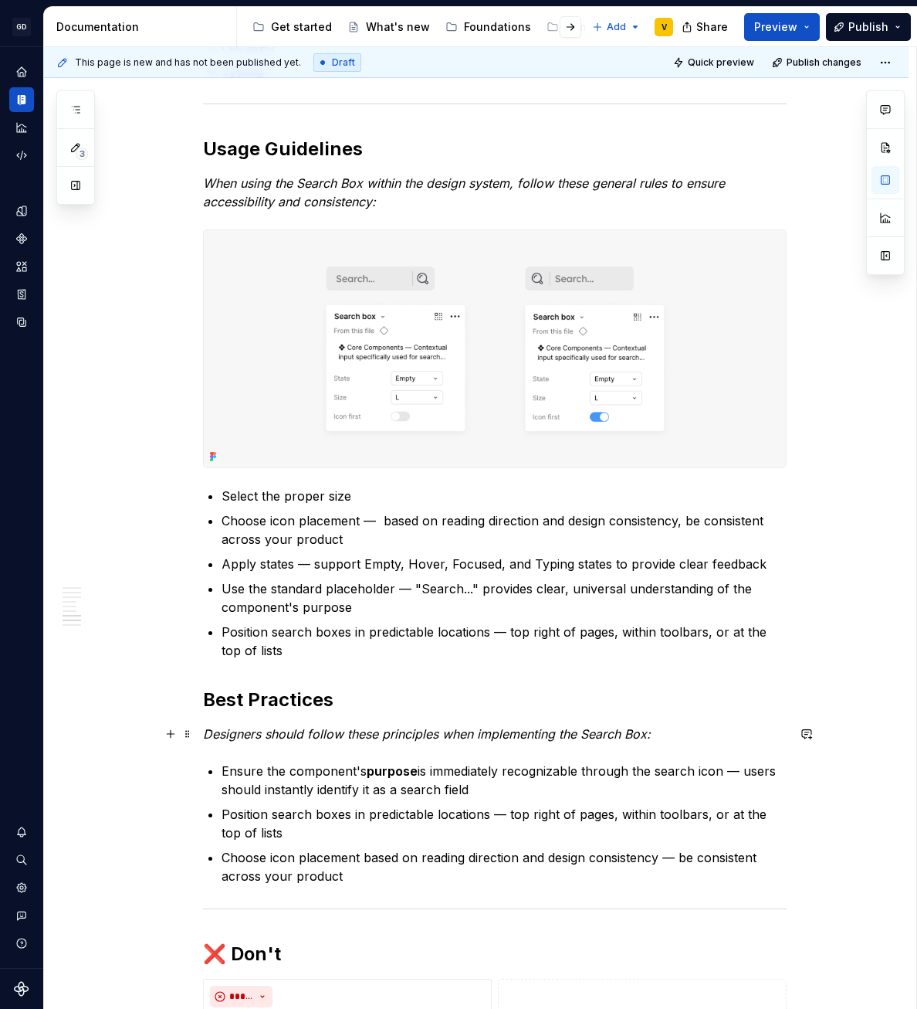
scroll to position [1856, 0]
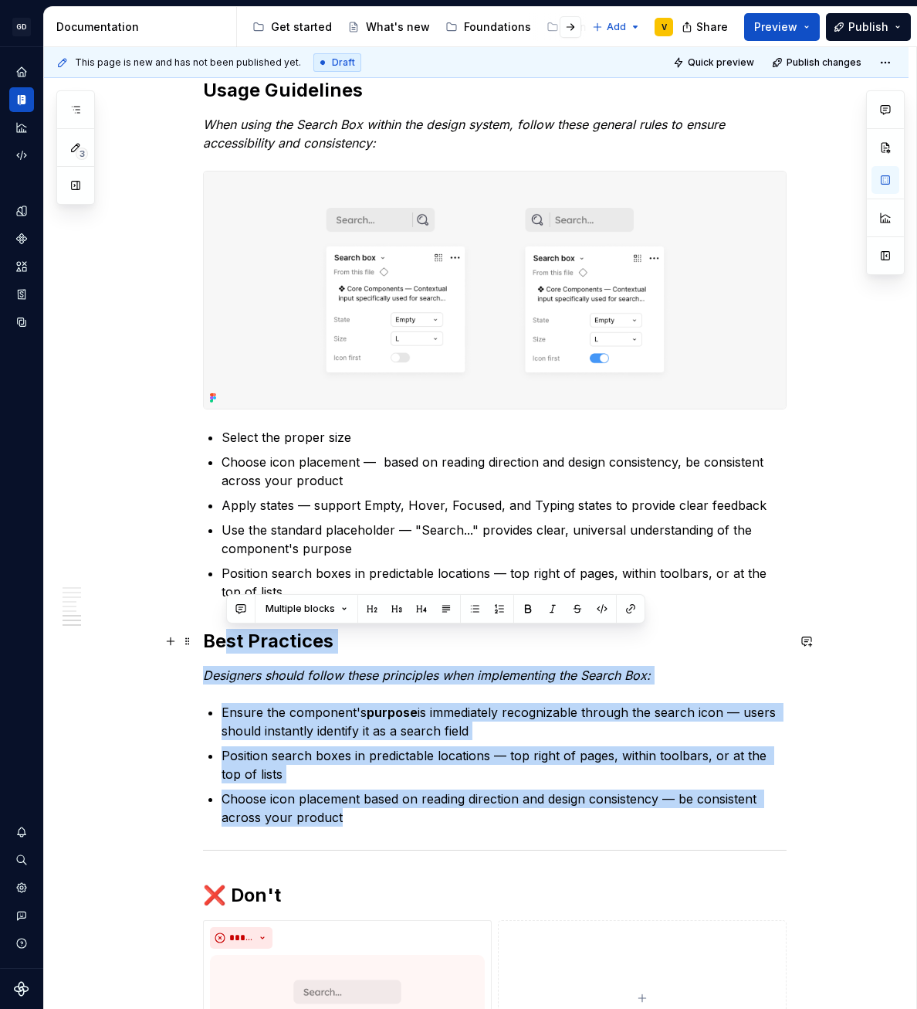
drag, startPoint x: 347, startPoint y: 822, endPoint x: 195, endPoint y: 649, distance: 230.9
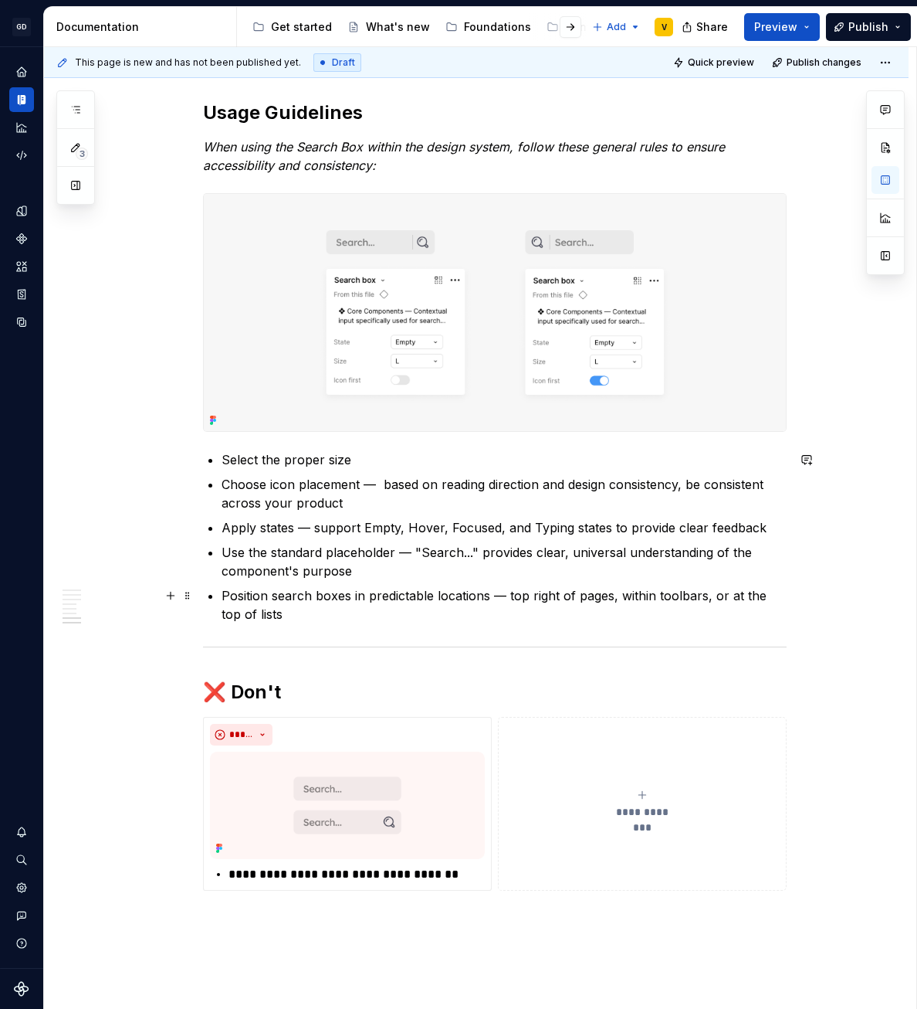
scroll to position [1819, 0]
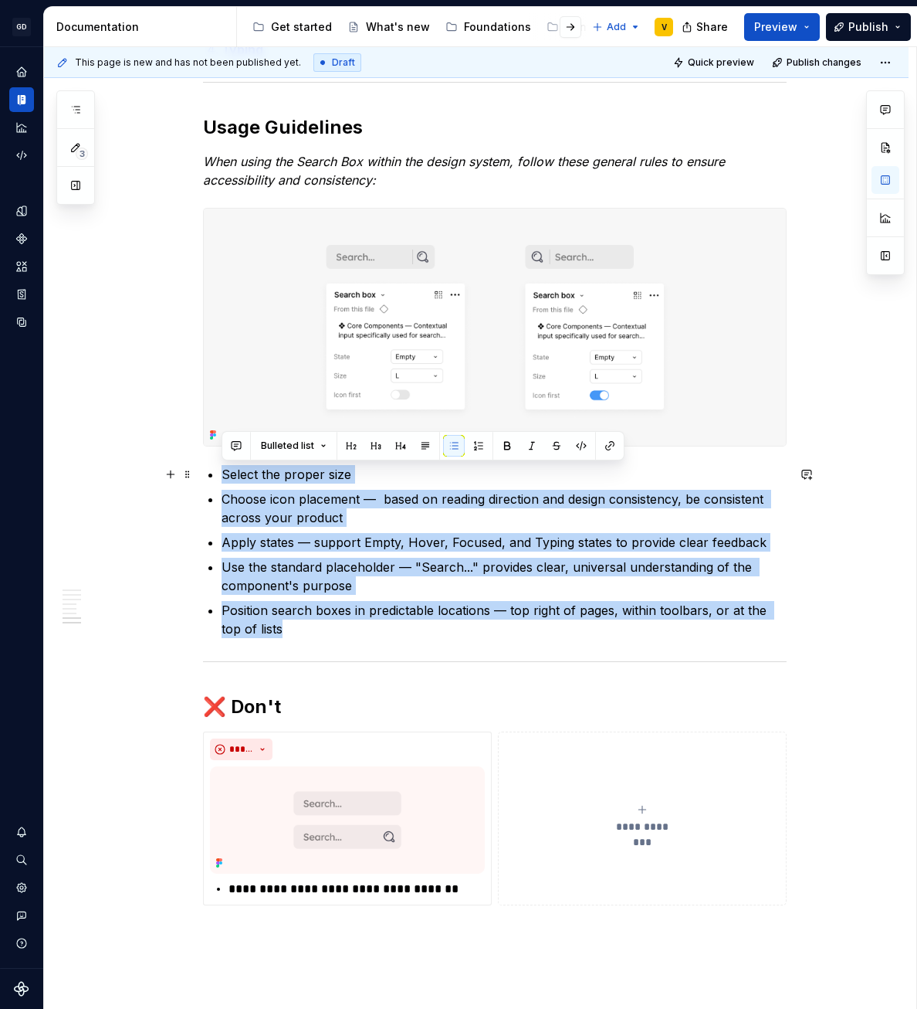
drag, startPoint x: 292, startPoint y: 632, endPoint x: 202, endPoint y: 481, distance: 175.9
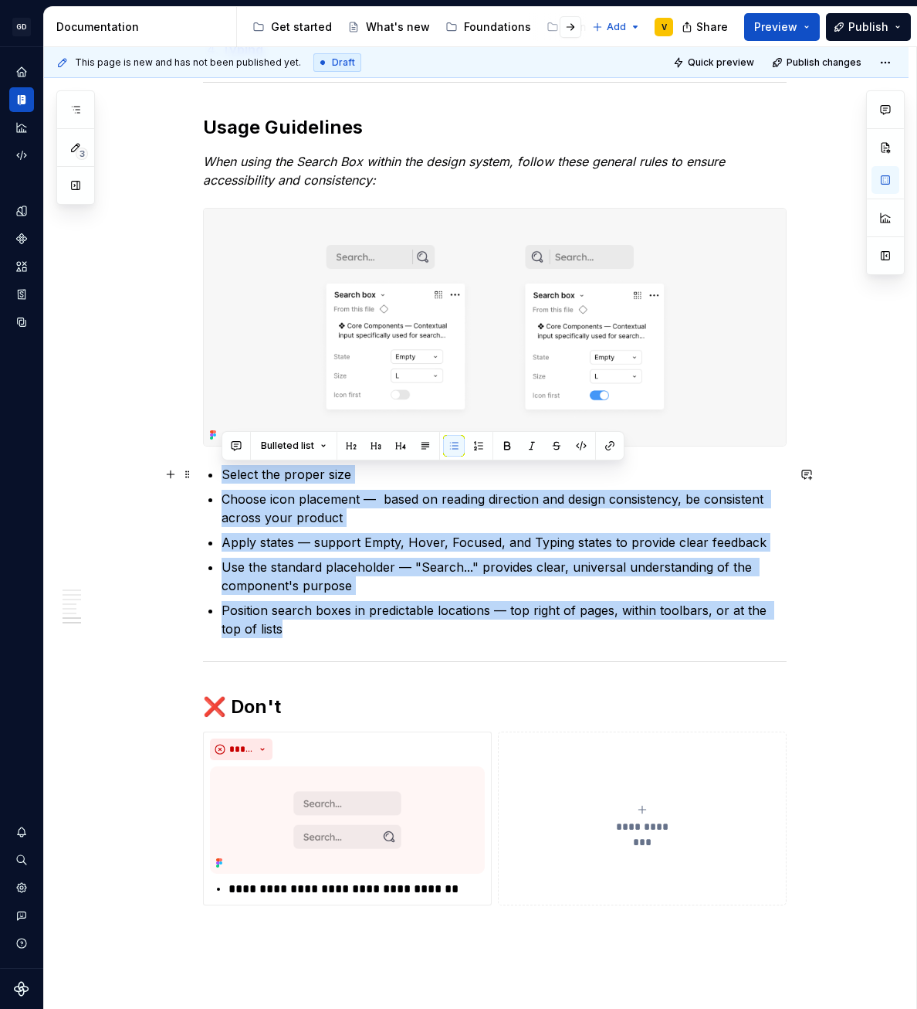
drag, startPoint x: 290, startPoint y: 637, endPoint x: 197, endPoint y: 476, distance: 186.5
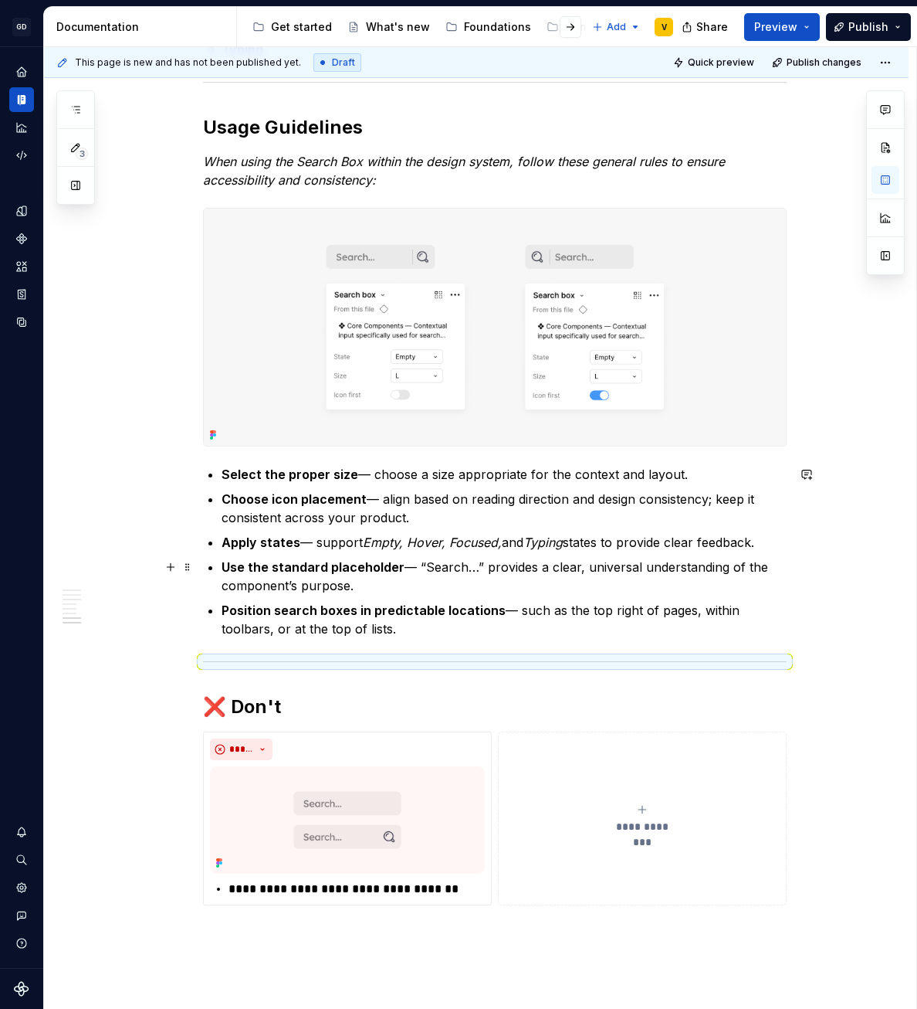
click at [347, 572] on strong "Use the standard placeholder" at bounding box center [313, 566] width 183 height 15
click at [436, 633] on p "Position search boxes in predictable locations — such as the top right of pages…" at bounding box center [504, 619] width 565 height 37
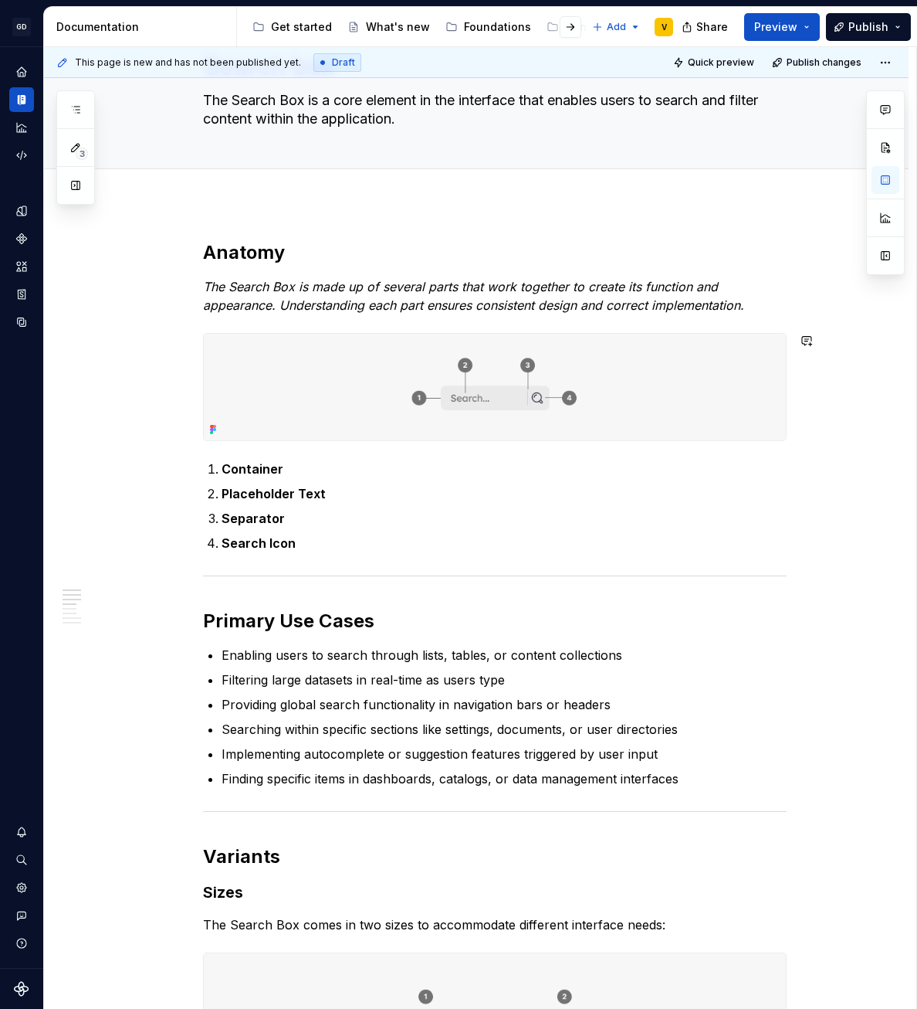
scroll to position [0, 0]
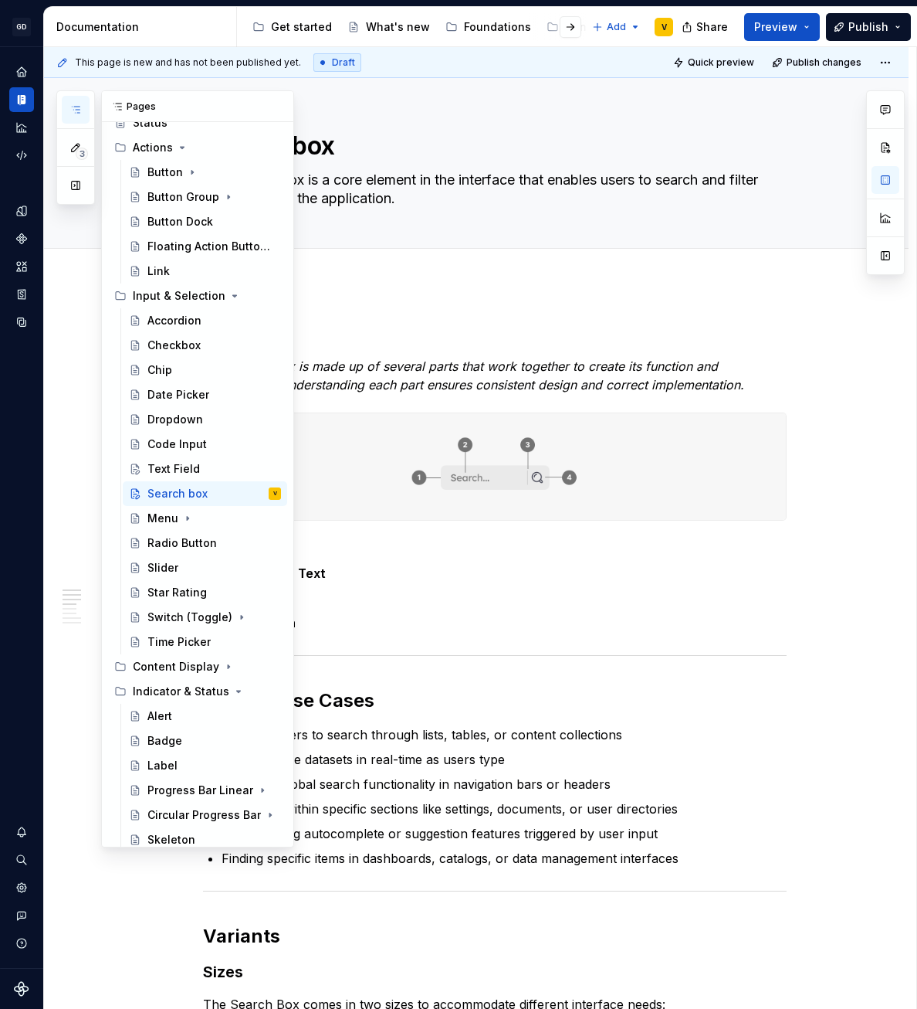
click at [76, 109] on icon "button" at bounding box center [76, 110] width 8 height 6
click at [183, 443] on div "Code Input" at bounding box center [176, 443] width 59 height 15
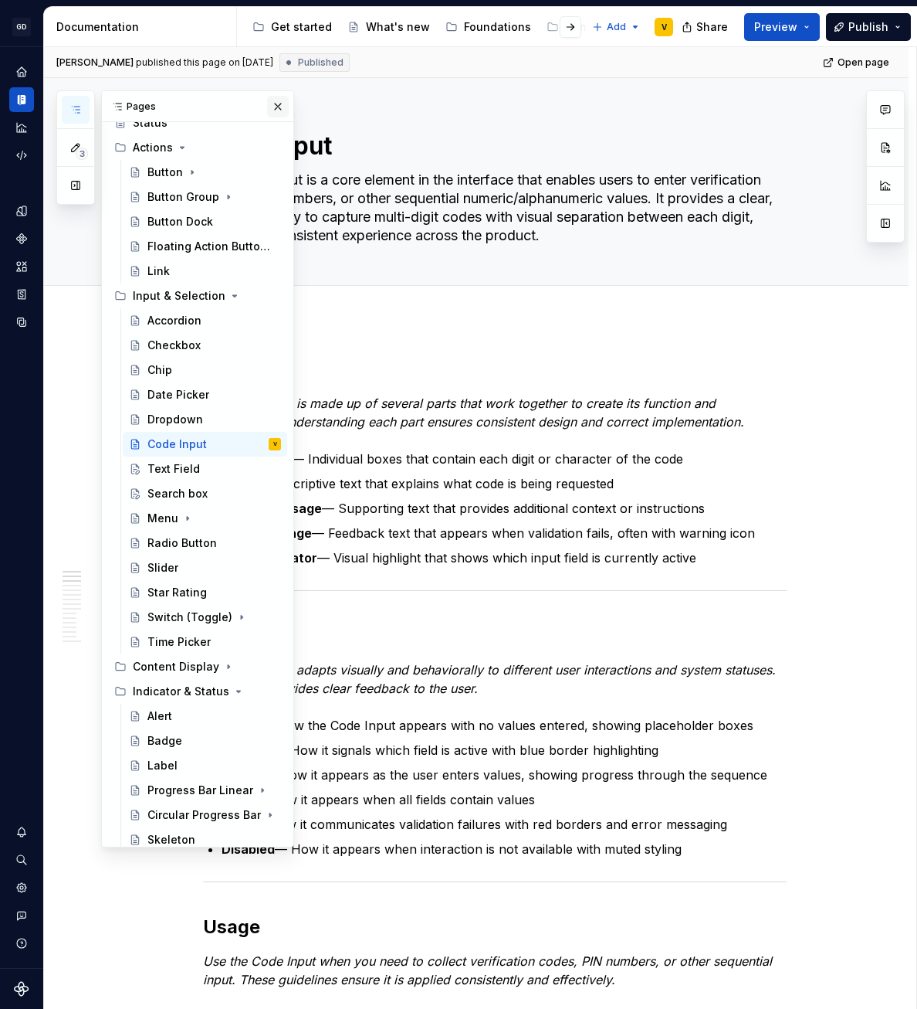
click at [272, 106] on button "button" at bounding box center [278, 107] width 22 height 22
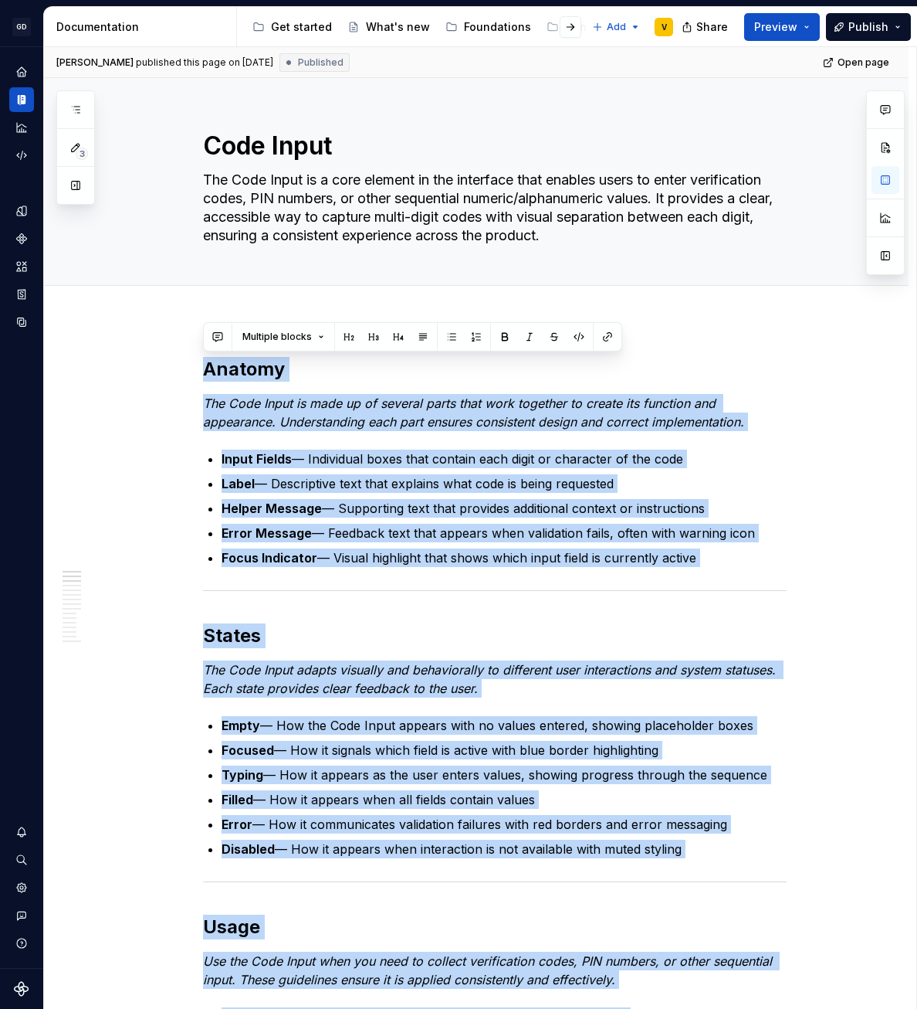
drag, startPoint x: 747, startPoint y: 677, endPoint x: 303, endPoint y: -30, distance: 835.2
click at [303, 0] on html "GD Oxygen V Design system data Documentation Accessibility guide for tree Page …" at bounding box center [458, 504] width 917 height 1009
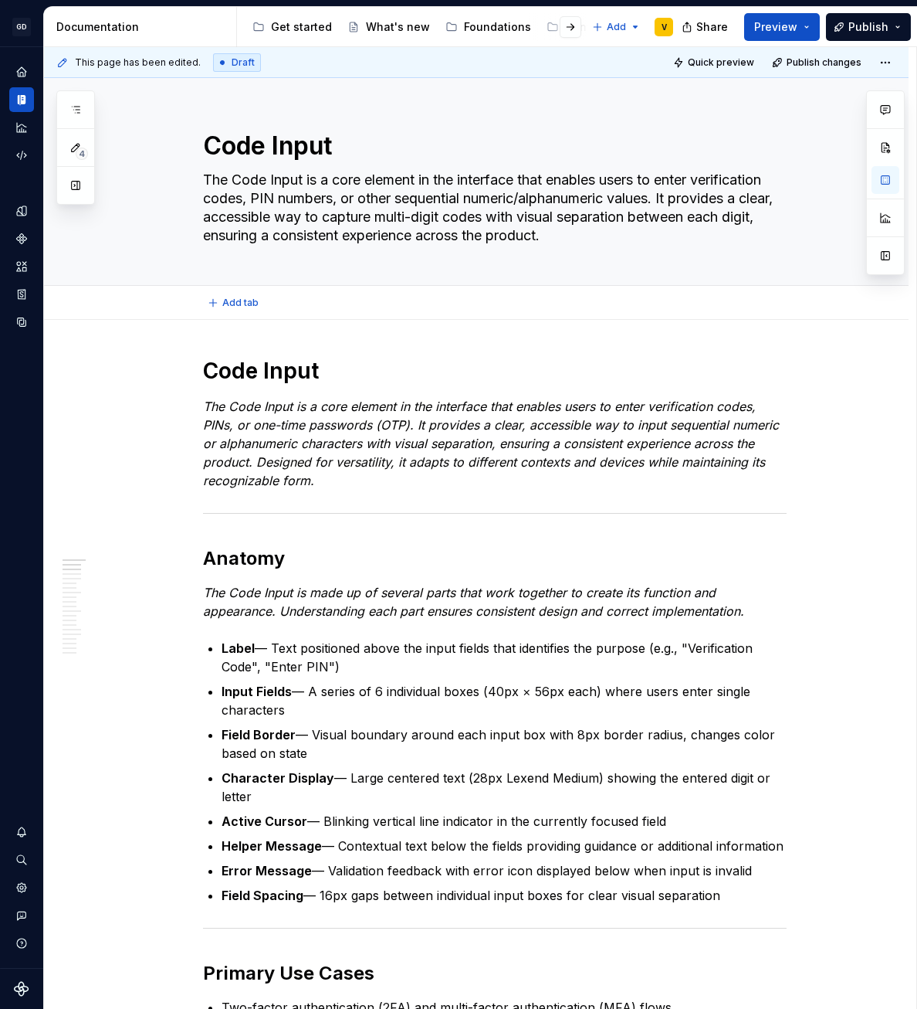
type textarea "*"
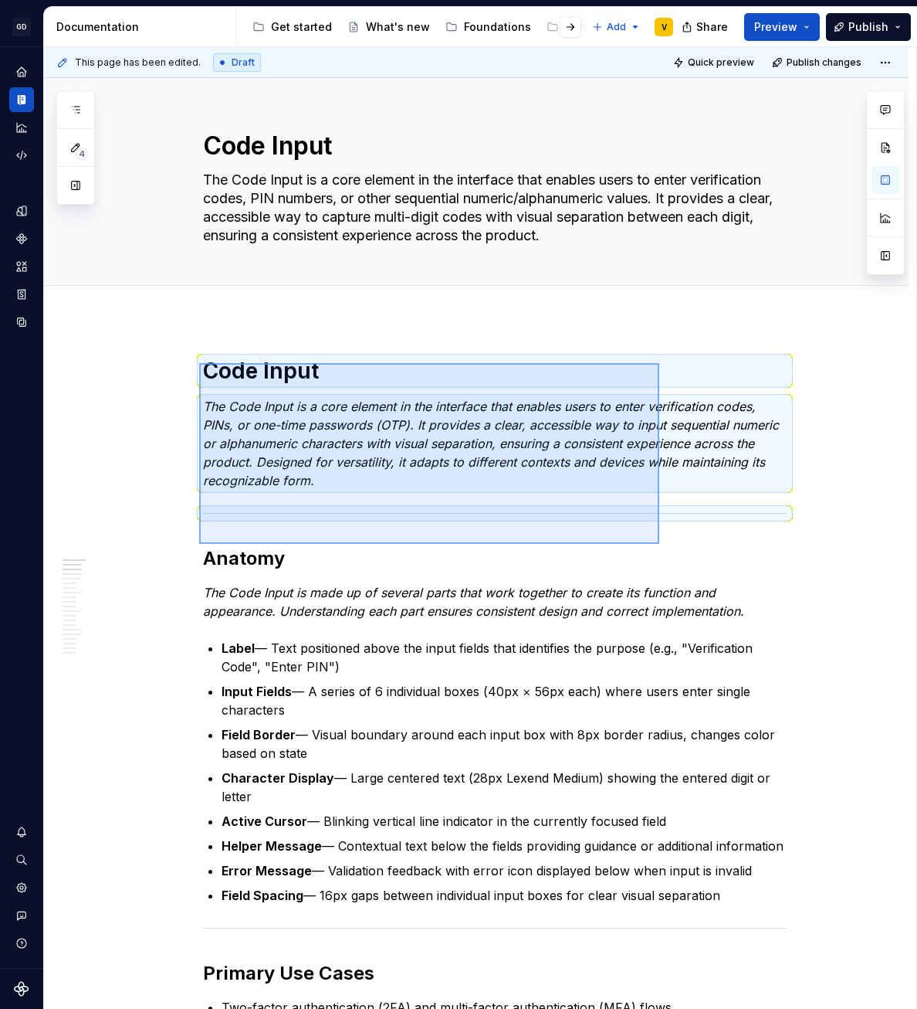
drag, startPoint x: 199, startPoint y: 363, endPoint x: 659, endPoint y: 541, distance: 493.6
click at [659, 542] on div "This page has been edited. Draft Quick preview Publish changes Code Input The C…" at bounding box center [480, 528] width 873 height 962
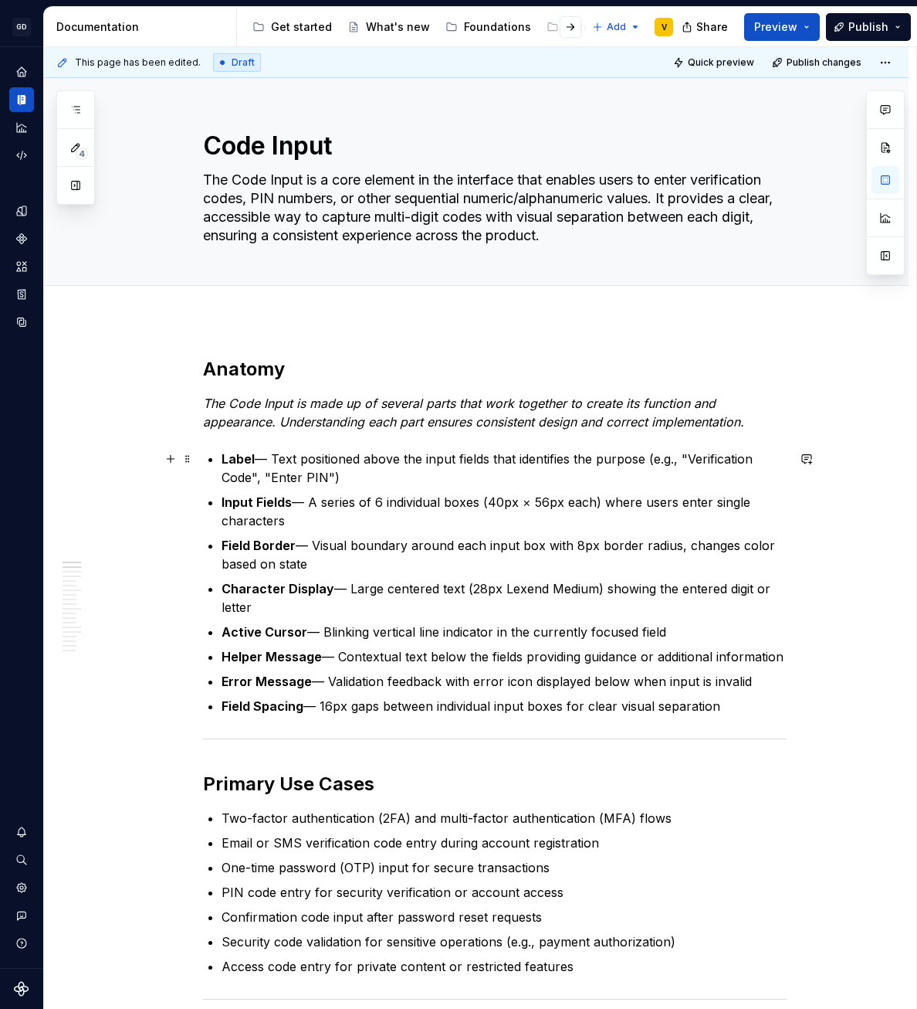
click at [277, 456] on p "Label — Text positioned above the input fields that identifies the purpose (e.g…" at bounding box center [504, 467] width 565 height 37
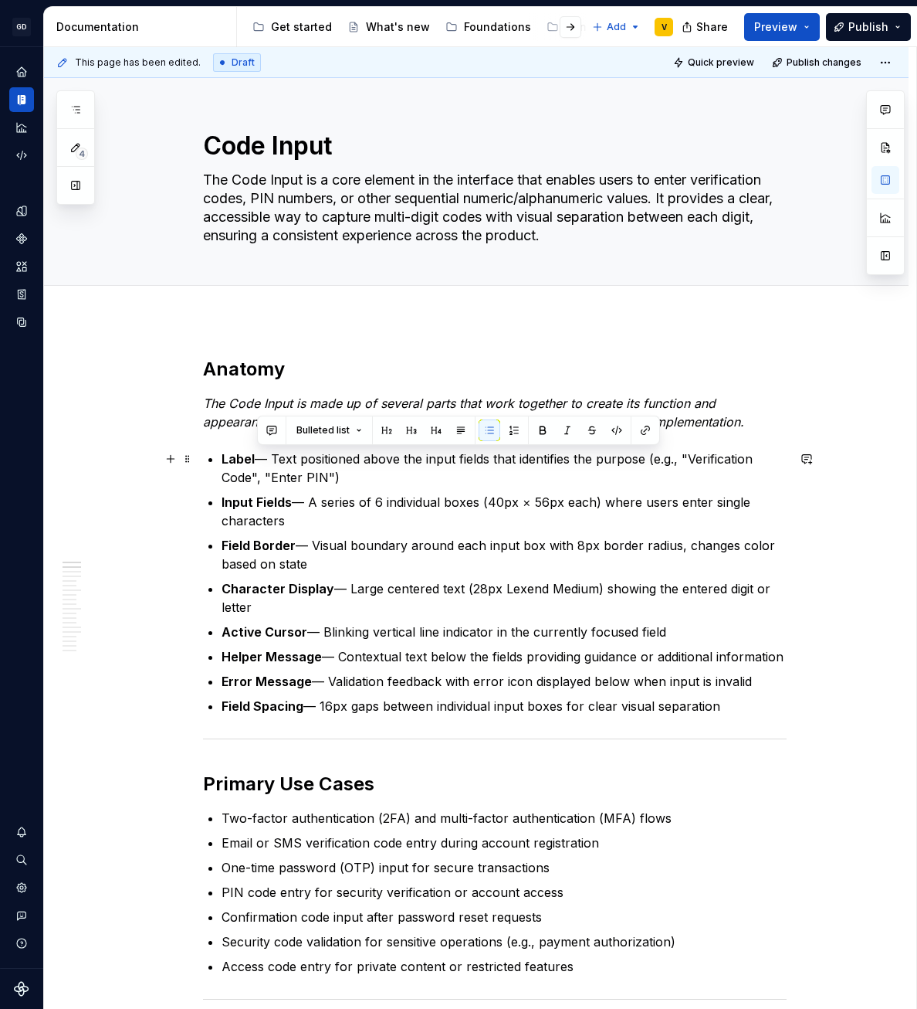
drag, startPoint x: 258, startPoint y: 459, endPoint x: 358, endPoint y: 478, distance: 101.5
click at [358, 478] on p "Label — Text positioned above the input fields that identifies the purpose (e.g…" at bounding box center [504, 467] width 565 height 37
drag, startPoint x: 446, startPoint y: 656, endPoint x: 472, endPoint y: 664, distance: 27.4
click at [446, 657] on p "Helper Message — Contextual text below the fields providing guidance or additio…" at bounding box center [504, 656] width 565 height 19
drag, startPoint x: 690, startPoint y: 704, endPoint x: 213, endPoint y: 456, distance: 538.1
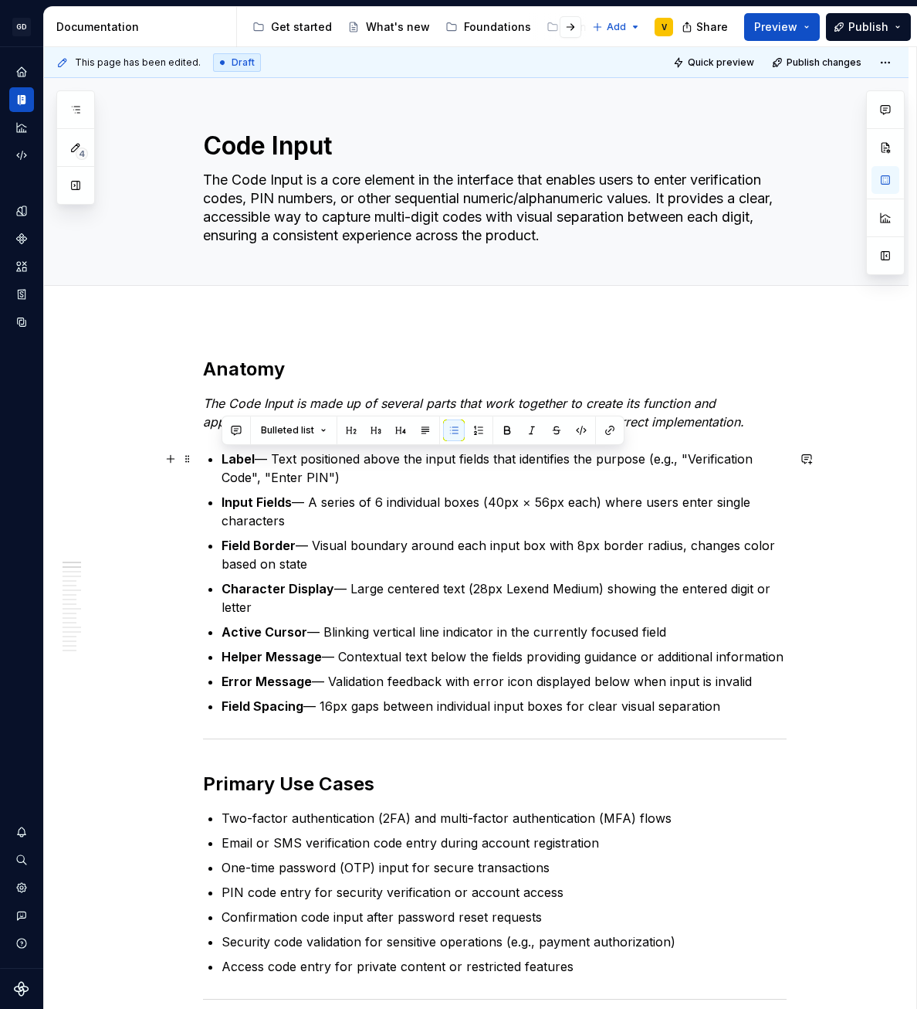
click at [483, 431] on button "button" at bounding box center [479, 430] width 22 height 22
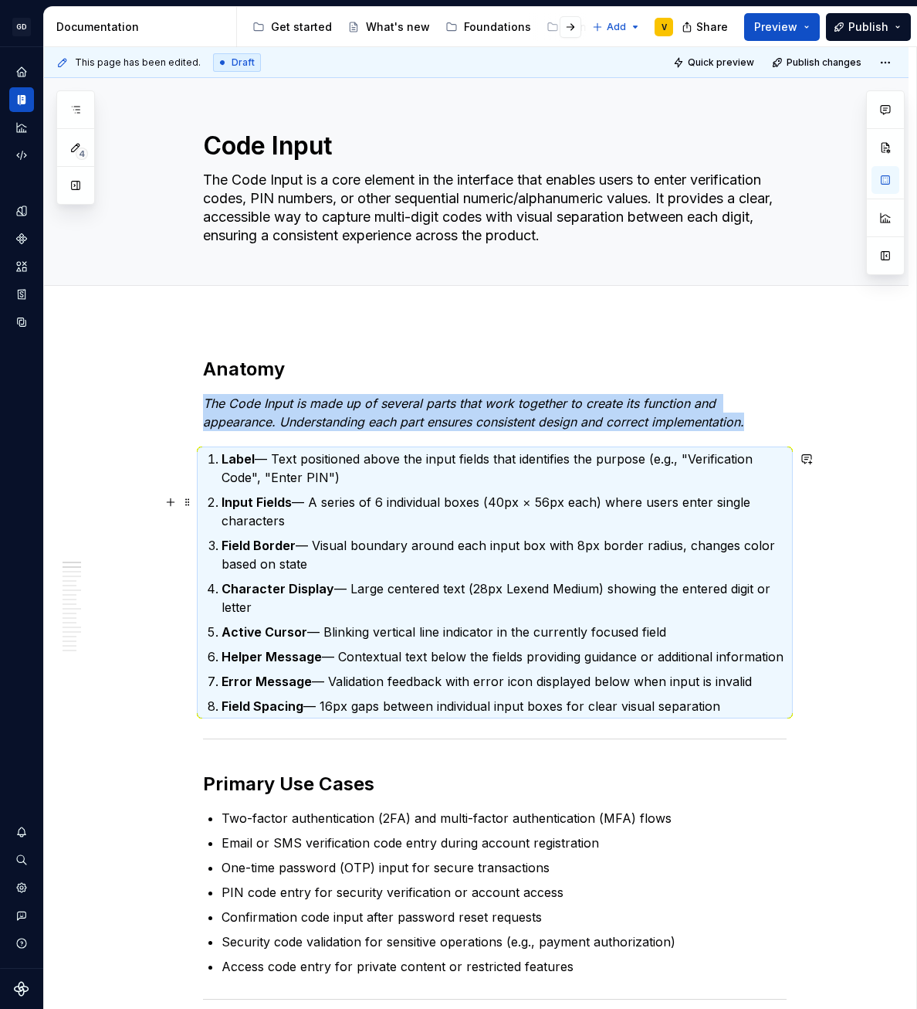
click at [319, 501] on p "Input Fields — A series of 6 individual boxes (40px × 56px each) where users en…" at bounding box center [504, 511] width 565 height 37
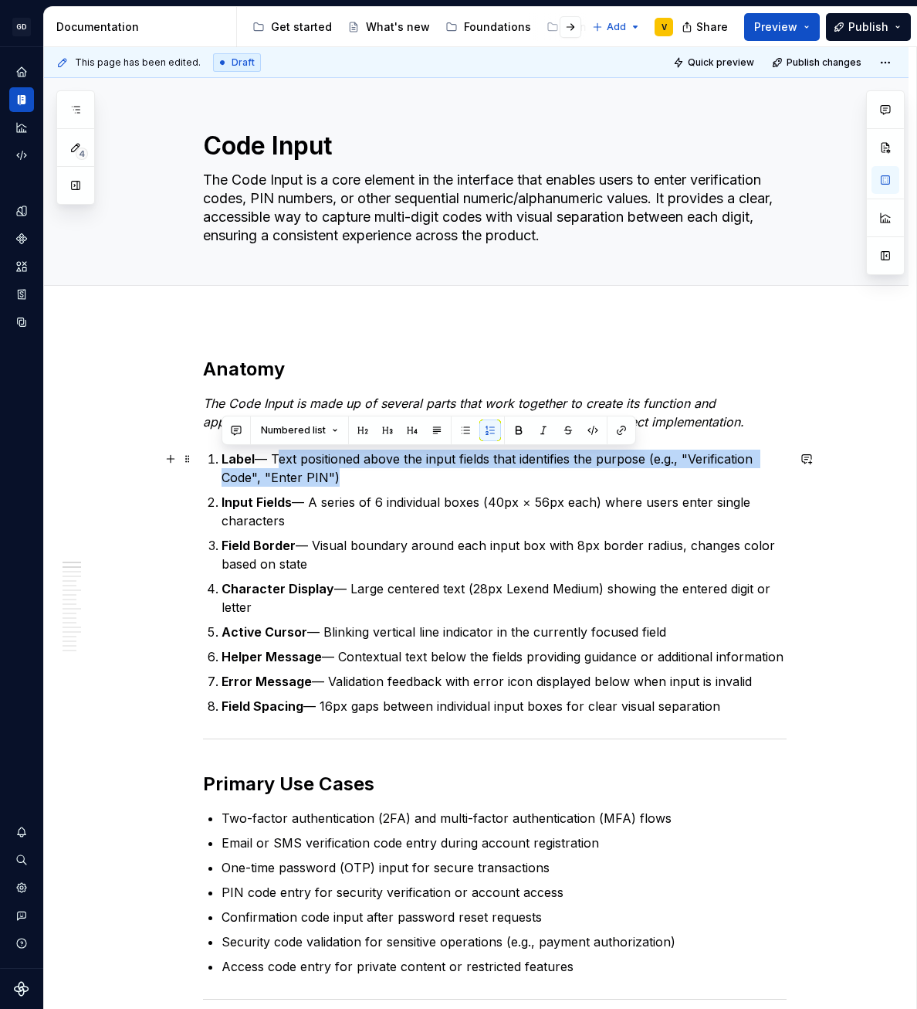
drag, startPoint x: 273, startPoint y: 456, endPoint x: 356, endPoint y: 488, distance: 88.5
click at [356, 488] on ol "Label — Text positioned above the input fields that identifies the purpose (e.g…" at bounding box center [504, 582] width 565 height 266
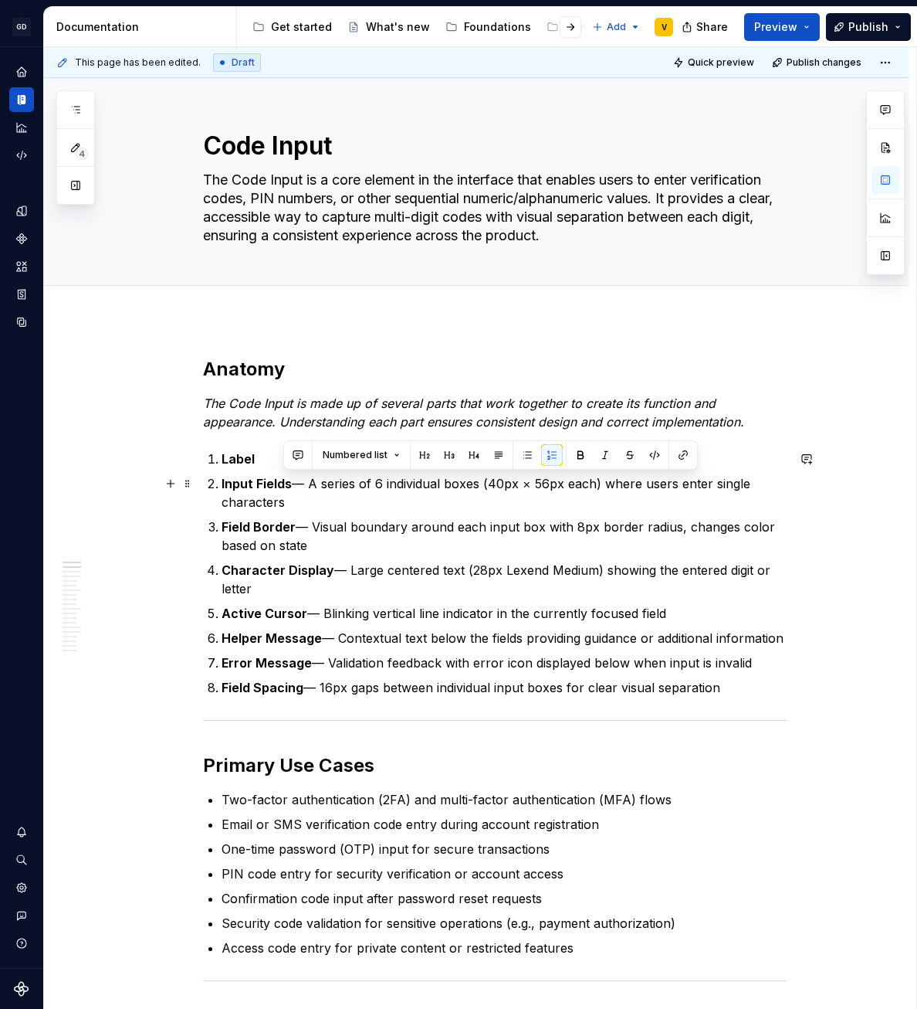
drag, startPoint x: 290, startPoint y: 483, endPoint x: 329, endPoint y: 503, distance: 43.2
click at [329, 503] on p "Input Fields — A series of 6 individual boxes (40px × 56px each) where users en…" at bounding box center [504, 492] width 565 height 37
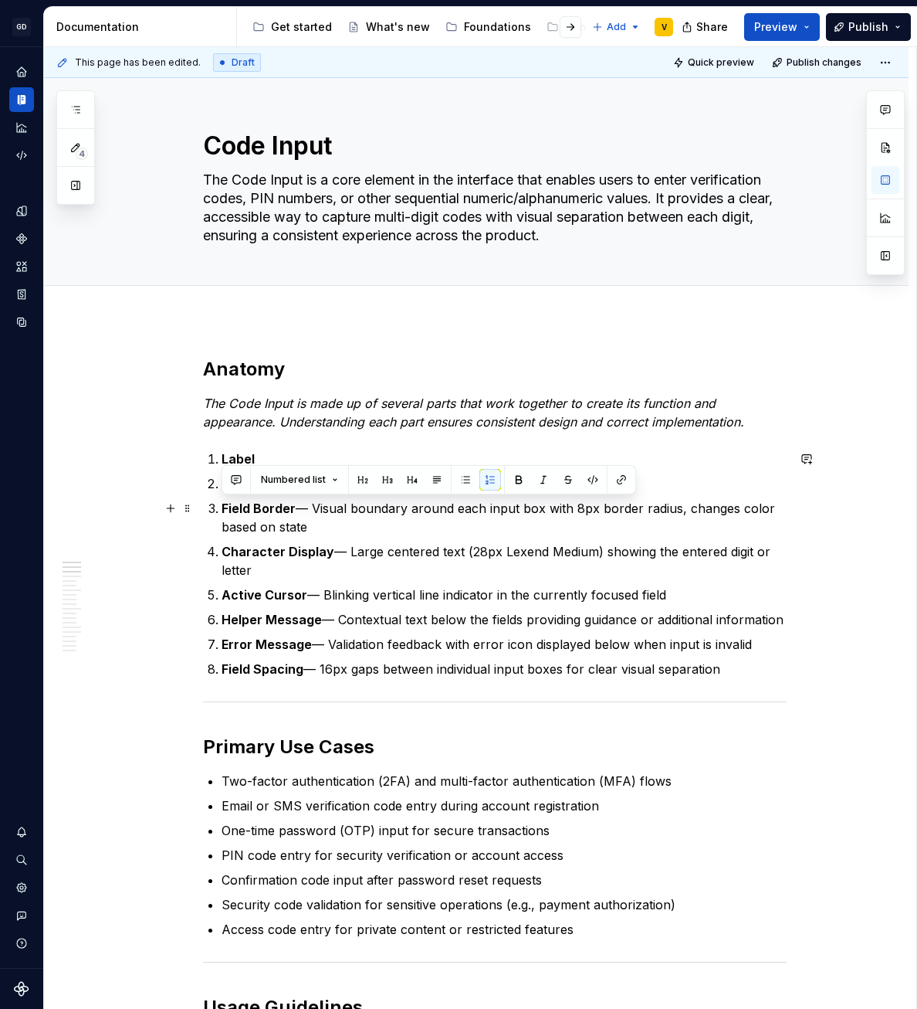
drag, startPoint x: 315, startPoint y: 520, endPoint x: 212, endPoint y: 501, distance: 104.4
click at [222, 501] on li "Field Border — Visual boundary around each input box with 8px border radius, ch…" at bounding box center [504, 517] width 565 height 37
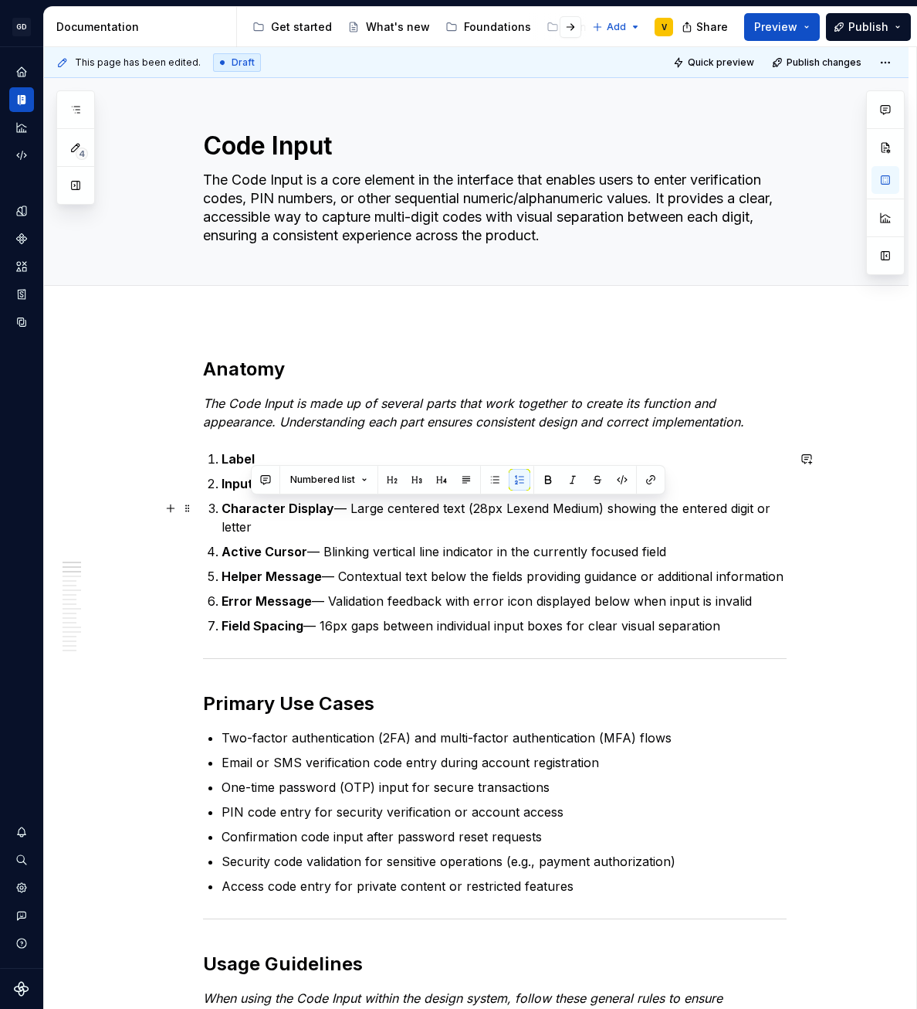
drag, startPoint x: 331, startPoint y: 510, endPoint x: 350, endPoint y: 520, distance: 22.1
click at [350, 520] on p "Character Display — Large centered text (28px Lexend Medium) showing the entere…" at bounding box center [504, 517] width 565 height 37
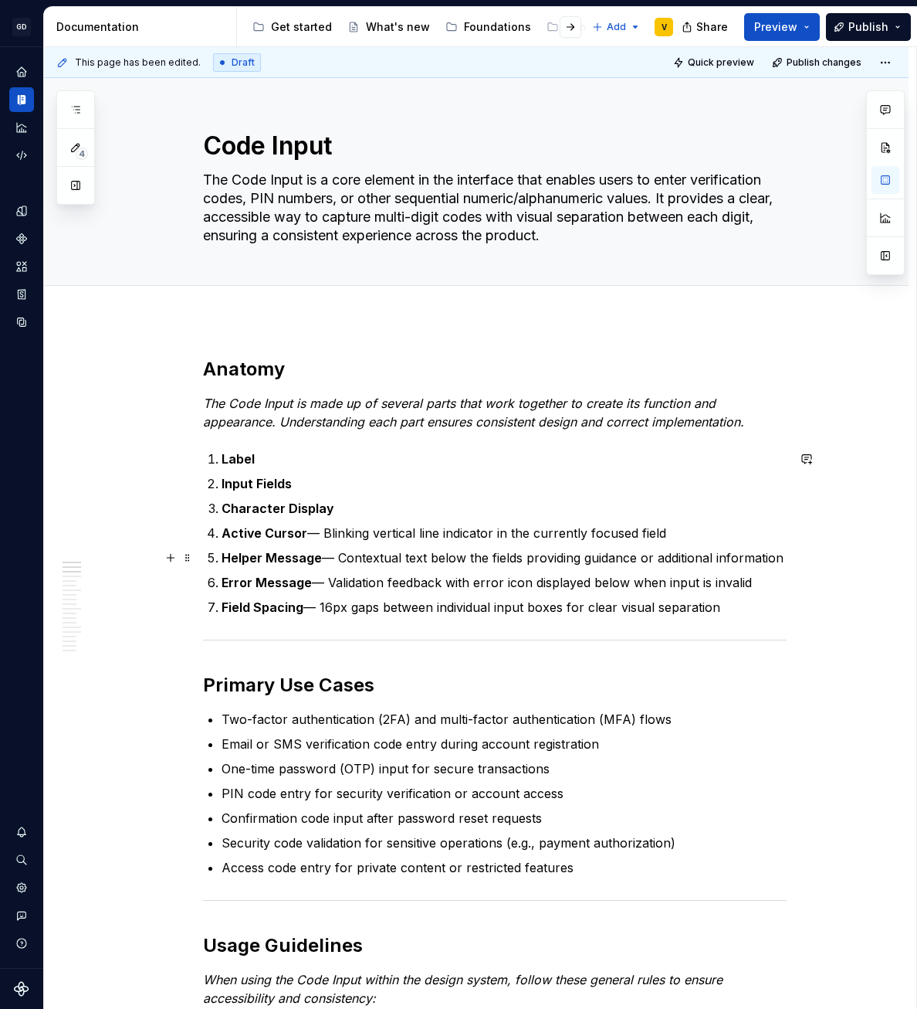
click at [335, 547] on ol "Label Input Fields Character Display Active Cursor — Blinking vertical line ind…" at bounding box center [504, 532] width 565 height 167
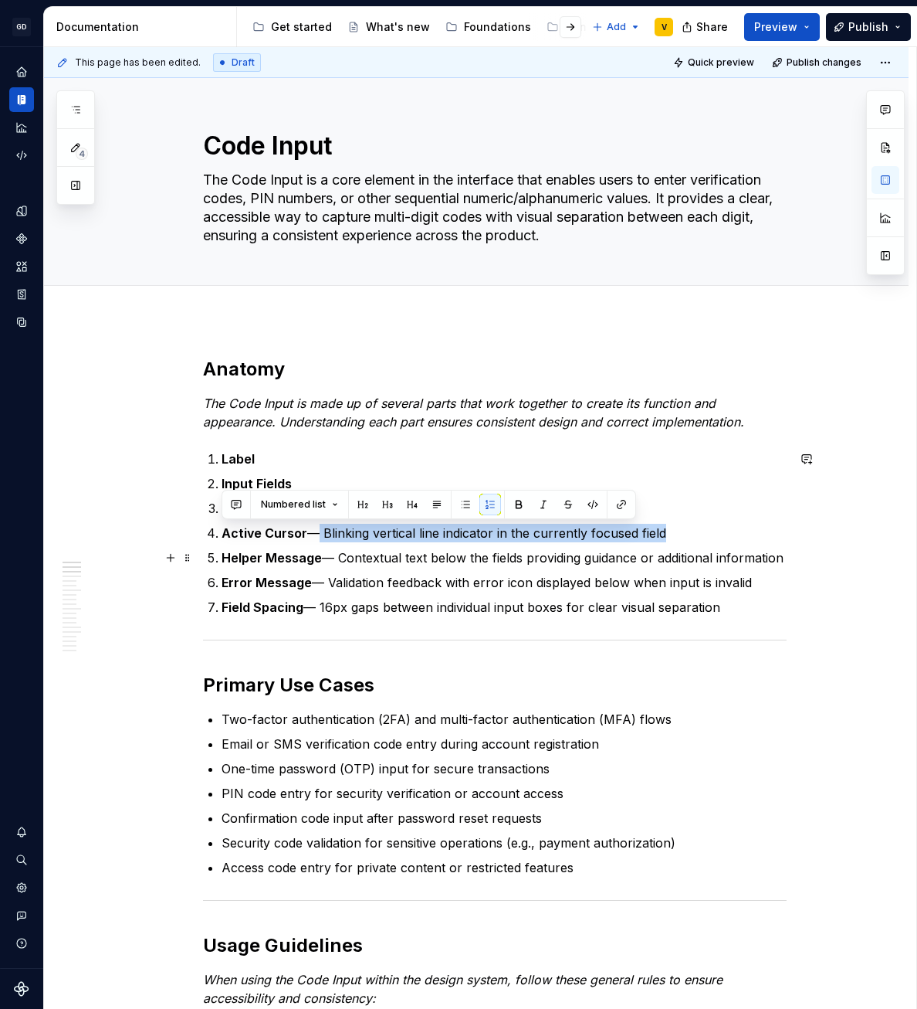
drag, startPoint x: 308, startPoint y: 531, endPoint x: 665, endPoint y: 543, distance: 356.9
click at [665, 543] on ol "Label Input Fields Character Display Active Cursor — Blinking vertical line ind…" at bounding box center [504, 532] width 565 height 167
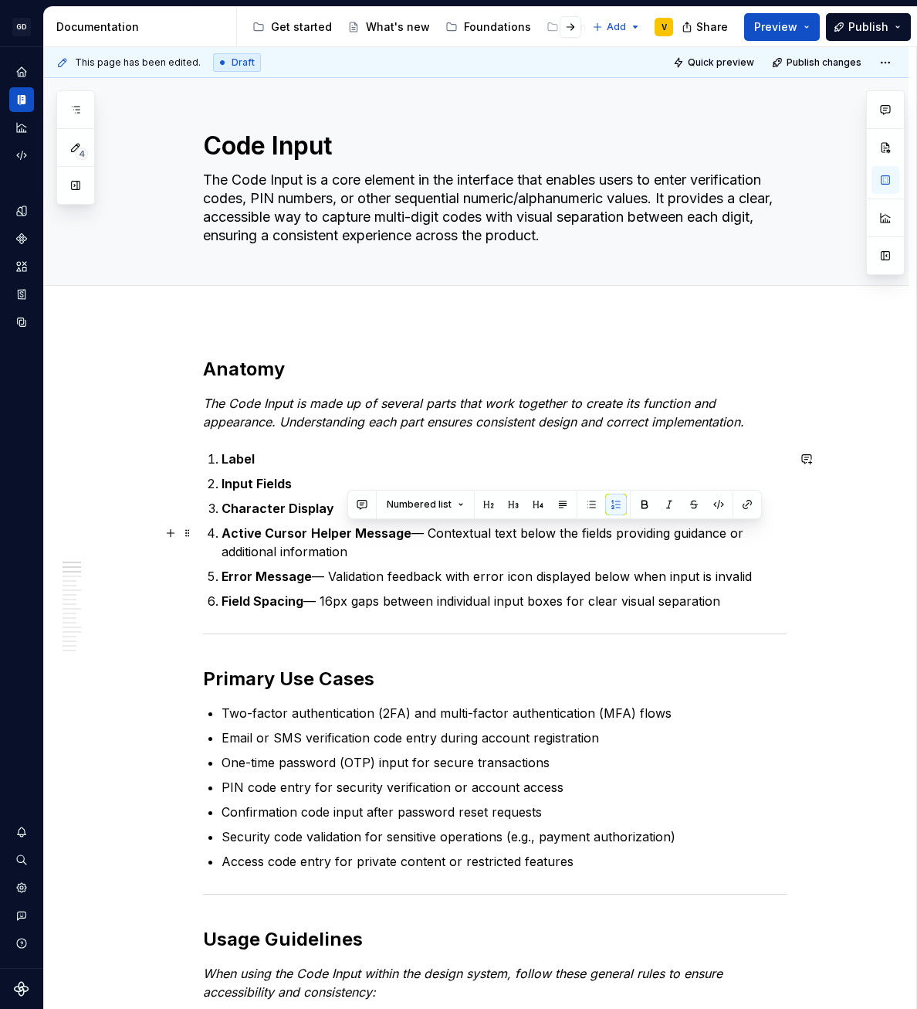
drag, startPoint x: 412, startPoint y: 531, endPoint x: 439, endPoint y: 558, distance: 37.7
click at [439, 558] on p "Active Cursor Helper Message — Contextual text below the fields providing guida…" at bounding box center [504, 542] width 565 height 37
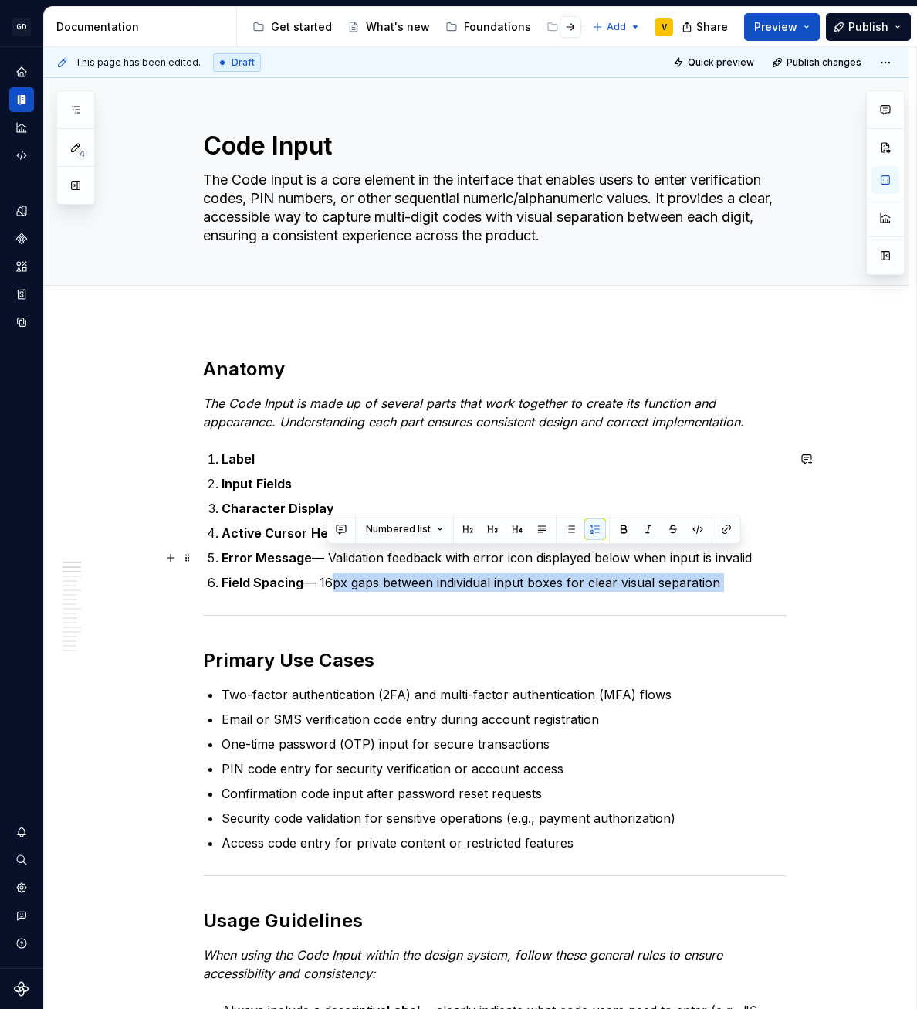
drag, startPoint x: 330, startPoint y: 582, endPoint x: 680, endPoint y: 592, distance: 350.0
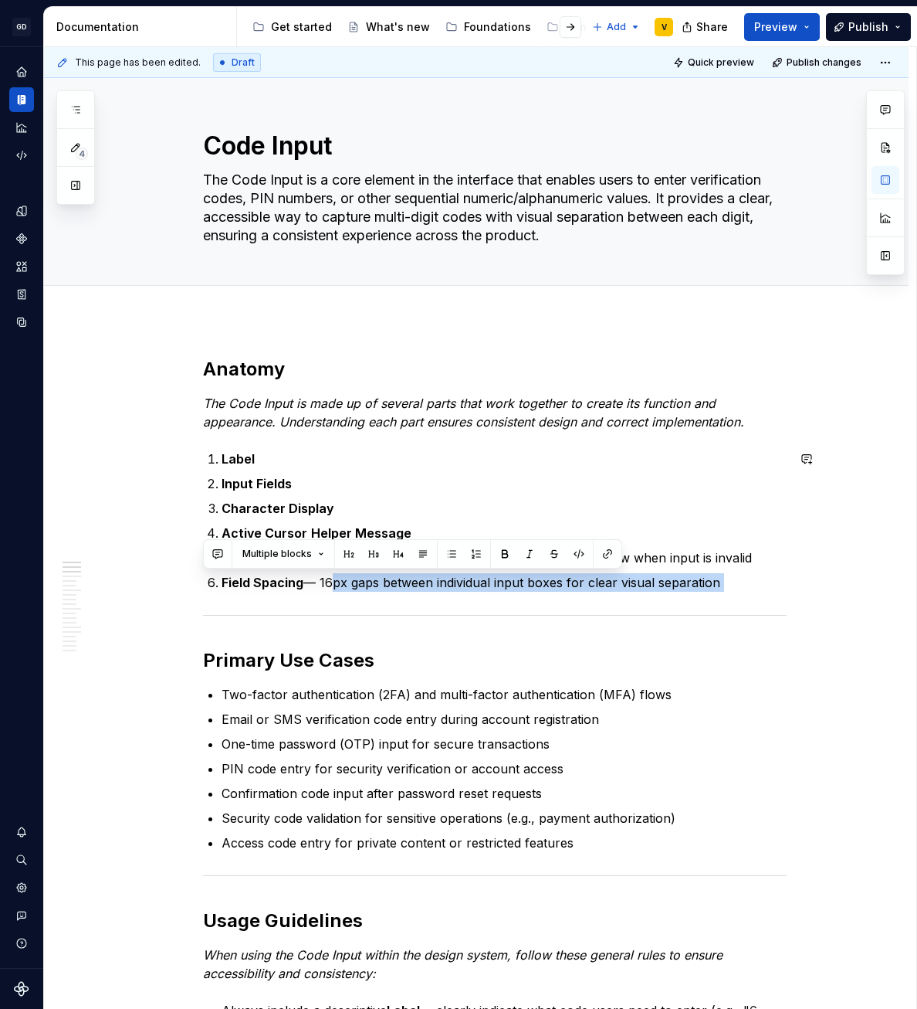
drag, startPoint x: 739, startPoint y: 592, endPoint x: 204, endPoint y: 579, distance: 535.3
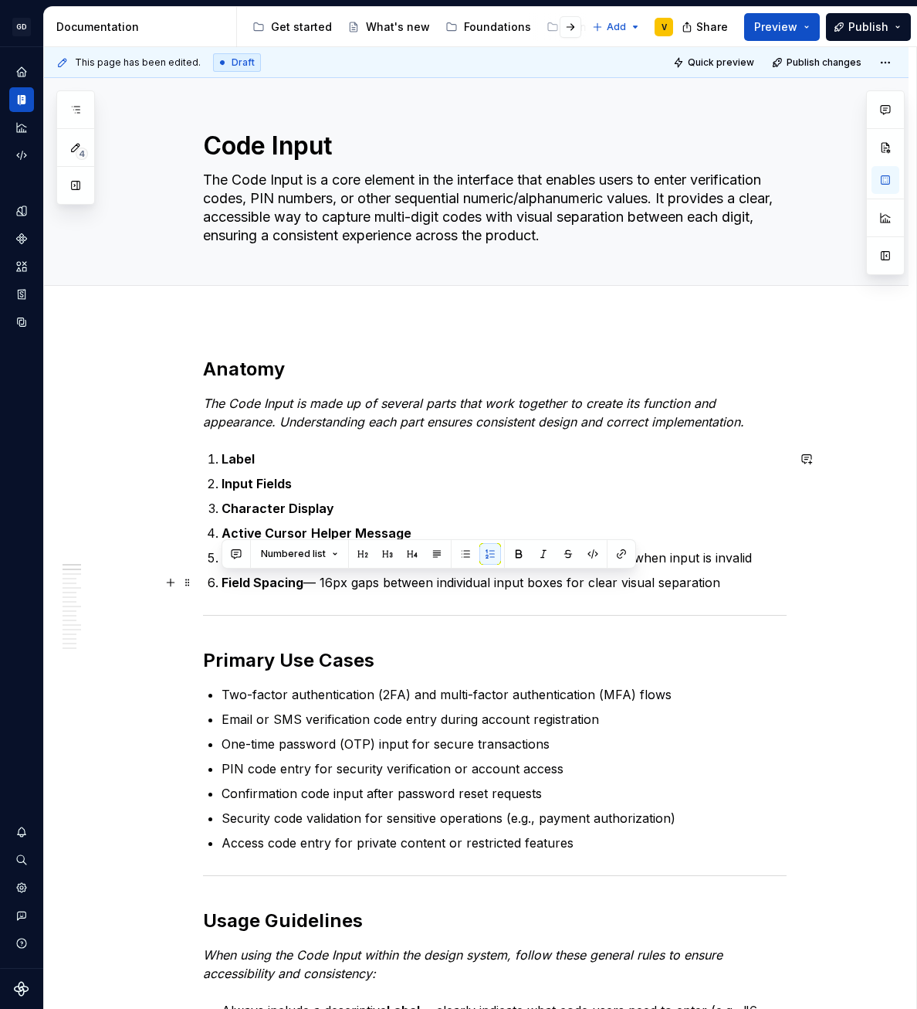
drag, startPoint x: 219, startPoint y: 581, endPoint x: 751, endPoint y: 578, distance: 532.1
click at [751, 578] on li "Field Spacing — 16px gaps between individual input boxes for clear visual separ…" at bounding box center [504, 582] width 565 height 19
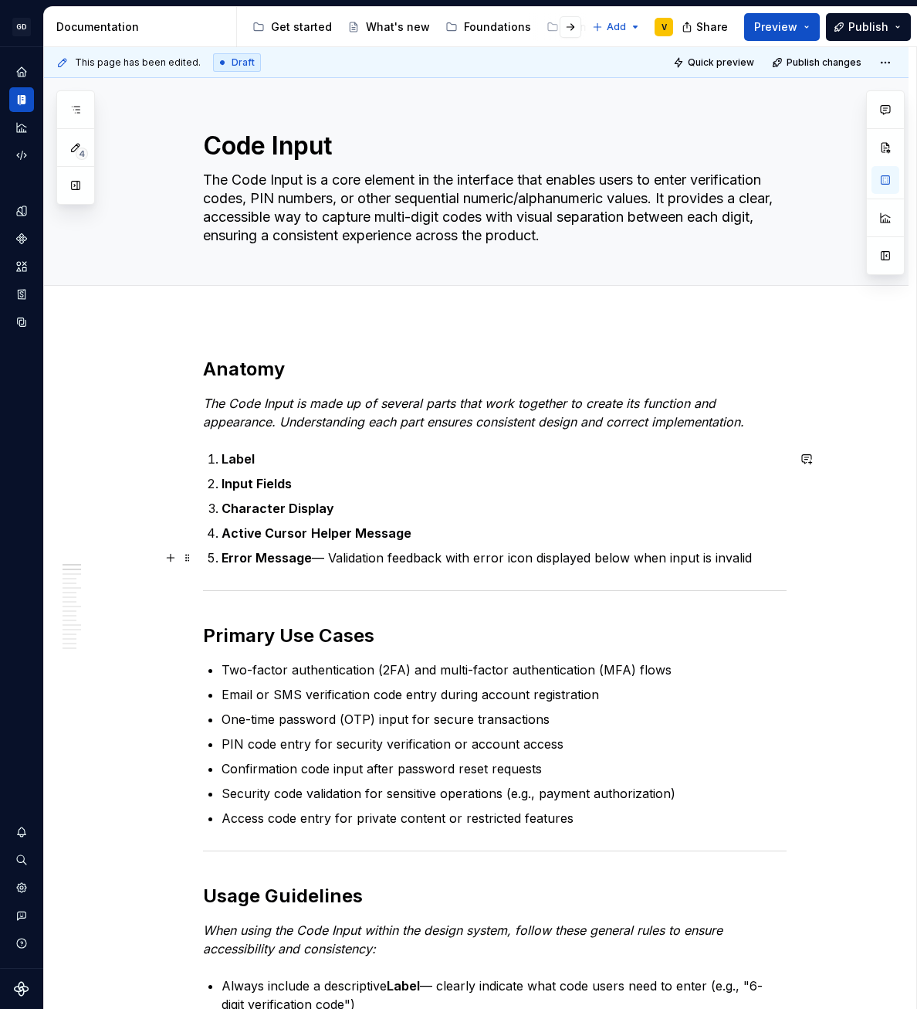
click at [477, 556] on p "Error Message — Validation feedback with error icon displayed below when input …" at bounding box center [504, 557] width 565 height 19
click at [509, 558] on p "Error Message — Validation feedback with error icon displayed below when input …" at bounding box center [504, 557] width 565 height 19
drag, startPoint x: 770, startPoint y: 562, endPoint x: 217, endPoint y: 551, distance: 553.0
click at [222, 551] on li "Error Message — Validation feedback with error icon displayed below when input …" at bounding box center [504, 557] width 565 height 19
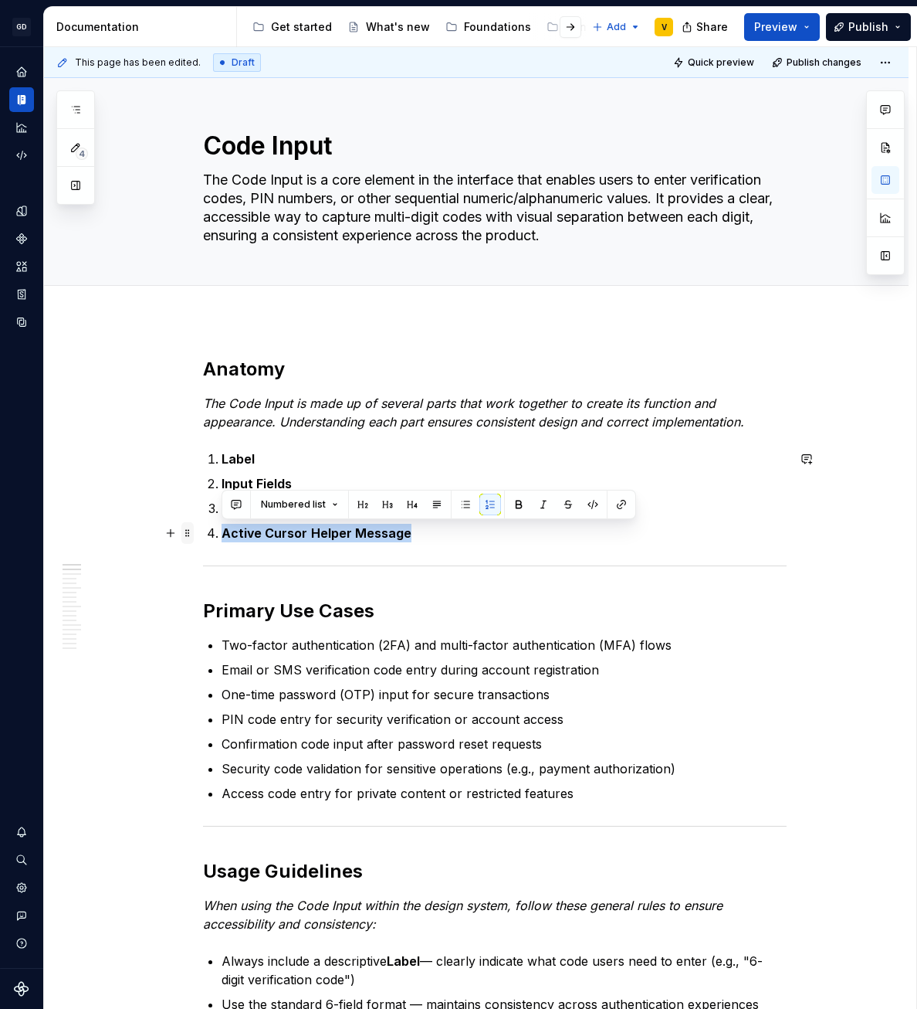
drag, startPoint x: 405, startPoint y: 530, endPoint x: 186, endPoint y: 534, distance: 218.6
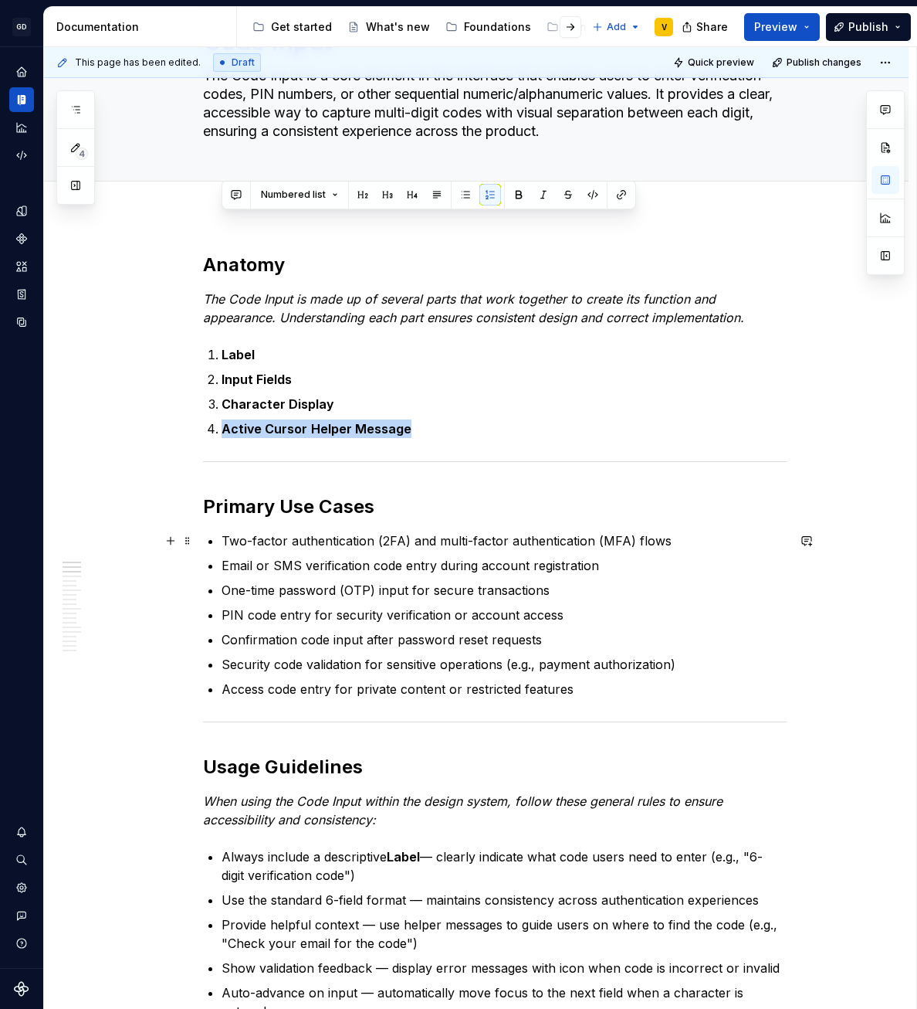
scroll to position [12, 0]
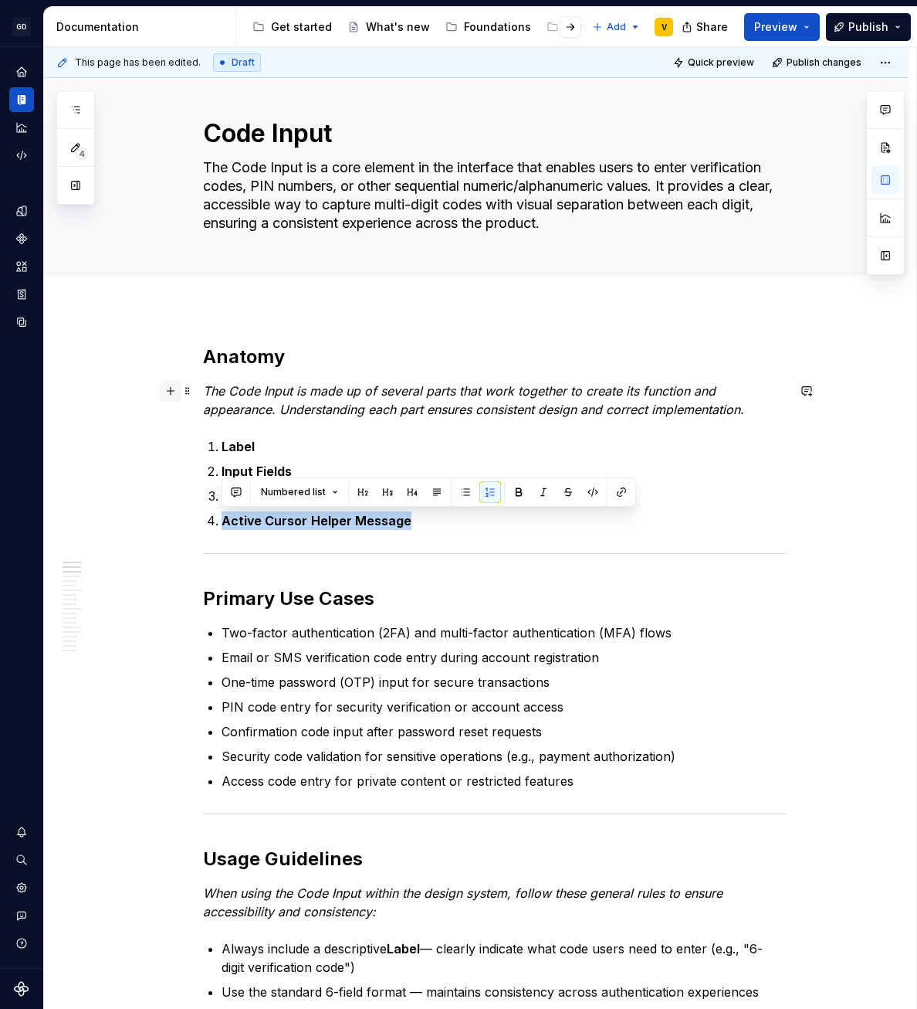
click at [175, 392] on button "button" at bounding box center [171, 391] width 22 height 22
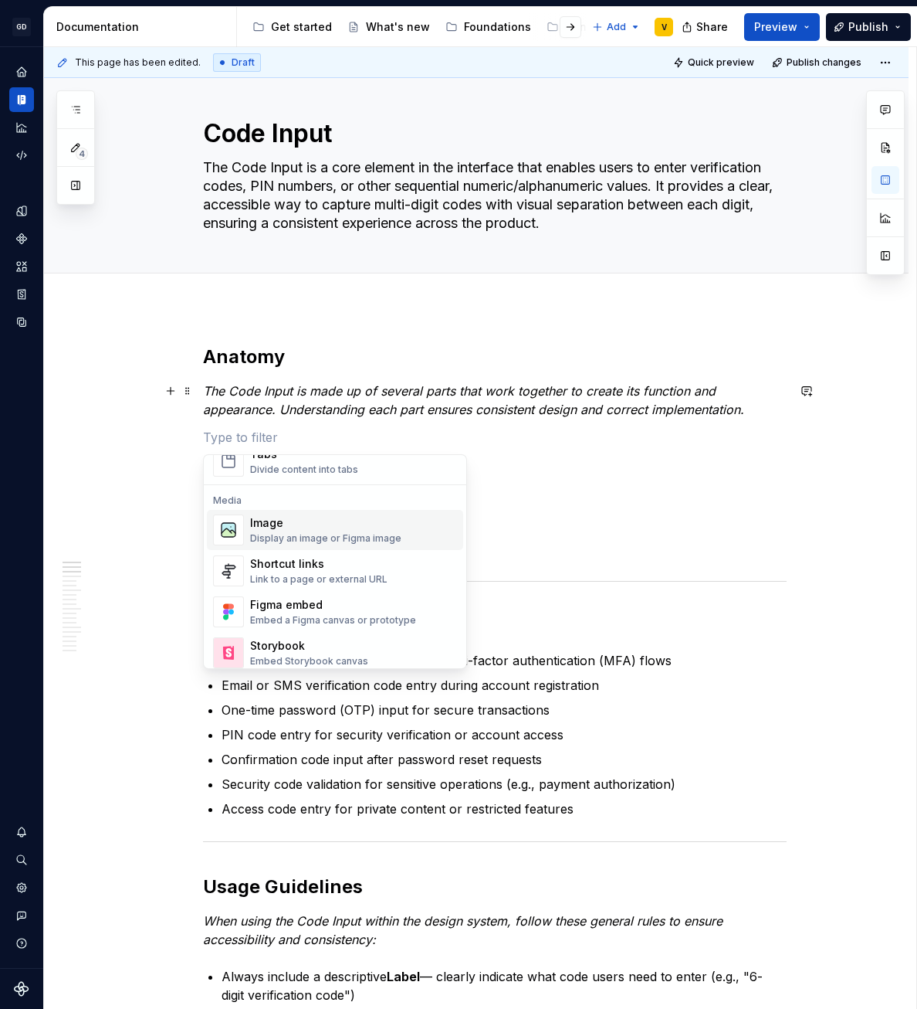
scroll to position [618, 0]
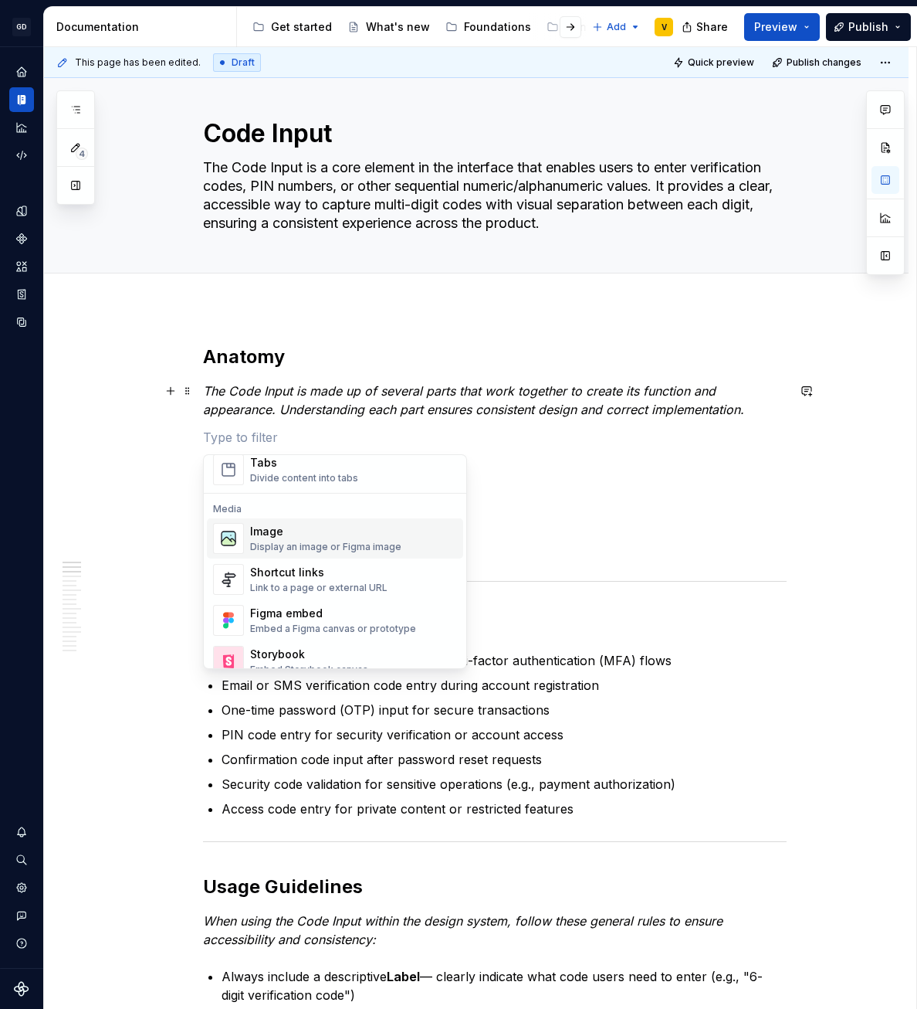
click at [321, 546] on div "Display an image or Figma image" at bounding box center [325, 547] width 151 height 12
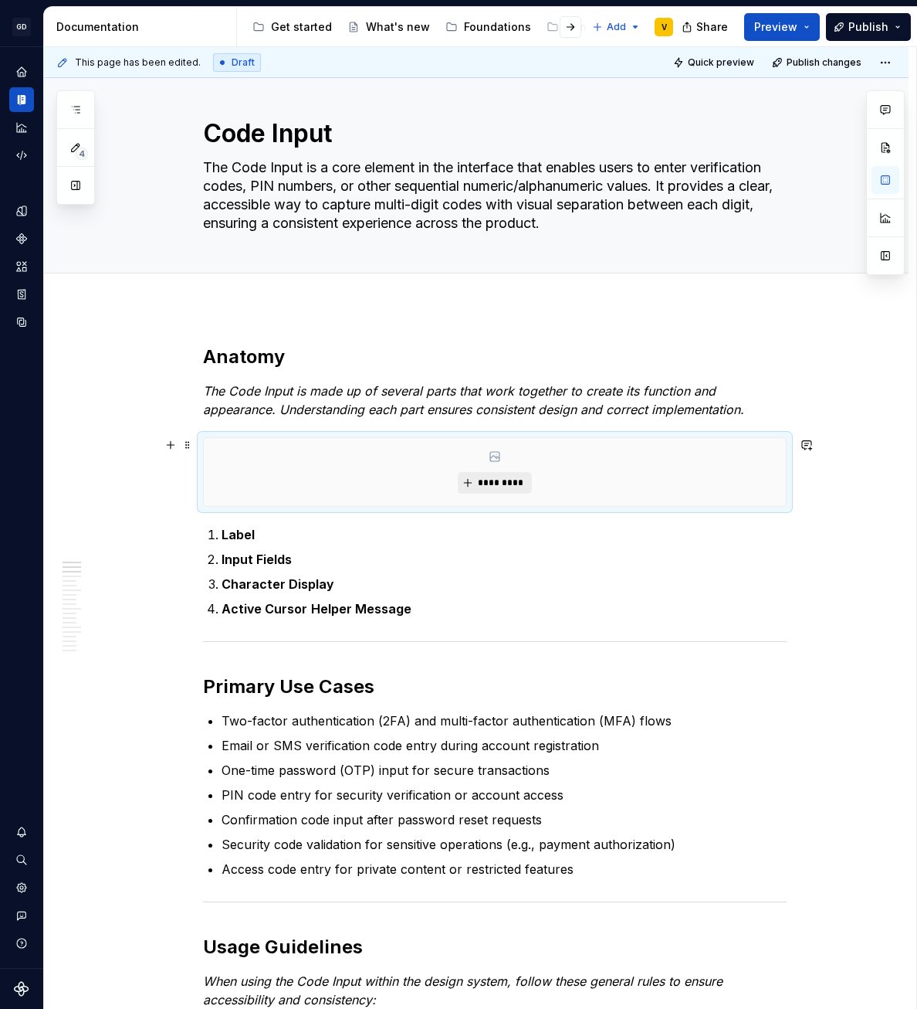
click at [475, 486] on button "*********" at bounding box center [494, 483] width 73 height 22
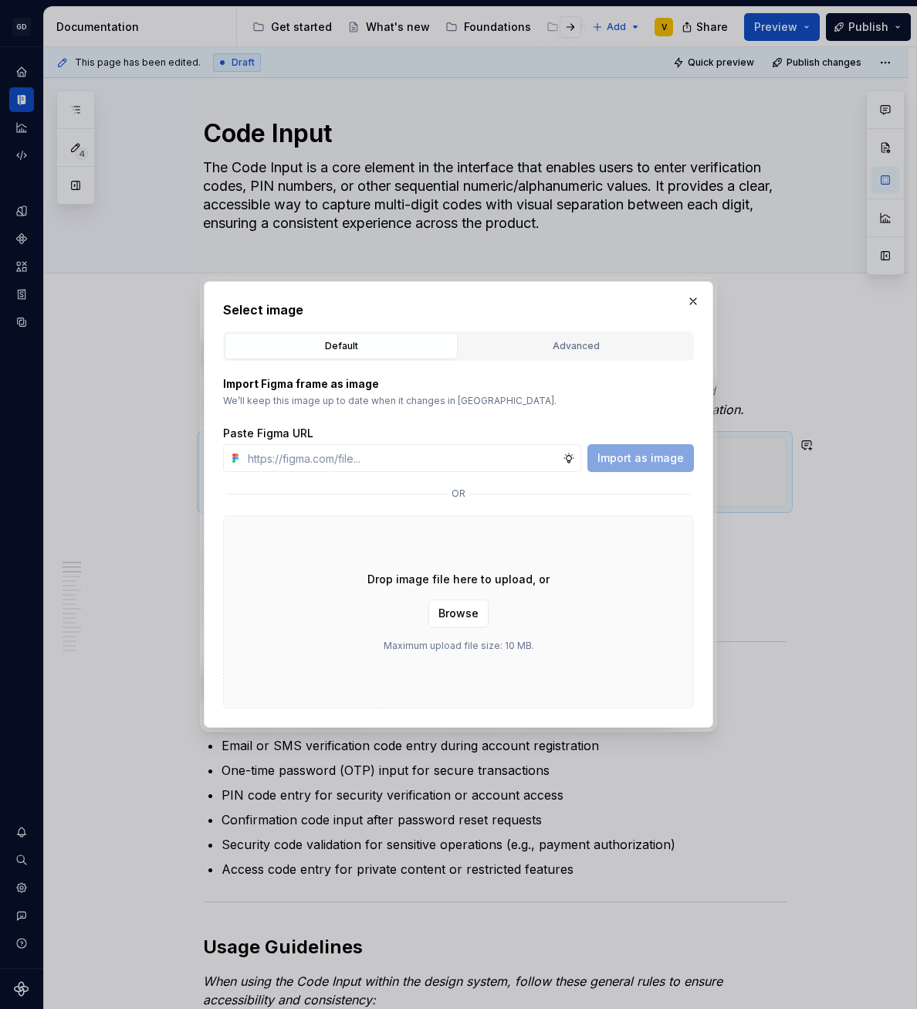
type textarea "*"
type input "[URL][DOMAIN_NAME]"
click at [630, 459] on span "Import as image" at bounding box center [641, 457] width 86 height 15
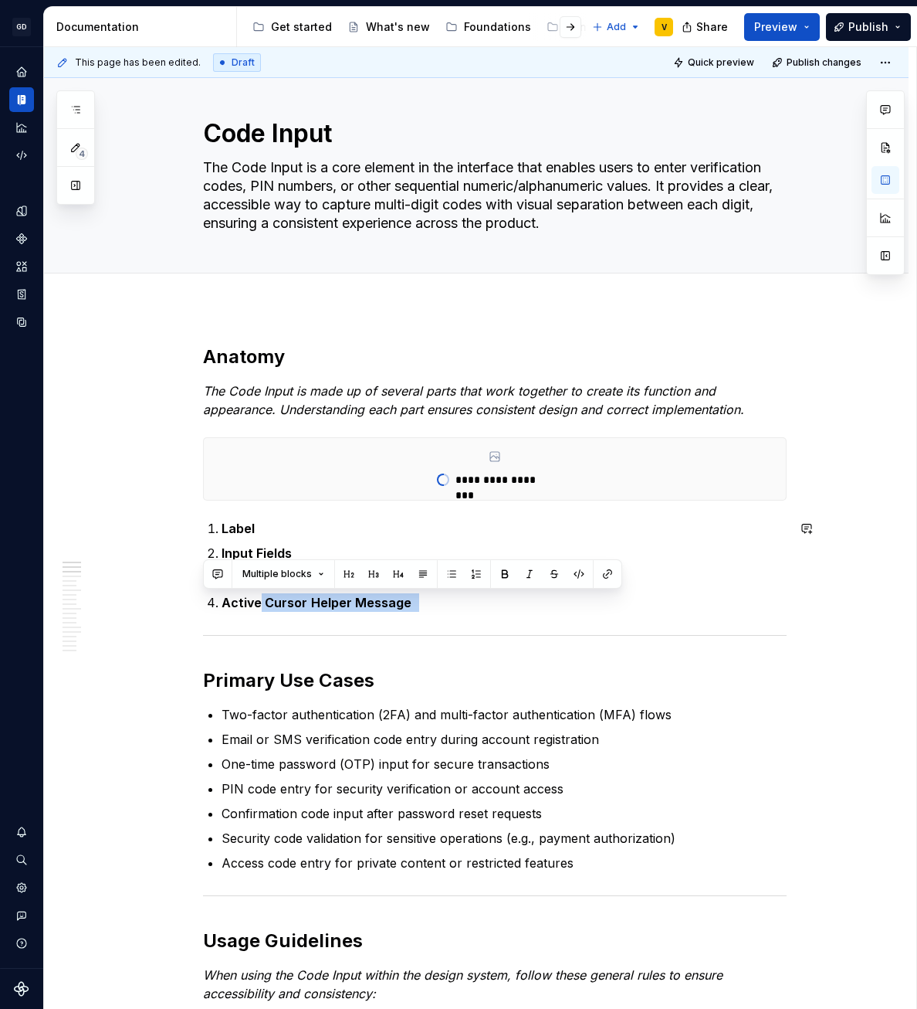
drag, startPoint x: 502, startPoint y: 627, endPoint x: 259, endPoint y: 610, distance: 243.8
click at [439, 606] on p "Active Cursor Helper Message" at bounding box center [504, 602] width 565 height 19
drag, startPoint x: 418, startPoint y: 606, endPoint x: 197, endPoint y: 596, distance: 221.1
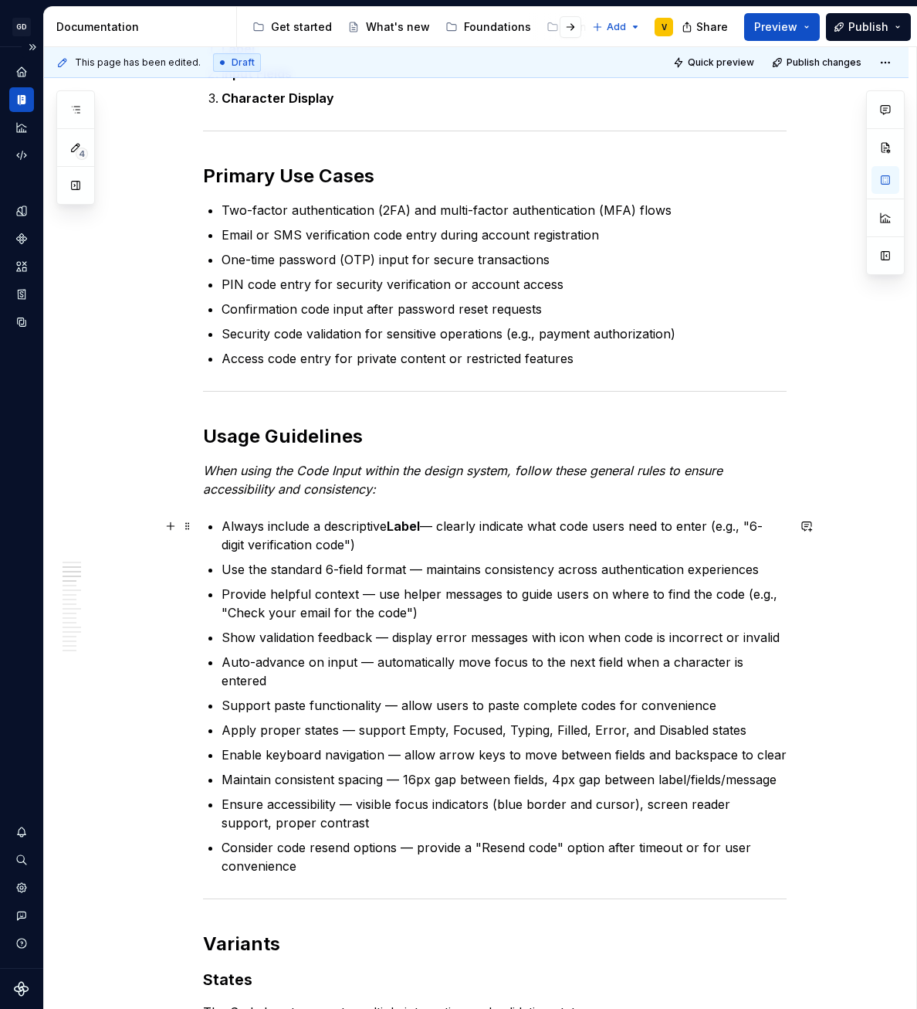
scroll to position [595, 0]
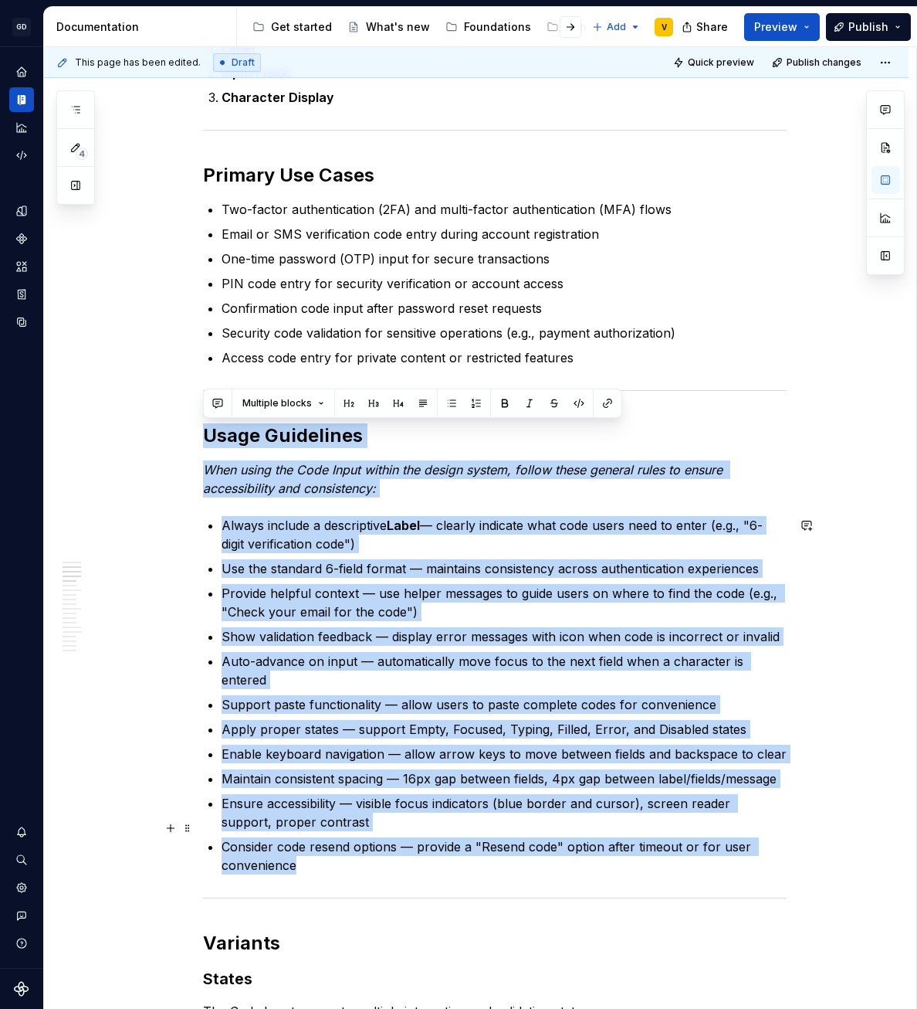
drag, startPoint x: 205, startPoint y: 432, endPoint x: 388, endPoint y: 848, distance: 454.7
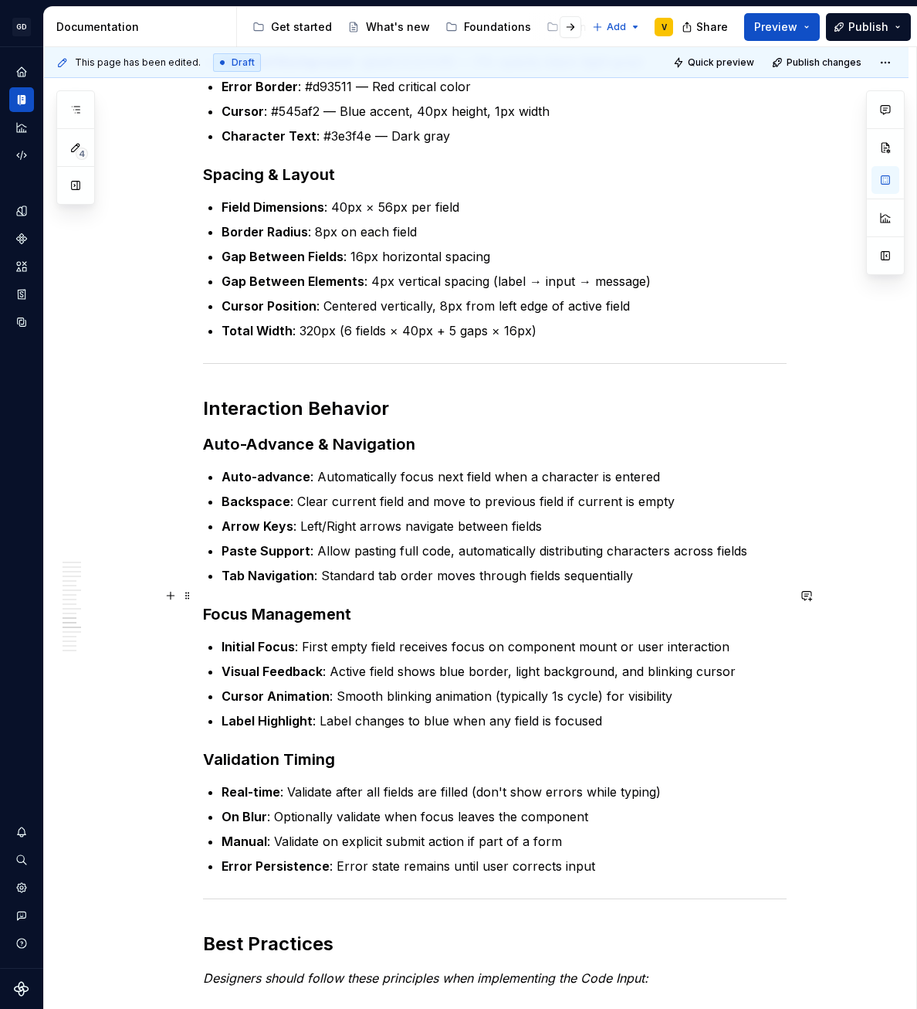
scroll to position [2887, 0]
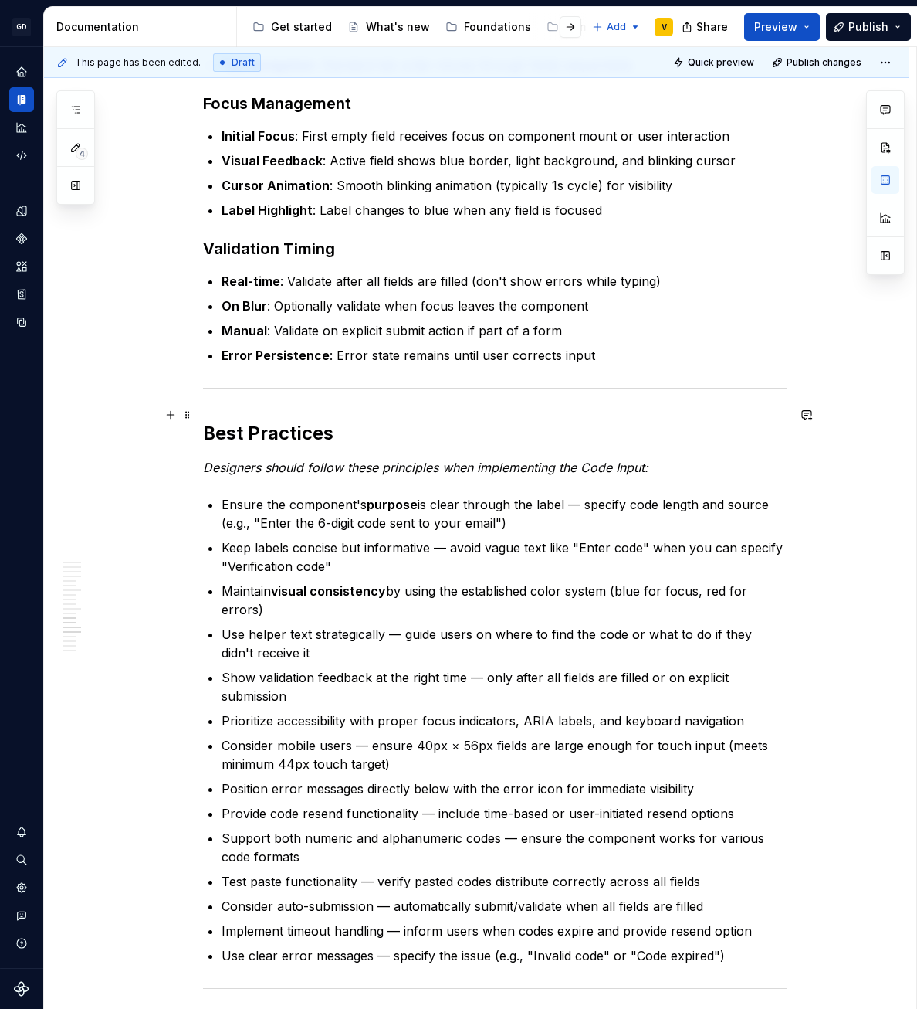
click at [198, 421] on div "Anatomy The Code Input is made up of several parts that work together to create…" at bounding box center [476, 42] width 865 height 5219
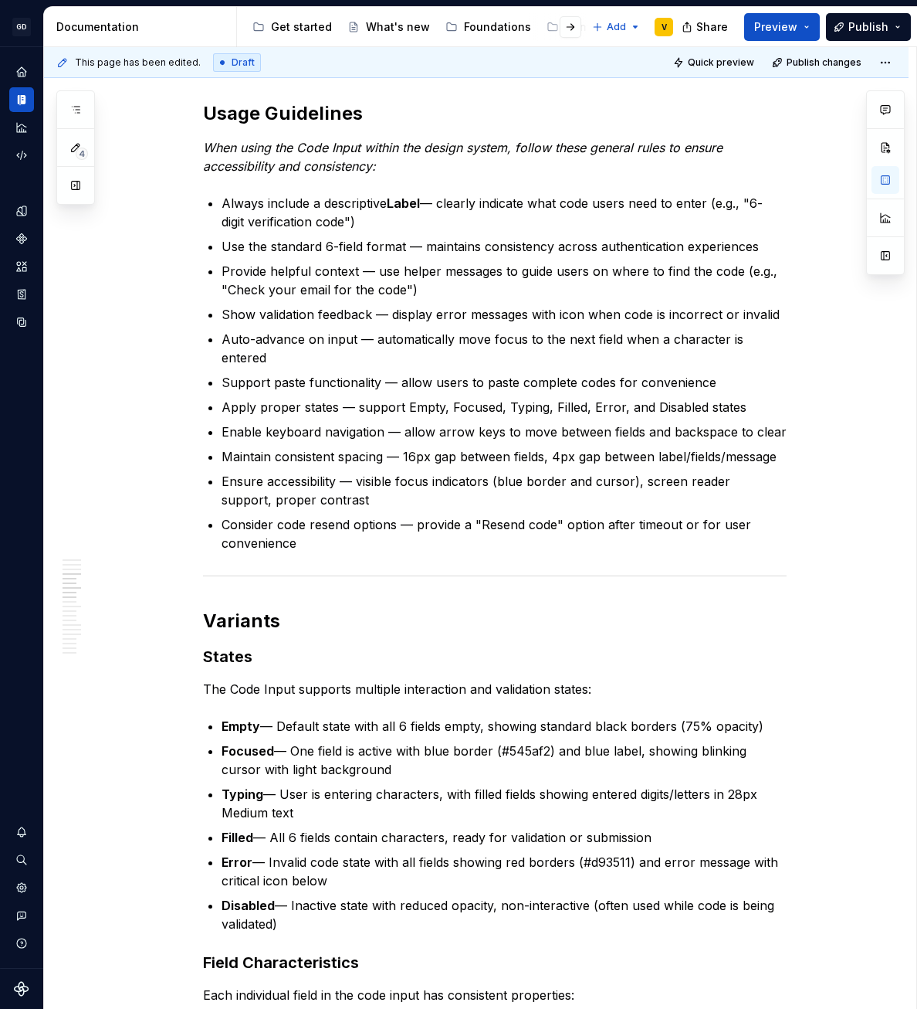
scroll to position [612, 0]
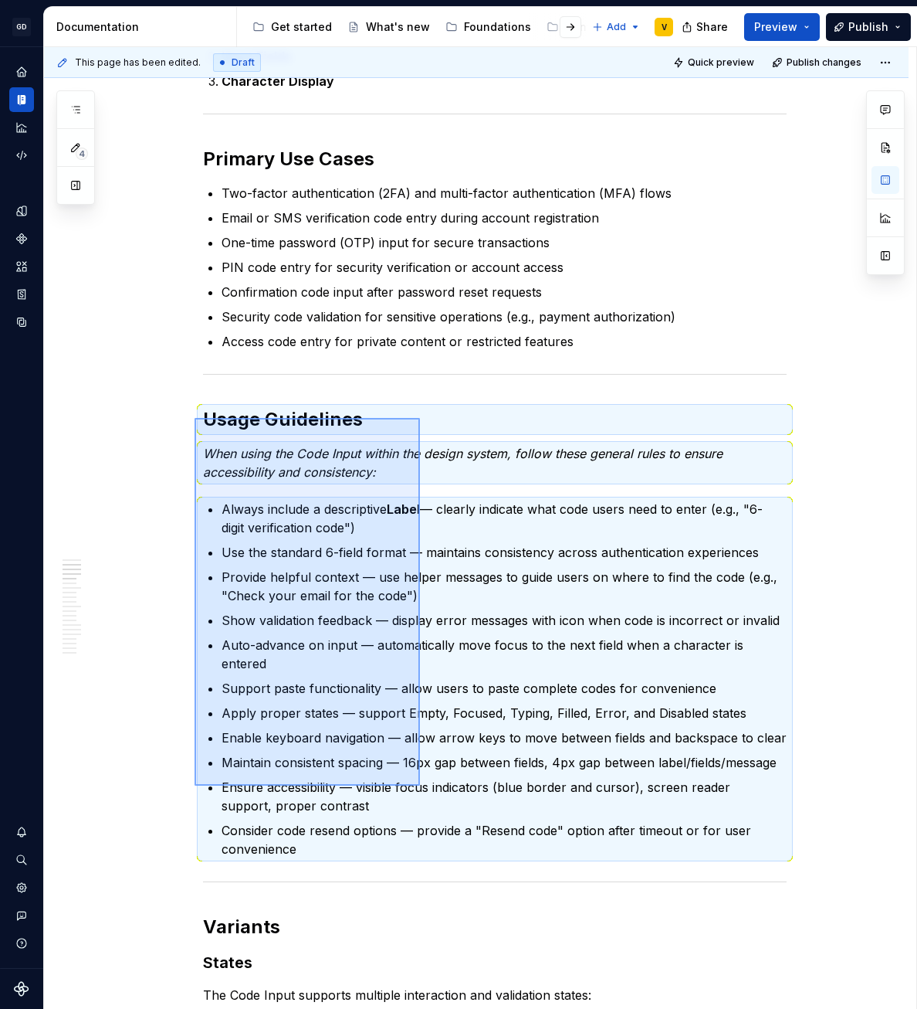
drag, startPoint x: 200, startPoint y: 420, endPoint x: 420, endPoint y: 784, distance: 425.1
click at [420, 784] on div "This page has been edited. Draft Quick preview Publish changes Code Input The C…" at bounding box center [480, 528] width 873 height 962
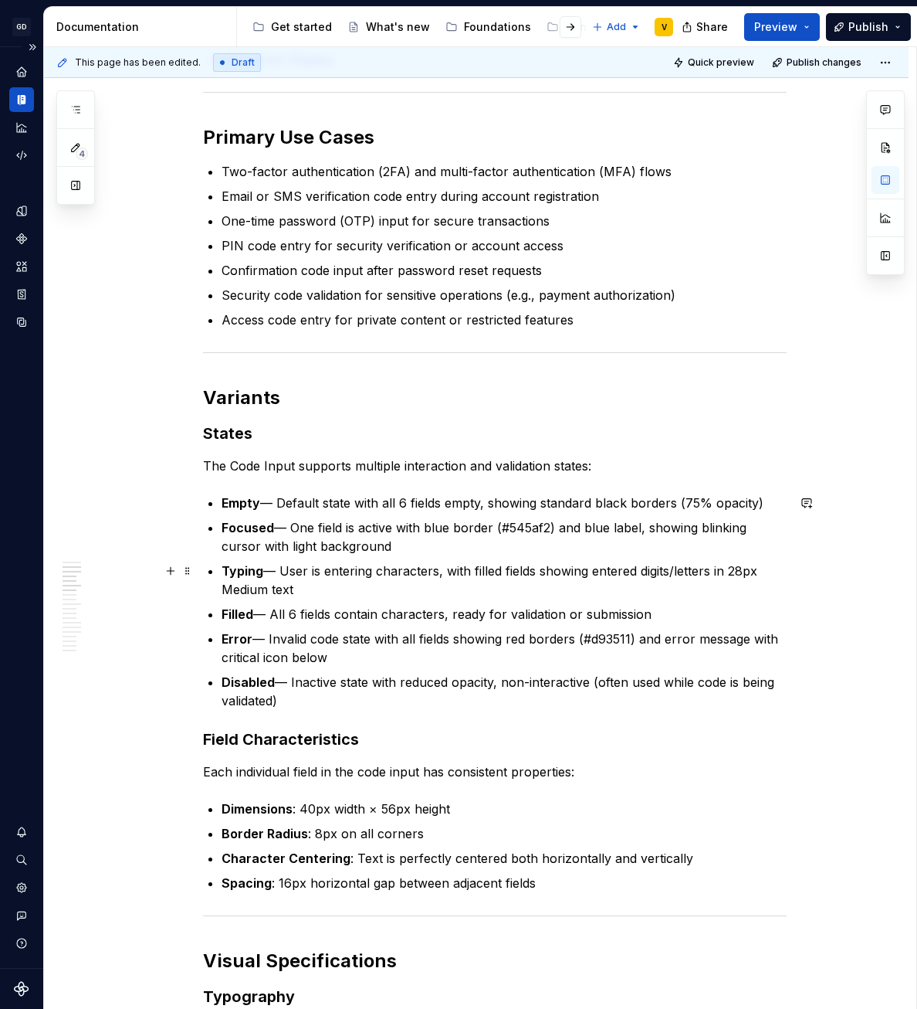
scroll to position [634, 0]
click at [169, 468] on button "button" at bounding box center [171, 465] width 22 height 22
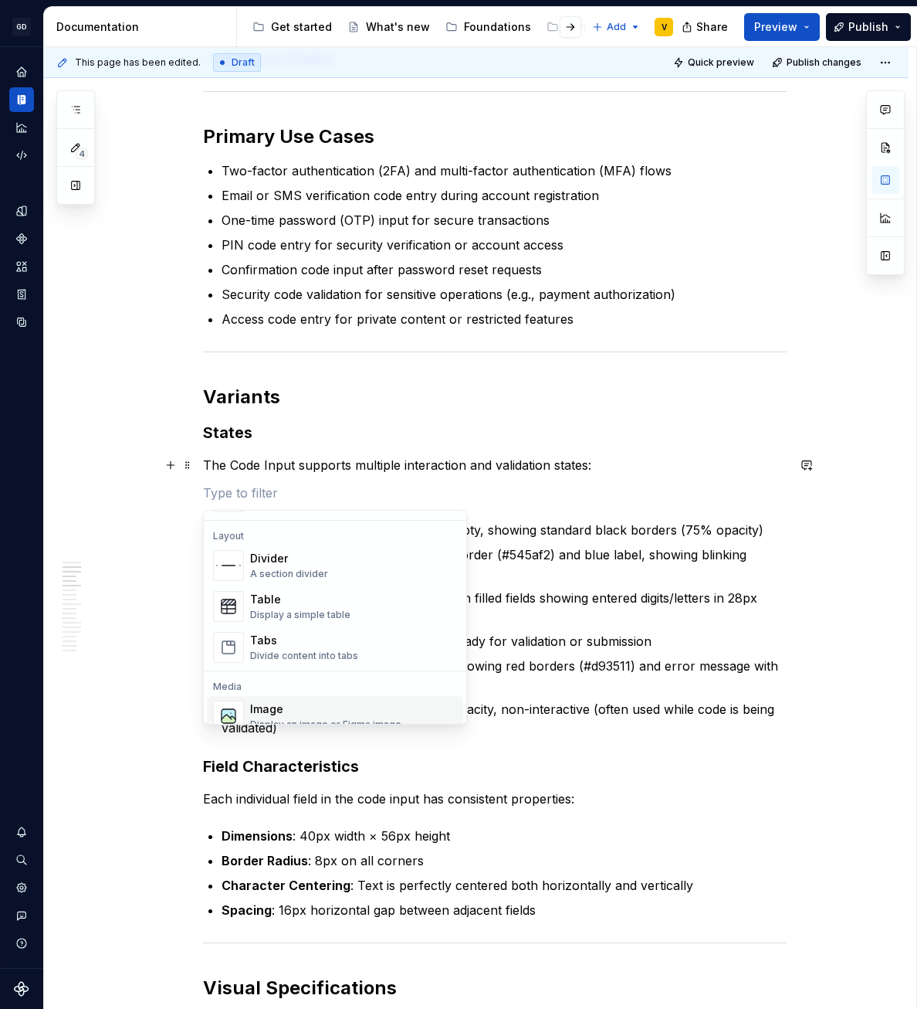
scroll to position [586, 0]
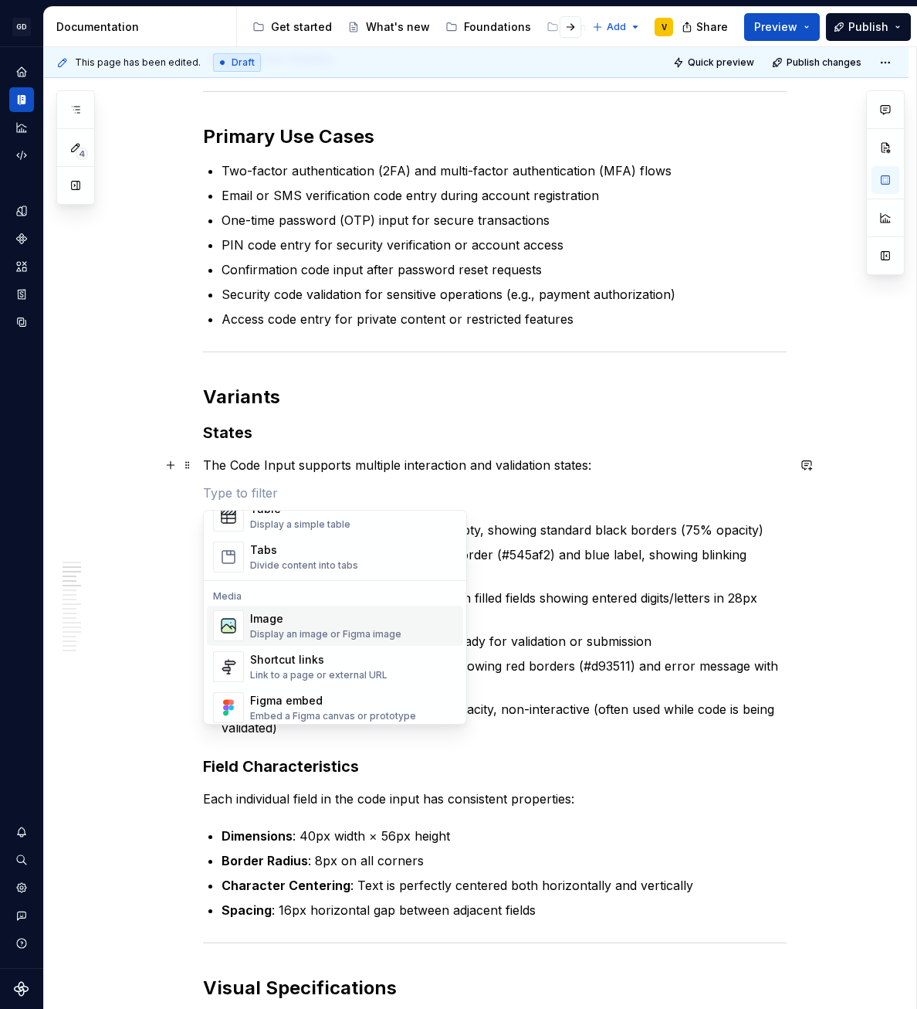
click at [282, 632] on div "Display an image or Figma image" at bounding box center [325, 634] width 151 height 12
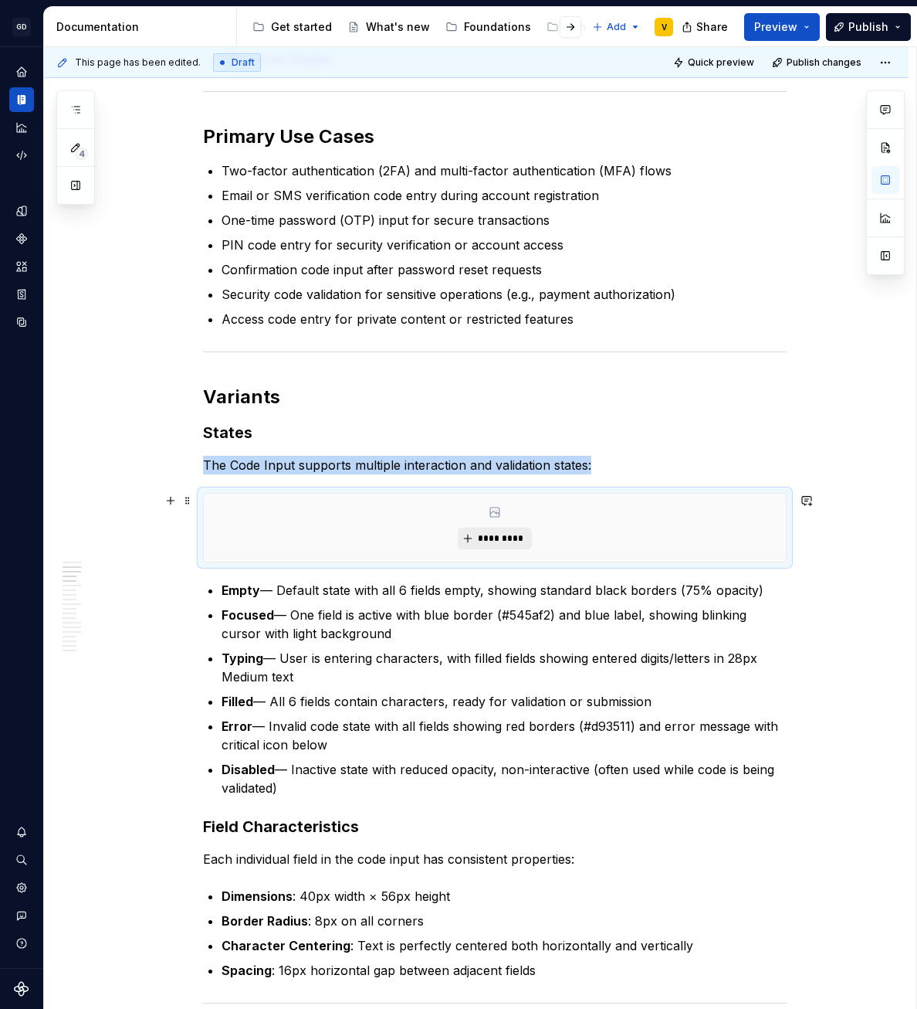
click at [482, 538] on span "*********" at bounding box center [500, 538] width 47 height 12
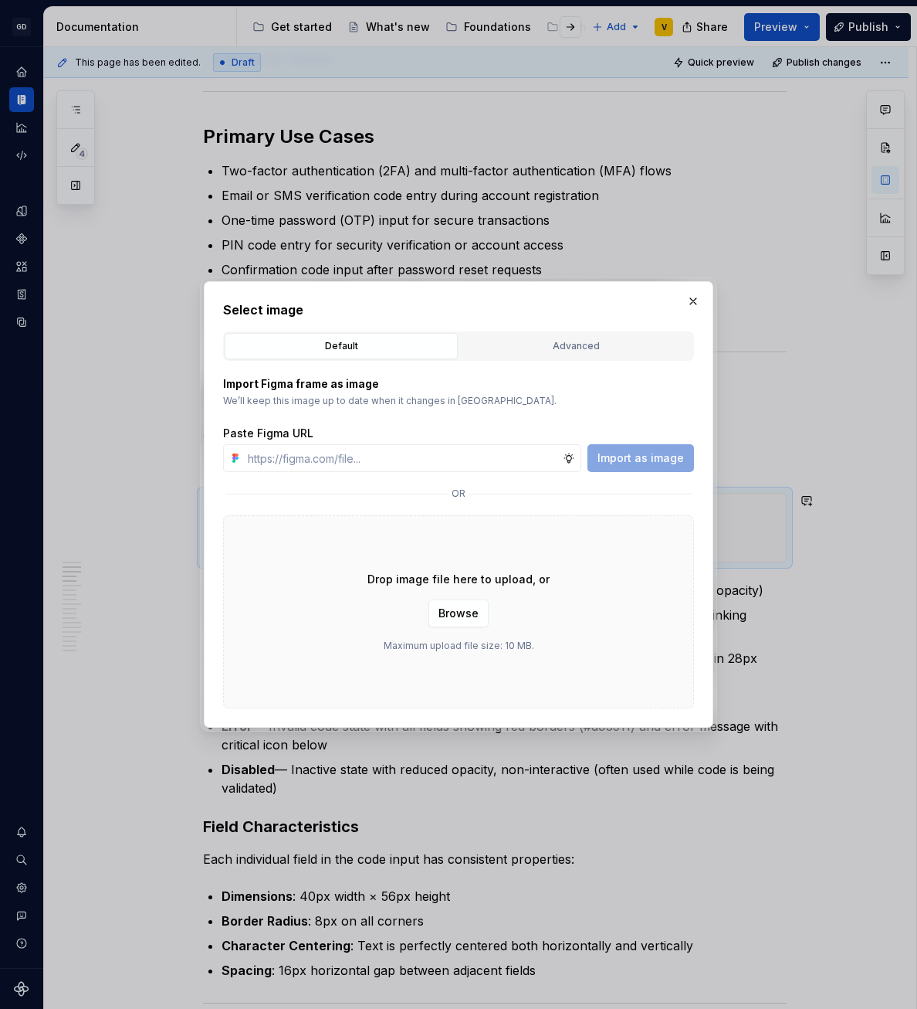
type textarea "*"
type input "[URL][DOMAIN_NAME]"
click at [643, 450] on span "Import as image" at bounding box center [641, 457] width 86 height 15
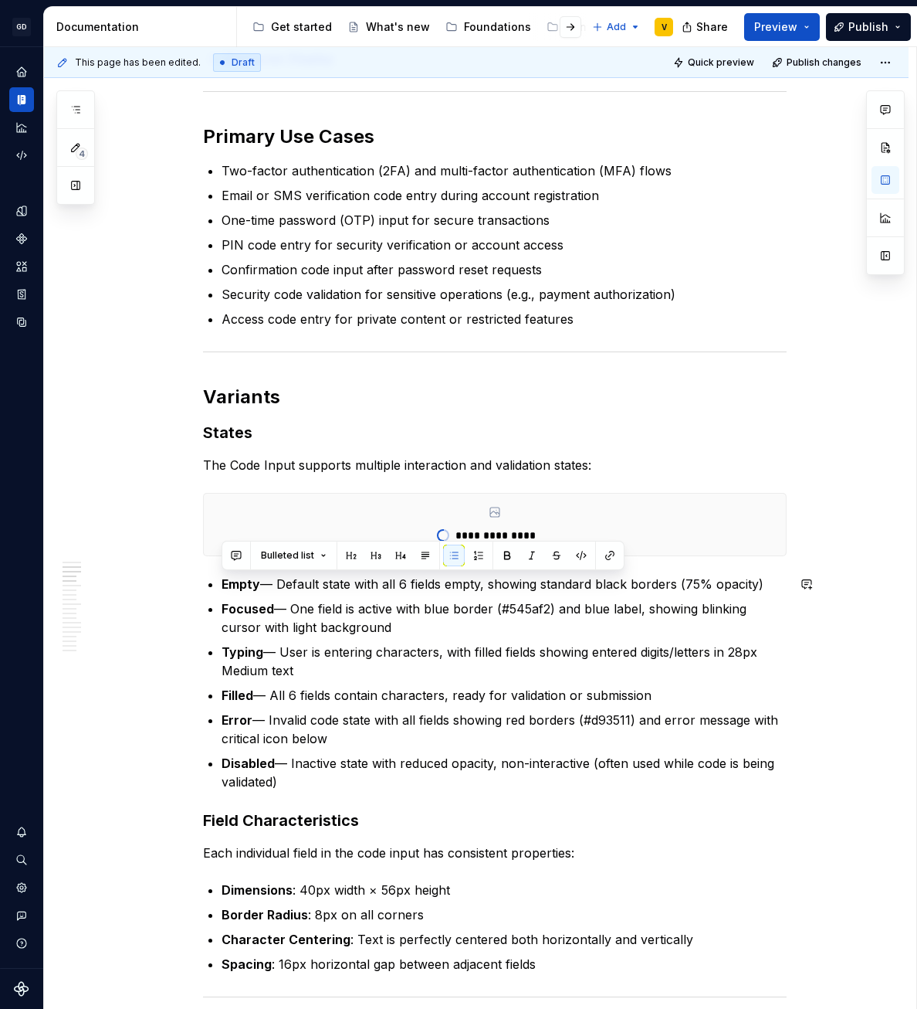
drag, startPoint x: 290, startPoint y: 780, endPoint x: 203, endPoint y: 572, distance: 225.0
click at [476, 558] on button "button" at bounding box center [479, 555] width 22 height 22
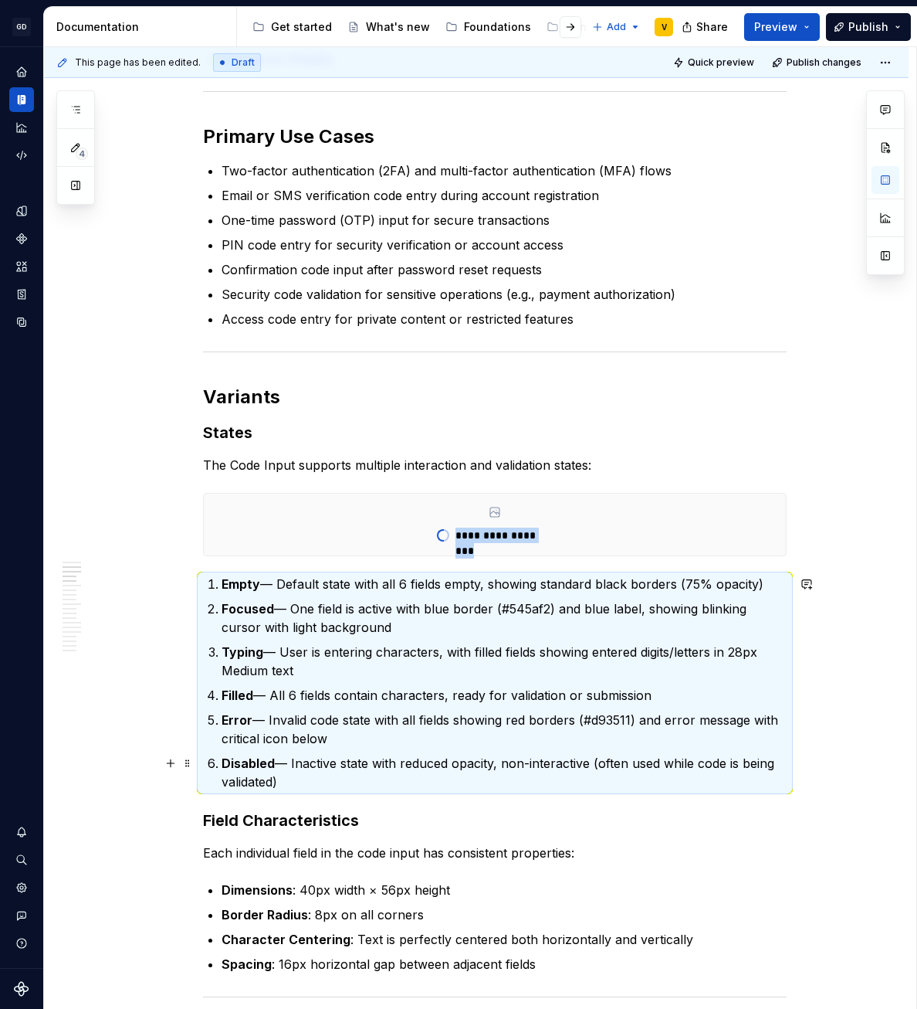
click at [322, 781] on p "Disabled — Inactive state with reduced opacity, non-interactive (often used whi…" at bounding box center [504, 772] width 565 height 37
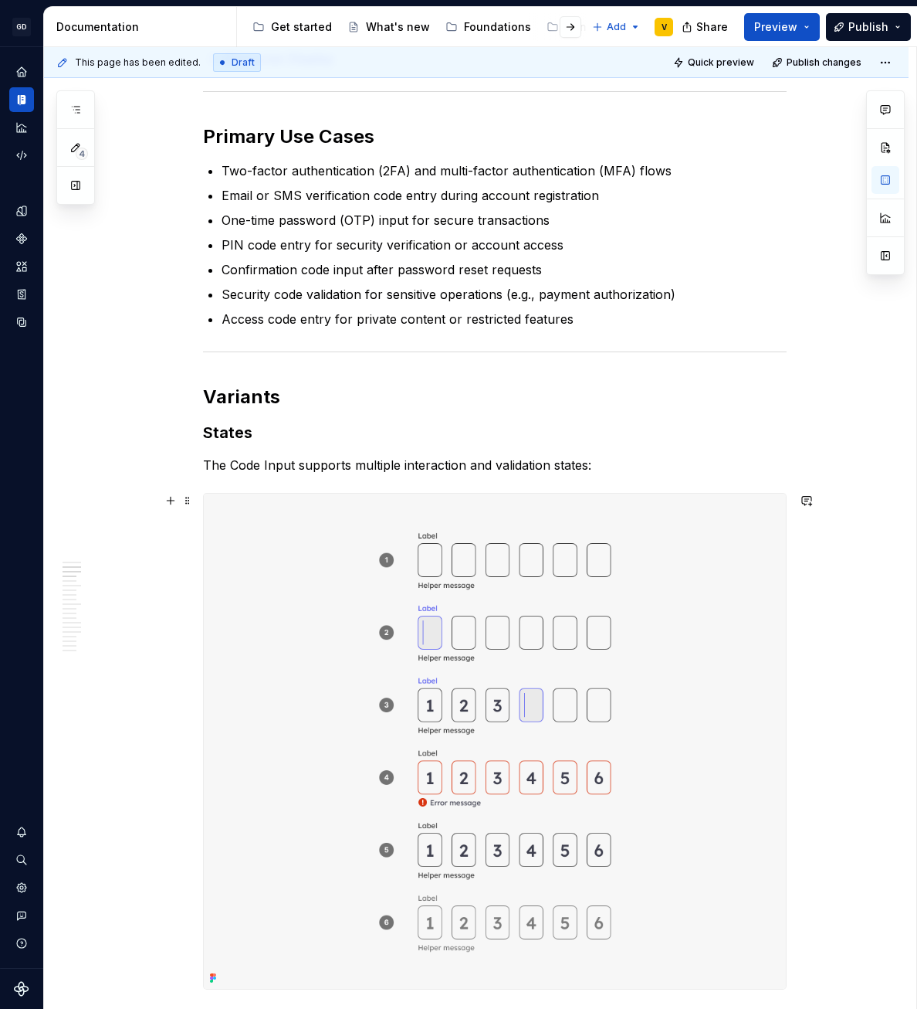
scroll to position [1071, 0]
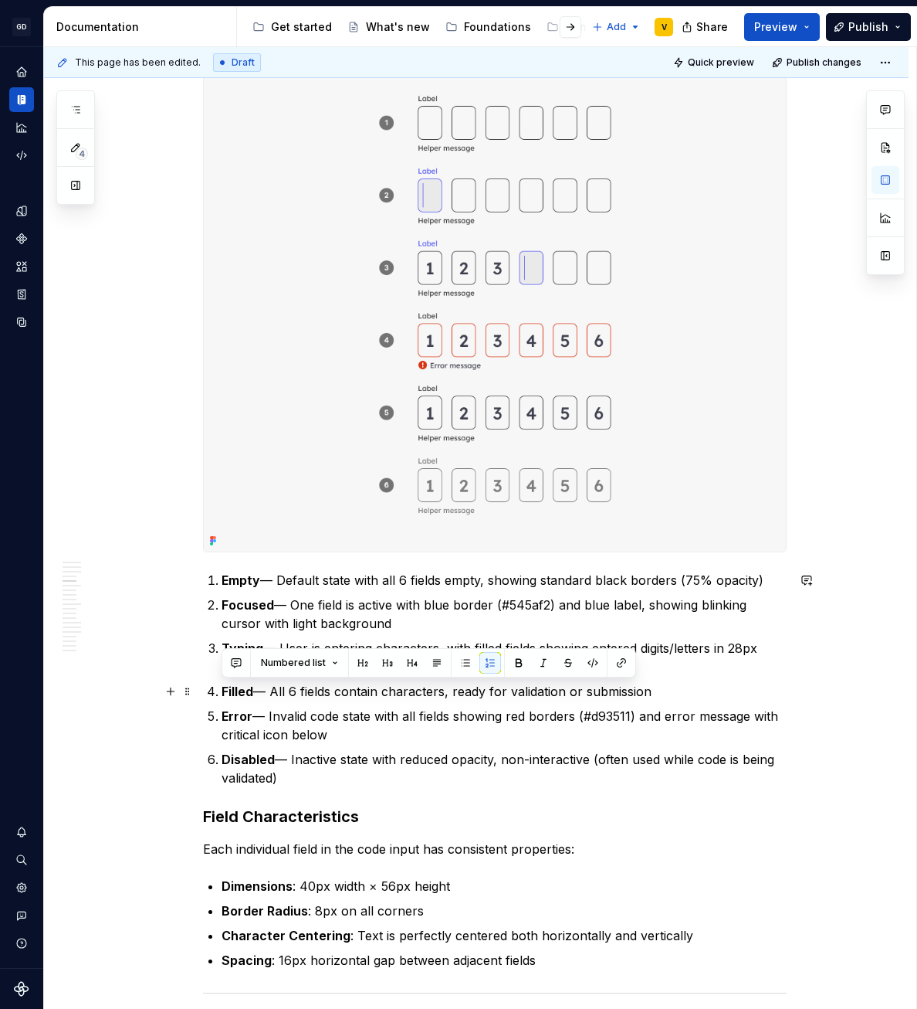
drag, startPoint x: 658, startPoint y: 687, endPoint x: 206, endPoint y: 686, distance: 451.7
click at [222, 686] on li "Filled — All 6 fields contain characters, ready for validation or submission" at bounding box center [504, 691] width 565 height 19
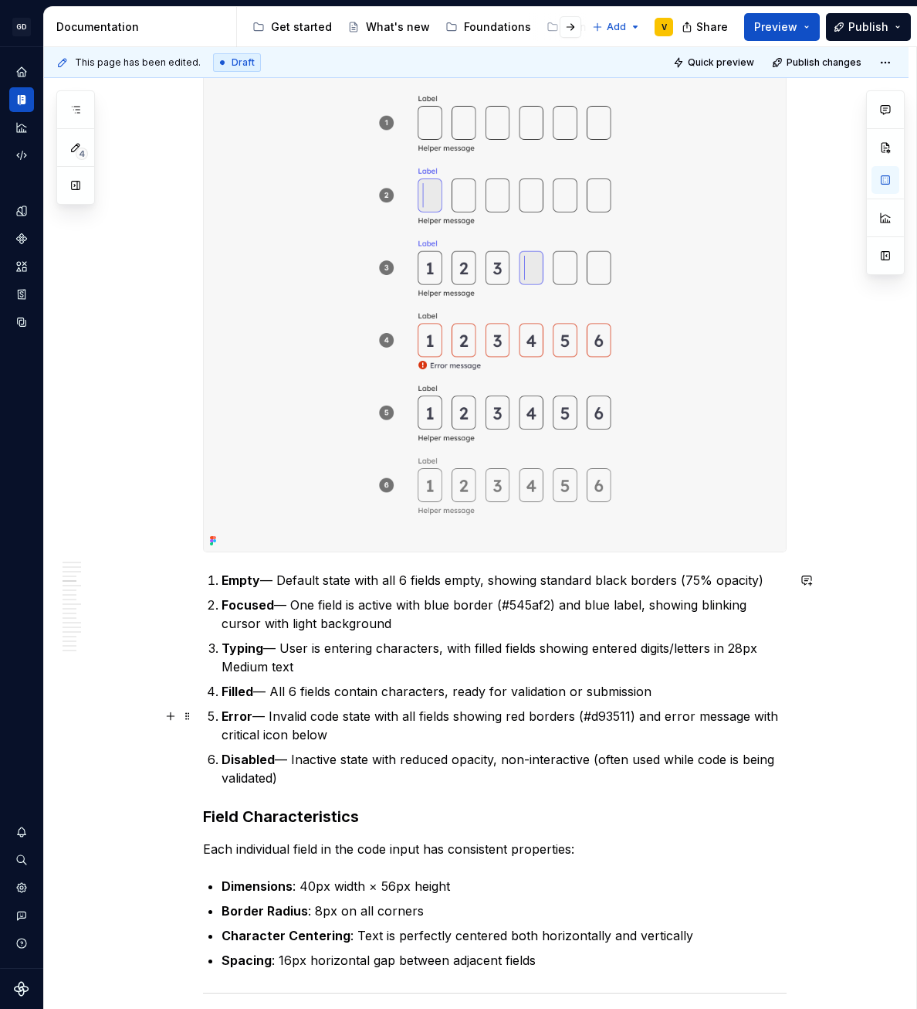
drag, startPoint x: 337, startPoint y: 734, endPoint x: 355, endPoint y: 741, distance: 20.1
click at [337, 734] on p "Error — Invalid code state with all fields showing red borders (#d93511) and er…" at bounding box center [504, 725] width 565 height 37
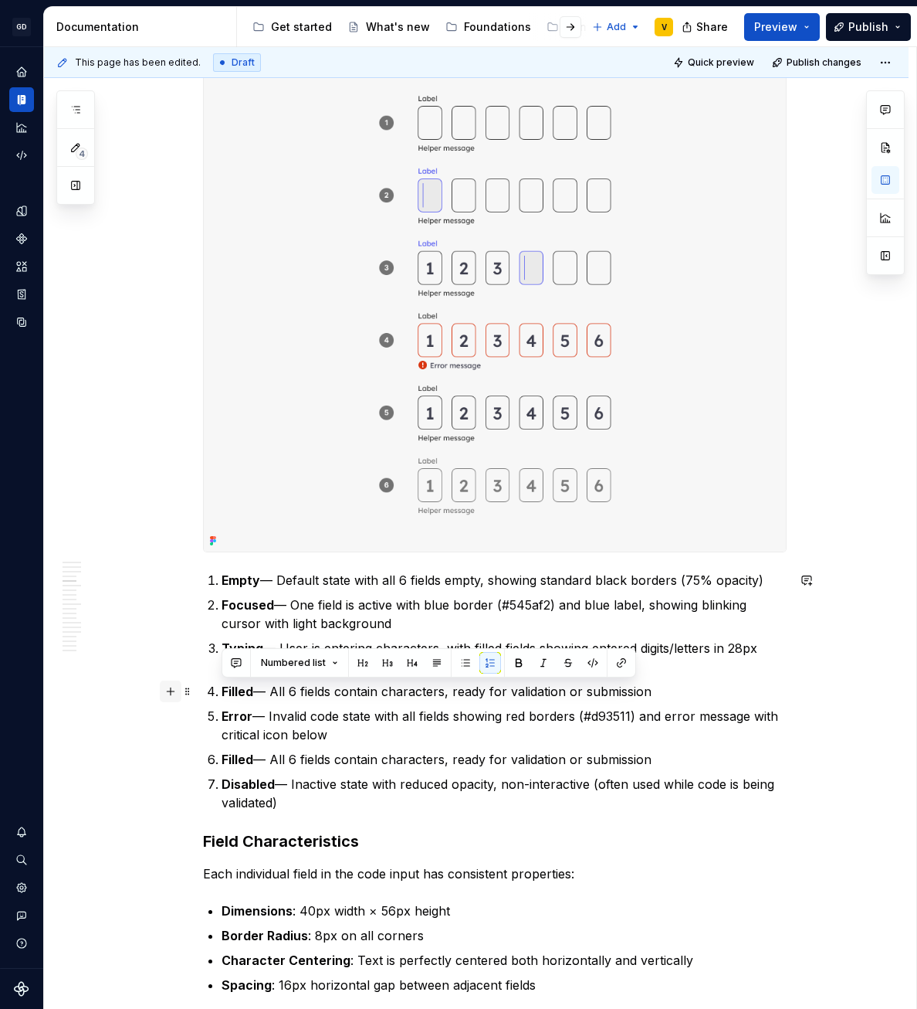
drag, startPoint x: 658, startPoint y: 691, endPoint x: 172, endPoint y: 689, distance: 485.7
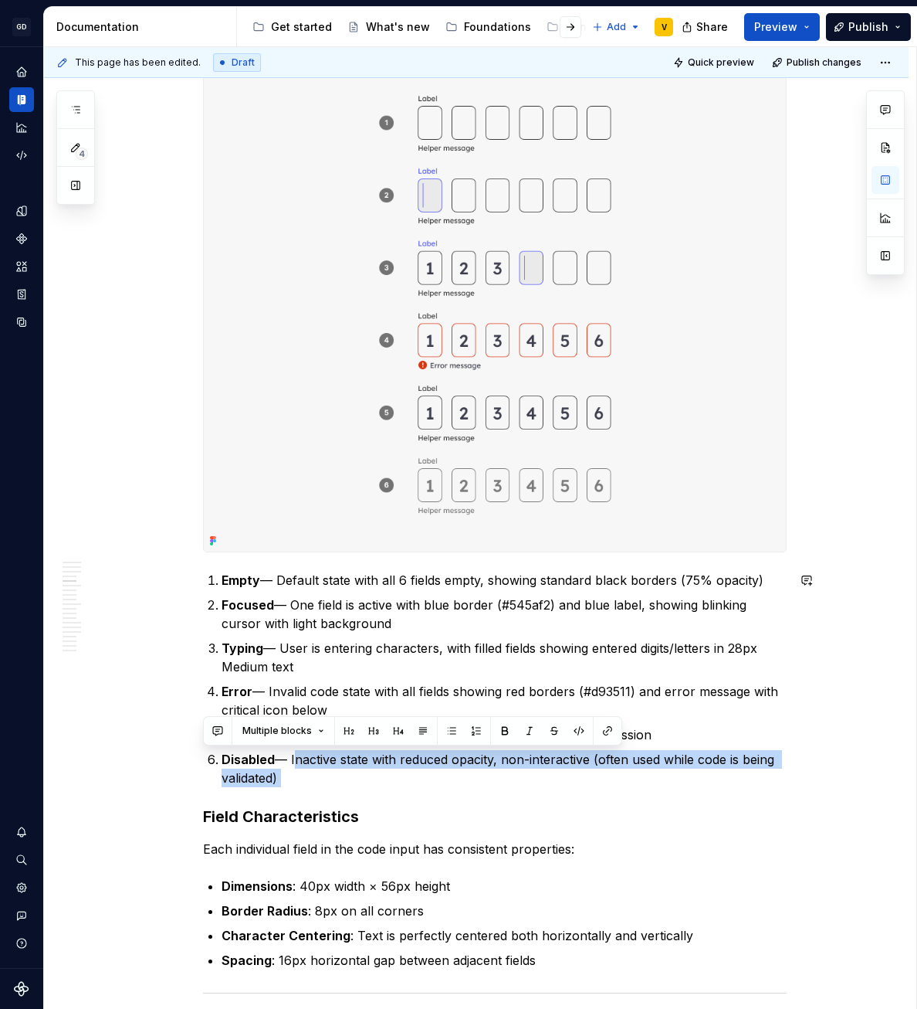
drag, startPoint x: 293, startPoint y: 755, endPoint x: 329, endPoint y: 795, distance: 53.0
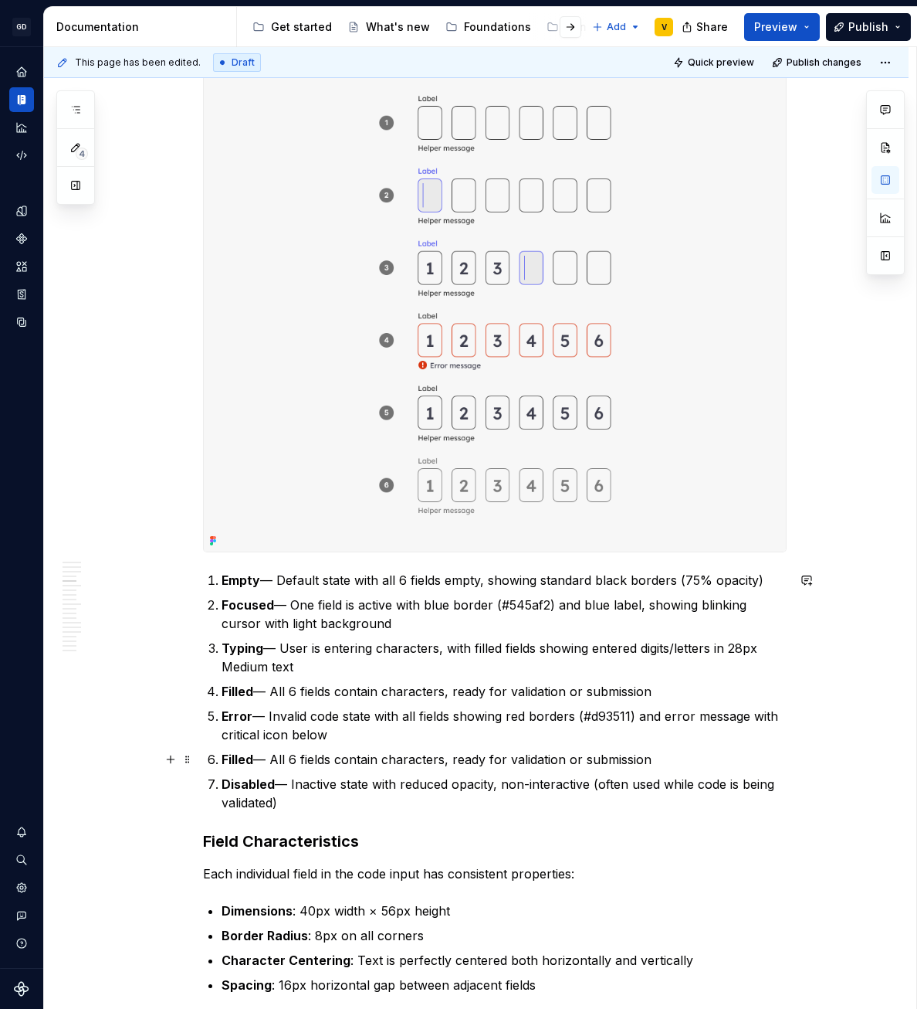
click at [263, 766] on p "Filled — All 6 fields contain characters, ready for validation or submission" at bounding box center [504, 759] width 565 height 19
drag, startPoint x: 263, startPoint y: 581, endPoint x: 764, endPoint y: 581, distance: 501.9
click at [764, 581] on p "Empty — Default state with all 6 fields empty, showing standard black borders (…" at bounding box center [504, 580] width 565 height 19
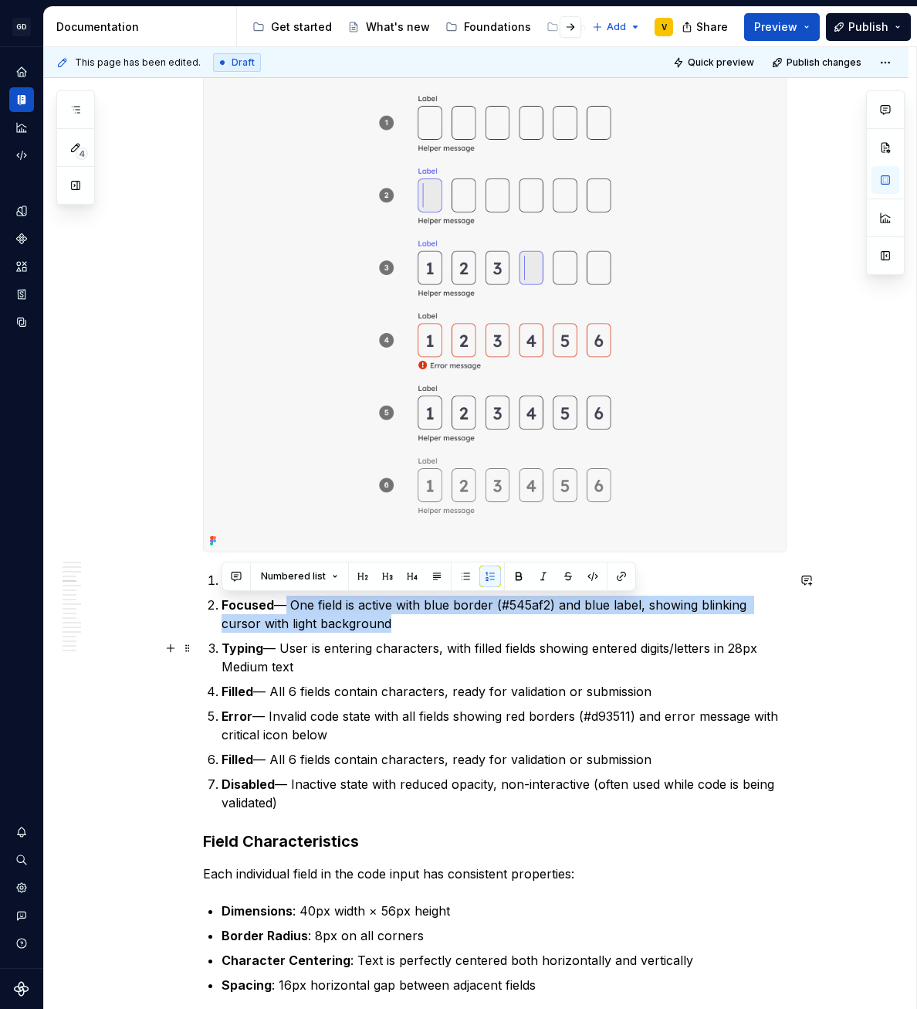
drag, startPoint x: 275, startPoint y: 606, endPoint x: 390, endPoint y: 634, distance: 118.4
click at [390, 634] on ol "Empty Focused — One field is active with blue border (#545af2) and blue label, …" at bounding box center [504, 691] width 565 height 241
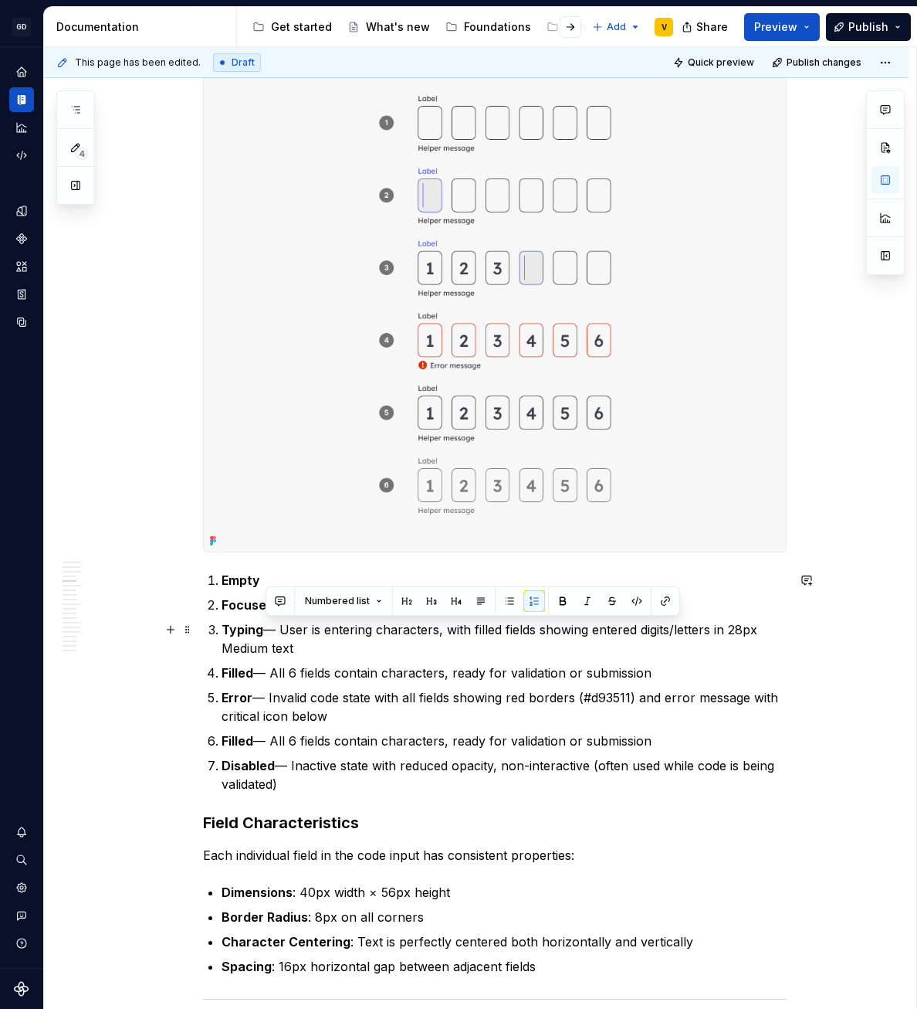
drag, startPoint x: 266, startPoint y: 636, endPoint x: 303, endPoint y: 648, distance: 39.1
click at [303, 648] on p "Typing — User is entering characters, with filled fields showing entered digits…" at bounding box center [504, 638] width 565 height 37
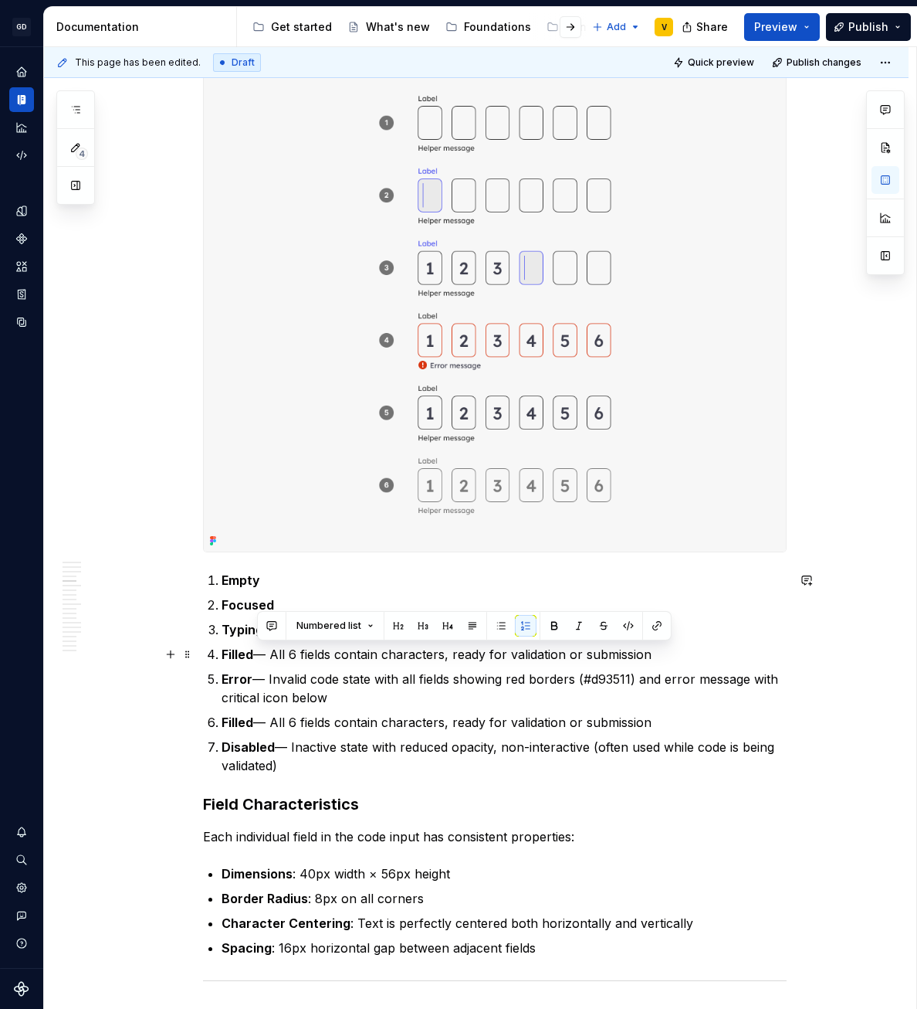
drag, startPoint x: 256, startPoint y: 652, endPoint x: 666, endPoint y: 648, distance: 410.8
click at [666, 648] on p "Filled — All 6 fields contain characters, ready for validation or submission" at bounding box center [504, 654] width 565 height 19
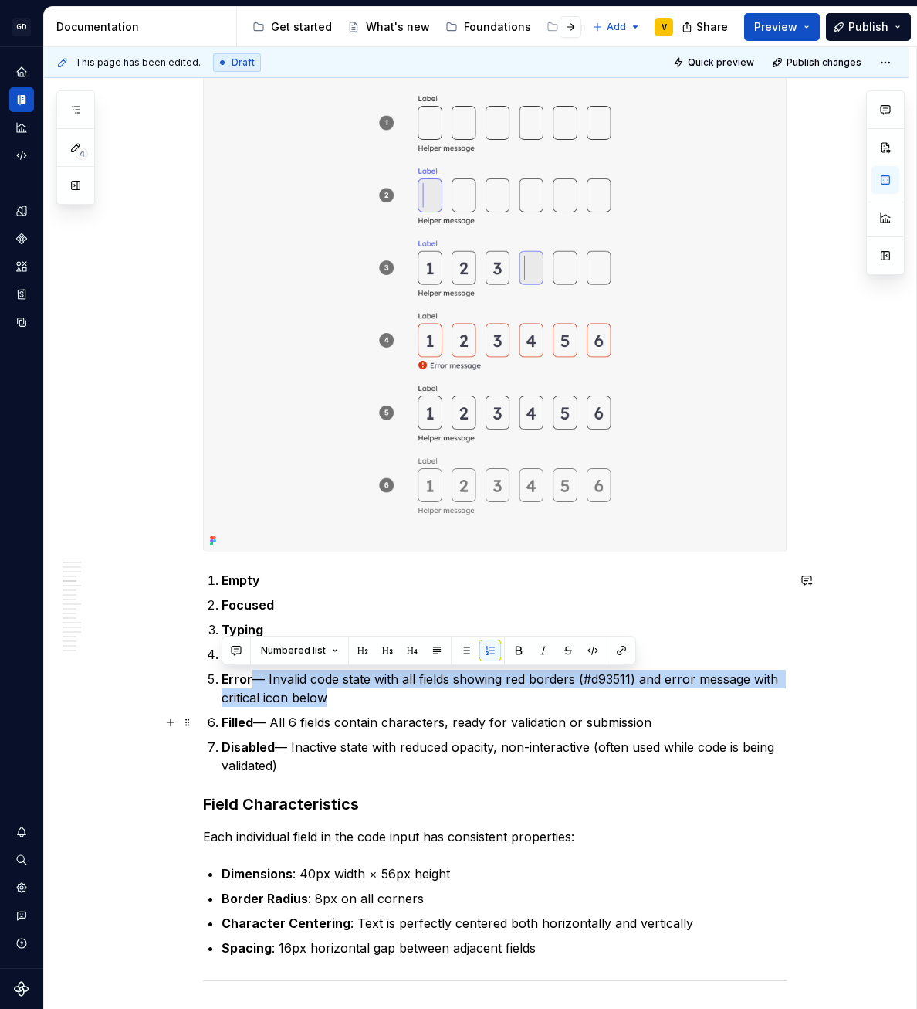
drag, startPoint x: 253, startPoint y: 682, endPoint x: 334, endPoint y: 708, distance: 86.0
click at [334, 708] on ol "Empty Focused Typing Filled Error — Invalid code state with all fields showing …" at bounding box center [504, 673] width 565 height 204
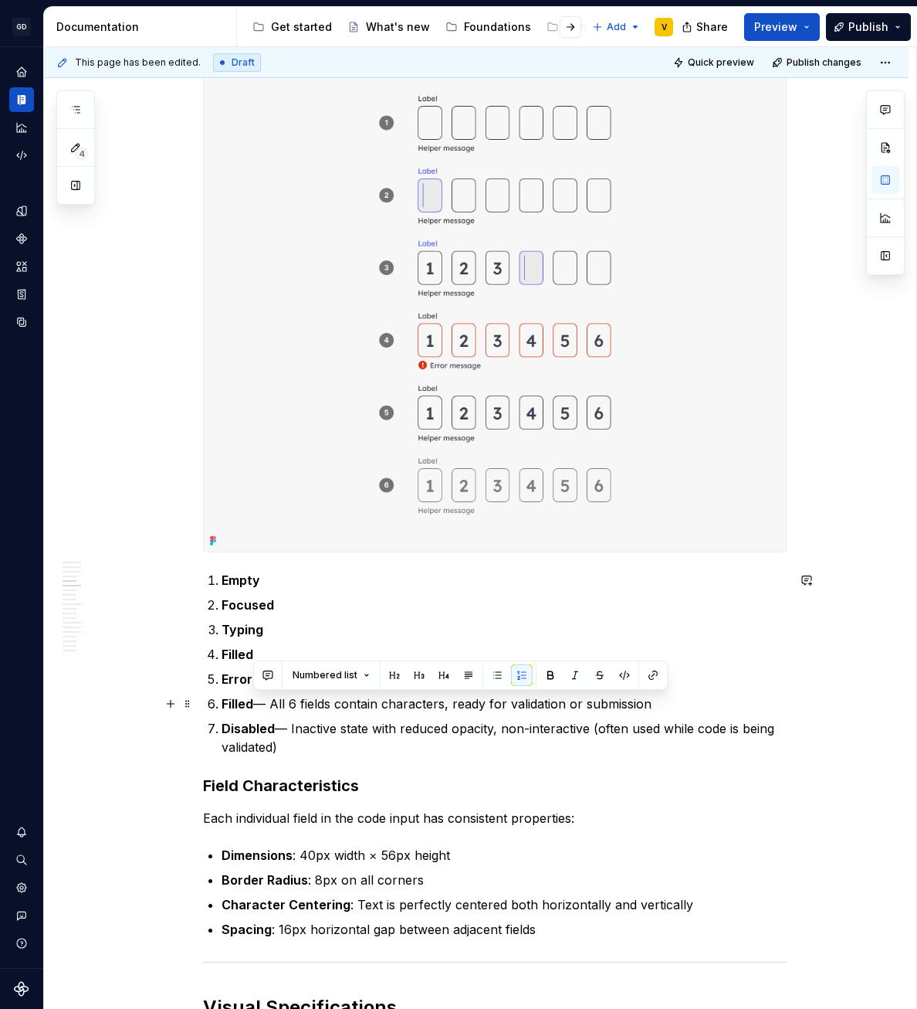
drag, startPoint x: 253, startPoint y: 701, endPoint x: 697, endPoint y: 702, distance: 444.8
click at [697, 702] on p "Filled — All 6 fields contain characters, ready for validation or submission" at bounding box center [504, 703] width 565 height 19
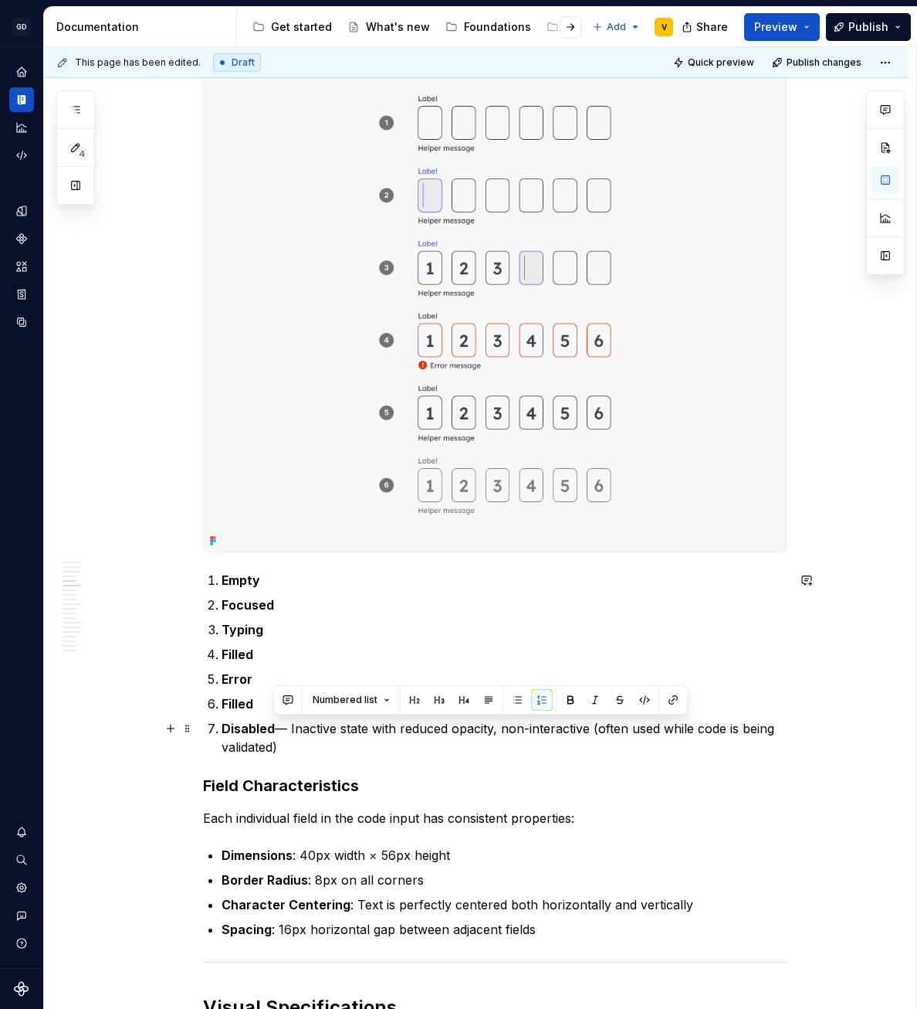
drag, startPoint x: 273, startPoint y: 728, endPoint x: 295, endPoint y: 749, distance: 30.0
click at [295, 749] on p "Disabled — Inactive state with reduced opacity, non-interactive (often used whi…" at bounding box center [504, 737] width 565 height 37
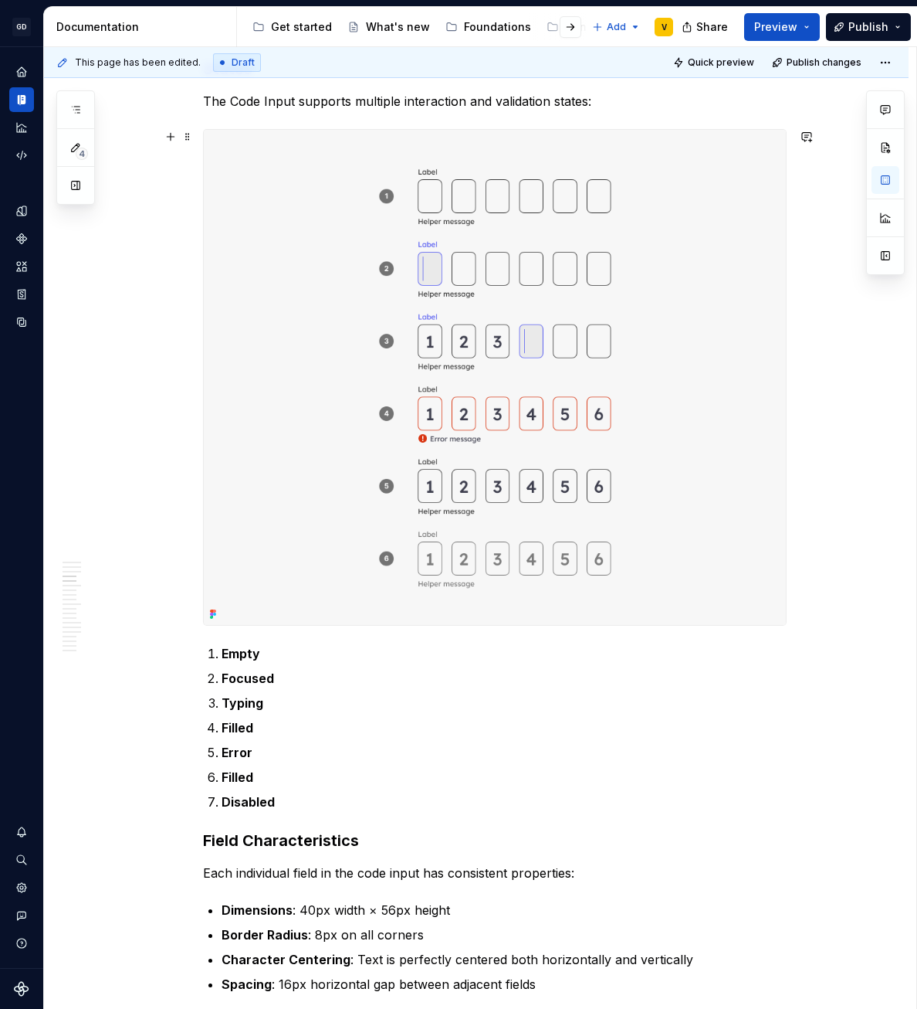
scroll to position [1019, 0]
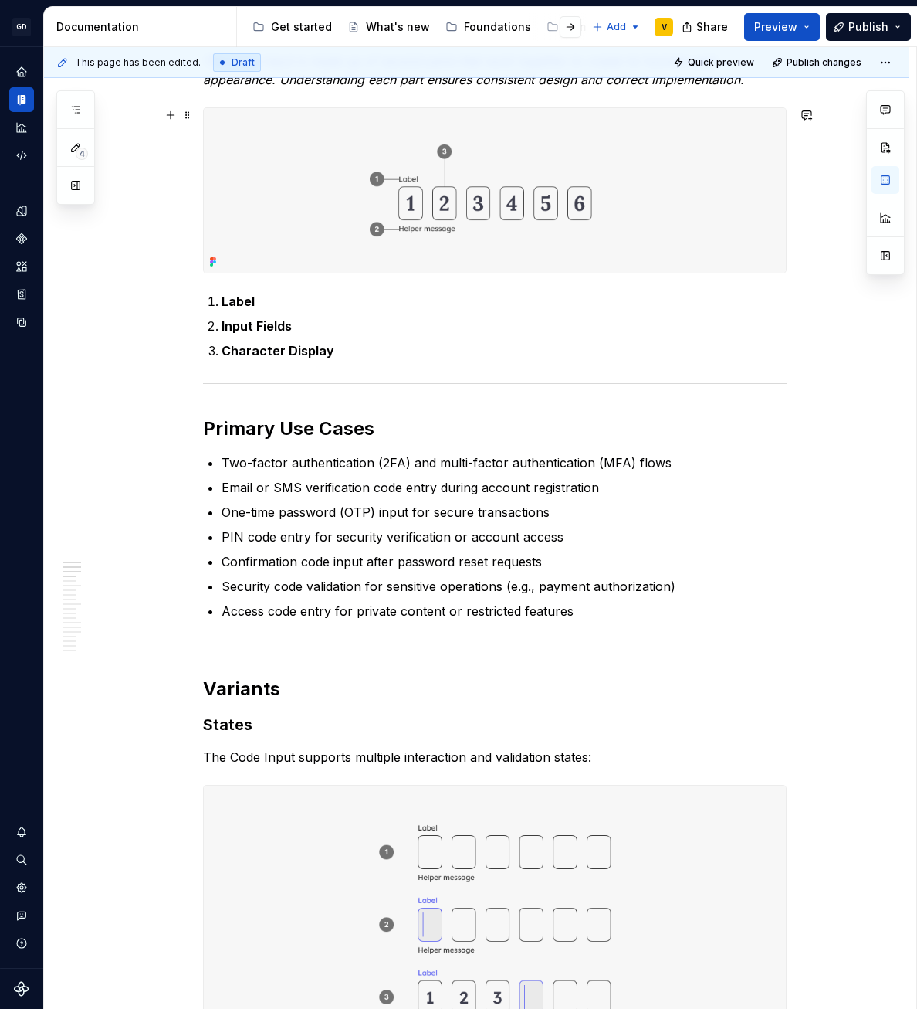
scroll to position [0, 0]
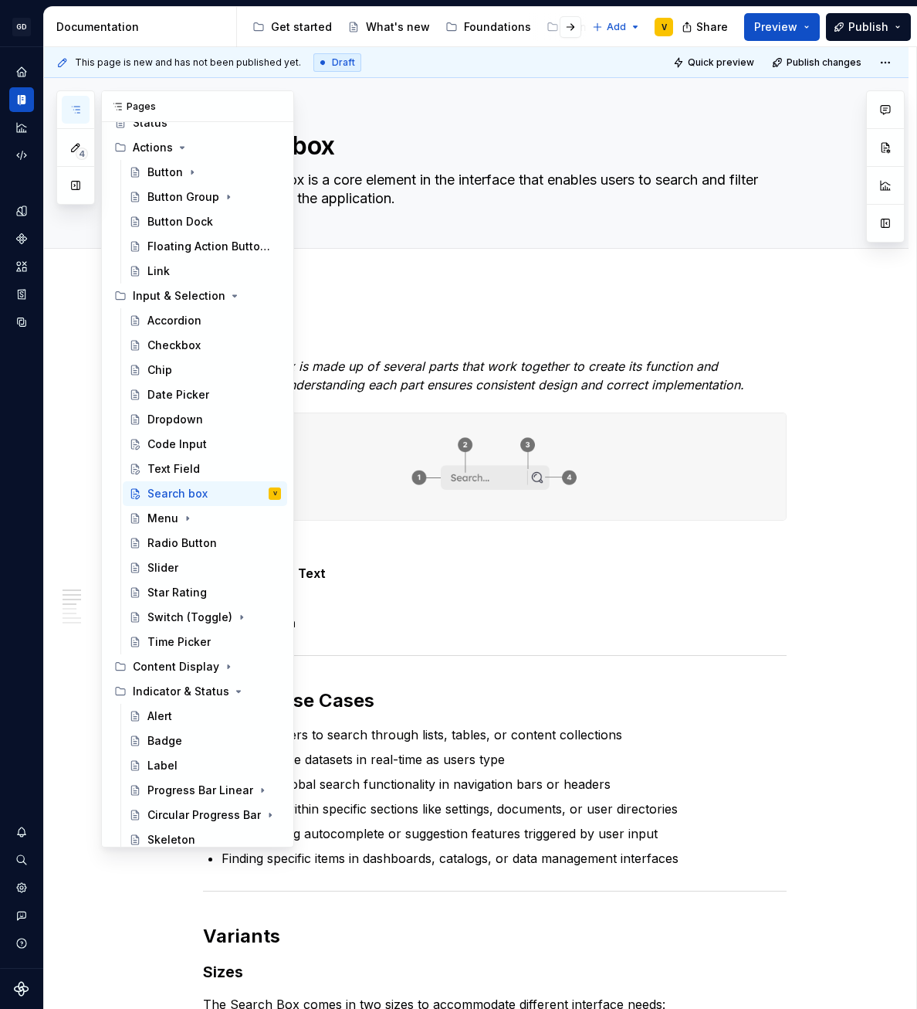
click at [76, 103] on icon "button" at bounding box center [75, 109] width 12 height 12
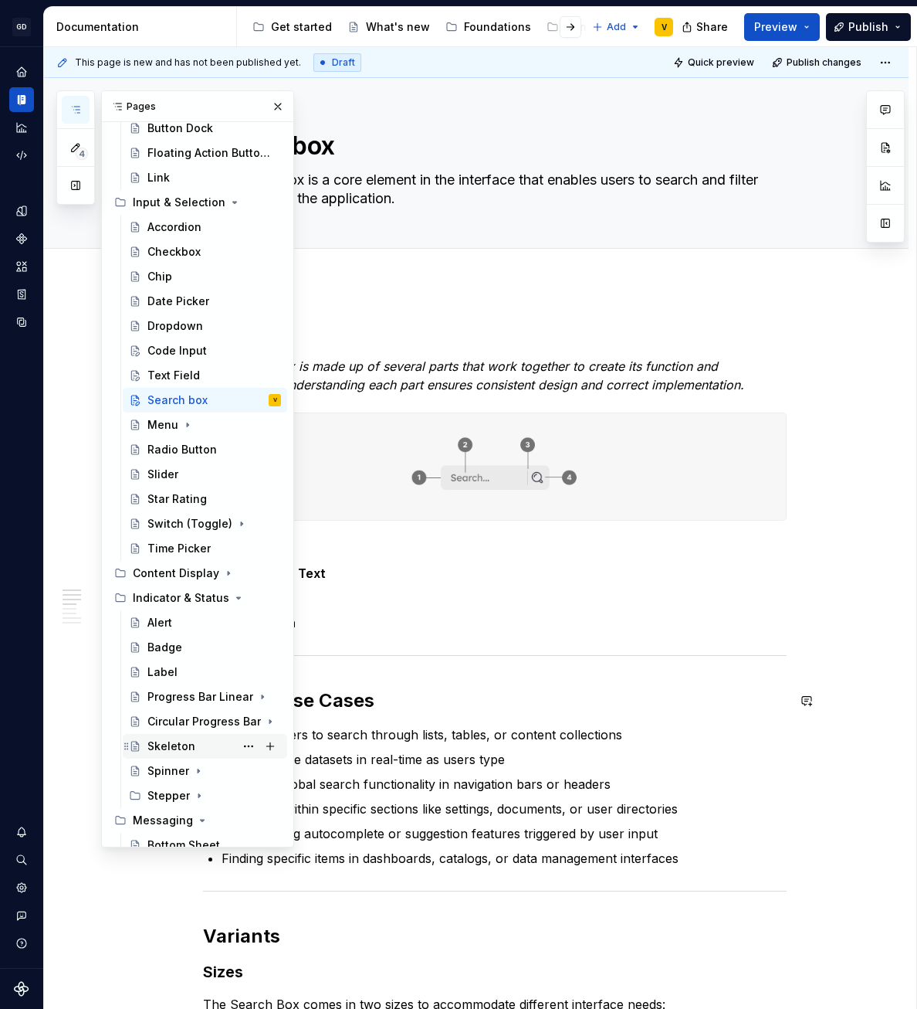
scroll to position [187, 0]
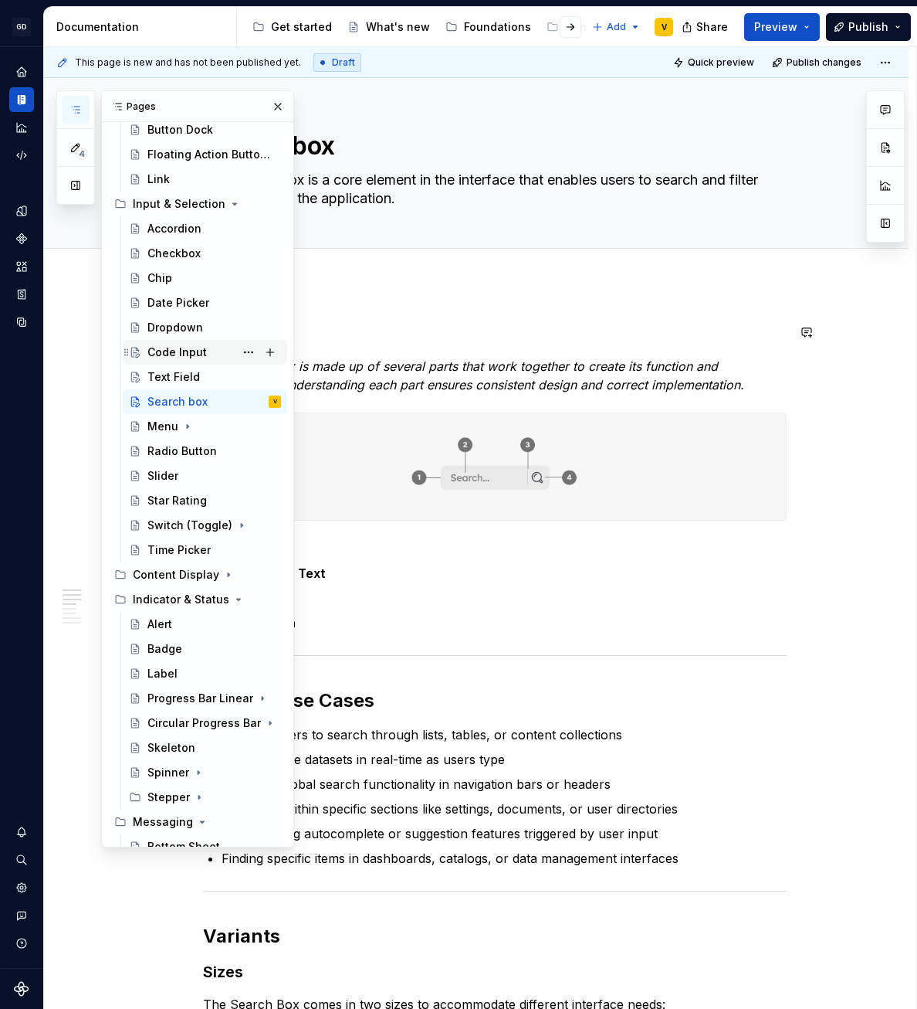
click at [189, 345] on div "Code Input" at bounding box center [176, 351] width 59 height 15
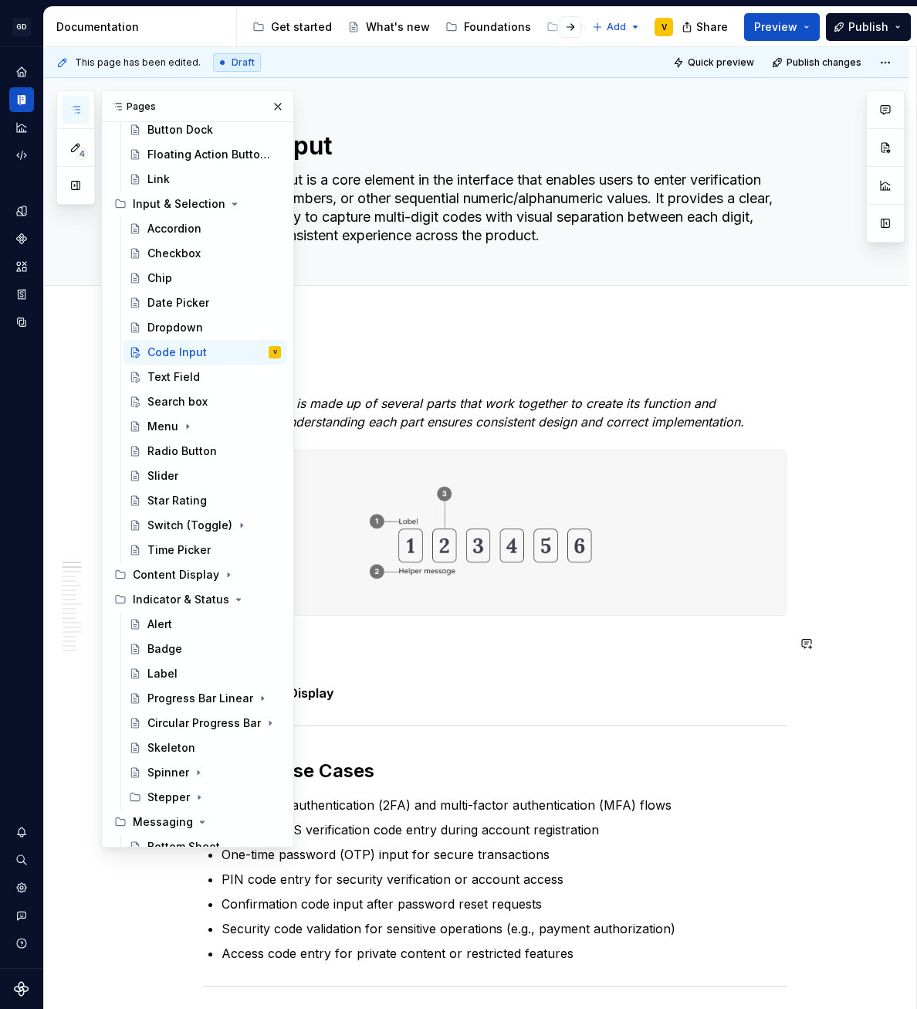
click at [844, 647] on div "This page has been edited. Draft Quick preview Publish changes Code Input The C…" at bounding box center [480, 528] width 873 height 962
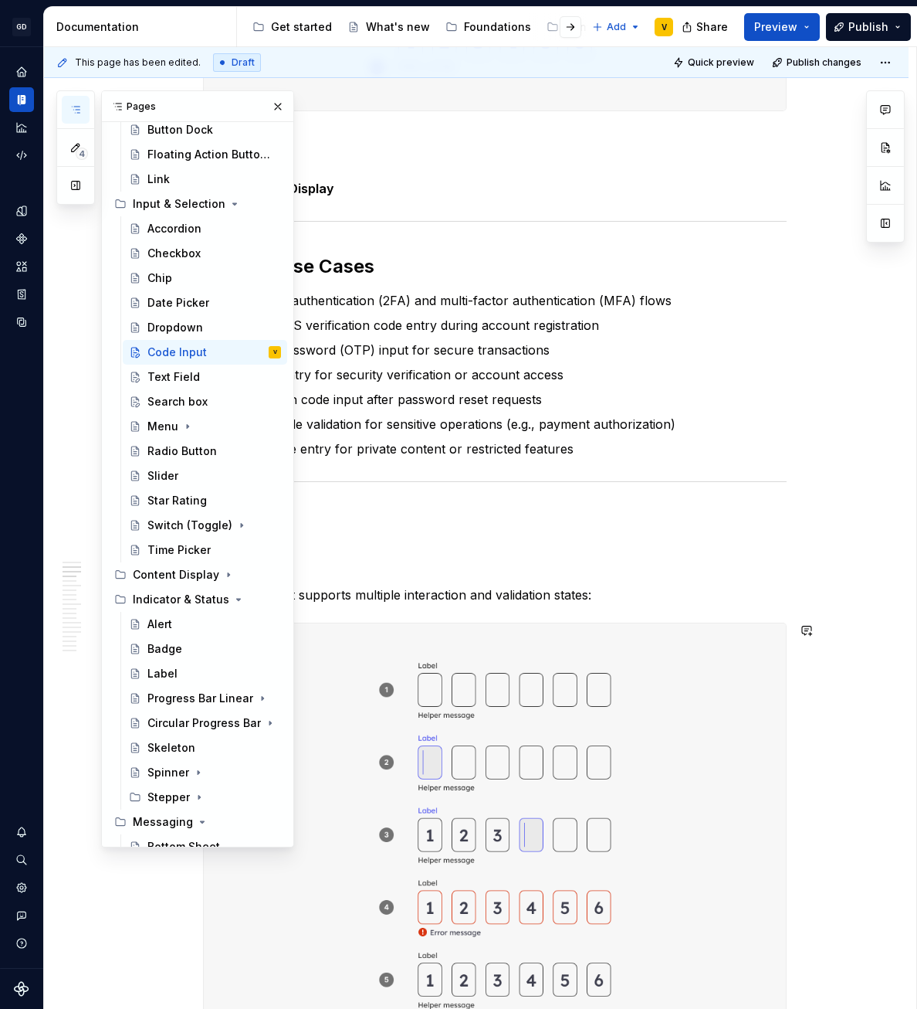
type textarea "*"
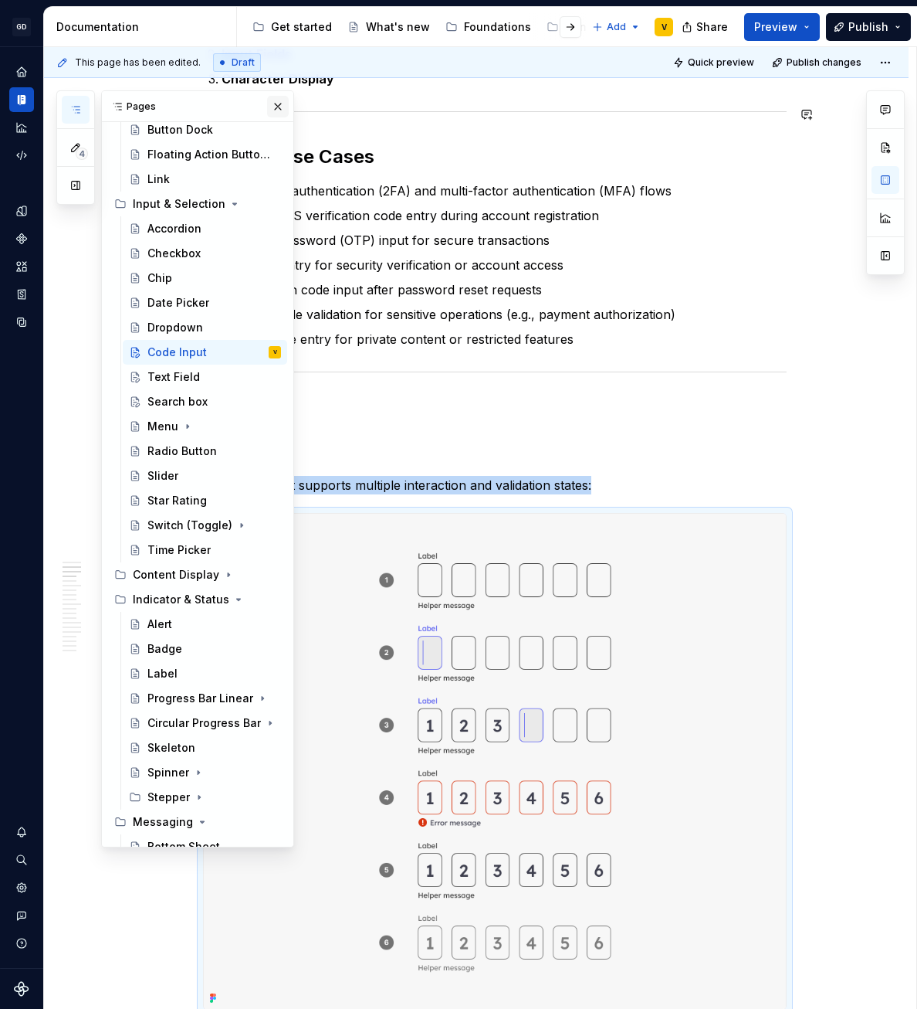
click at [269, 105] on button "button" at bounding box center [278, 107] width 22 height 22
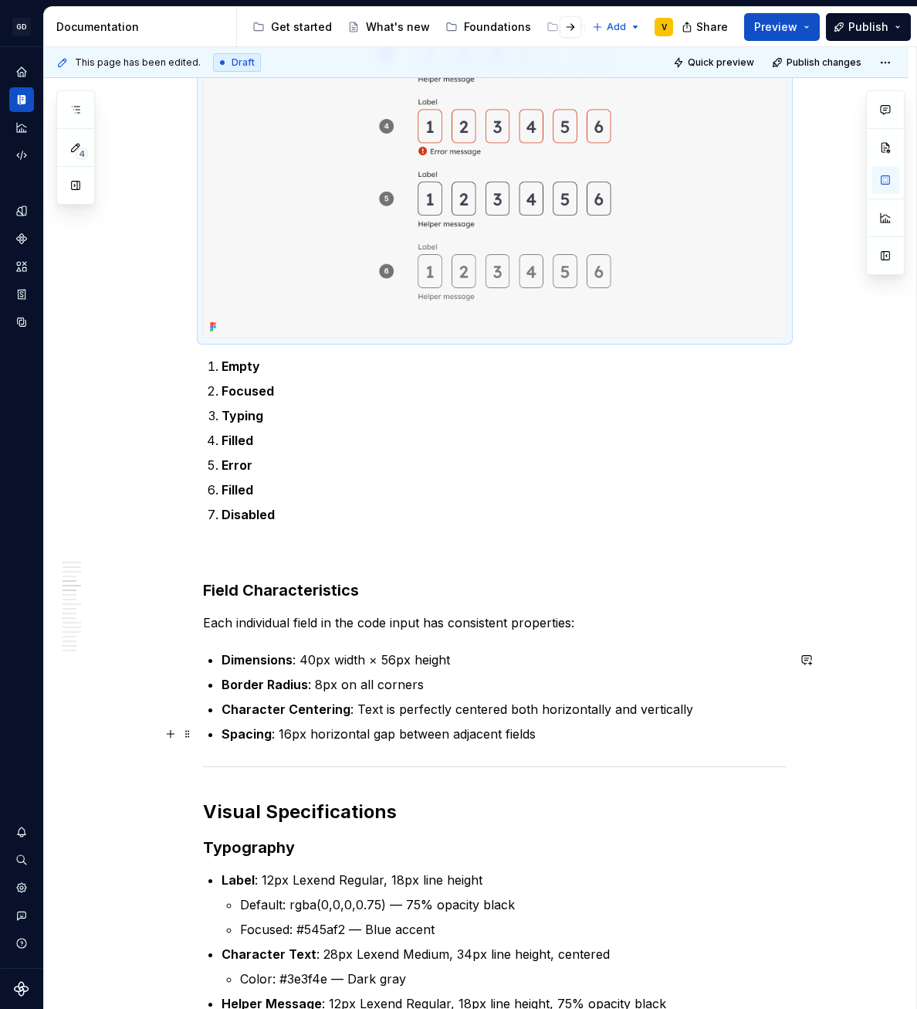
scroll to position [1464, 0]
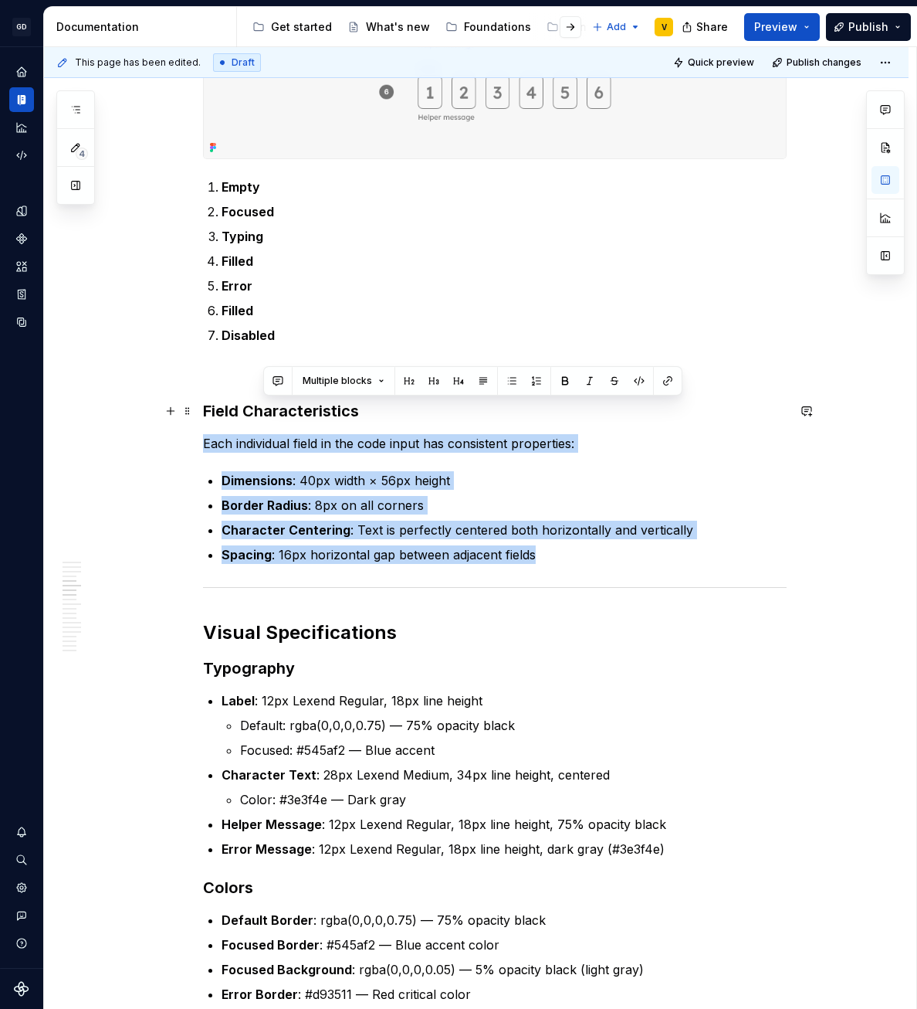
drag, startPoint x: 542, startPoint y: 556, endPoint x: 230, endPoint y: 425, distance: 338.2
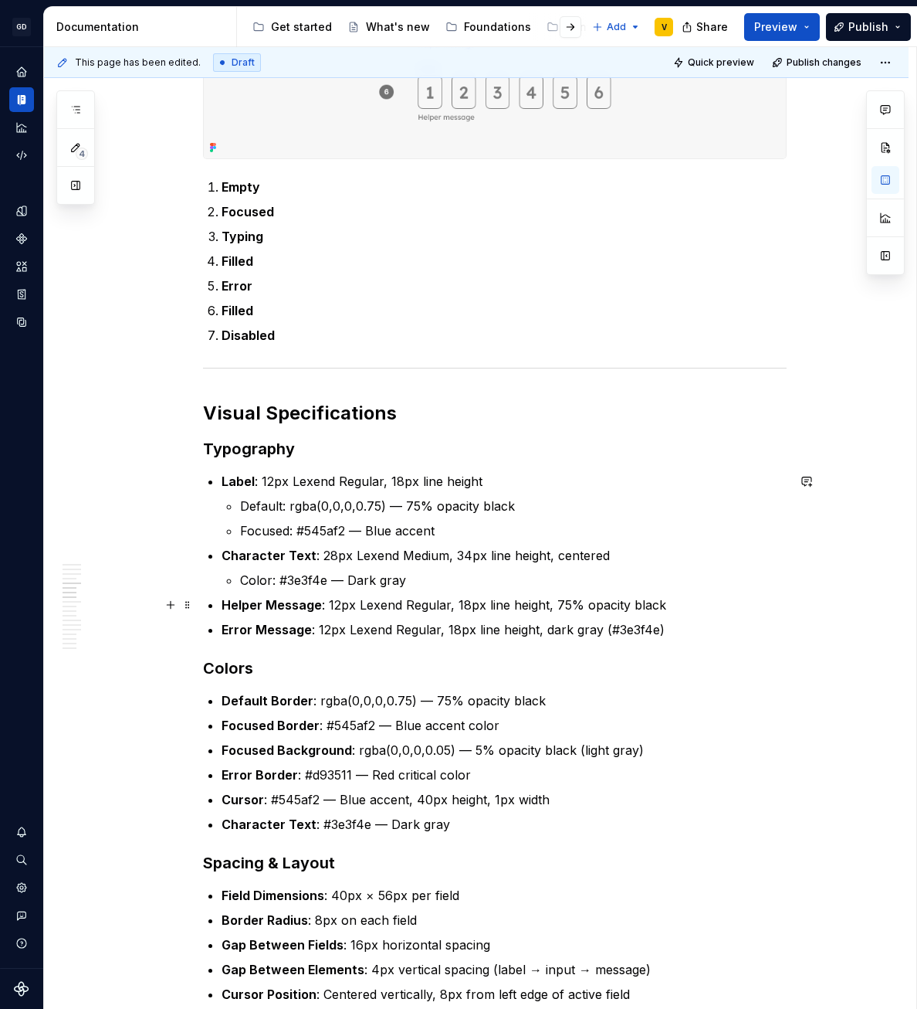
scroll to position [1970, 0]
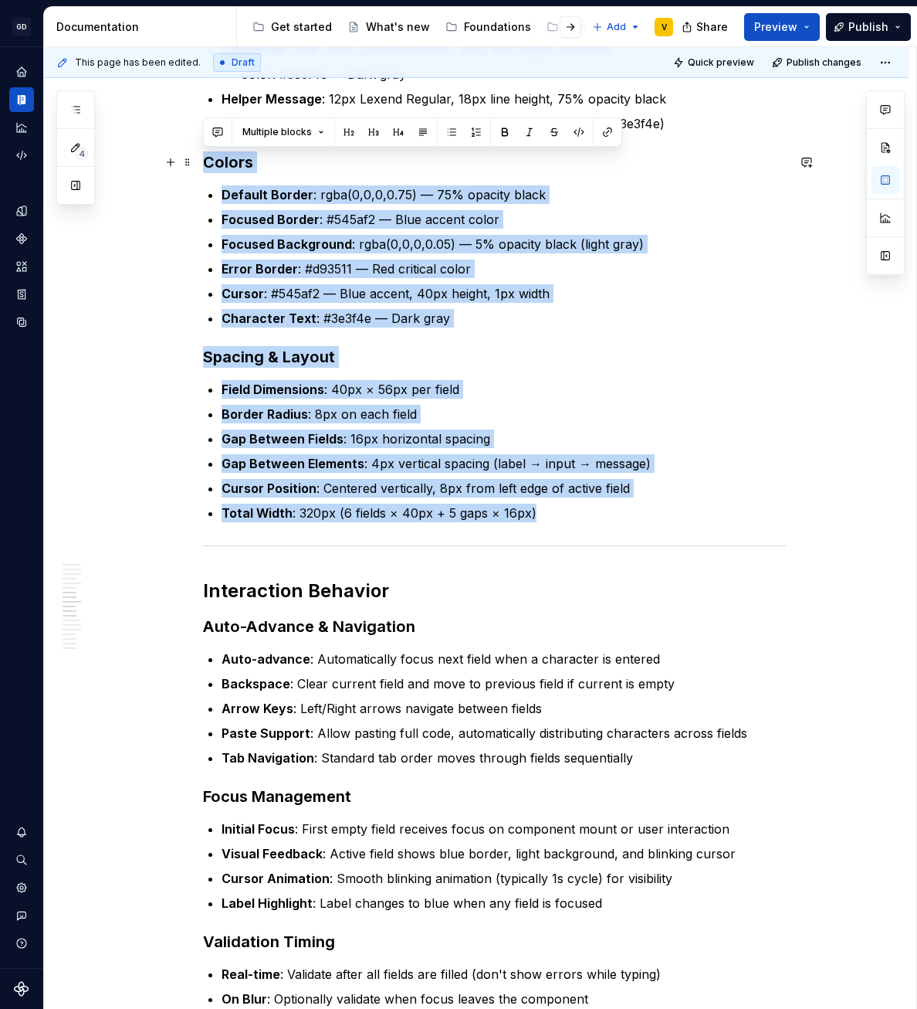
drag, startPoint x: 547, startPoint y: 519, endPoint x: 196, endPoint y: 153, distance: 507.4
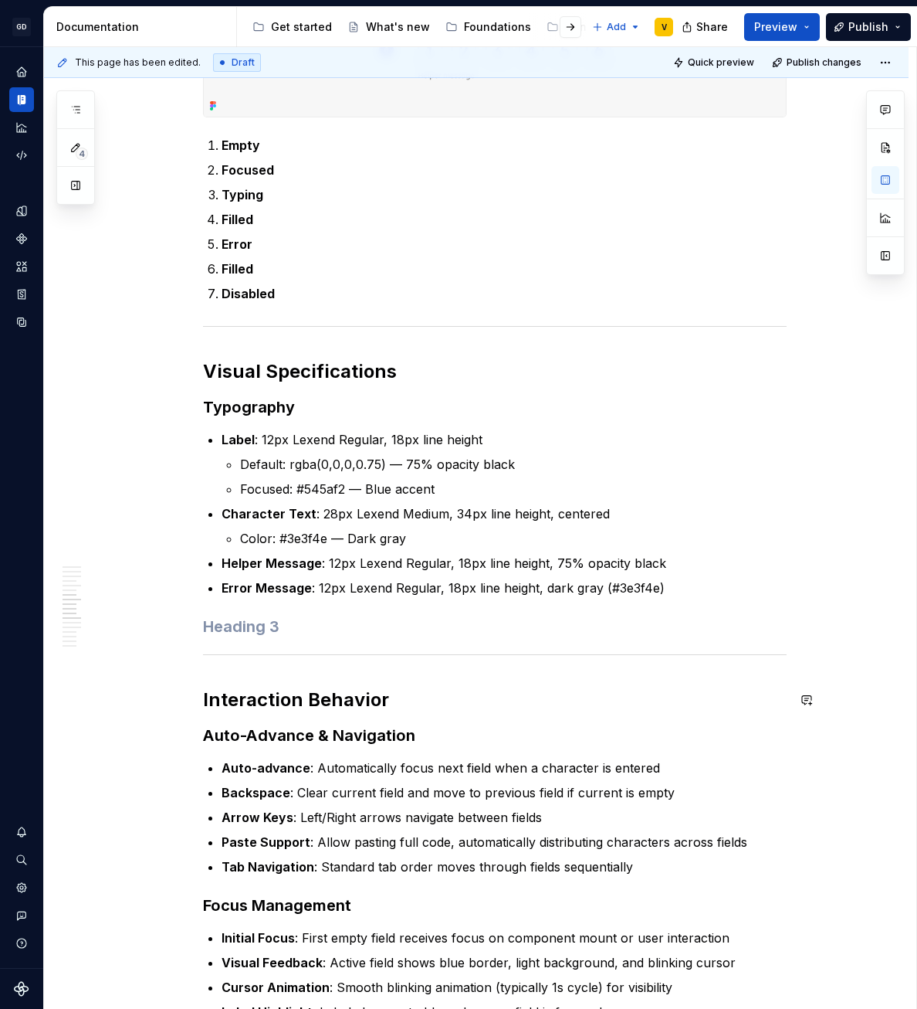
scroll to position [1432, 0]
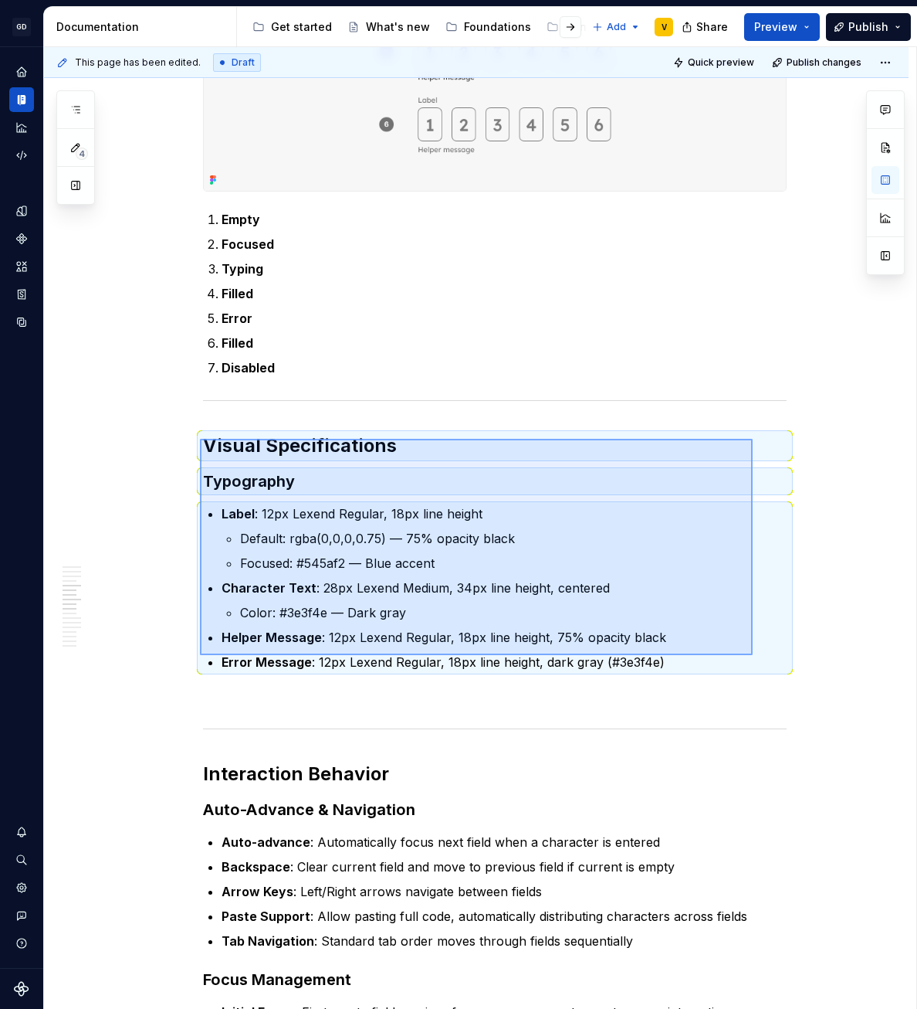
drag, startPoint x: 200, startPoint y: 439, endPoint x: 753, endPoint y: 655, distance: 593.7
click at [753, 655] on div "This page has been edited. Draft Quick preview Publish changes Code Input The C…" at bounding box center [480, 528] width 873 height 962
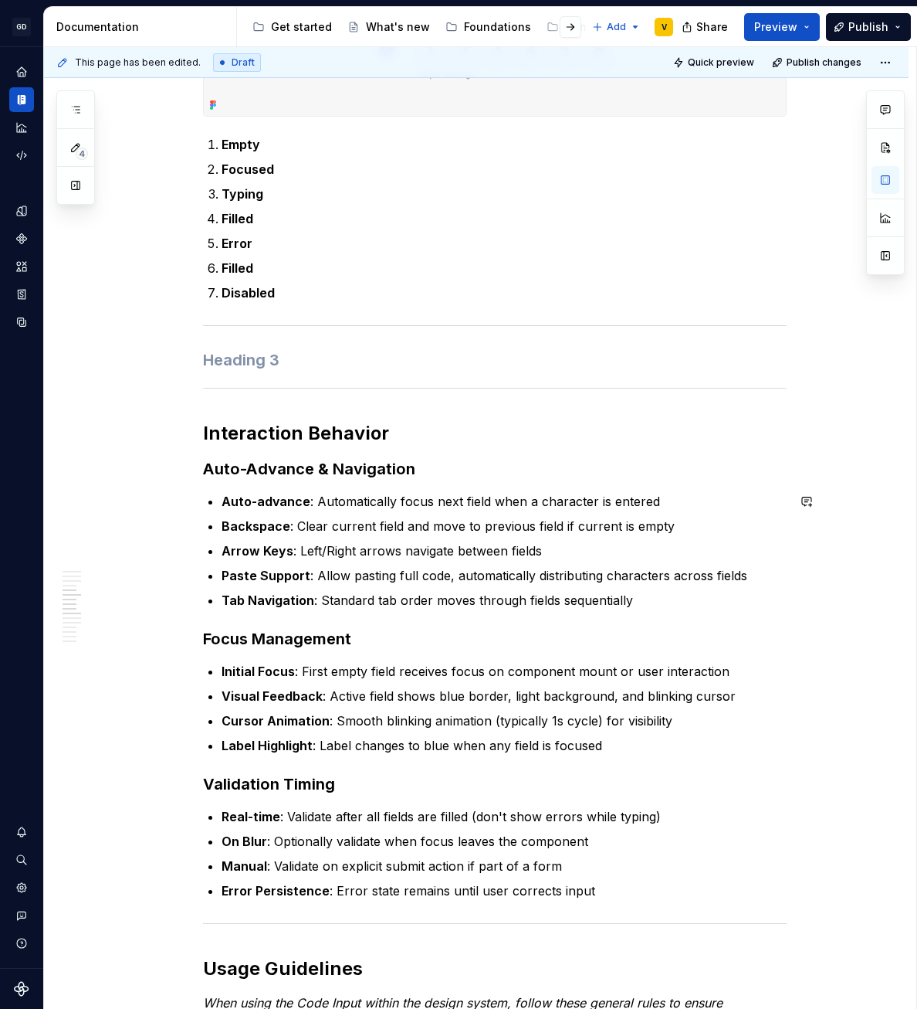
scroll to position [1657, 0]
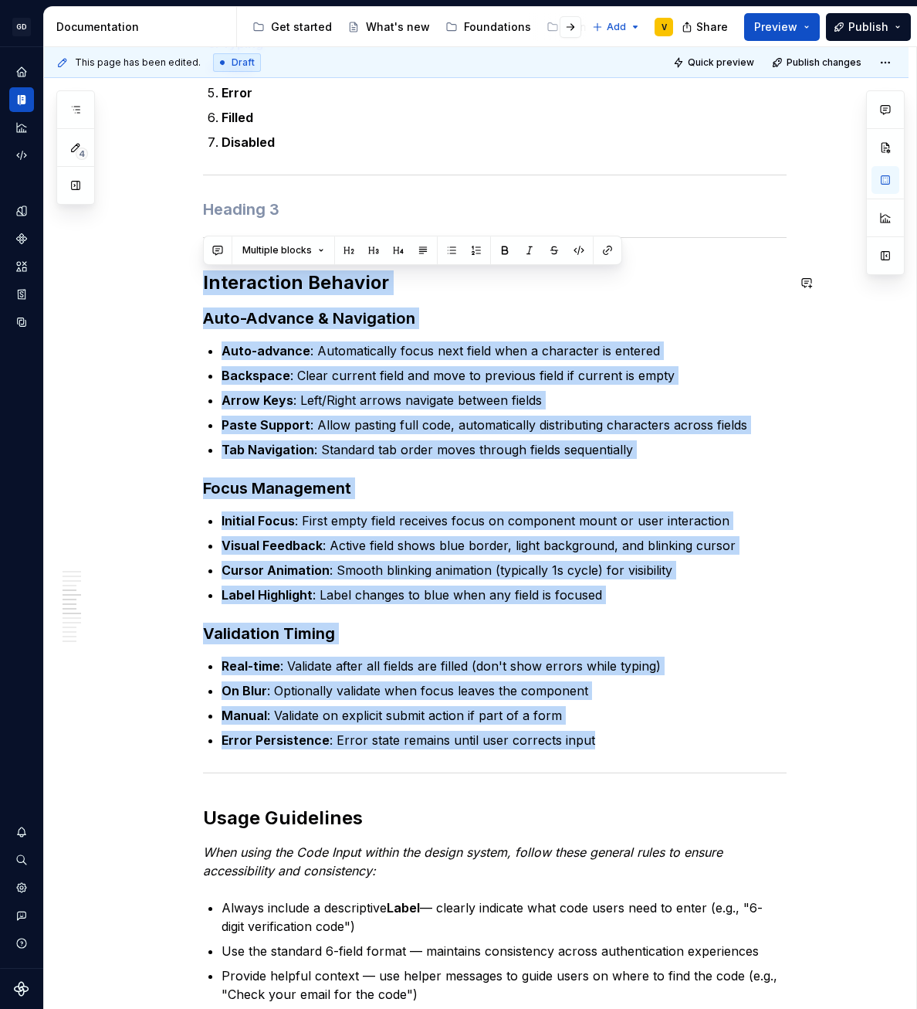
drag, startPoint x: 601, startPoint y: 744, endPoint x: 147, endPoint y: 250, distance: 670.6
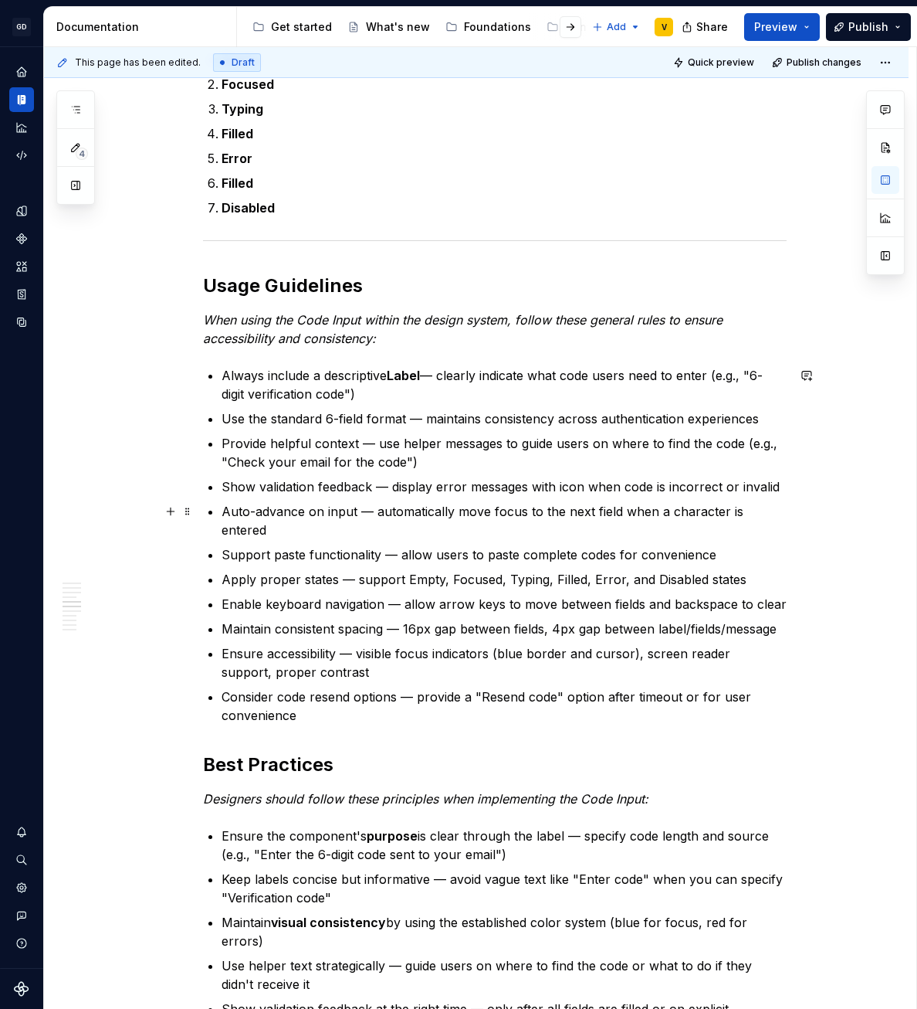
scroll to position [1590, 0]
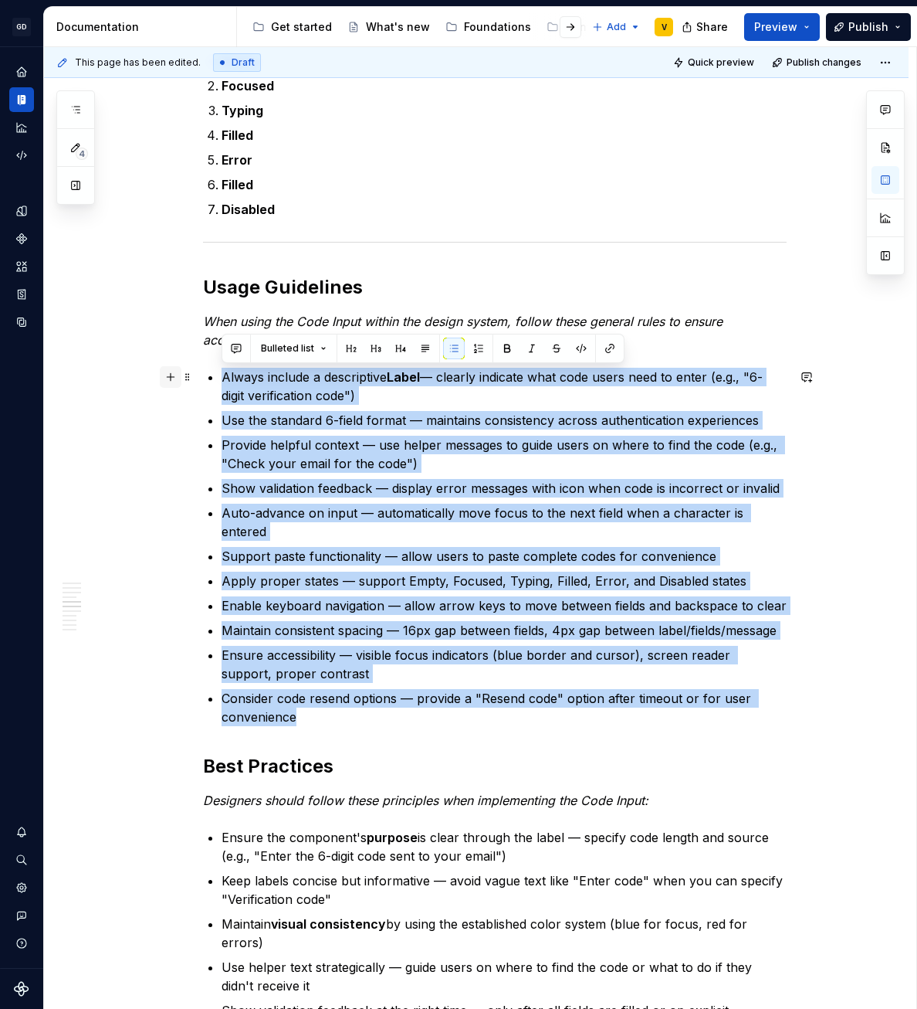
drag, startPoint x: 329, startPoint y: 702, endPoint x: 177, endPoint y: 371, distance: 363.8
click at [203, 371] on div "Anatomy The Code Input is made up of several parts that work together to create…" at bounding box center [495, 724] width 584 height 3915
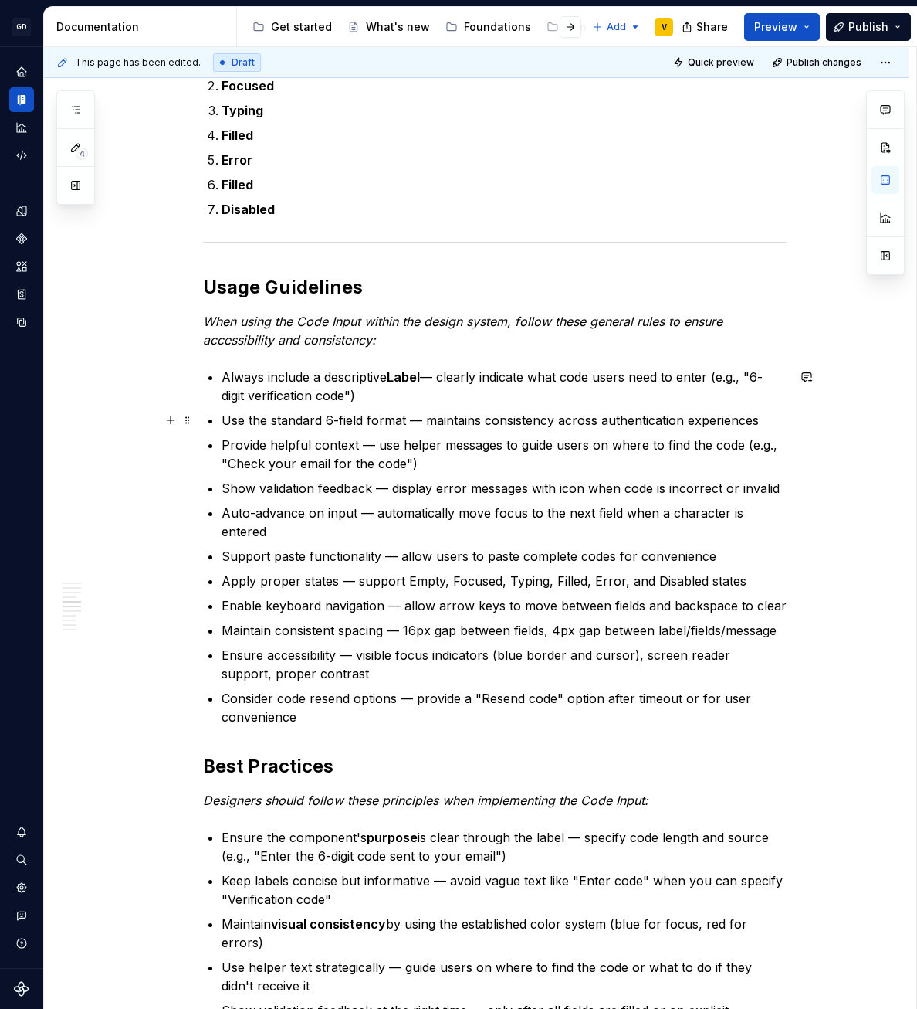
click at [239, 408] on ul "Always include a descriptive Label — clearly indicate what code users need to e…" at bounding box center [504, 547] width 565 height 358
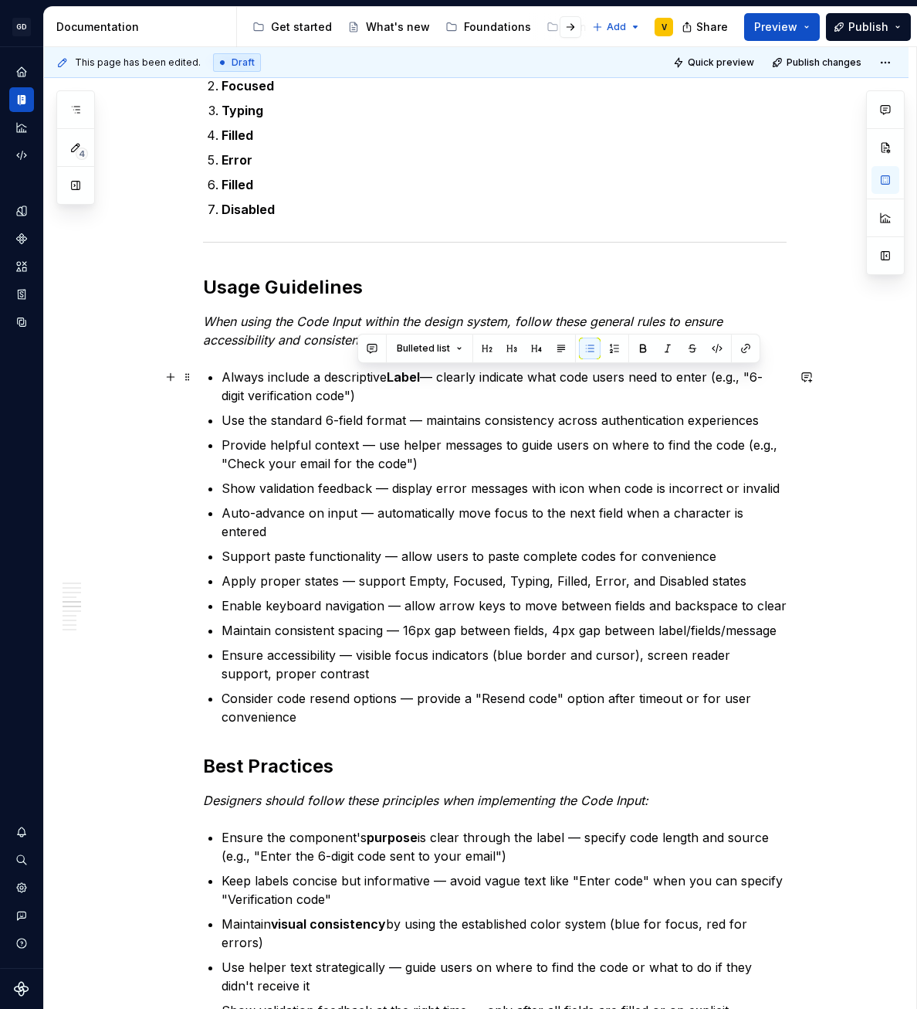
drag, startPoint x: 561, startPoint y: 381, endPoint x: 578, endPoint y: 395, distance: 22.0
click at [578, 395] on p "Always include a descriptive Label — clearly indicate what code users need to e…" at bounding box center [504, 386] width 565 height 37
click at [584, 402] on p "Always include a descriptive Label — clearly indicate what code users need to e…" at bounding box center [504, 386] width 565 height 37
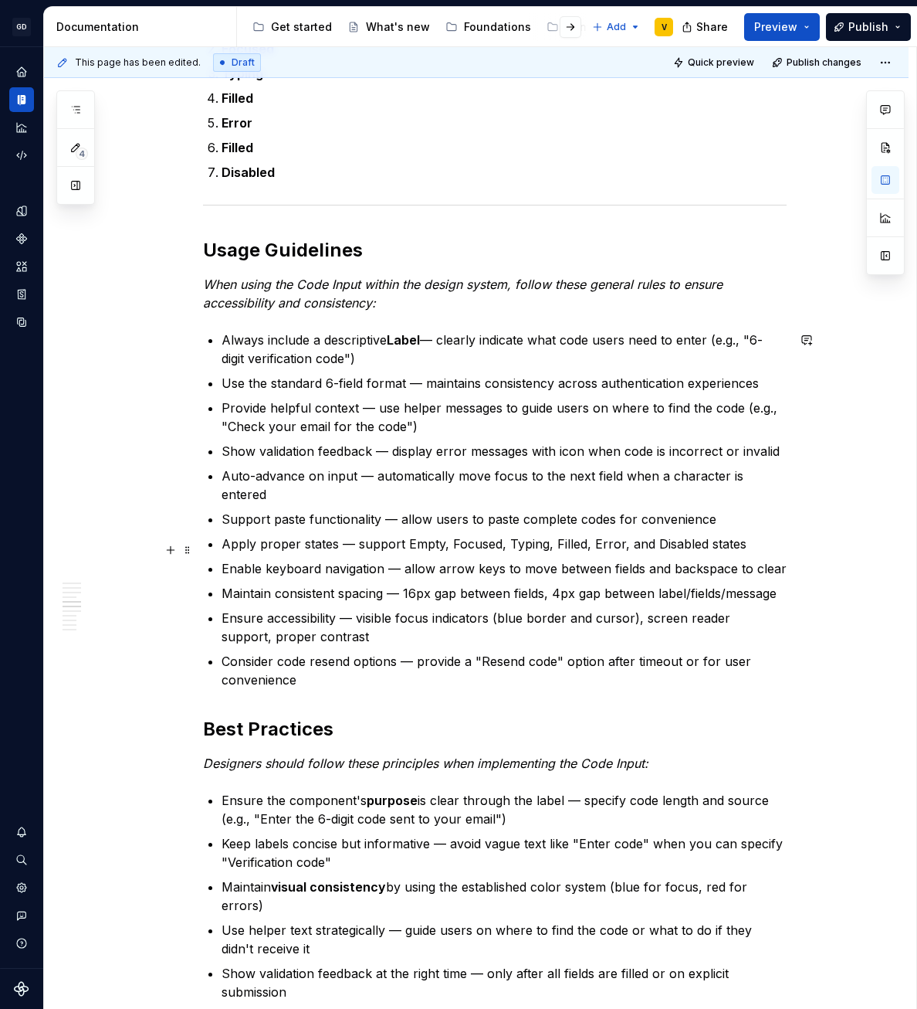
scroll to position [1632, 0]
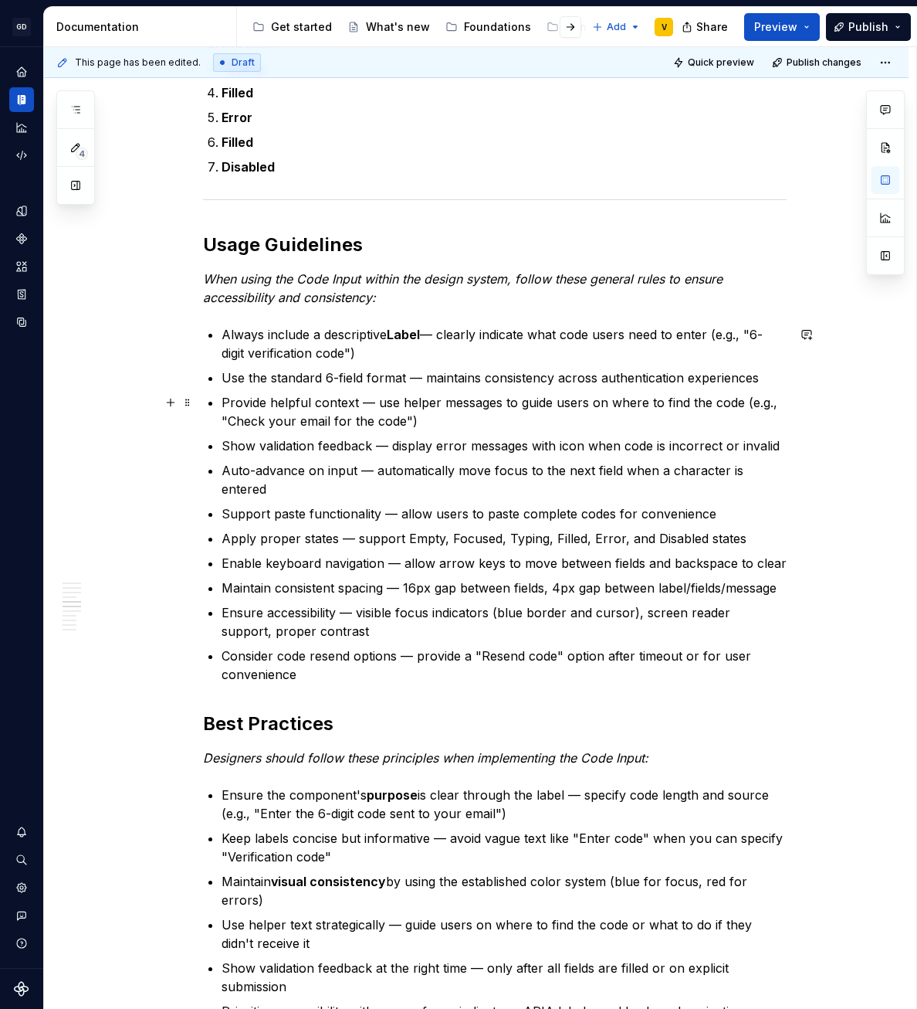
click at [435, 424] on p "Provide helpful context — use helper messages to guide users on where to find t…" at bounding box center [504, 411] width 565 height 37
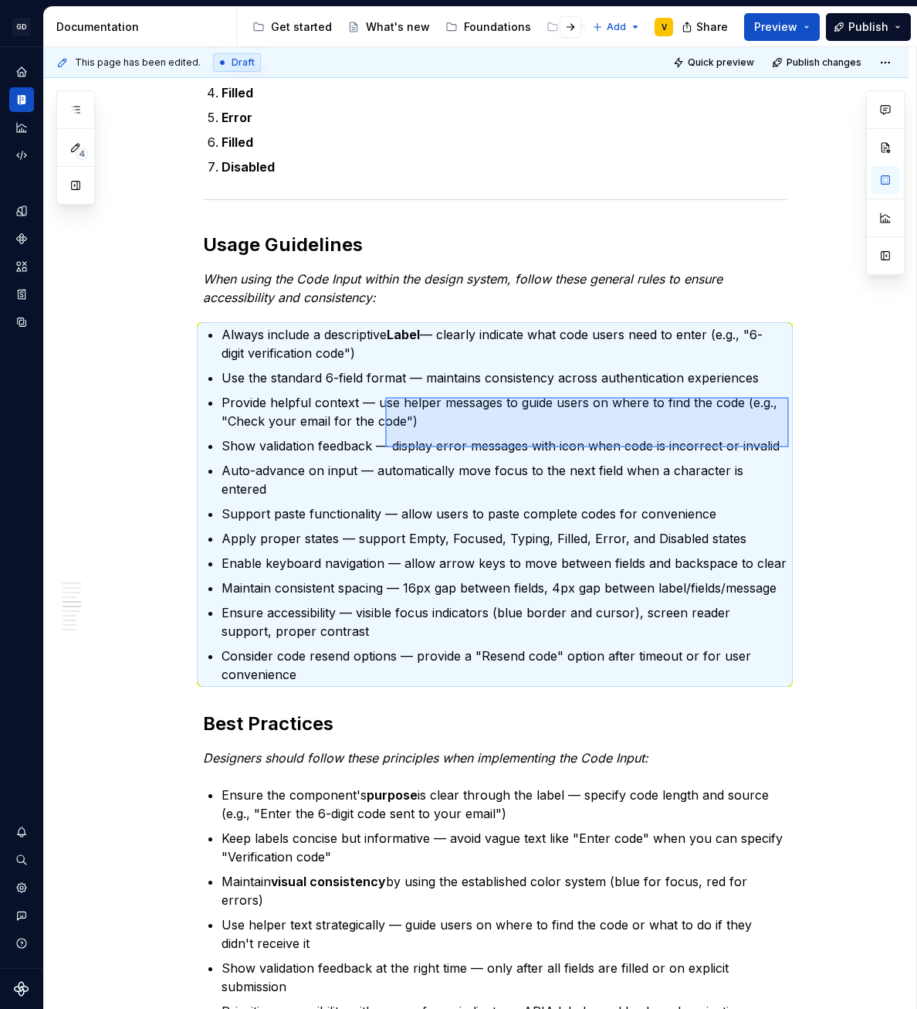
drag, startPoint x: 789, startPoint y: 447, endPoint x: 344, endPoint y: 415, distance: 445.9
click at [344, 415] on div "This page has been edited. Draft Quick preview Publish changes Code Input The C…" at bounding box center [480, 528] width 873 height 962
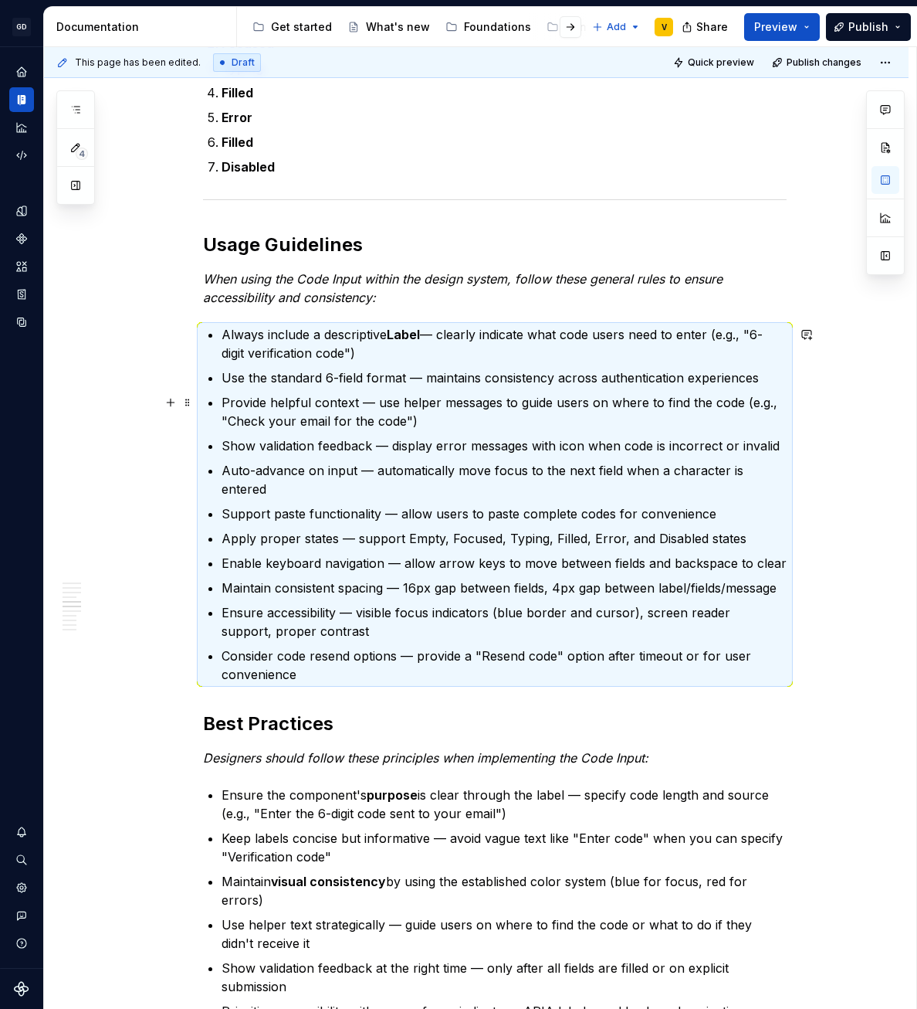
click at [341, 417] on p "Provide helpful context — use helper messages to guide users on where to find t…" at bounding box center [504, 411] width 565 height 37
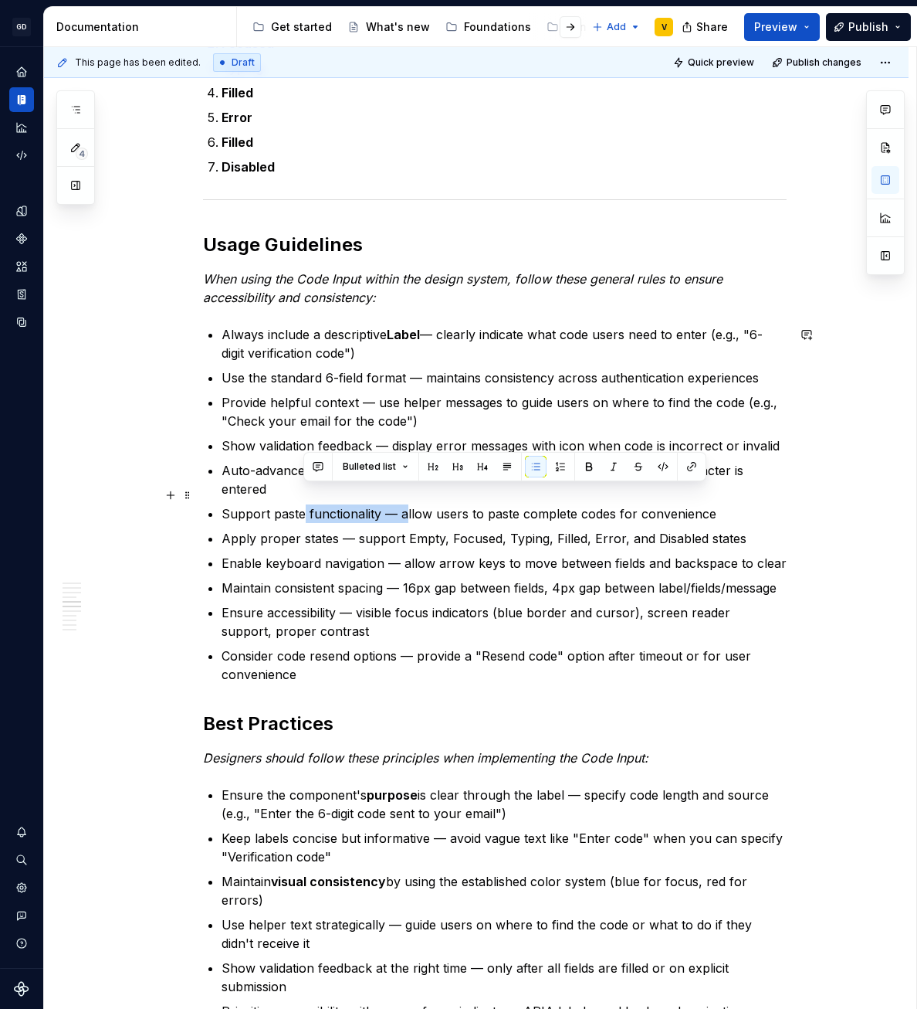
drag, startPoint x: 301, startPoint y: 496, endPoint x: 405, endPoint y: 500, distance: 104.3
click at [405, 504] on p "Support paste functionality — allow users to paste complete codes for convenien…" at bounding box center [504, 513] width 565 height 19
click at [433, 504] on p "Support paste functionality — allow users to paste complete codes for convenien…" at bounding box center [504, 513] width 565 height 19
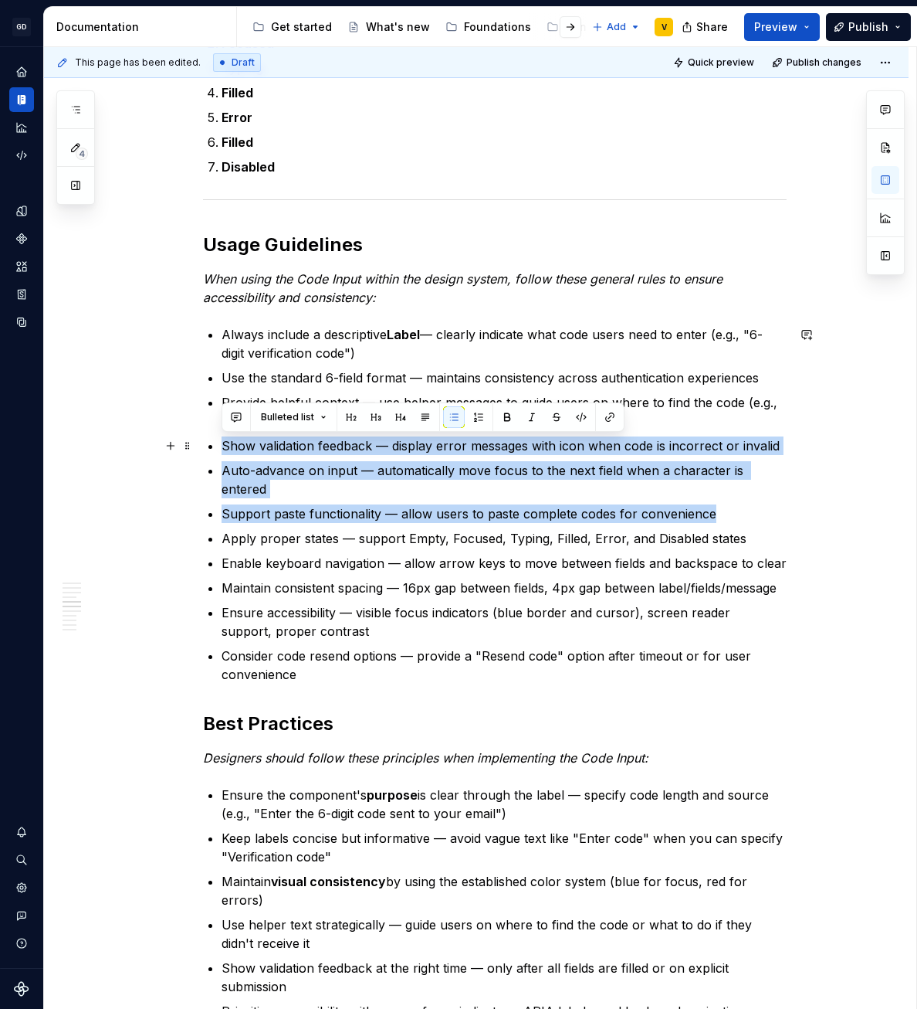
drag, startPoint x: 731, startPoint y: 497, endPoint x: 219, endPoint y: 440, distance: 514.3
click at [219, 440] on div "Anatomy The Code Input is made up of several parts that work together to create…" at bounding box center [495, 672] width 584 height 3897
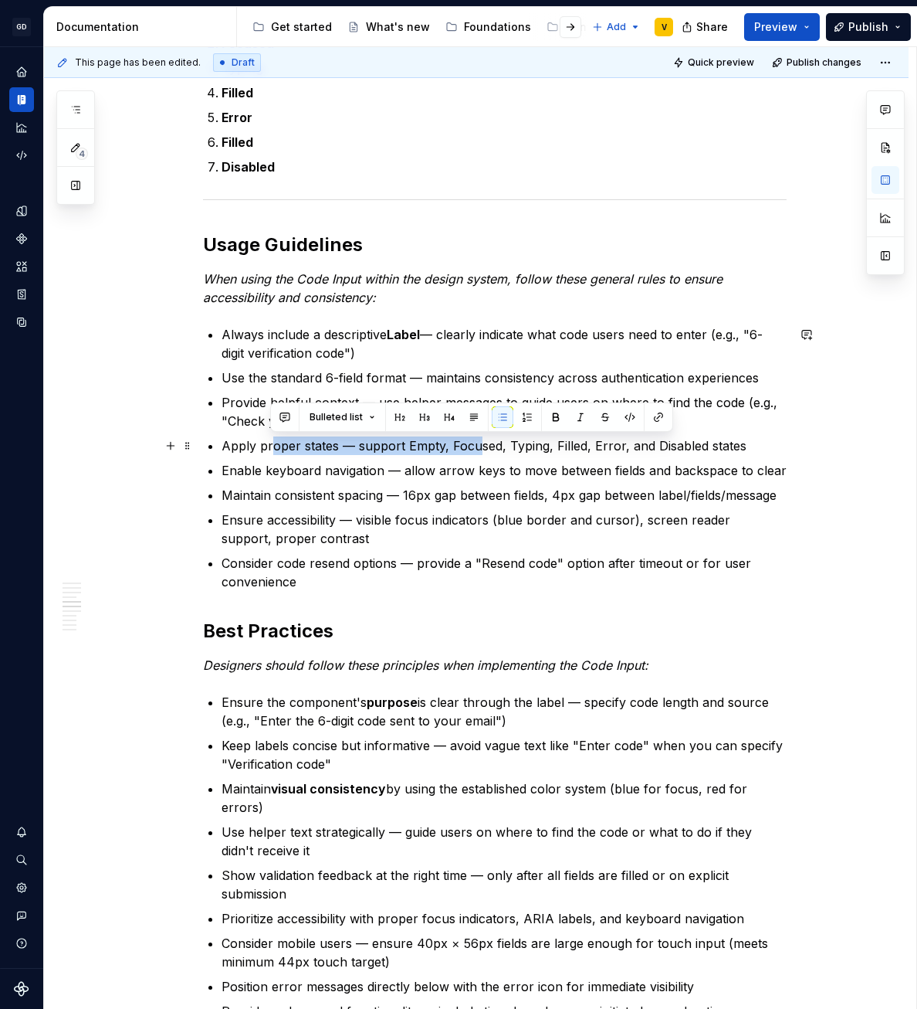
drag, startPoint x: 273, startPoint y: 449, endPoint x: 473, endPoint y: 449, distance: 200.0
click at [473, 449] on p "Apply proper states — support Empty, Focused, Typing, Filled, Error, and Disabl…" at bounding box center [504, 445] width 565 height 19
click at [474, 450] on p "Apply proper states — support Empty, Focused, Typing, Filled, Error, and Disabl…" at bounding box center [504, 445] width 565 height 19
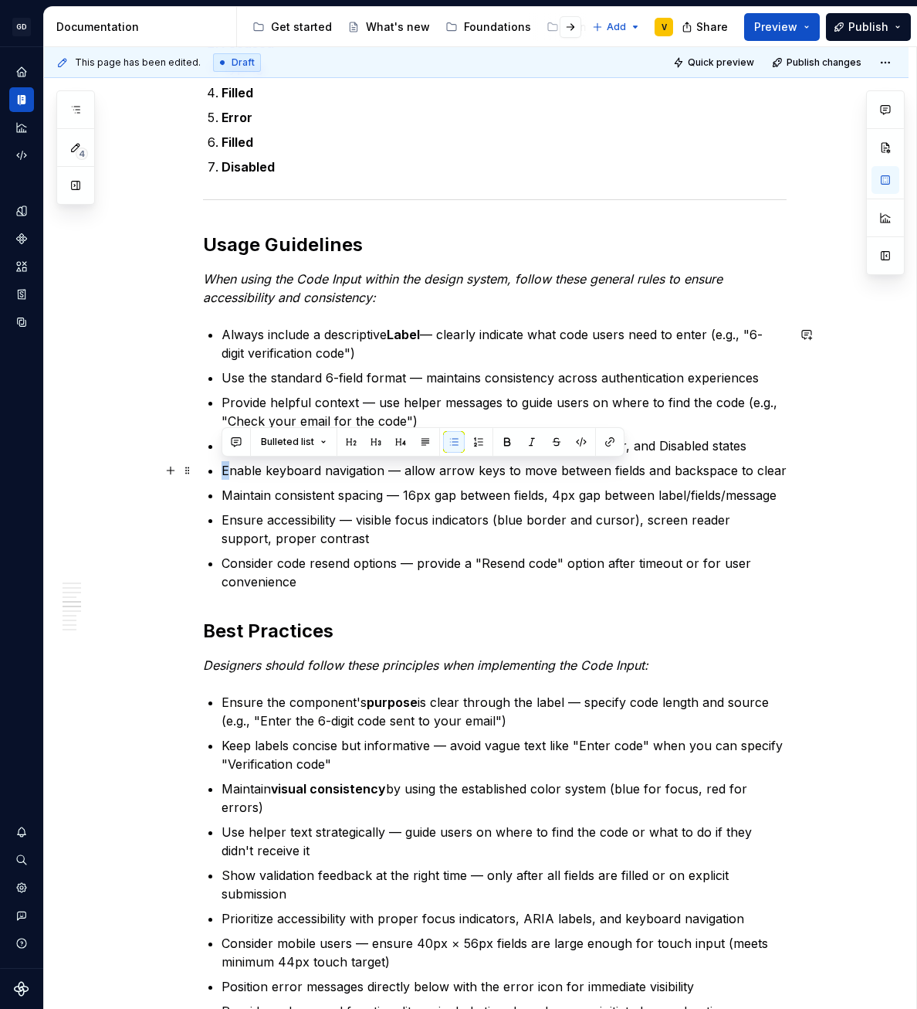
drag, startPoint x: 229, startPoint y: 470, endPoint x: 802, endPoint y: 473, distance: 572.2
click at [802, 473] on div "Anatomy The Code Input is made up of several parts that work together to create…" at bounding box center [476, 768] width 865 height 4162
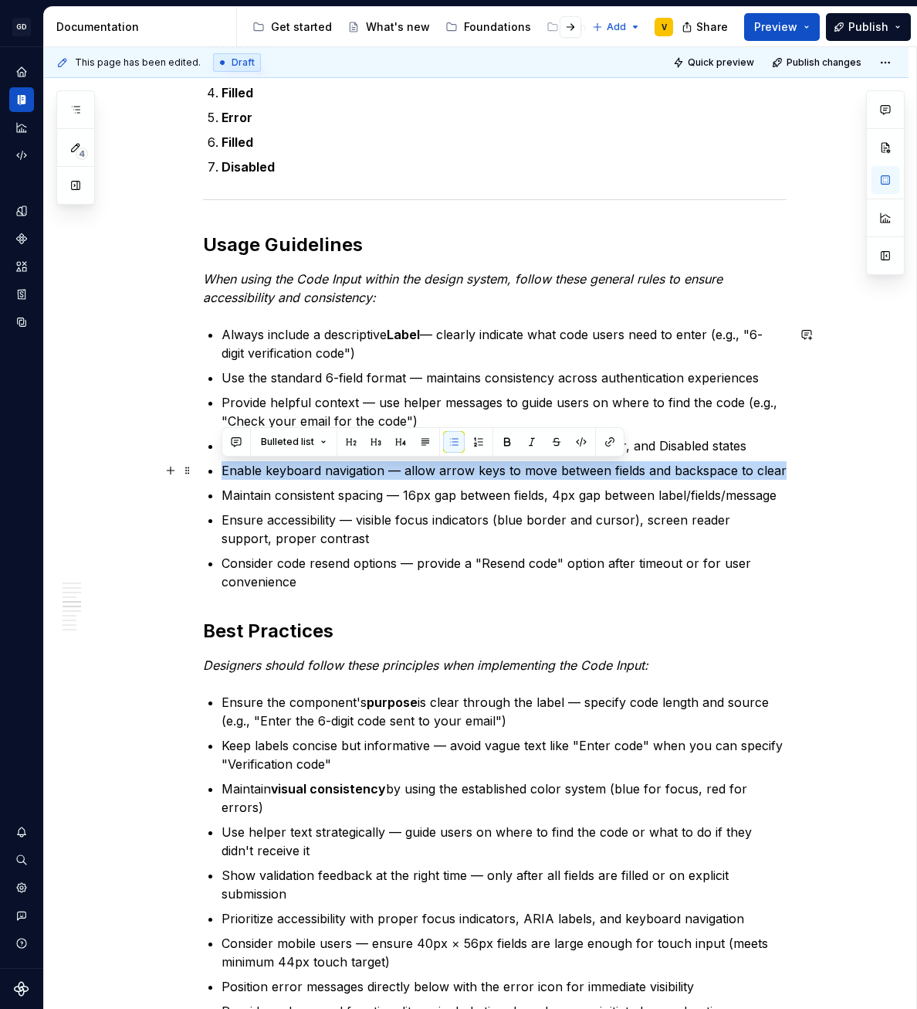
drag, startPoint x: 768, startPoint y: 470, endPoint x: 208, endPoint y: 471, distance: 559.9
click at [222, 471] on li "Enable keyboard navigation — allow arrow keys to move between fields and backsp…" at bounding box center [504, 470] width 565 height 19
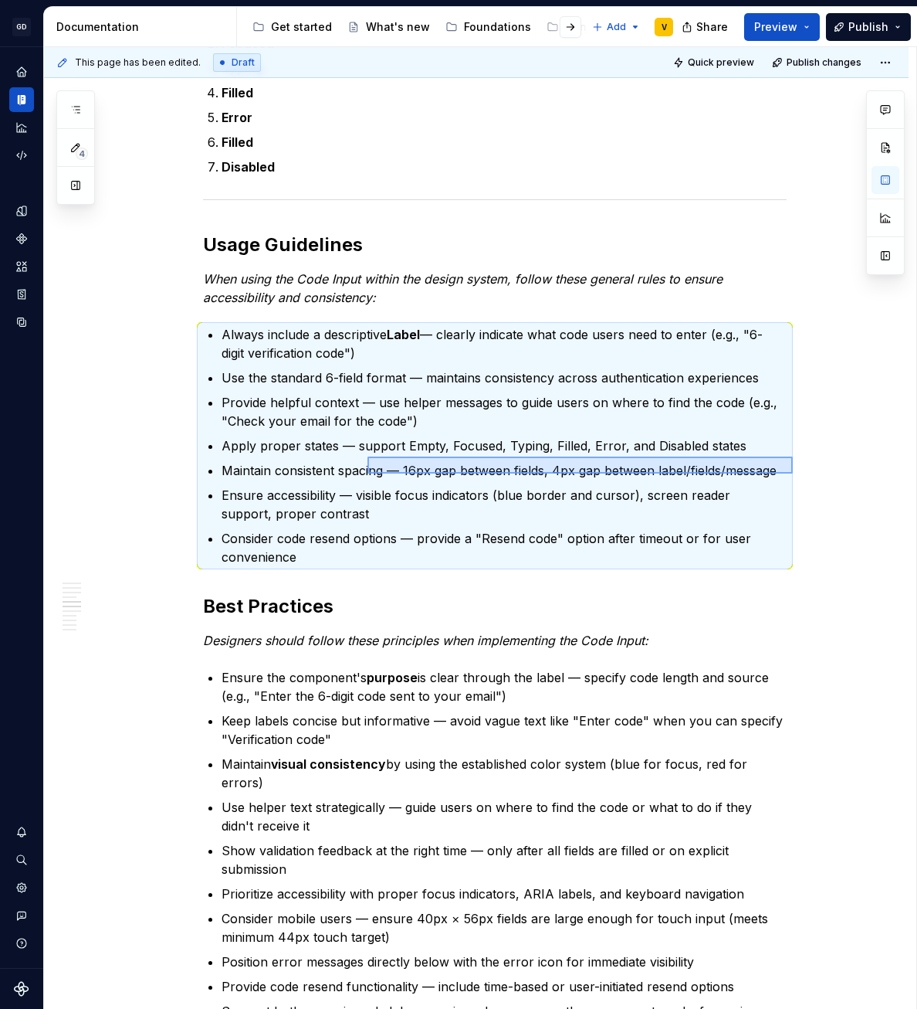
drag, startPoint x: 774, startPoint y: 473, endPoint x: 317, endPoint y: 454, distance: 457.5
click at [317, 454] on div "This page has been edited. Draft Quick preview Publish changes Code Input The C…" at bounding box center [480, 528] width 873 height 962
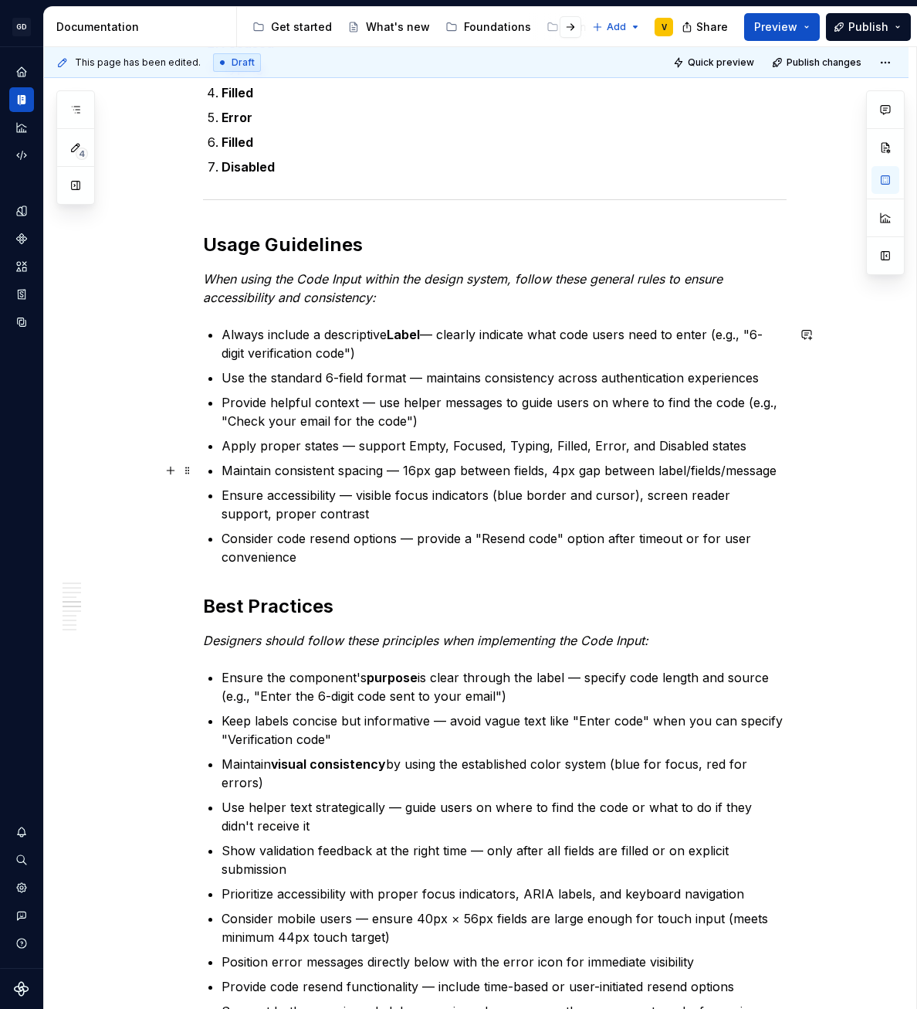
click at [317, 459] on ul "Always include a descriptive Label — clearly indicate what code users need to e…" at bounding box center [504, 445] width 565 height 241
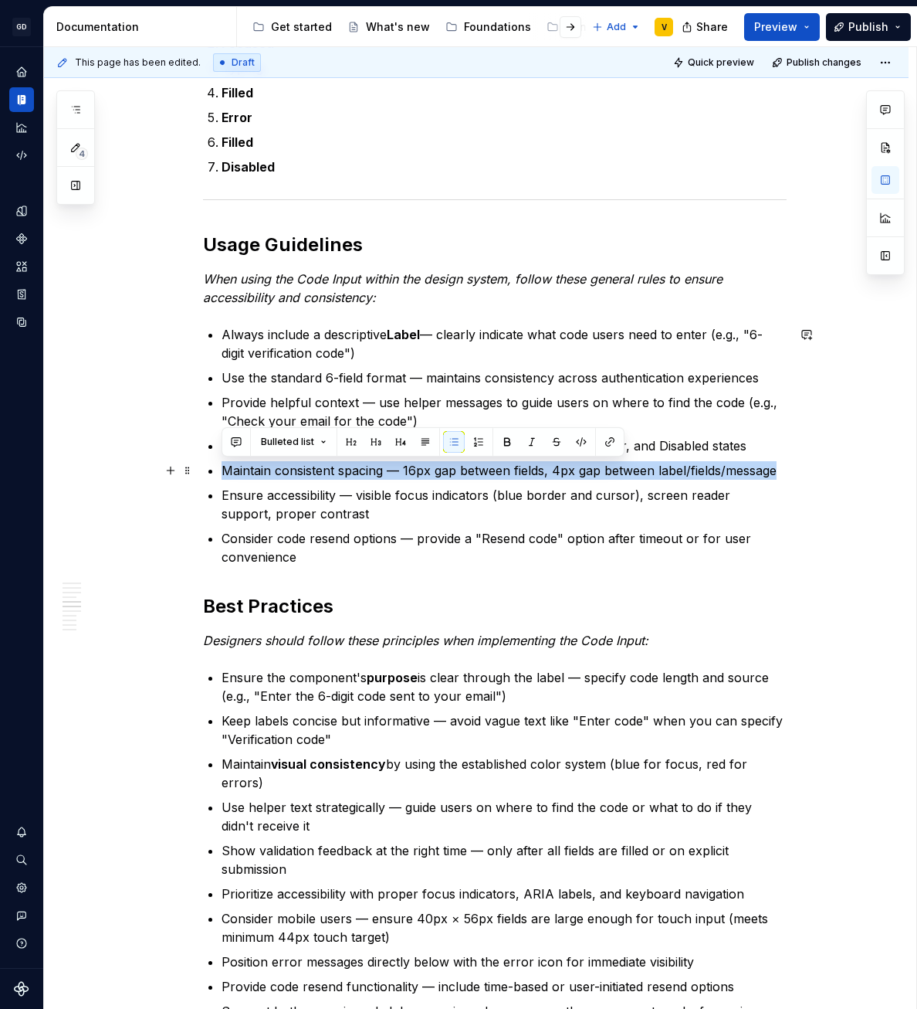
drag, startPoint x: 212, startPoint y: 467, endPoint x: 781, endPoint y: 472, distance: 568.4
click at [781, 472] on div "Anatomy The Code Input is made up of several parts that work together to create…" at bounding box center [495, 613] width 584 height 3779
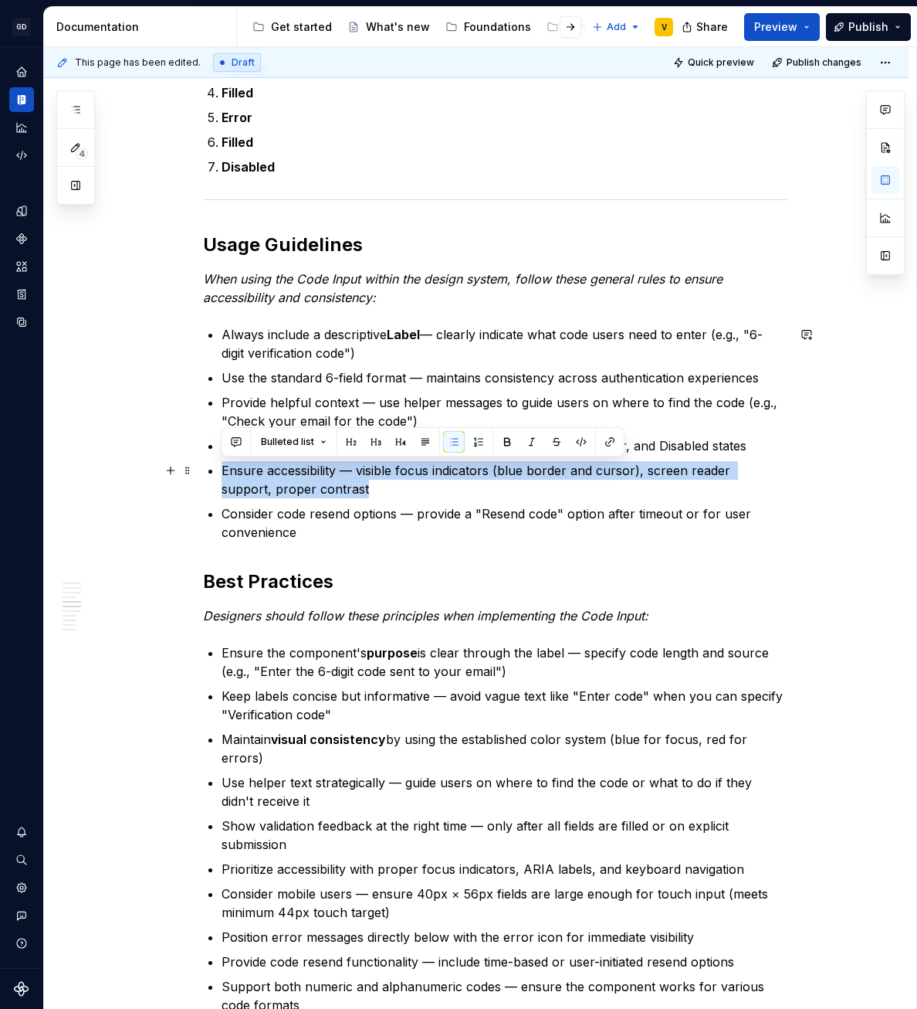
drag, startPoint x: 346, startPoint y: 489, endPoint x: 219, endPoint y: 470, distance: 128.8
click at [219, 470] on div "Anatomy The Code Input is made up of several parts that work together to create…" at bounding box center [495, 601] width 584 height 3754
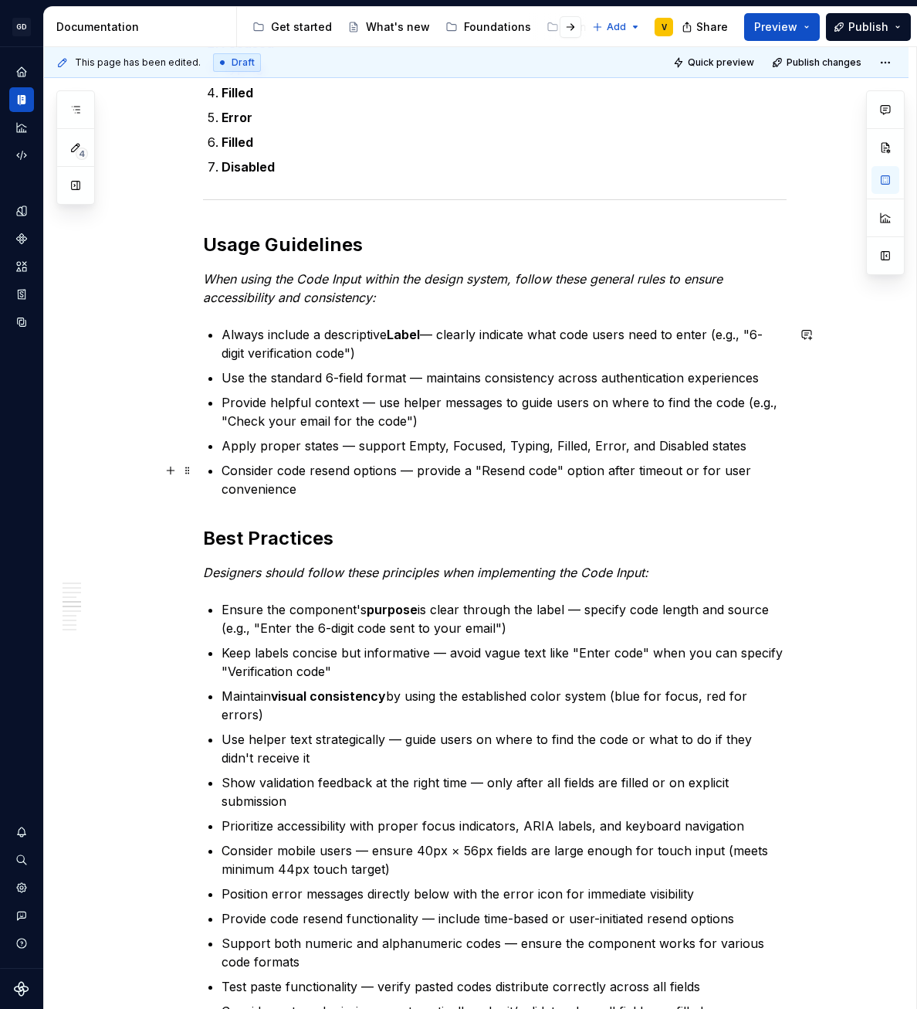
click at [296, 478] on p "Consider code resend options — provide a "Resend code" option after timeout or …" at bounding box center [504, 479] width 565 height 37
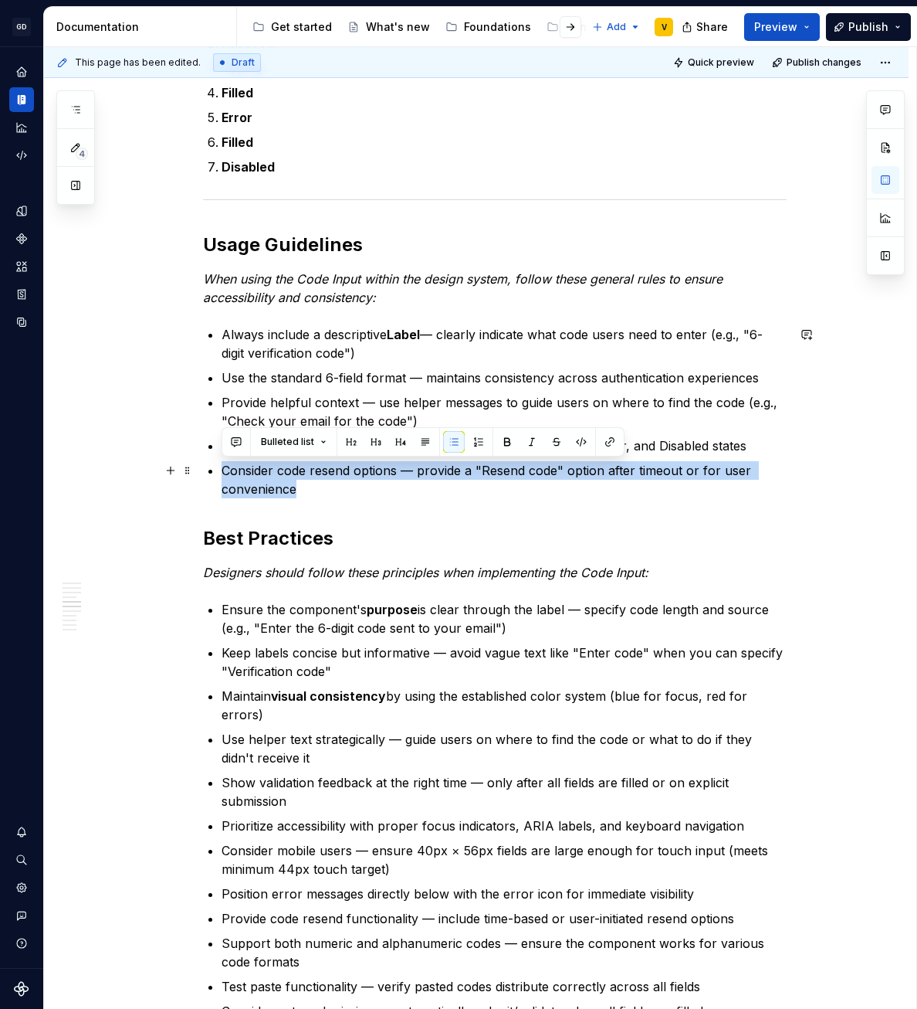
drag, startPoint x: 314, startPoint y: 488, endPoint x: 211, endPoint y: 466, distance: 105.0
click at [222, 466] on li "Consider code resend options — provide a "Resend code" option after timeout or …" at bounding box center [504, 479] width 565 height 37
click at [387, 486] on p "Consider code resend options — provide a "Resend code" option after timeout or …" at bounding box center [504, 479] width 565 height 37
drag, startPoint x: 329, startPoint y: 505, endPoint x: 214, endPoint y: 476, distance: 118.7
click at [214, 476] on div "Anatomy The Code Input is made up of several parts that work together to create…" at bounding box center [495, 579] width 584 height 3711
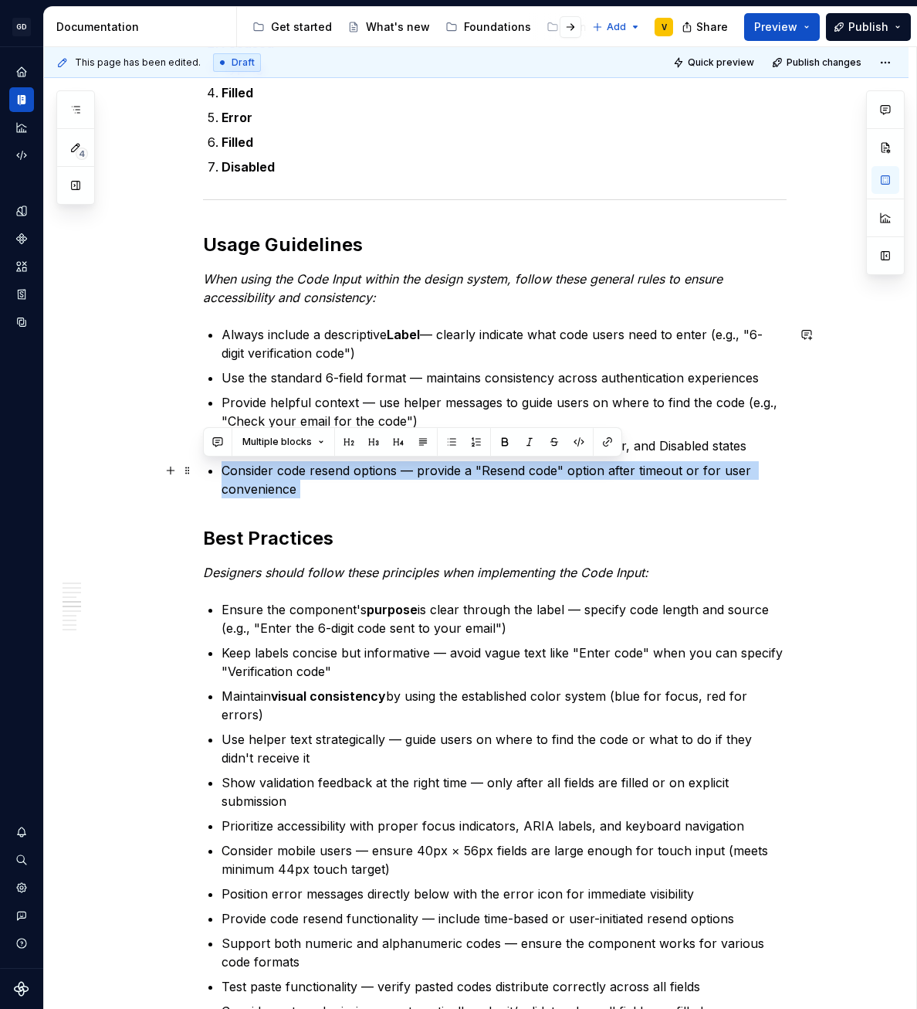
click at [283, 497] on p "Consider code resend options — provide a "Resend code" option after timeout or …" at bounding box center [504, 479] width 565 height 37
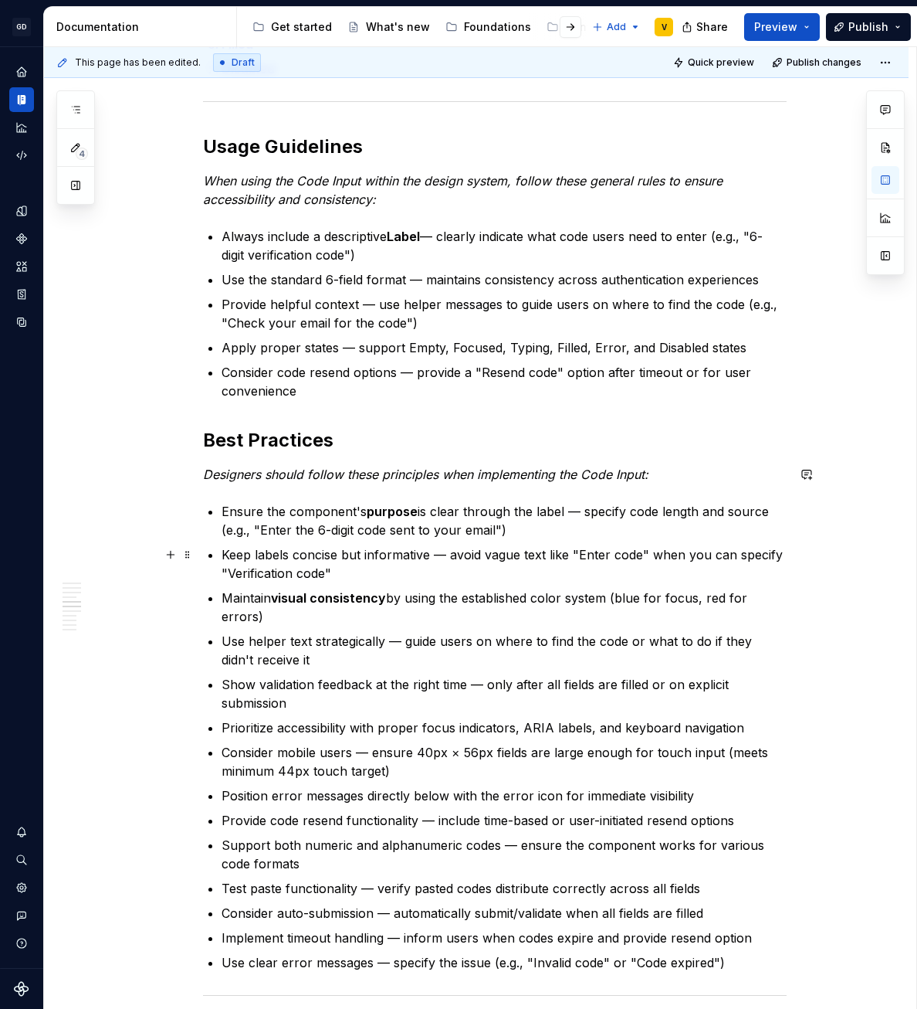
scroll to position [1733, 0]
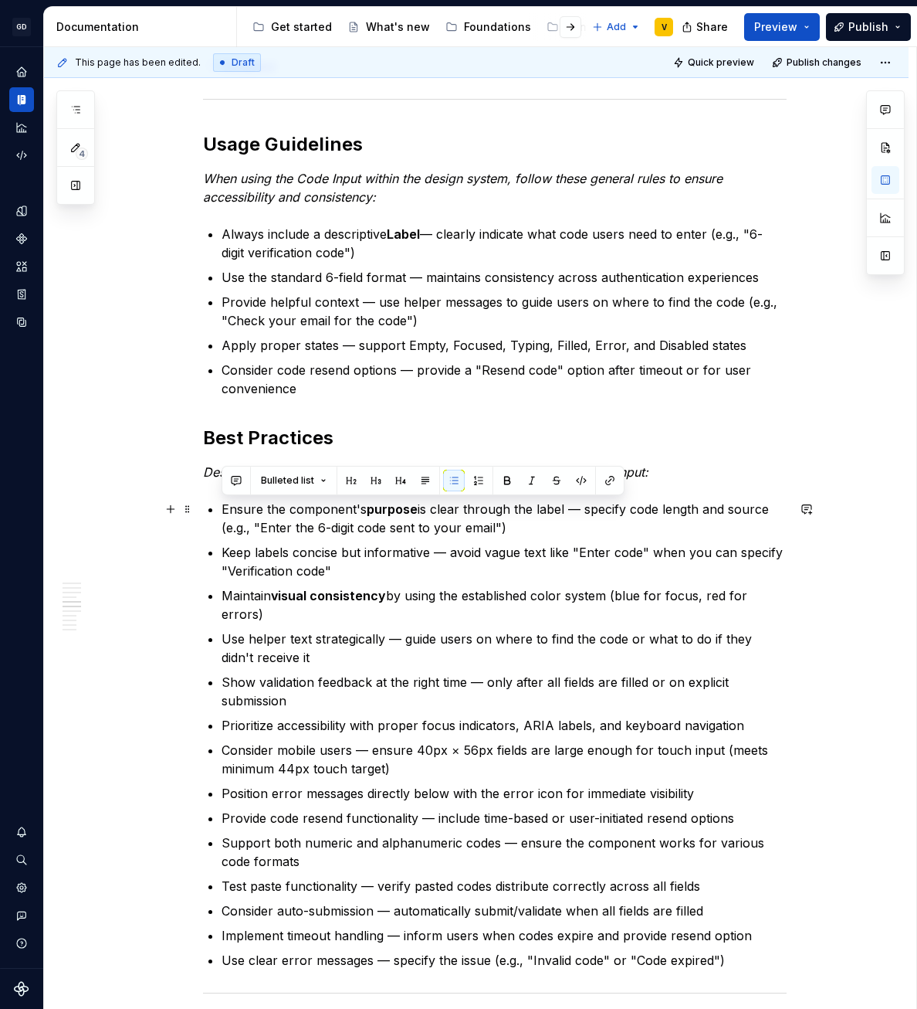
drag, startPoint x: 222, startPoint y: 510, endPoint x: 541, endPoint y: 528, distance: 319.5
click at [541, 528] on p "Ensure the component's purpose is clear through the label — specify code length…" at bounding box center [504, 518] width 565 height 37
click at [545, 530] on p "Ensure the component's purpose is clear through the label — specify code length…" at bounding box center [504, 518] width 565 height 37
drag, startPoint x: 415, startPoint y: 520, endPoint x: 199, endPoint y: 514, distance: 216.3
click at [199, 514] on div "Anatomy The Code Input is made up of several parts that work together to create…" at bounding box center [476, 622] width 865 height 4070
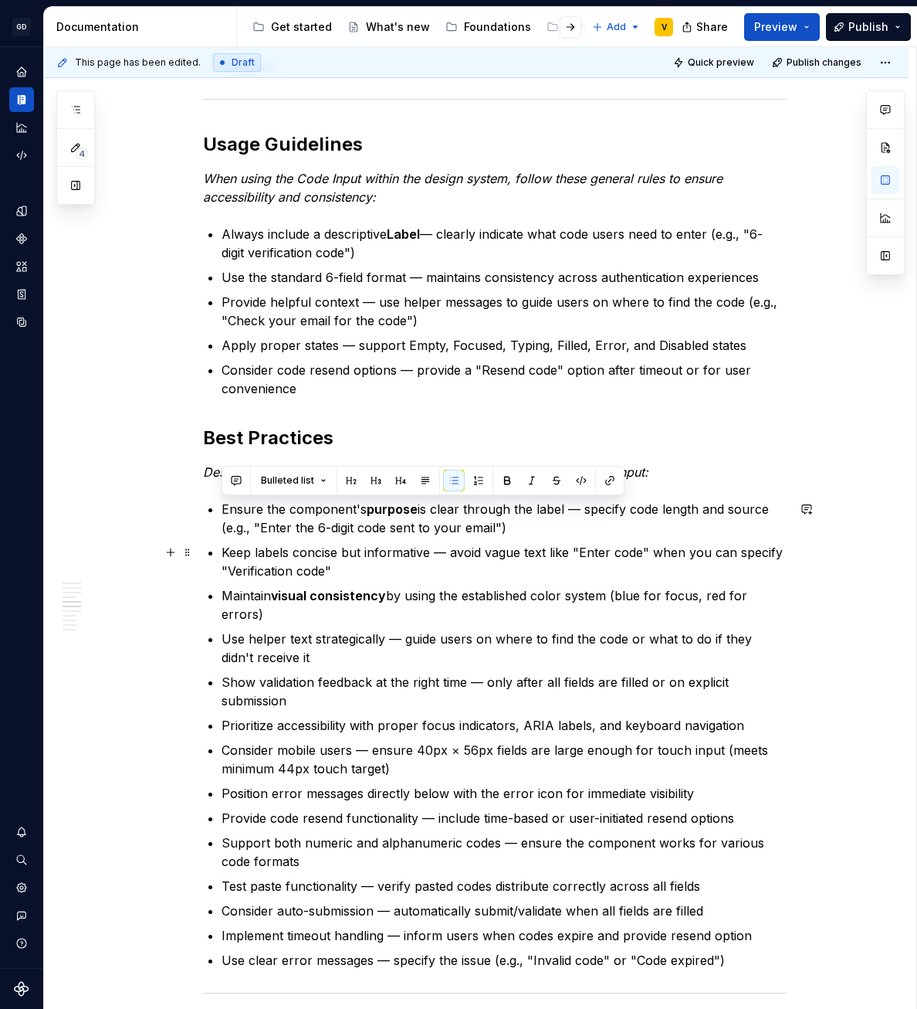
click at [352, 571] on p "Keep labels concise but informative — avoid vague text like "Enter code" when y…" at bounding box center [504, 561] width 565 height 37
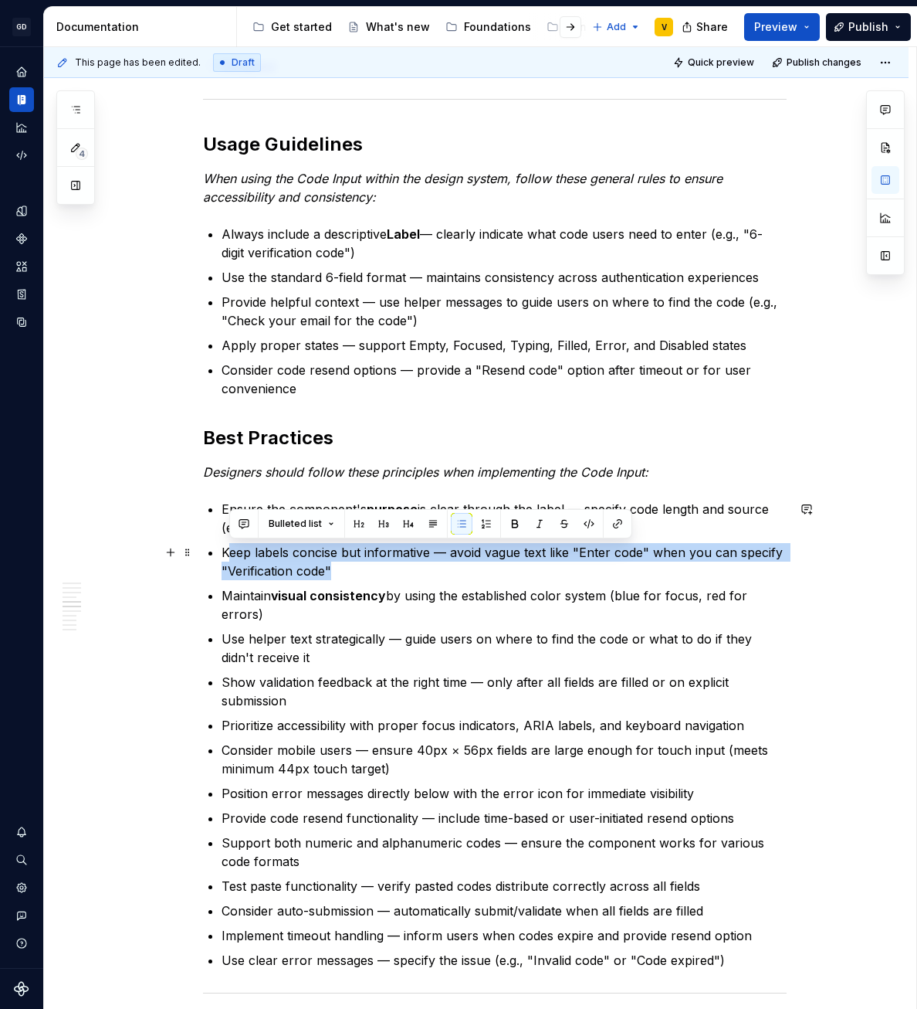
drag, startPoint x: 351, startPoint y: 573, endPoint x: 229, endPoint y: 548, distance: 124.5
click at [229, 548] on p "Keep labels concise but informative — avoid vague text like "Enter code" when y…" at bounding box center [504, 561] width 565 height 37
click at [337, 570] on p "Keep labels concise but informative — avoid vague text like "Enter code" when y…" at bounding box center [504, 561] width 565 height 37
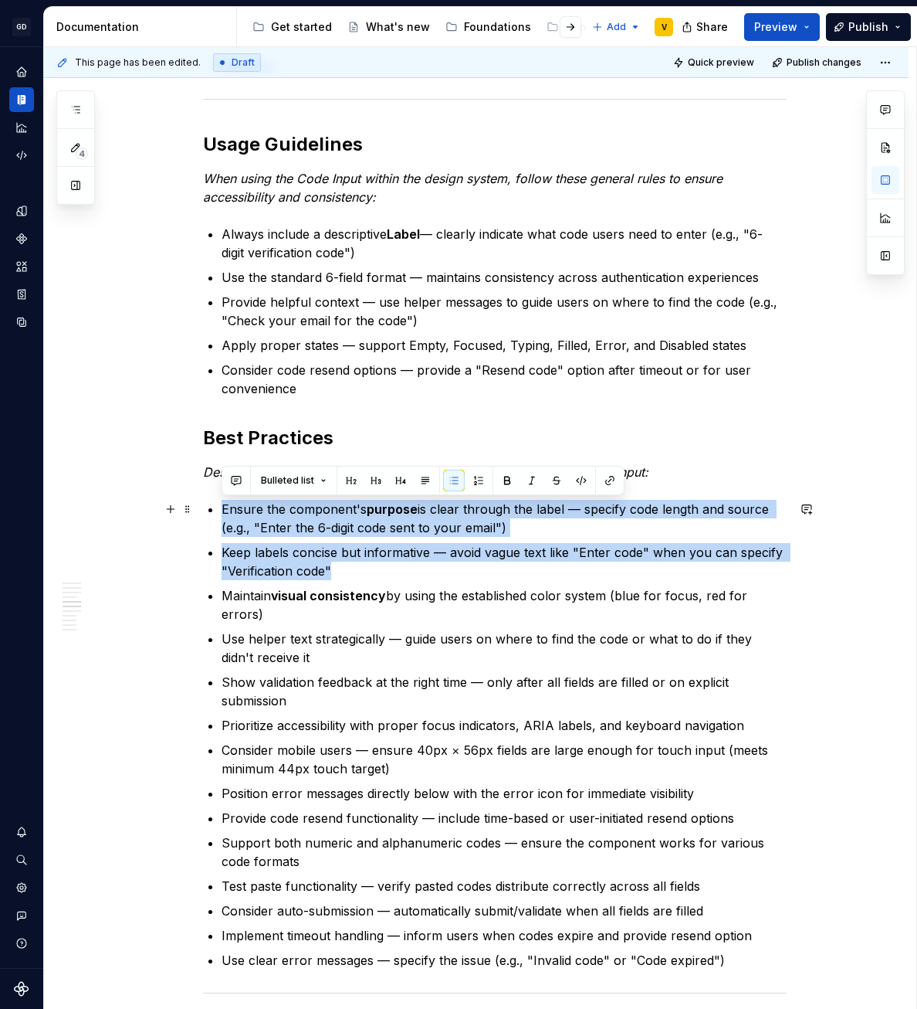
drag, startPoint x: 379, startPoint y: 575, endPoint x: 219, endPoint y: 512, distance: 172.7
click at [217, 511] on div "Anatomy The Code Input is made up of several parts that work together to create…" at bounding box center [495, 479] width 584 height 3711
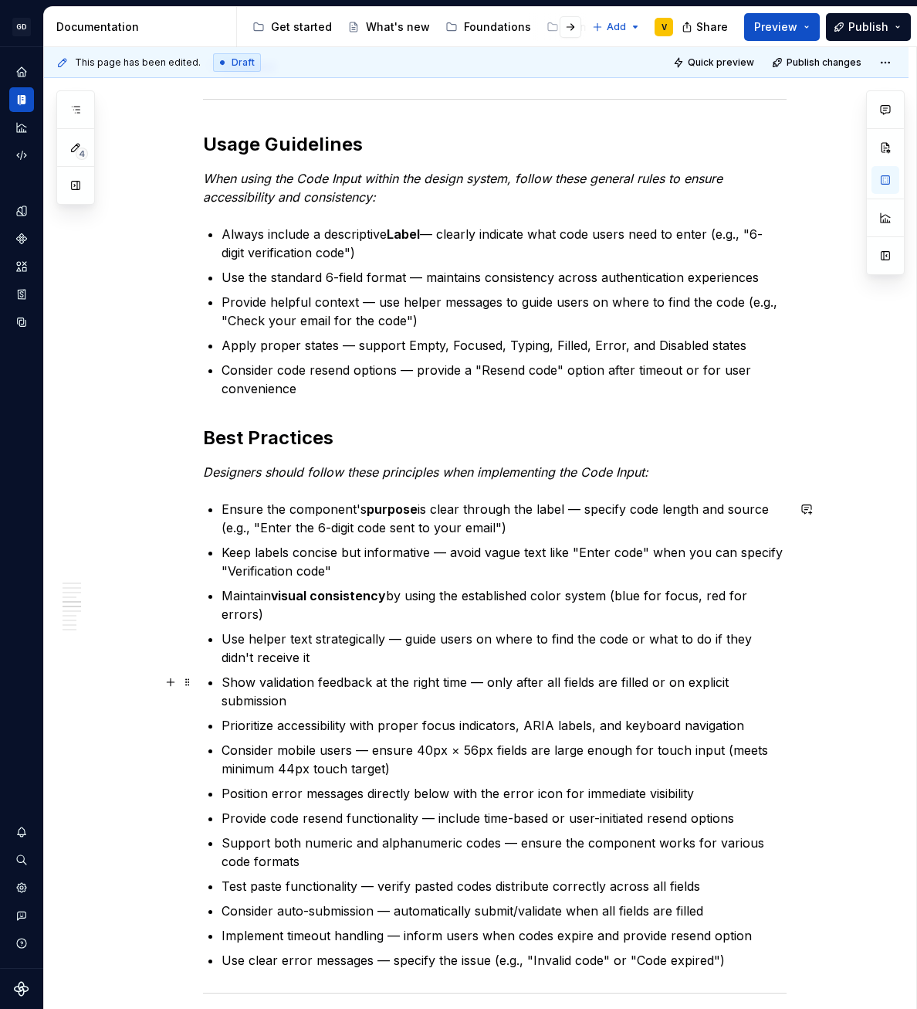
click at [370, 697] on p "Show validation feedback at the right time — only after all fields are filled o…" at bounding box center [504, 691] width 565 height 37
drag, startPoint x: 338, startPoint y: 619, endPoint x: 307, endPoint y: 701, distance: 87.8
click at [307, 701] on ul "Ensure the component's purpose is clear through the label — specify code length…" at bounding box center [504, 735] width 565 height 470
click at [307, 701] on p "Show validation feedback at the right time — only after all fields are filled o…" at bounding box center [504, 691] width 565 height 37
click at [260, 618] on p "Maintain visual consistency by using the established color system (blue for foc…" at bounding box center [504, 604] width 565 height 37
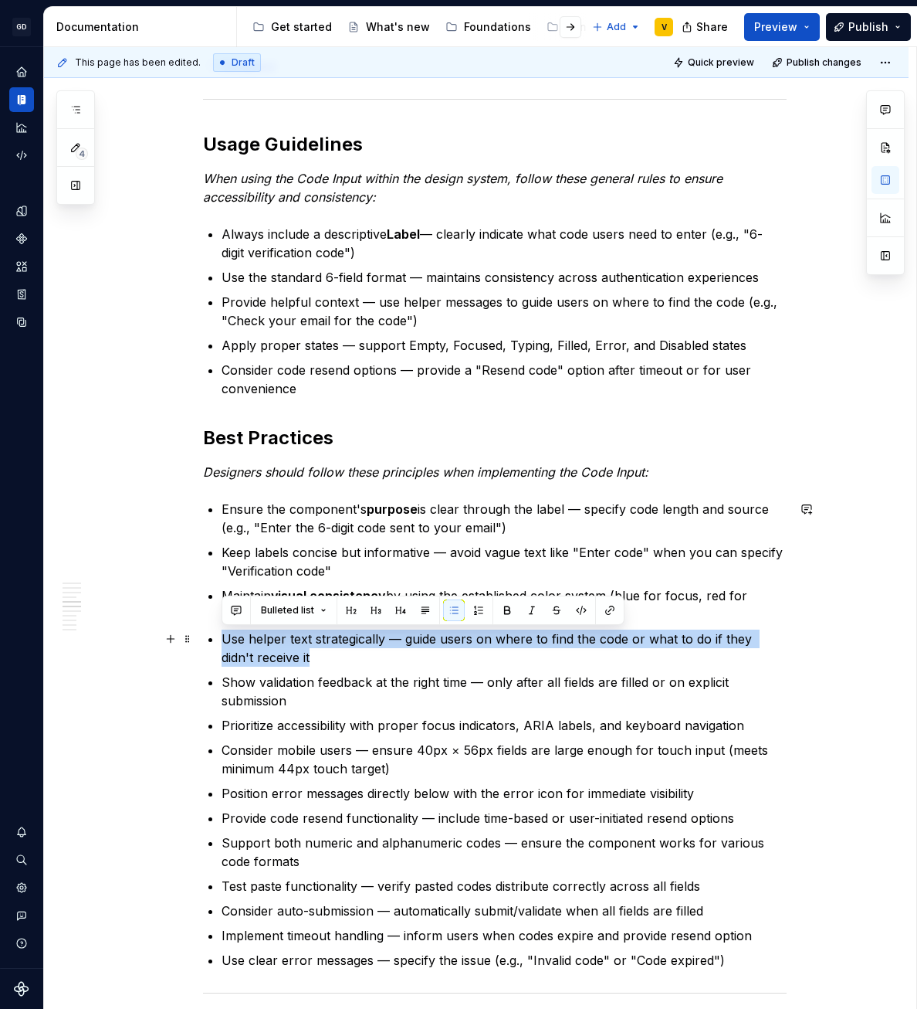
drag, startPoint x: 273, startPoint y: 657, endPoint x: 216, endPoint y: 634, distance: 61.7
click at [216, 634] on div "Anatomy The Code Input is made up of several parts that work together to create…" at bounding box center [495, 479] width 584 height 3711
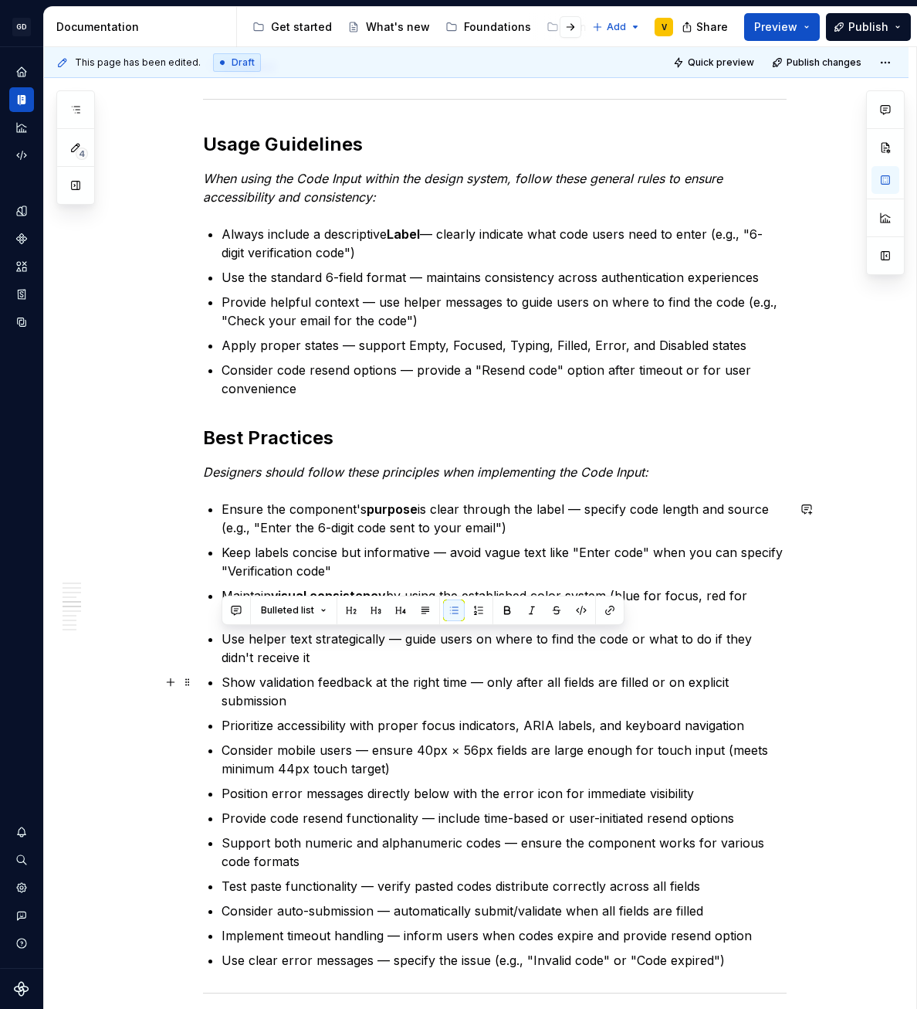
click at [316, 675] on p "Show validation feedback at the right time — only after all fields are filled o…" at bounding box center [504, 691] width 565 height 37
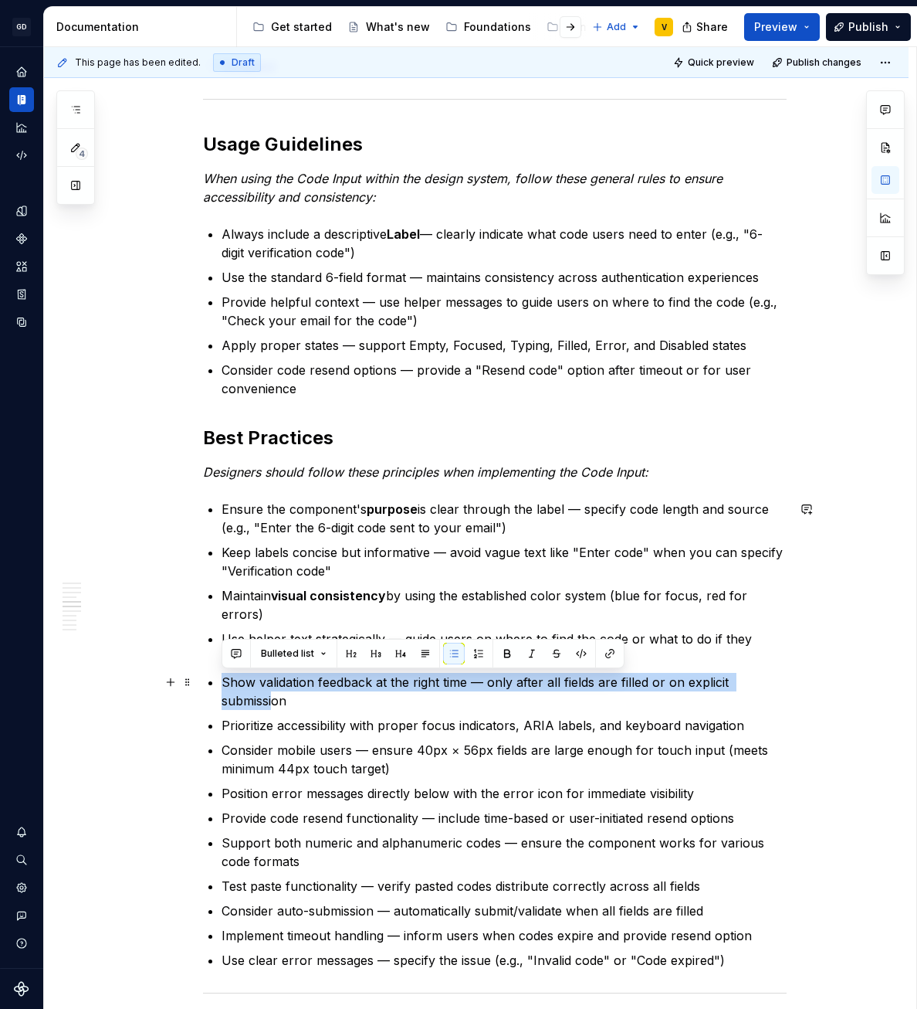
drag, startPoint x: 216, startPoint y: 680, endPoint x: 272, endPoint y: 709, distance: 62.9
click at [272, 709] on div "Anatomy The Code Input is made up of several parts that work together to create…" at bounding box center [495, 479] width 584 height 3711
click at [312, 710] on ul "Ensure the component's purpose is clear through the label — specify code length…" at bounding box center [504, 735] width 565 height 470
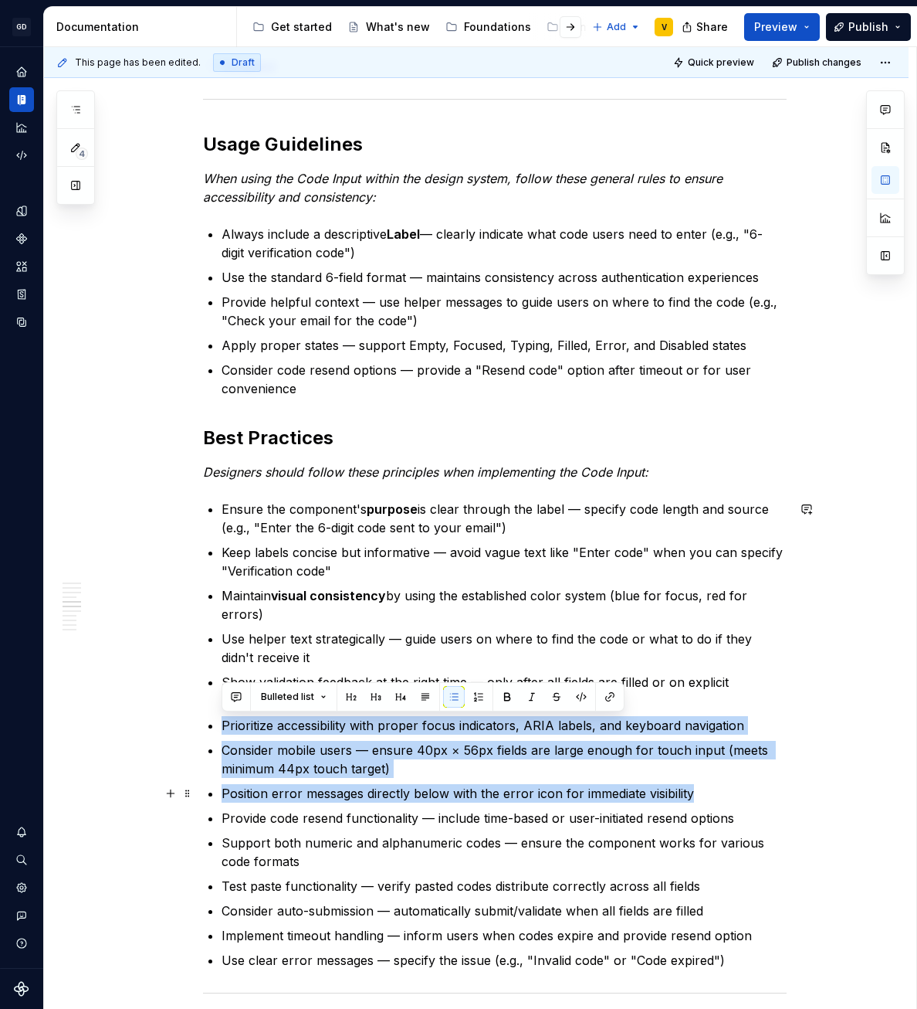
drag, startPoint x: 217, startPoint y: 724, endPoint x: 712, endPoint y: 798, distance: 500.5
click at [712, 800] on div "Anatomy The Code Input is made up of several parts that work together to create…" at bounding box center [495, 479] width 584 height 3711
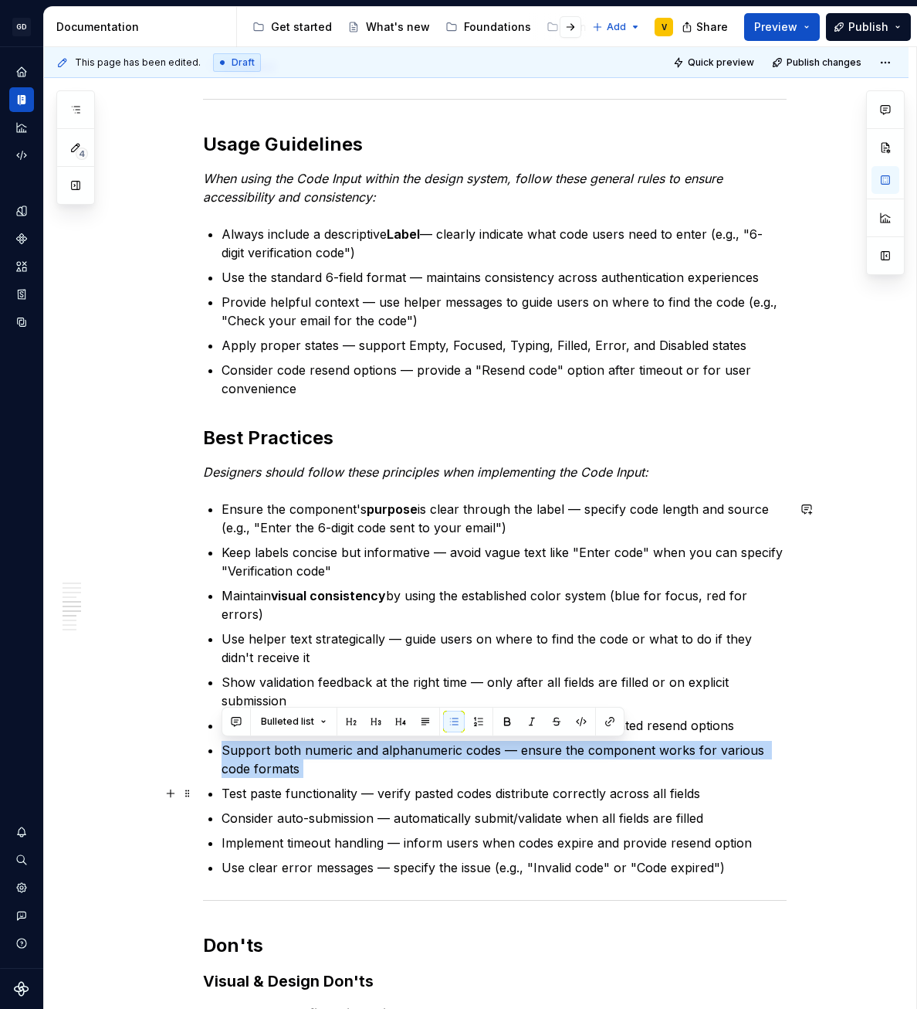
drag, startPoint x: 215, startPoint y: 750, endPoint x: 301, endPoint y: 778, distance: 90.4
click at [301, 778] on div "Anatomy The Code Input is made up of several parts that work together to create…" at bounding box center [495, 433] width 584 height 3619
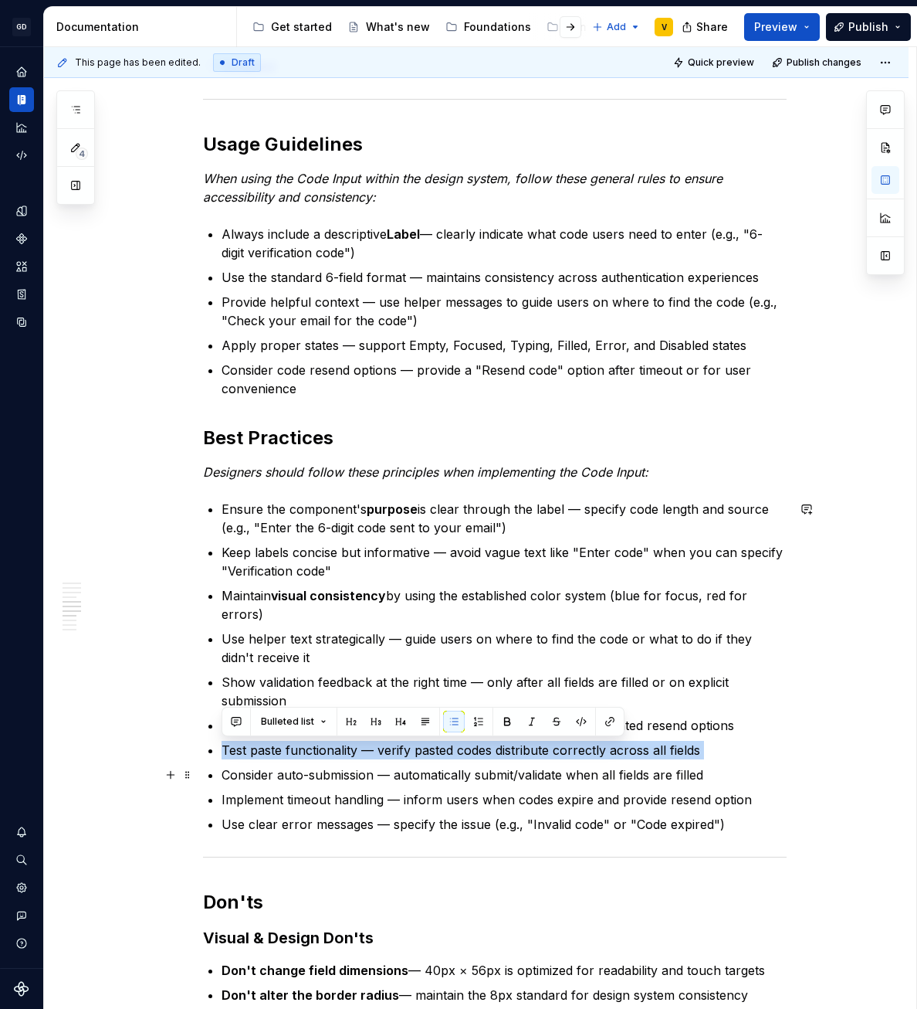
drag, startPoint x: 222, startPoint y: 751, endPoint x: 849, endPoint y: 777, distance: 626.8
click at [849, 777] on div "Anatomy The Code Input is made up of several parts that work together to create…" at bounding box center [476, 554] width 865 height 3934
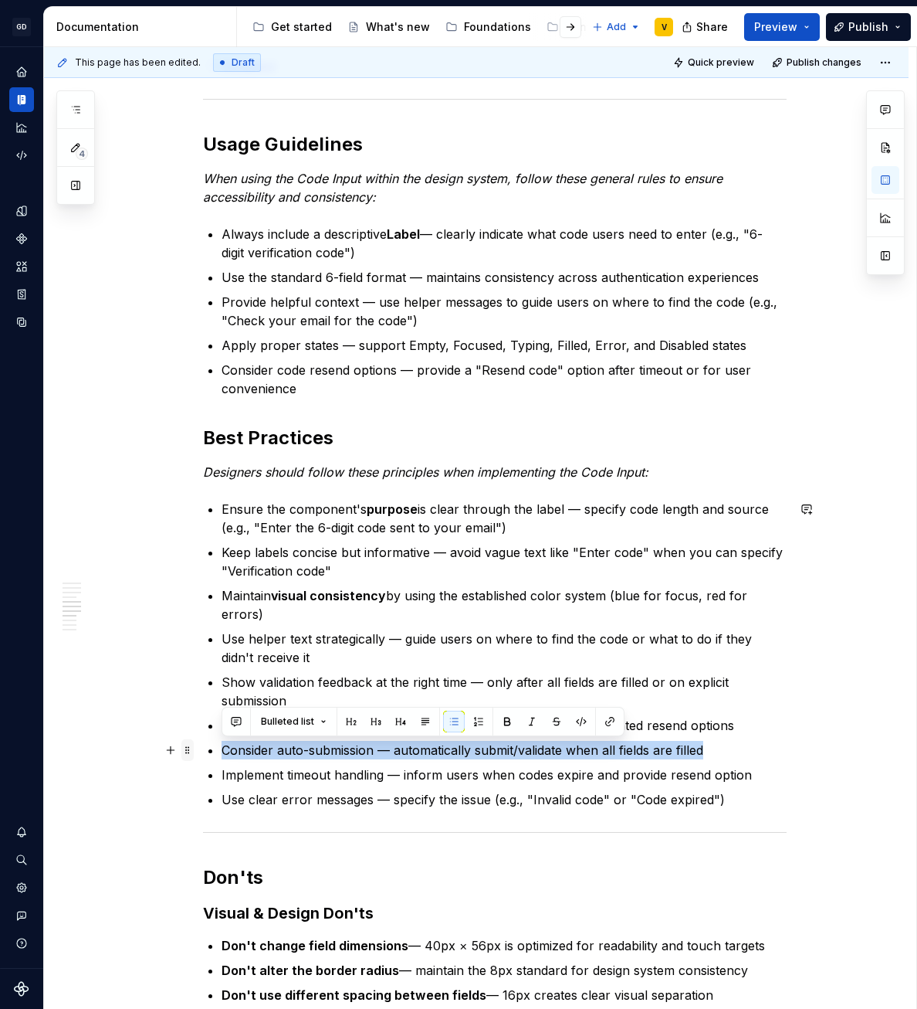
drag, startPoint x: 736, startPoint y: 750, endPoint x: 184, endPoint y: 755, distance: 552.2
click at [203, 755] on div "Anatomy The Code Input is made up of several parts that work together to create…" at bounding box center [495, 408] width 584 height 3569
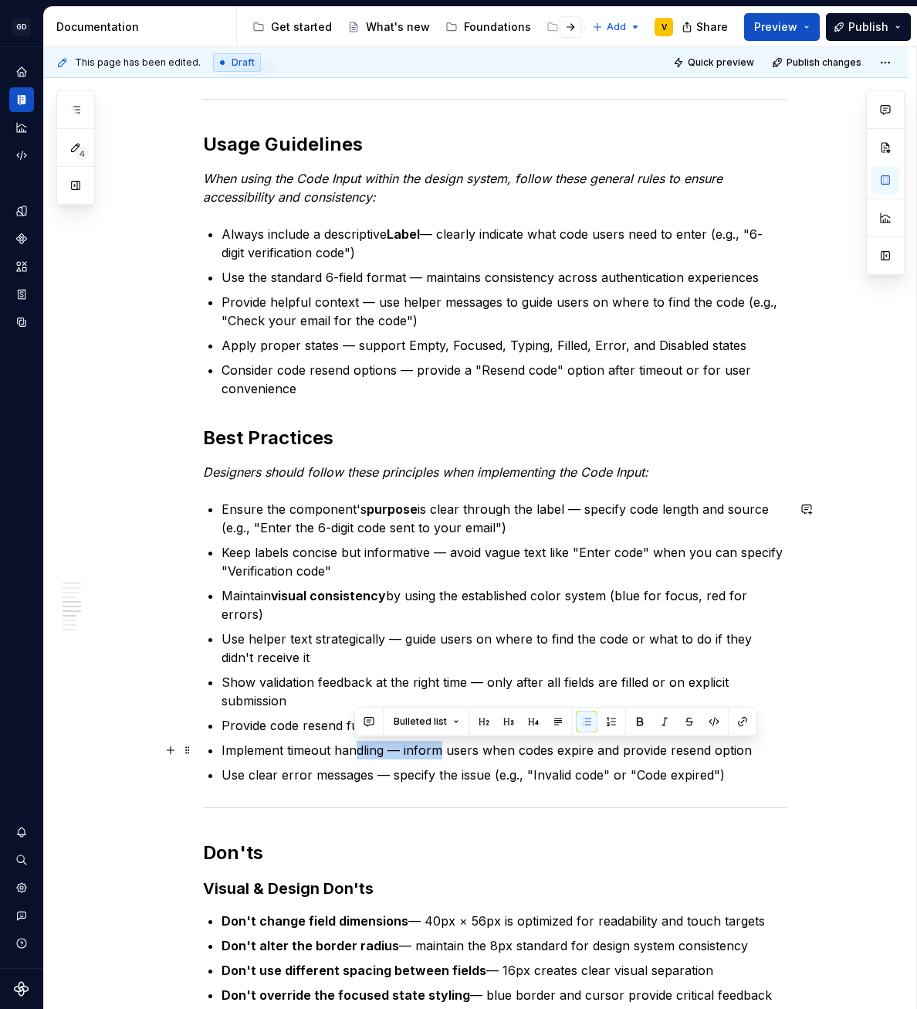
drag, startPoint x: 368, startPoint y: 750, endPoint x: 437, endPoint y: 755, distance: 69.7
click at [437, 755] on p "Implement timeout handling — inform users when codes expire and provide resend …" at bounding box center [504, 750] width 565 height 19
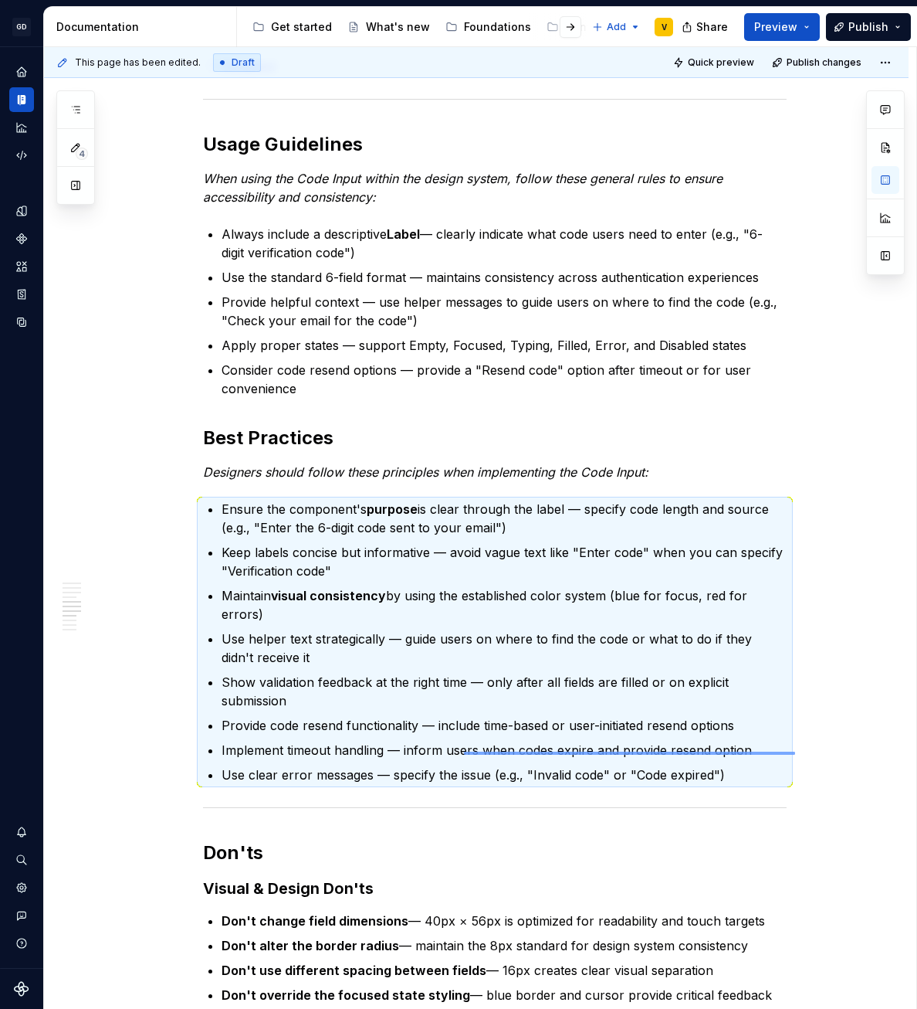
drag, startPoint x: 773, startPoint y: 754, endPoint x: 366, endPoint y: 752, distance: 407.0
click at [366, 752] on div "This page has been edited. Draft Quick preview Publish changes Code Input The C…" at bounding box center [480, 528] width 873 height 962
click at [371, 751] on p "Implement timeout handling — inform users when codes expire and provide resend …" at bounding box center [504, 750] width 565 height 19
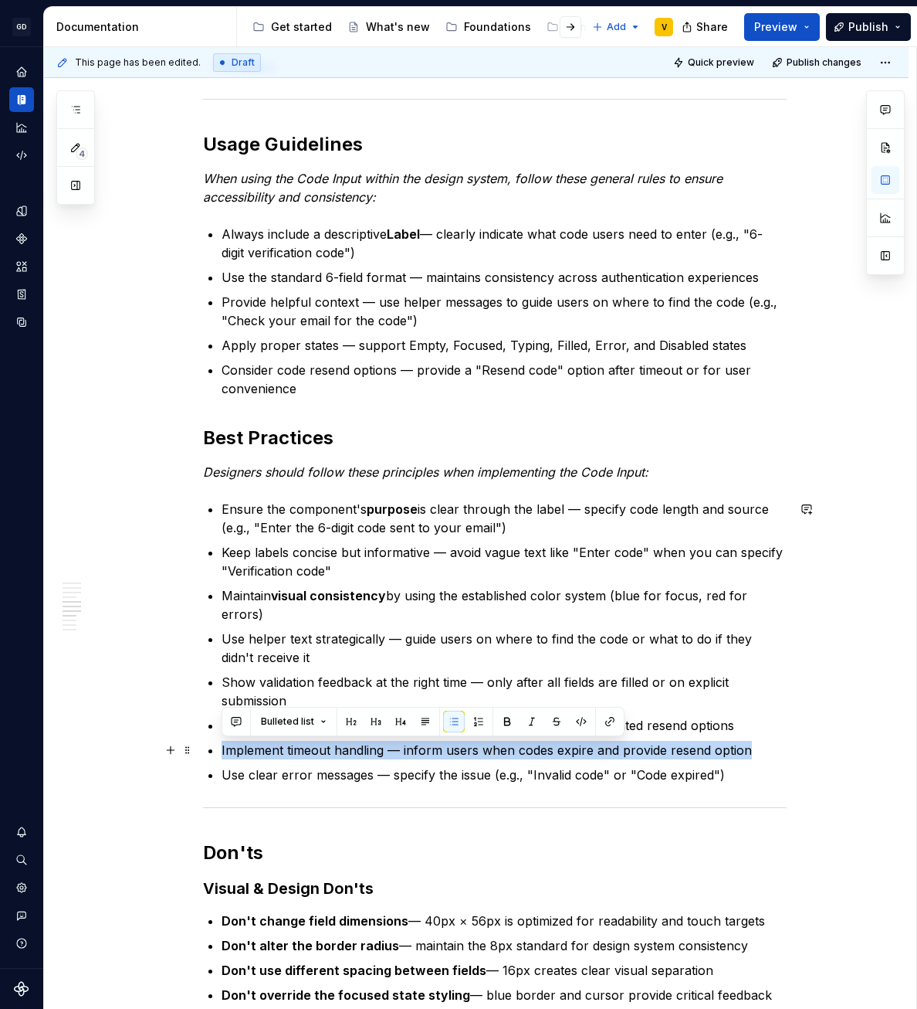
drag, startPoint x: 754, startPoint y: 752, endPoint x: 203, endPoint y: 743, distance: 550.7
click at [203, 743] on div "Anatomy The Code Input is made up of several parts that work together to create…" at bounding box center [495, 387] width 584 height 3526
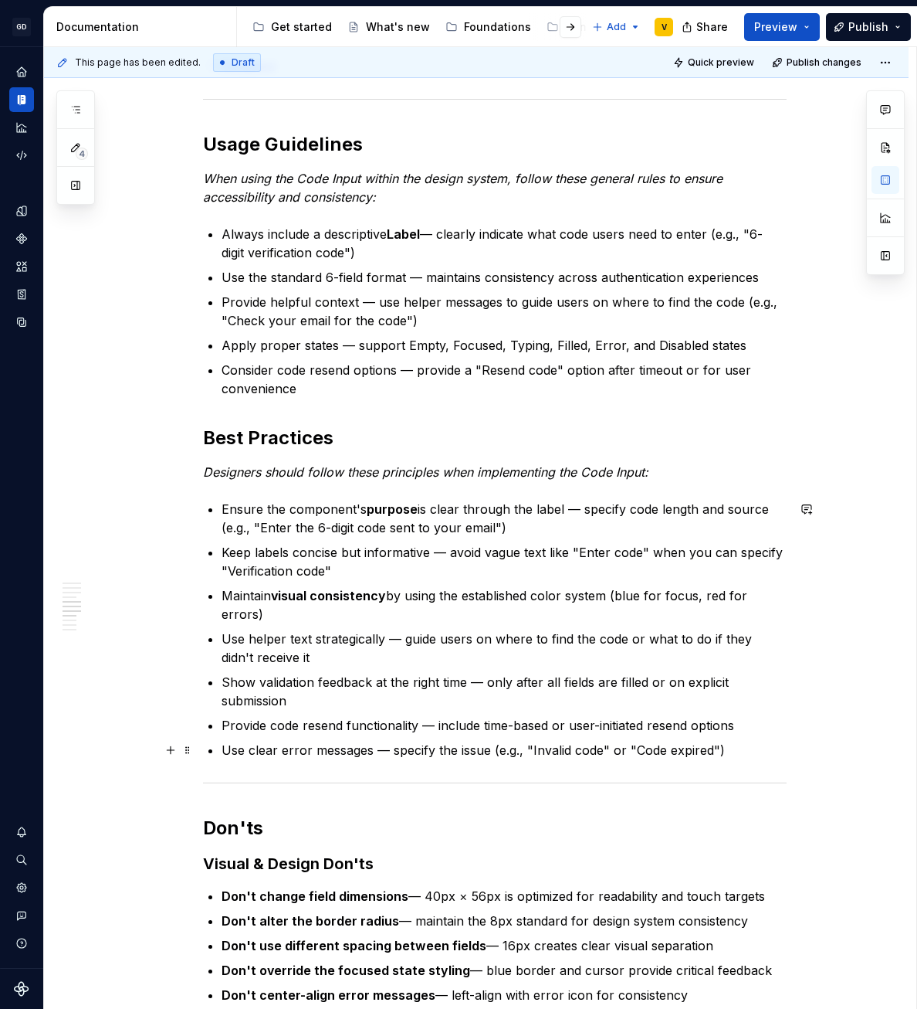
click at [470, 747] on p "Use clear error messages — specify the issue (e.g., "Invalid code" or "Code exp…" at bounding box center [504, 750] width 565 height 19
click at [293, 660] on p "Use helper text strategically — guide users on where to find the code or what t…" at bounding box center [504, 647] width 565 height 37
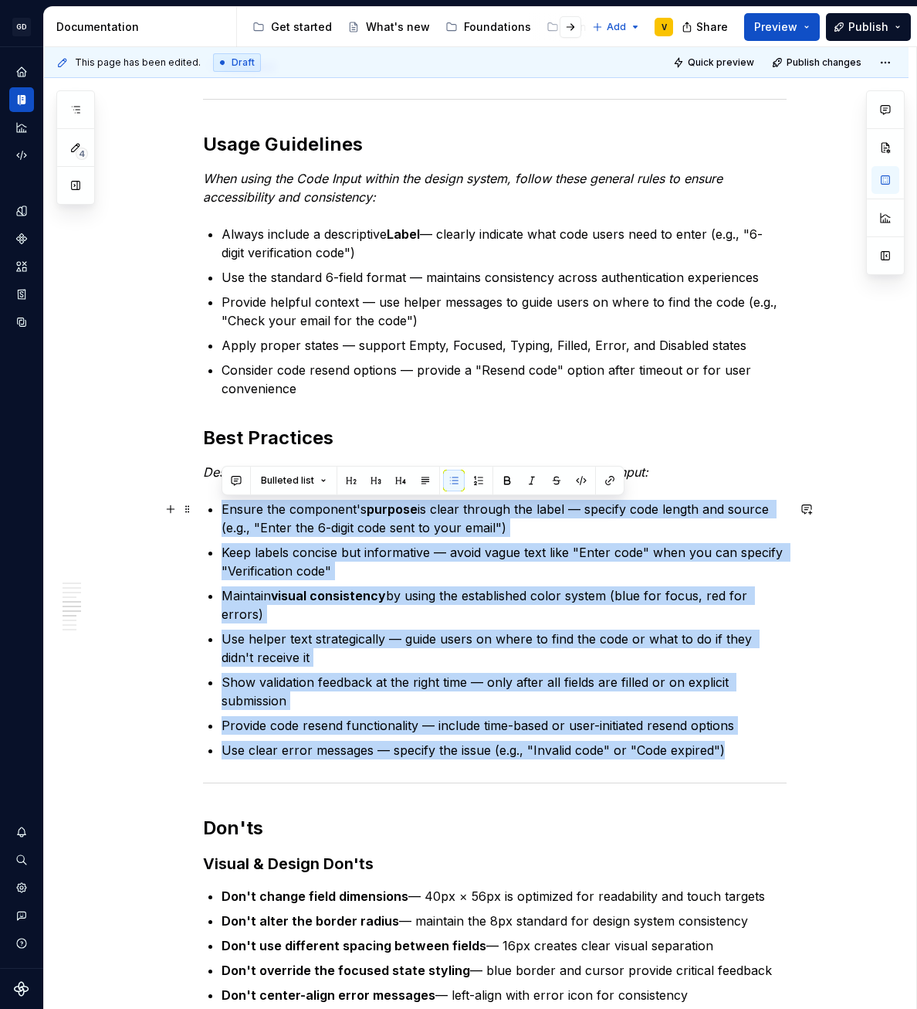
drag, startPoint x: 731, startPoint y: 748, endPoint x: 208, endPoint y: 501, distance: 577.9
click at [222, 501] on ul "Ensure the component's purpose is clear through the label — specify code length…" at bounding box center [504, 629] width 565 height 259
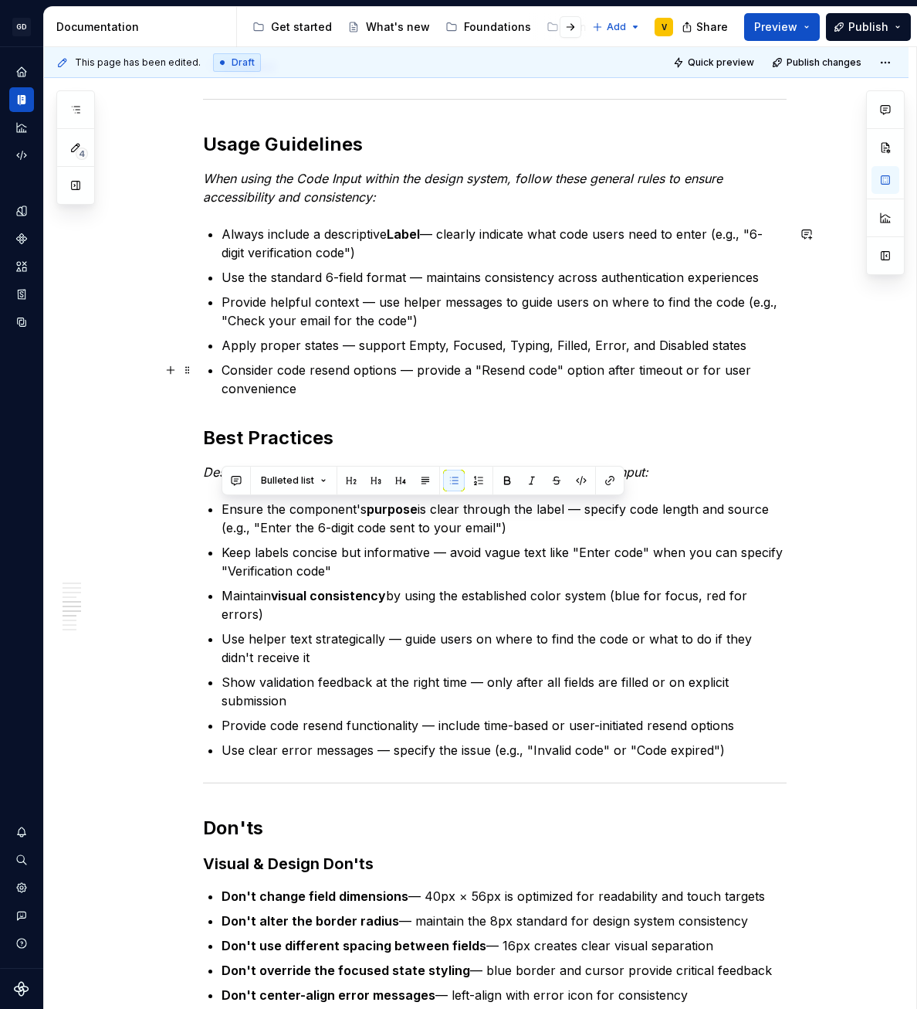
click at [295, 385] on p "Consider code resend options — provide a "Resend code" option after timeout or …" at bounding box center [504, 379] width 565 height 37
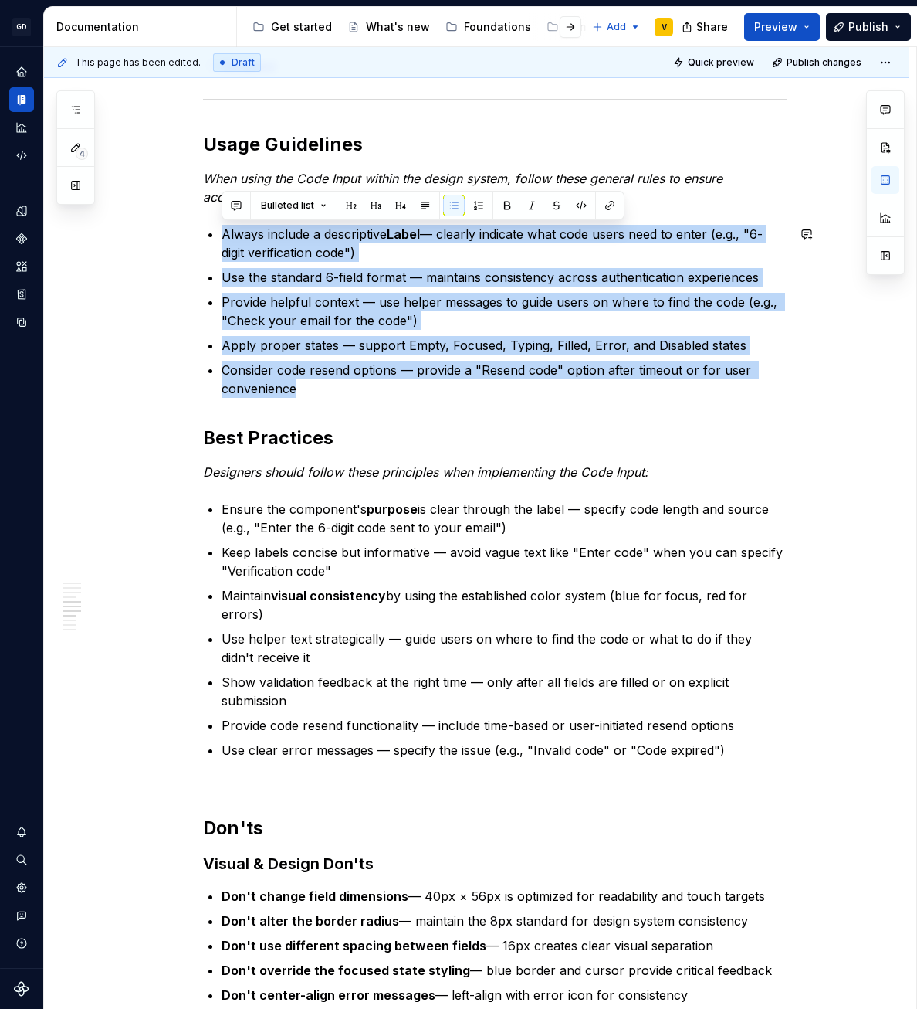
drag, startPoint x: 293, startPoint y: 388, endPoint x: 225, endPoint y: 217, distance: 184.4
click at [225, 218] on div "Anatomy The Code Input is made up of several parts that work together to create…" at bounding box center [495, 374] width 584 height 3501
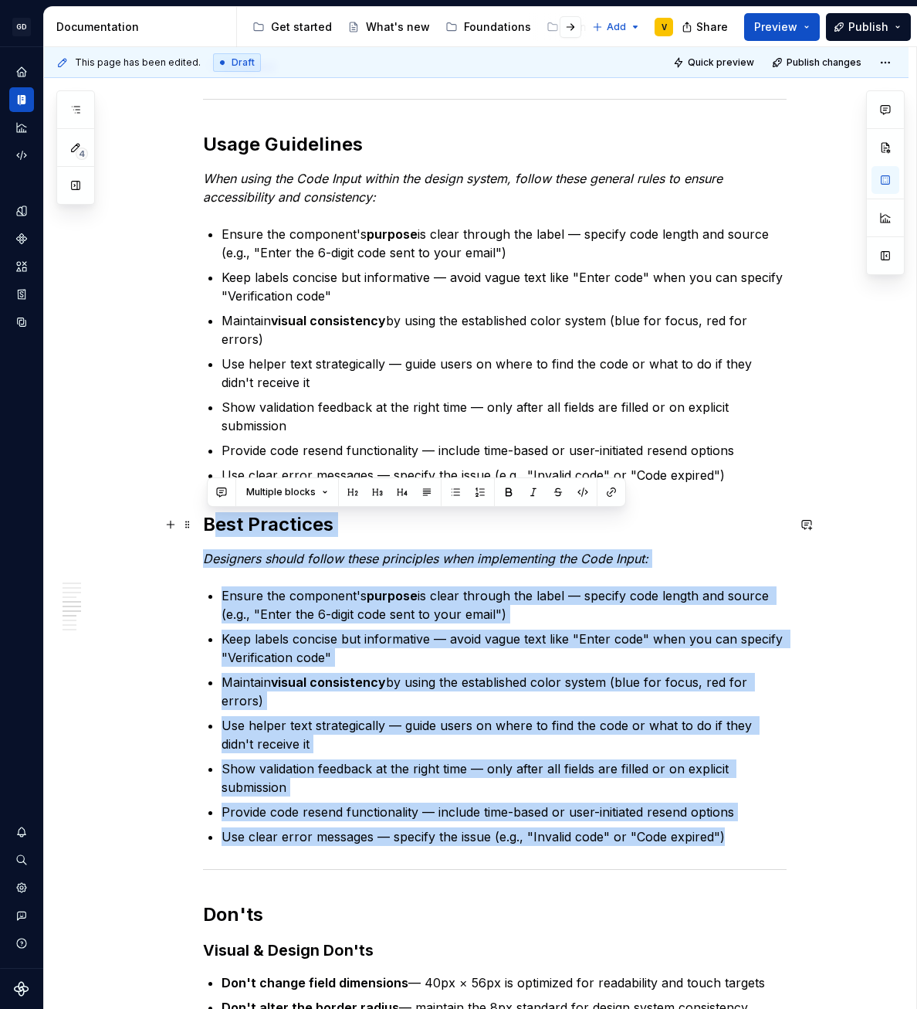
drag, startPoint x: 729, startPoint y: 845, endPoint x: 205, endPoint y: 520, distance: 616.3
click at [205, 519] on div "Anatomy The Code Input is made up of several parts that work together to create…" at bounding box center [495, 418] width 584 height 3588
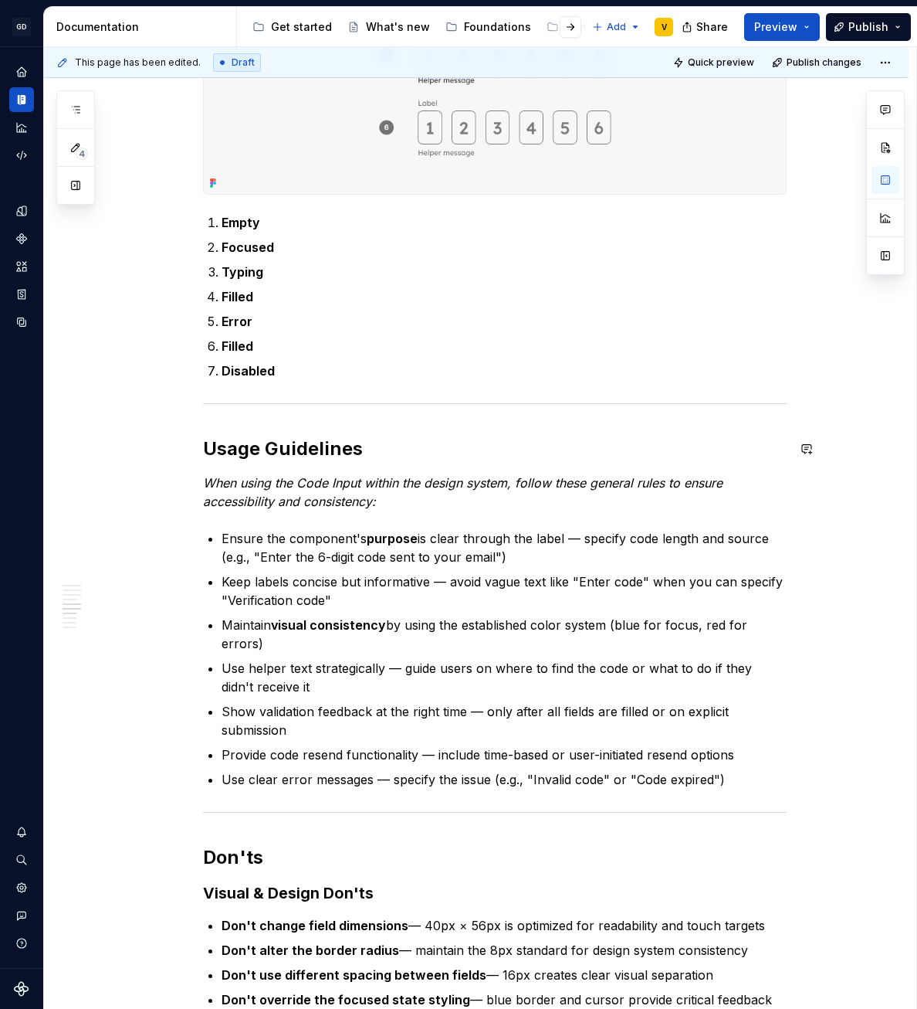
scroll to position [1448, 0]
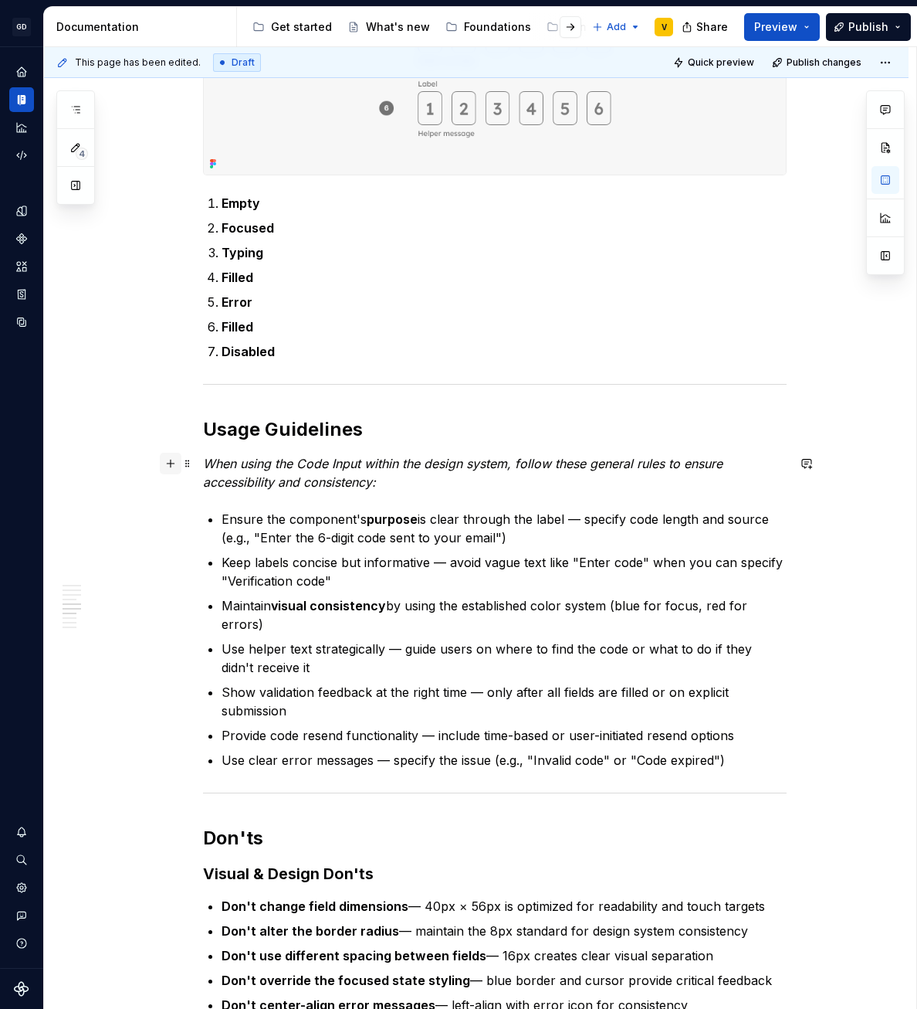
click at [165, 470] on button "button" at bounding box center [171, 464] width 22 height 22
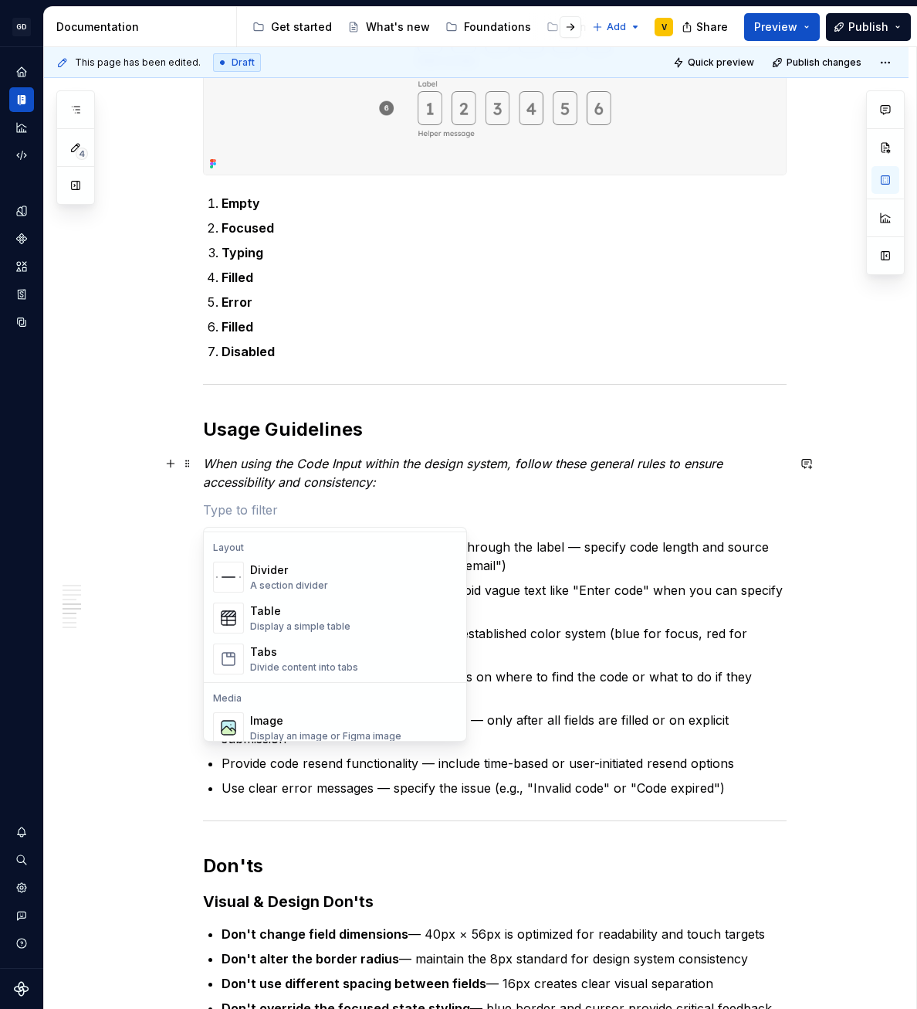
scroll to position [646, 0]
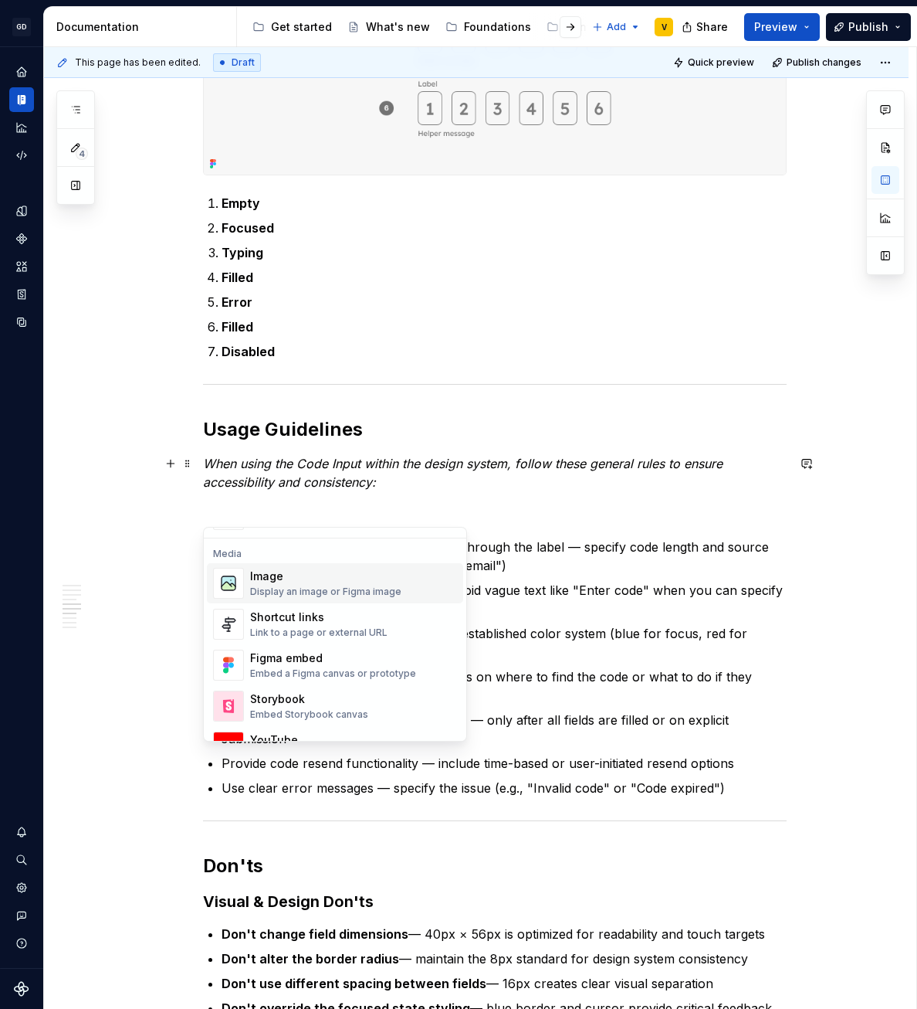
click at [294, 571] on div "Image" at bounding box center [325, 575] width 151 height 15
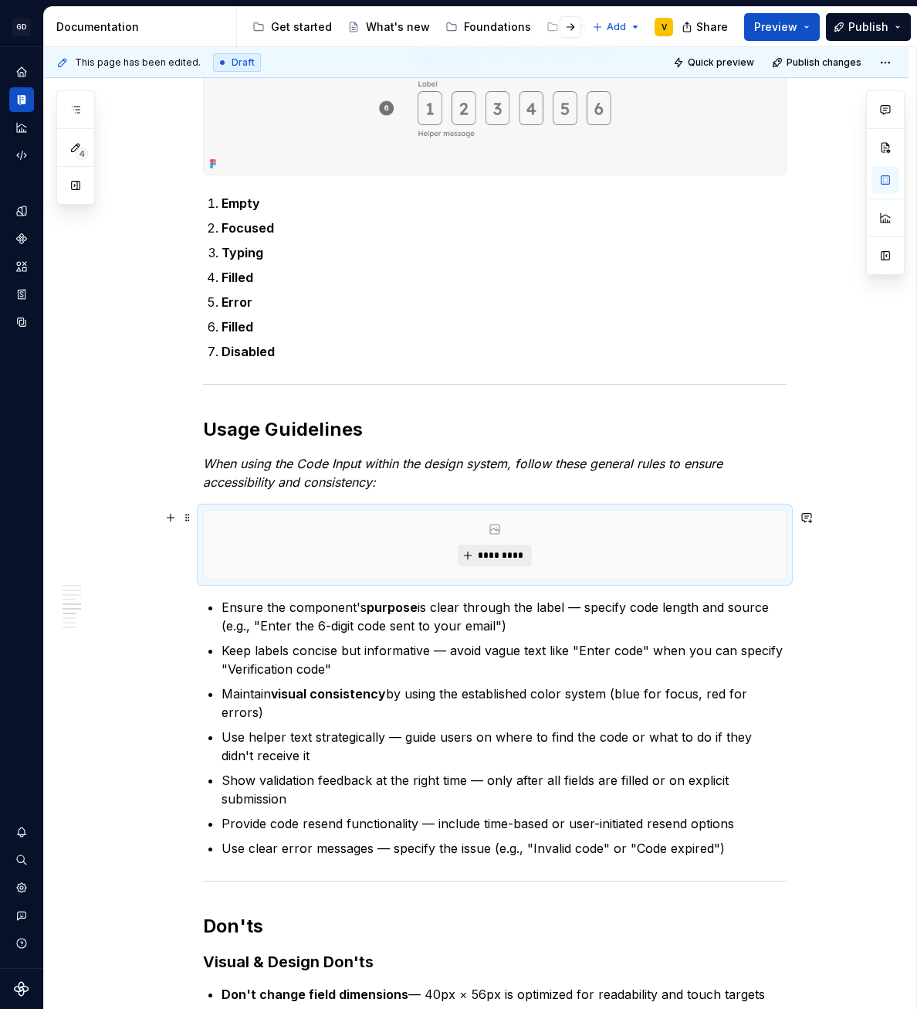
click at [477, 562] on button "*********" at bounding box center [494, 555] width 73 height 22
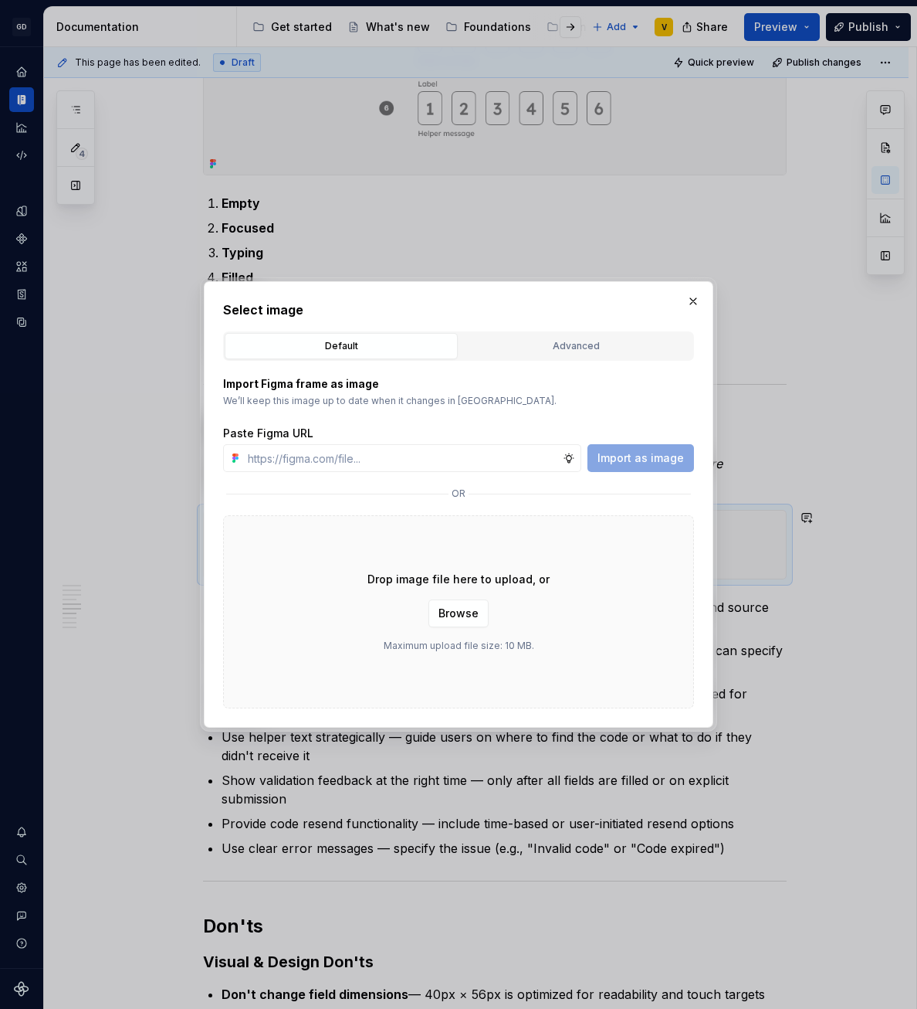
type textarea "*"
type input "[URL][DOMAIN_NAME]"
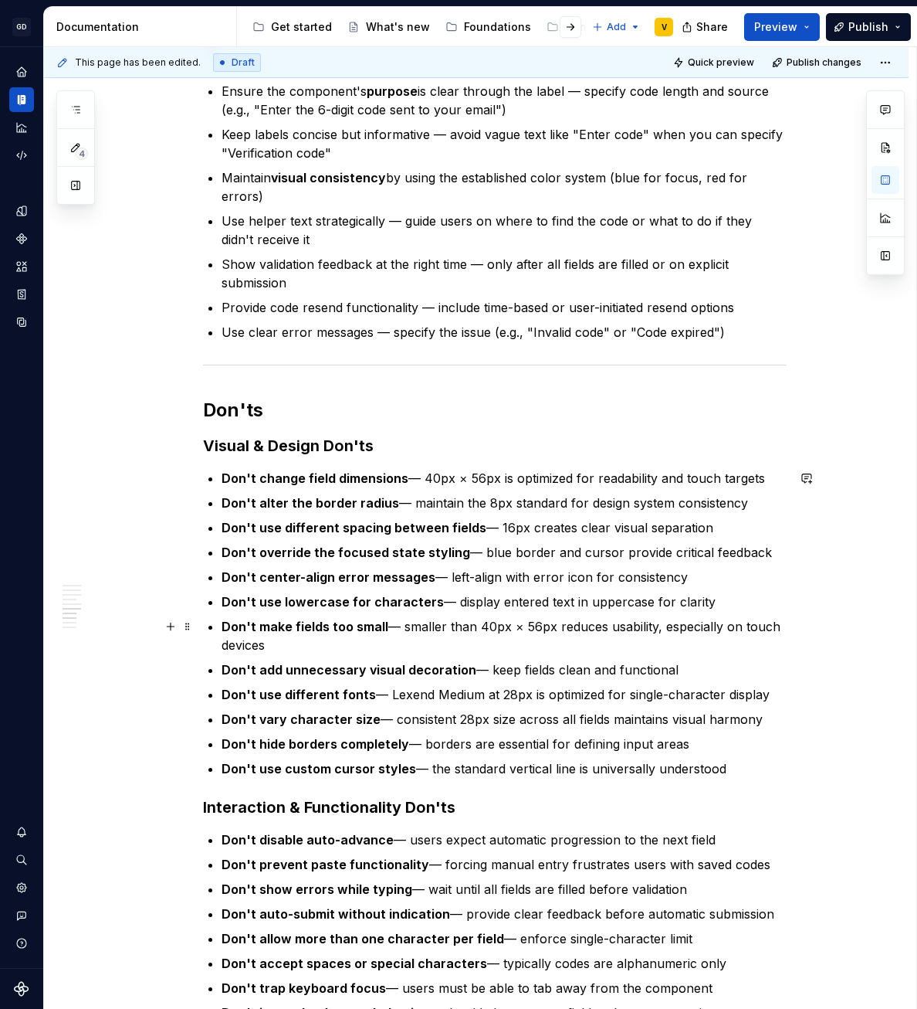
scroll to position [2274, 0]
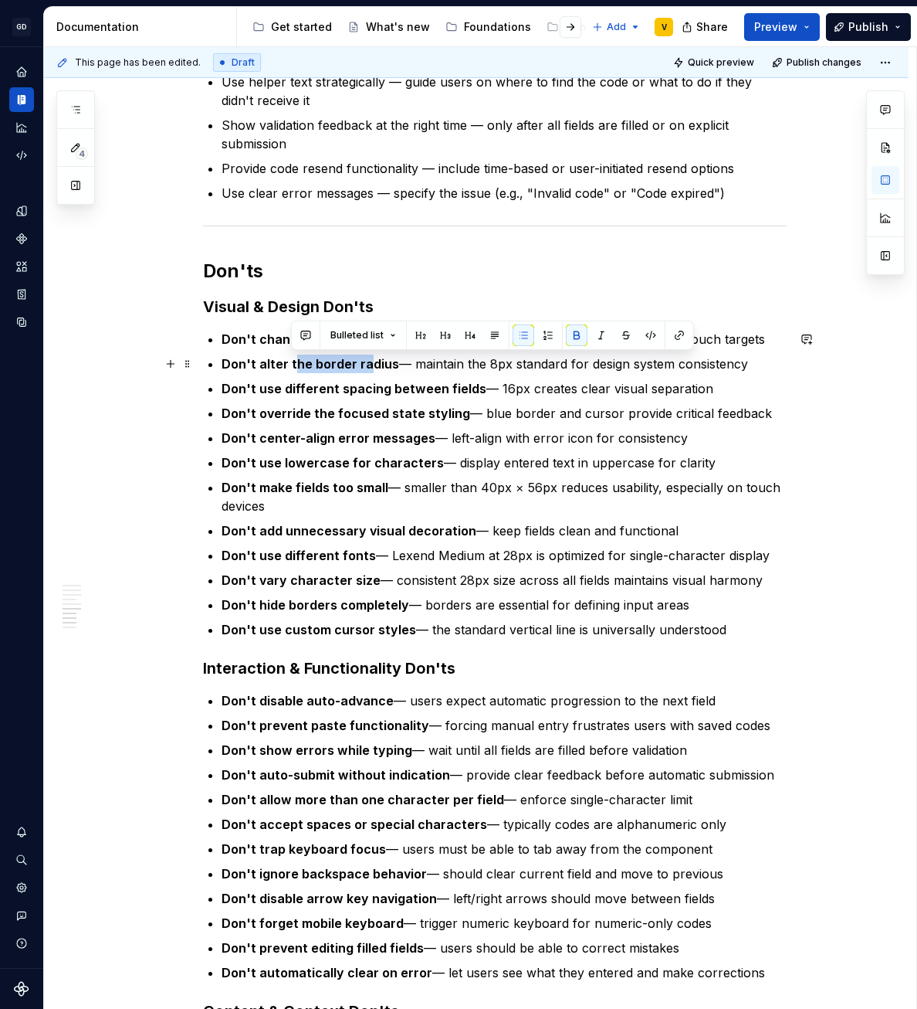
drag, startPoint x: 292, startPoint y: 358, endPoint x: 363, endPoint y: 367, distance: 71.5
click at [363, 367] on strong "Don't alter the border radius" at bounding box center [311, 363] width 178 height 15
click at [362, 366] on strong "Don't alter the border radius" at bounding box center [311, 363] width 178 height 15
drag, startPoint x: 248, startPoint y: 436, endPoint x: 364, endPoint y: 446, distance: 116.3
click at [364, 446] on p "Don't center-align error messages — left-align with error icon for consistency" at bounding box center [504, 438] width 565 height 19
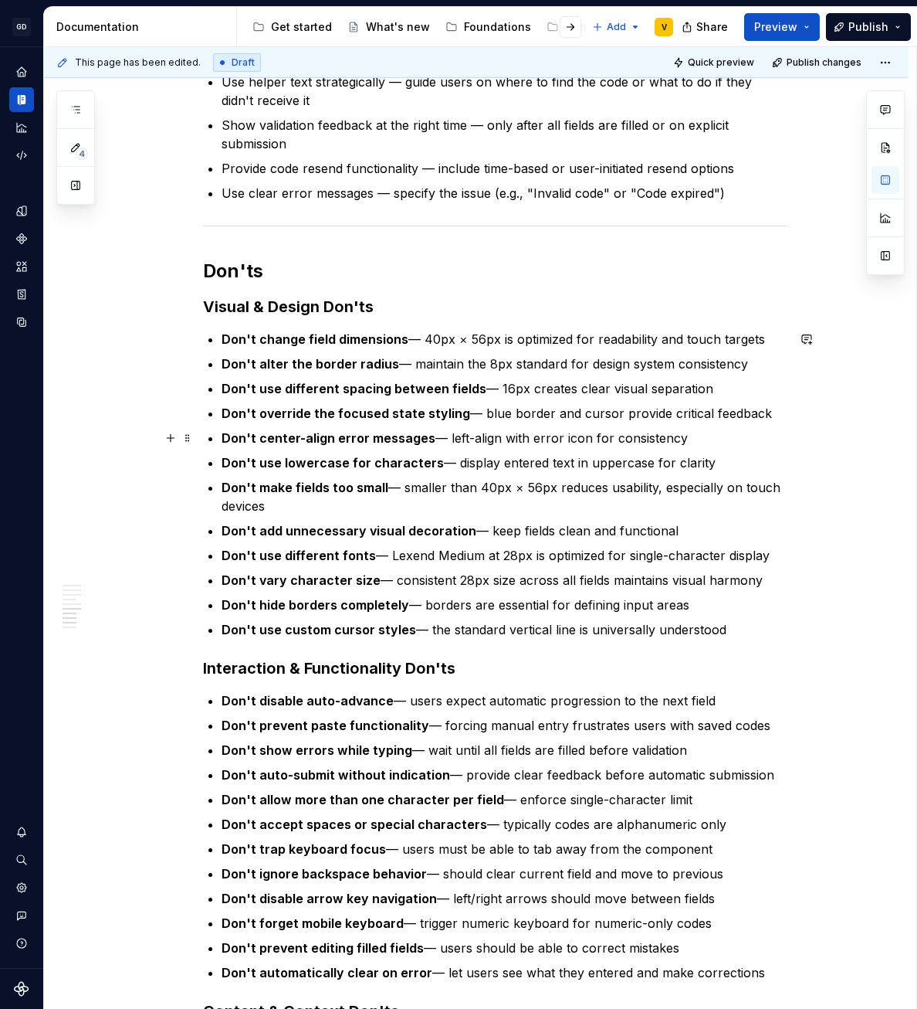
click at [380, 442] on strong "Don't center-align error messages" at bounding box center [329, 437] width 214 height 15
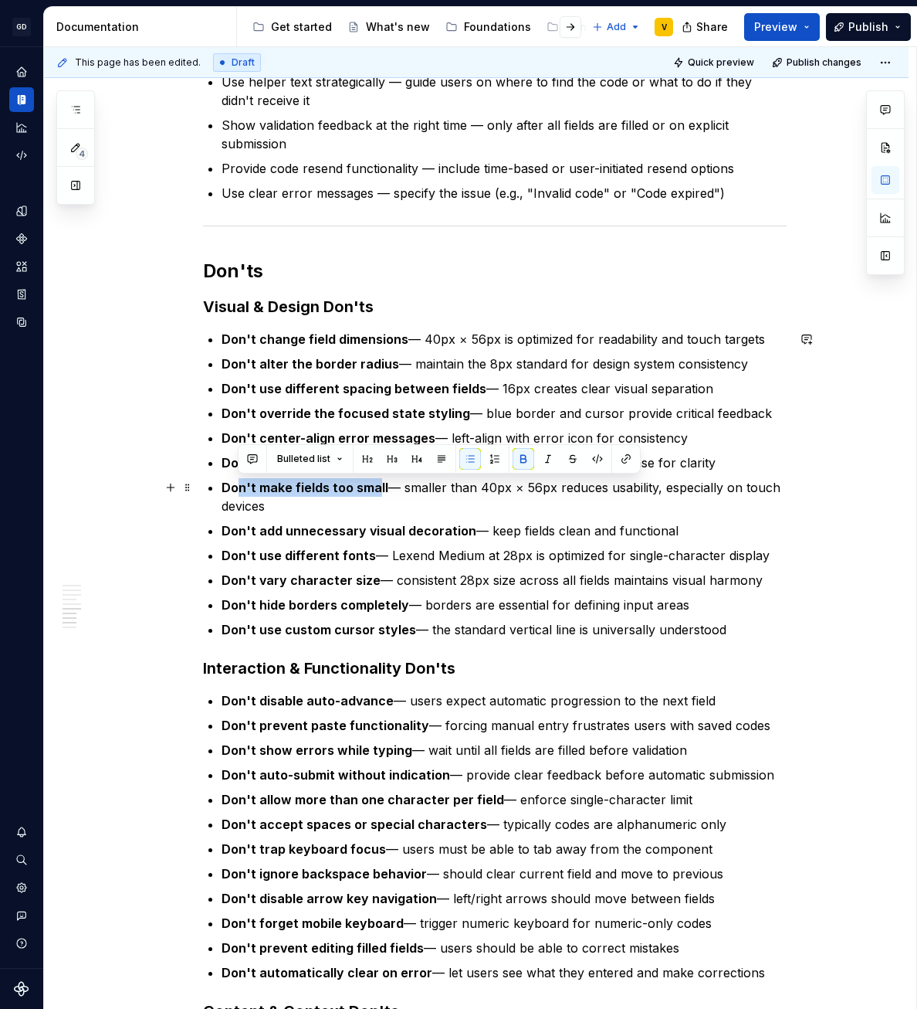
drag, startPoint x: 239, startPoint y: 490, endPoint x: 376, endPoint y: 494, distance: 137.5
click at [376, 494] on strong "Don't make fields too small" at bounding box center [305, 487] width 167 height 15
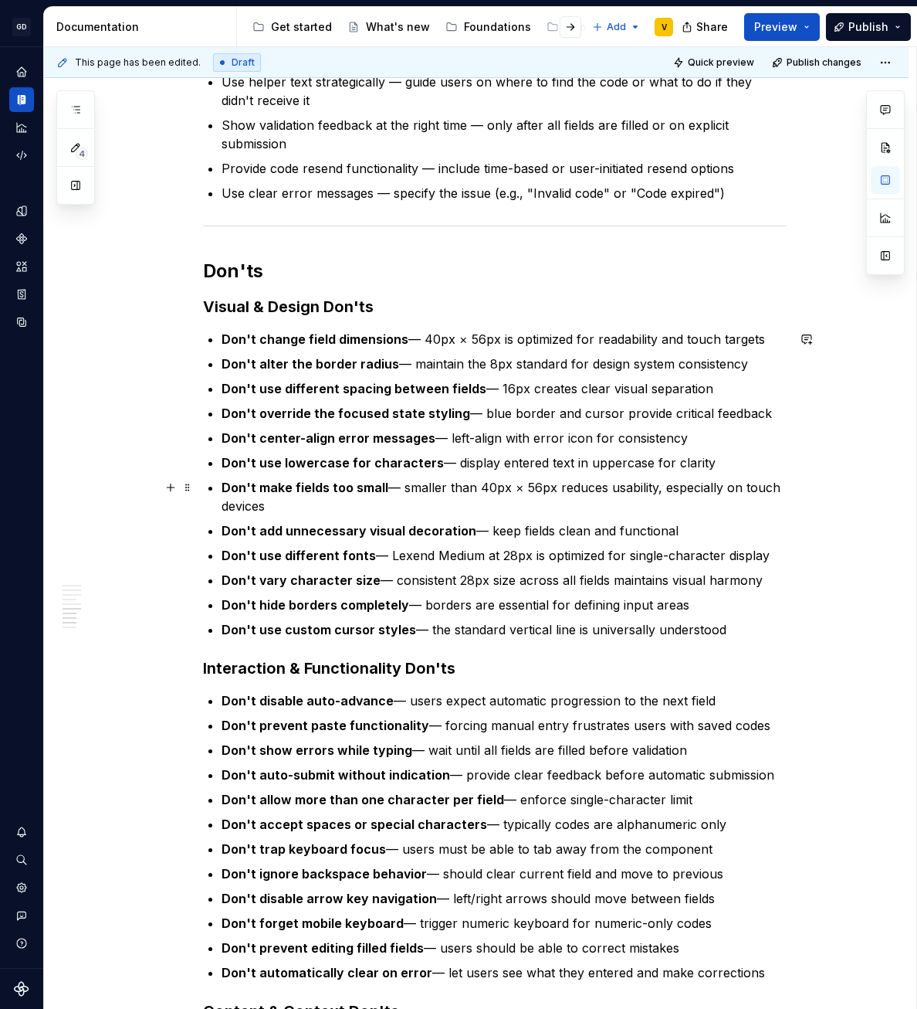
click at [384, 503] on p "Don't make fields too small — smaller than 40px × 56px reduces usability, espec…" at bounding box center [504, 496] width 565 height 37
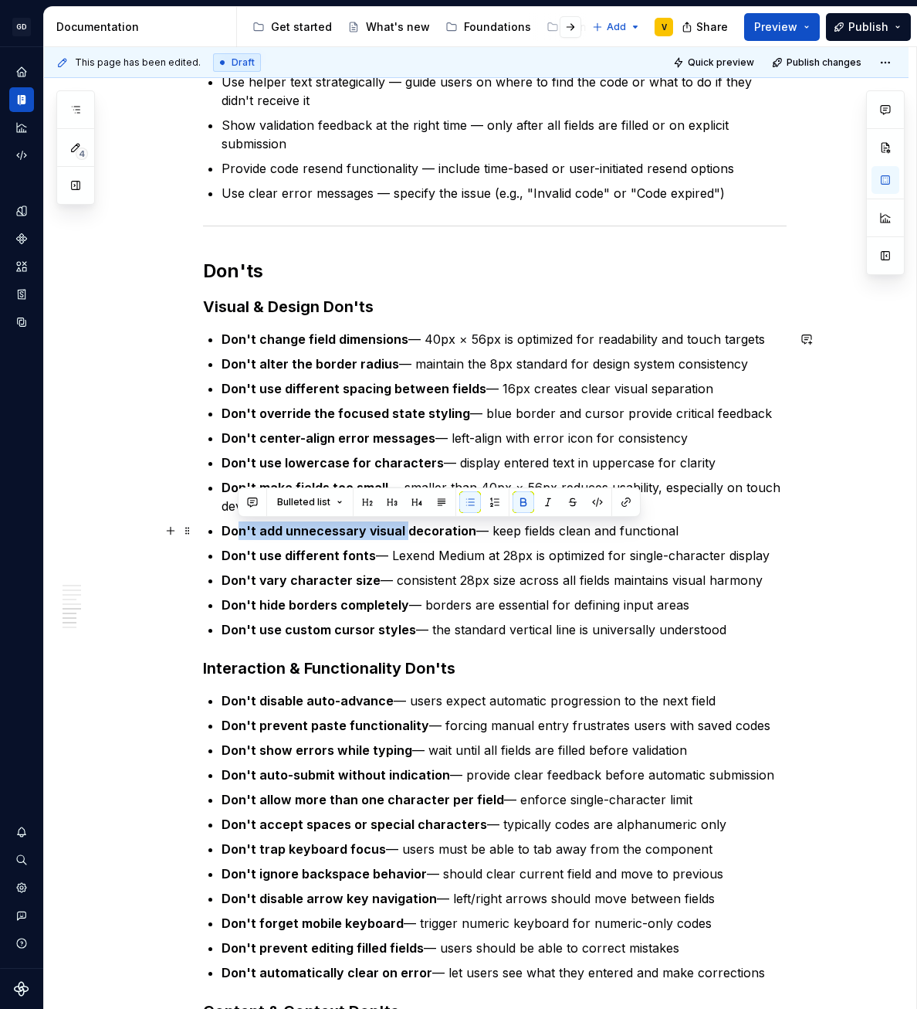
drag, startPoint x: 237, startPoint y: 526, endPoint x: 405, endPoint y: 537, distance: 168.0
click at [405, 537] on strong "Don't add unnecessary visual decoration" at bounding box center [349, 530] width 255 height 15
click at [405, 538] on strong "Don't add unnecessary visual decoration" at bounding box center [349, 530] width 255 height 15
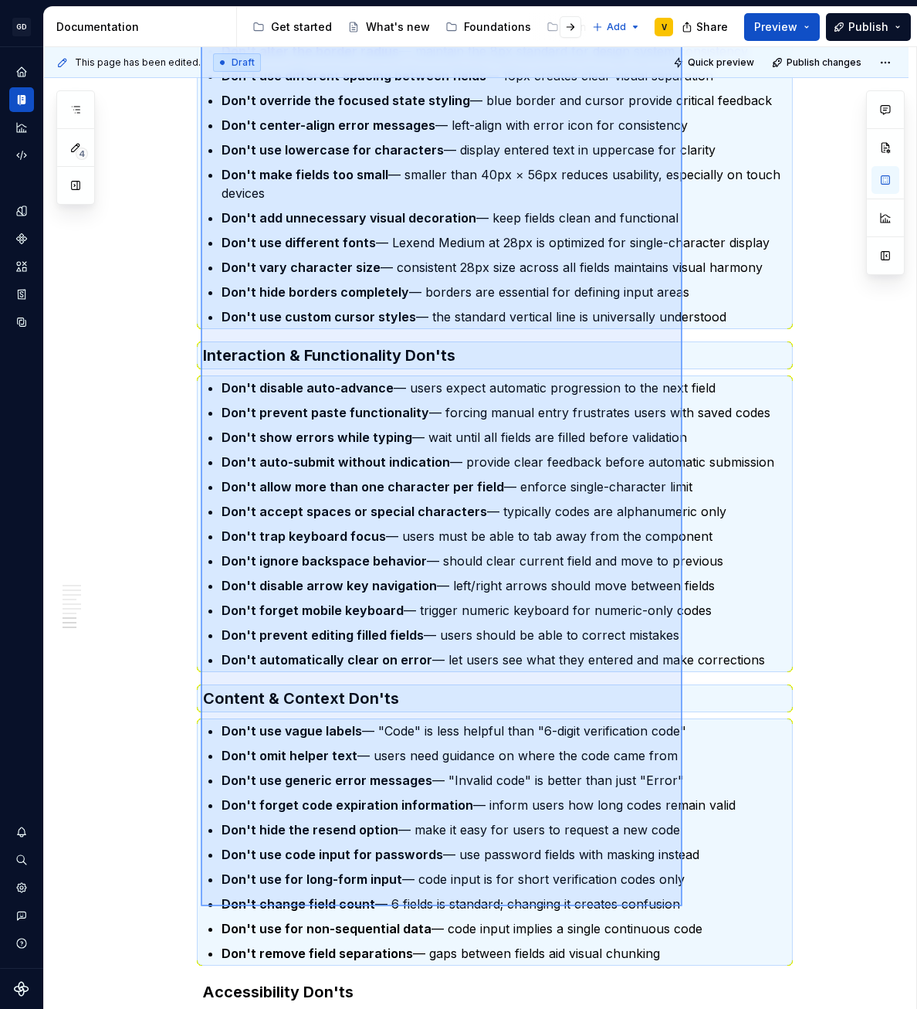
drag, startPoint x: 201, startPoint y: 269, endPoint x: 682, endPoint y: 904, distance: 797.1
click at [683, 905] on div "This page has been edited. Draft Quick preview Publish changes Code Input The C…" at bounding box center [480, 528] width 873 height 962
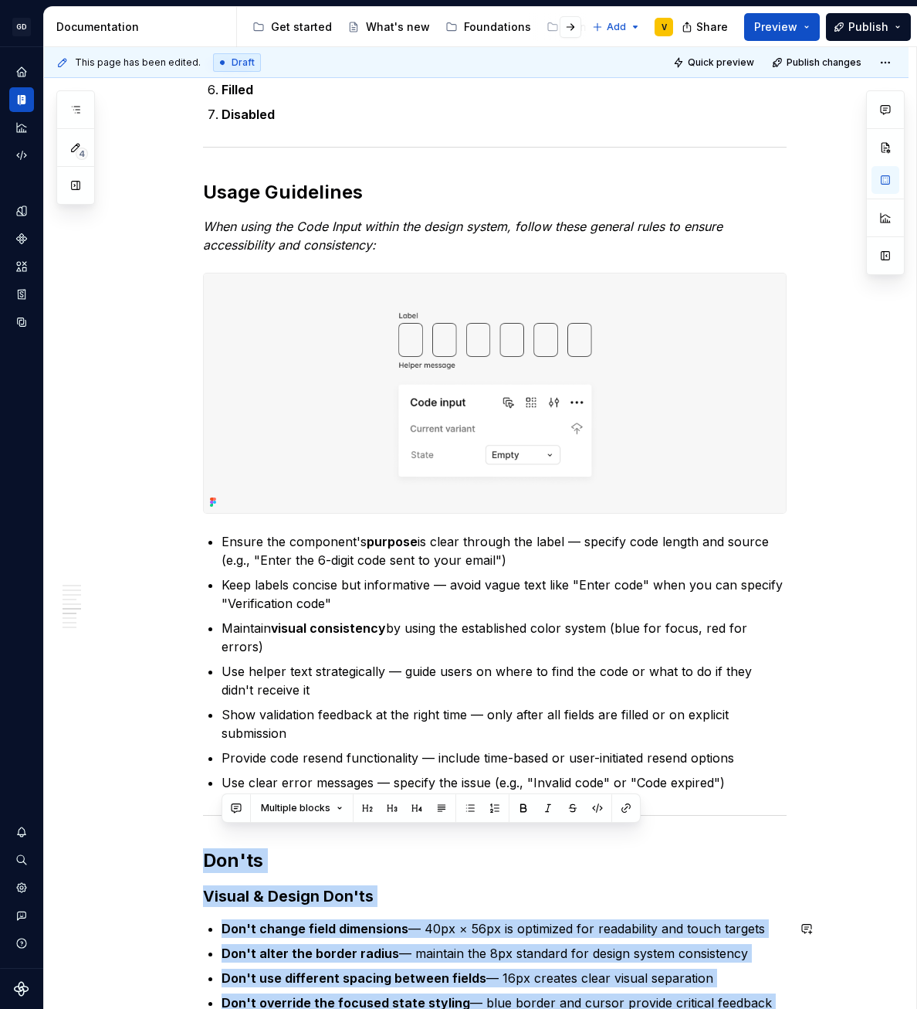
scroll to position [2045, 0]
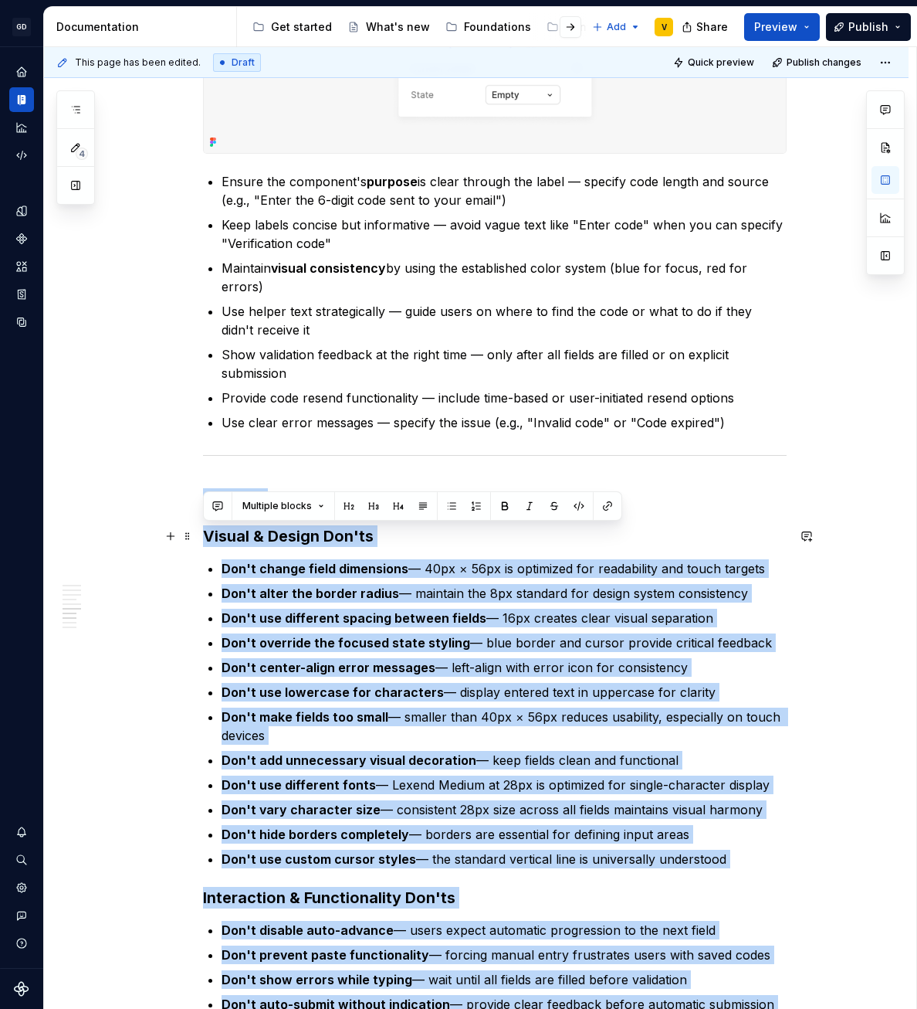
drag, startPoint x: 743, startPoint y: 714, endPoint x: 205, endPoint y: 535, distance: 567.0
click at [205, 535] on div "Anatomy The Code Input is made up of several parts that work together to create…" at bounding box center [495, 55] width 584 height 3486
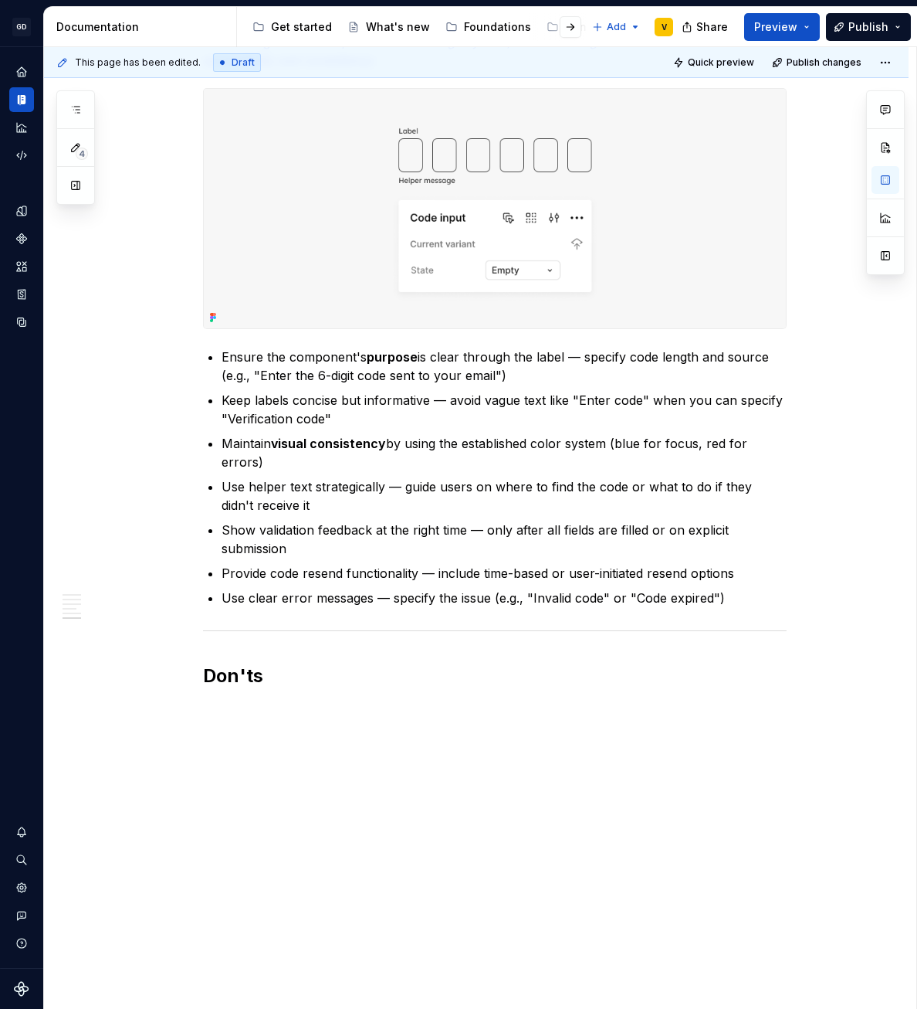
scroll to position [1870, 0]
click at [205, 675] on h2 "Don't" at bounding box center [495, 675] width 584 height 25
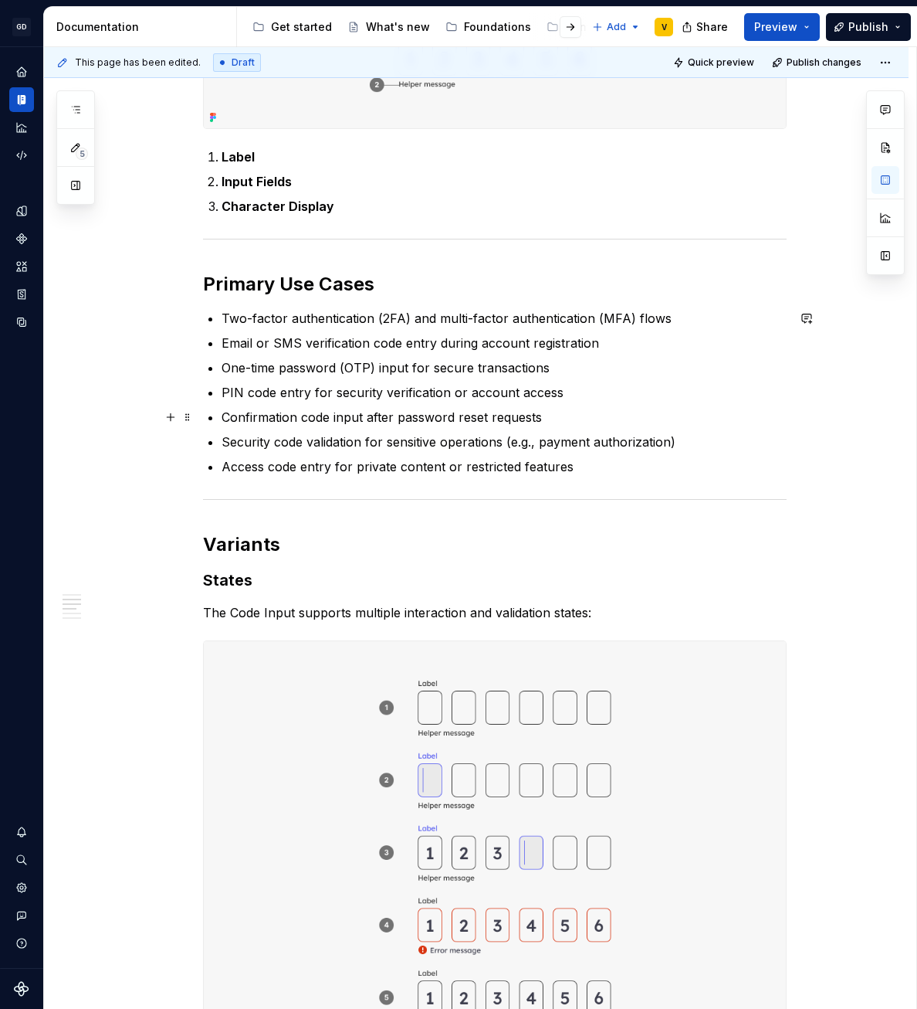
scroll to position [487, 0]
click at [473, 324] on p "Two-factor authentication (2FA) and multi-factor authentication (MFA) flows" at bounding box center [504, 317] width 565 height 19
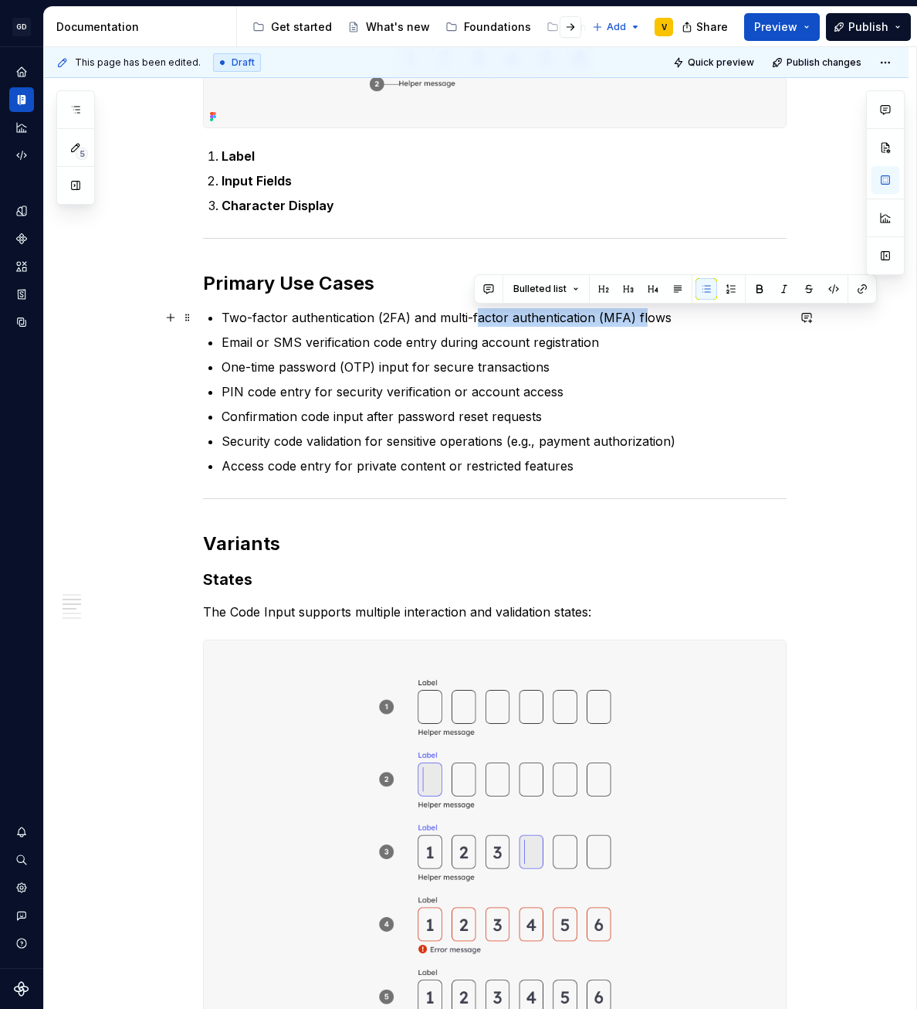
drag, startPoint x: 477, startPoint y: 317, endPoint x: 644, endPoint y: 316, distance: 166.8
click at [641, 316] on p "Two-factor authentication (2FA) and multi-factor authentication (MFA) flows" at bounding box center [504, 317] width 565 height 19
click at [659, 316] on p "Two-factor authentication (2FA) and multi-factor authentication (MFA) flows" at bounding box center [504, 317] width 565 height 19
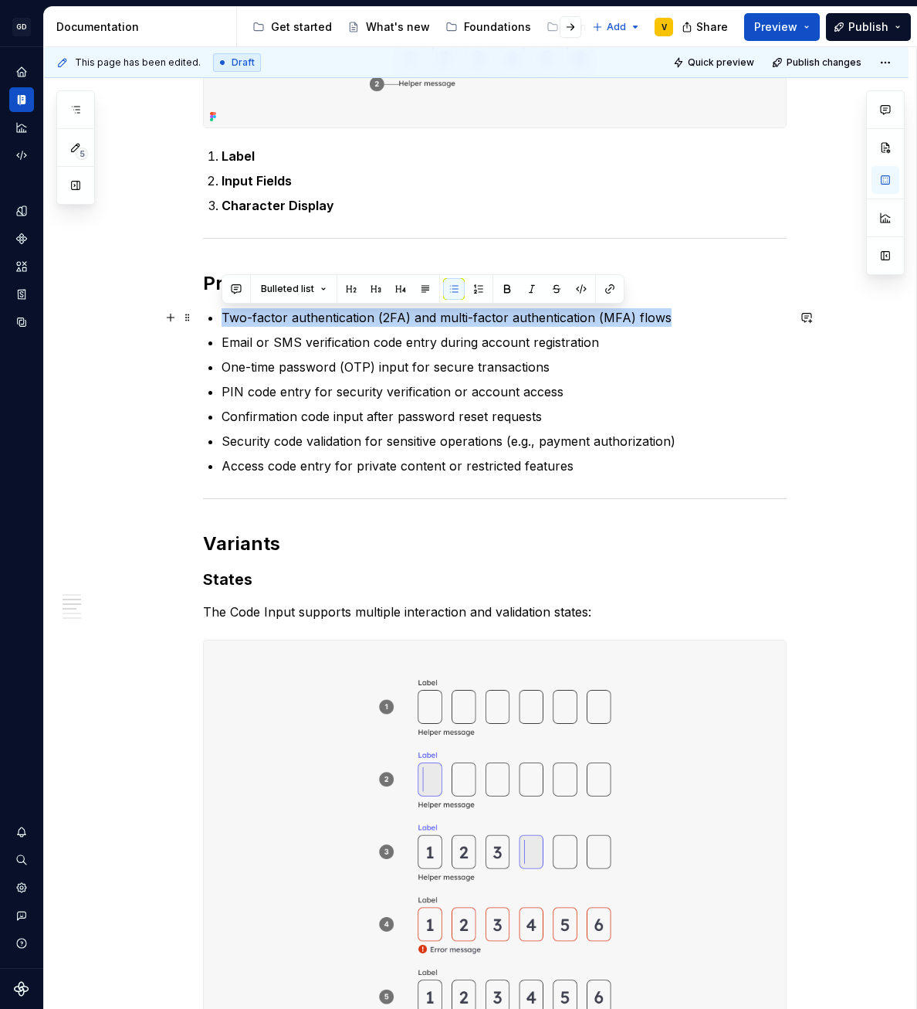
drag, startPoint x: 714, startPoint y: 314, endPoint x: 214, endPoint y: 320, distance: 499.6
click at [214, 320] on div "Anatomy The Code Input is made up of several parts that work together to create…" at bounding box center [495, 969] width 584 height 2201
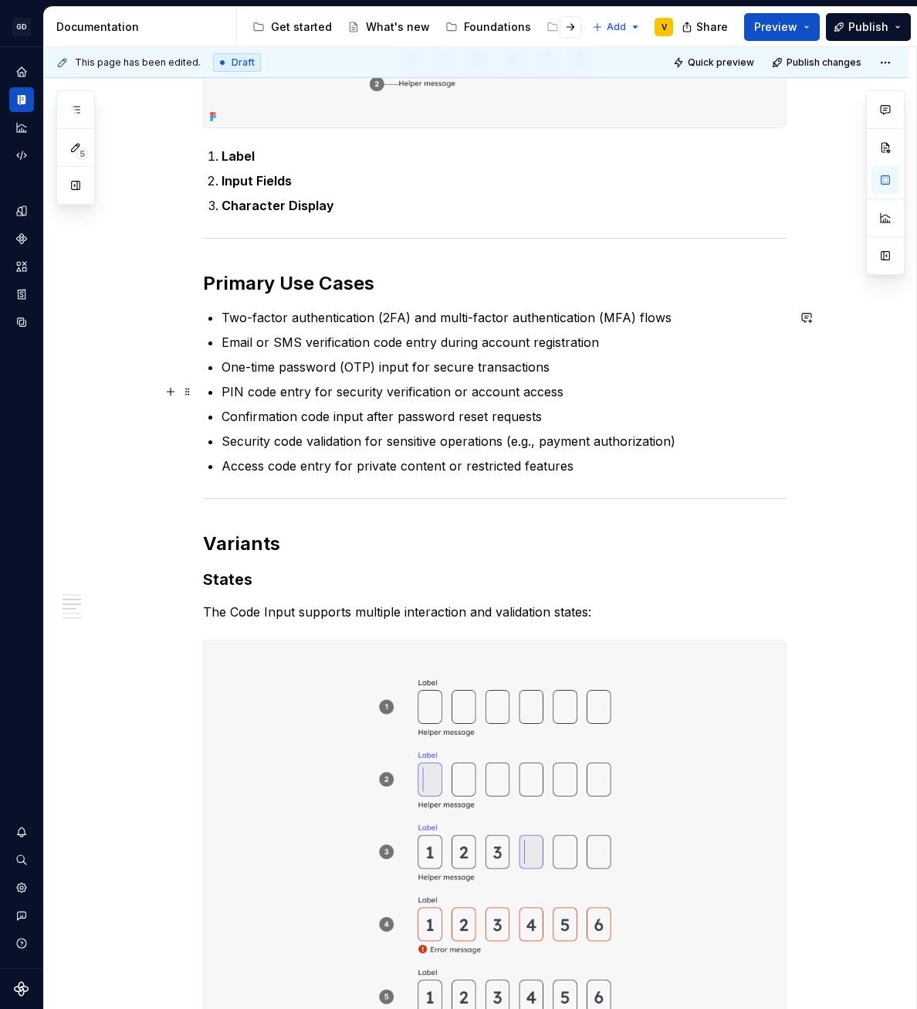
click at [313, 393] on p "PIN code entry for security verification or account access" at bounding box center [504, 391] width 565 height 19
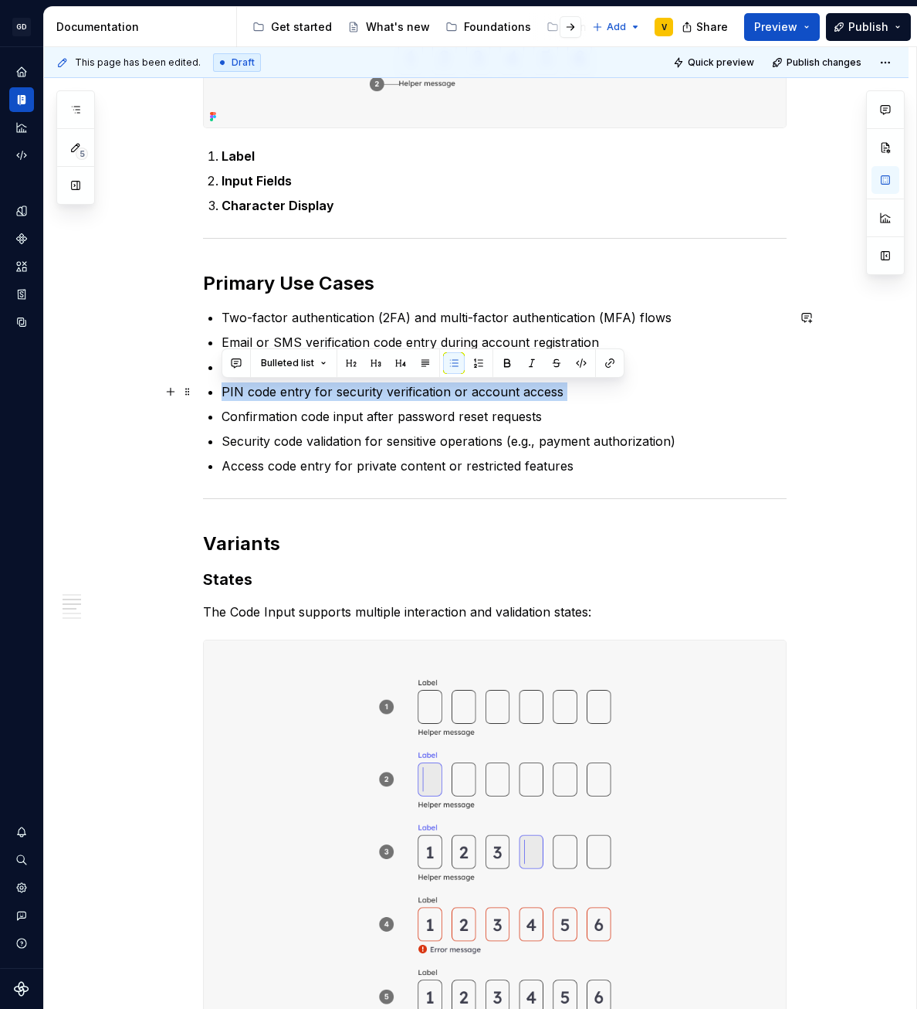
drag, startPoint x: 585, startPoint y: 402, endPoint x: 210, endPoint y: 389, distance: 374.7
click at [222, 389] on ul "Two-factor authentication (2FA) and multi-factor authentication (MFA) flows Ema…" at bounding box center [504, 391] width 565 height 167
click at [317, 310] on p "Two-factor authentication (2FA) and multi-factor authentication (MFA) flows" at bounding box center [504, 317] width 565 height 19
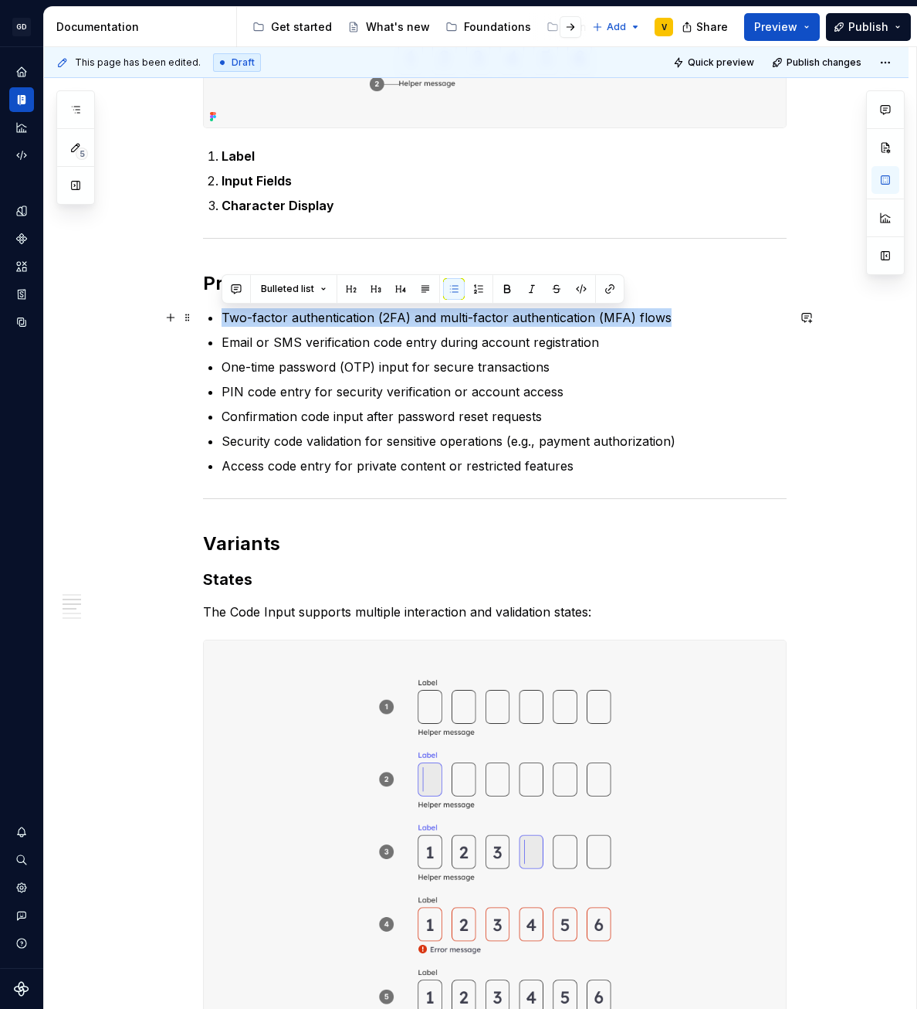
drag, startPoint x: 222, startPoint y: 320, endPoint x: 667, endPoint y: 321, distance: 445.6
click at [667, 321] on p "Two-factor authentication (2FA) and multi-factor authentication (MFA) flows" at bounding box center [504, 317] width 565 height 19
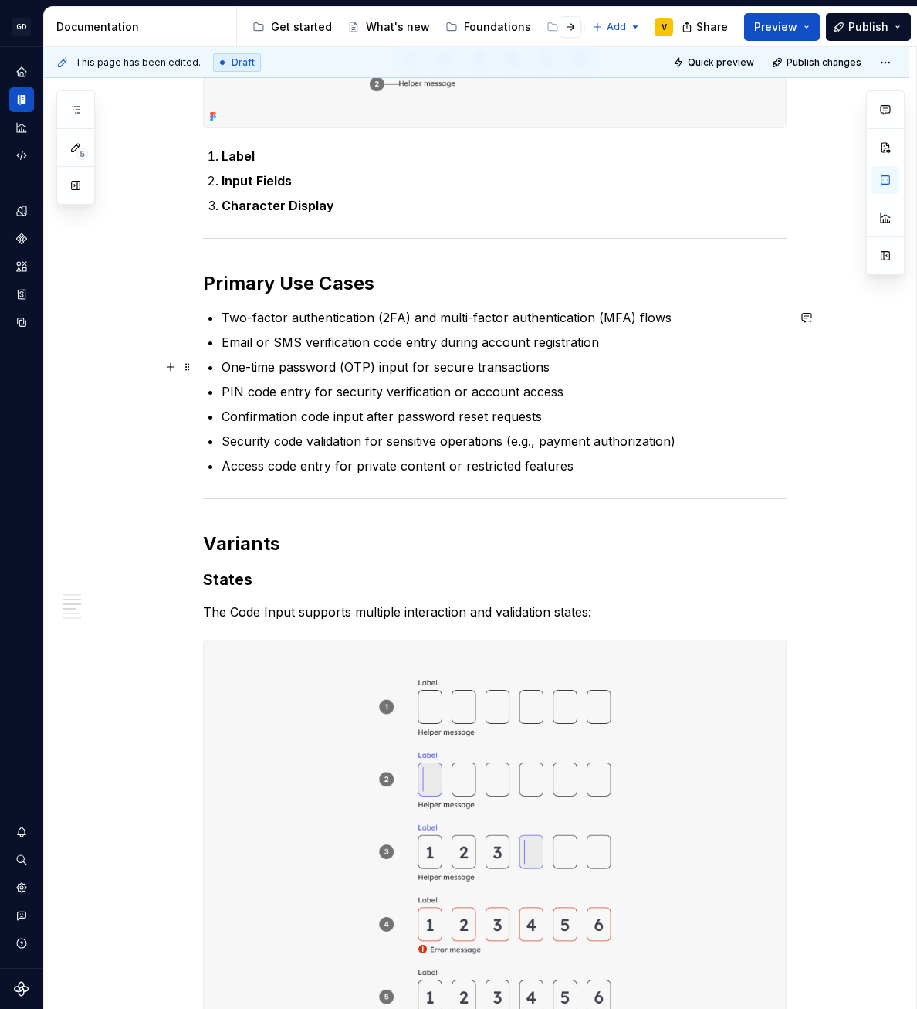
click at [262, 363] on p "One-time password (OTP) input for secure transactions" at bounding box center [504, 367] width 565 height 19
drag, startPoint x: 558, startPoint y: 384, endPoint x: 317, endPoint y: 393, distance: 241.1
click at [317, 393] on p "PIN code entry for security verification or account access" at bounding box center [504, 391] width 565 height 19
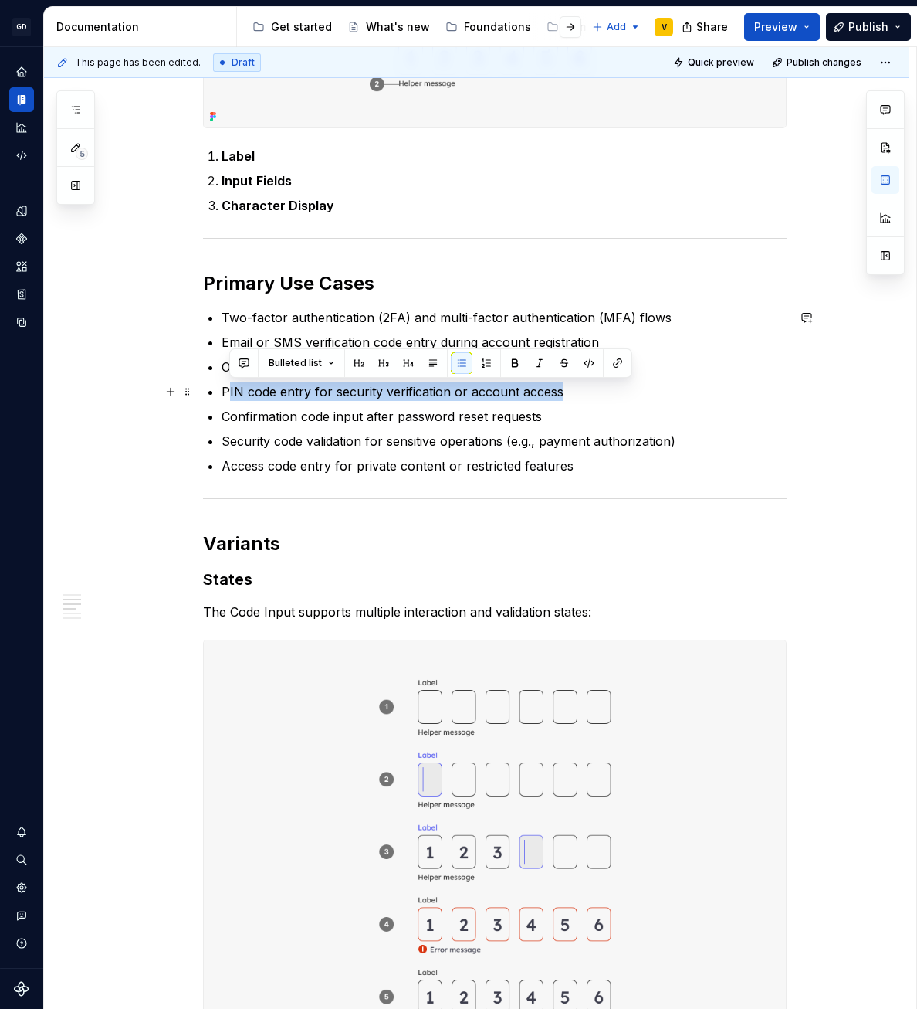
drag, startPoint x: 227, startPoint y: 395, endPoint x: 572, endPoint y: 398, distance: 345.2
click at [572, 398] on p "PIN code entry for security verification or account access" at bounding box center [504, 391] width 565 height 19
click at [330, 321] on p "Two-factor authentication (2FA) and multi-factor authentication (MFA) flows" at bounding box center [504, 317] width 565 height 19
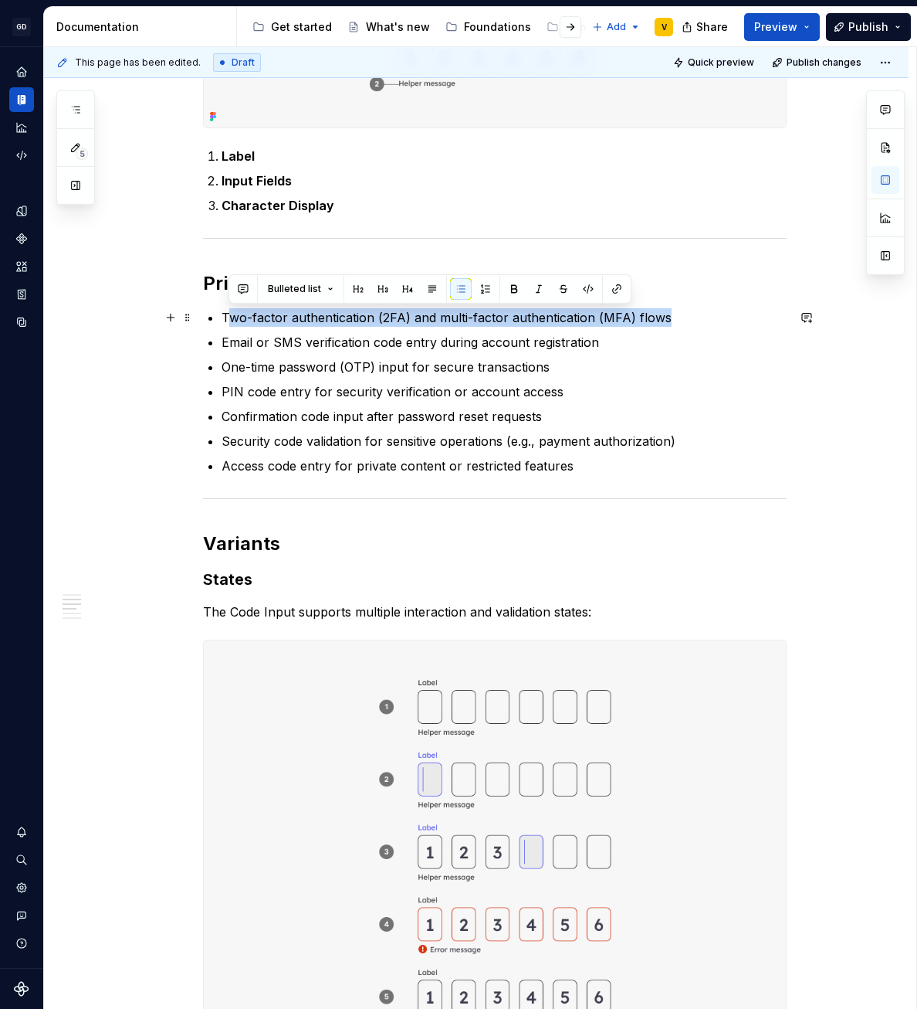
drag, startPoint x: 229, startPoint y: 315, endPoint x: 676, endPoint y: 310, distance: 447.9
click at [676, 310] on p "Two-factor authentication (2FA) and multi-factor authentication (MFA) flows" at bounding box center [504, 317] width 565 height 19
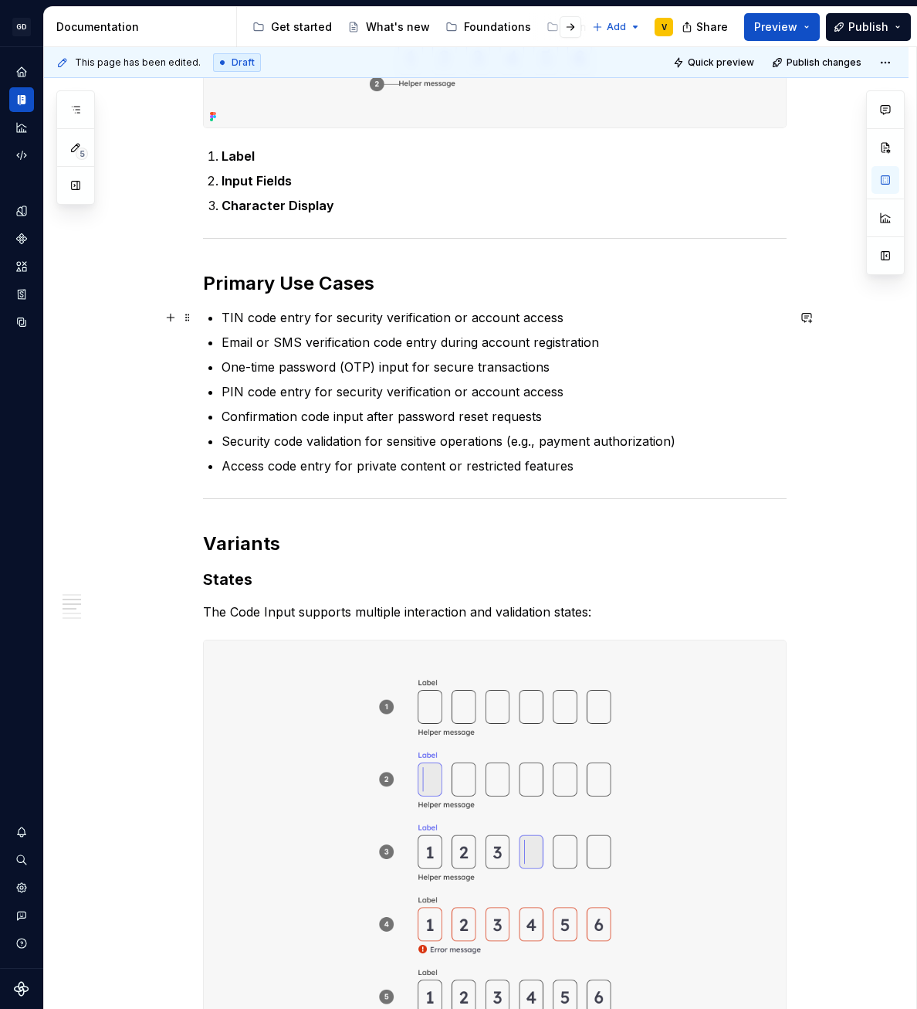
click at [227, 316] on p "TIN code entry for security verification or account access" at bounding box center [504, 317] width 565 height 19
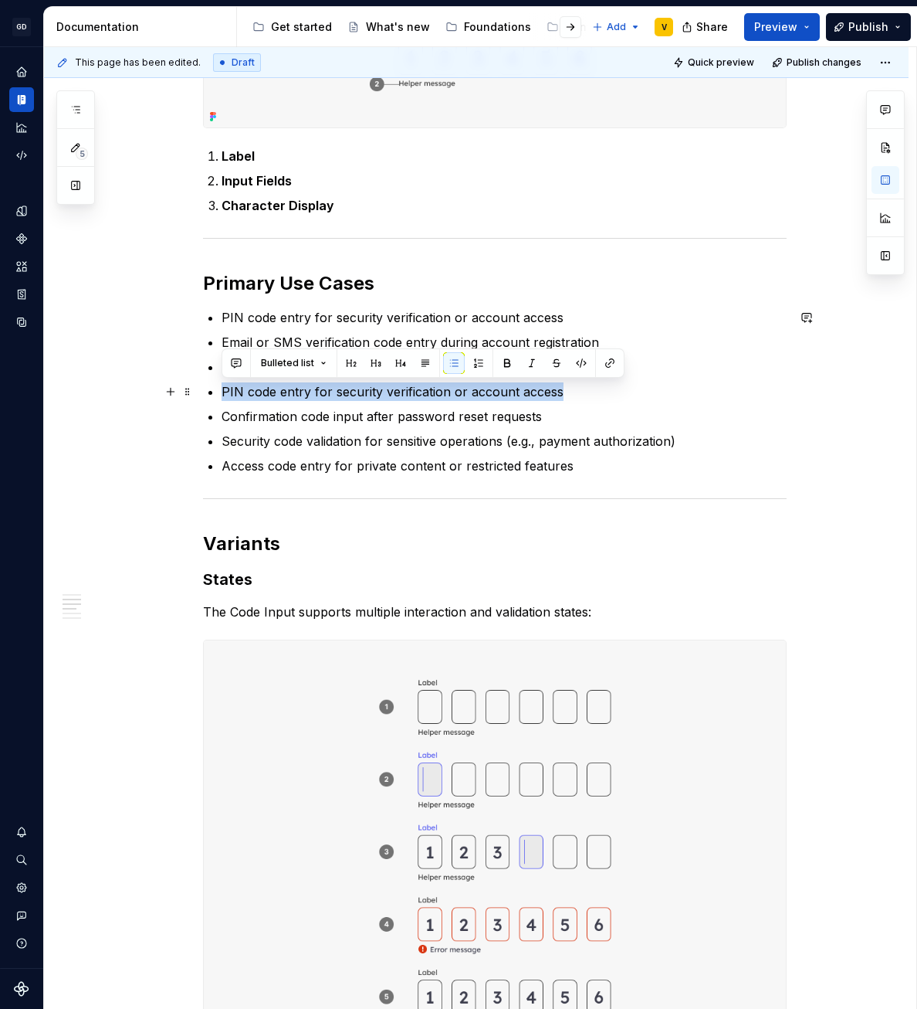
drag, startPoint x: 563, startPoint y: 393, endPoint x: 217, endPoint y: 395, distance: 346.0
click at [217, 395] on div "Anatomy The Code Input is made up of several parts that work together to create…" at bounding box center [495, 969] width 584 height 2201
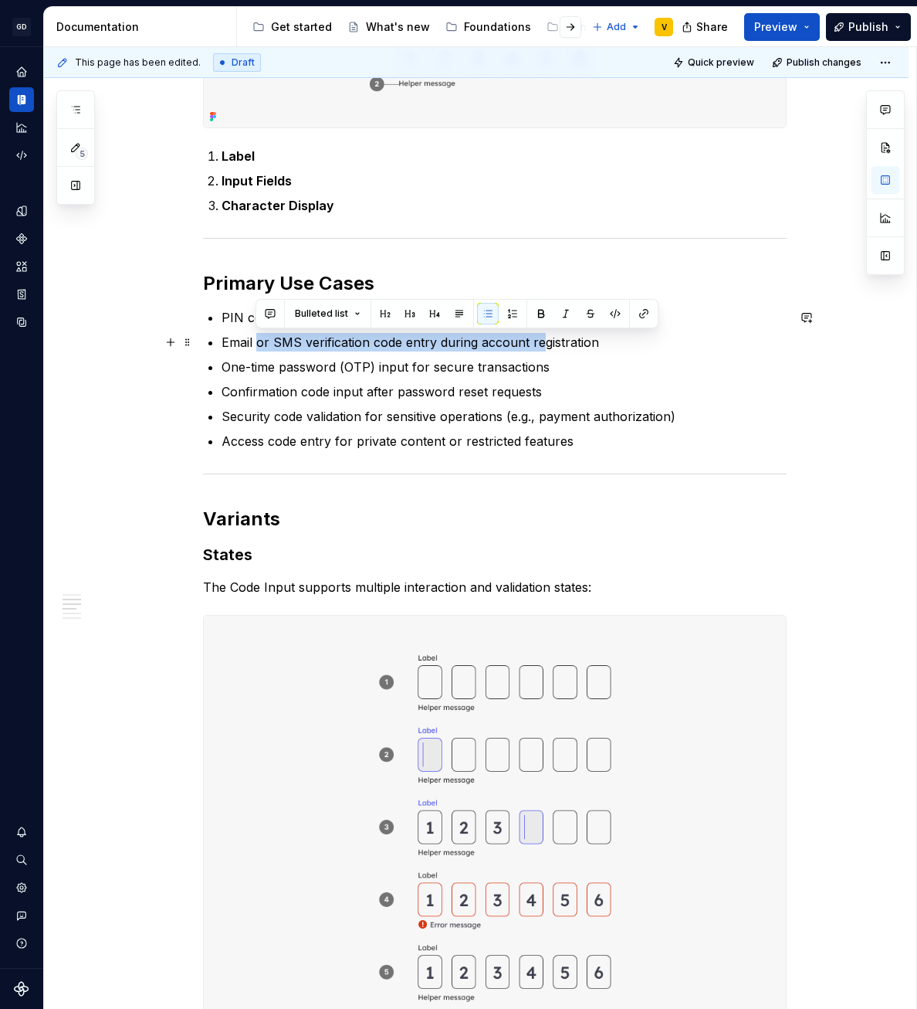
drag, startPoint x: 259, startPoint y: 341, endPoint x: 544, endPoint y: 351, distance: 285.1
click at [541, 351] on p "Email or SMS verification code entry during account registration" at bounding box center [504, 342] width 565 height 19
click at [539, 354] on ul "PIN code entry for security verification or account access Email or SMS verific…" at bounding box center [504, 379] width 565 height 142
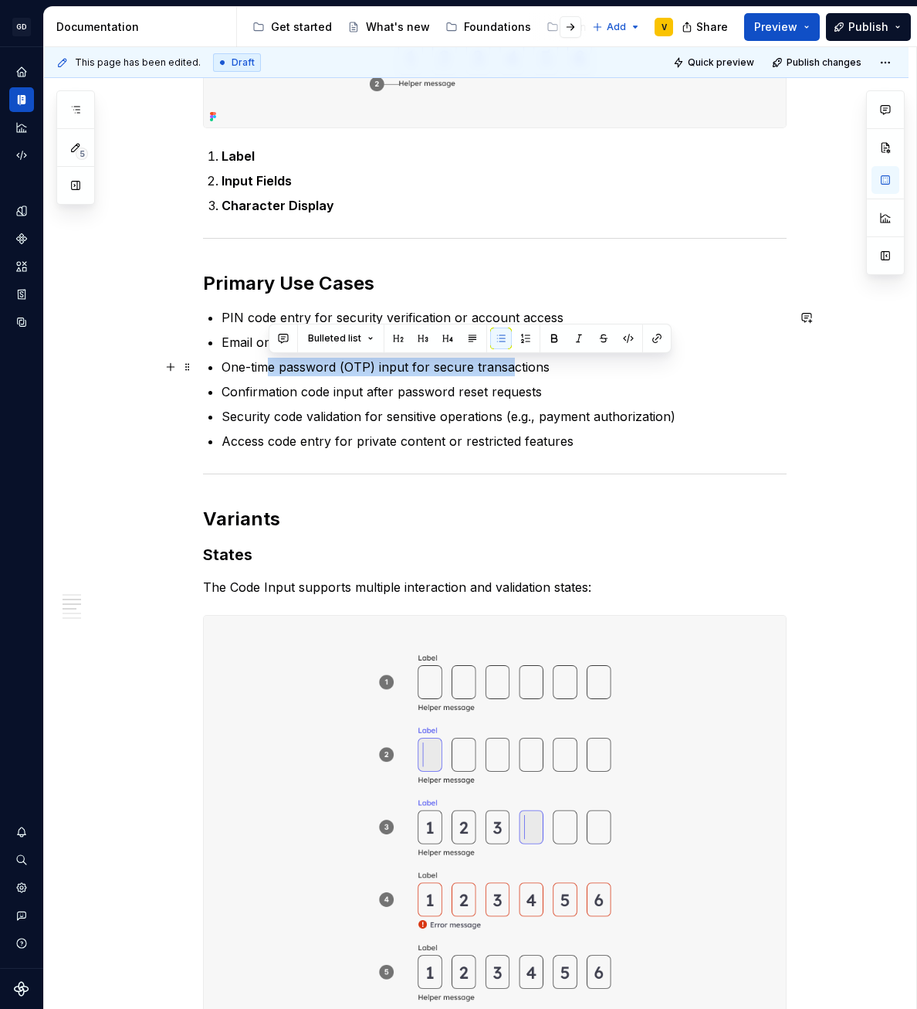
drag, startPoint x: 267, startPoint y: 371, endPoint x: 510, endPoint y: 373, distance: 242.5
click at [510, 373] on p "One-time password (OTP) input for secure transactions" at bounding box center [504, 367] width 565 height 19
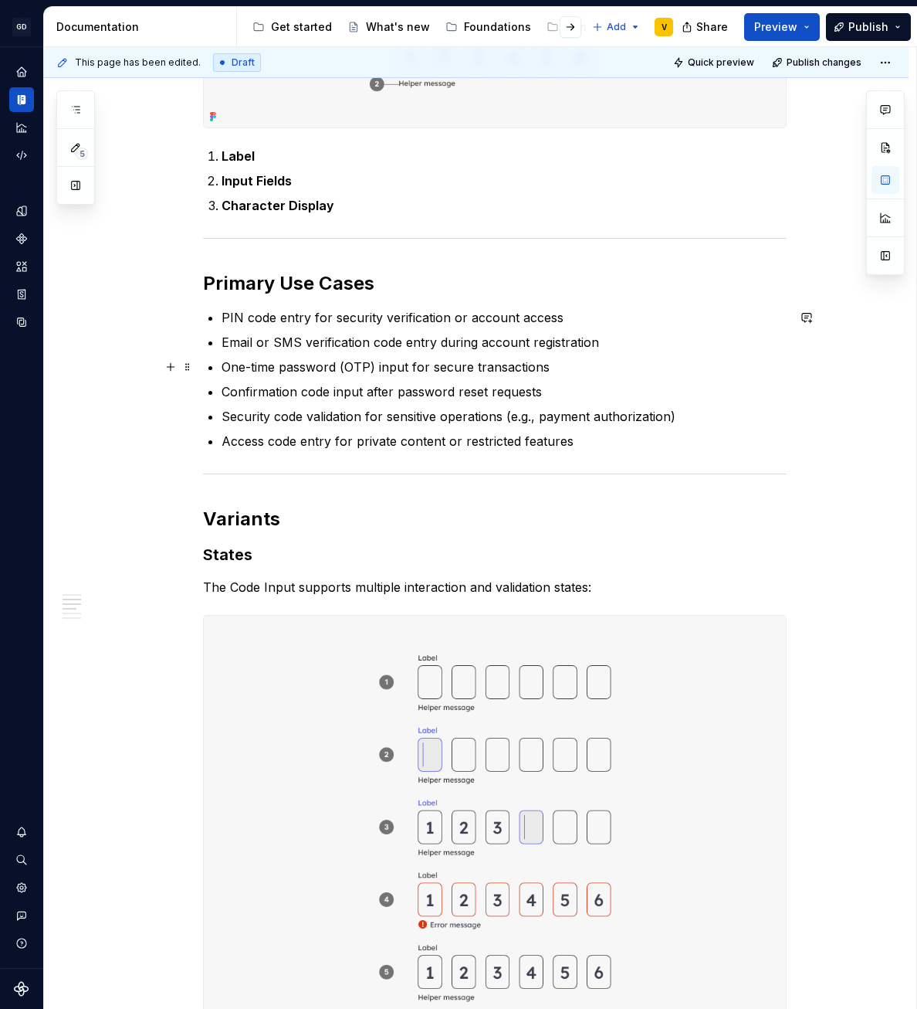
drag, startPoint x: 371, startPoint y: 373, endPoint x: 353, endPoint y: 378, distance: 18.4
click at [371, 373] on p "One-time password (OTP) input for secure transactions" at bounding box center [504, 367] width 565 height 19
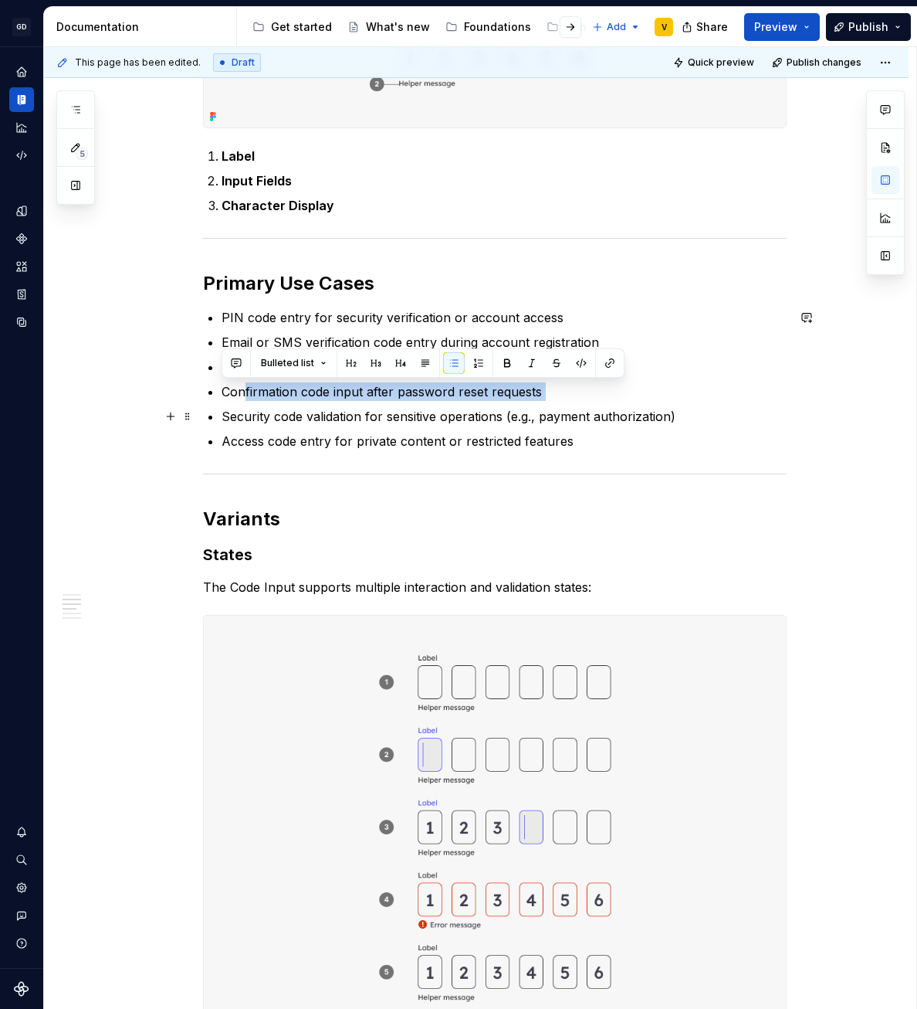
drag, startPoint x: 297, startPoint y: 392, endPoint x: 499, endPoint y: 403, distance: 202.6
click at [499, 403] on ul "PIN code entry for security verification or account access Email or SMS verific…" at bounding box center [504, 379] width 565 height 142
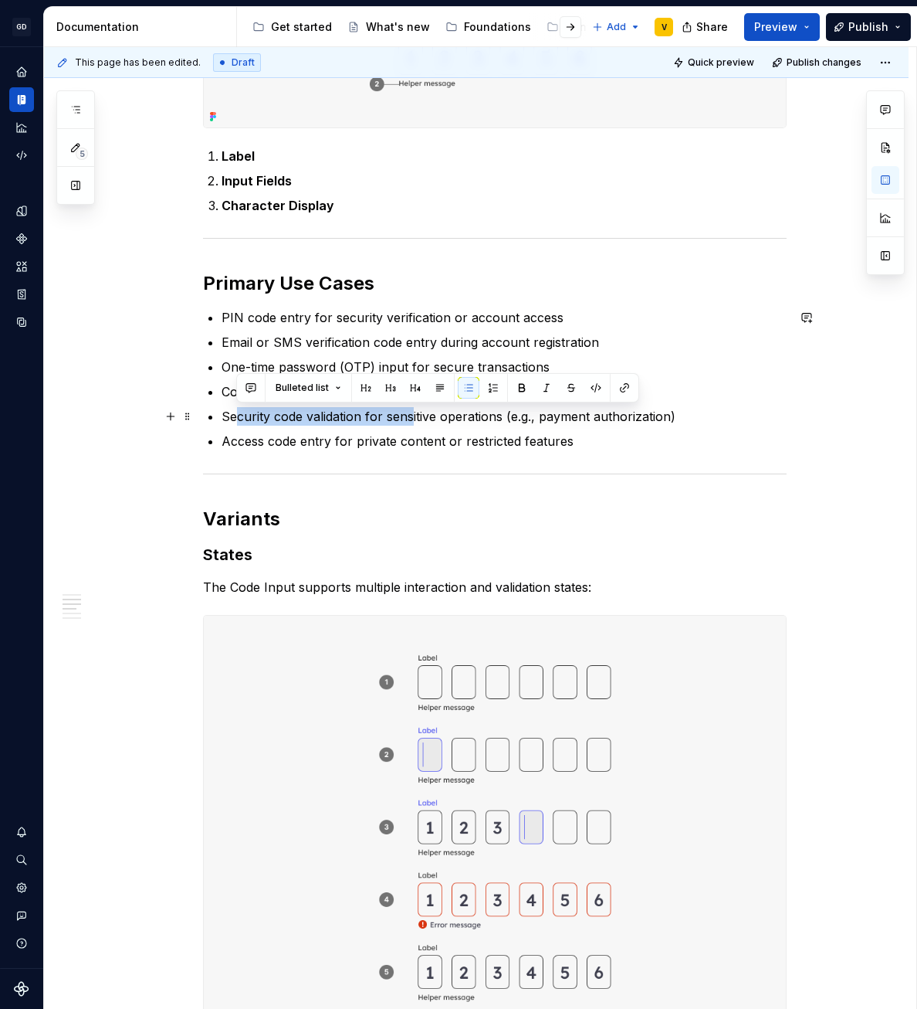
drag, startPoint x: 239, startPoint y: 413, endPoint x: 412, endPoint y: 416, distance: 173.0
click at [412, 416] on p "Security code validation for sensitive operations (e.g., payment authorization)" at bounding box center [504, 416] width 565 height 19
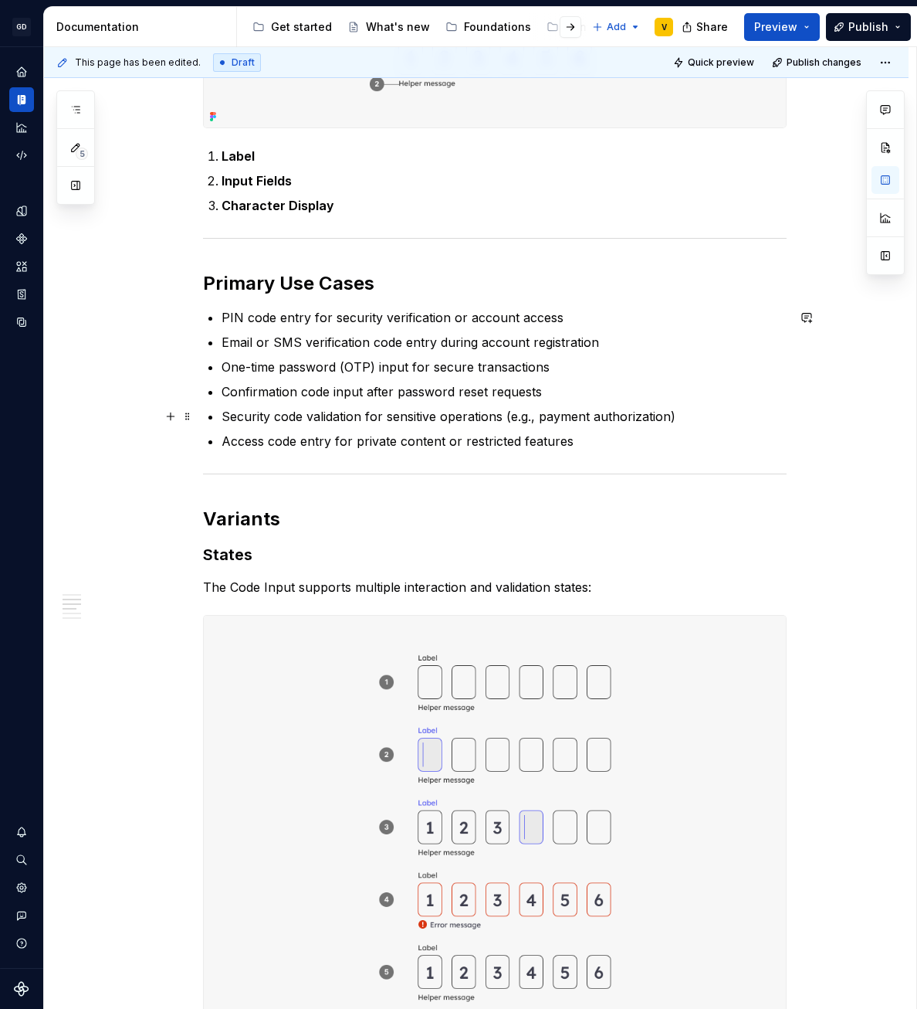
click at [418, 423] on p "Security code validation for sensitive operations (e.g., payment authorization)" at bounding box center [504, 416] width 565 height 19
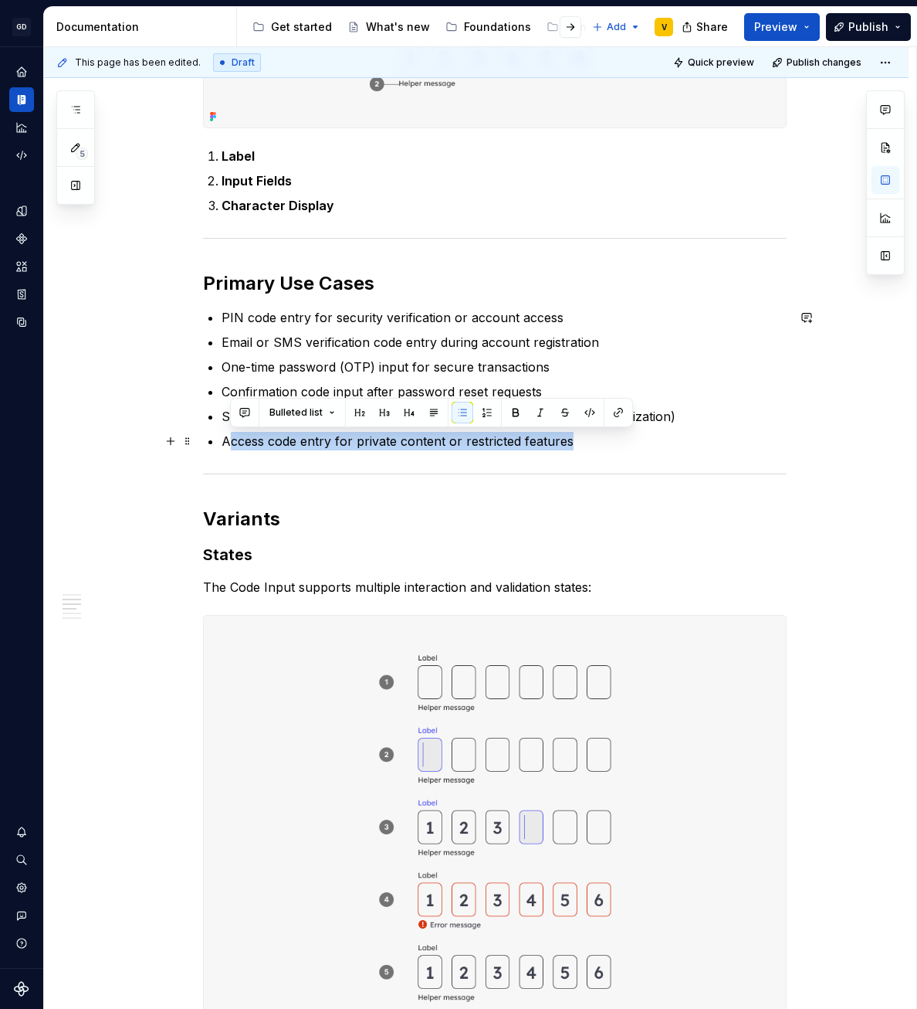
drag, startPoint x: 570, startPoint y: 448, endPoint x: 226, endPoint y: 446, distance: 343.6
click at [226, 446] on p "Access code entry for private content or restricted features" at bounding box center [504, 441] width 565 height 19
drag, startPoint x: 304, startPoint y: 449, endPoint x: 312, endPoint y: 448, distance: 7.8
click at [304, 449] on p "Access code entry for private content or restricted features" at bounding box center [504, 441] width 565 height 19
drag, startPoint x: 322, startPoint y: 449, endPoint x: 556, endPoint y: 456, distance: 234.1
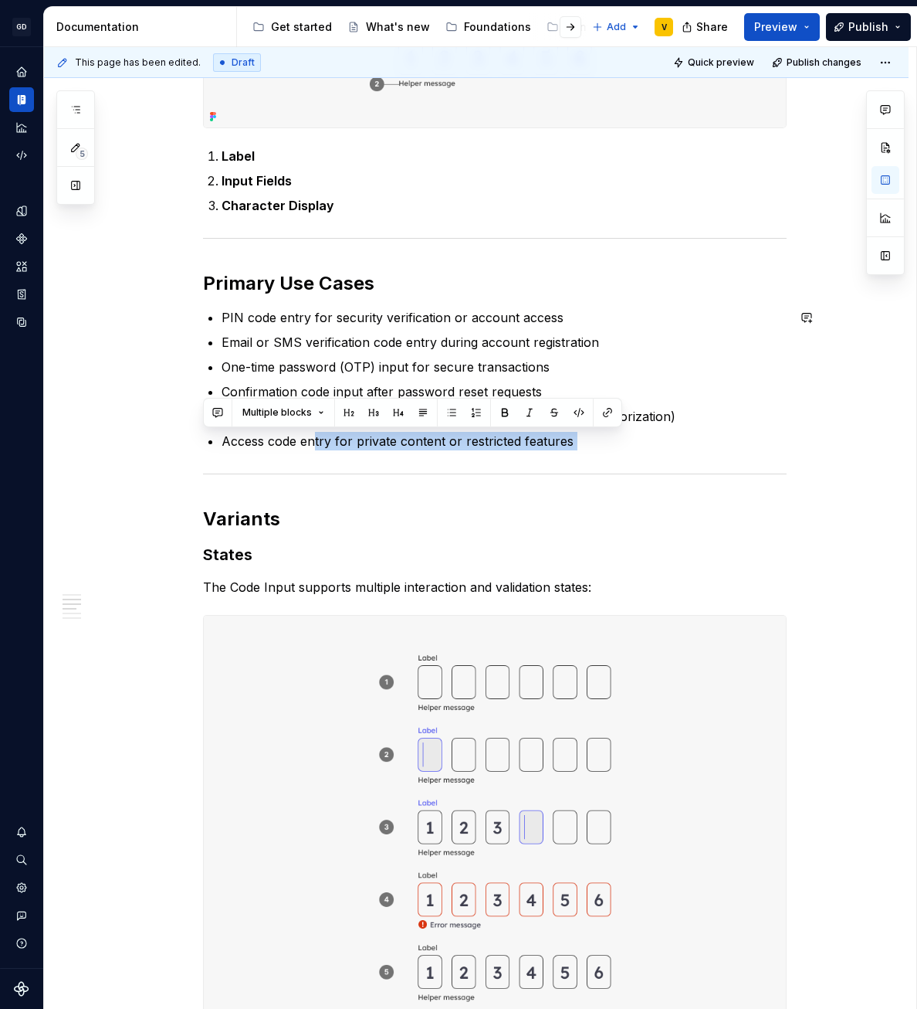
click at [556, 456] on div "Anatomy The Code Input is made up of several parts that work together to create…" at bounding box center [495, 957] width 584 height 2176
click at [556, 455] on div "Anatomy The Code Input is made up of several parts that work together to create…" at bounding box center [495, 957] width 584 height 2176
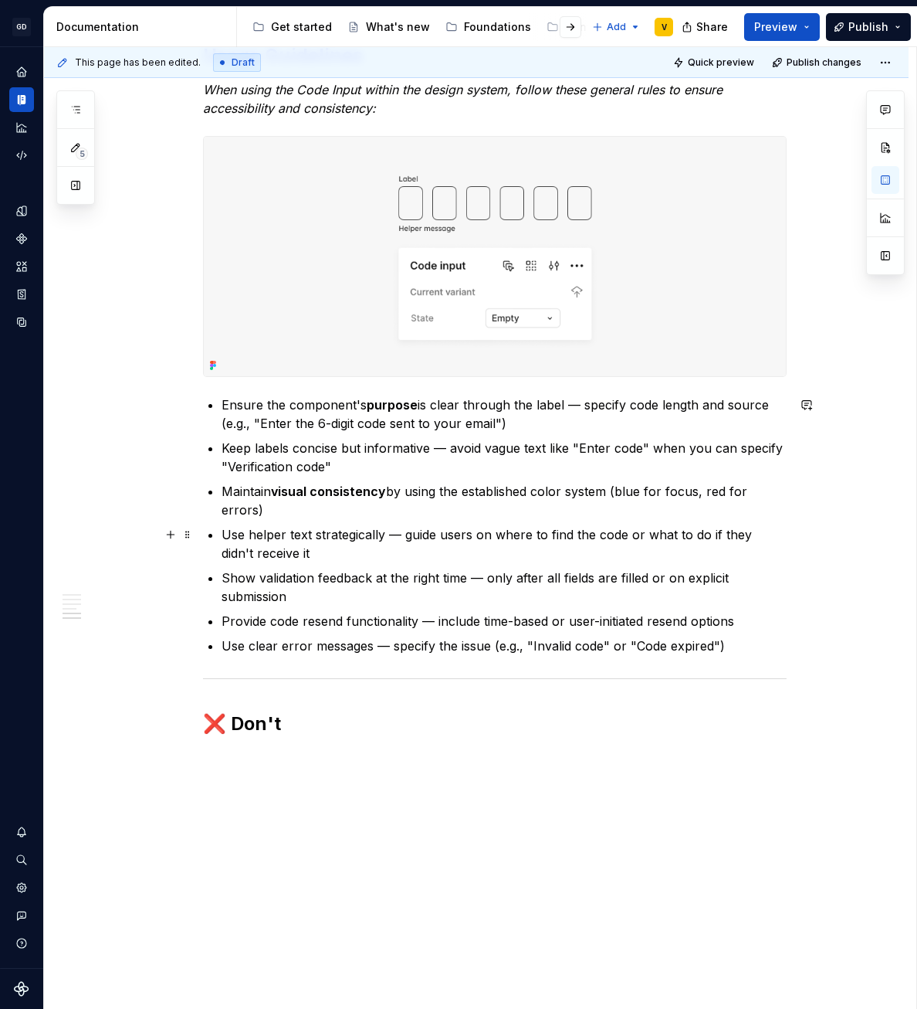
scroll to position [1845, 0]
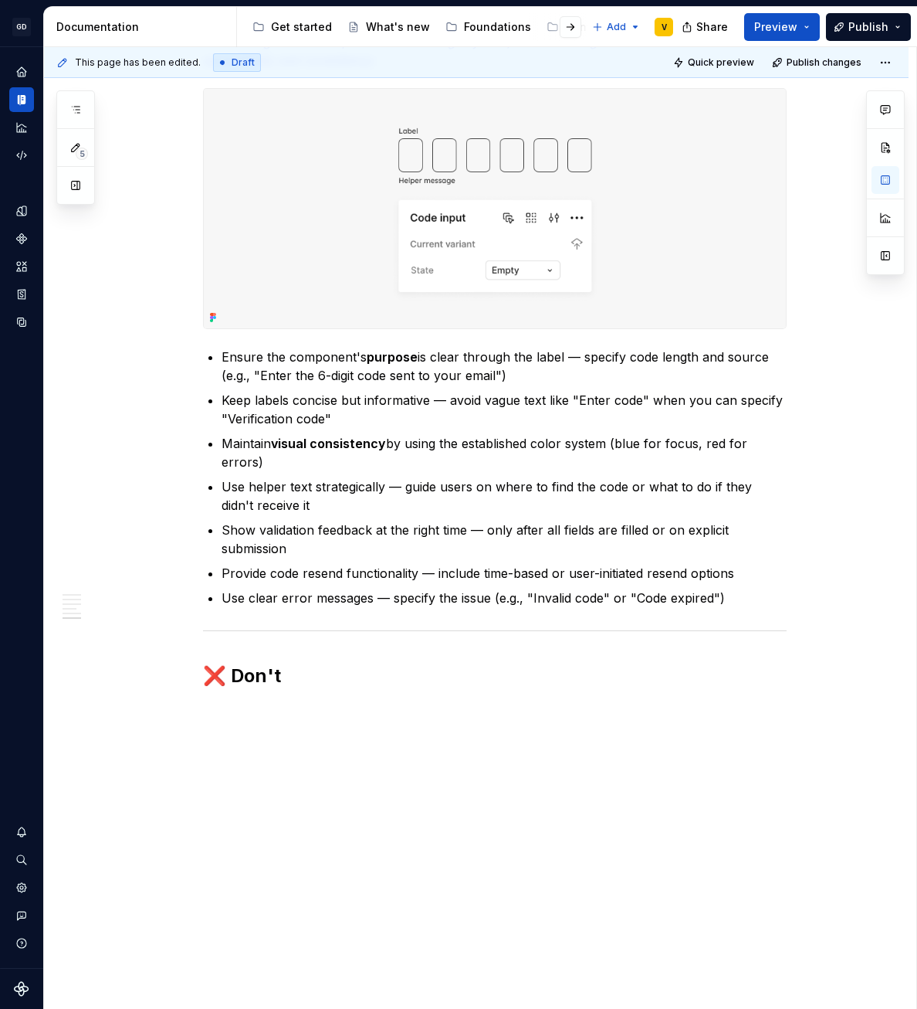
type textarea "*"
